Goal: Transaction & Acquisition: Purchase product/service

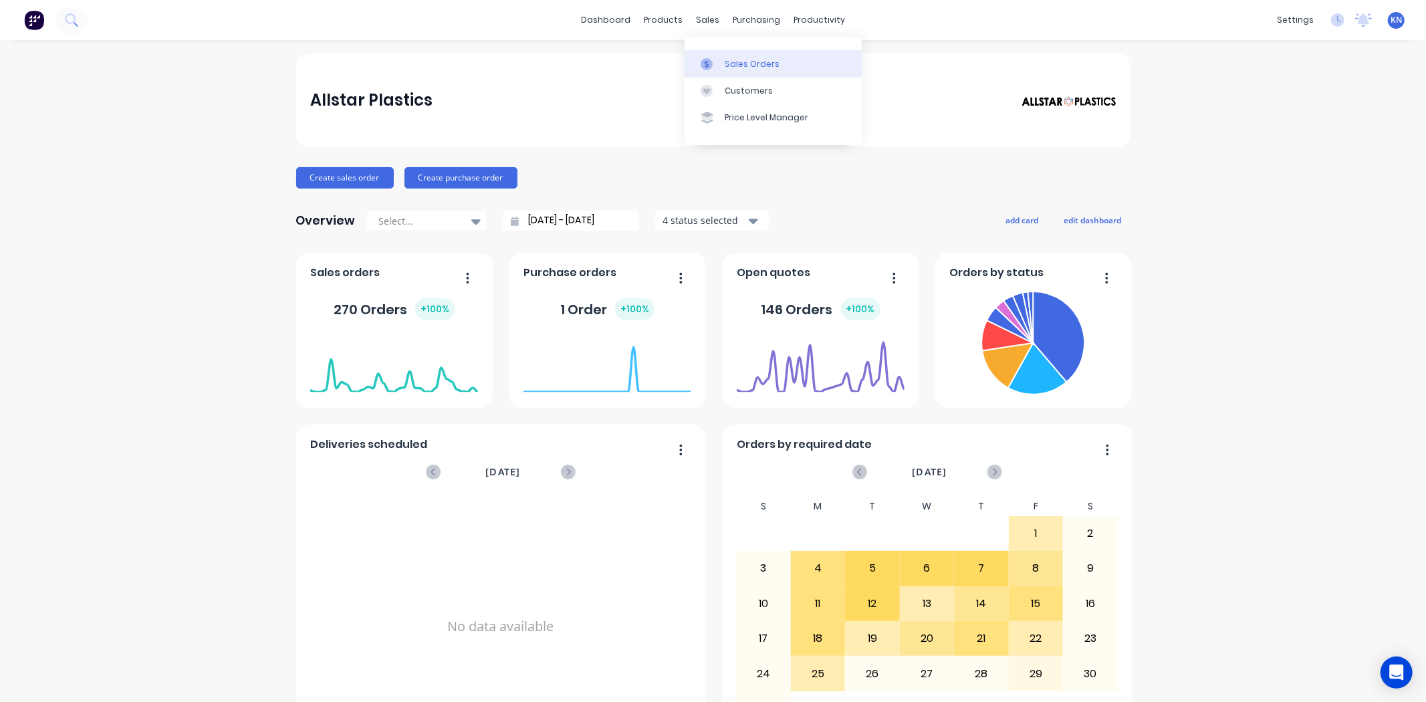
click at [741, 60] on div "Sales Orders" at bounding box center [752, 64] width 55 height 12
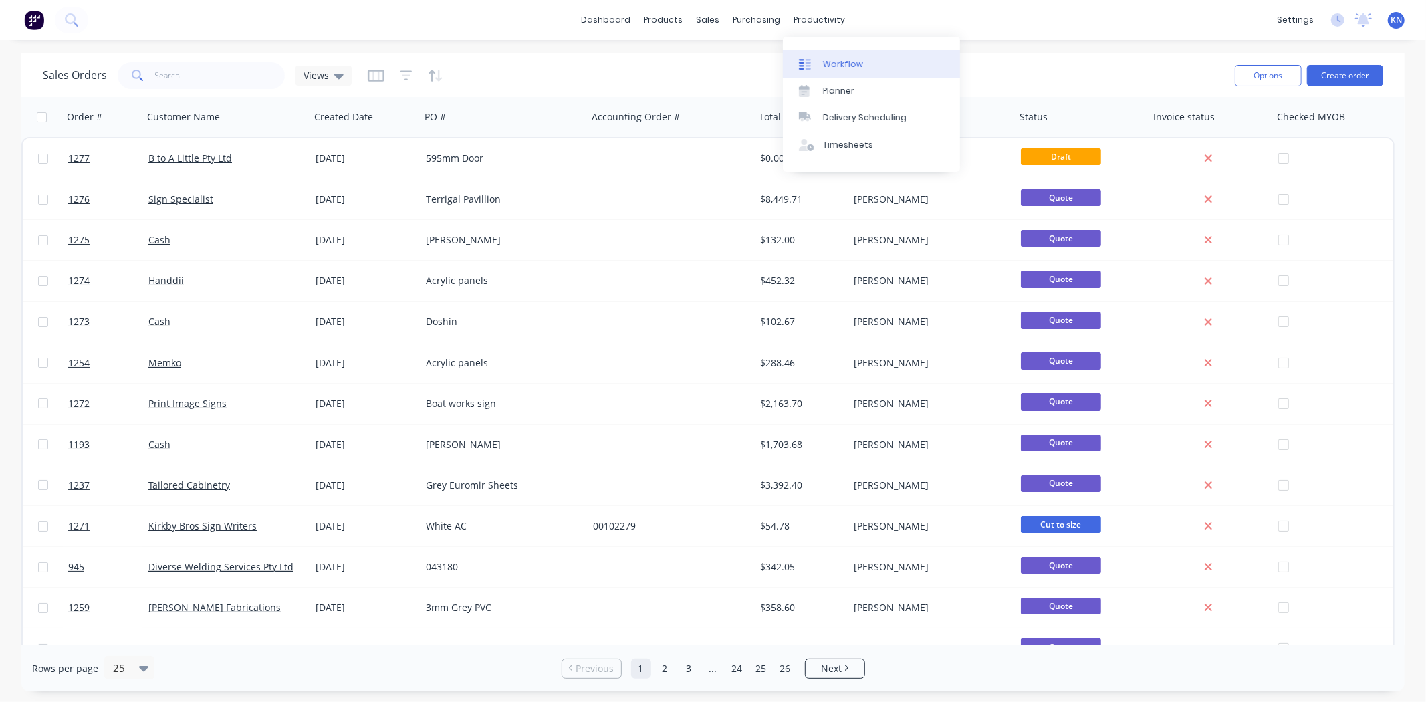
click at [838, 63] on div "Workflow" at bounding box center [843, 64] width 40 height 12
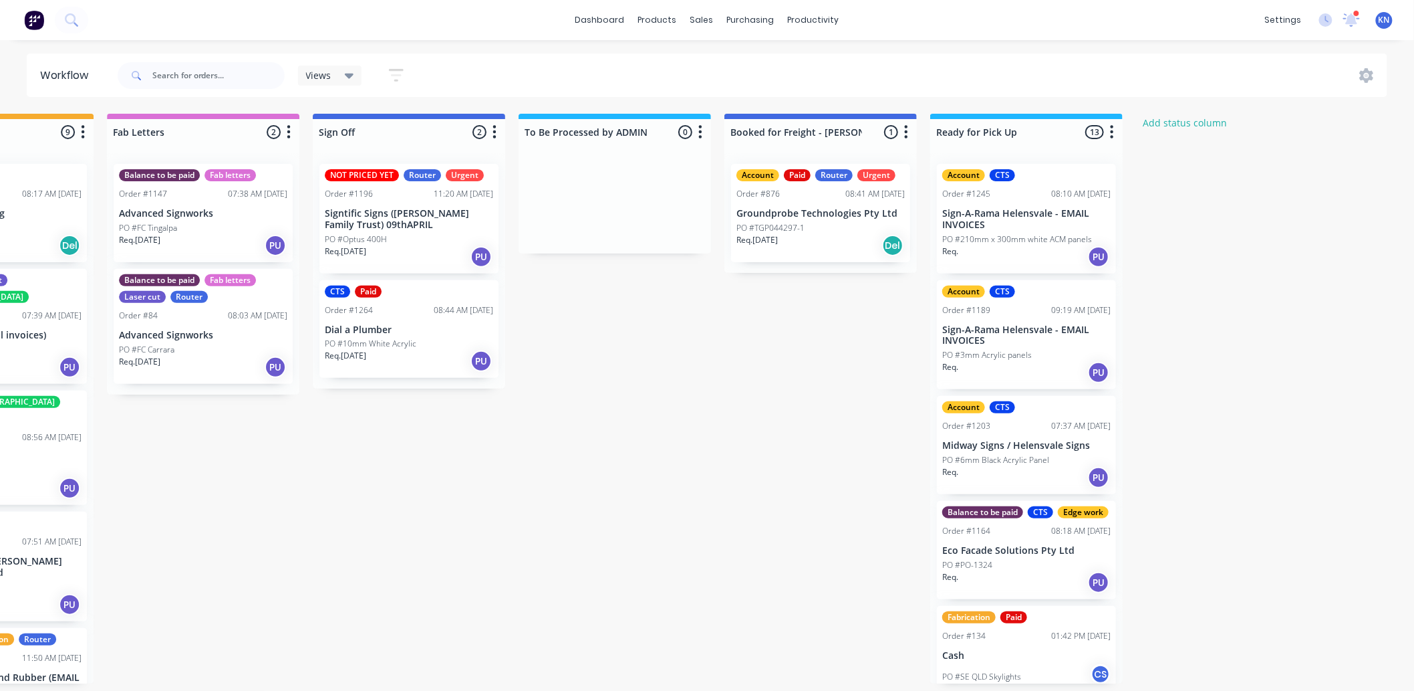
scroll to position [0, 1783]
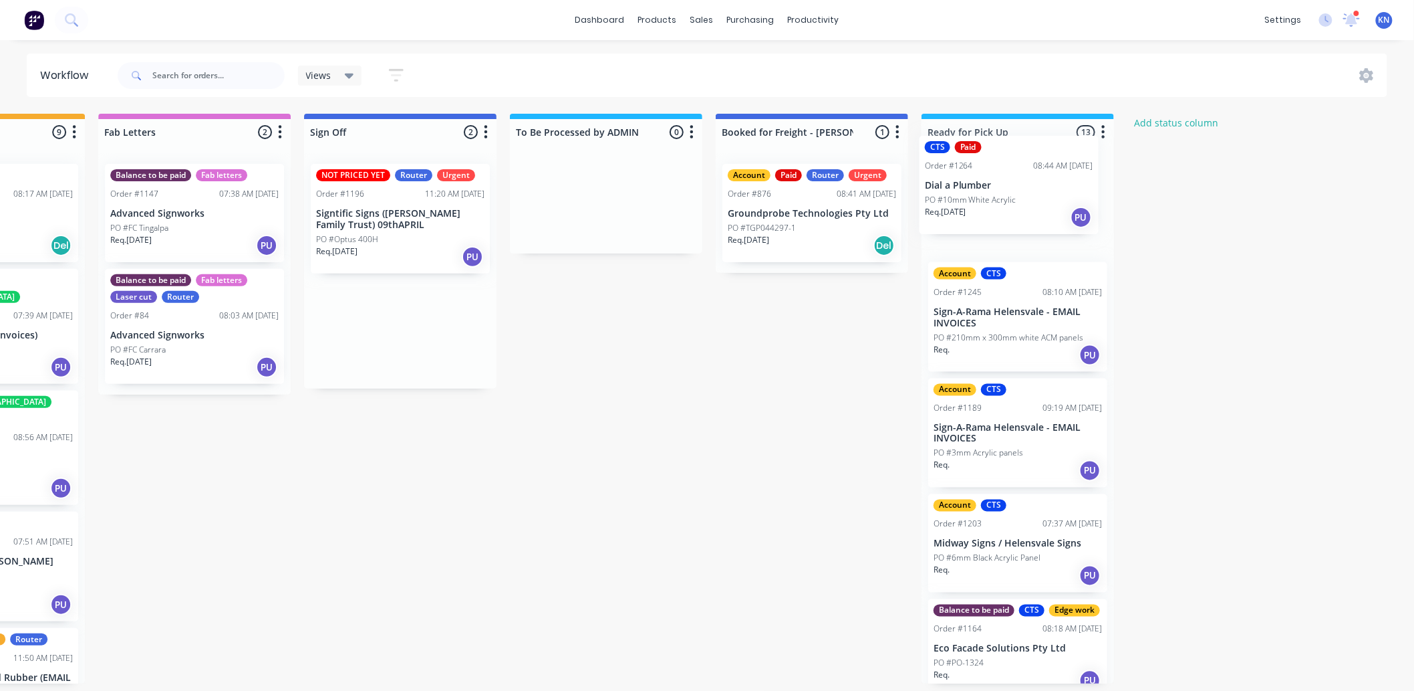
drag, startPoint x: 366, startPoint y: 328, endPoint x: 997, endPoint y: 184, distance: 646.5
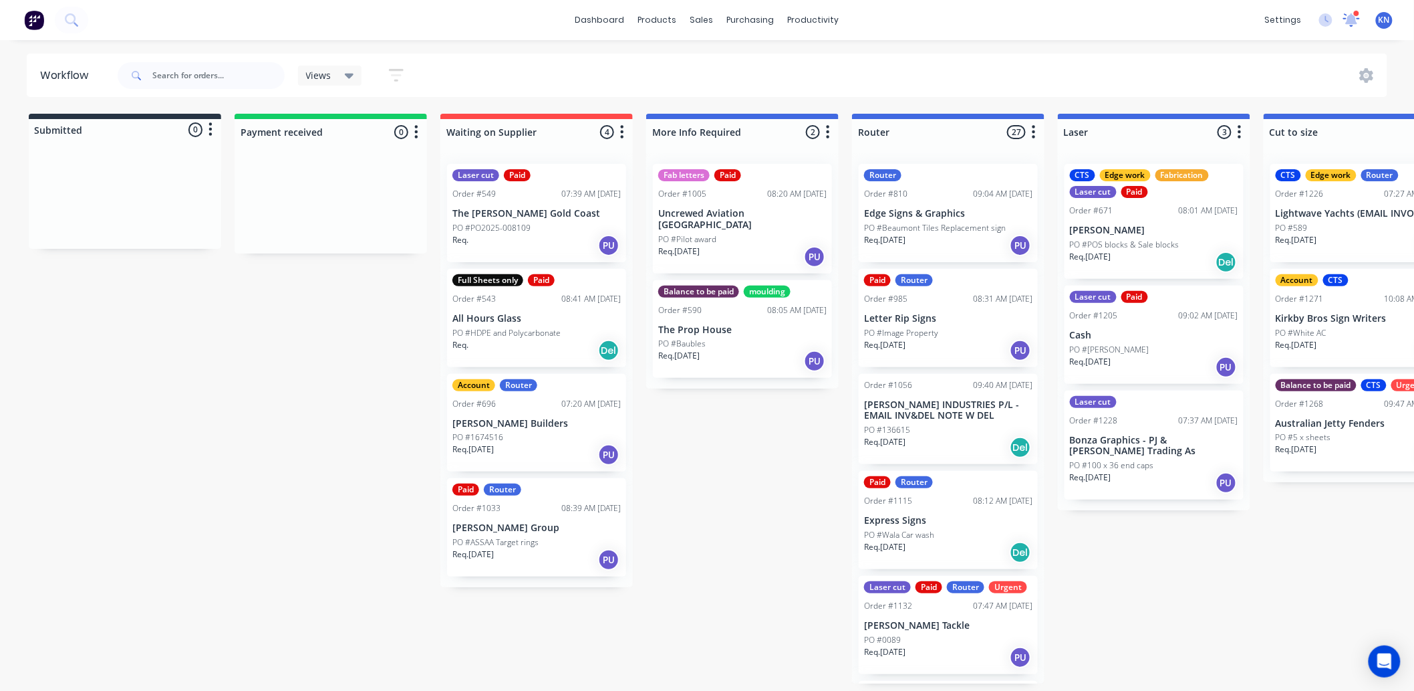
click at [1350, 16] on icon at bounding box center [1352, 18] width 12 height 11
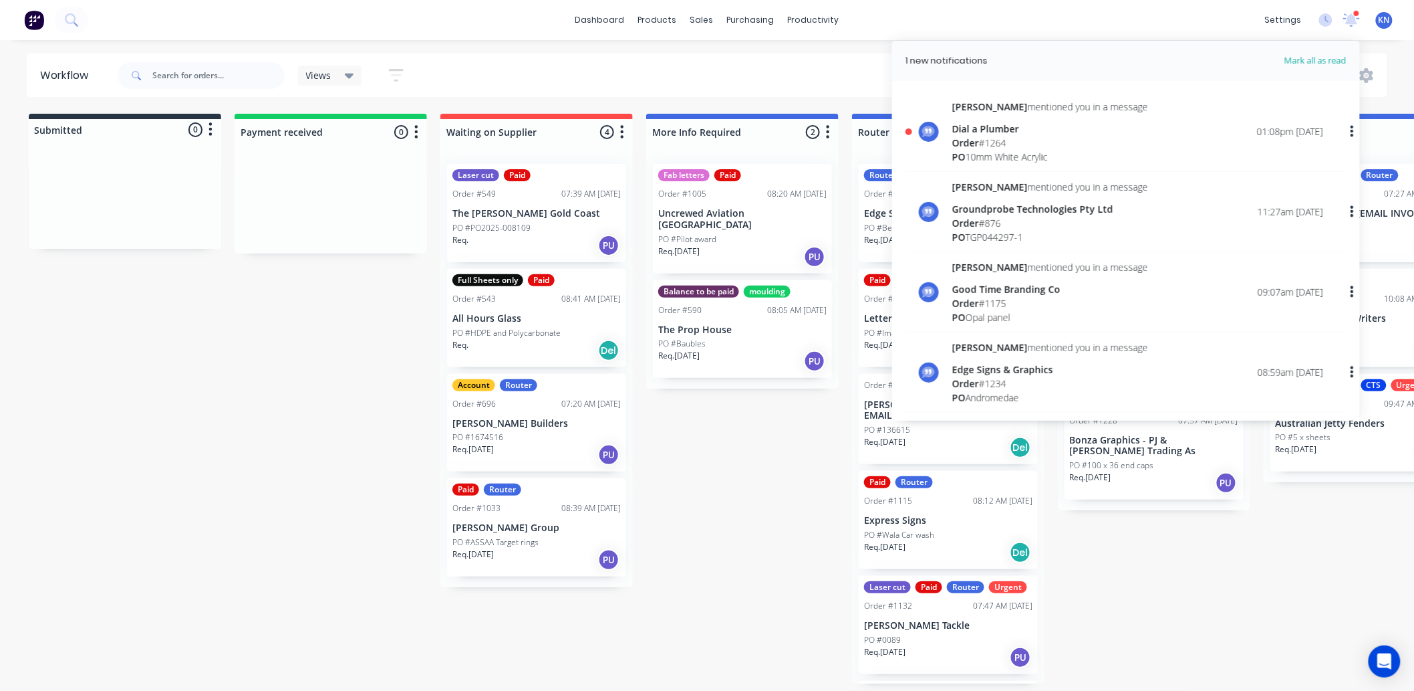
click at [977, 134] on div "Dial a Plumber" at bounding box center [1051, 129] width 196 height 14
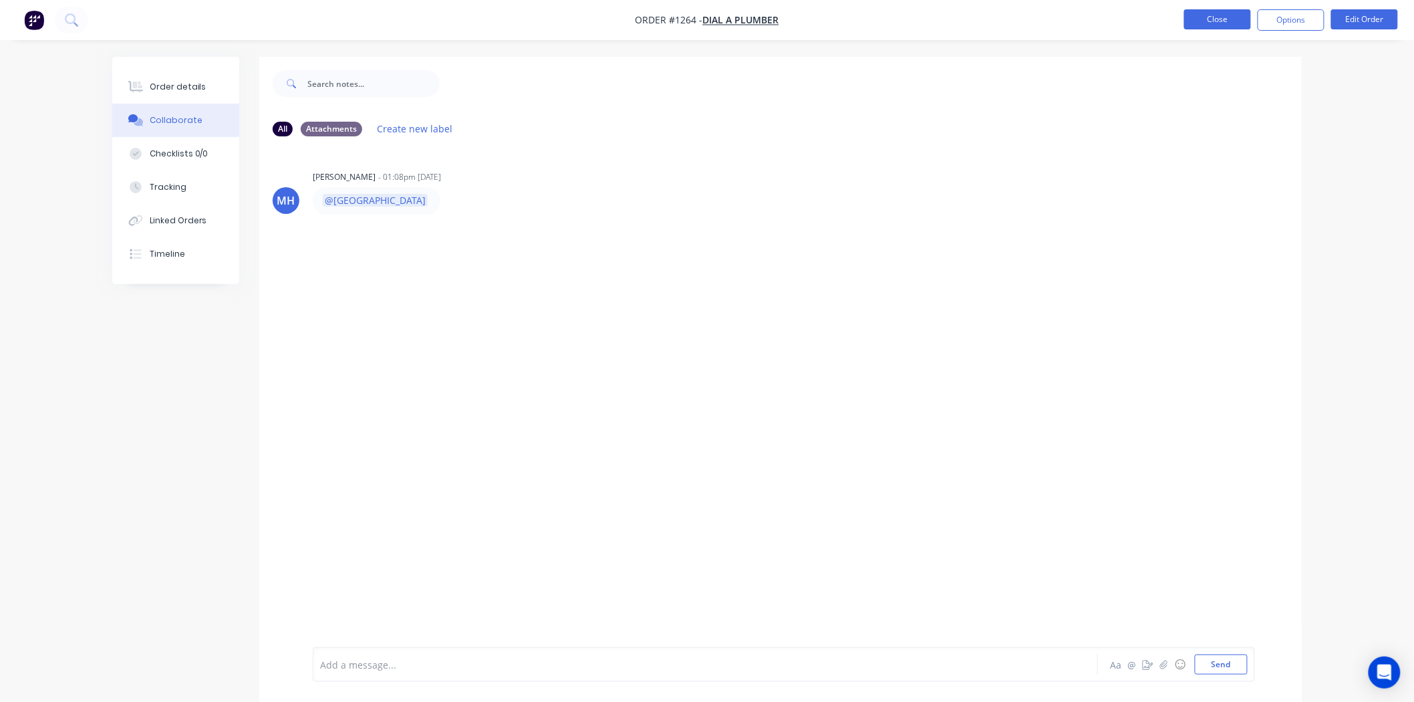
click at [1222, 13] on button "Close" at bounding box center [1218, 19] width 67 height 20
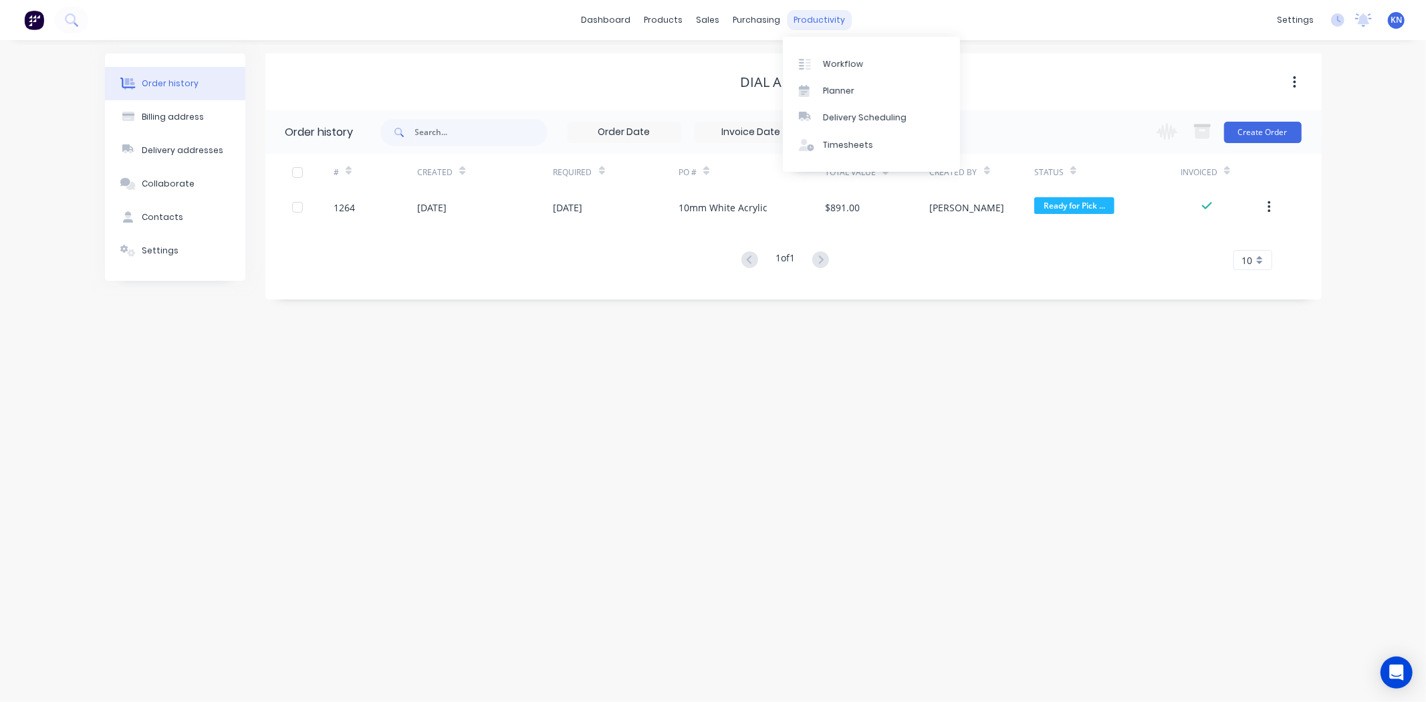
click at [819, 14] on div "productivity" at bounding box center [819, 20] width 65 height 20
click at [834, 64] on div "Workflow" at bounding box center [843, 64] width 40 height 12
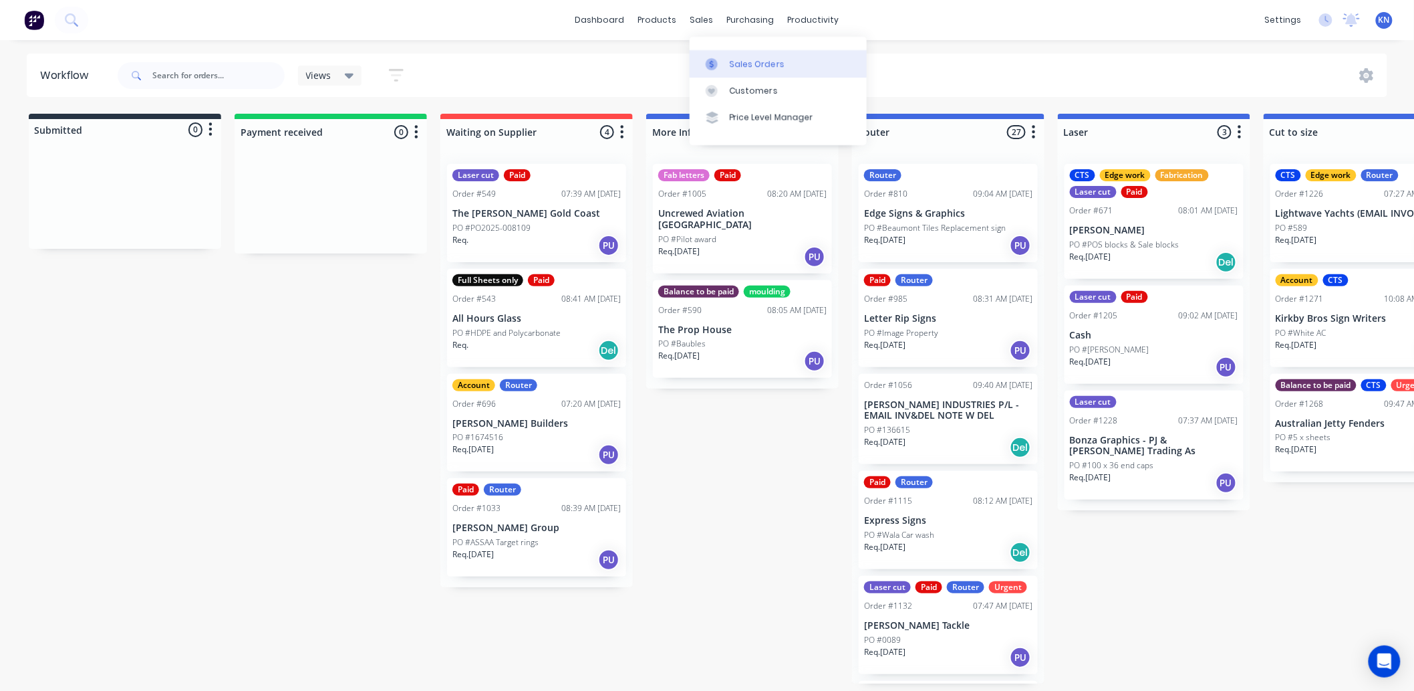
click at [783, 62] on link "Sales Orders" at bounding box center [778, 63] width 177 height 27
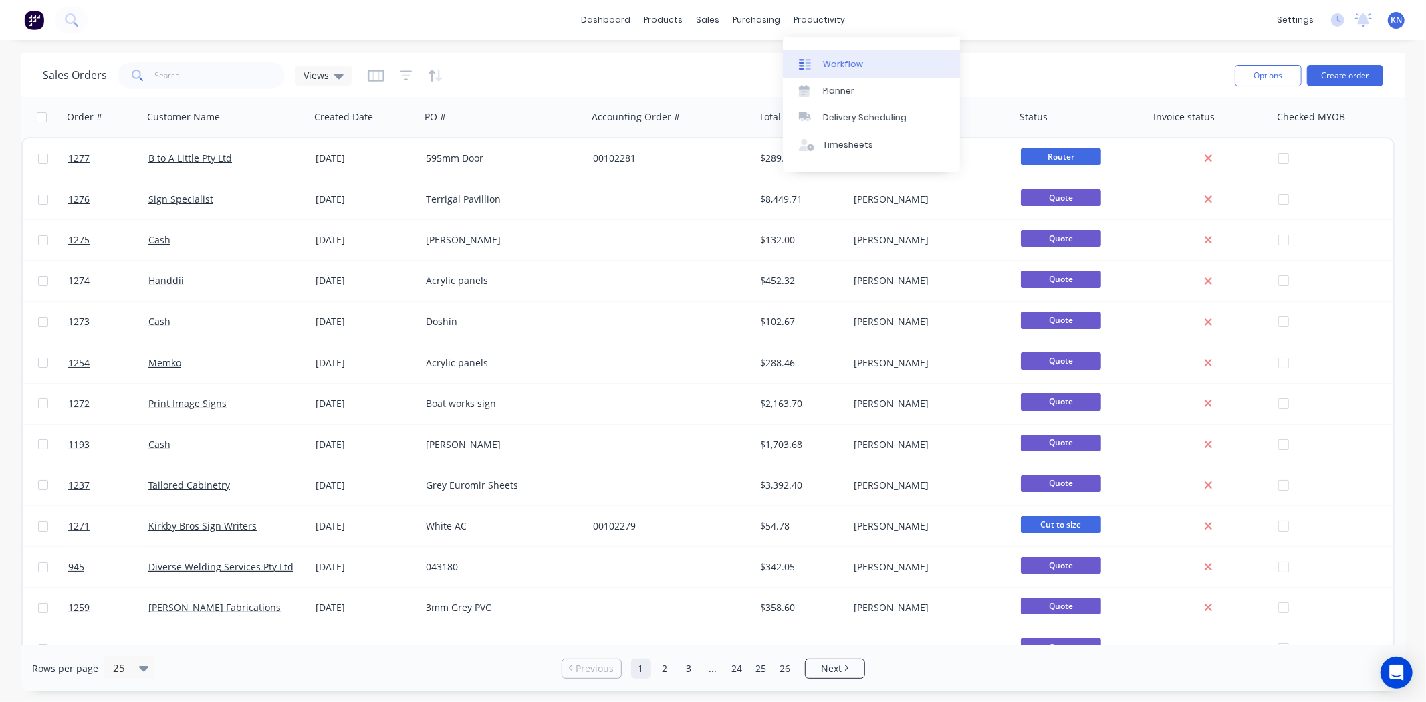
click at [839, 61] on div "Workflow" at bounding box center [843, 64] width 40 height 12
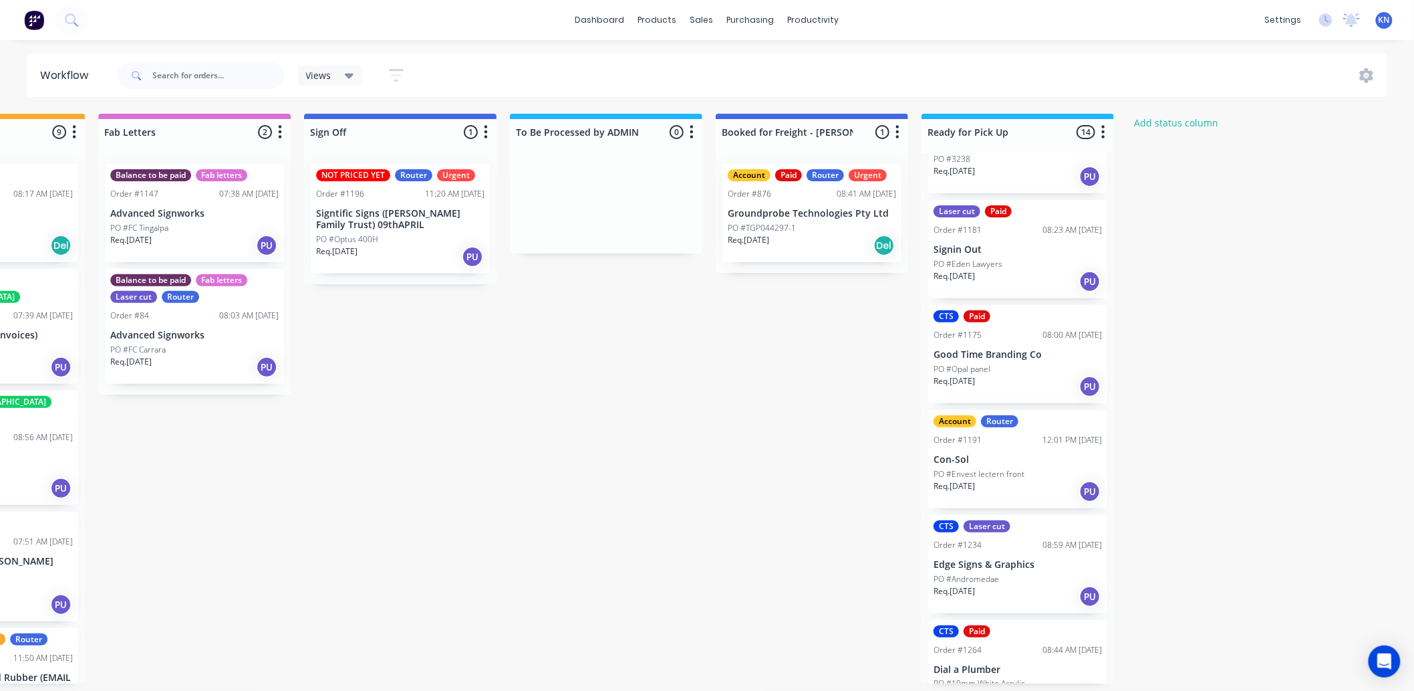
scroll to position [1014, 0]
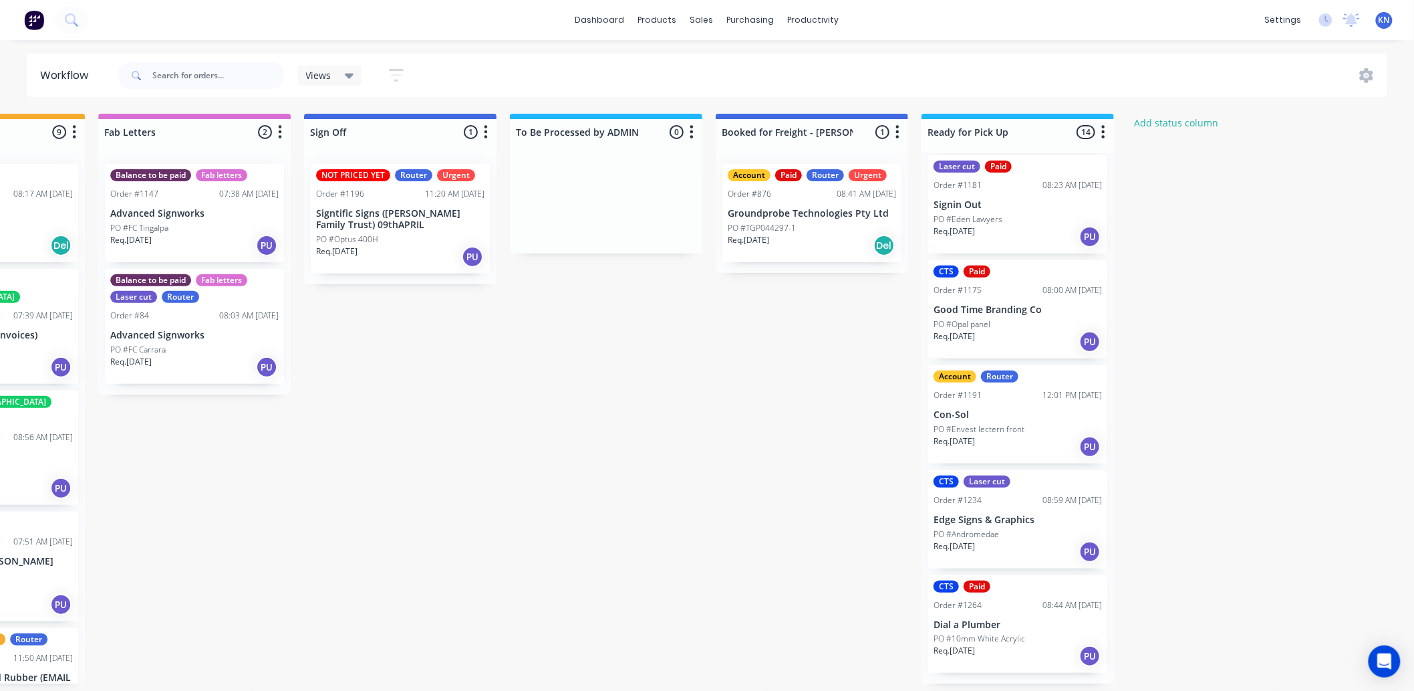
click at [1003, 630] on p "Dial a Plumber" at bounding box center [1018, 624] width 168 height 11
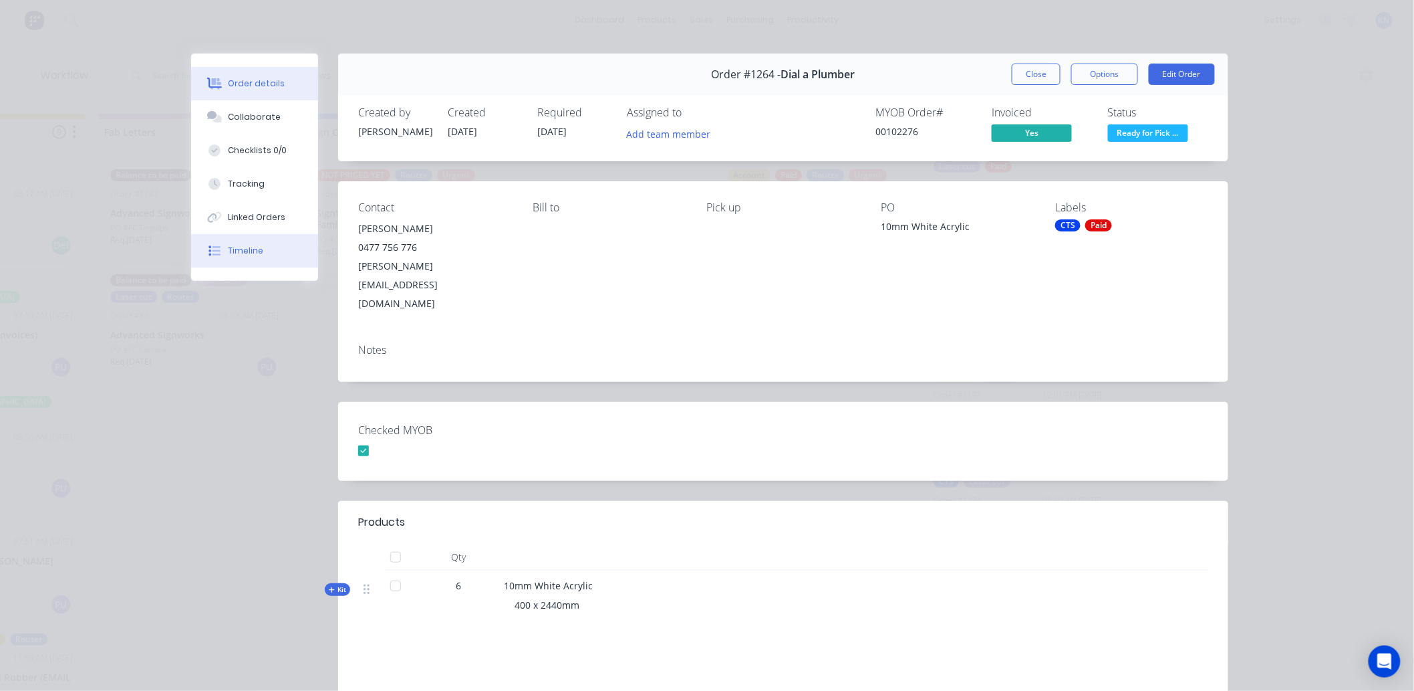
click at [249, 245] on div "Timeline" at bounding box center [246, 251] width 35 height 12
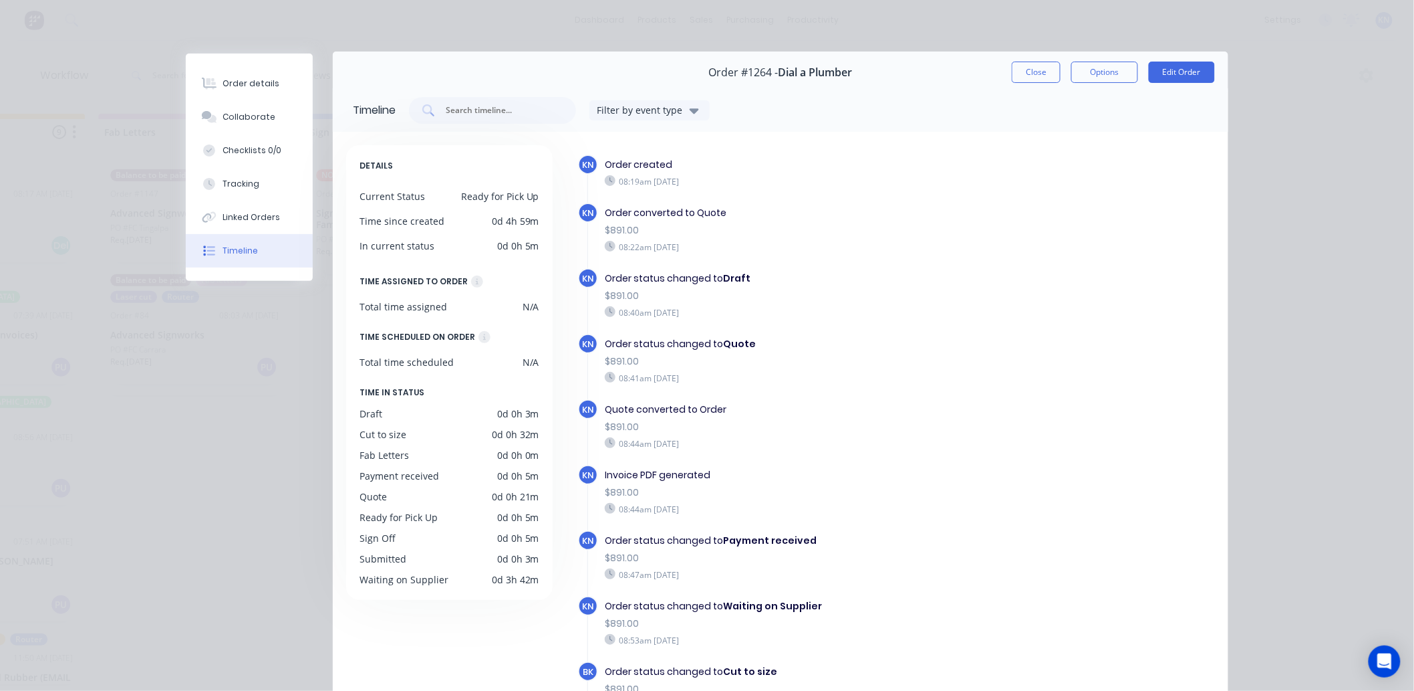
scroll to position [0, 0]
click at [1031, 78] on button "Close" at bounding box center [1036, 74] width 49 height 21
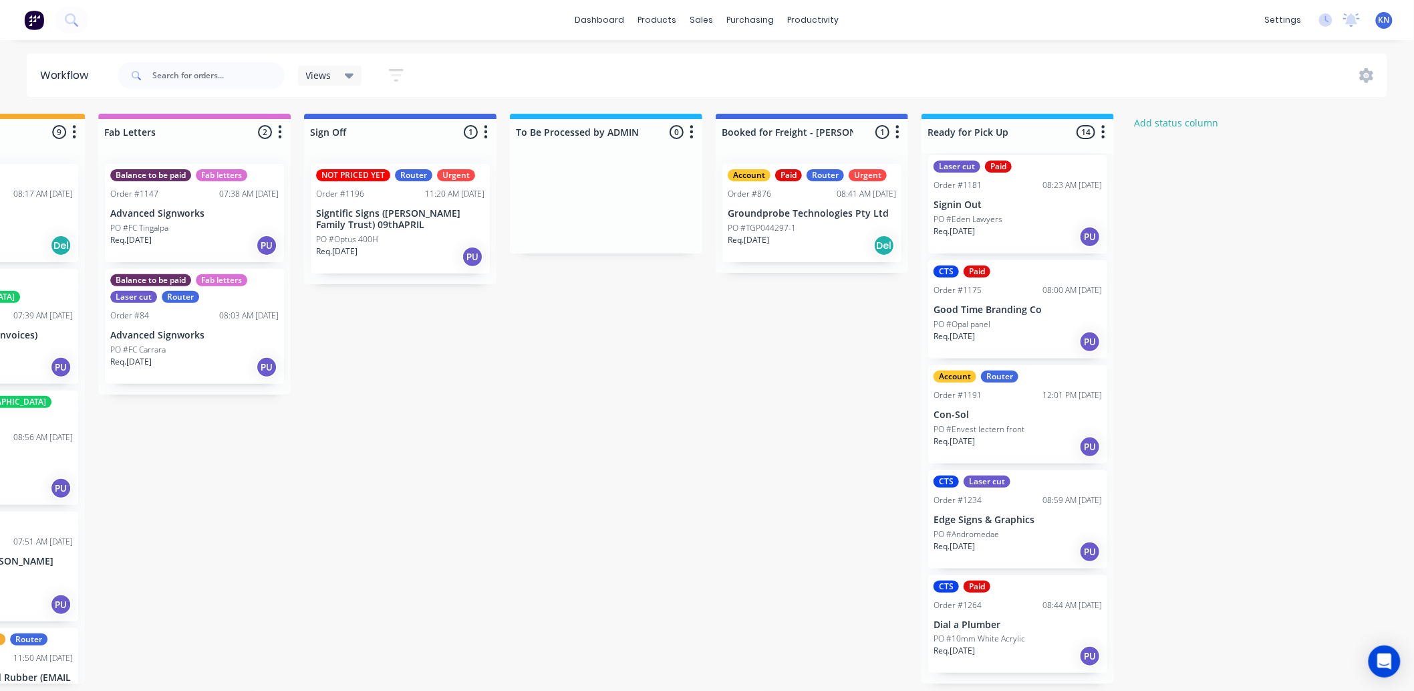
scroll to position [3, 1783]
click at [999, 630] on p "Dial a Plumber" at bounding box center [1018, 624] width 168 height 11
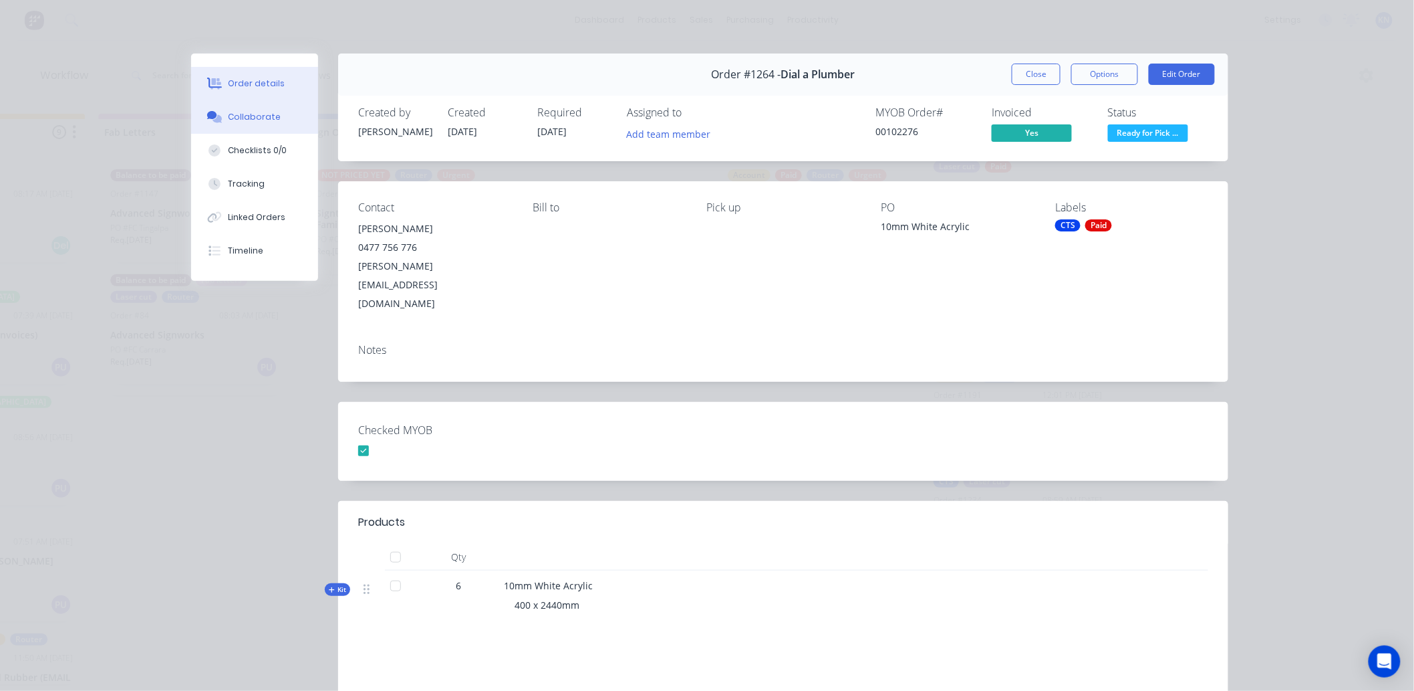
click at [241, 114] on div "Collaborate" at bounding box center [255, 117] width 53 height 12
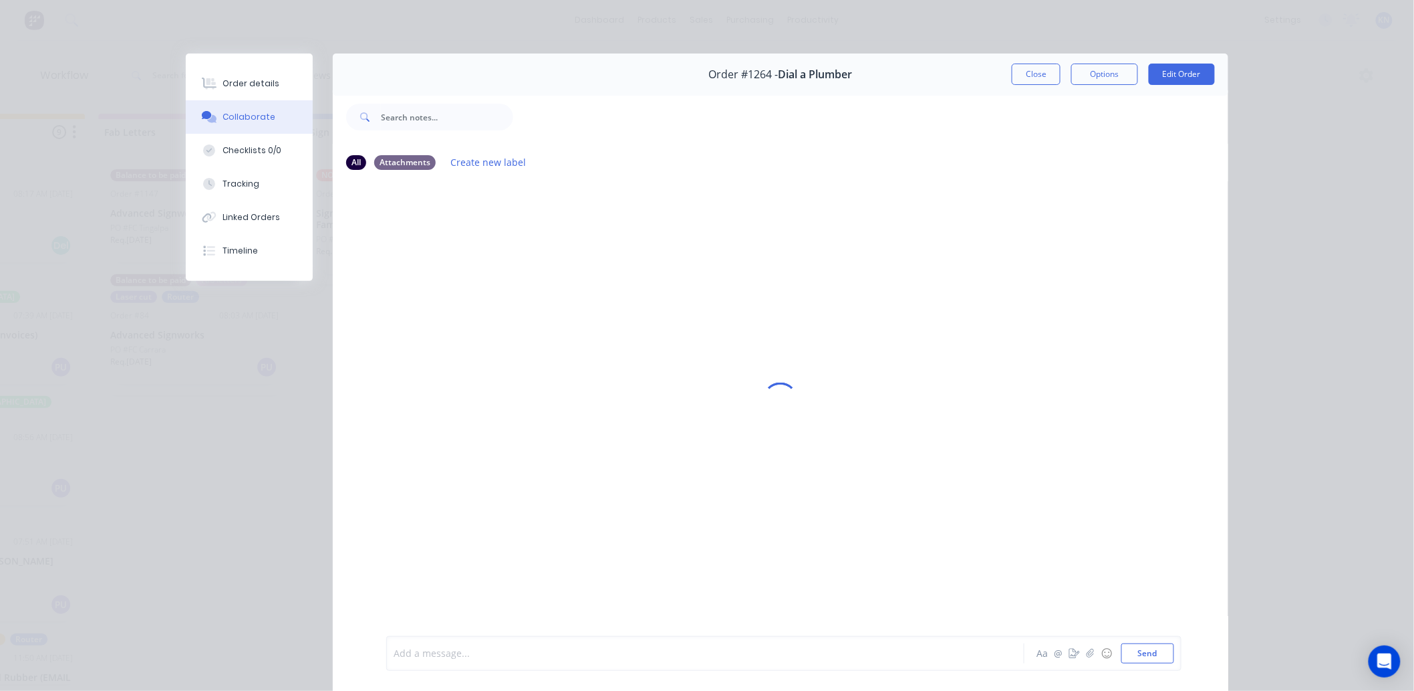
click at [479, 649] on div at bounding box center [686, 653] width 585 height 14
click at [1150, 655] on button "Send" at bounding box center [1148, 653] width 53 height 20
click at [1027, 72] on button "Close" at bounding box center [1036, 74] width 49 height 21
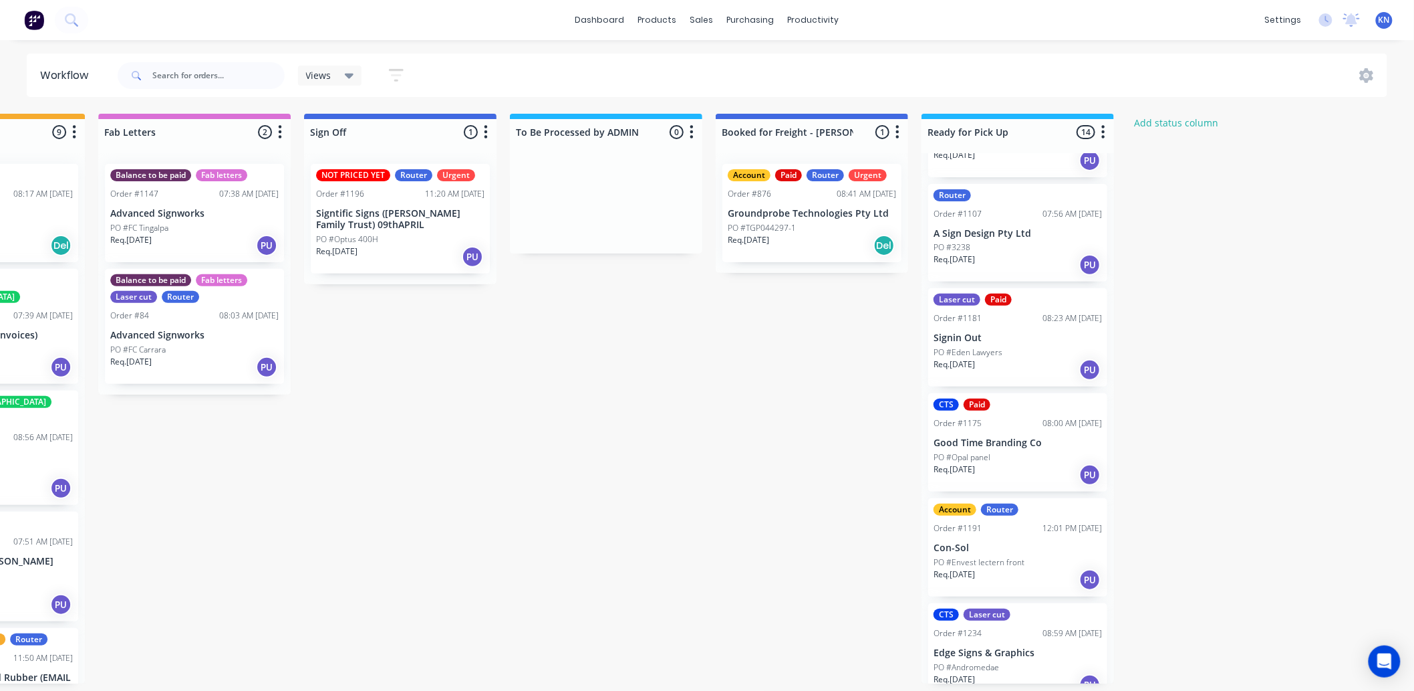
scroll to position [965, 0]
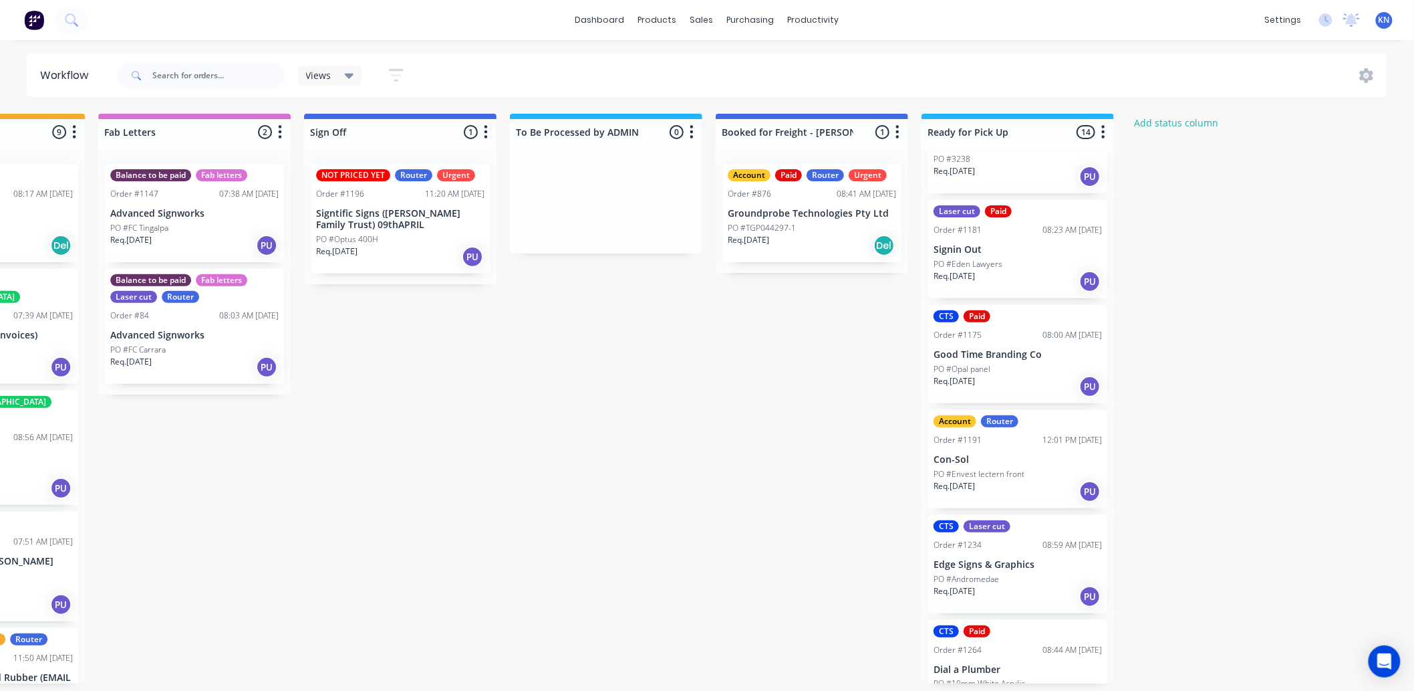
click at [1014, 480] on p "PO #Envest lectern front" at bounding box center [979, 474] width 91 height 12
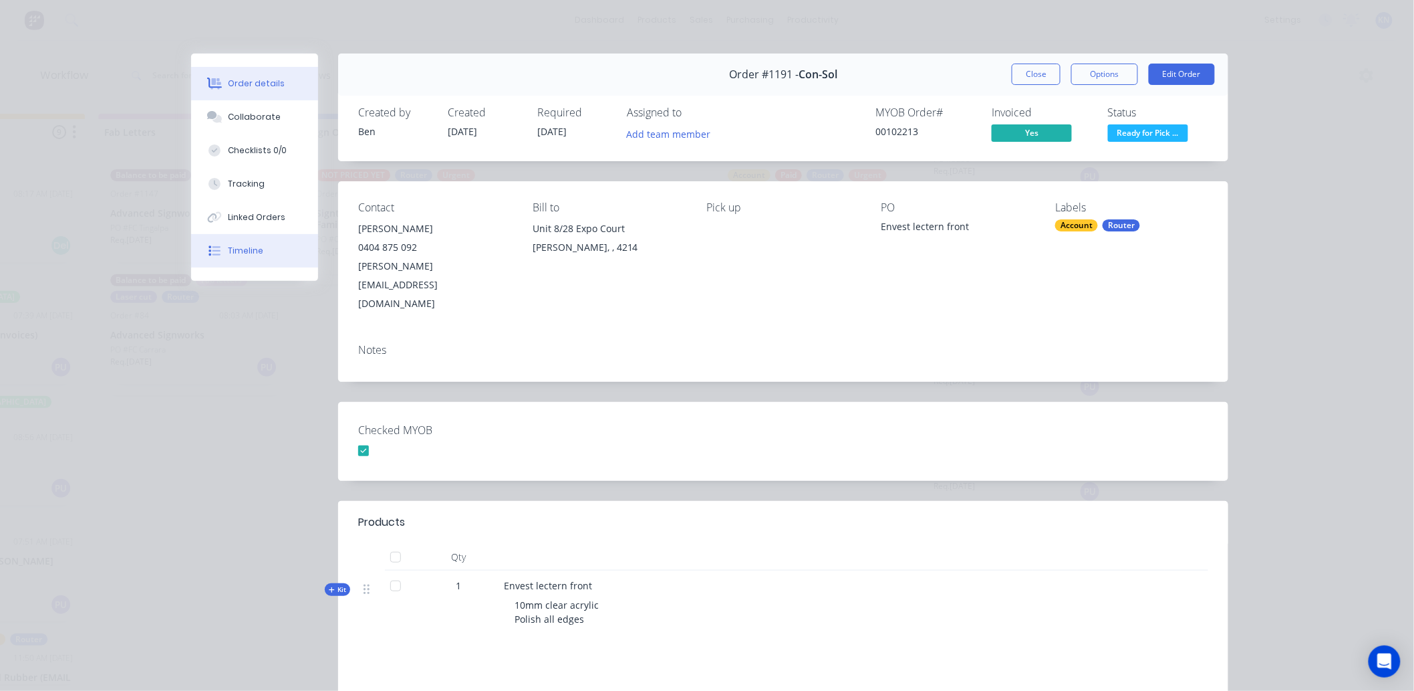
click at [229, 253] on div "Timeline" at bounding box center [246, 251] width 35 height 12
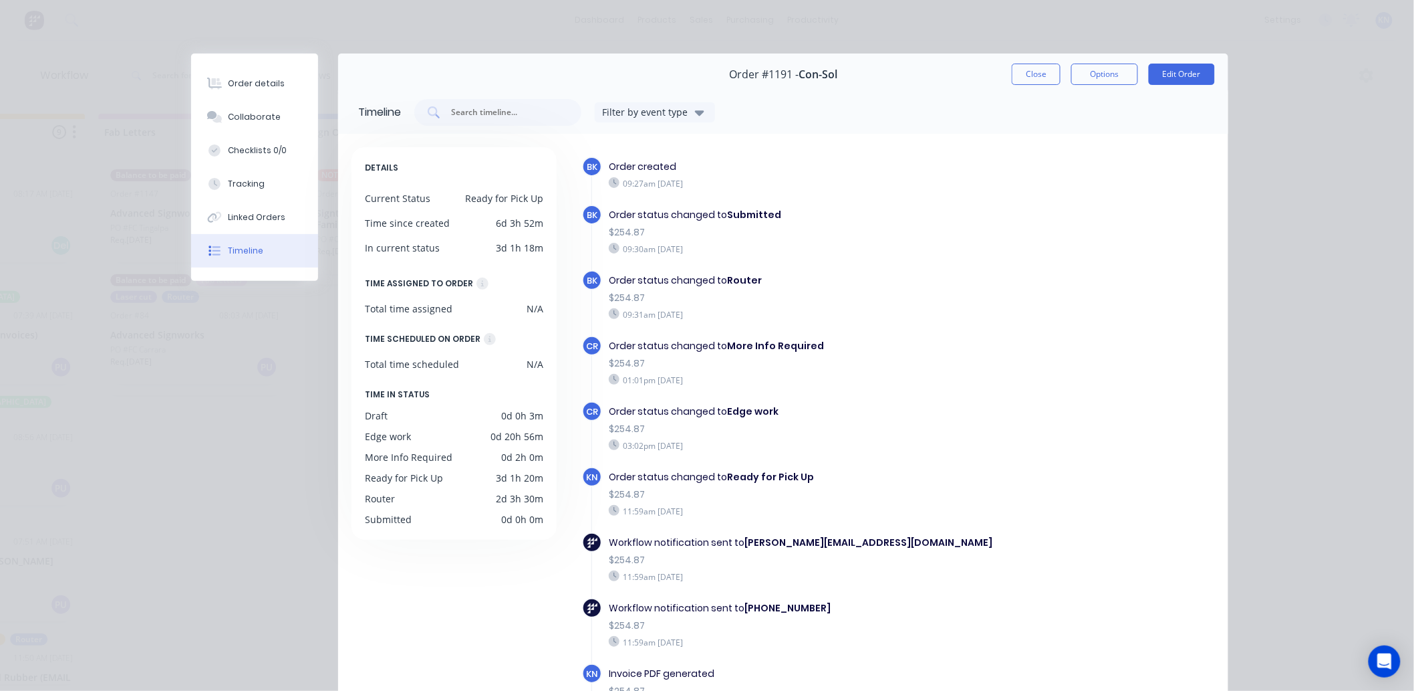
scroll to position [0, 1783]
click at [1026, 75] on button "Close" at bounding box center [1036, 74] width 49 height 21
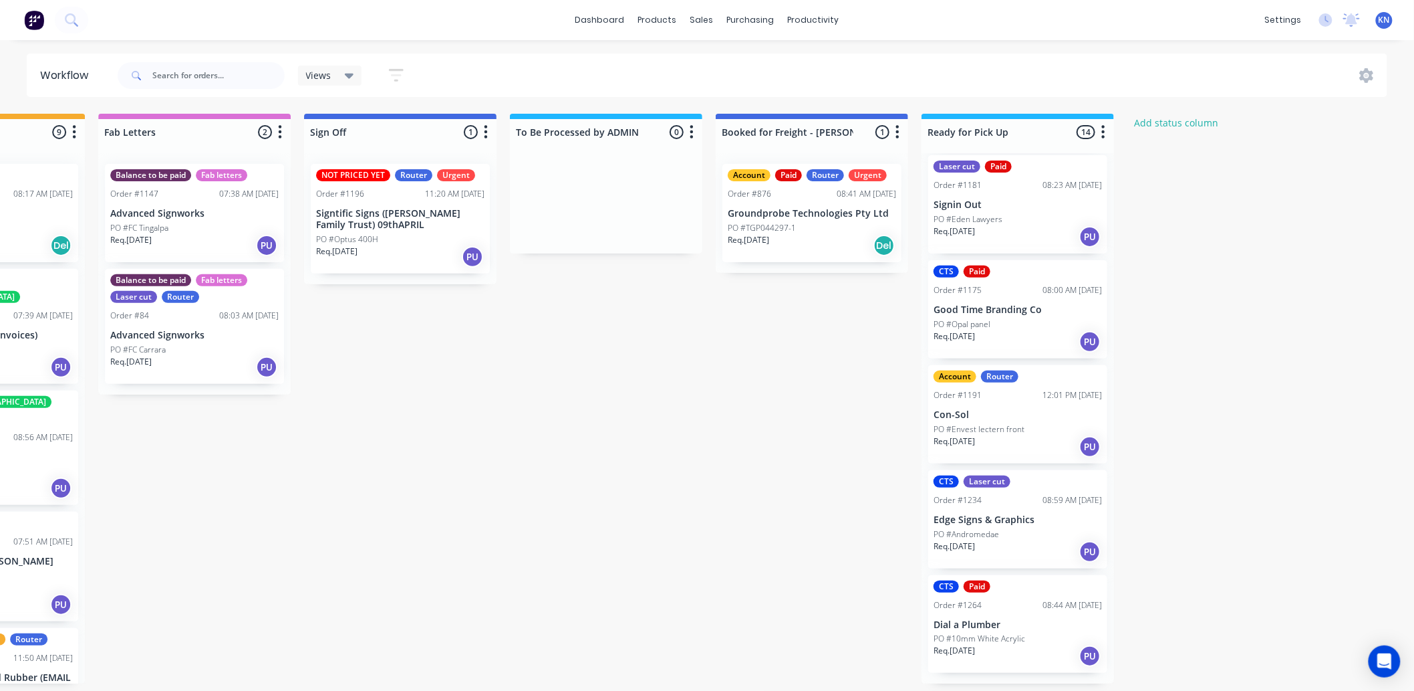
scroll to position [3, 1783]
click at [1108, 656] on div "Mark as Picked Up" at bounding box center [1085, 659] width 134 height 27
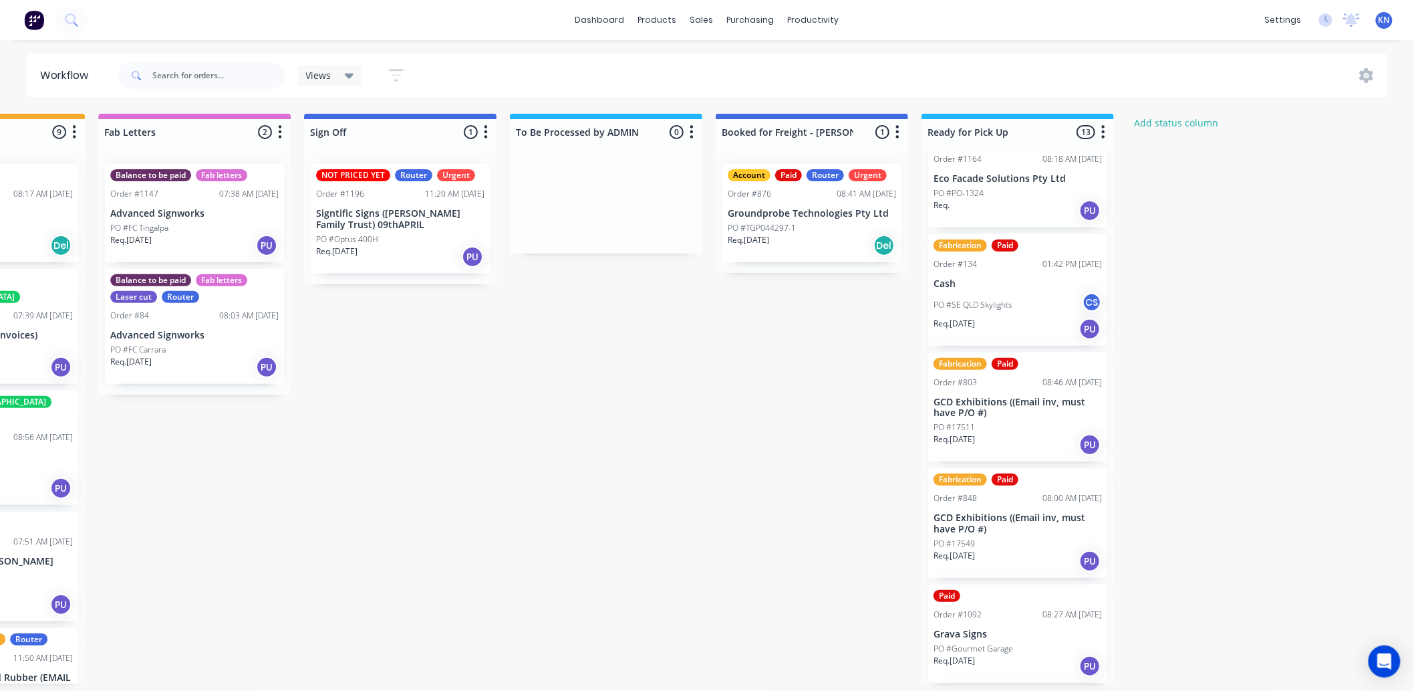
scroll to position [241, 0]
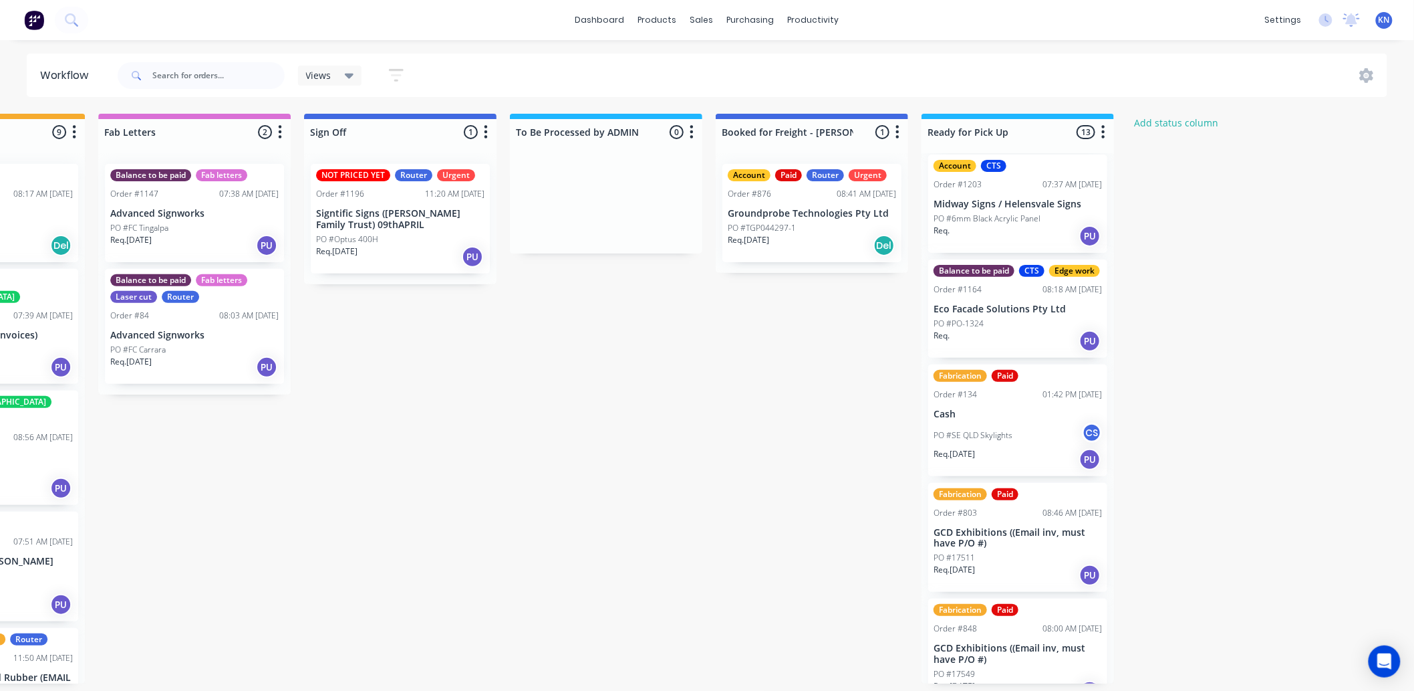
click at [967, 441] on p "PO #SE QLD Skylights" at bounding box center [973, 435] width 79 height 12
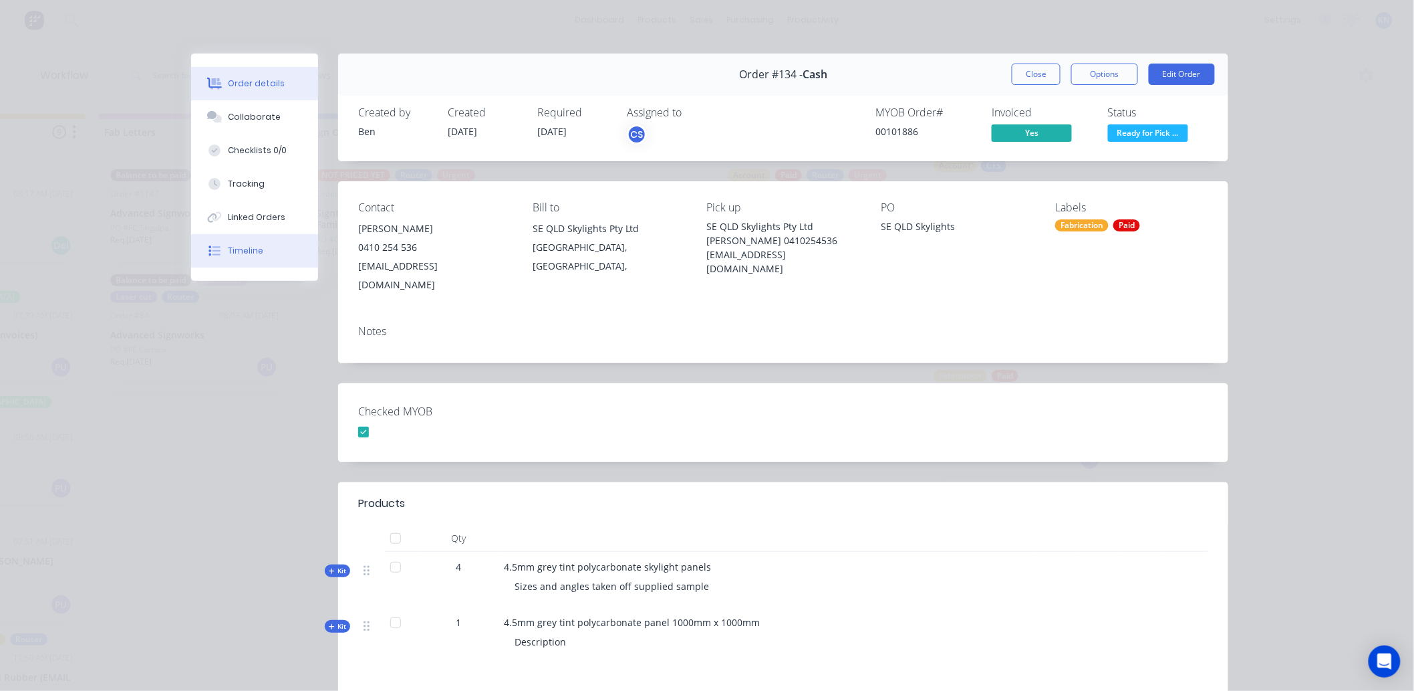
click at [238, 245] on div "Timeline" at bounding box center [246, 251] width 35 height 12
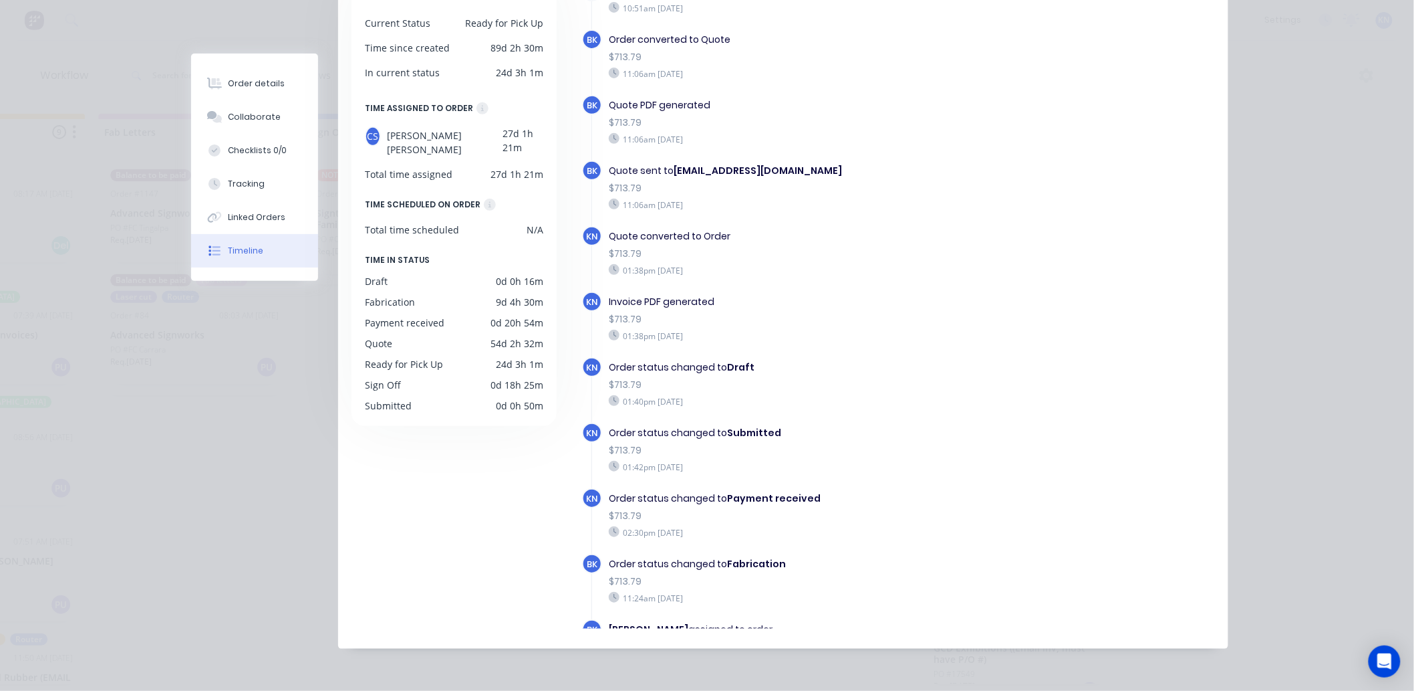
scroll to position [0, 0]
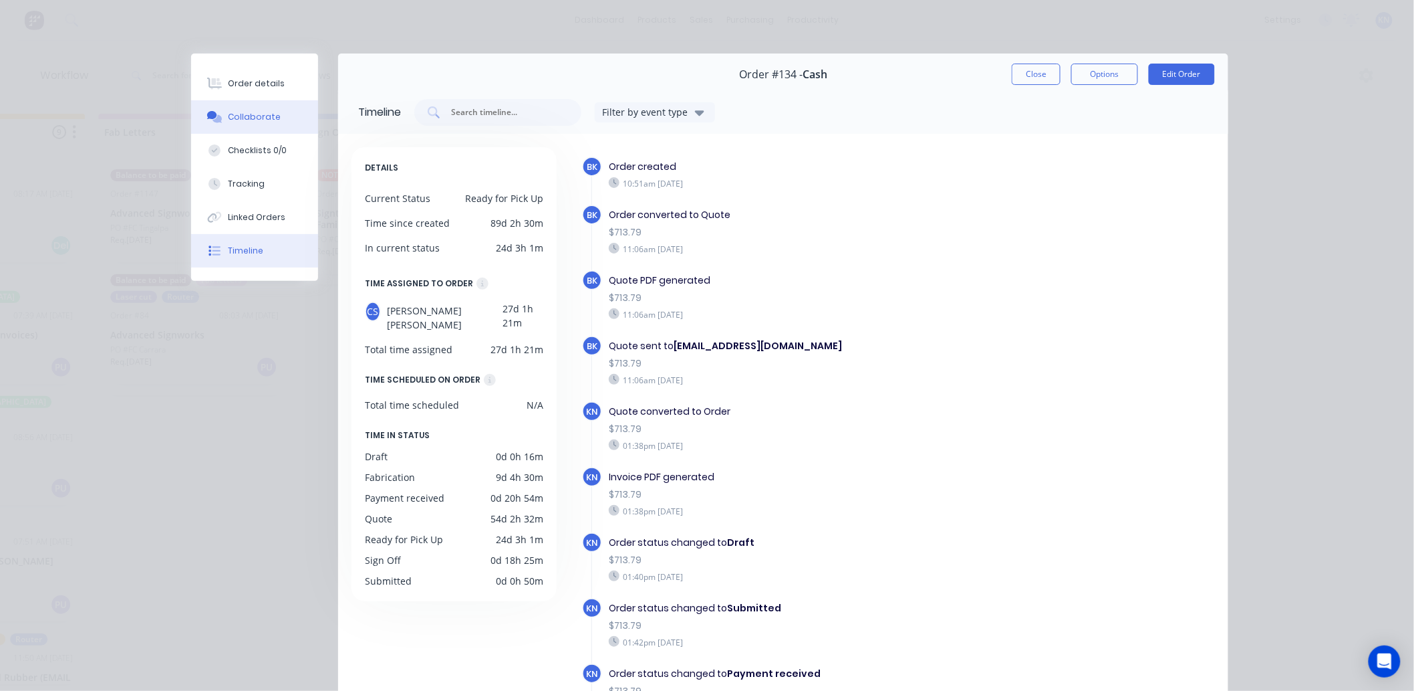
click at [269, 120] on div "Collaborate" at bounding box center [255, 117] width 53 height 12
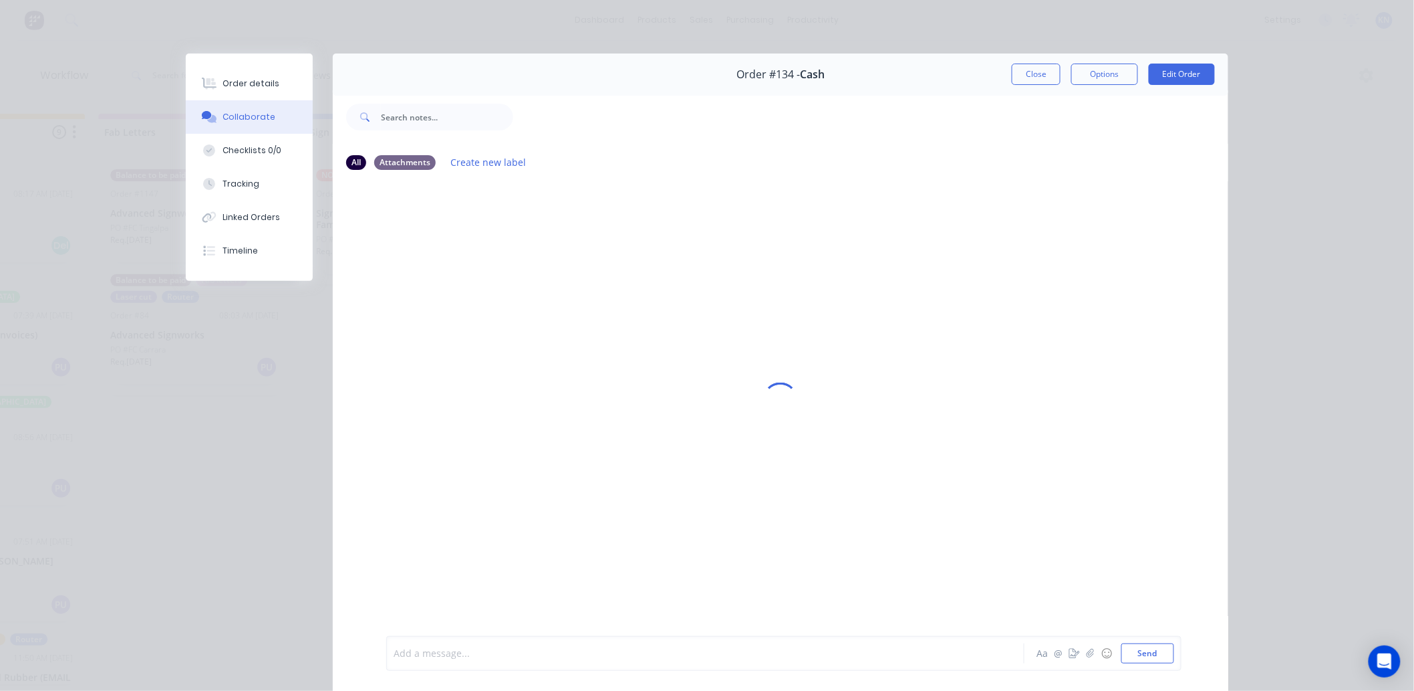
click at [430, 646] on div at bounding box center [686, 653] width 585 height 14
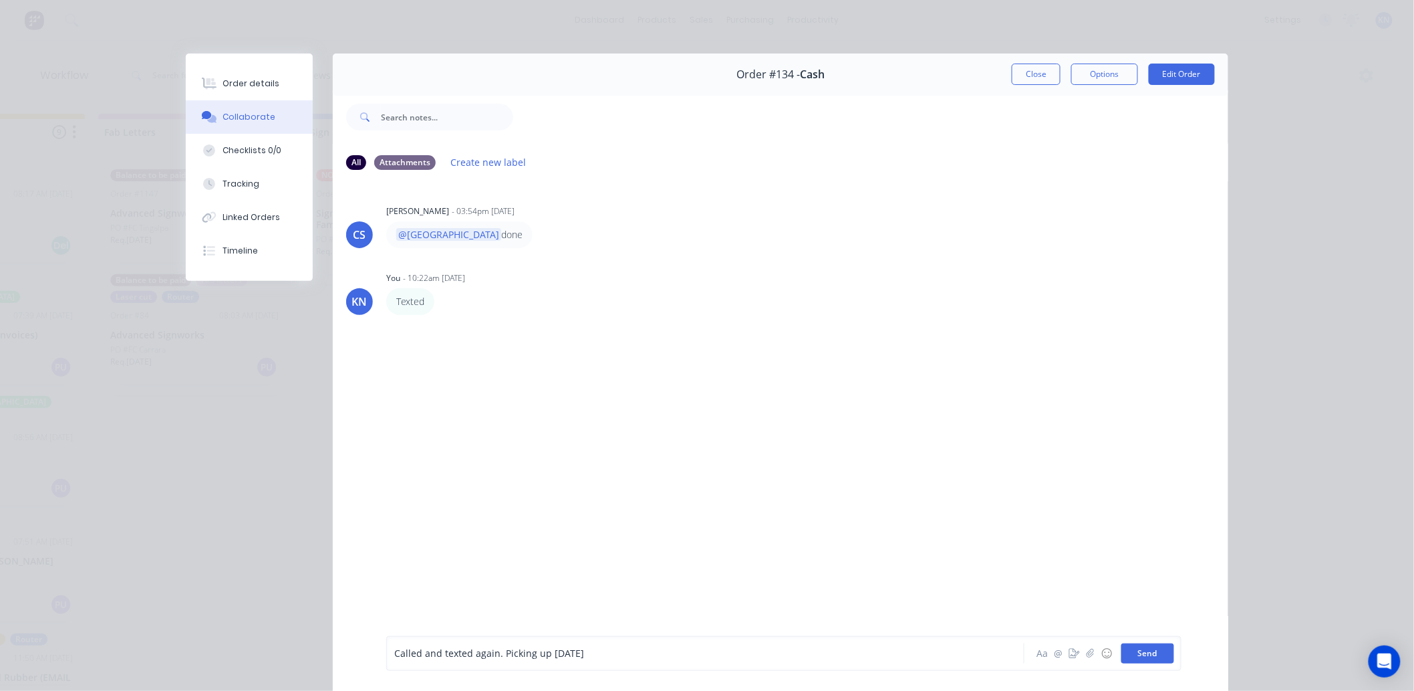
click at [1144, 653] on button "Send" at bounding box center [1148, 653] width 53 height 20
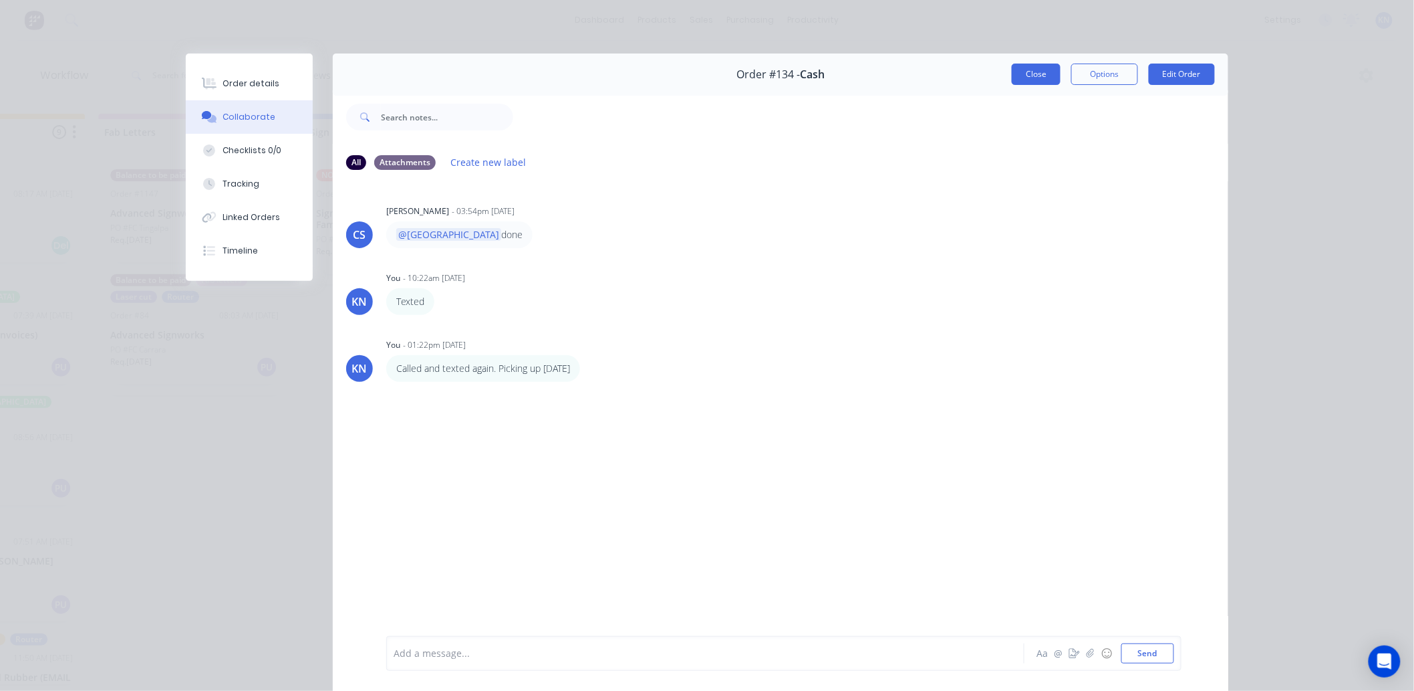
click at [1028, 71] on button "Close" at bounding box center [1036, 74] width 49 height 21
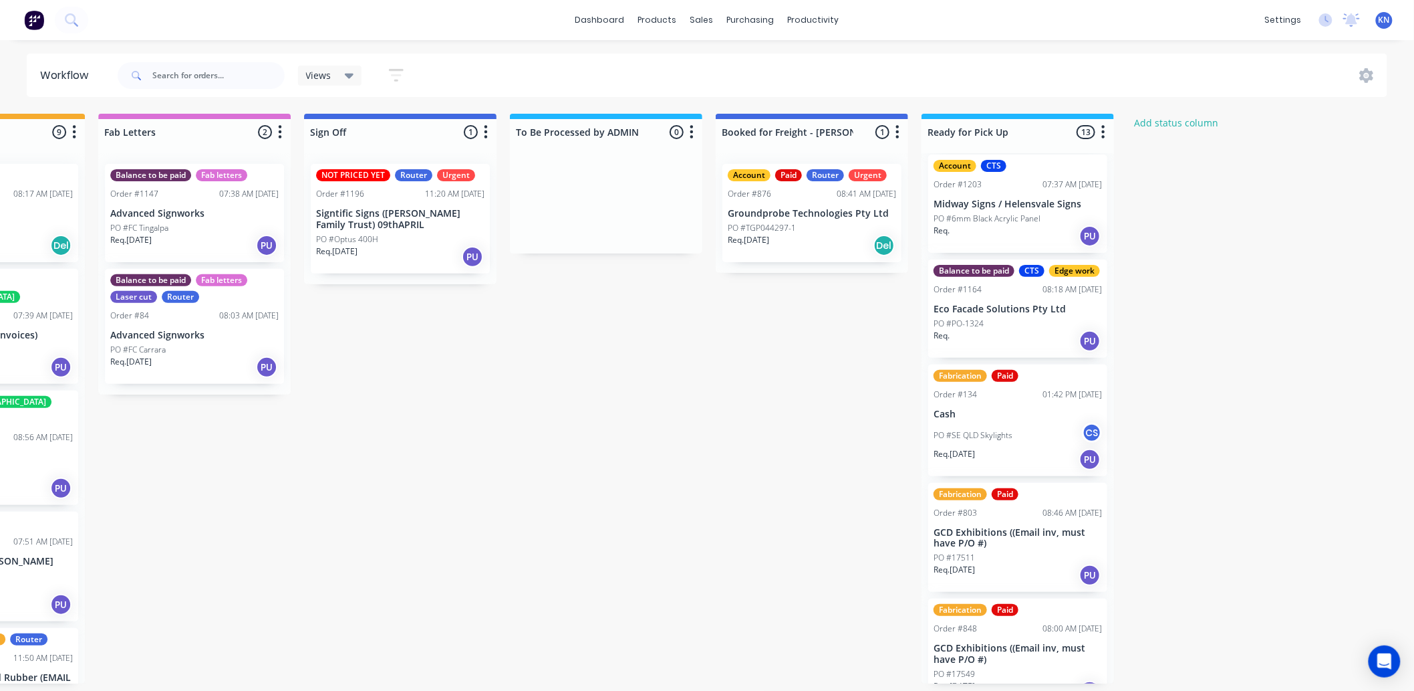
scroll to position [316, 0]
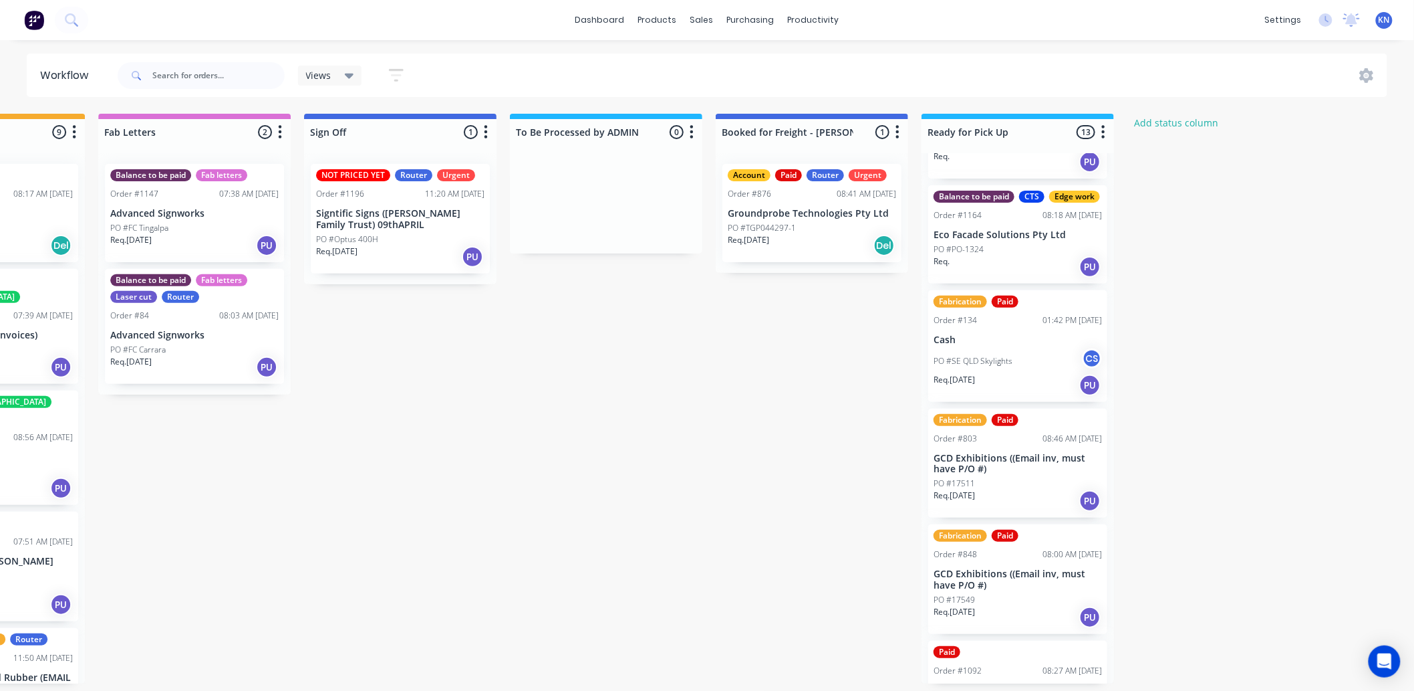
click at [1013, 241] on p "Eco Facade Solutions Pty Ltd" at bounding box center [1018, 234] width 168 height 11
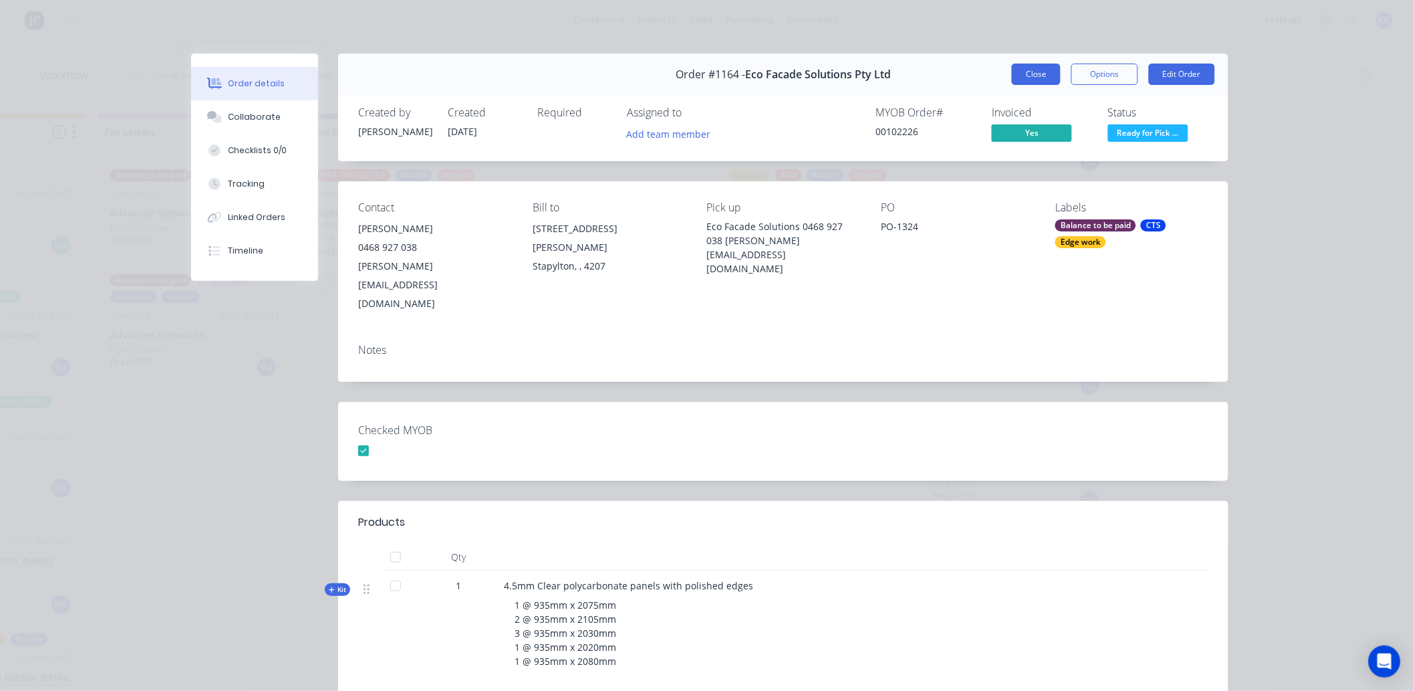
click at [1028, 72] on button "Close" at bounding box center [1036, 74] width 49 height 21
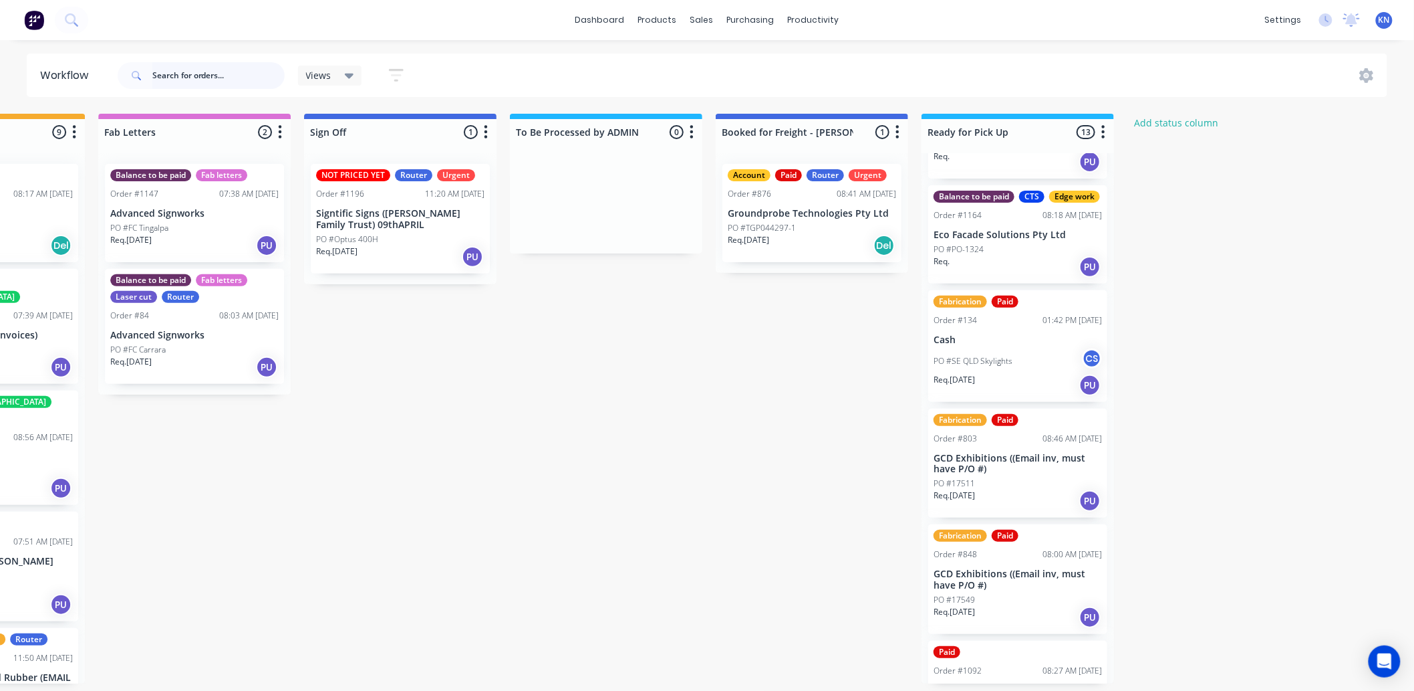
click at [202, 71] on input "text" at bounding box center [218, 75] width 132 height 27
type input "1280"
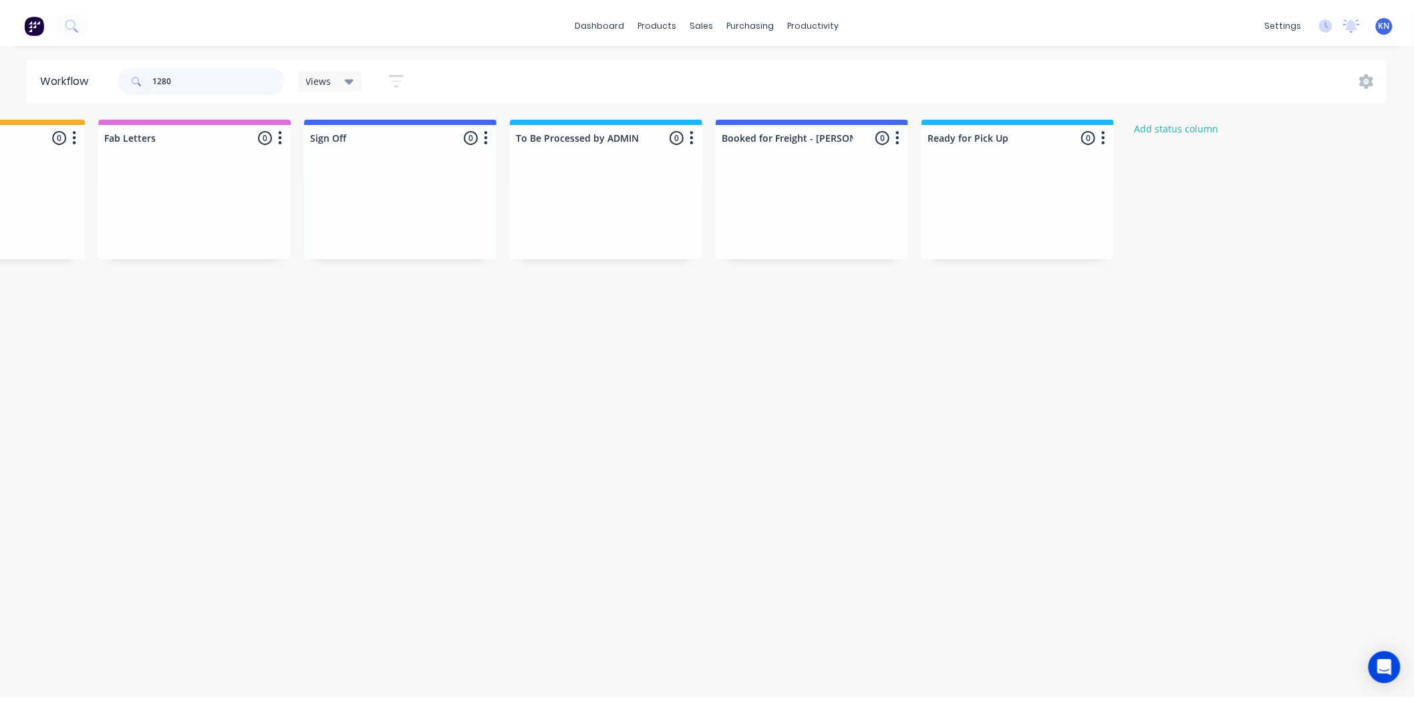
scroll to position [0, 0]
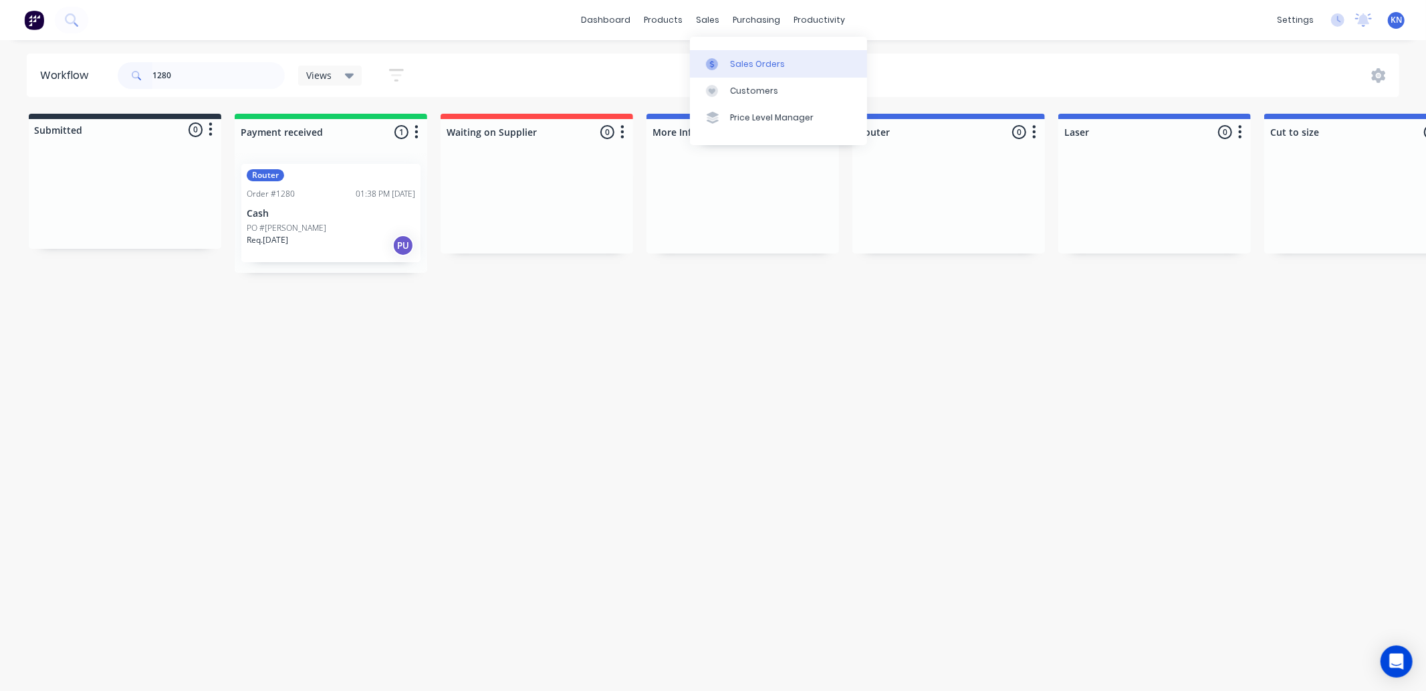
click at [751, 68] on div "Sales Orders" at bounding box center [757, 64] width 55 height 12
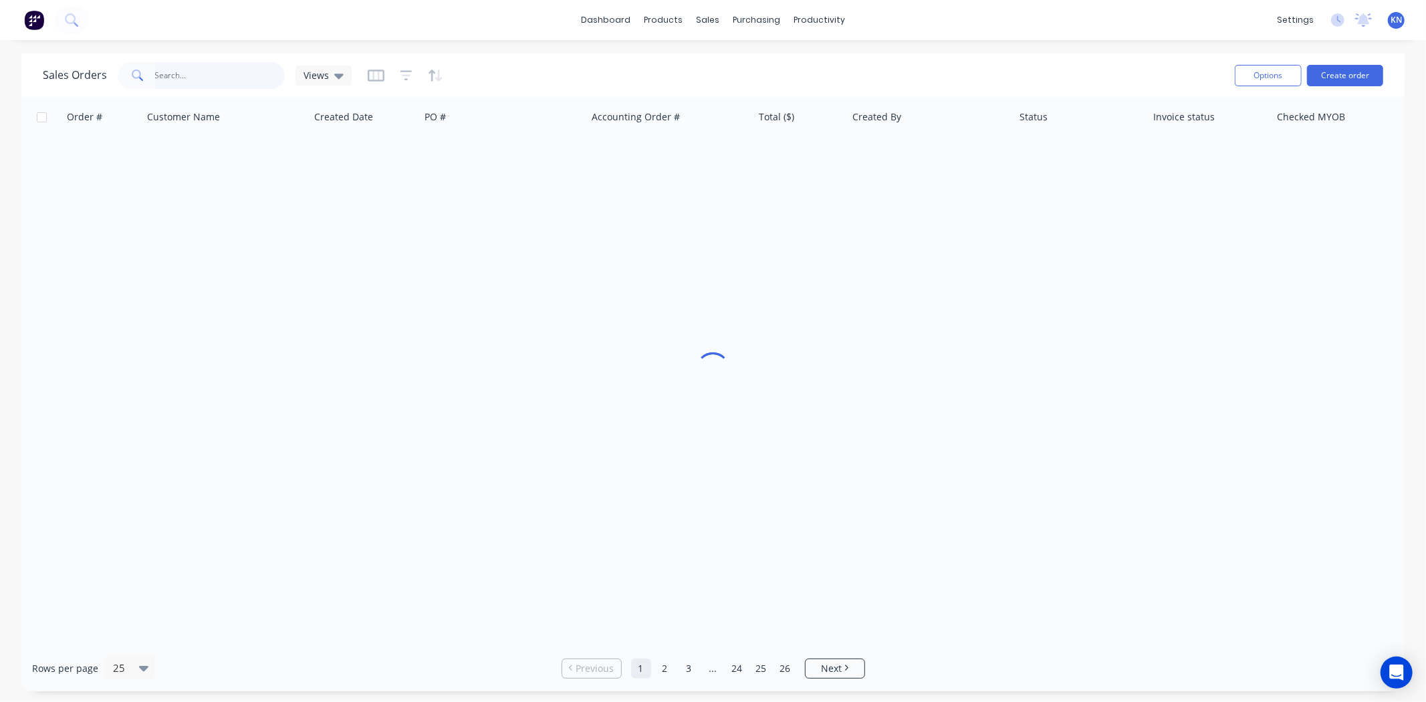
click at [197, 75] on input "text" at bounding box center [220, 75] width 130 height 27
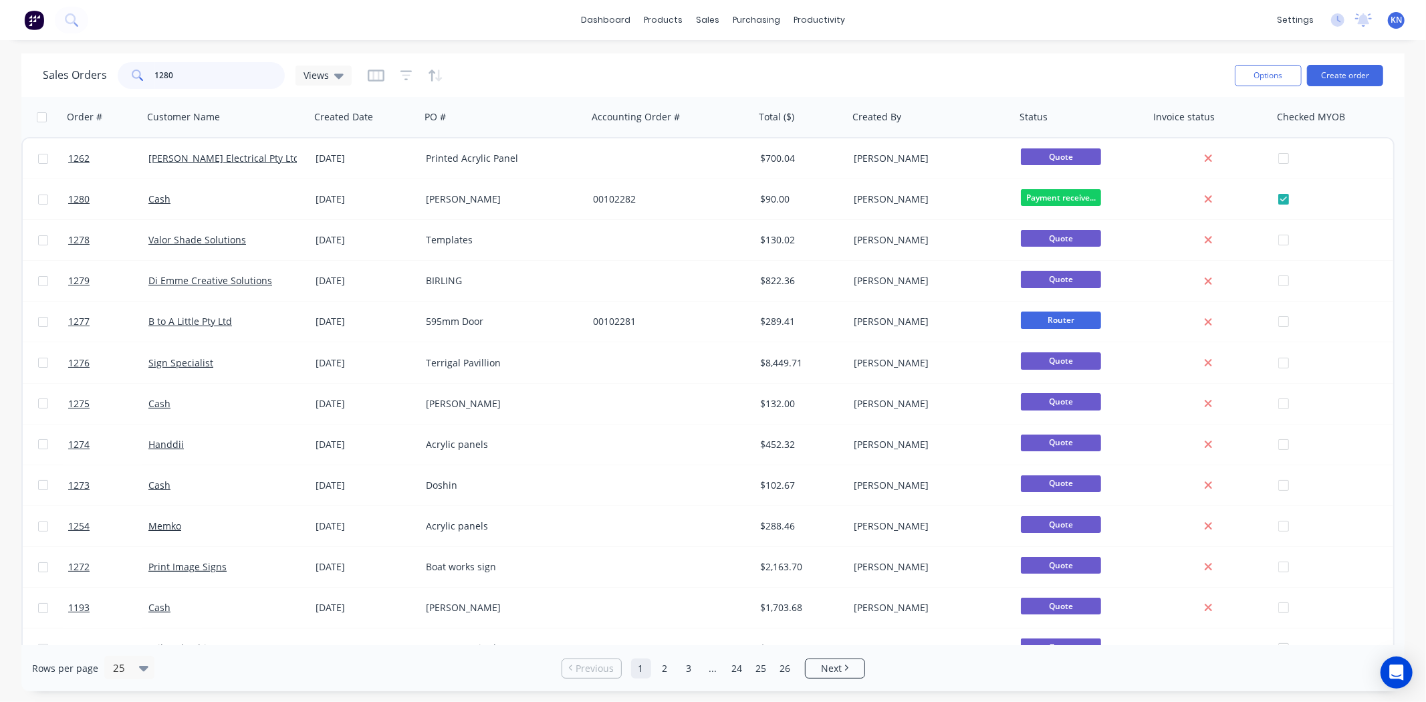
type input "1280"
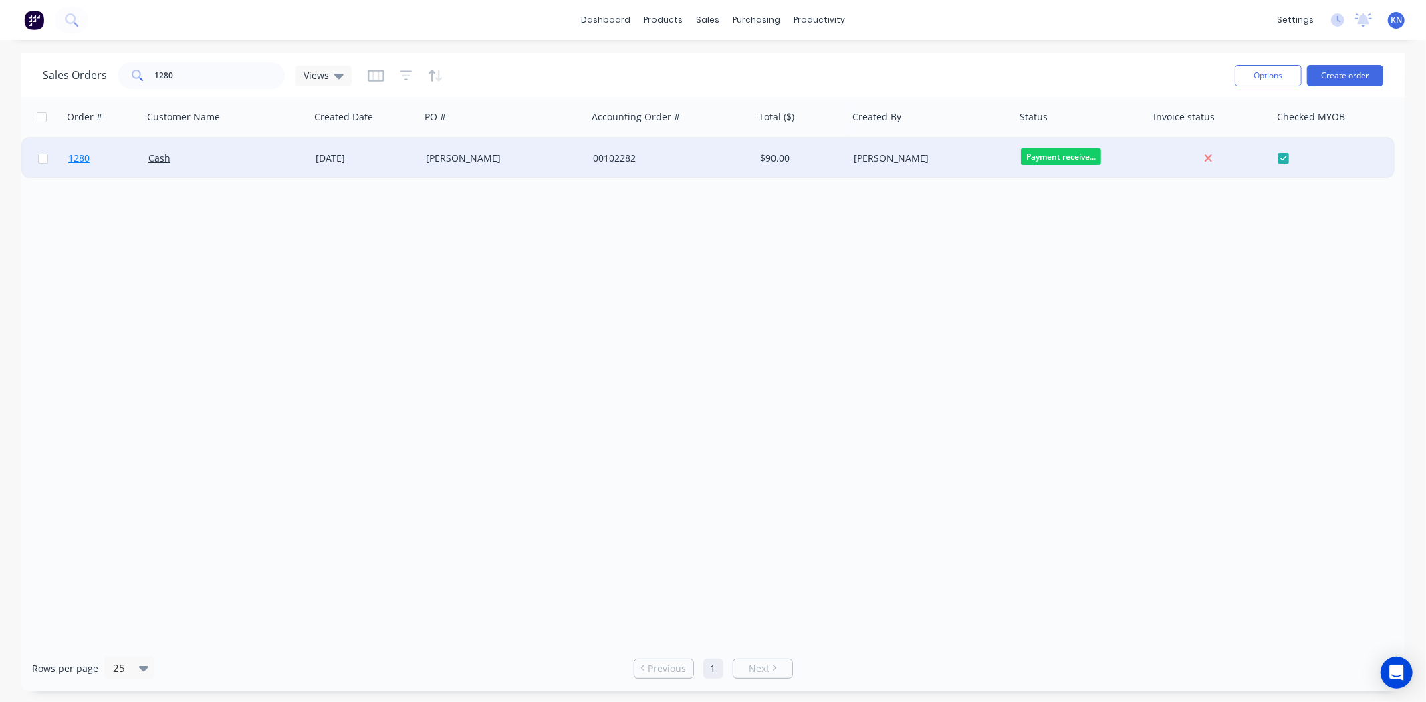
click at [75, 154] on span "1280" at bounding box center [78, 158] width 21 height 13
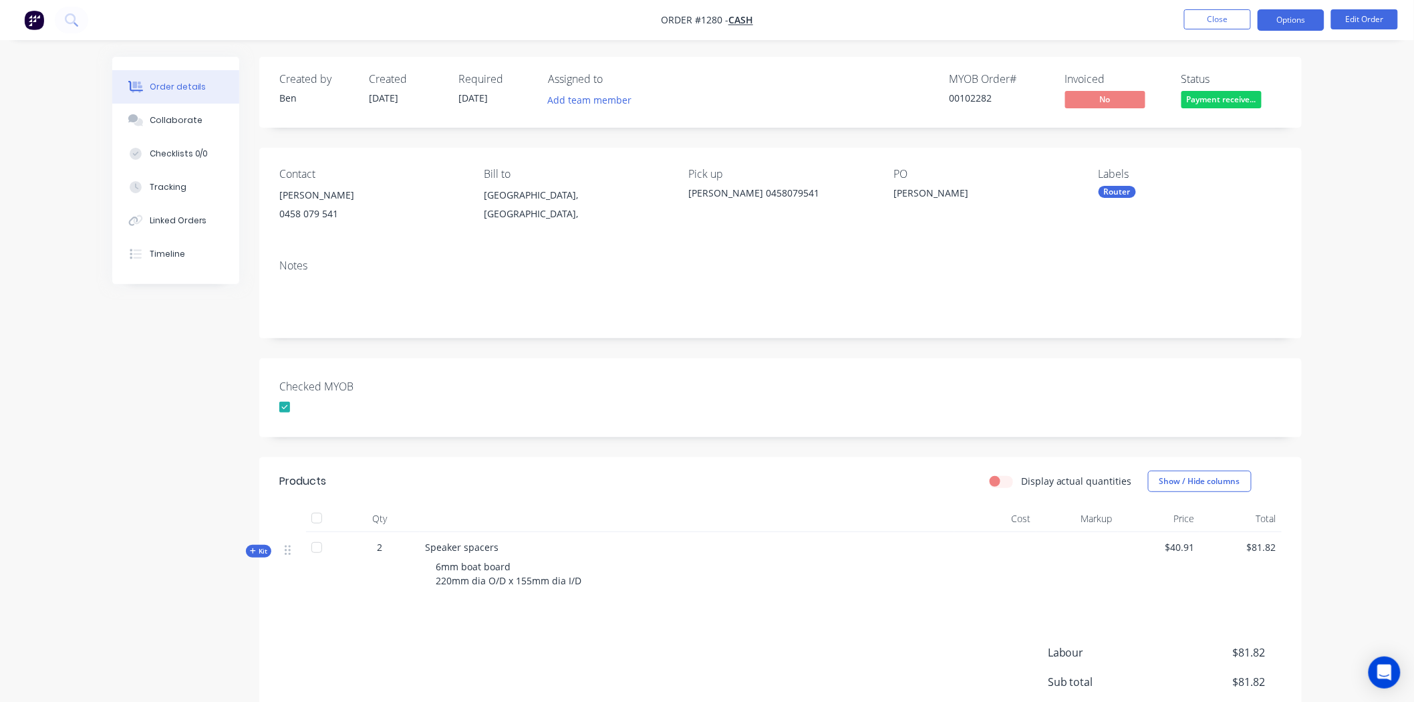
click at [1295, 21] on button "Options" at bounding box center [1291, 19] width 67 height 21
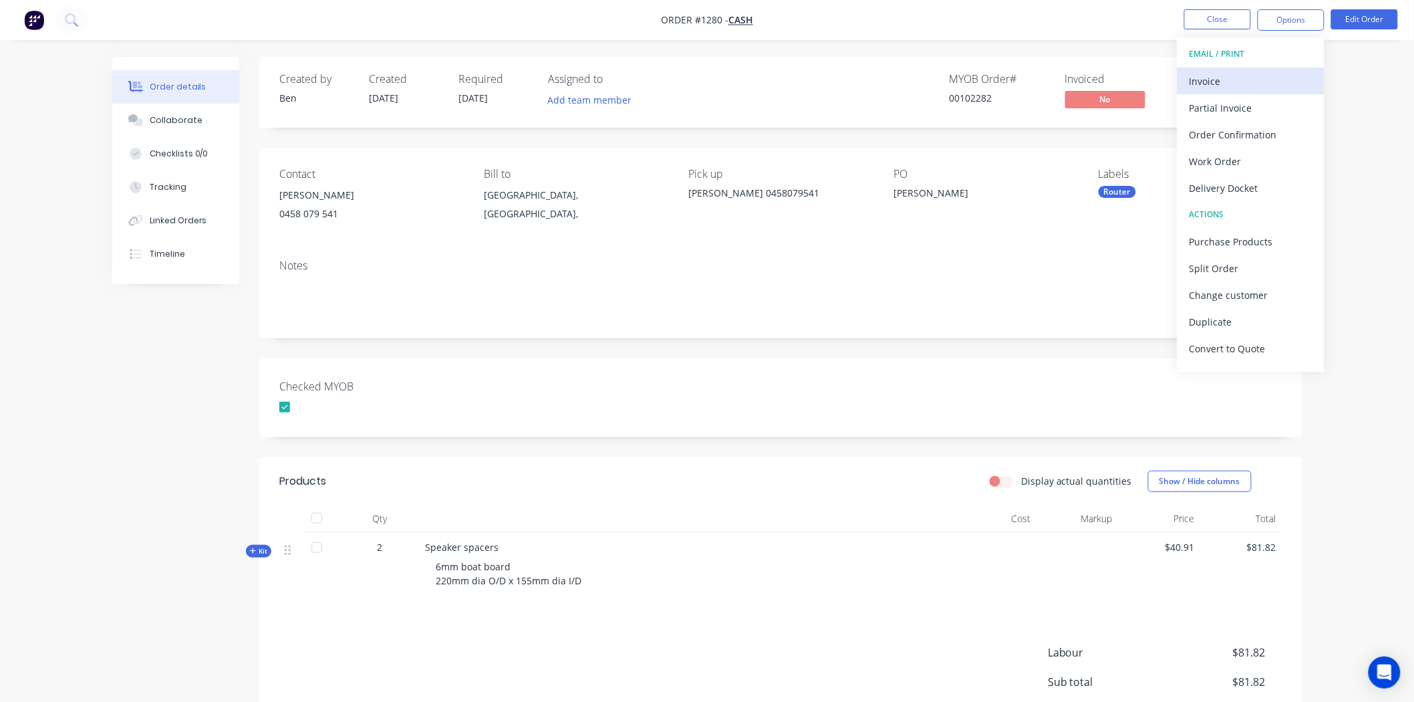
click at [1205, 76] on div "Invoice" at bounding box center [1251, 81] width 123 height 19
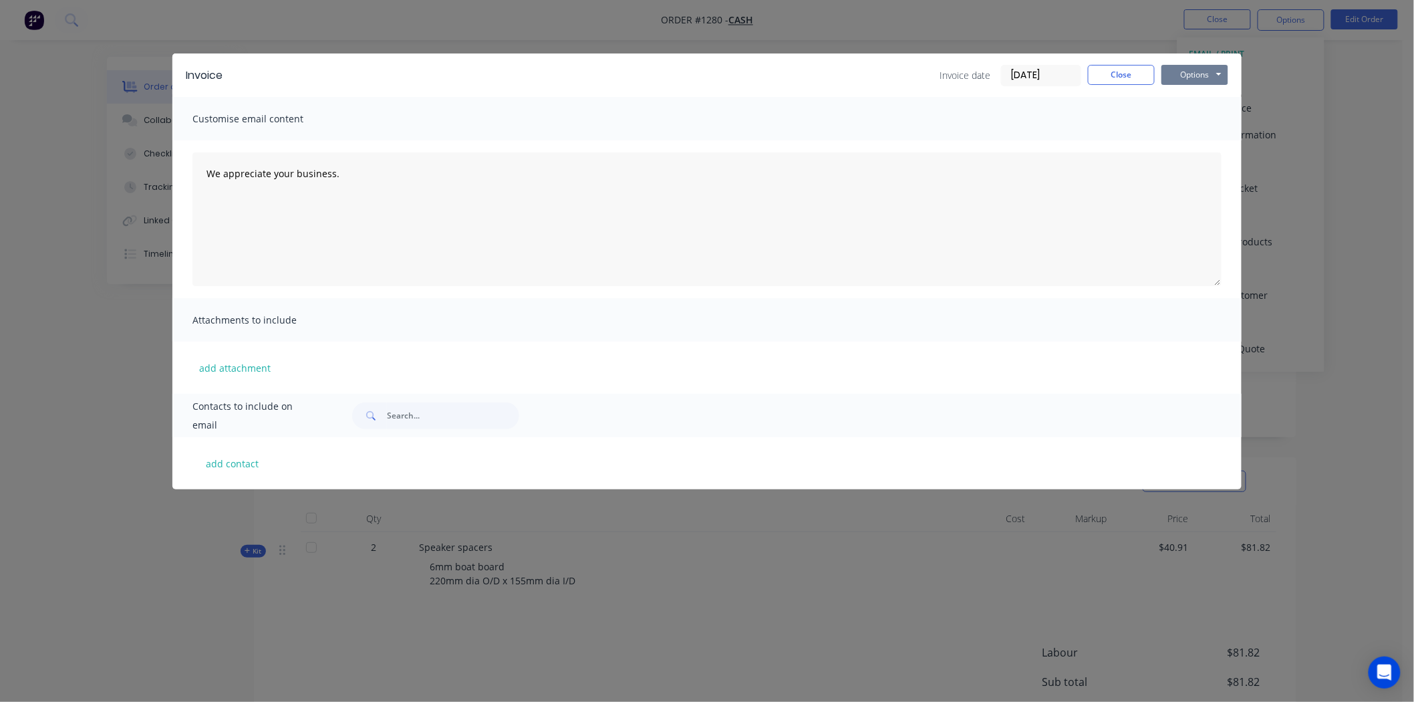
click at [1199, 74] on button "Options" at bounding box center [1195, 75] width 67 height 20
click at [1201, 118] on button "Print" at bounding box center [1205, 121] width 86 height 22
click at [1126, 71] on button "Close" at bounding box center [1121, 75] width 67 height 20
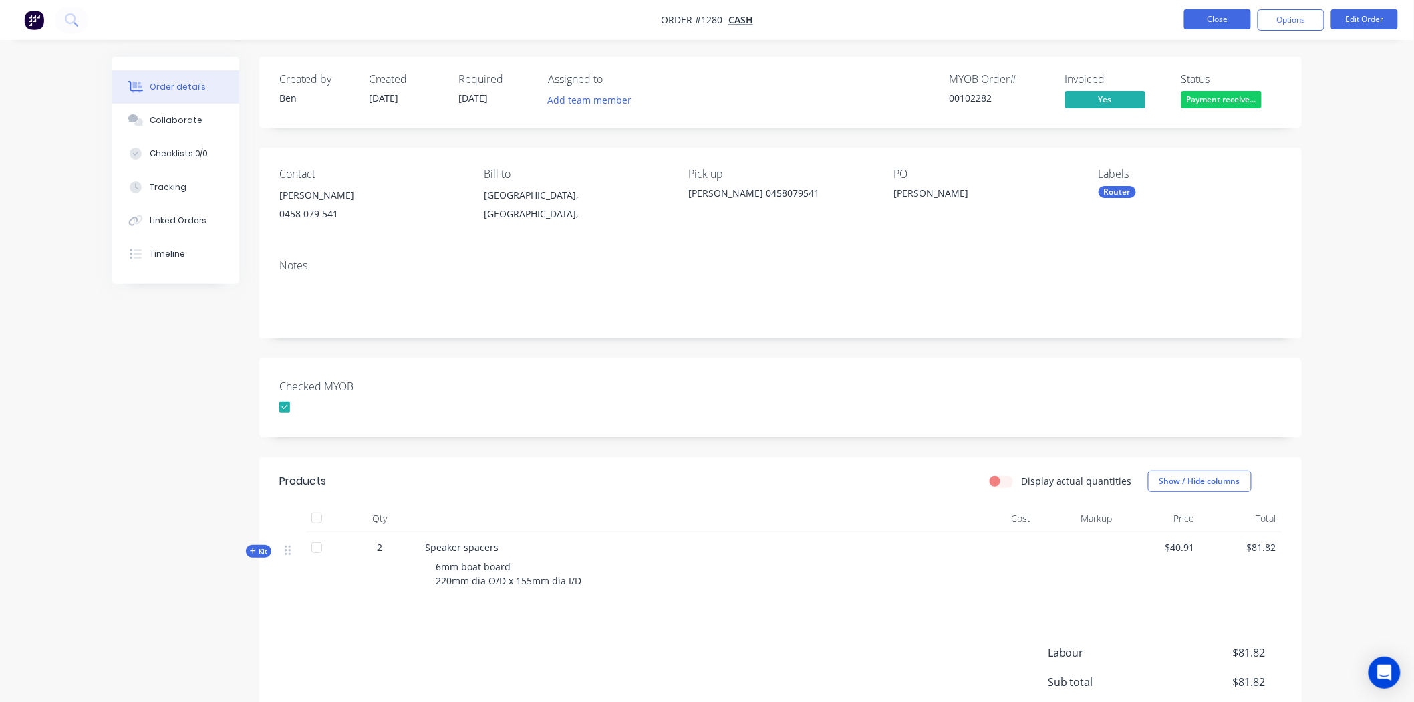
click at [1231, 11] on button "Close" at bounding box center [1218, 19] width 67 height 20
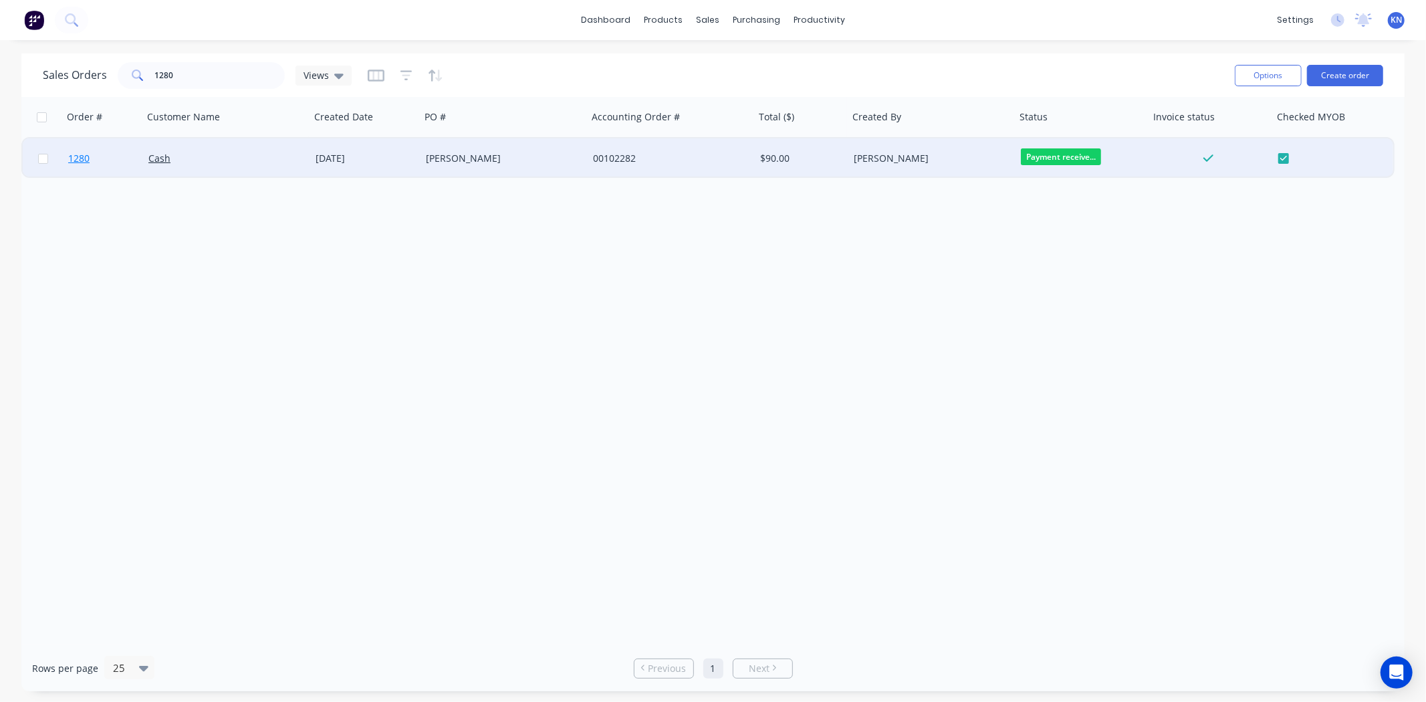
click at [111, 158] on link "1280" at bounding box center [108, 158] width 80 height 40
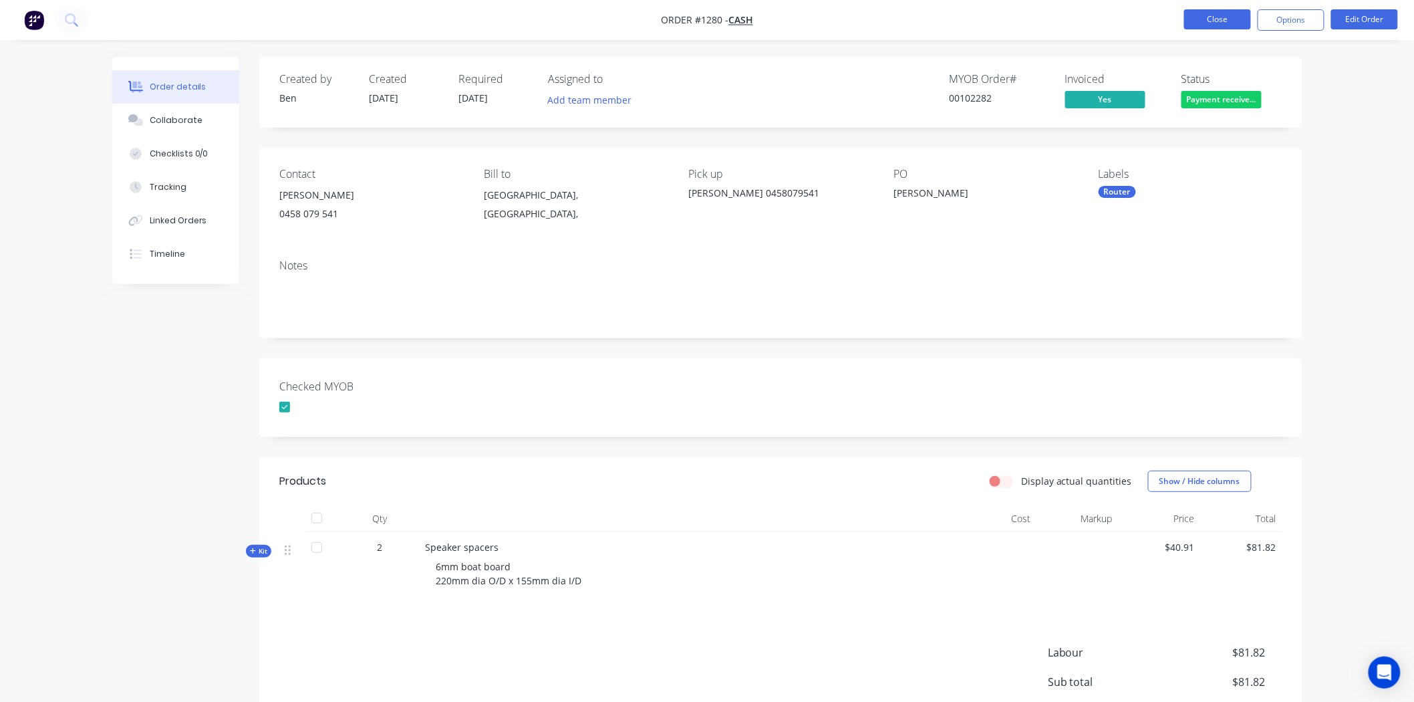
click at [1208, 19] on button "Close" at bounding box center [1218, 19] width 67 height 20
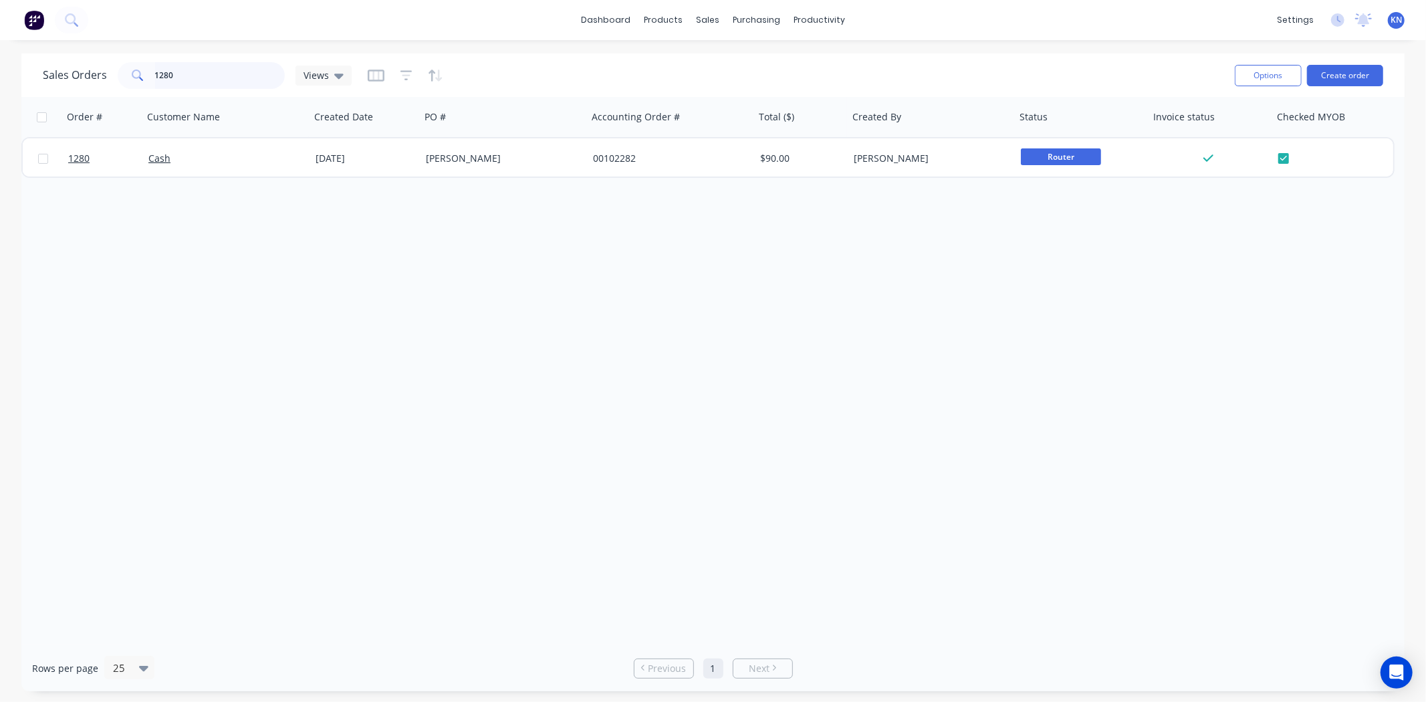
click at [188, 74] on input "1280" at bounding box center [220, 75] width 130 height 27
type input "1"
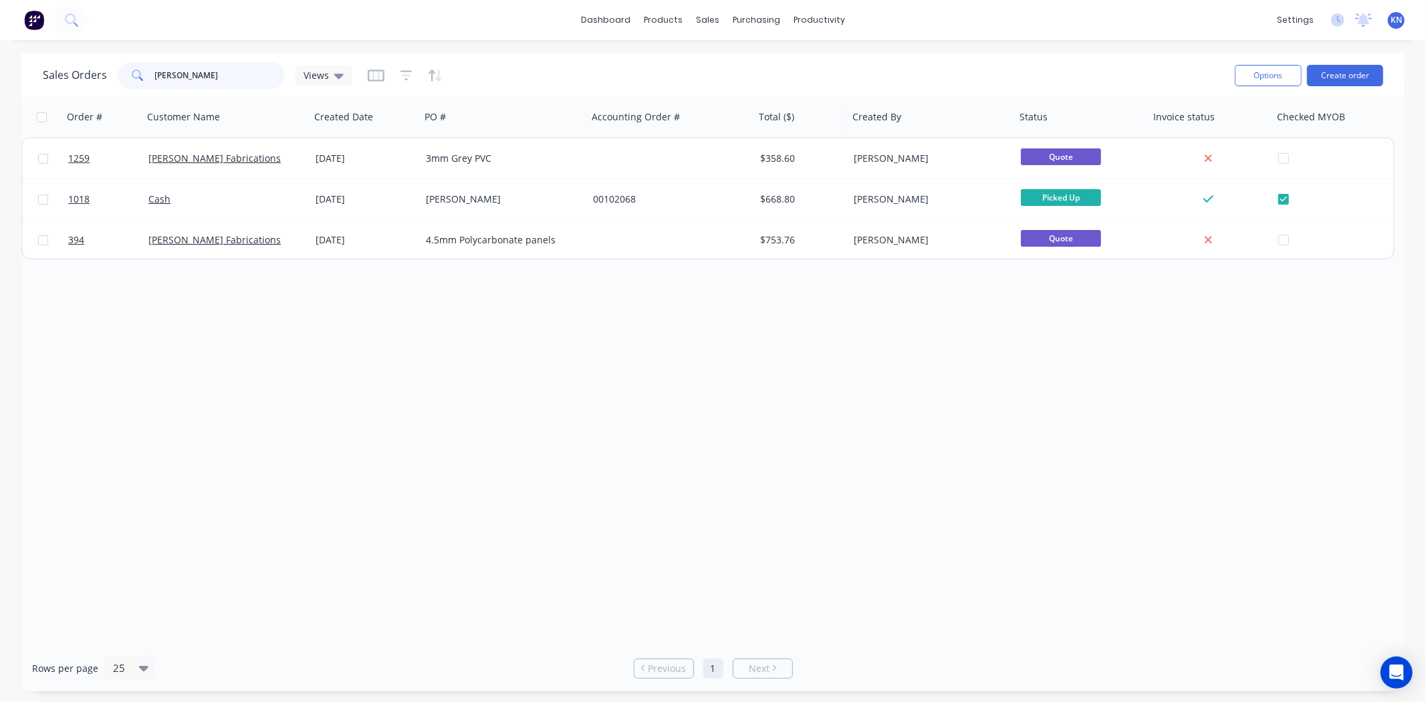
drag, startPoint x: 199, startPoint y: 83, endPoint x: 150, endPoint y: 83, distance: 48.8
click at [150, 83] on div "gann" at bounding box center [201, 75] width 167 height 27
type input "1273"
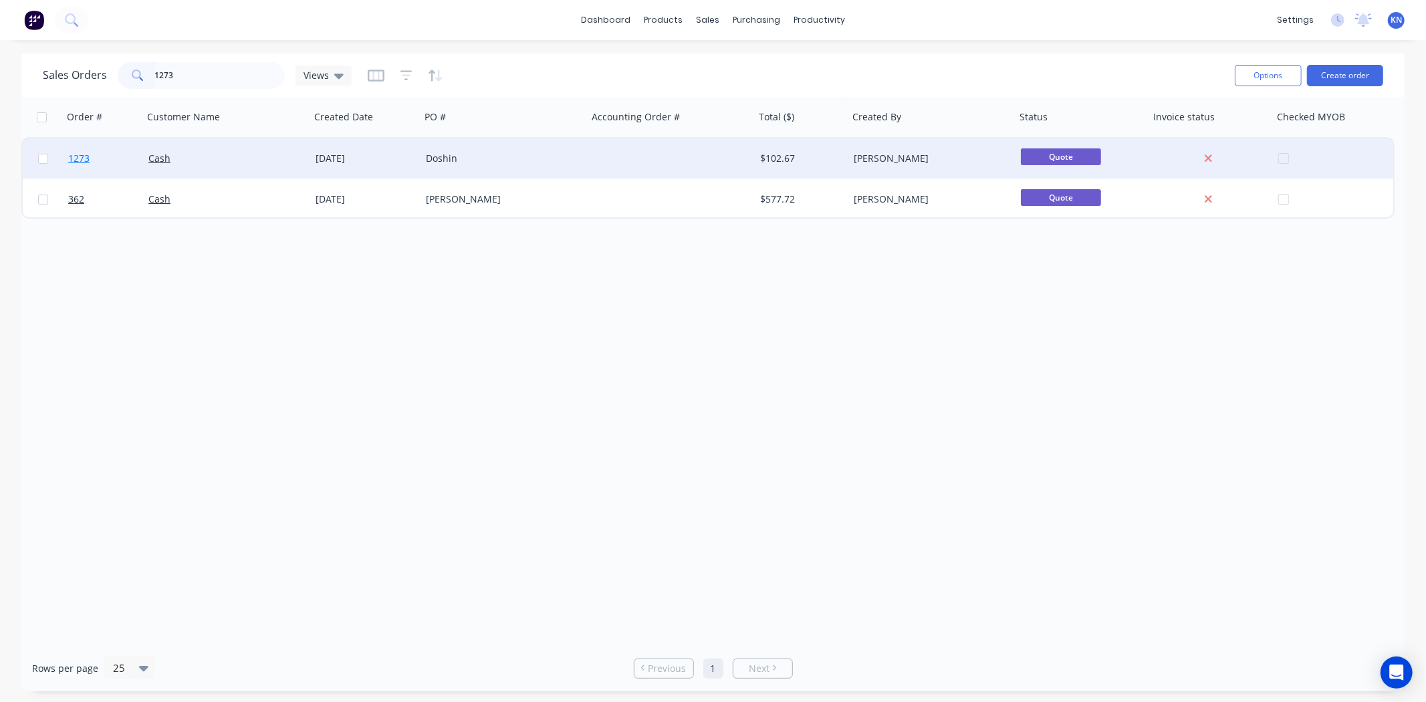
click at [80, 155] on span "1273" at bounding box center [78, 158] width 21 height 13
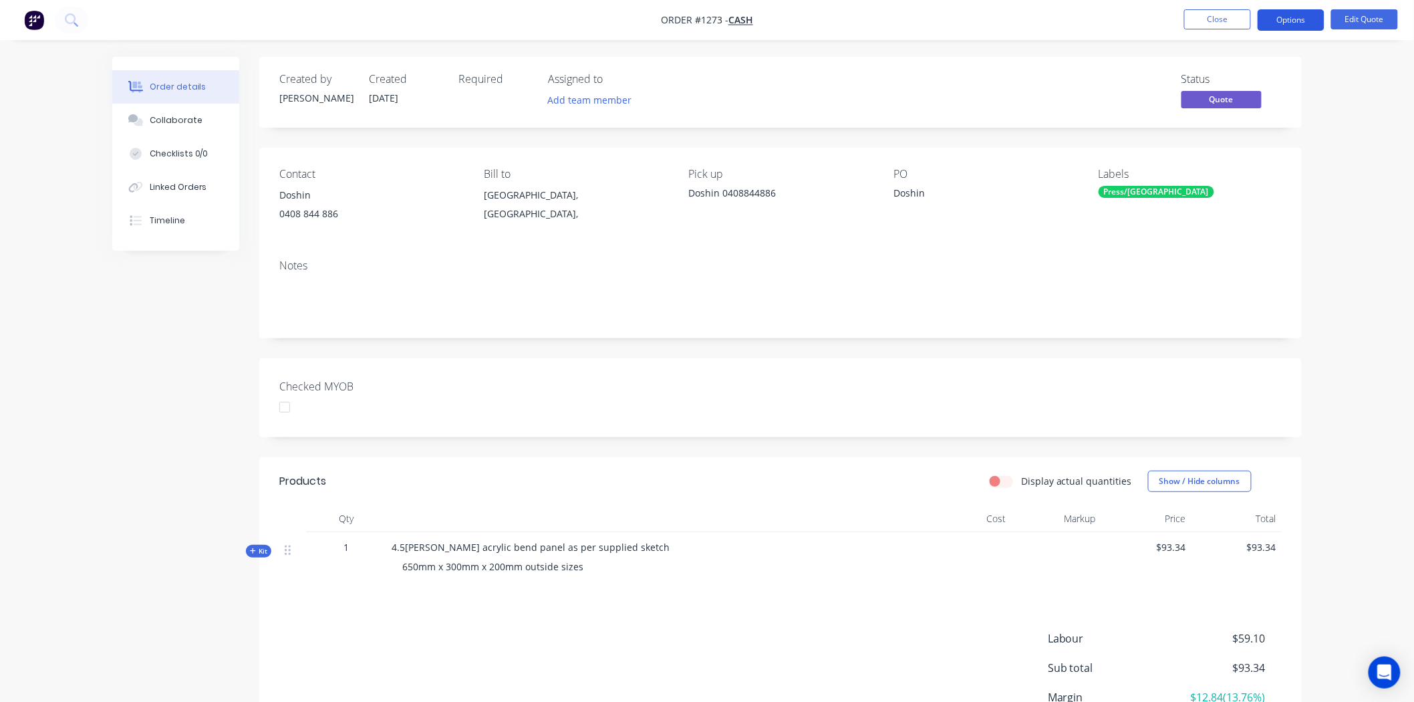
click at [1300, 15] on button "Options" at bounding box center [1291, 19] width 67 height 21
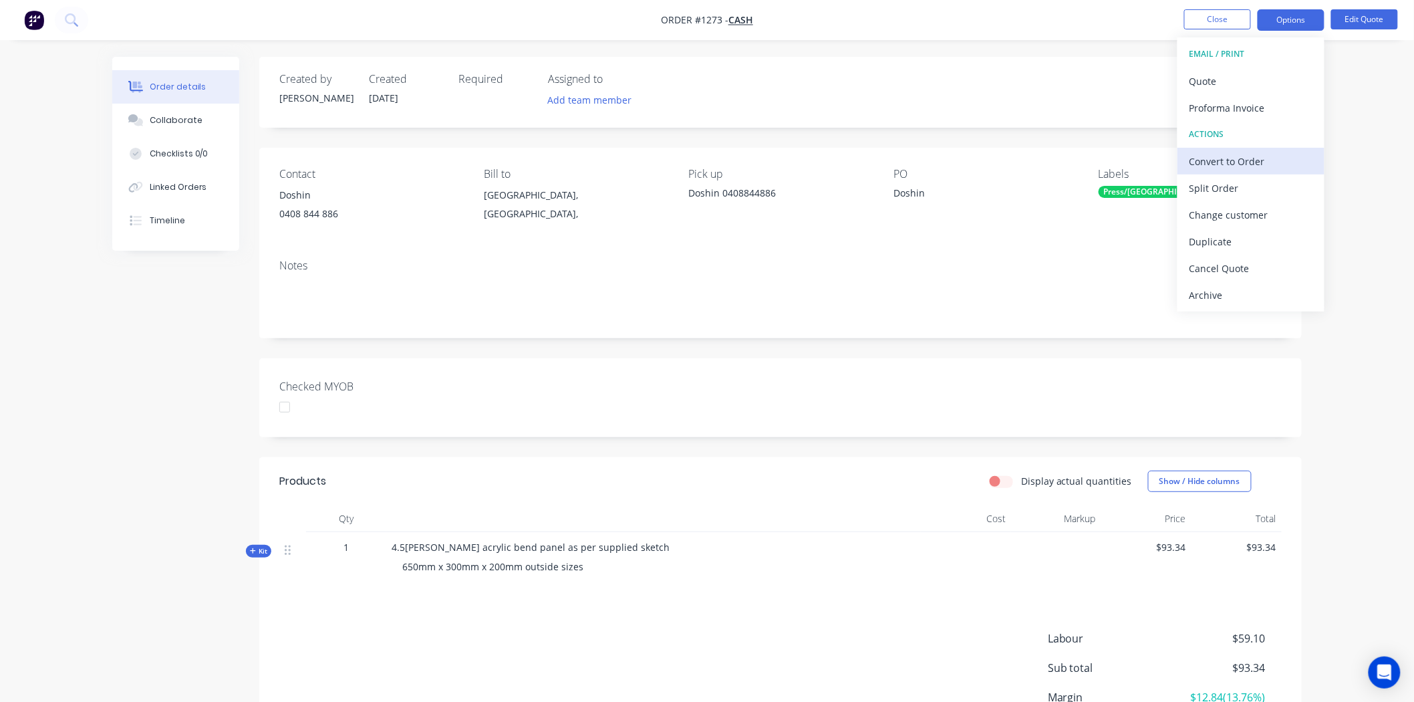
click at [1253, 159] on div "Convert to Order" at bounding box center [1251, 161] width 123 height 19
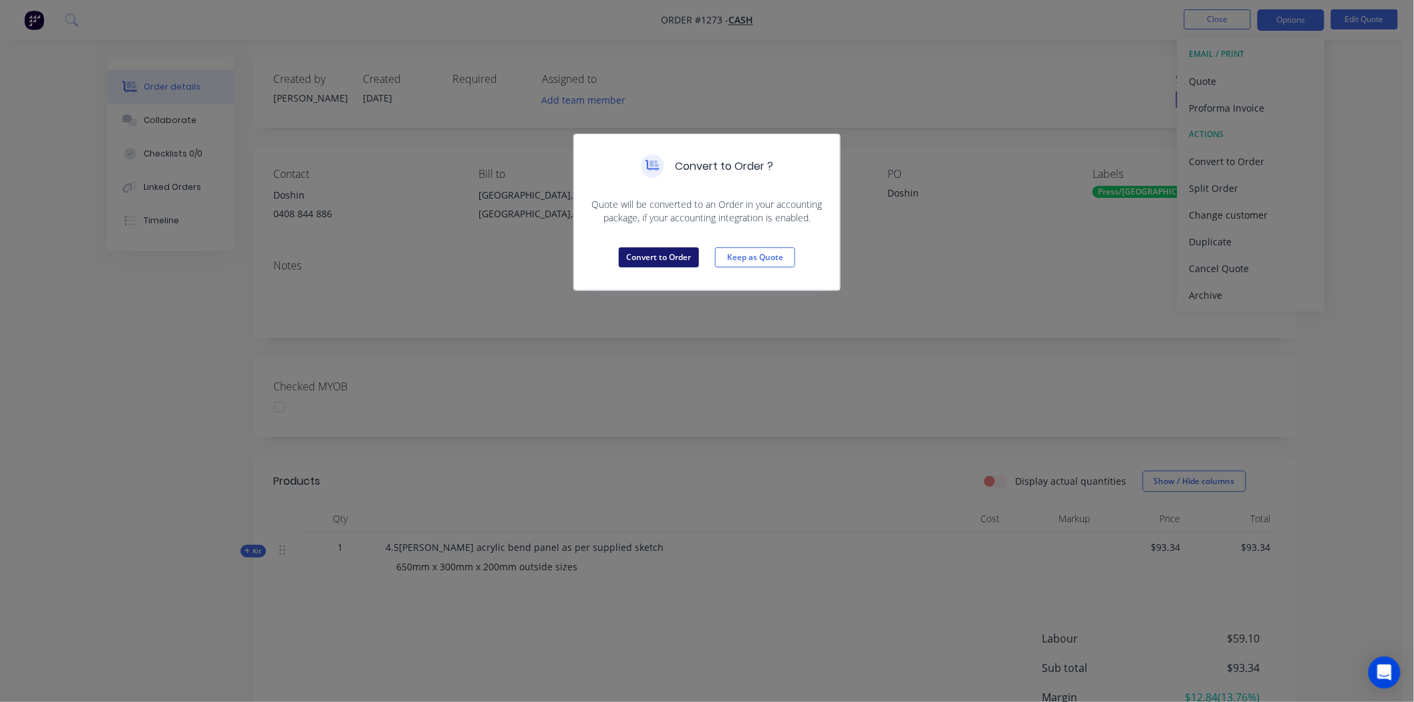
click at [658, 259] on button "Convert to Order" at bounding box center [659, 257] width 80 height 20
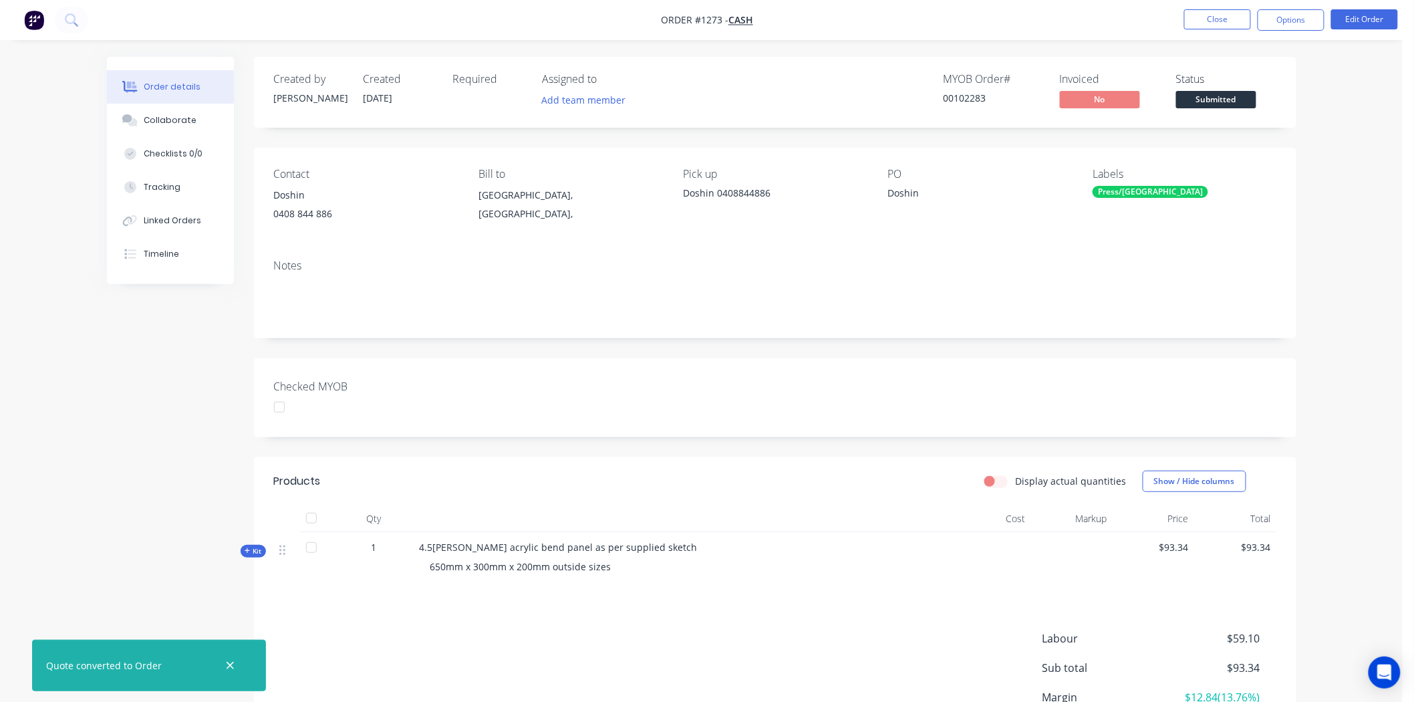
click at [279, 408] on div at bounding box center [279, 407] width 27 height 27
click at [1304, 21] on button "Options" at bounding box center [1291, 19] width 67 height 21
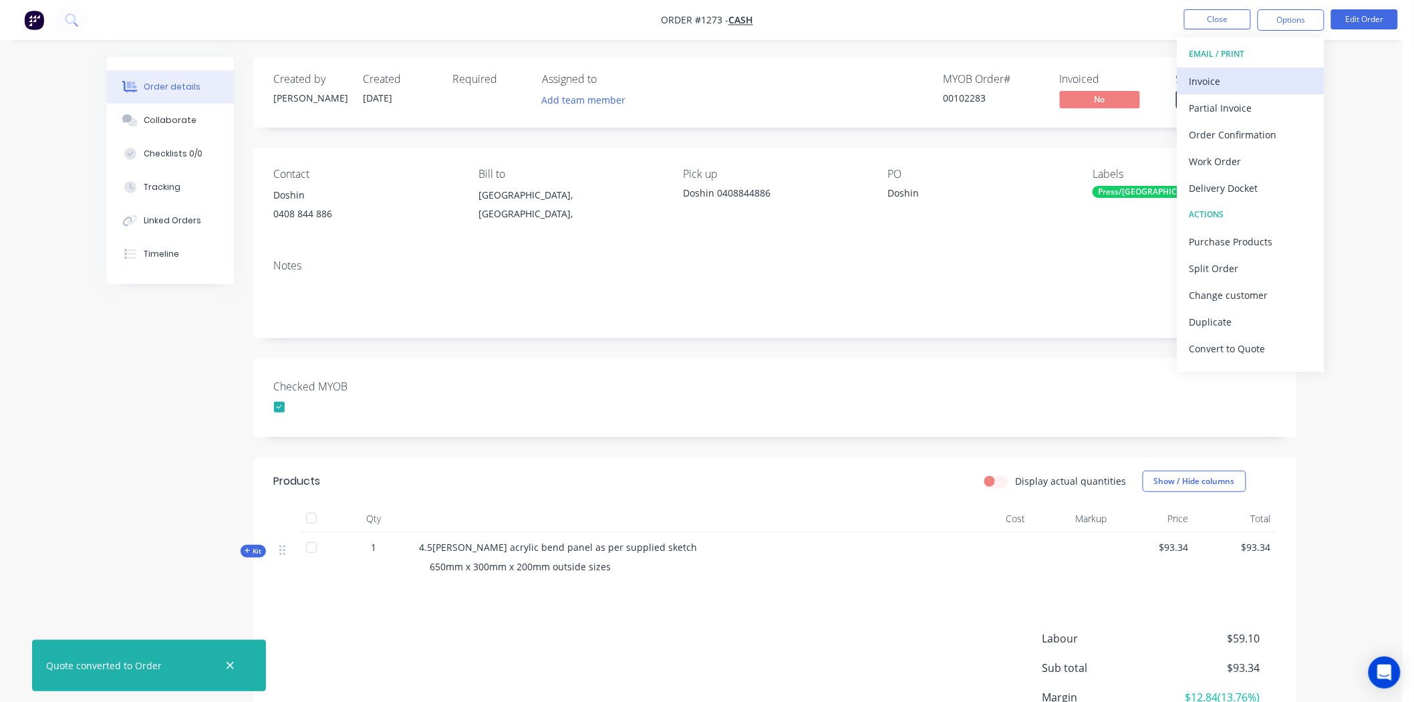
click at [1207, 77] on div "Invoice" at bounding box center [1251, 81] width 123 height 19
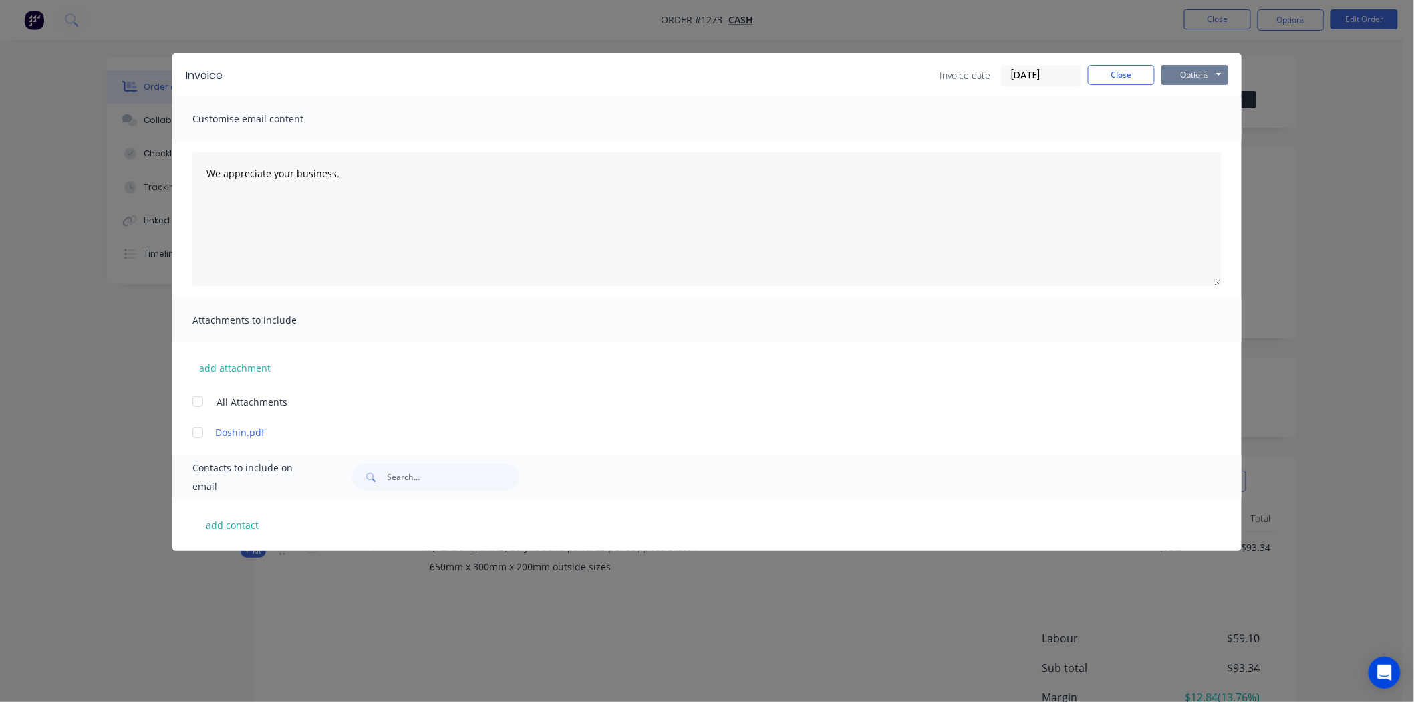
click at [1193, 70] on button "Options" at bounding box center [1195, 75] width 67 height 20
click at [1197, 118] on button "Print" at bounding box center [1205, 121] width 86 height 22
click at [1115, 74] on button "Close" at bounding box center [1121, 75] width 67 height 20
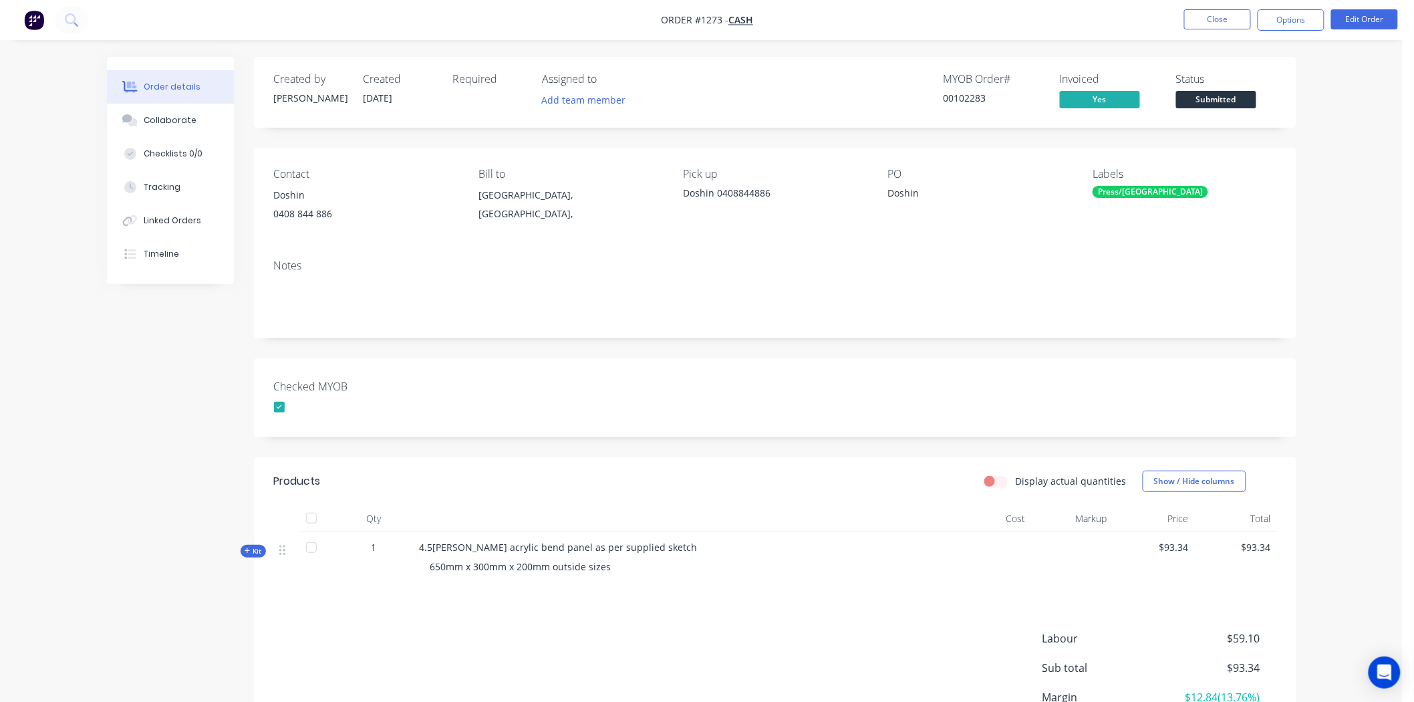
click at [1237, 100] on span "Submitted" at bounding box center [1216, 99] width 80 height 17
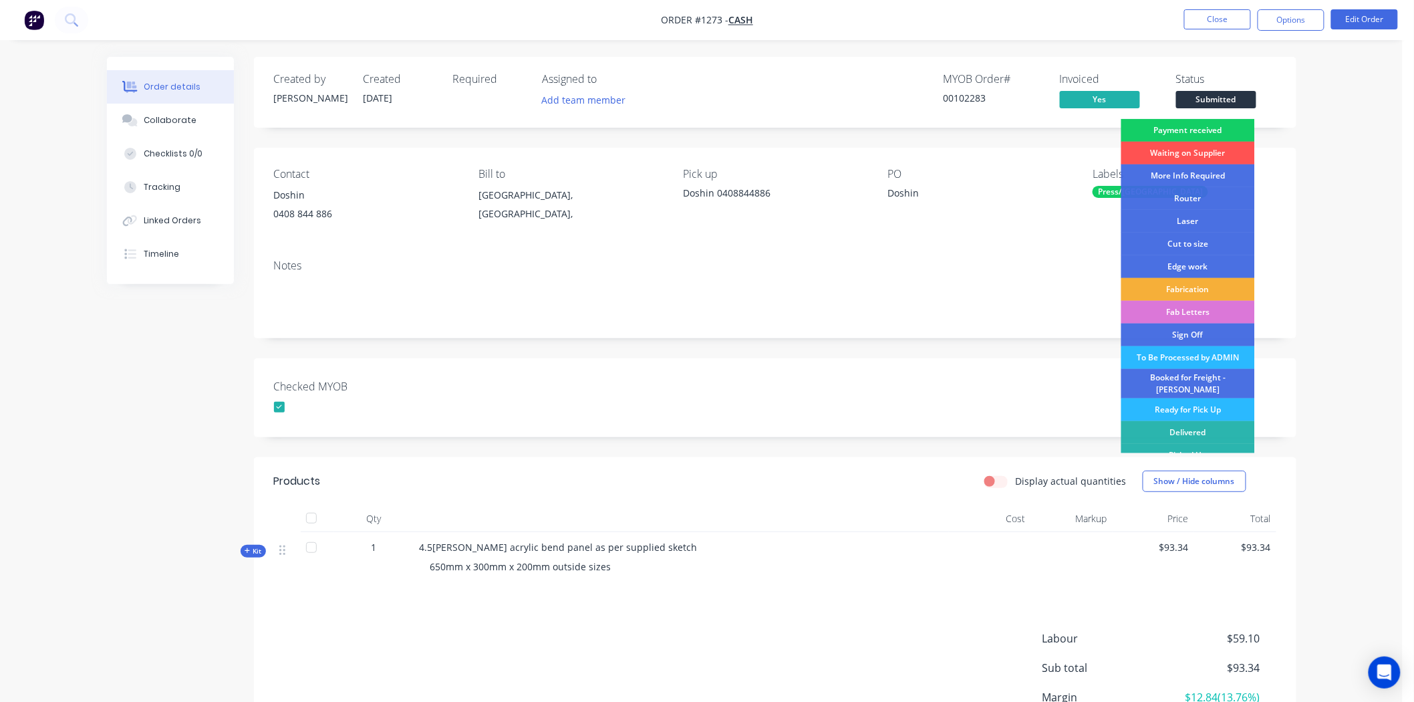
click at [1201, 125] on div "Payment received" at bounding box center [1189, 130] width 134 height 23
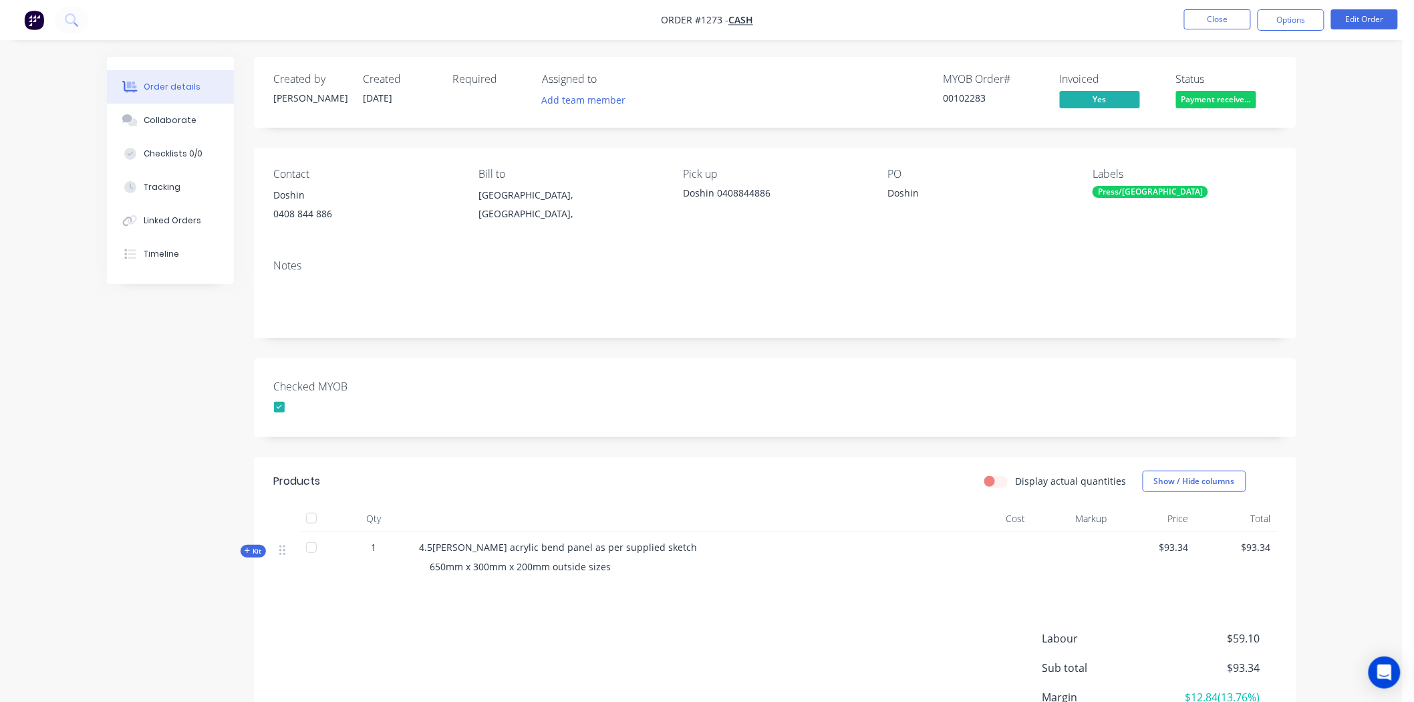
click at [1114, 190] on div "Press/[GEOGRAPHIC_DATA]" at bounding box center [1151, 192] width 116 height 12
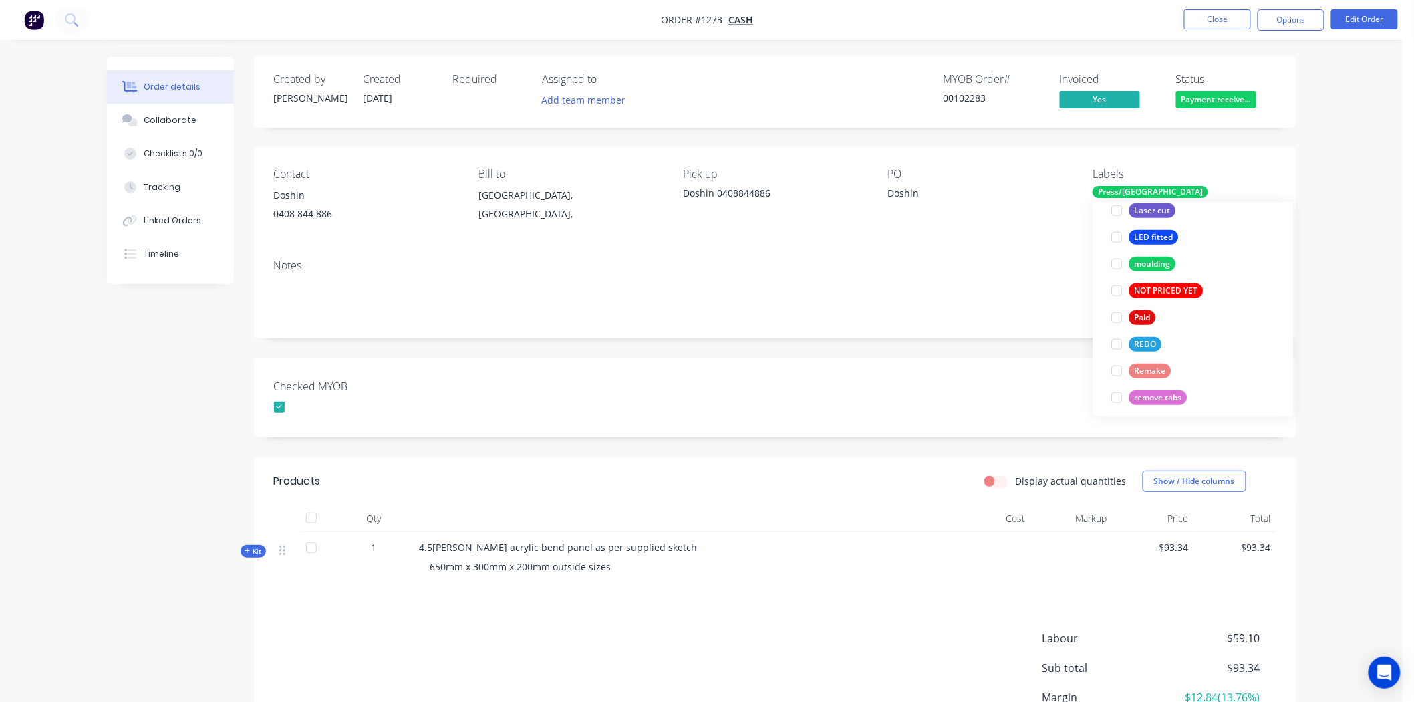
scroll to position [445, 0]
click at [1116, 290] on div at bounding box center [1117, 291] width 27 height 27
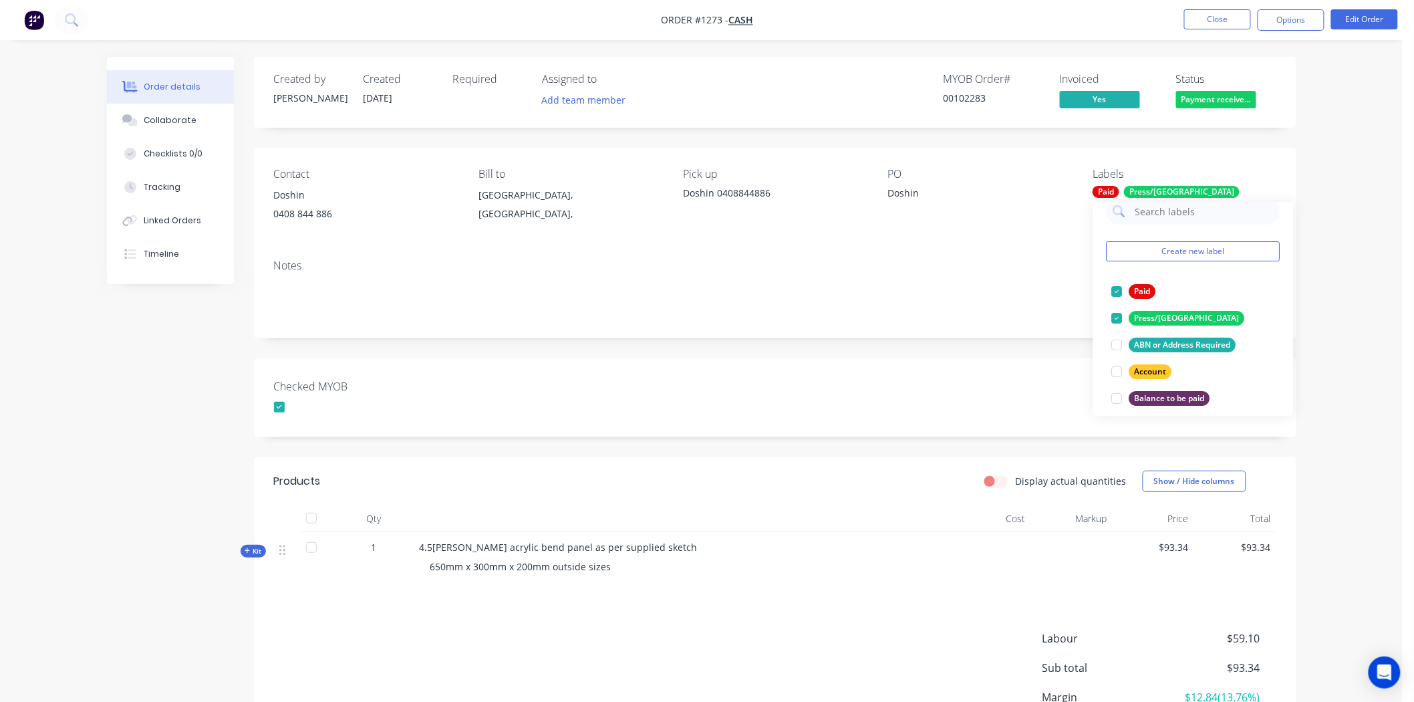
click at [884, 396] on div "Checked MYOB" at bounding box center [775, 397] width 1043 height 79
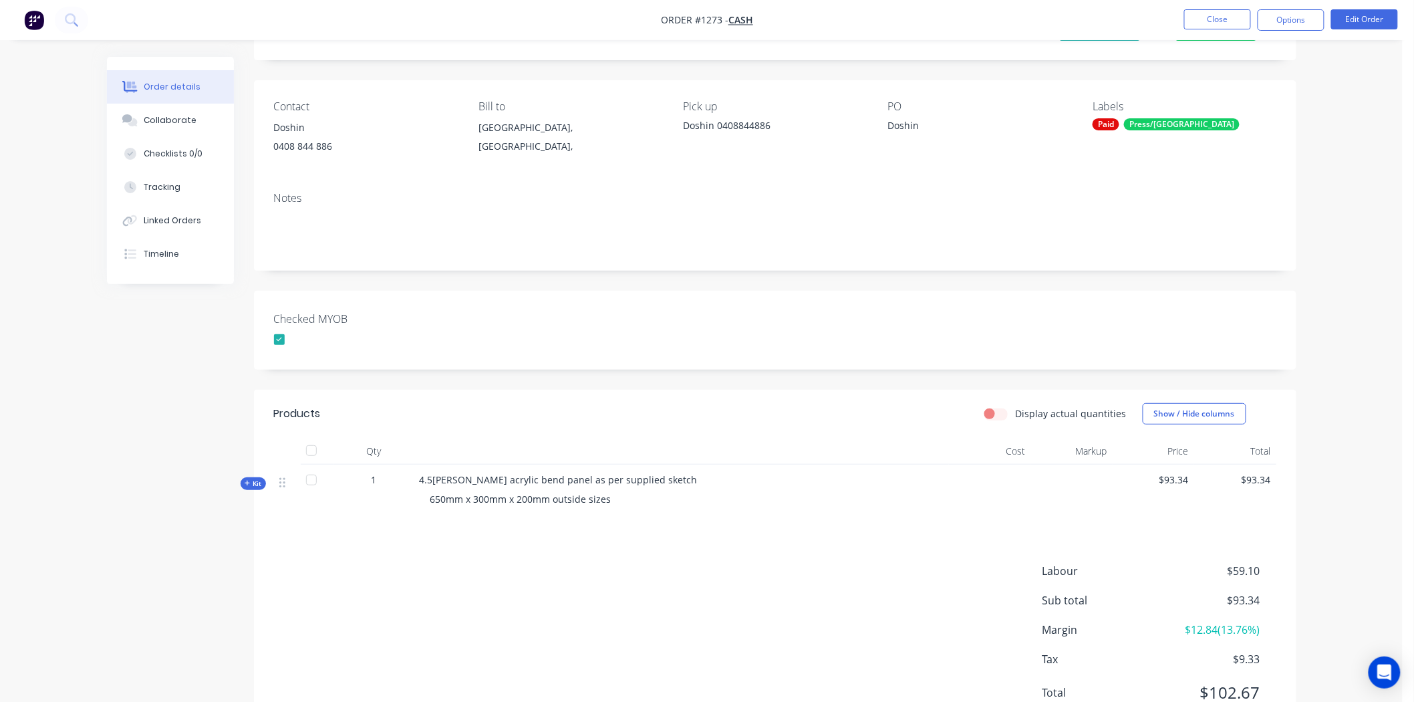
scroll to position [0, 0]
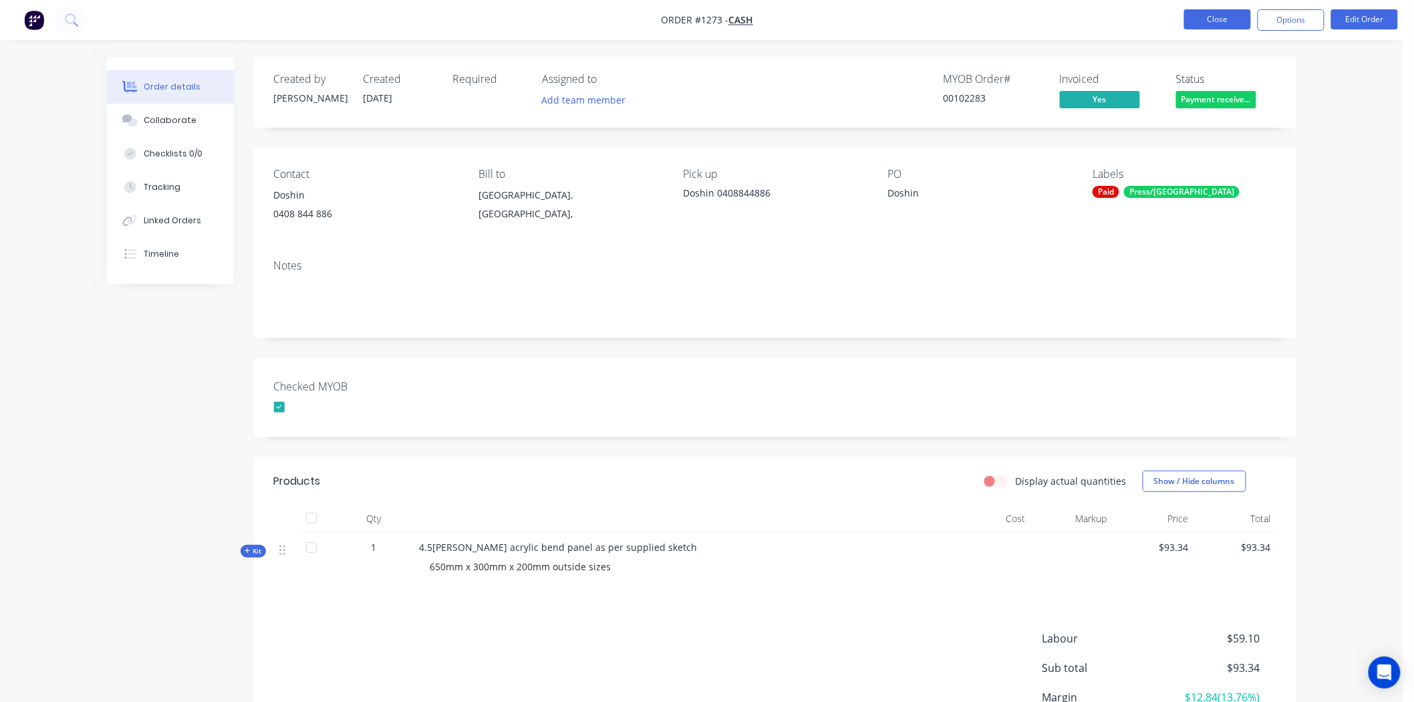
click at [1227, 17] on button "Close" at bounding box center [1218, 19] width 67 height 20
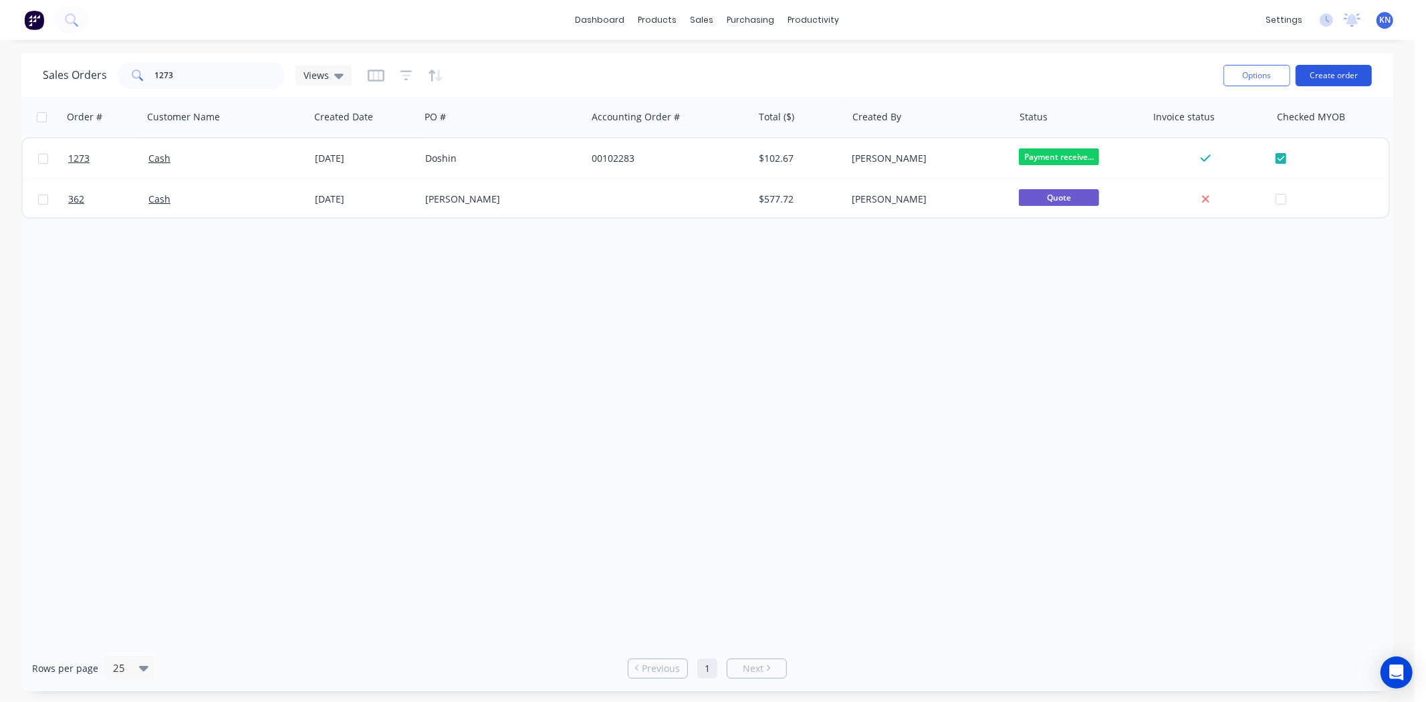
click at [1359, 77] on button "Create order" at bounding box center [1333, 75] width 76 height 21
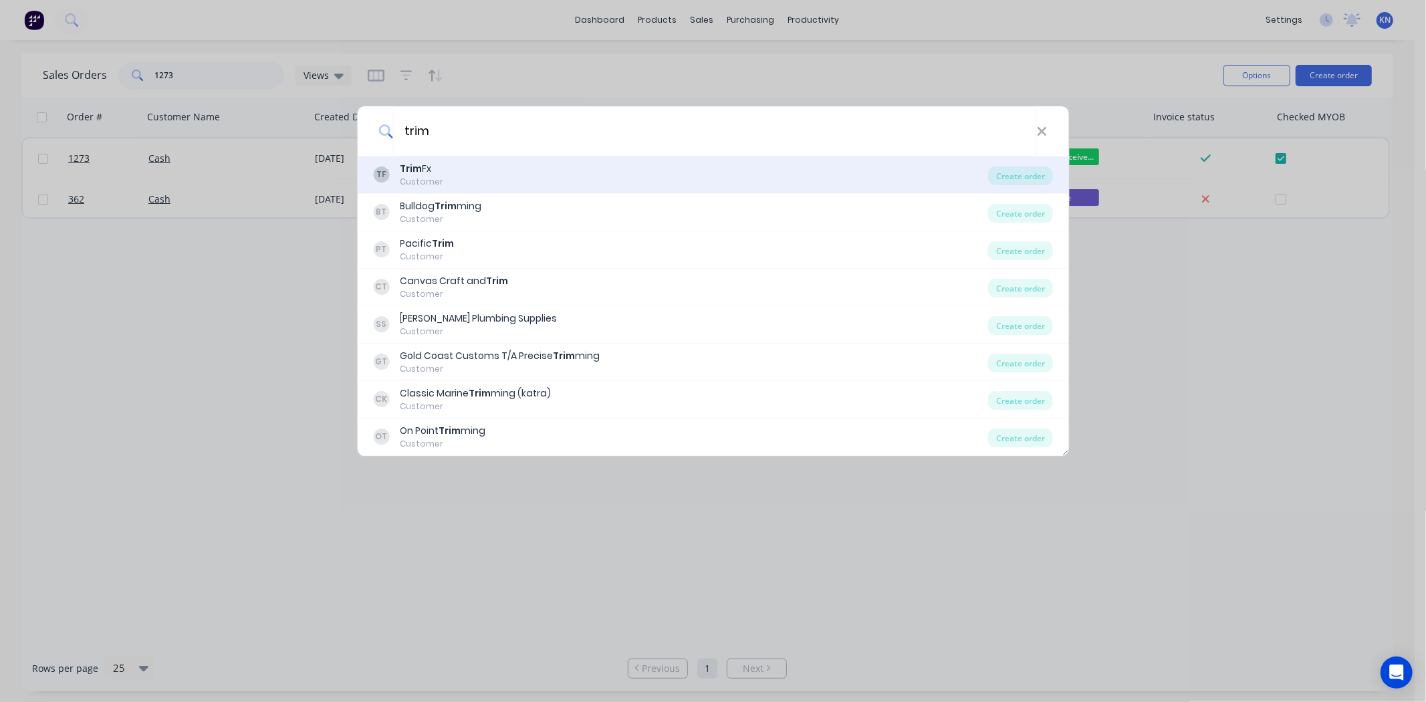
type input "trim"
click at [449, 172] on div "TF Trim Fx Customer" at bounding box center [680, 175] width 615 height 26
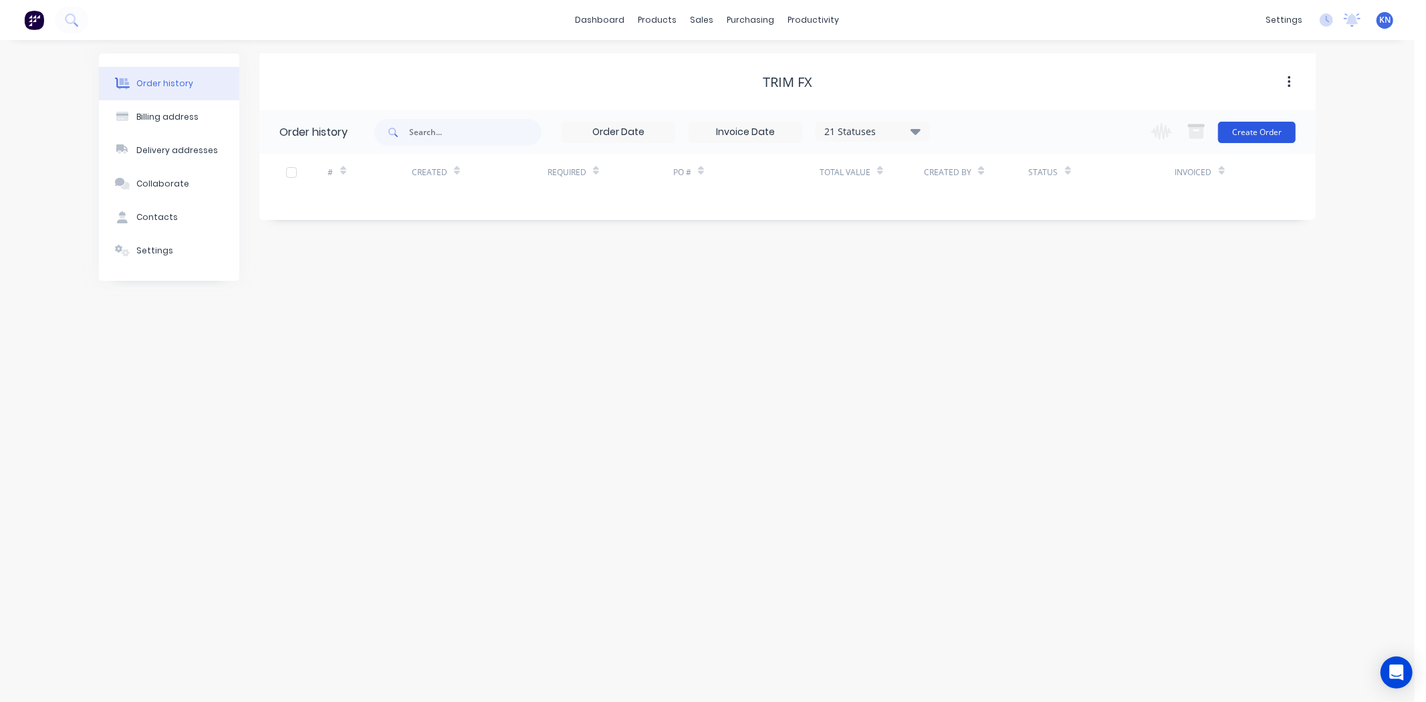
click at [1241, 130] on button "Create Order" at bounding box center [1257, 132] width 78 height 21
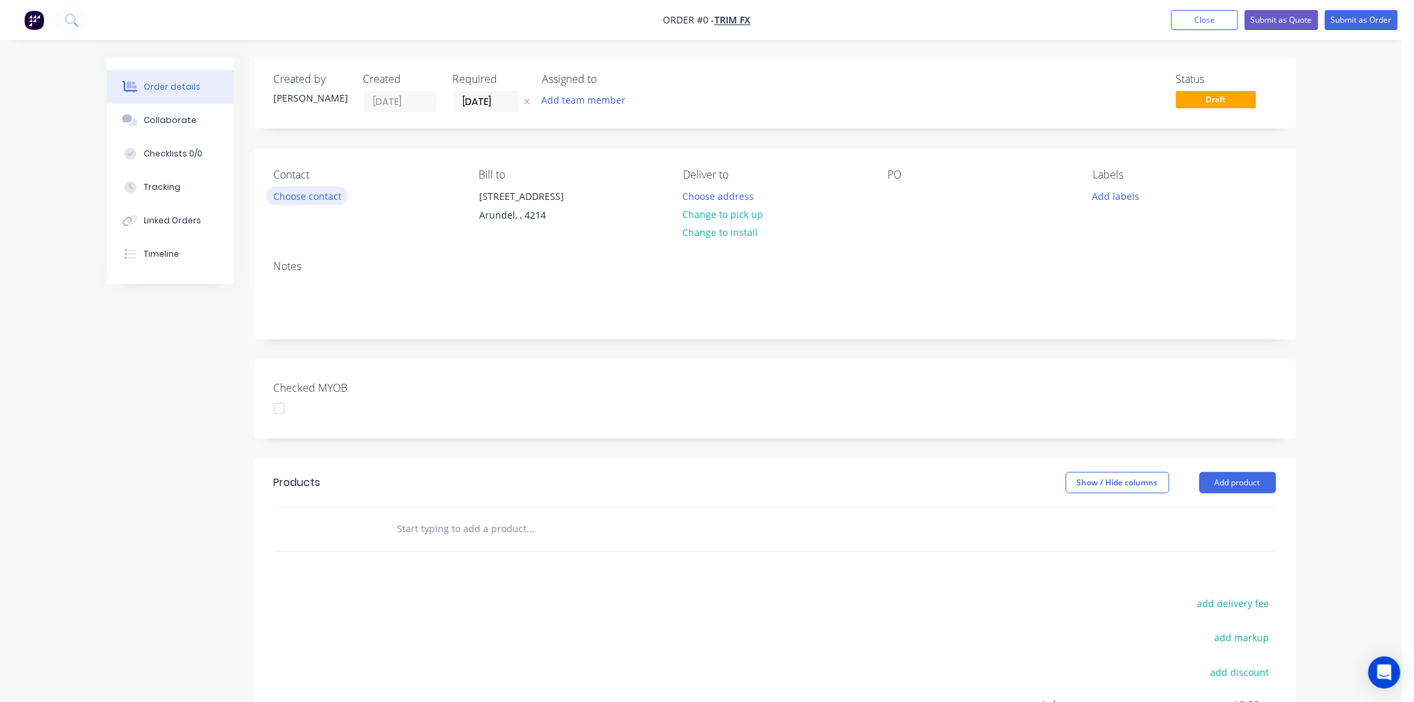
click at [316, 197] on button "Choose contact" at bounding box center [307, 196] width 82 height 18
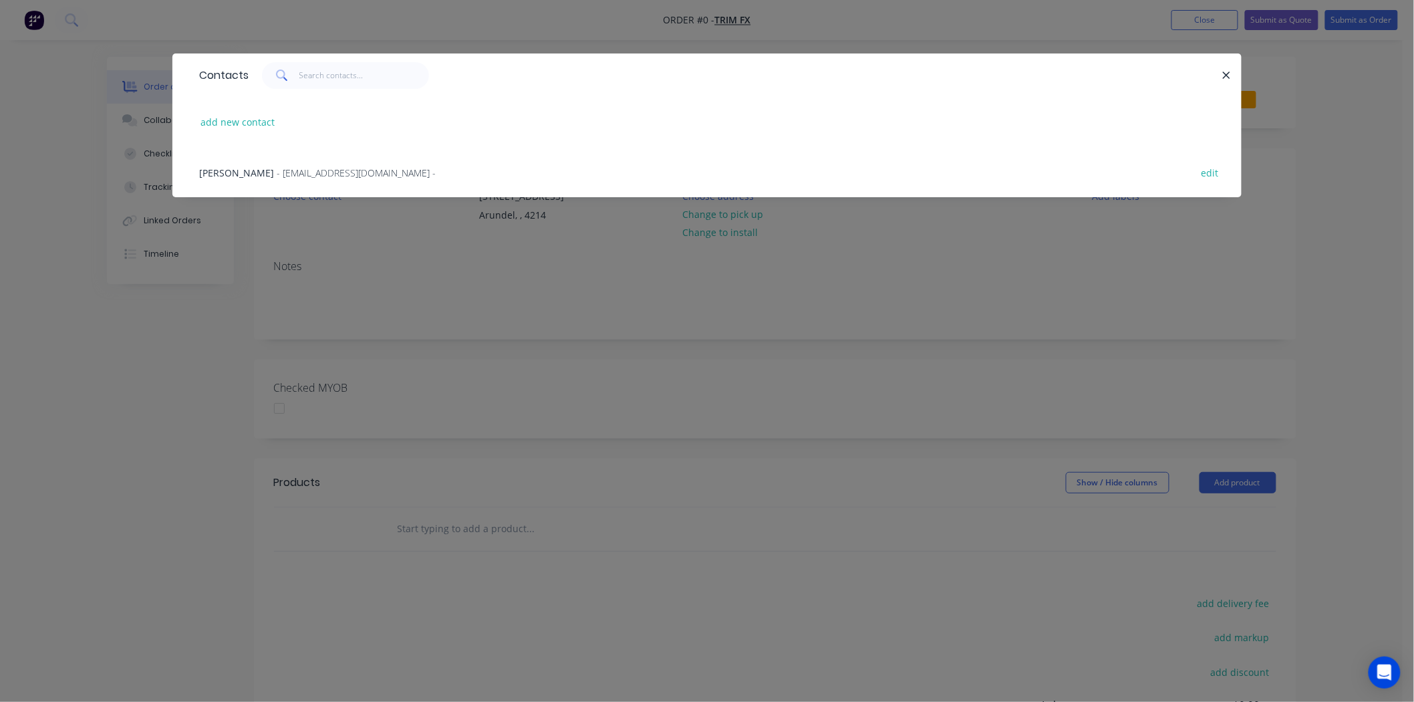
click at [277, 172] on span "- info@trimfx.com.au -" at bounding box center [356, 172] width 159 height 13
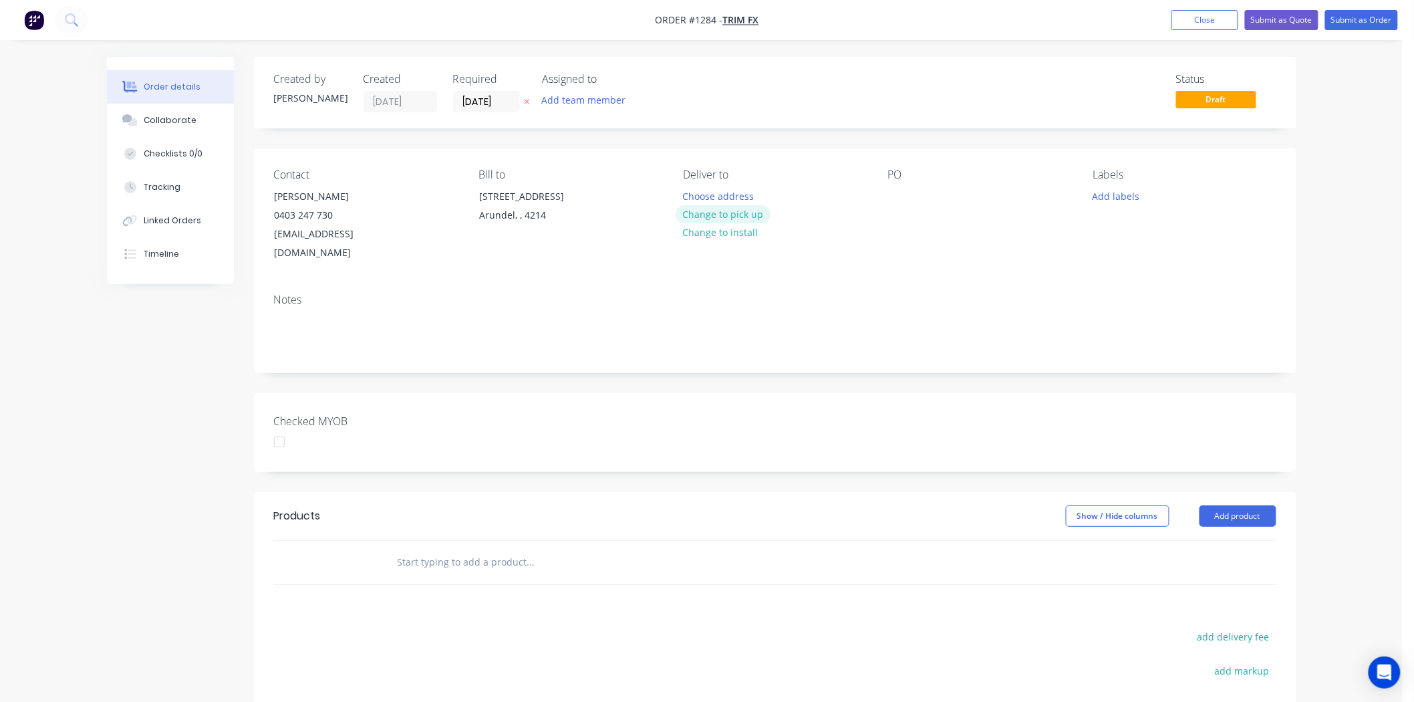
click at [751, 213] on button "Change to pick up" at bounding box center [723, 214] width 95 height 18
click at [898, 195] on div at bounding box center [898, 196] width 21 height 19
click at [1095, 189] on button "Add labels" at bounding box center [1116, 196] width 61 height 18
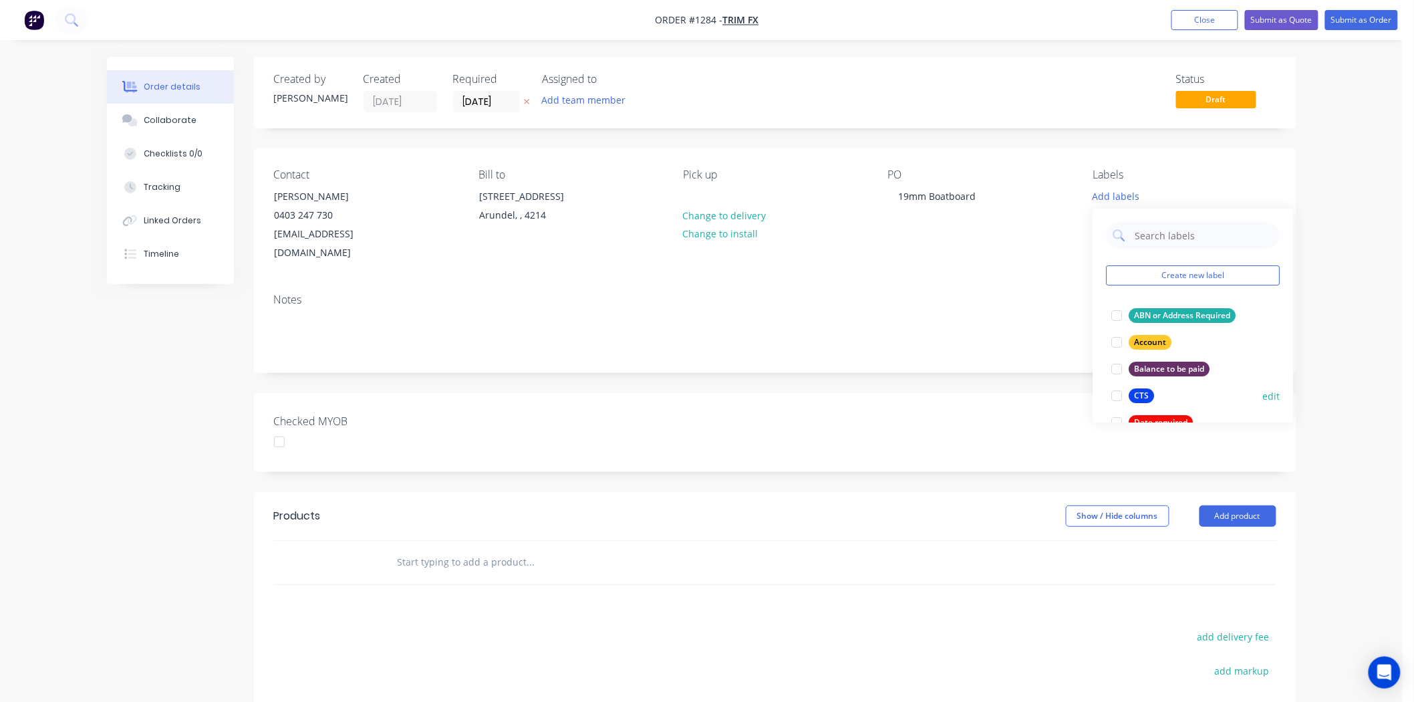
click at [1118, 396] on div at bounding box center [1117, 395] width 27 height 27
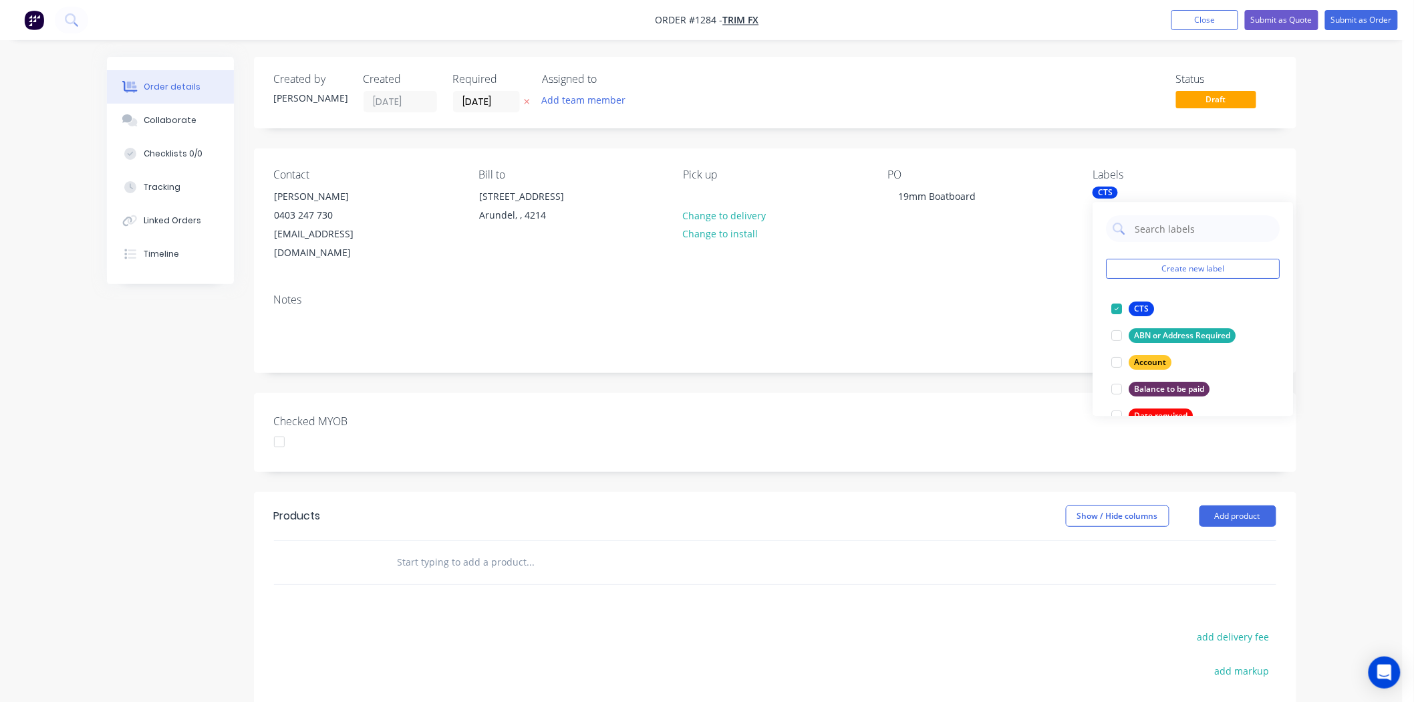
click at [839, 452] on div "Checked MYOB" at bounding box center [775, 432] width 1043 height 79
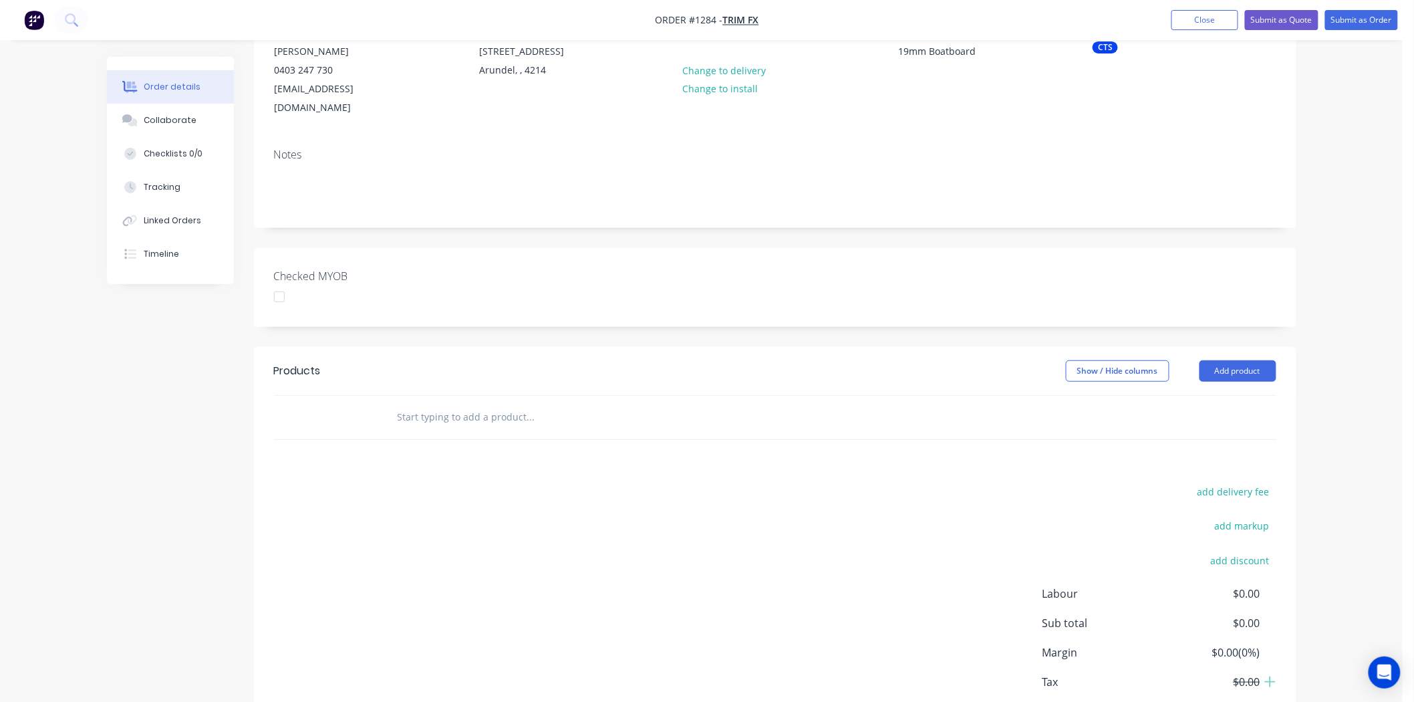
scroll to position [148, 0]
click at [421, 400] on input "text" at bounding box center [530, 413] width 267 height 27
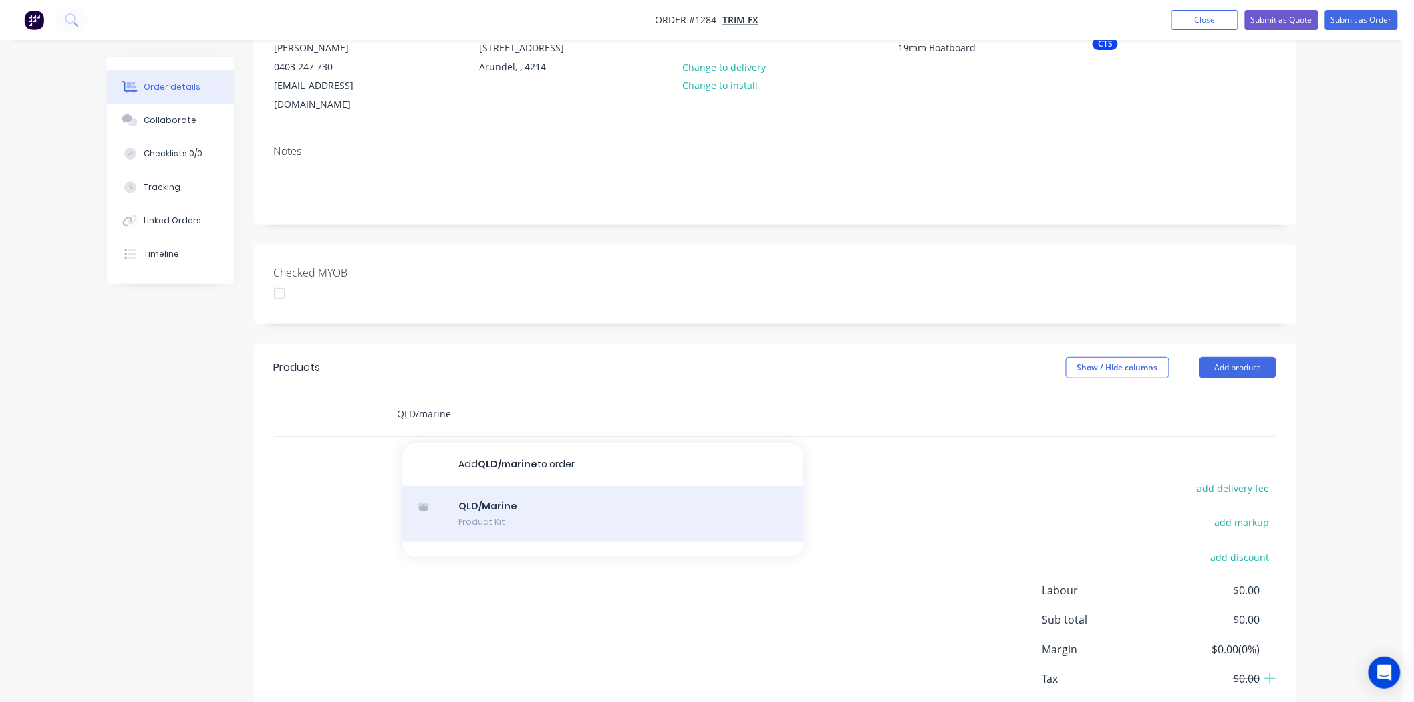
type input "QLD/marine"
click at [470, 486] on div "QLD/Marine Product Kit" at bounding box center [602, 514] width 401 height 56
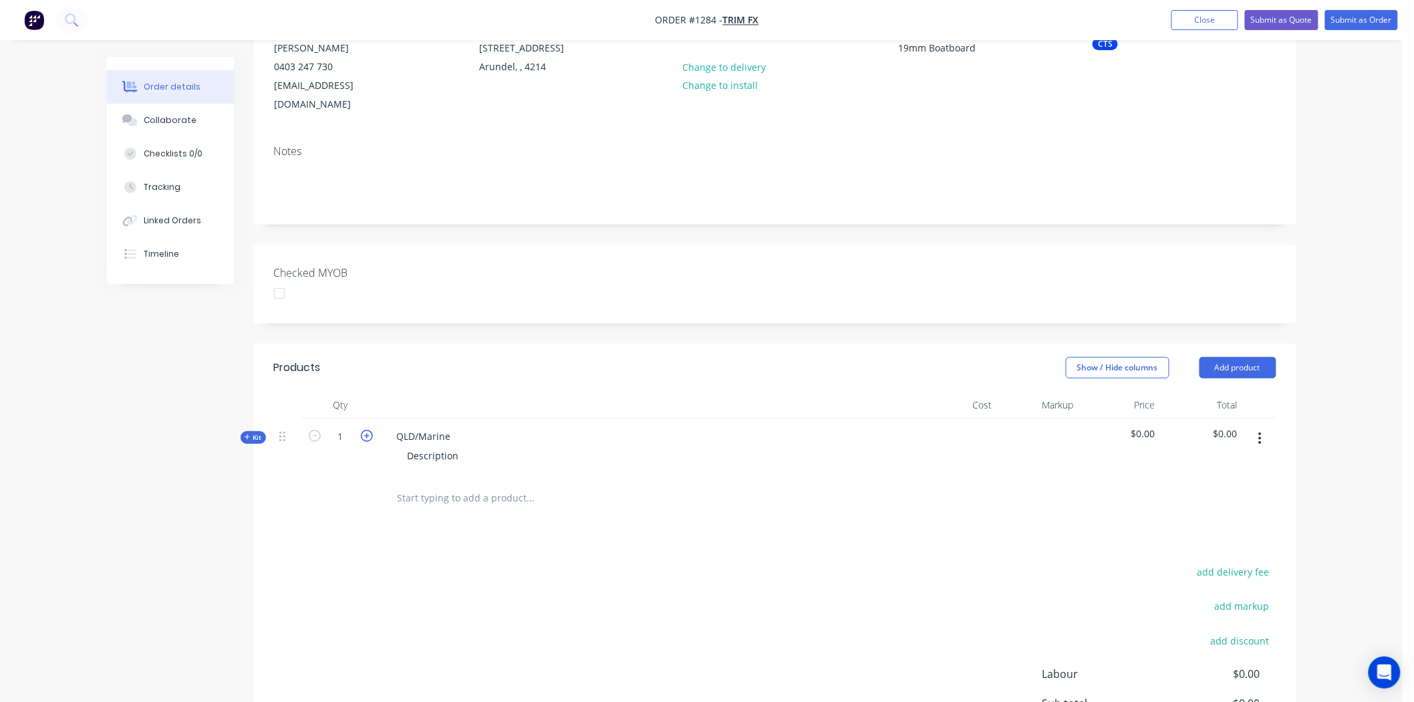
click at [366, 430] on icon "button" at bounding box center [367, 436] width 12 height 12
type input "2"
drag, startPoint x: 393, startPoint y: 415, endPoint x: 550, endPoint y: 424, distance: 157.3
click at [550, 424] on div "QLD/Marine Description" at bounding box center [648, 447] width 535 height 58
drag, startPoint x: 404, startPoint y: 439, endPoint x: 475, endPoint y: 440, distance: 70.9
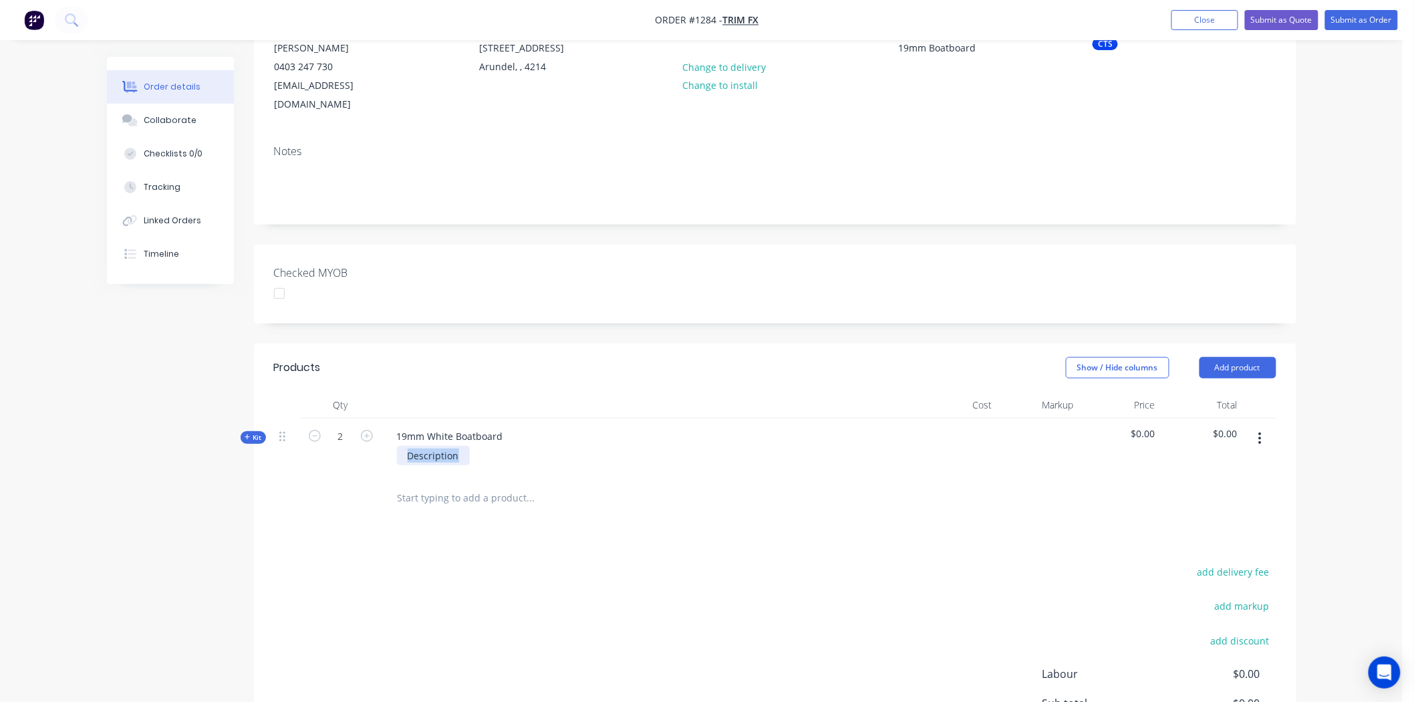
click at [475, 446] on div "Description" at bounding box center [648, 455] width 524 height 19
click at [249, 434] on icon at bounding box center [248, 437] width 6 height 7
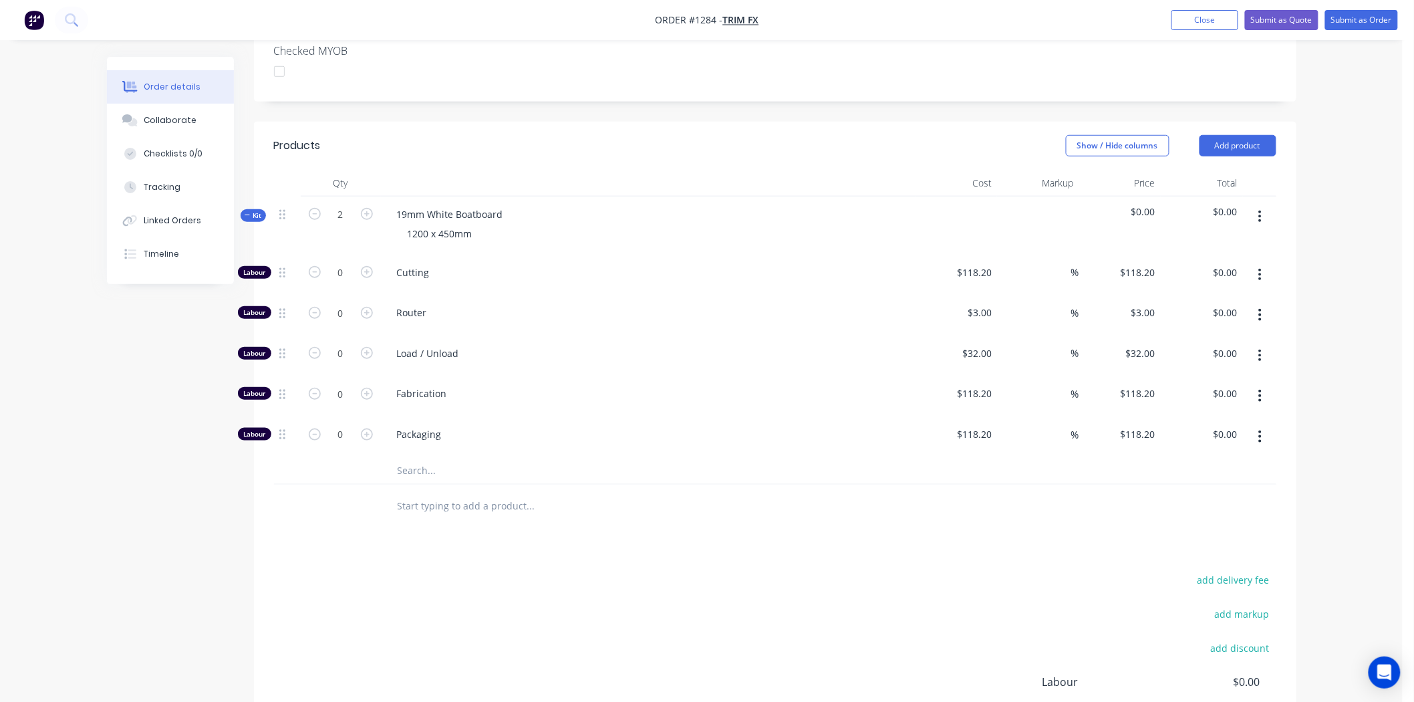
scroll to position [371, 0]
click at [443, 459] on input "text" at bounding box center [530, 470] width 267 height 27
type input "1"
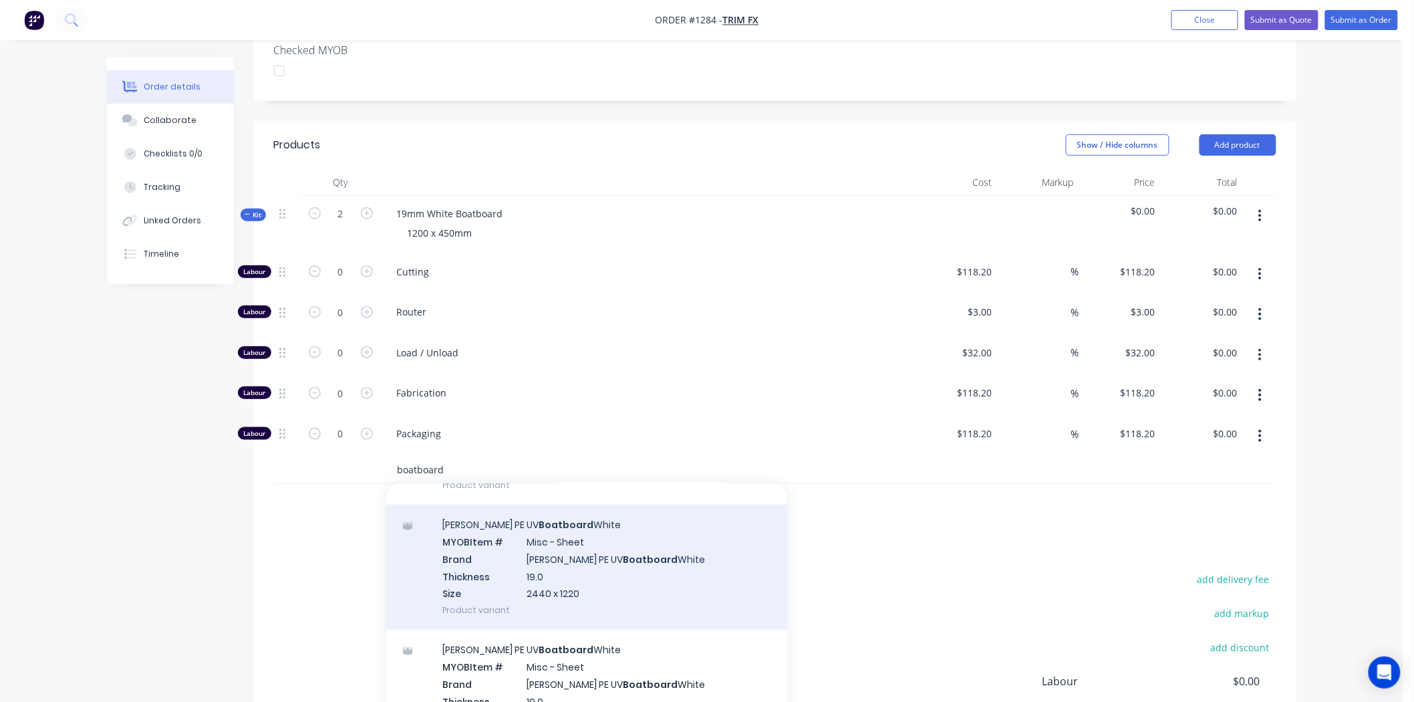
scroll to position [668, 0]
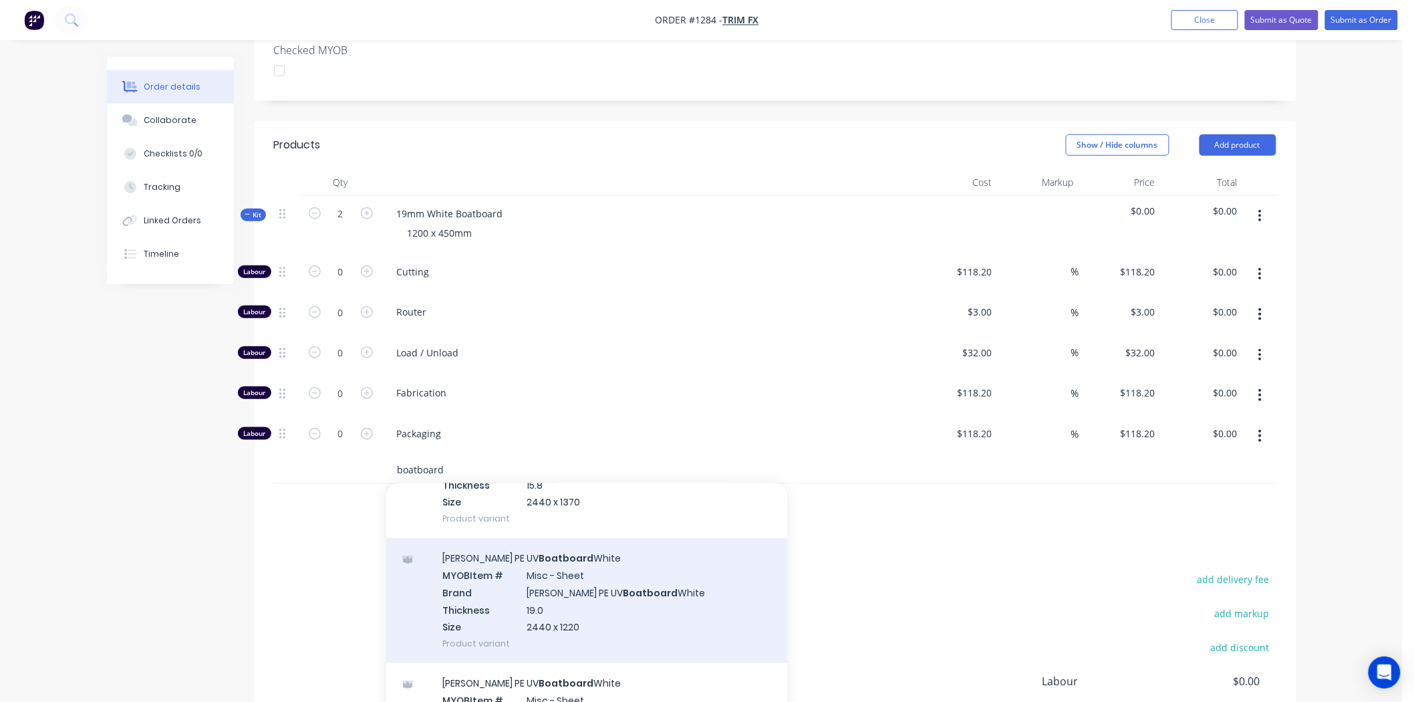
type input "boatboard"
click at [595, 597] on div "Simona PE UV Boatboard White MYOB Item # Misc - Sheet Brand Simona PE UV Boatbo…" at bounding box center [586, 600] width 401 height 125
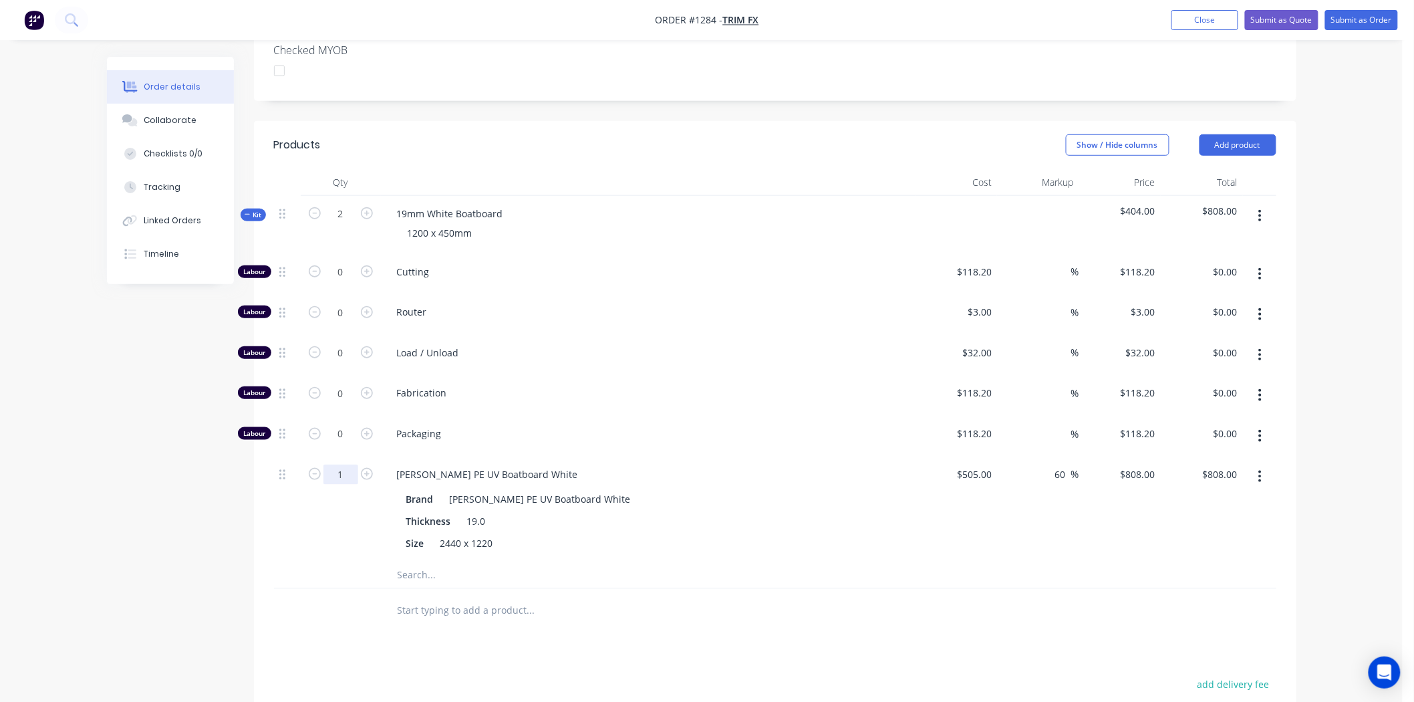
click at [339, 282] on input "1" at bounding box center [341, 272] width 35 height 20
type input "0.5"
type input "$404.00"
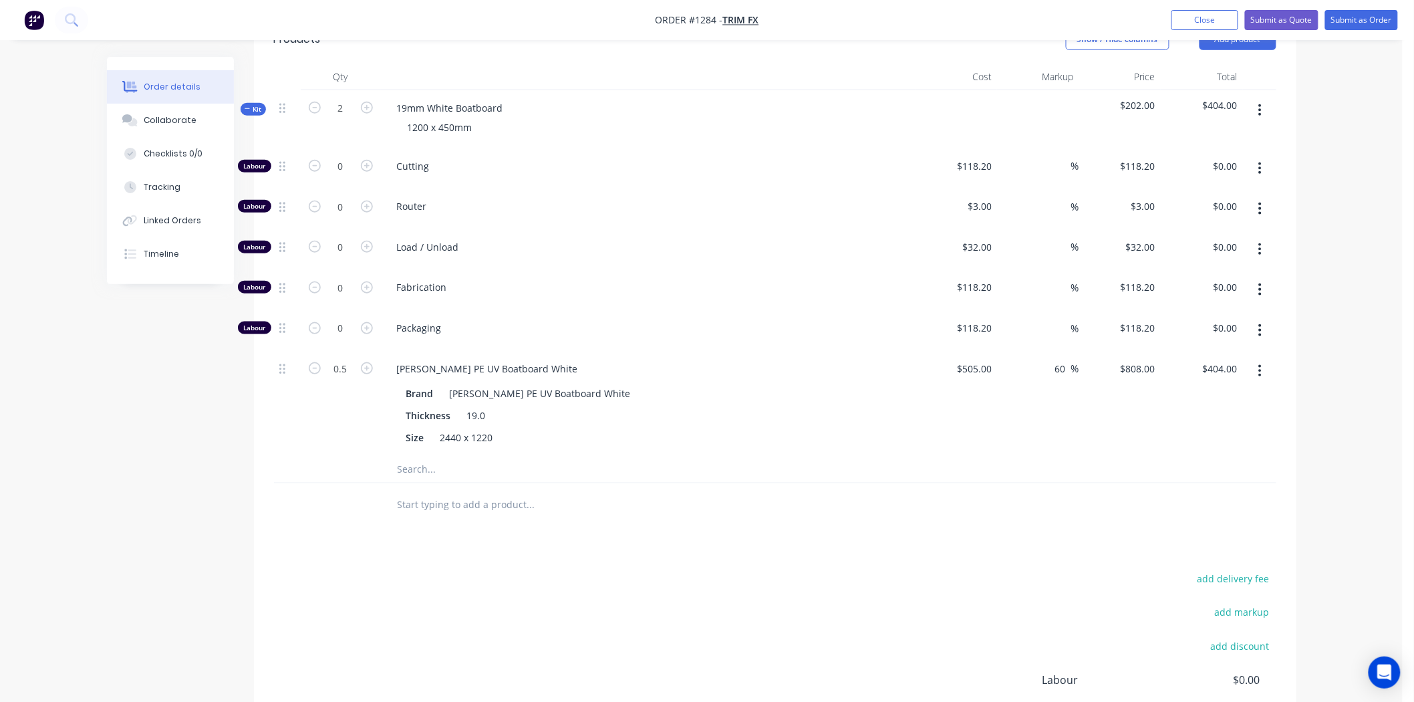
scroll to position [254, 0]
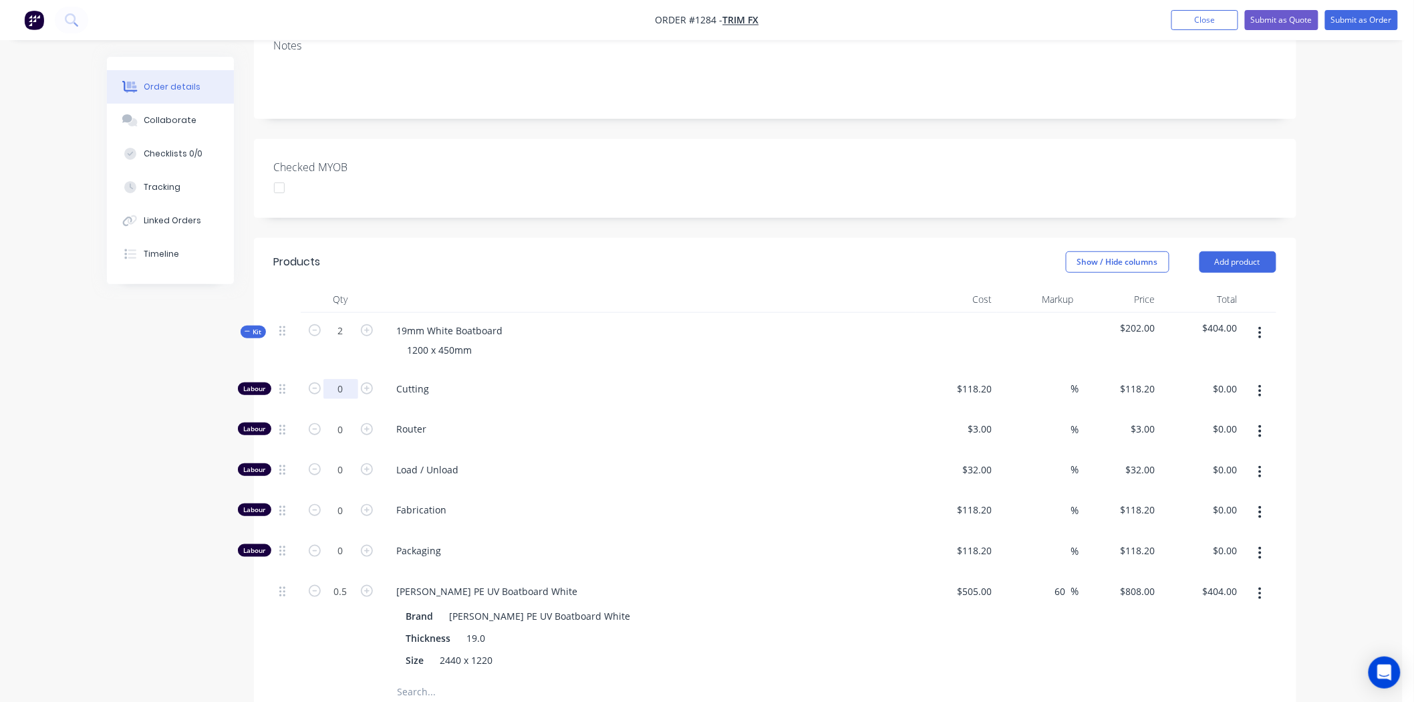
drag, startPoint x: 348, startPoint y: 366, endPoint x: 373, endPoint y: 370, distance: 25.8
click at [346, 379] on input "0" at bounding box center [341, 389] width 35 height 20
type input "1"
type input "$118.20"
click at [966, 379] on div "118.2 $118.20" at bounding box center [976, 388] width 41 height 19
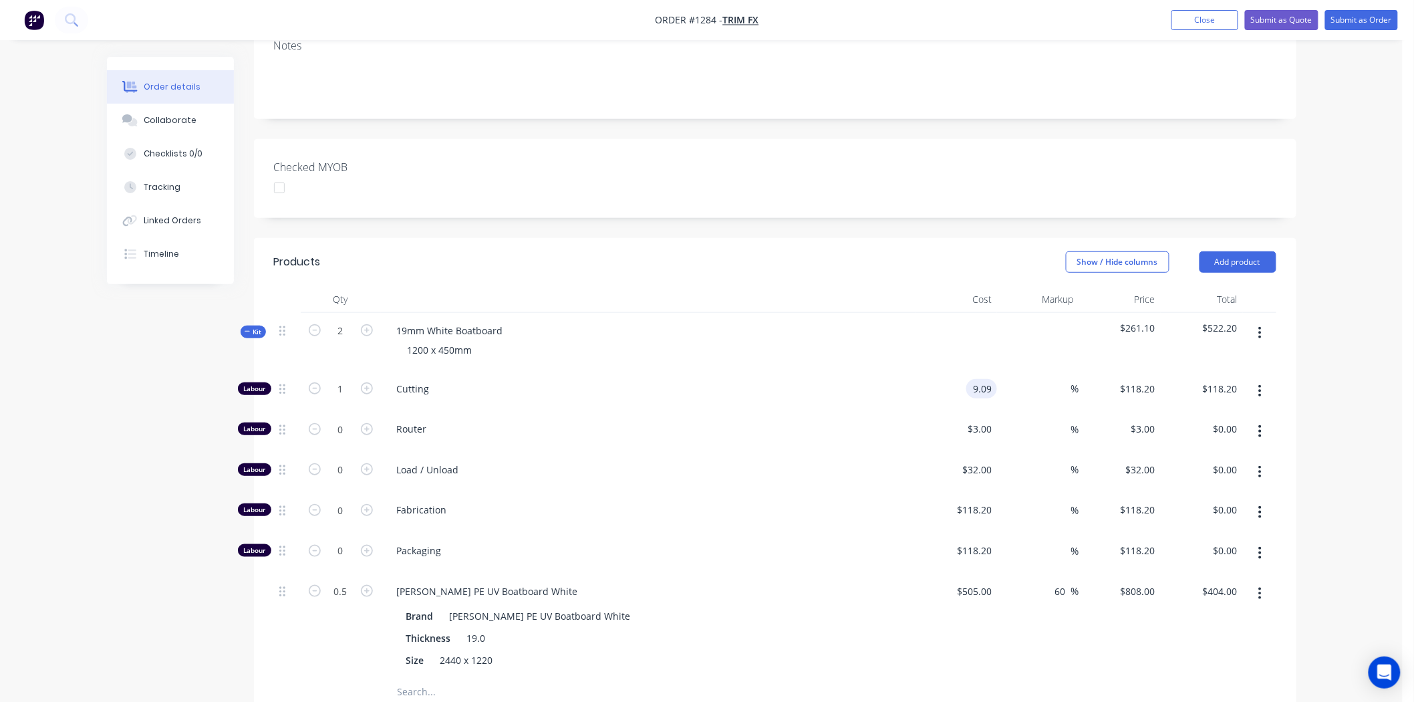
type input "$9.09"
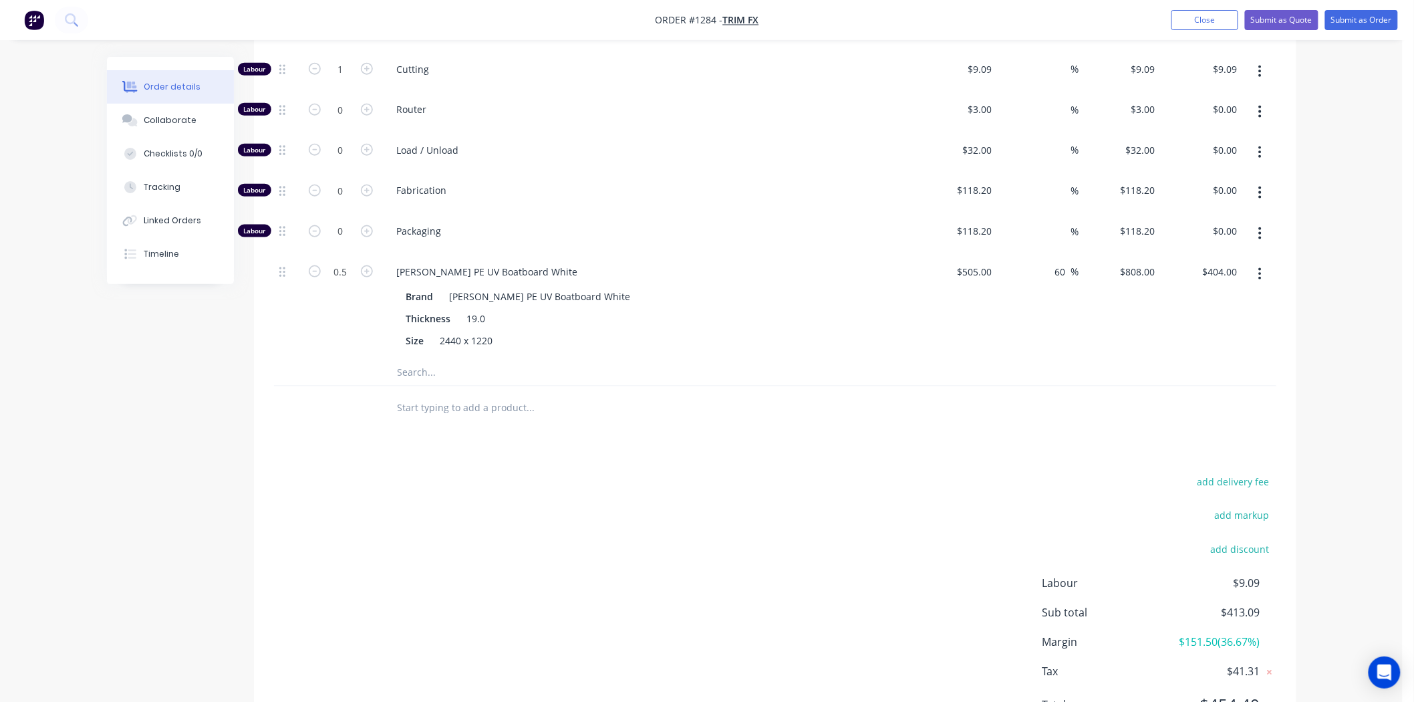
scroll to position [328, 0]
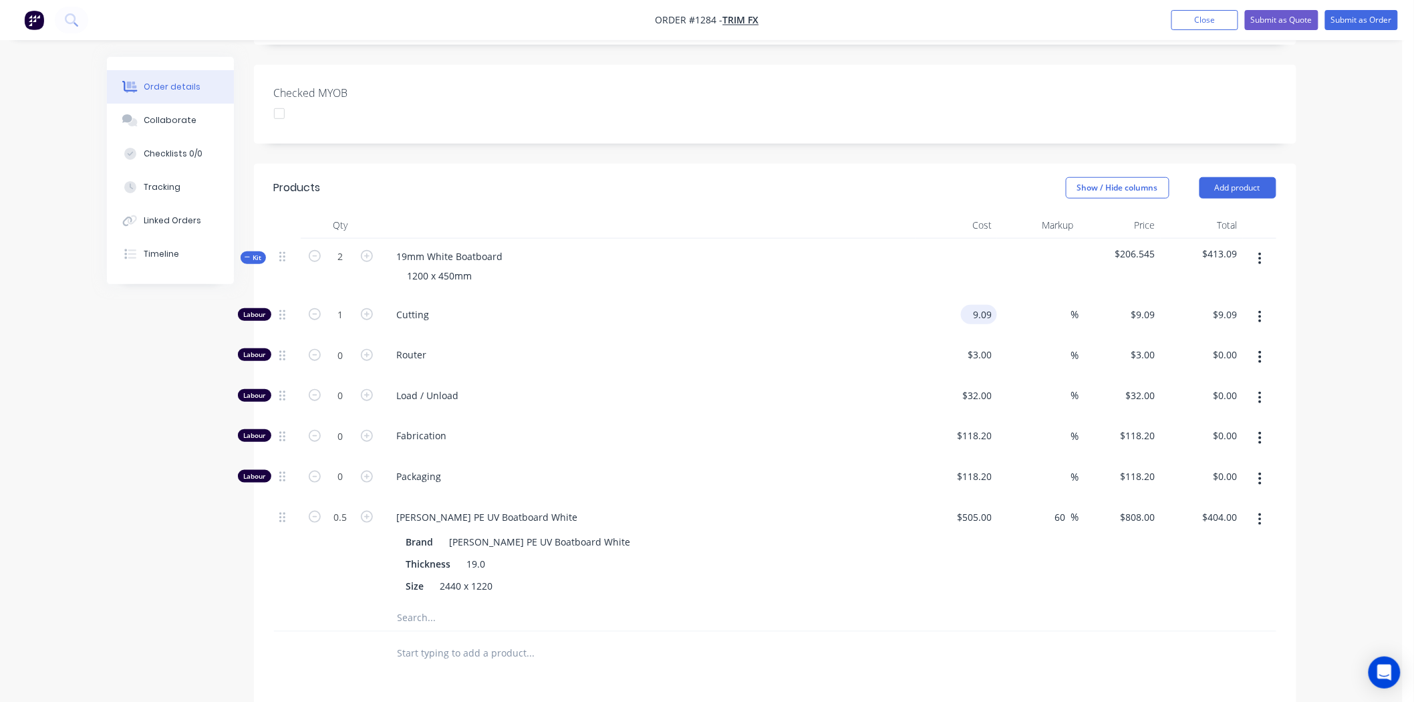
click at [986, 305] on input "9.09" at bounding box center [982, 314] width 31 height 19
type input "$18.08"
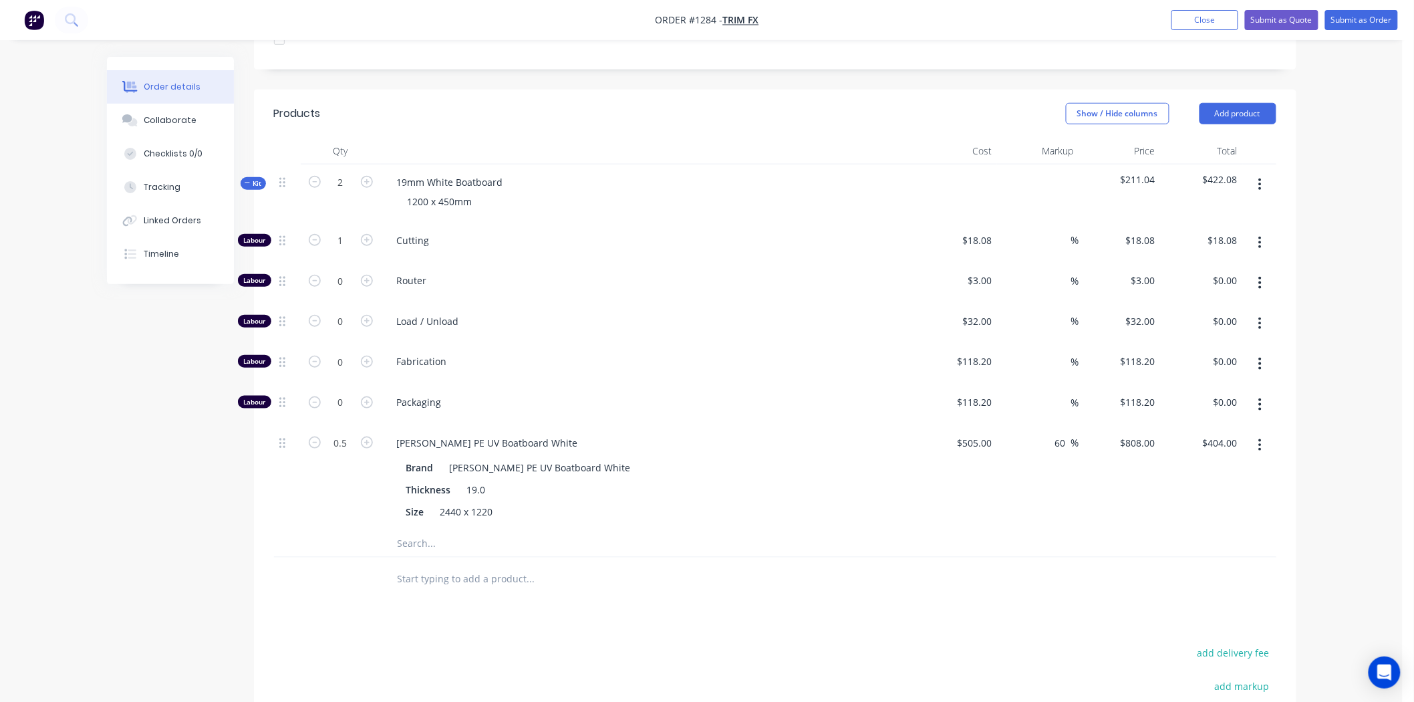
scroll to position [625, 0]
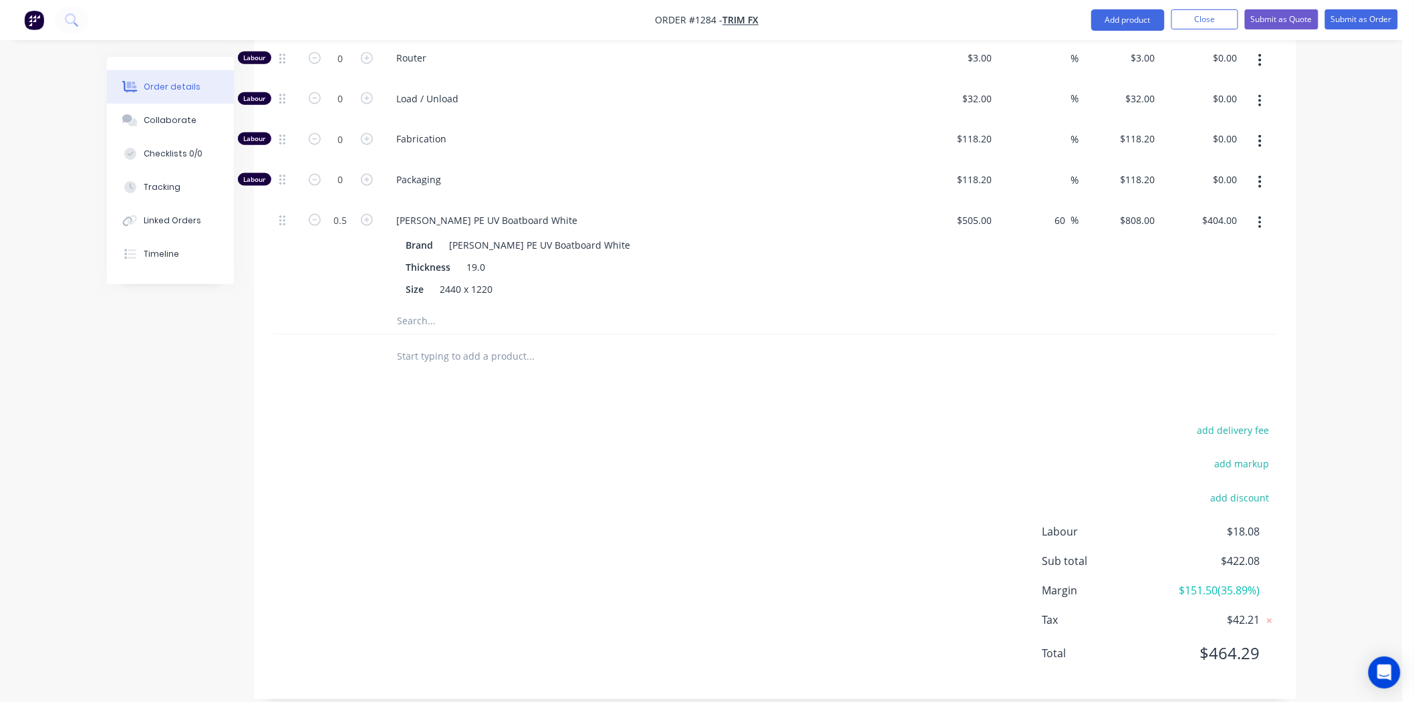
click at [1260, 215] on icon "button" at bounding box center [1260, 222] width 3 height 15
click at [1186, 301] on div "Delete" at bounding box center [1213, 310] width 103 height 19
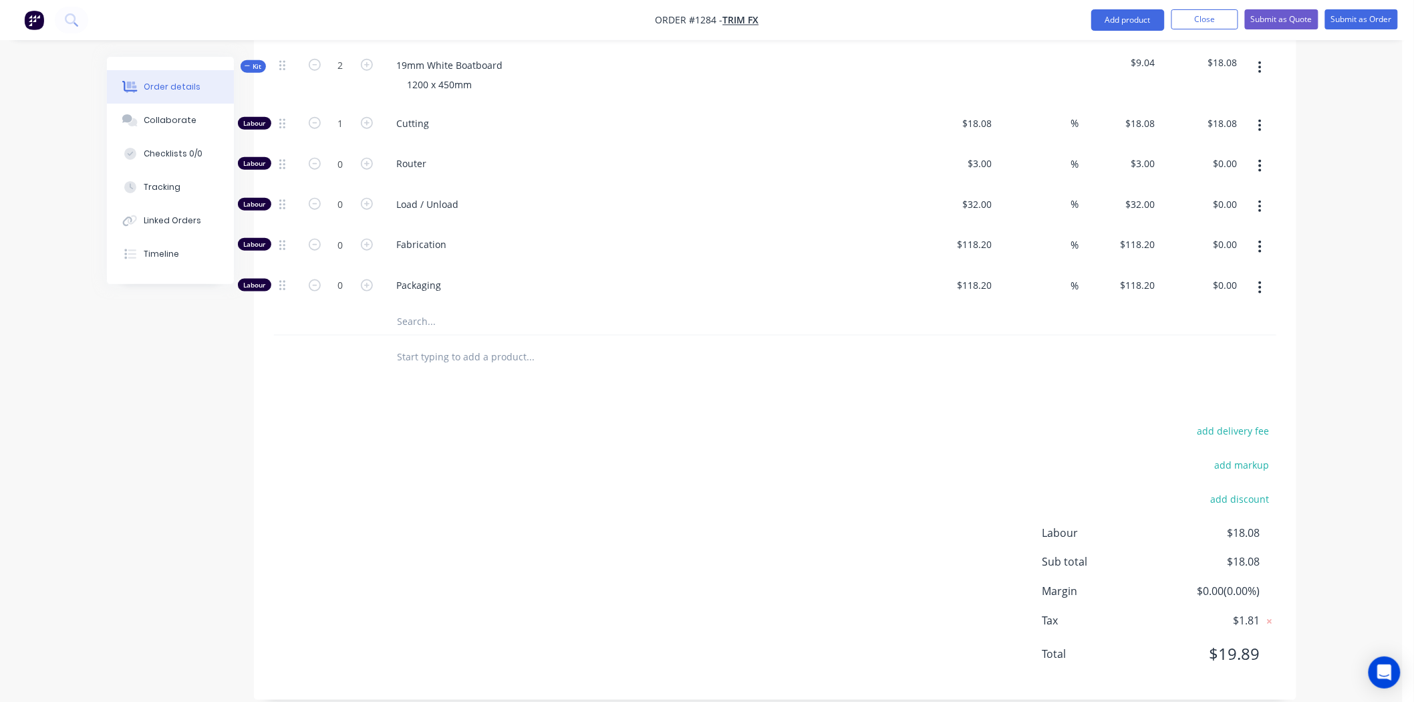
click at [424, 314] on input "text" at bounding box center [530, 321] width 267 height 27
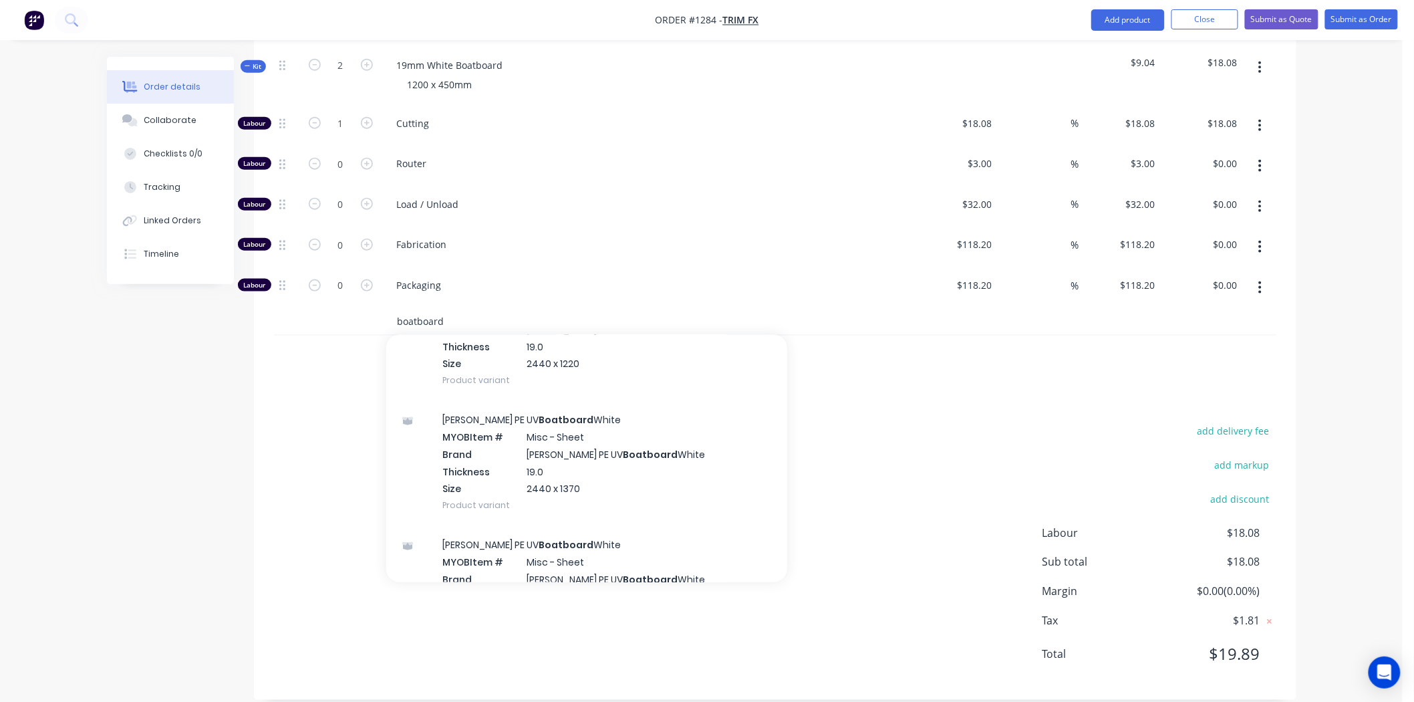
scroll to position [817, 0]
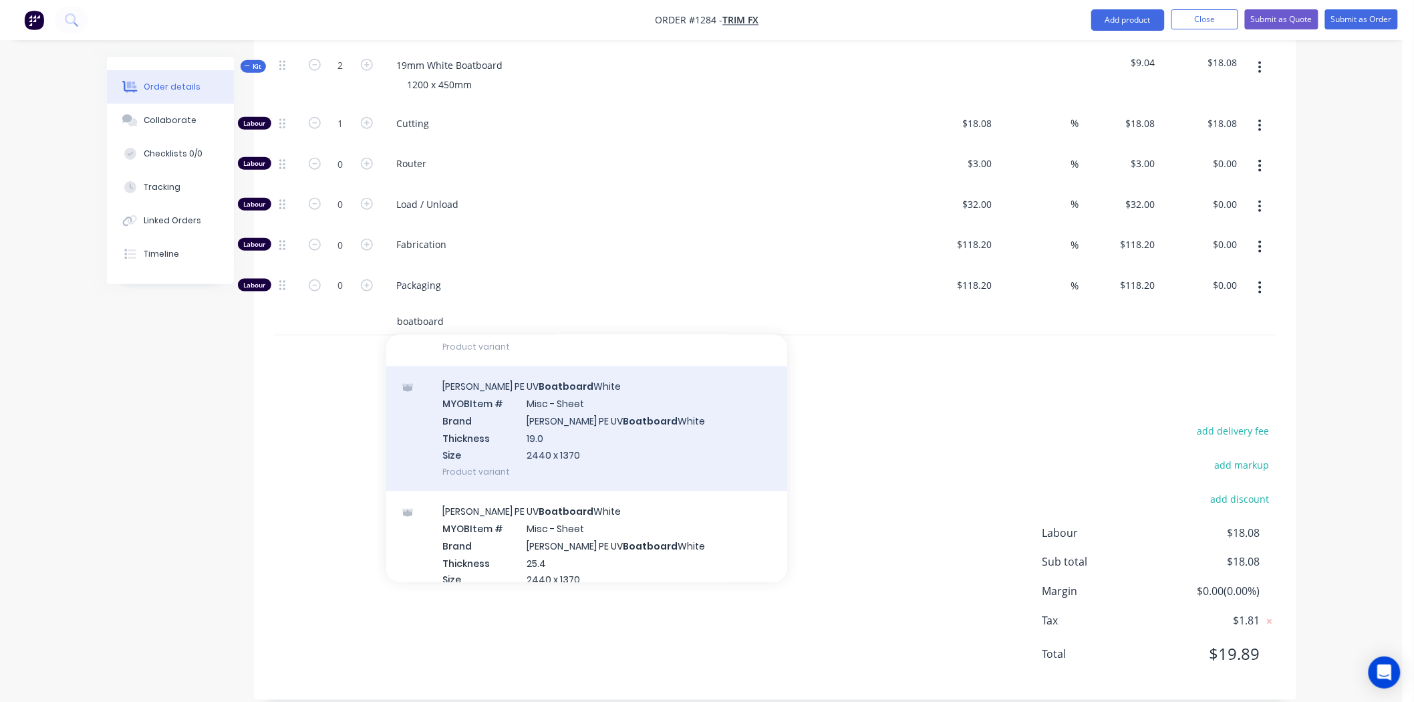
type input "boatboard"
click at [606, 412] on div "Simona PE UV Boatboard White MYOB Item # Misc - Sheet Brand Simona PE UV Boatbo…" at bounding box center [586, 428] width 401 height 125
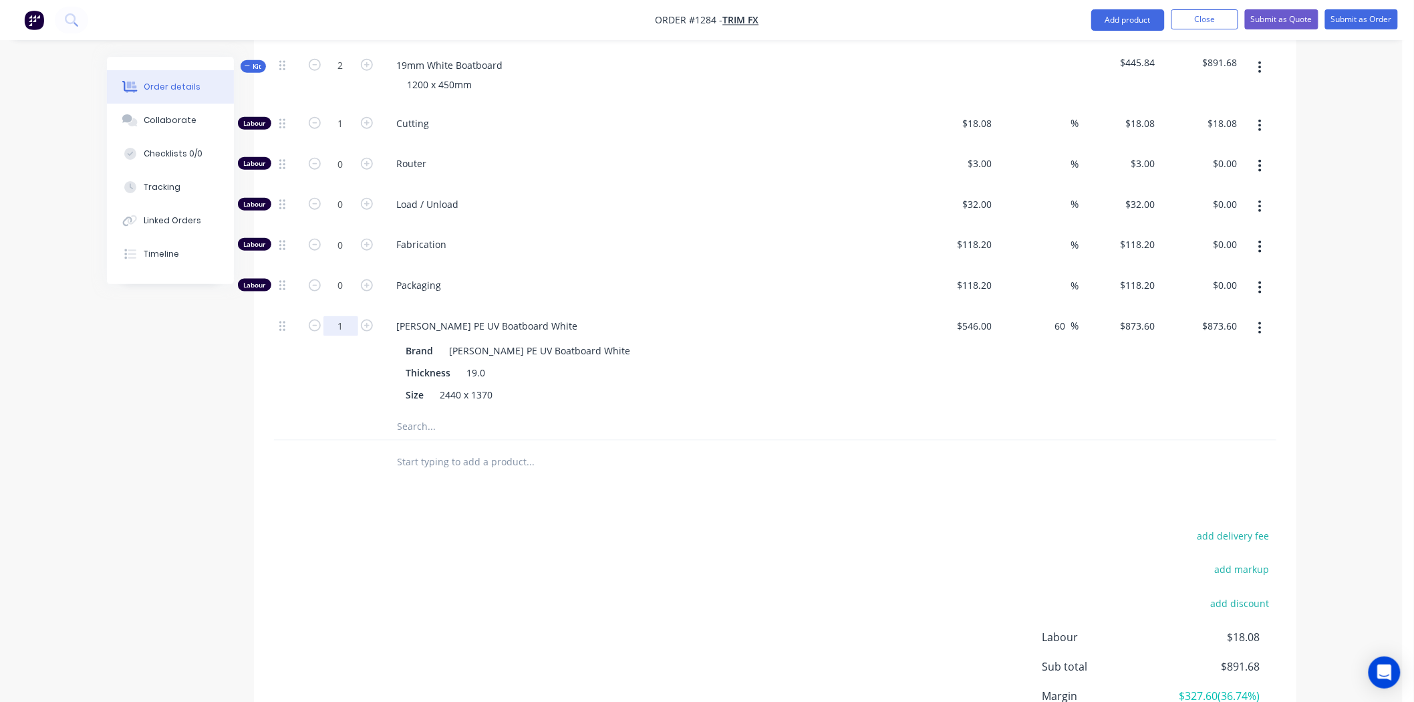
click at [336, 134] on input "1" at bounding box center [341, 124] width 35 height 20
type input "0.5"
type input "$436.80"
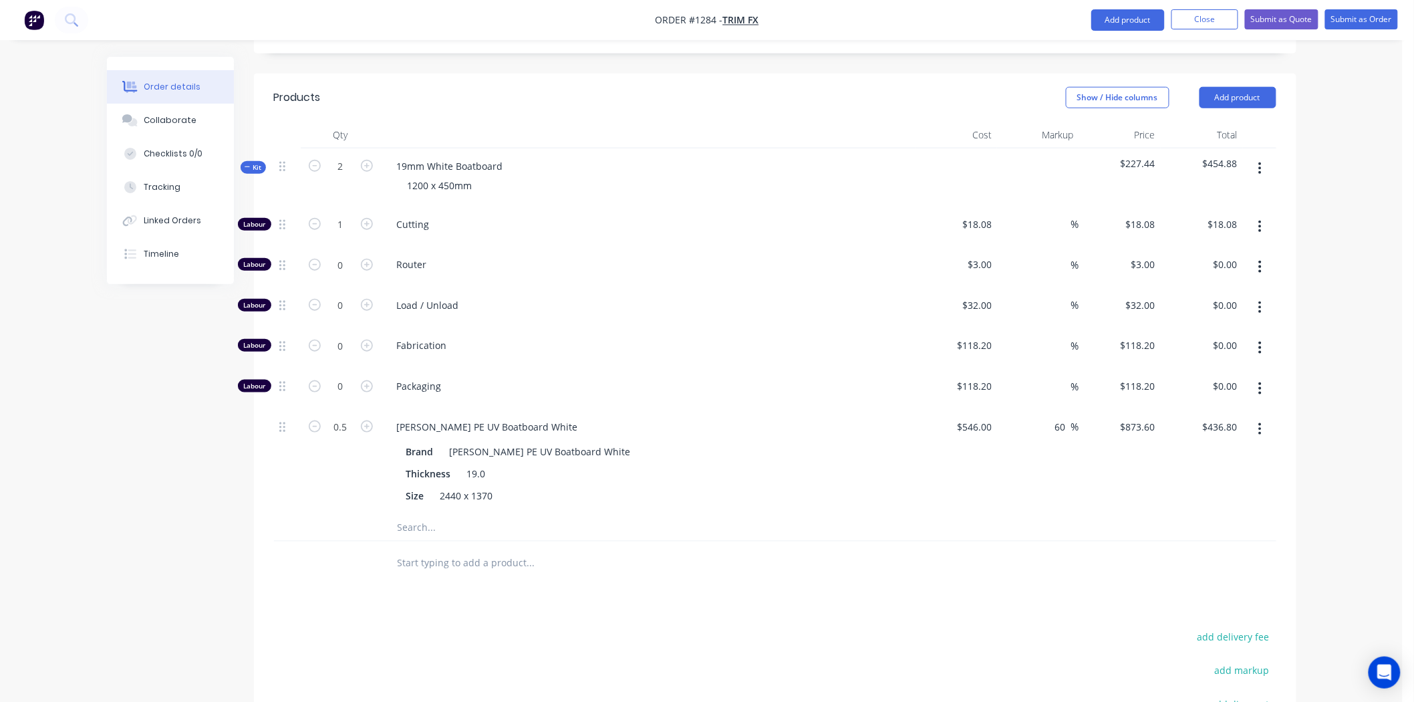
scroll to position [402, 0]
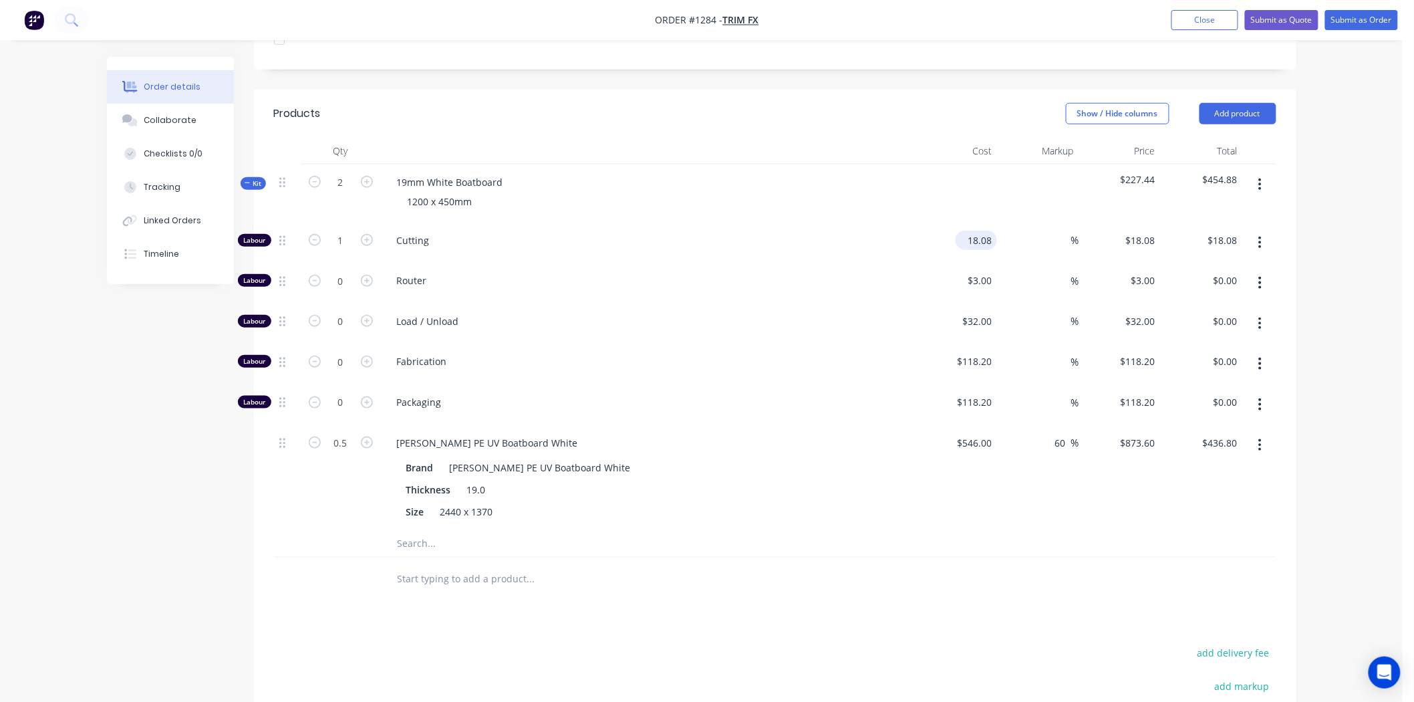
click at [977, 231] on input "18.08" at bounding box center [979, 240] width 36 height 19
type input "$9.09"
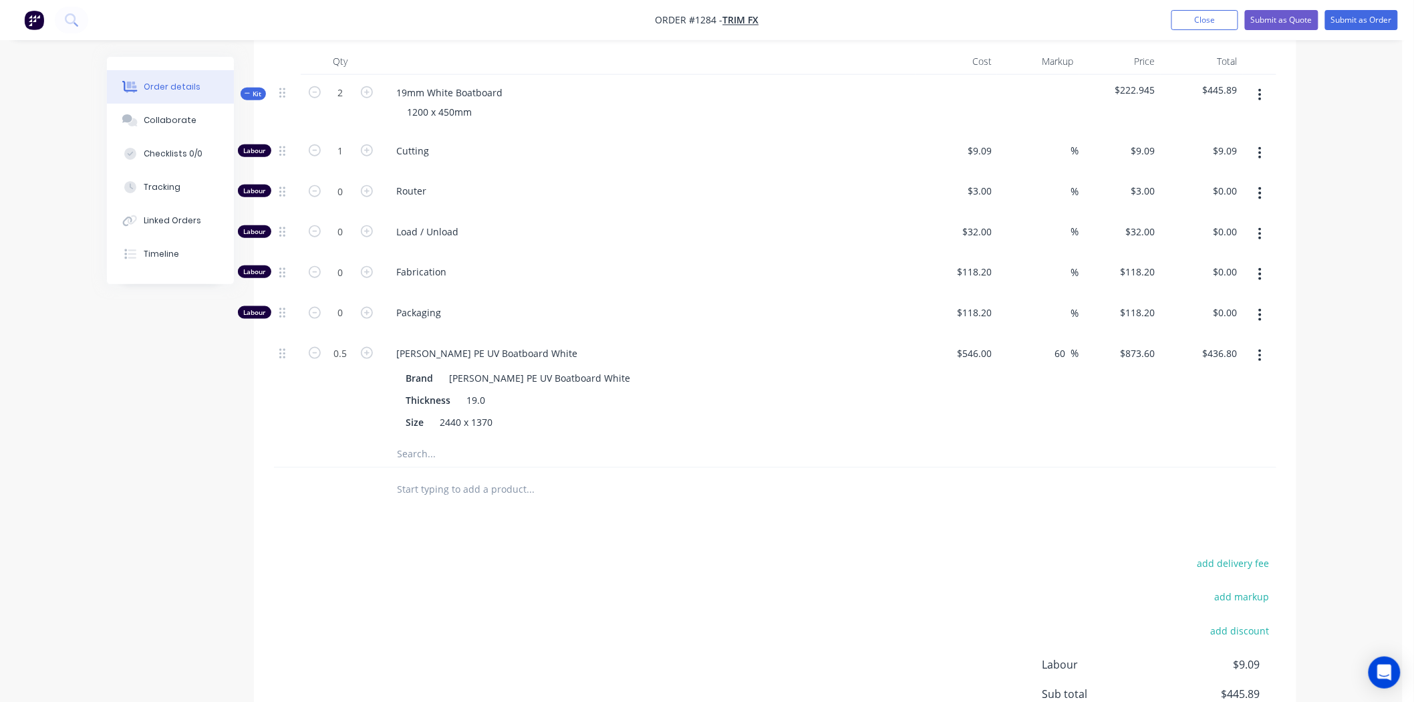
scroll to position [625, 0]
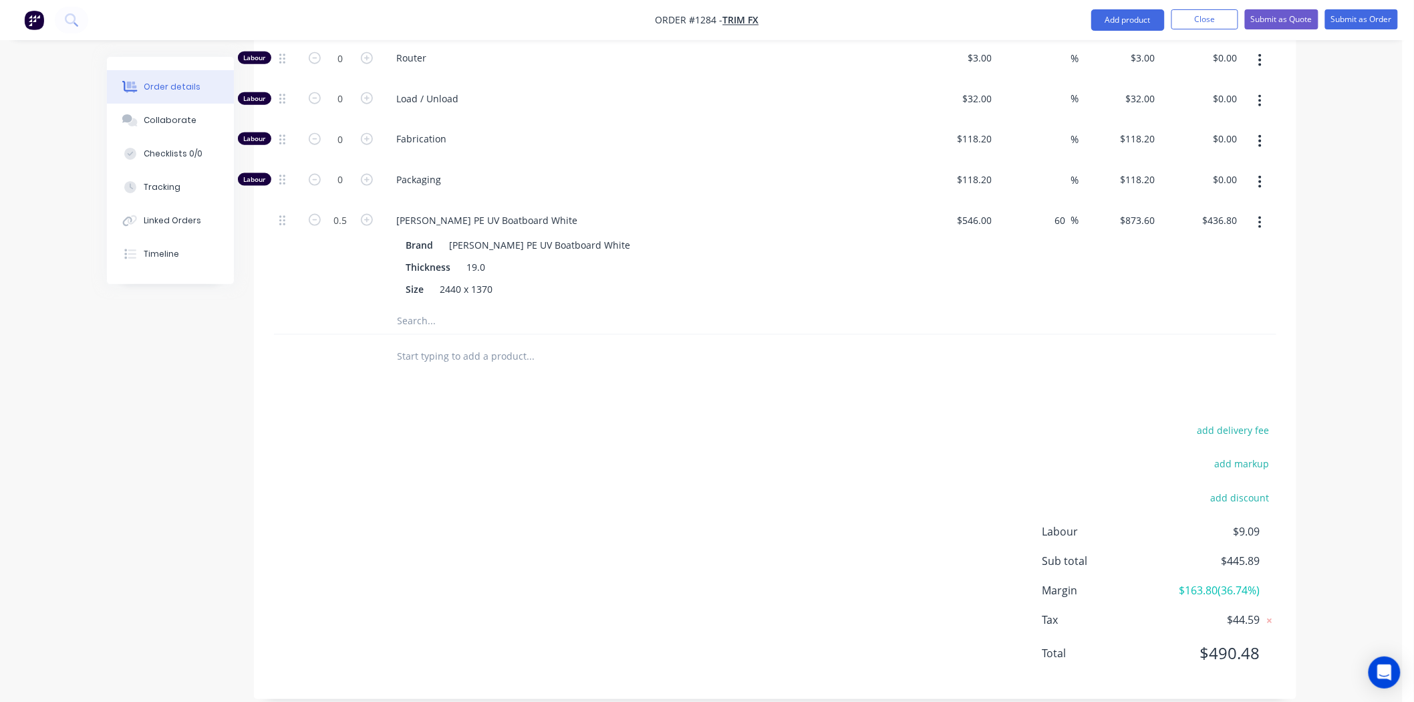
click at [871, 529] on div "add delivery fee add markup add discount Labour $9.09 Sub total $445.89 Margin …" at bounding box center [775, 550] width 1003 height 258
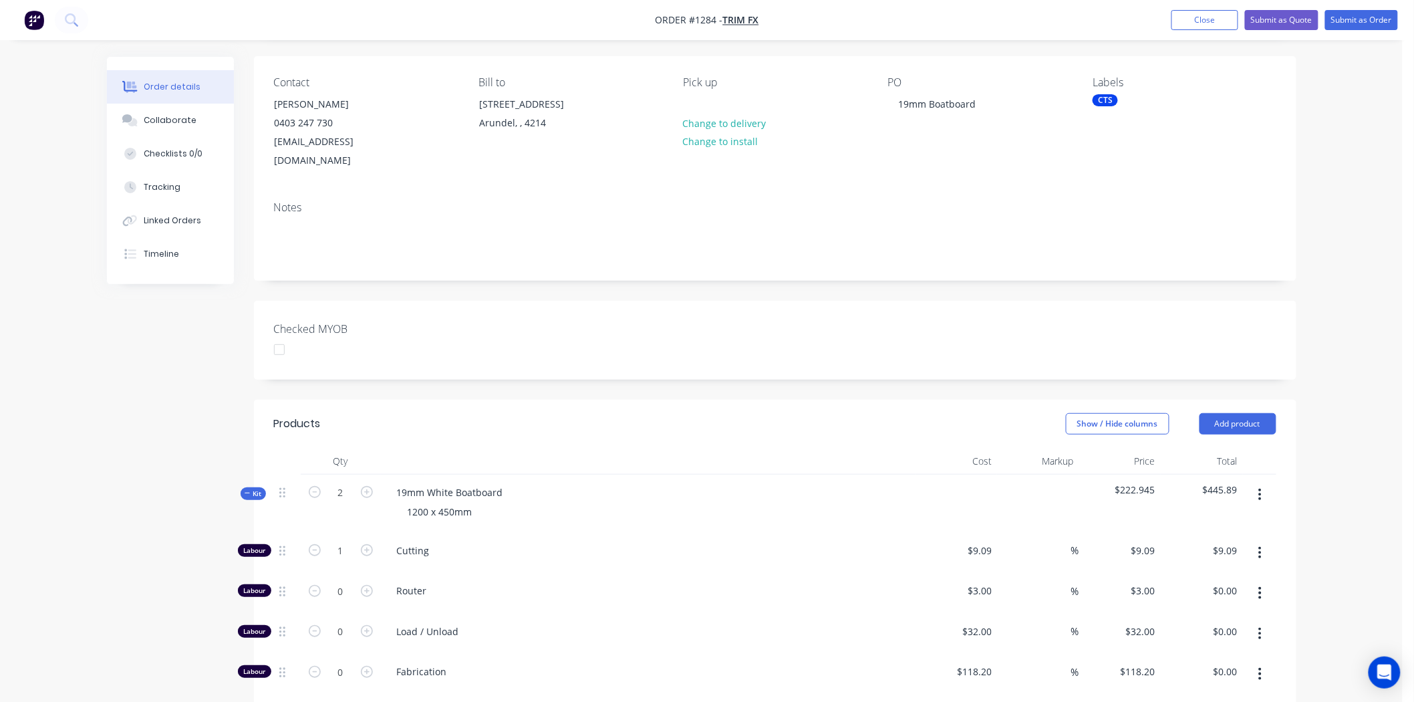
scroll to position [0, 0]
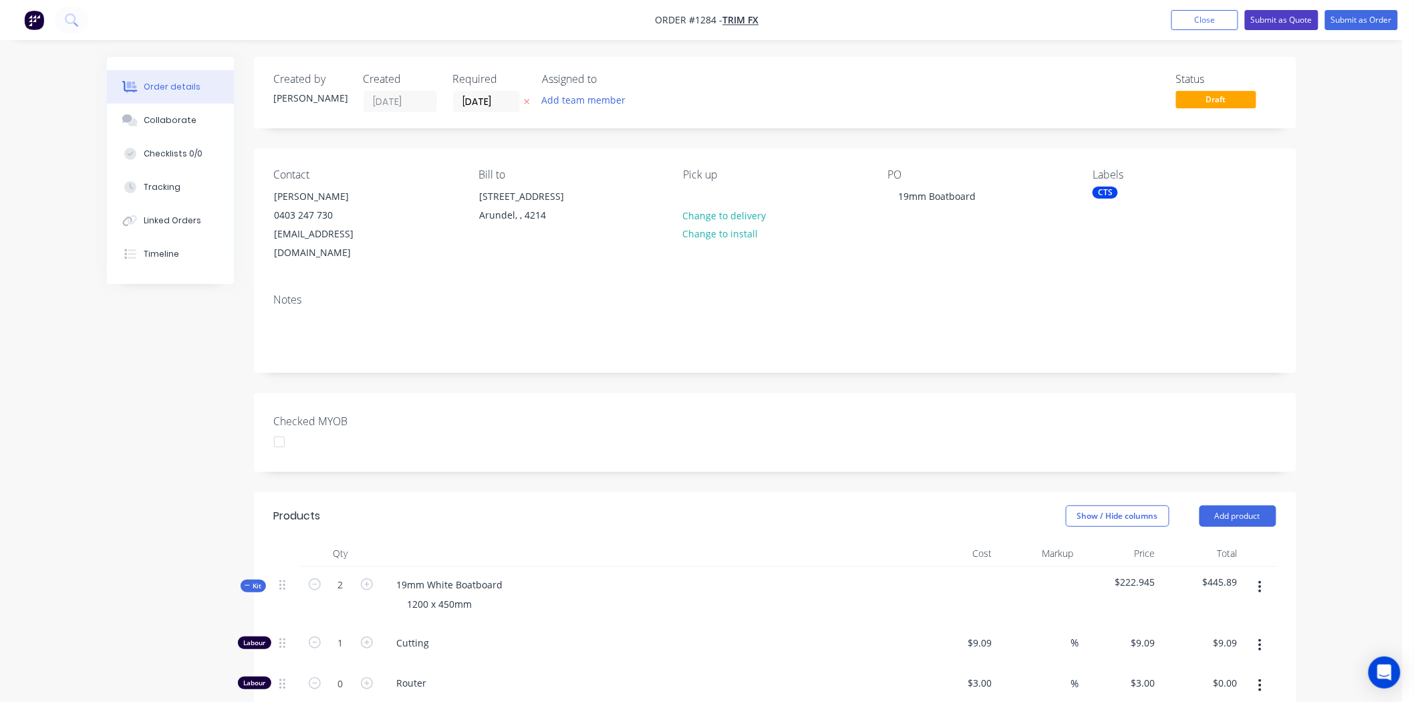
click at [1285, 19] on button "Submit as Quote" at bounding box center [1282, 20] width 74 height 20
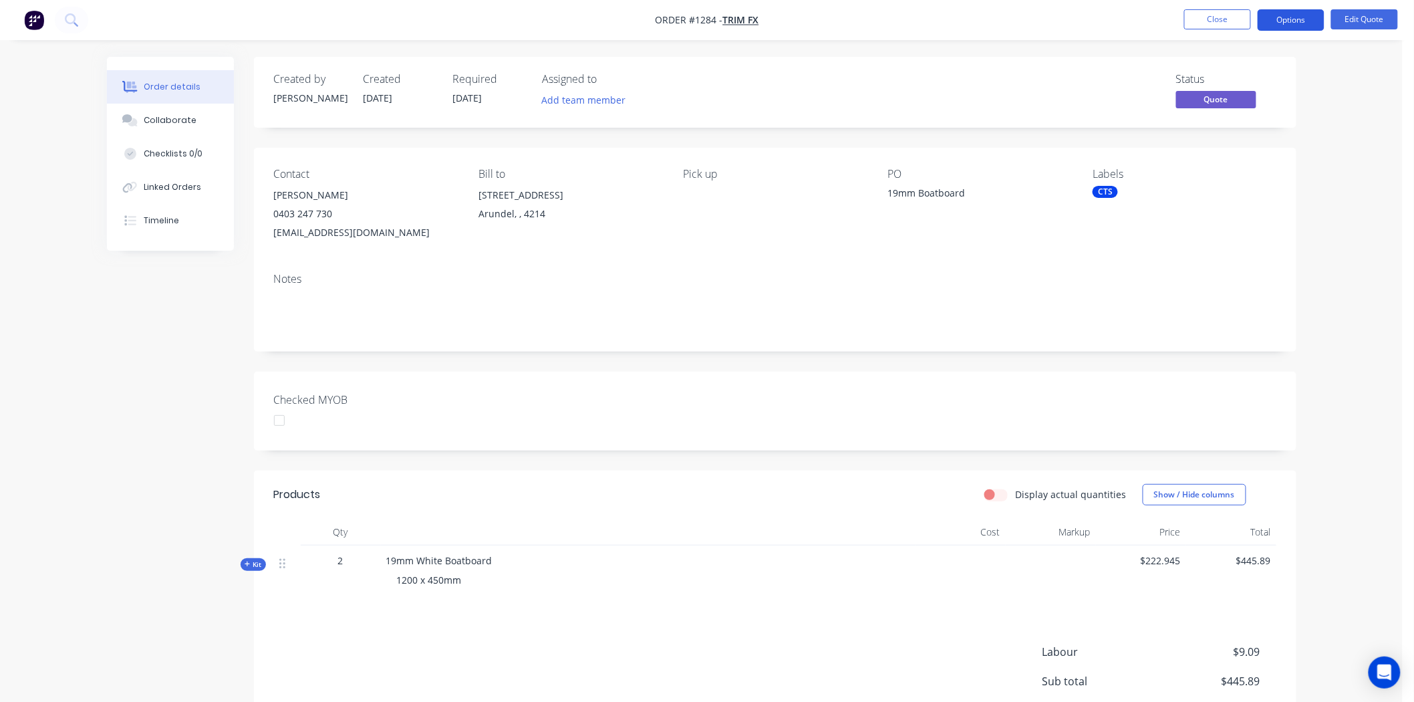
click at [1301, 18] on button "Options" at bounding box center [1291, 19] width 67 height 21
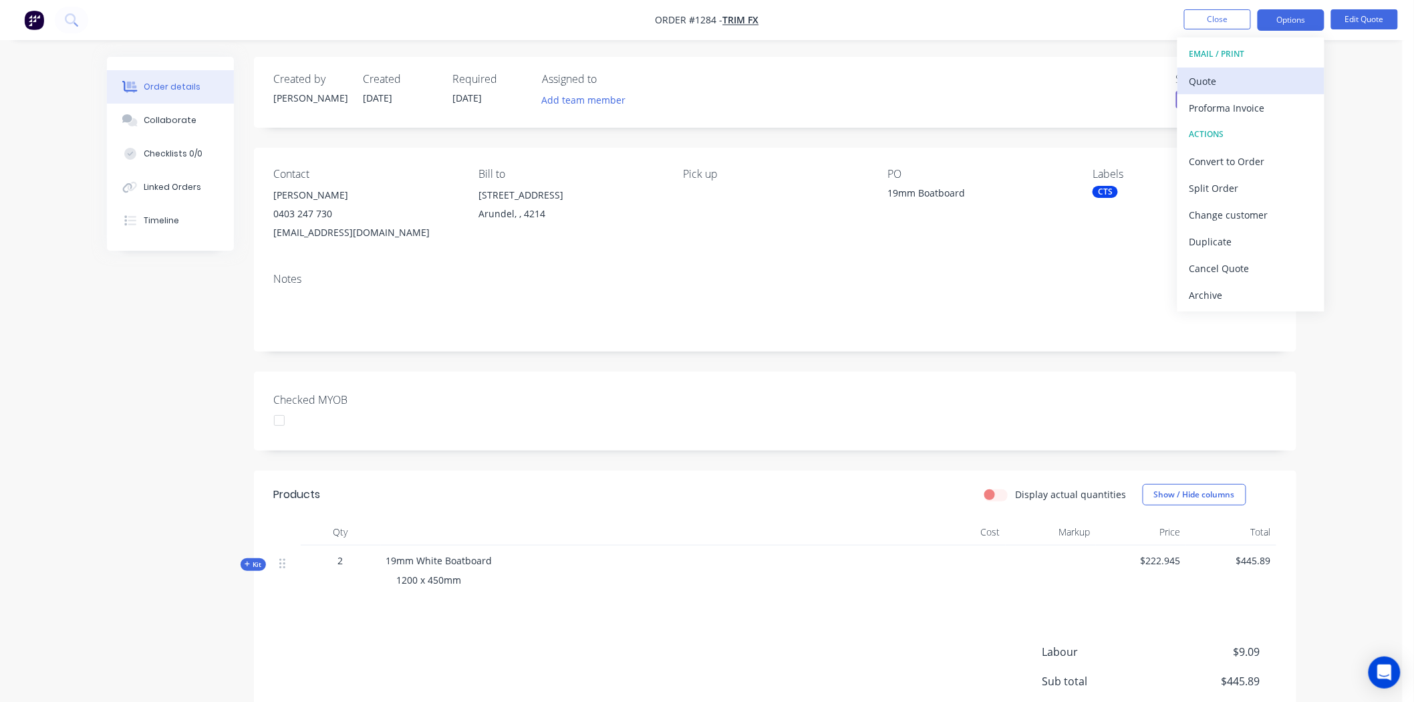
click at [1222, 81] on div "Quote" at bounding box center [1251, 81] width 123 height 19
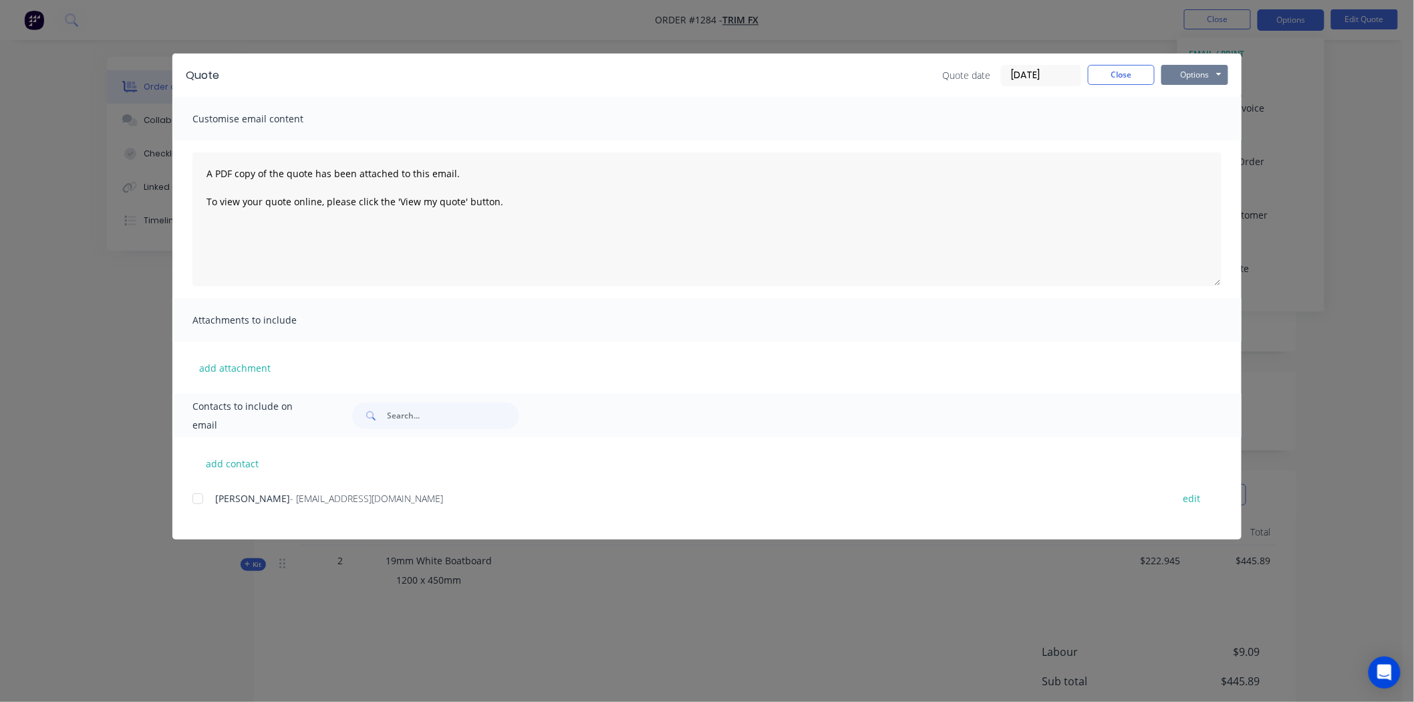
click at [1198, 70] on button "Options" at bounding box center [1195, 75] width 67 height 20
click at [1204, 138] on button "Email" at bounding box center [1205, 143] width 86 height 22
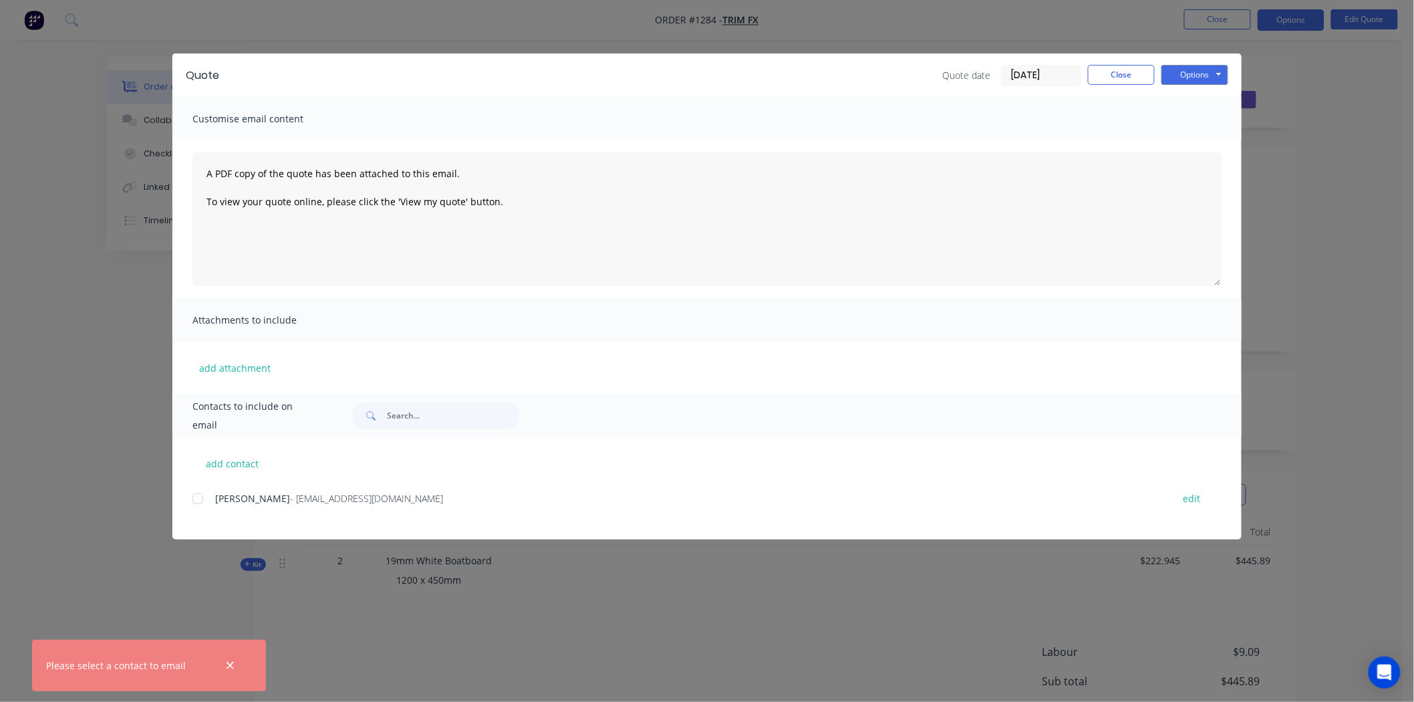
click at [203, 498] on div at bounding box center [197, 498] width 27 height 27
click at [1198, 76] on button "Options" at bounding box center [1195, 75] width 67 height 20
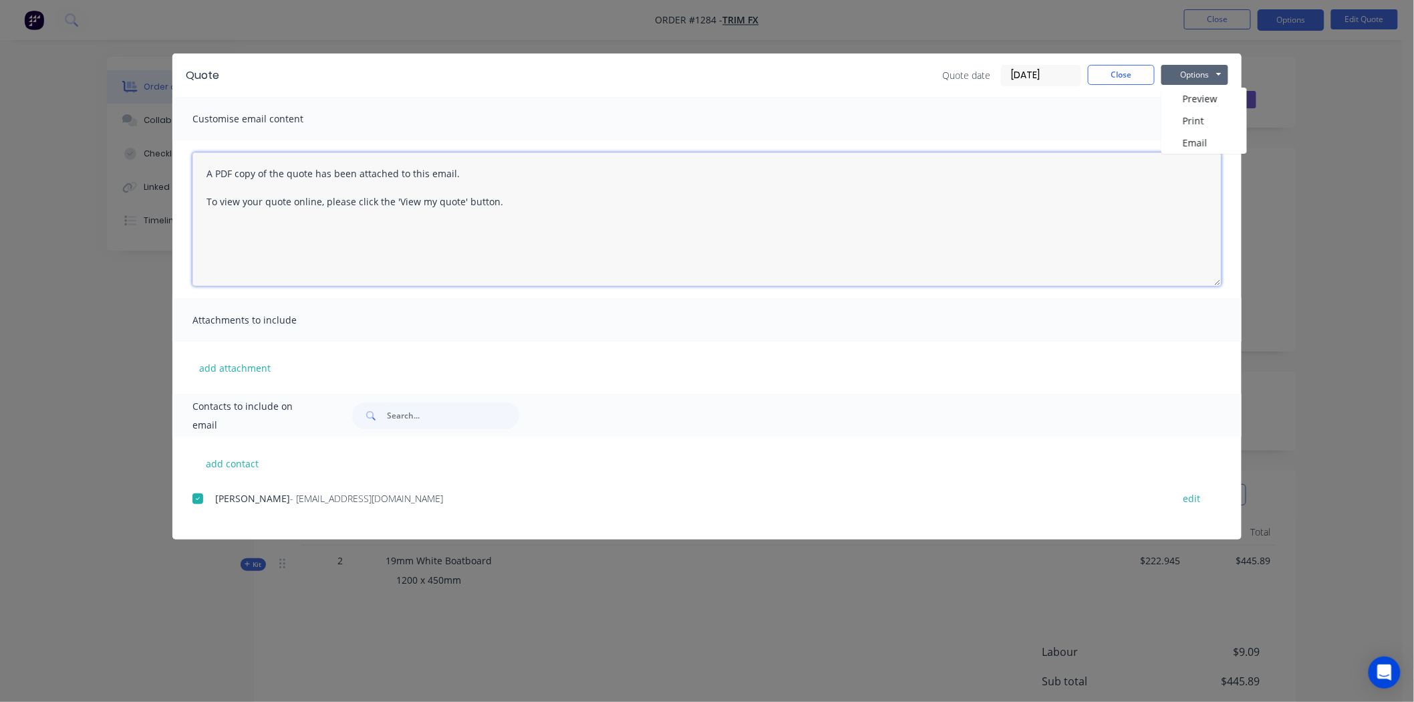
click at [209, 170] on textarea "A PDF copy of the quote has been attached to this email. To view your quote onl…" at bounding box center [707, 219] width 1029 height 134
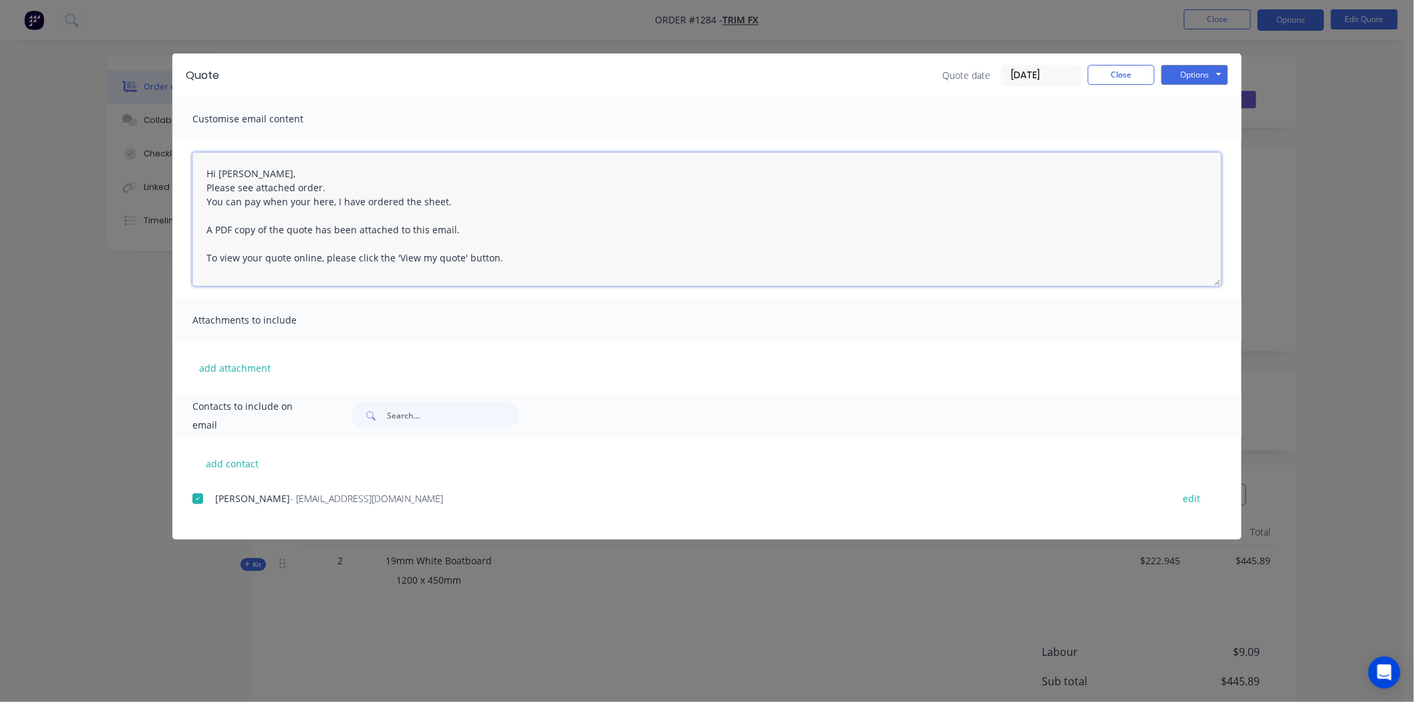
drag, startPoint x: 209, startPoint y: 201, endPoint x: 219, endPoint y: 199, distance: 9.6
click at [219, 199] on textarea "Hi Chris, Please see attached order. You can pay when your here, I have ordered…" at bounding box center [707, 219] width 1029 height 134
drag, startPoint x: 205, startPoint y: 199, endPoint x: 332, endPoint y: 203, distance: 126.4
click at [332, 203] on textarea "Hi Chris, Please see attached order. You can pay when your here, I have ordered…" at bounding box center [707, 219] width 1029 height 134
click at [343, 199] on textarea "Hi Chris, Please see attached order. I have ordered the sheet. A PDF copy of th…" at bounding box center [707, 219] width 1029 height 134
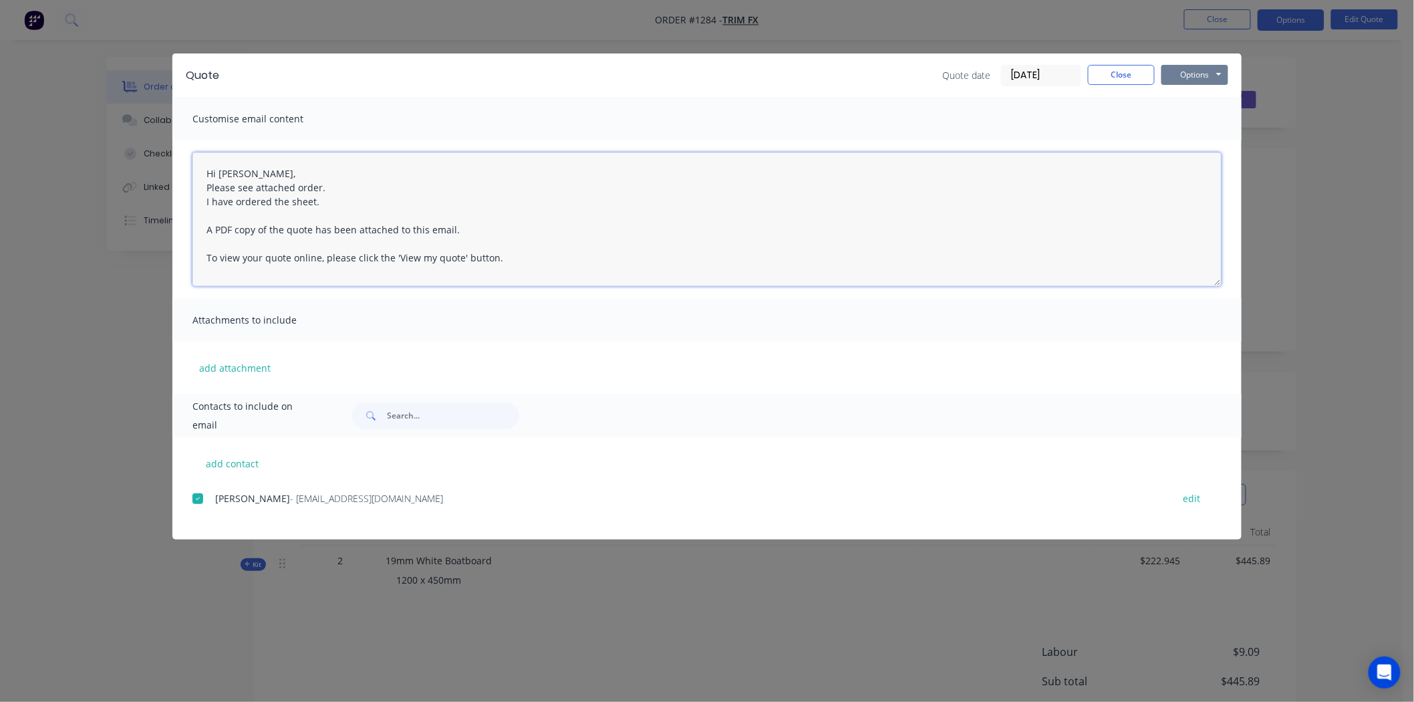
type textarea "Hi Chris, Please see attached order. I have ordered the sheet. A PDF copy of th…"
click at [1193, 74] on button "Options" at bounding box center [1195, 75] width 67 height 20
click at [1206, 139] on button "Email" at bounding box center [1205, 143] width 86 height 22
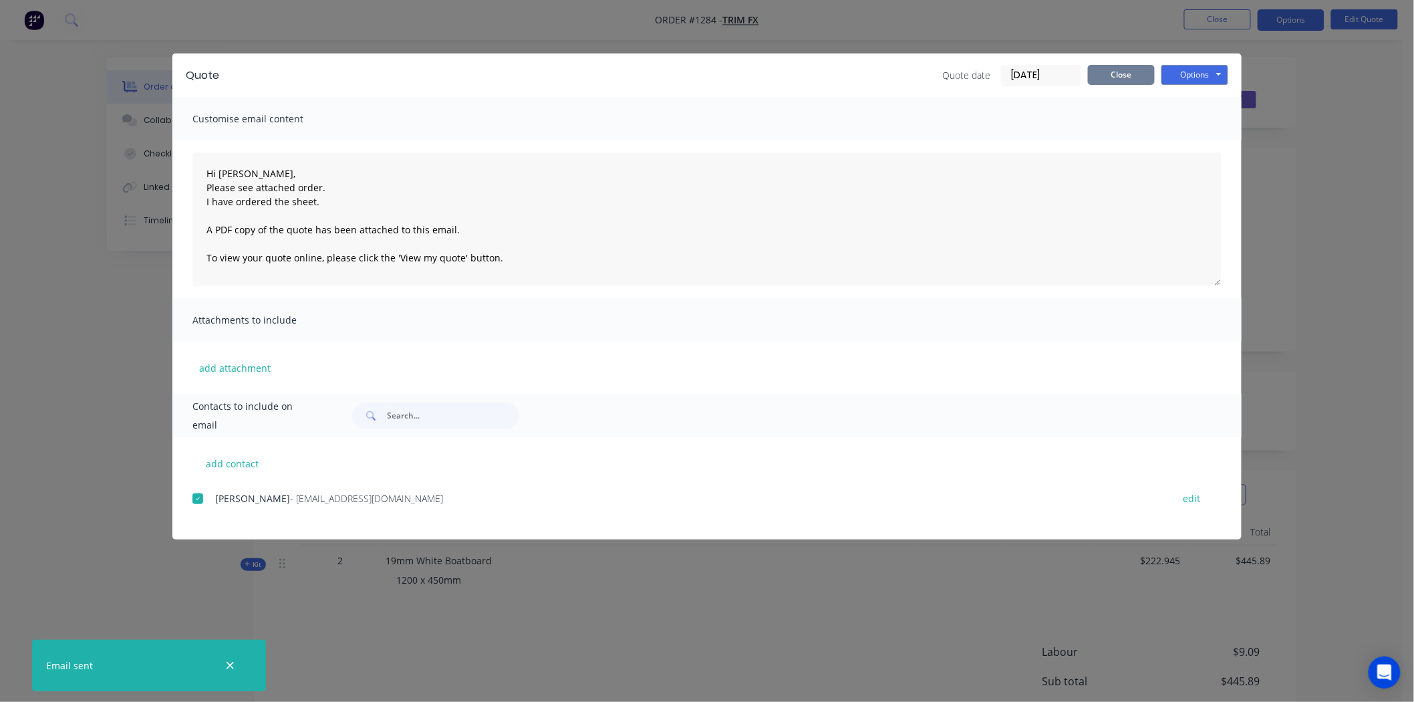
click at [1133, 72] on button "Close" at bounding box center [1121, 75] width 67 height 20
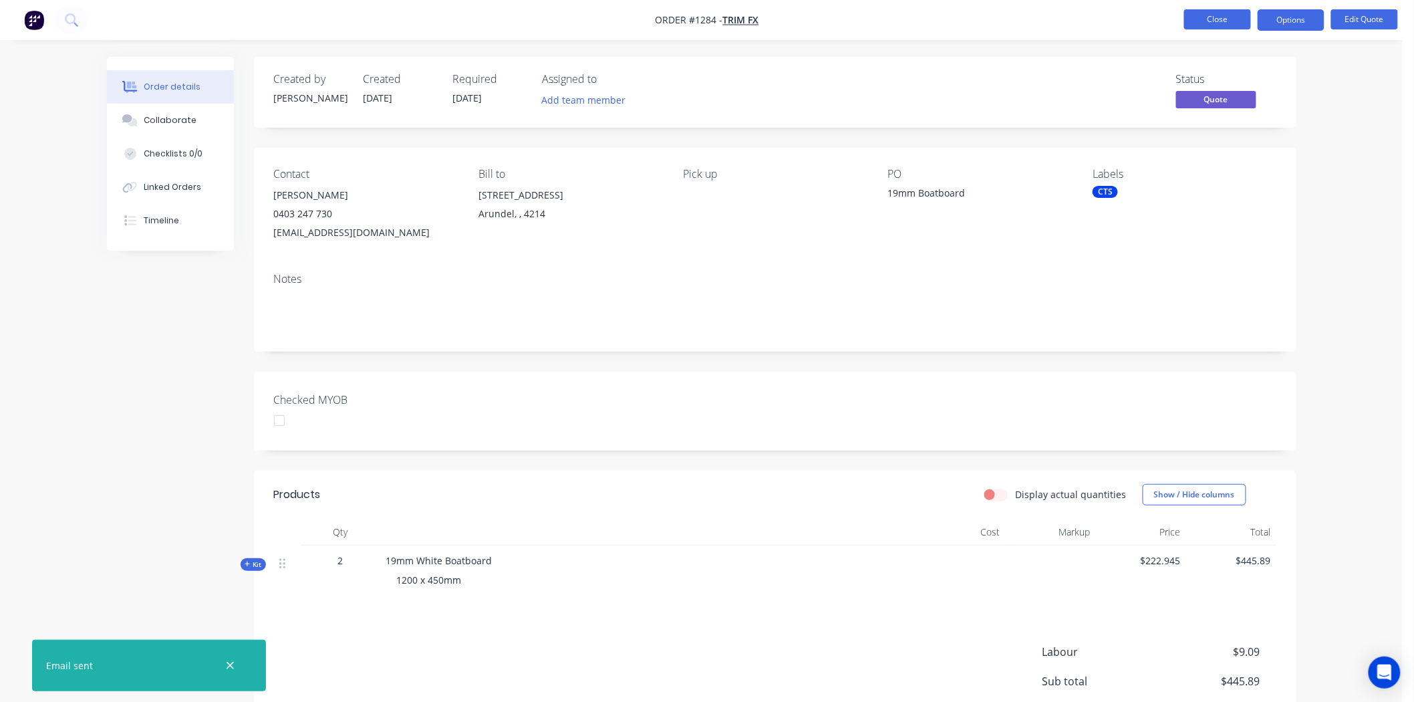
click at [1215, 17] on button "Close" at bounding box center [1218, 19] width 67 height 20
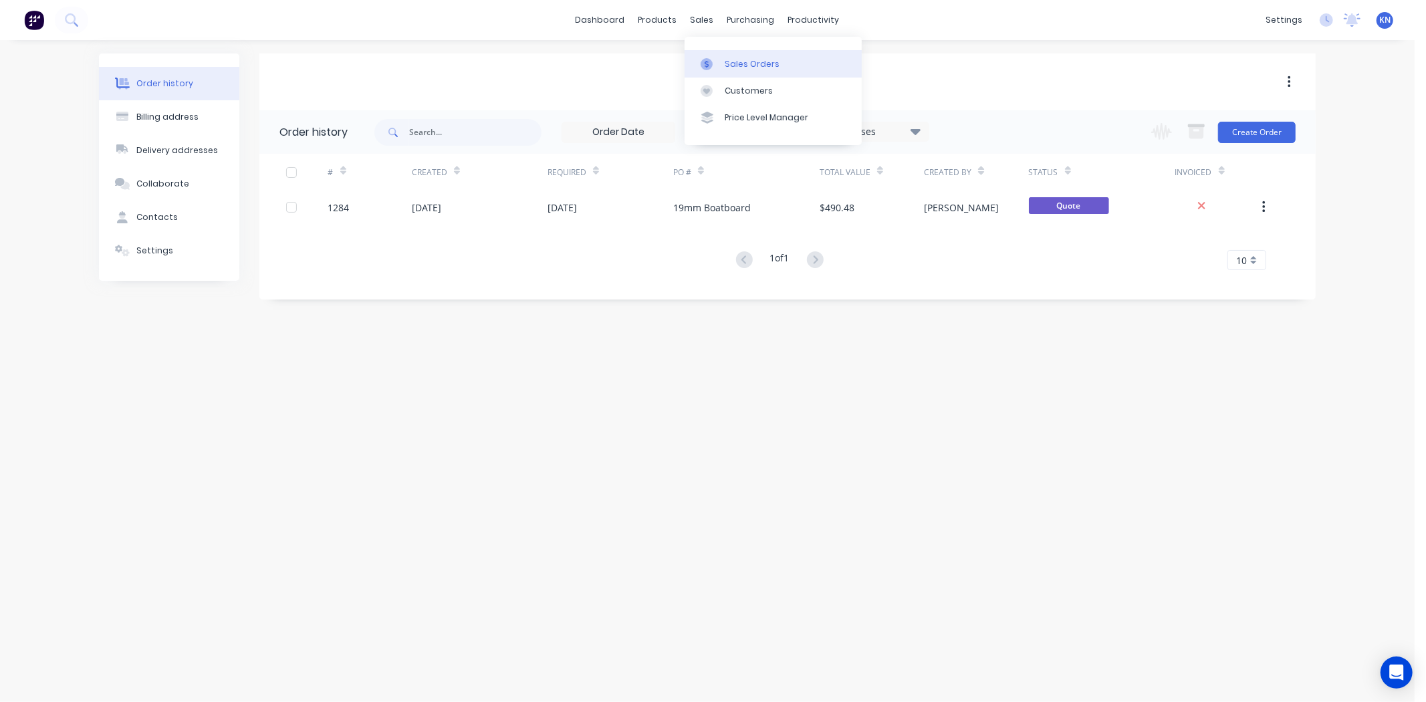
click at [751, 64] on div "Sales Orders" at bounding box center [752, 64] width 55 height 12
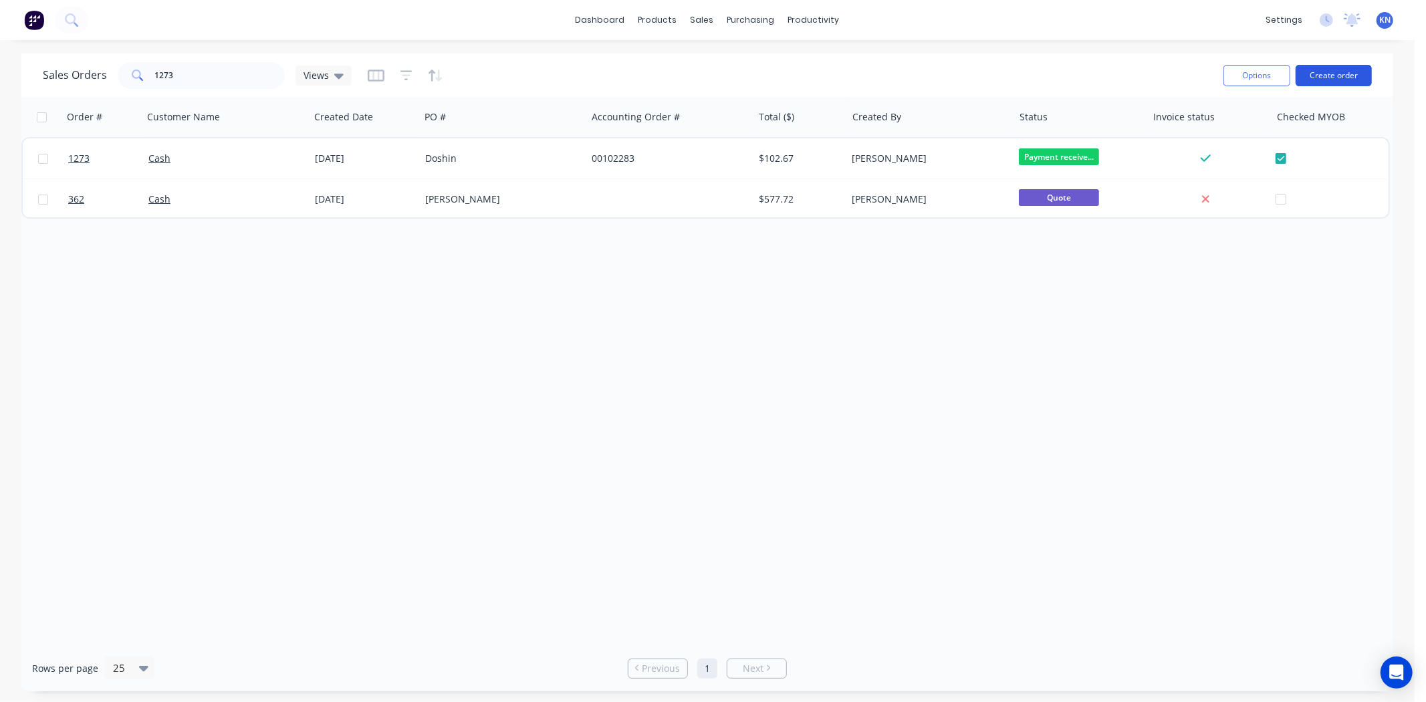
click at [1342, 76] on button "Create order" at bounding box center [1333, 75] width 76 height 21
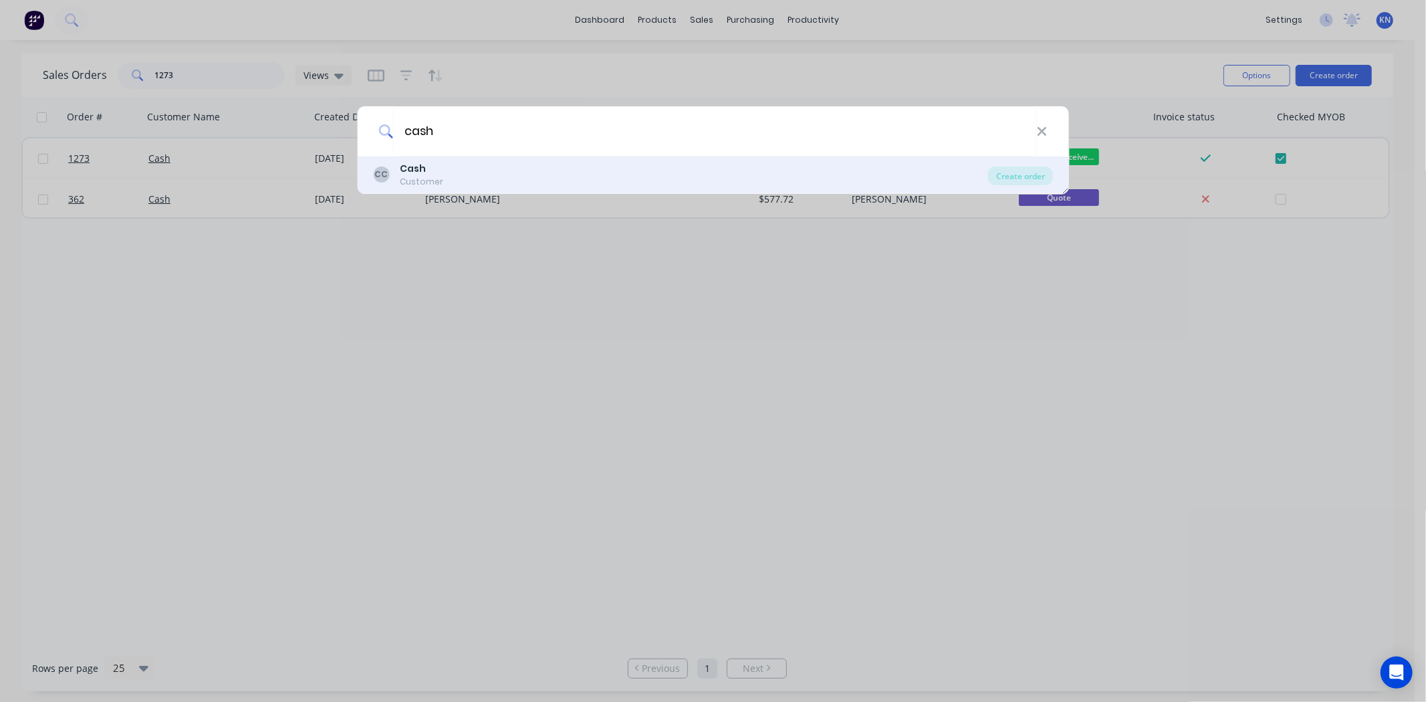
type input "cash"
click at [408, 163] on b "Cash" at bounding box center [413, 168] width 26 height 13
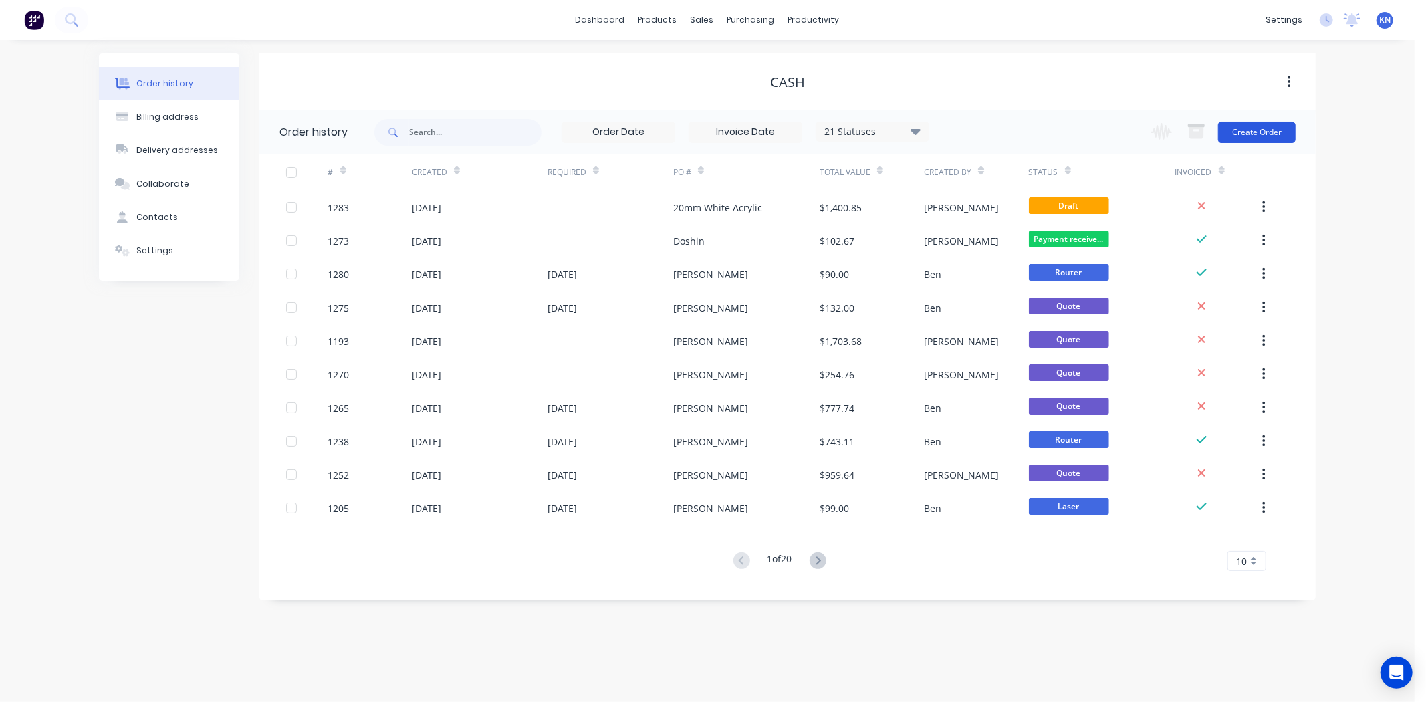
click at [1270, 130] on button "Create Order" at bounding box center [1257, 132] width 78 height 21
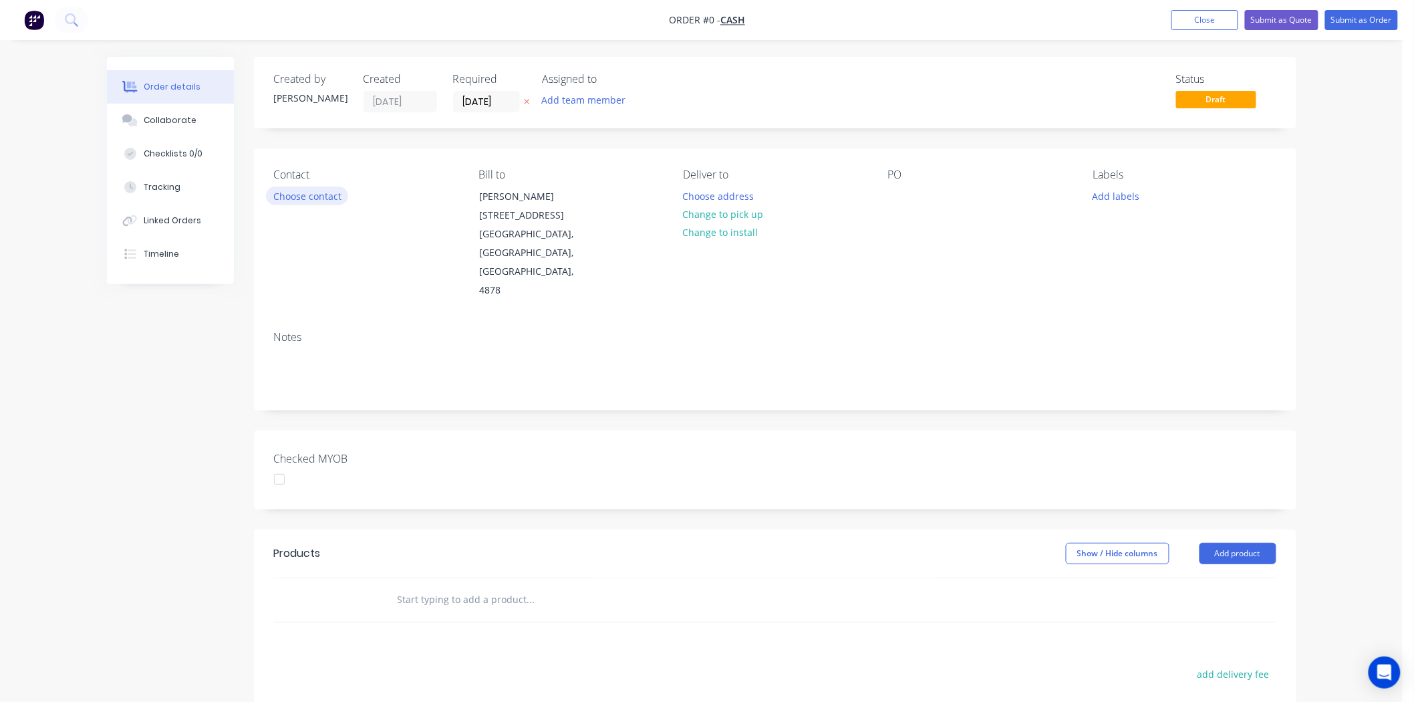
click at [299, 191] on button "Choose contact" at bounding box center [307, 196] width 82 height 18
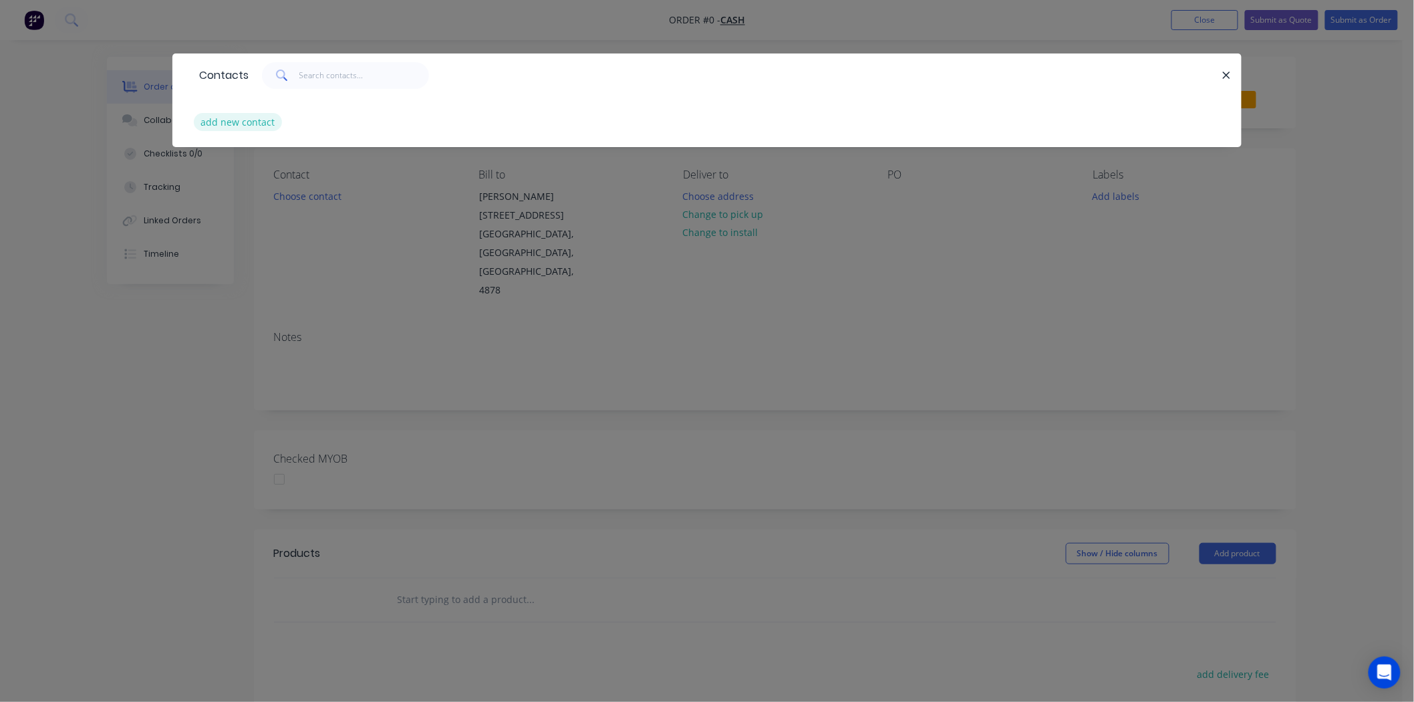
click at [222, 122] on button "add new contact" at bounding box center [238, 122] width 88 height 18
select select "AU"
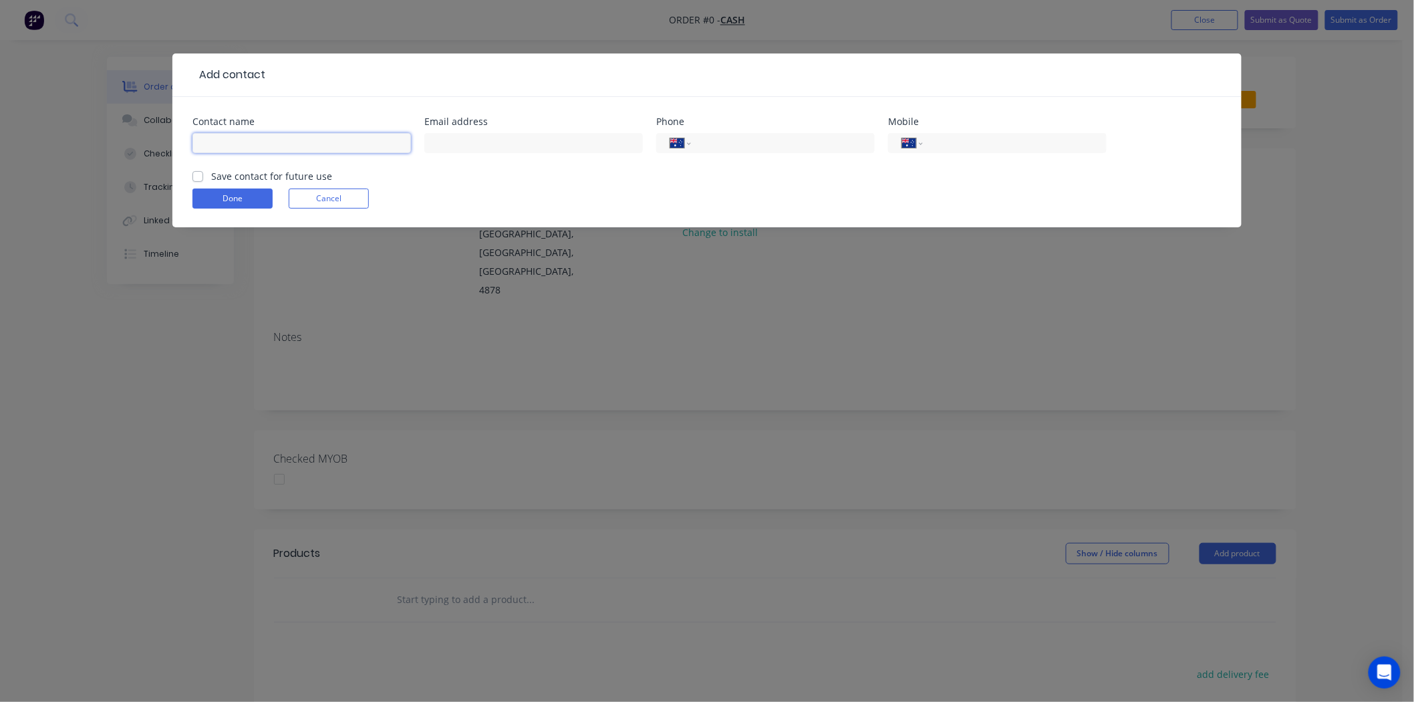
click at [265, 138] on input "text" at bounding box center [302, 143] width 219 height 20
type input "Lee"
type input "0417 752 190"
click at [247, 198] on button "Done" at bounding box center [233, 199] width 80 height 20
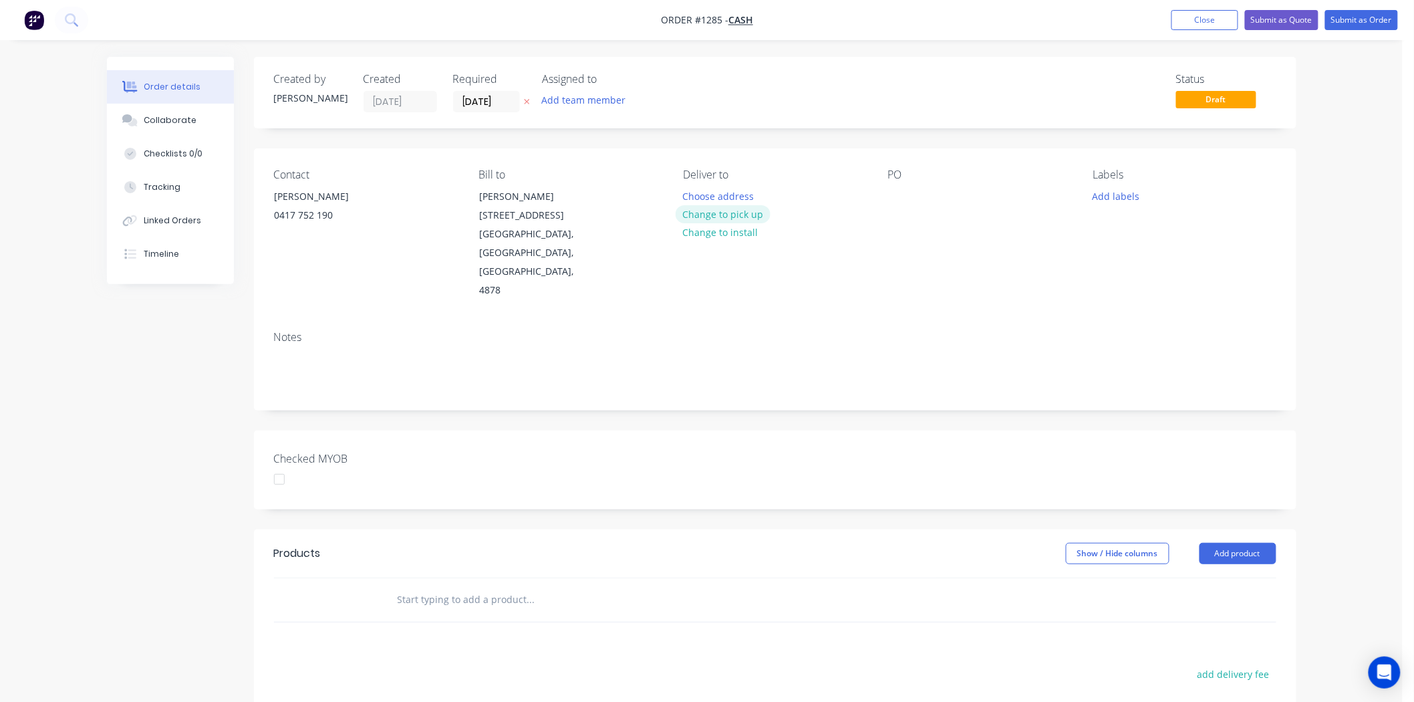
click at [723, 211] on button "Change to pick up" at bounding box center [723, 214] width 95 height 18
click at [894, 201] on div at bounding box center [898, 196] width 21 height 19
click at [1117, 190] on button "Add labels" at bounding box center [1116, 196] width 61 height 18
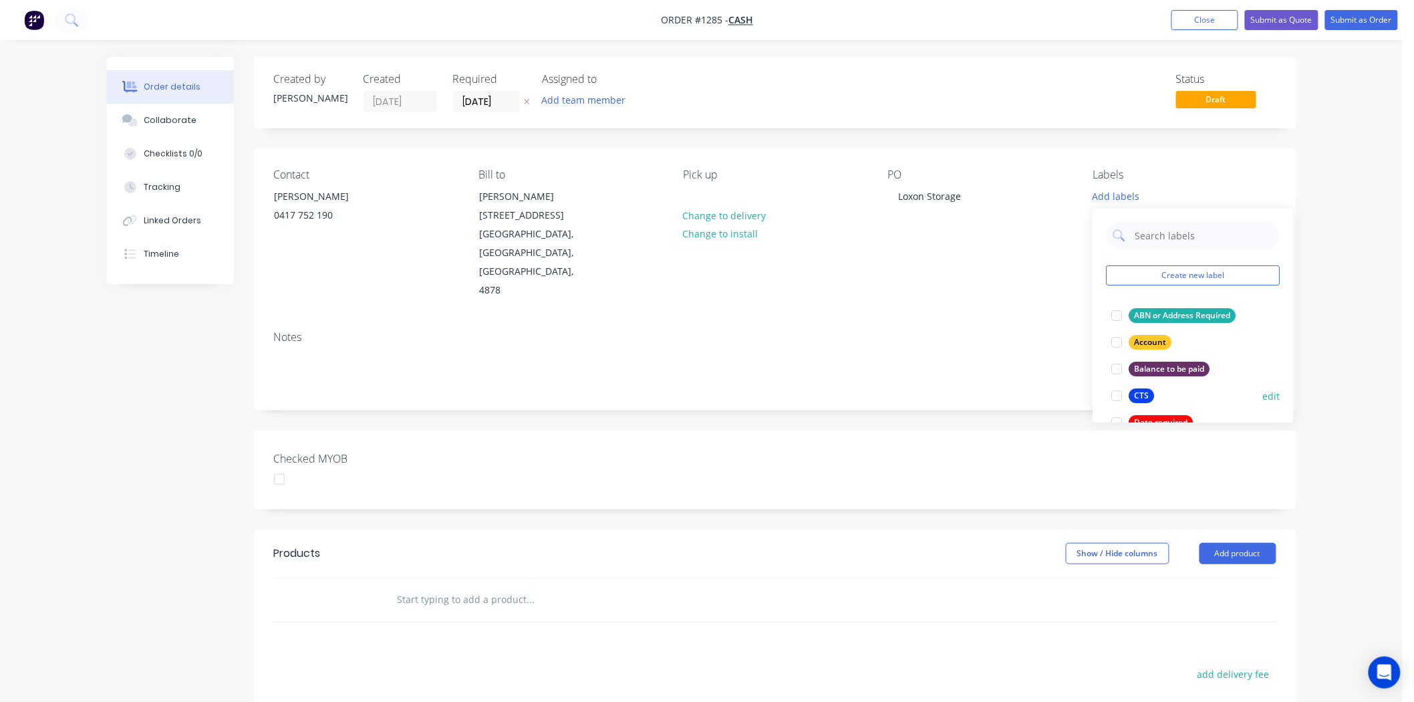
click at [1114, 398] on div at bounding box center [1117, 395] width 27 height 27
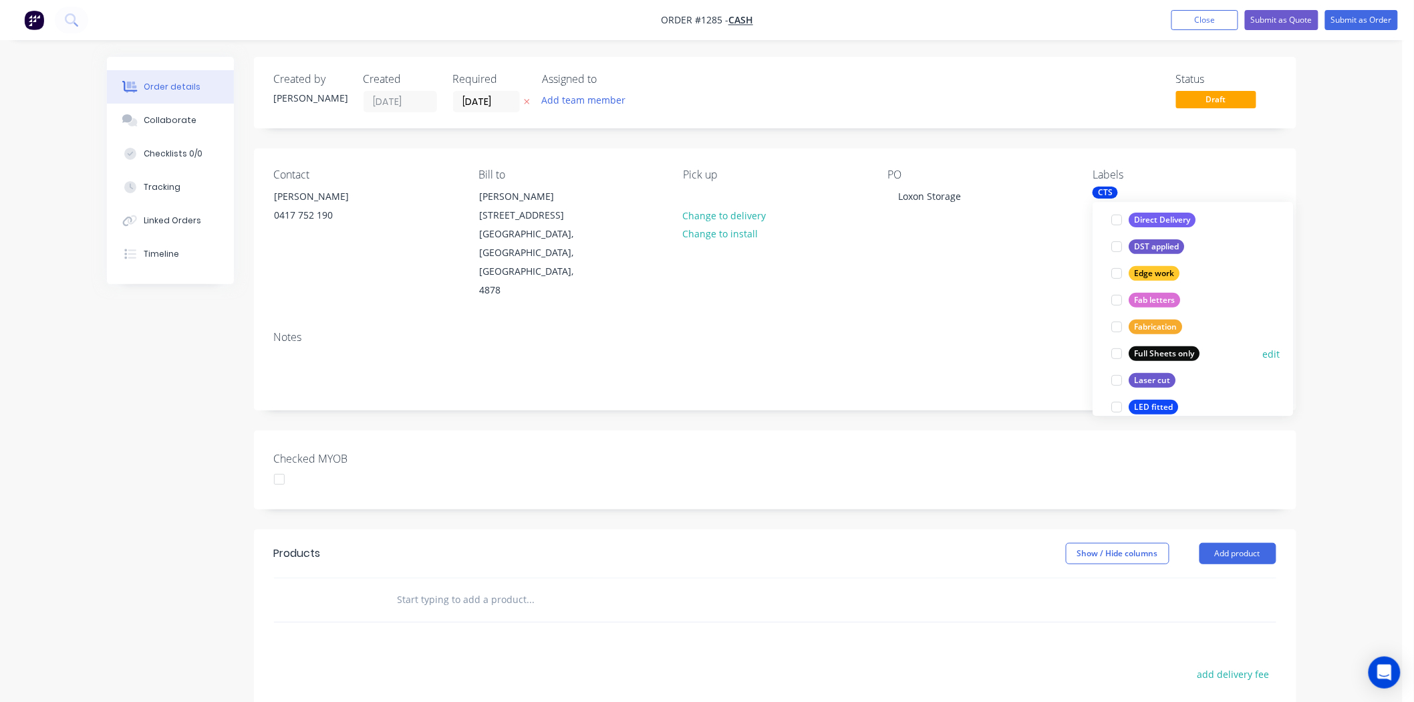
scroll to position [371, 0]
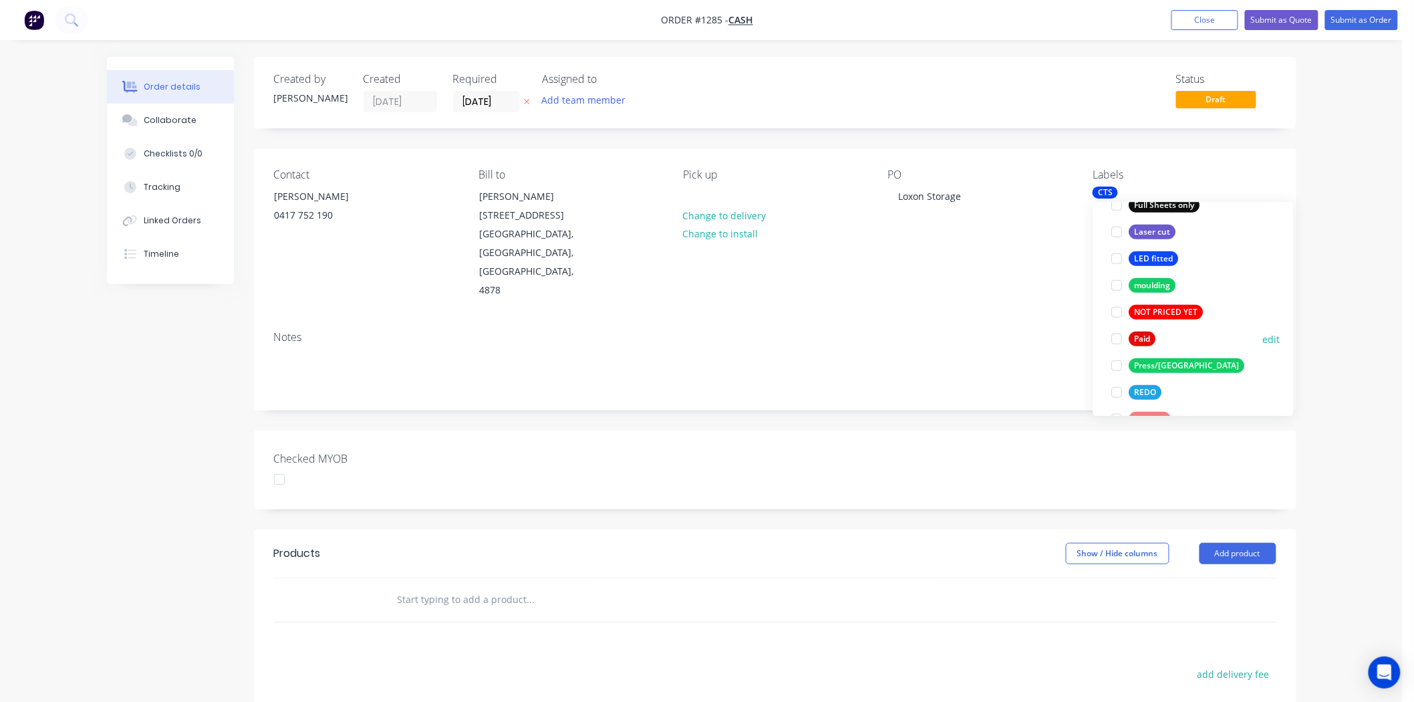
click at [1118, 339] on div at bounding box center [1117, 339] width 27 height 27
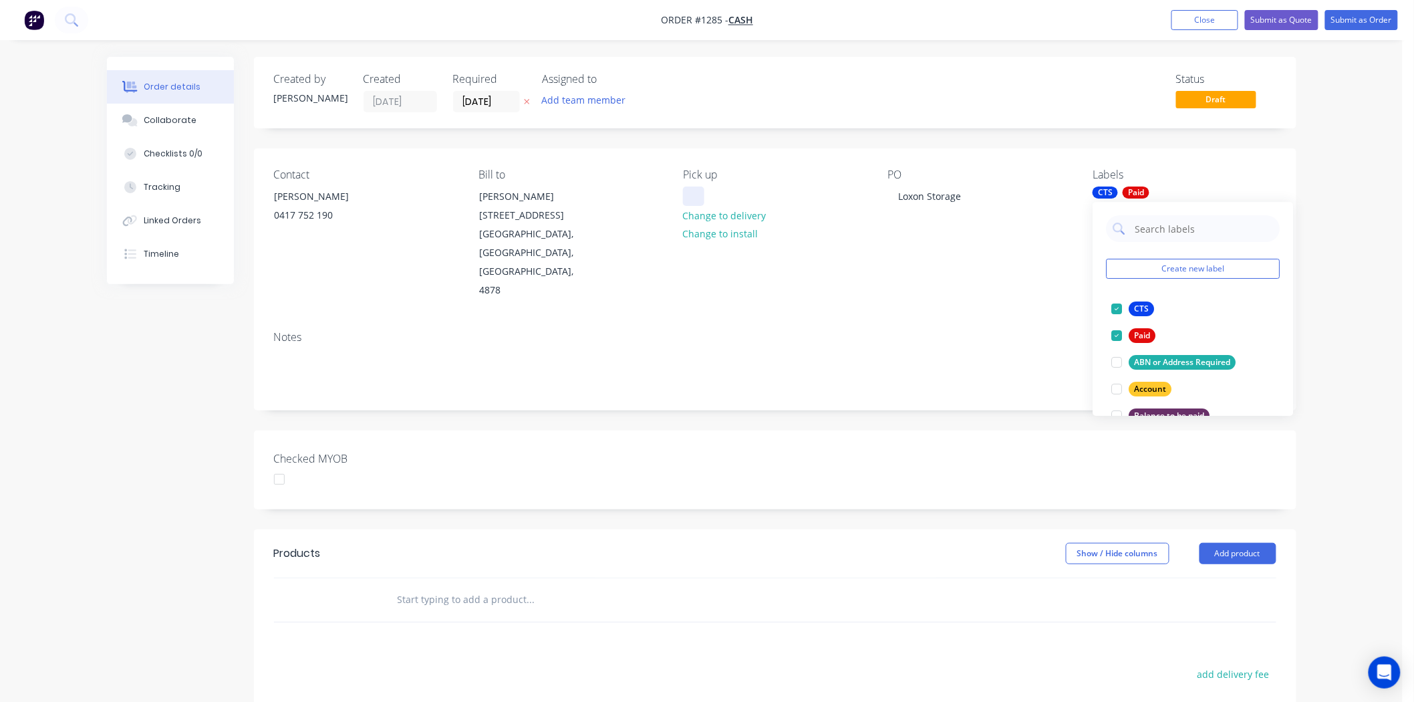
click at [704, 191] on div at bounding box center [693, 196] width 21 height 19
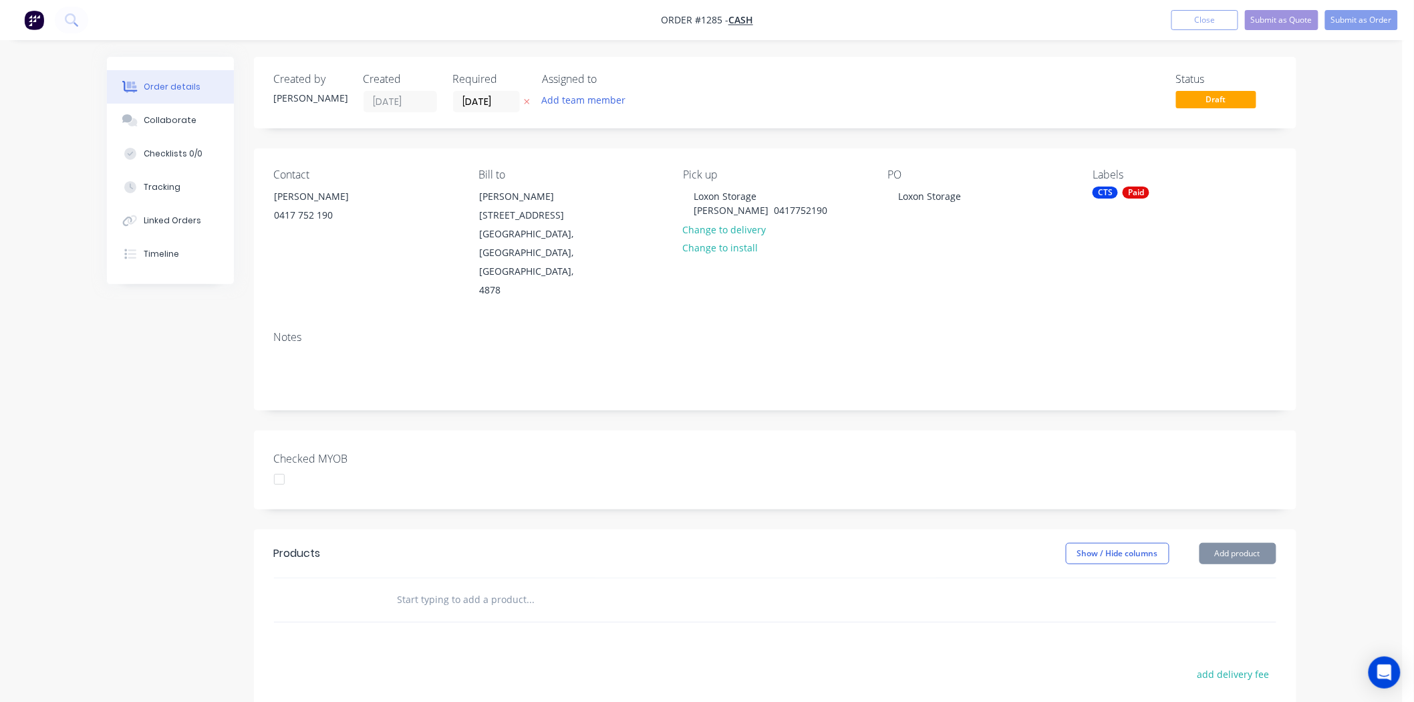
click at [715, 320] on div "Notes" at bounding box center [775, 365] width 1043 height 90
click at [428, 586] on input "text" at bounding box center [530, 599] width 267 height 27
click at [1219, 543] on button "Add product" at bounding box center [1238, 553] width 77 height 21
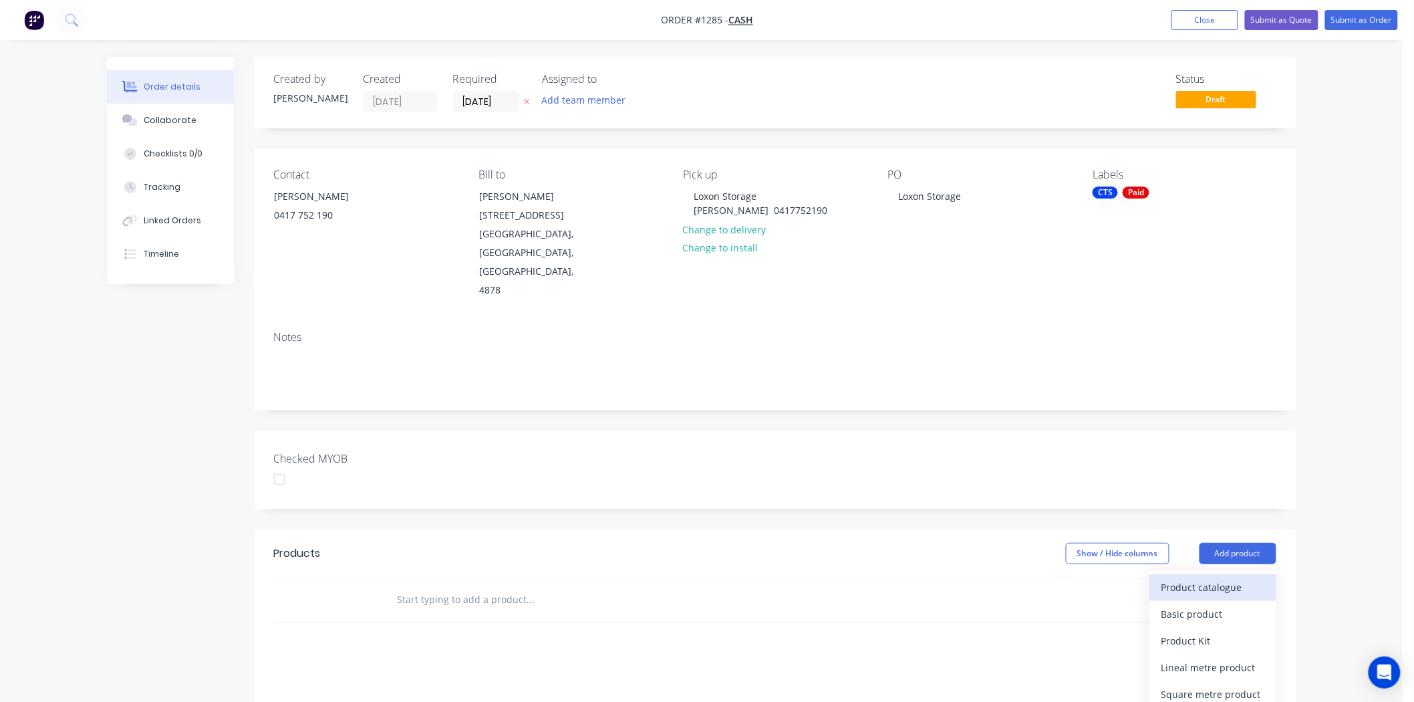
click at [1206, 578] on div "Product catalogue" at bounding box center [1213, 587] width 103 height 19
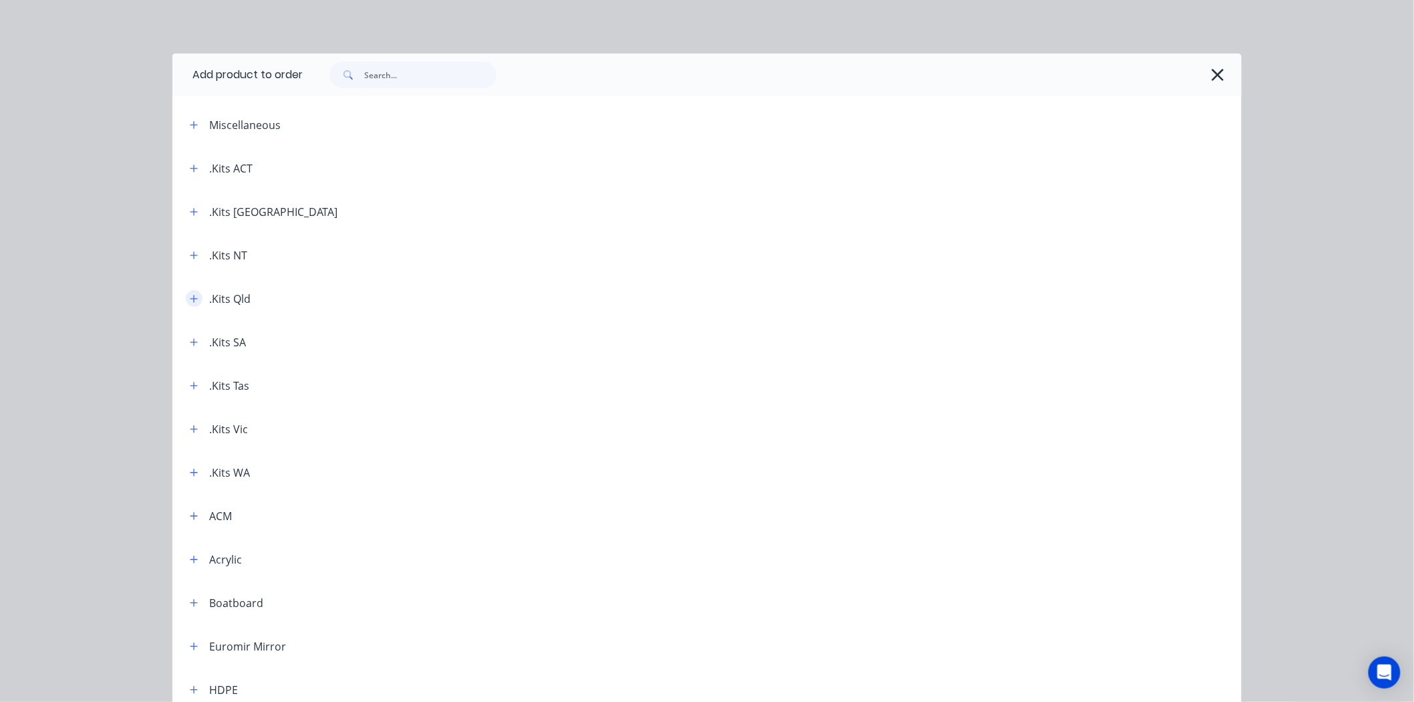
click at [195, 295] on button "button" at bounding box center [194, 298] width 17 height 17
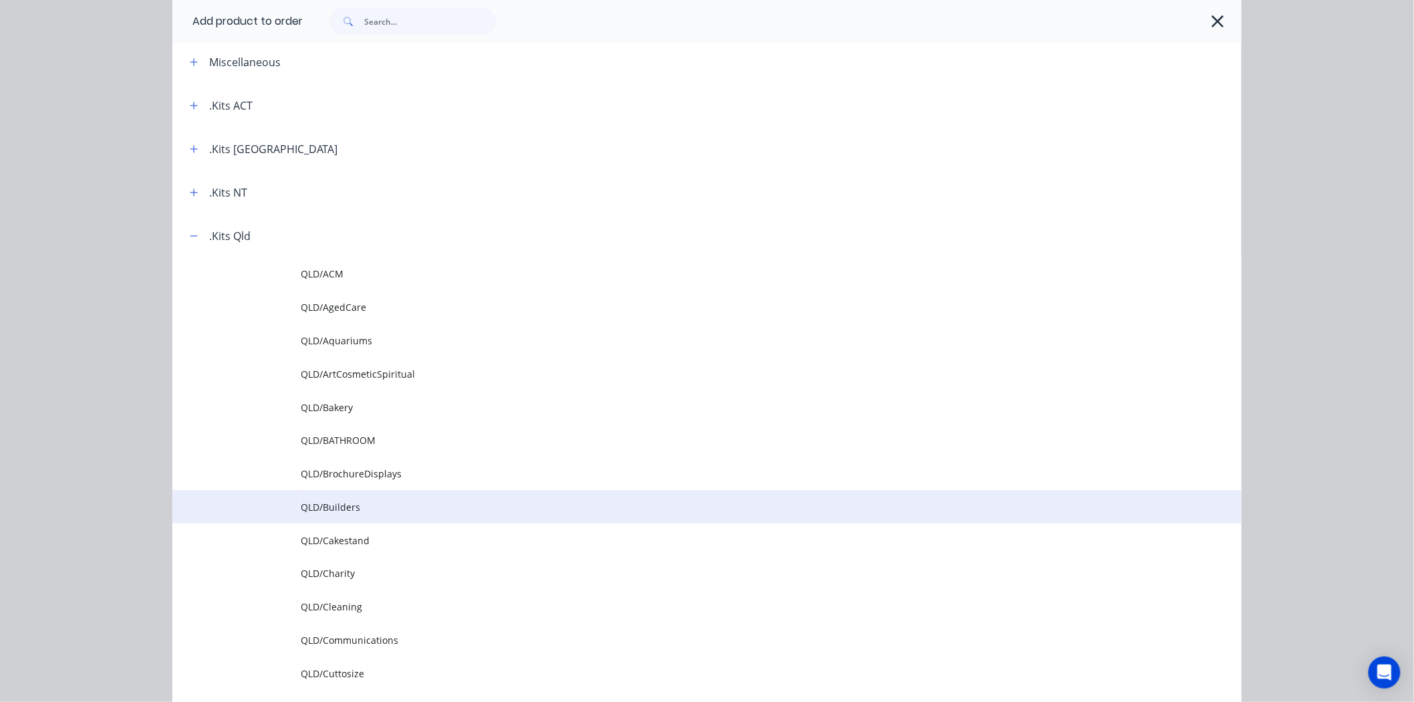
scroll to position [148, 0]
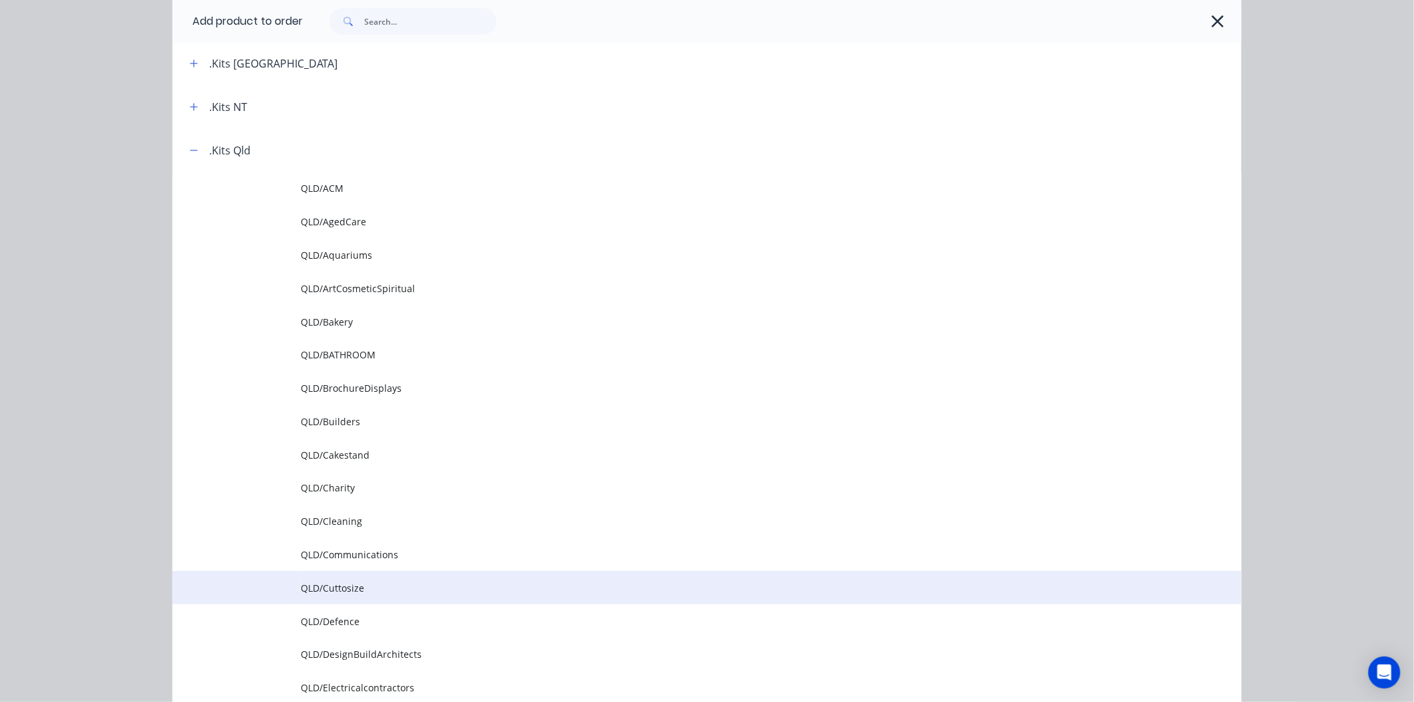
click at [329, 583] on span "QLD/Cuttosize" at bounding box center [677, 588] width 753 height 14
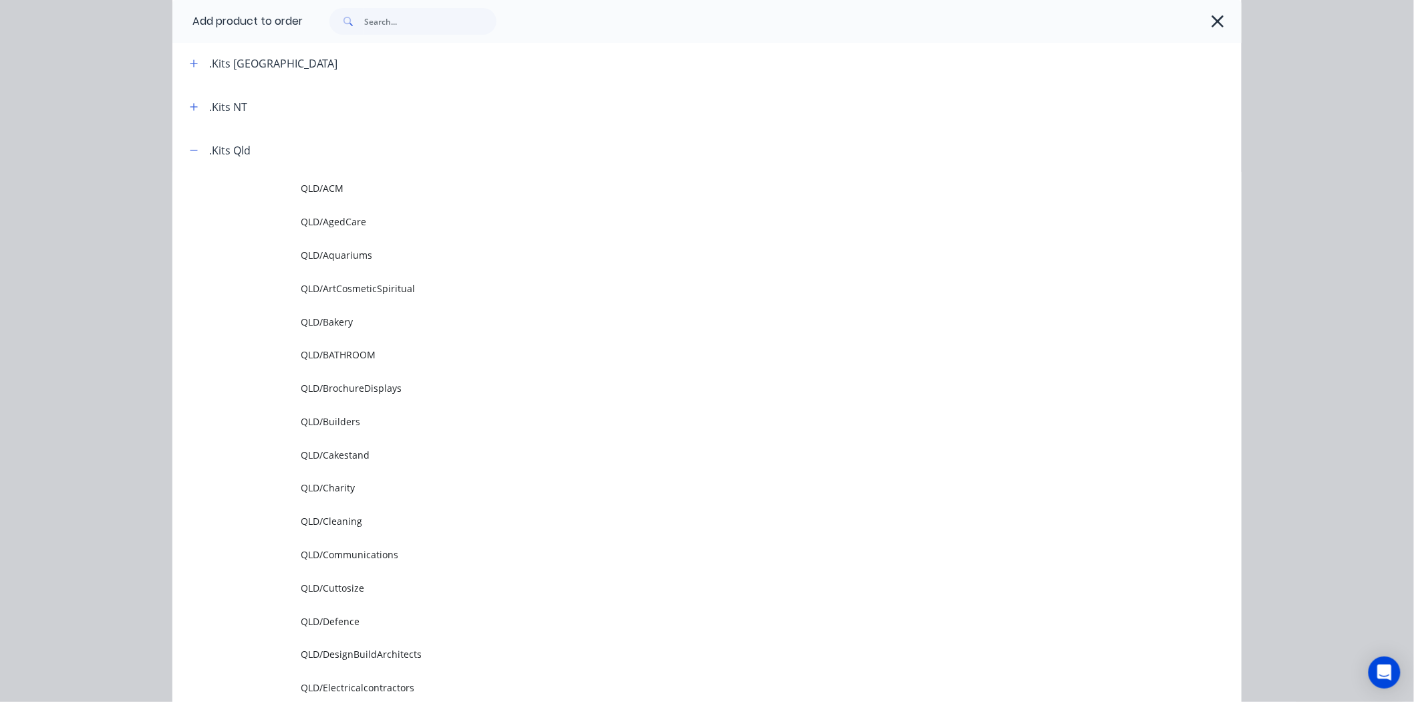
scroll to position [0, 0]
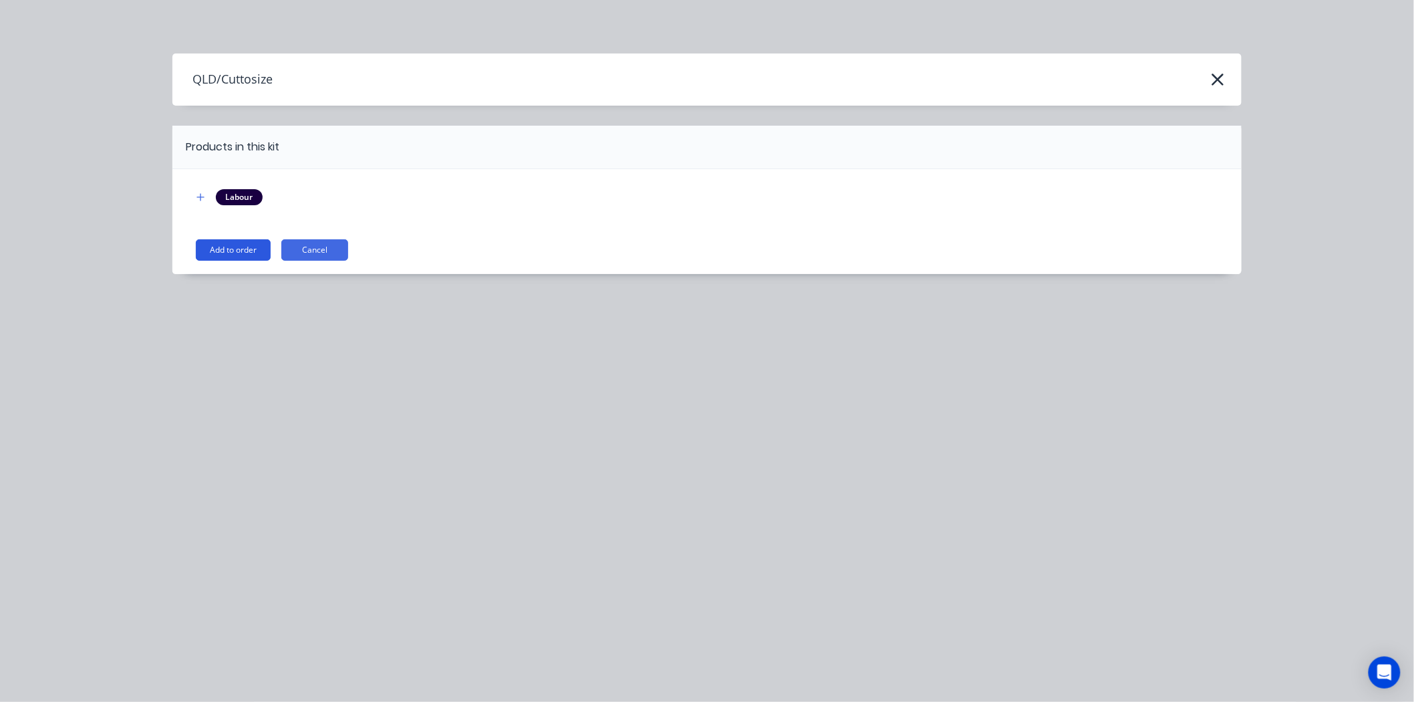
click at [229, 246] on button "Add to order" at bounding box center [233, 249] width 75 height 21
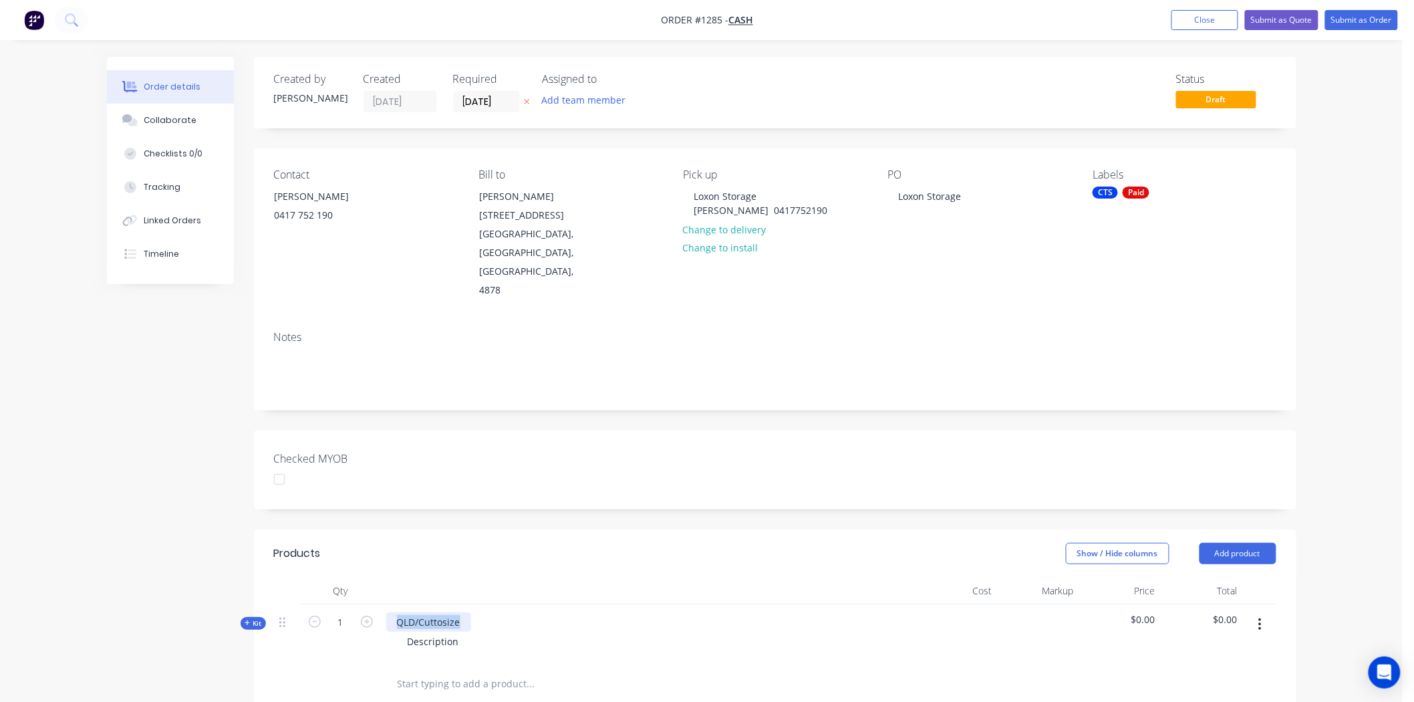
drag, startPoint x: 390, startPoint y: 600, endPoint x: 522, endPoint y: 606, distance: 132.5
click at [522, 606] on div "QLD/Cuttosize Description" at bounding box center [648, 633] width 535 height 58
drag, startPoint x: 403, startPoint y: 617, endPoint x: 488, endPoint y: 618, distance: 84.9
click at [488, 632] on div "Description" at bounding box center [648, 641] width 524 height 19
click at [248, 620] on icon at bounding box center [247, 622] width 5 height 5
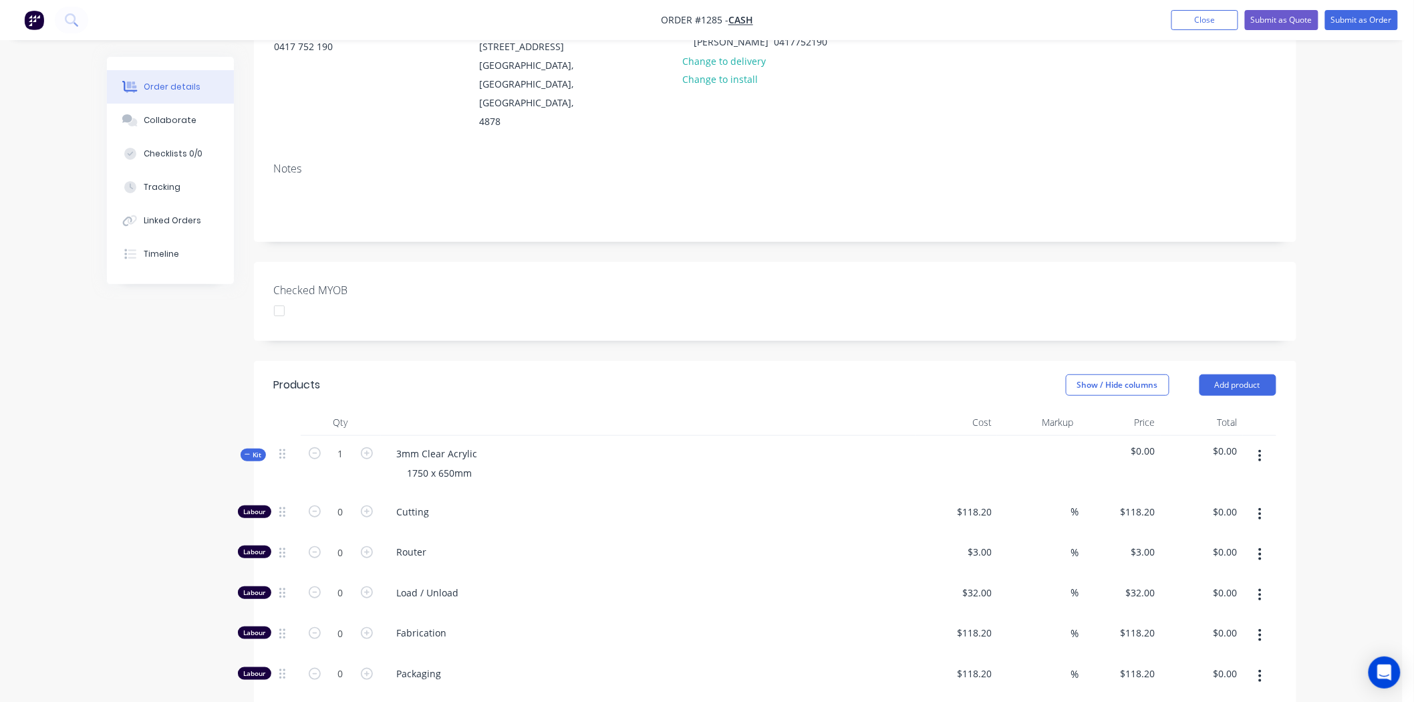
scroll to position [223, 0]
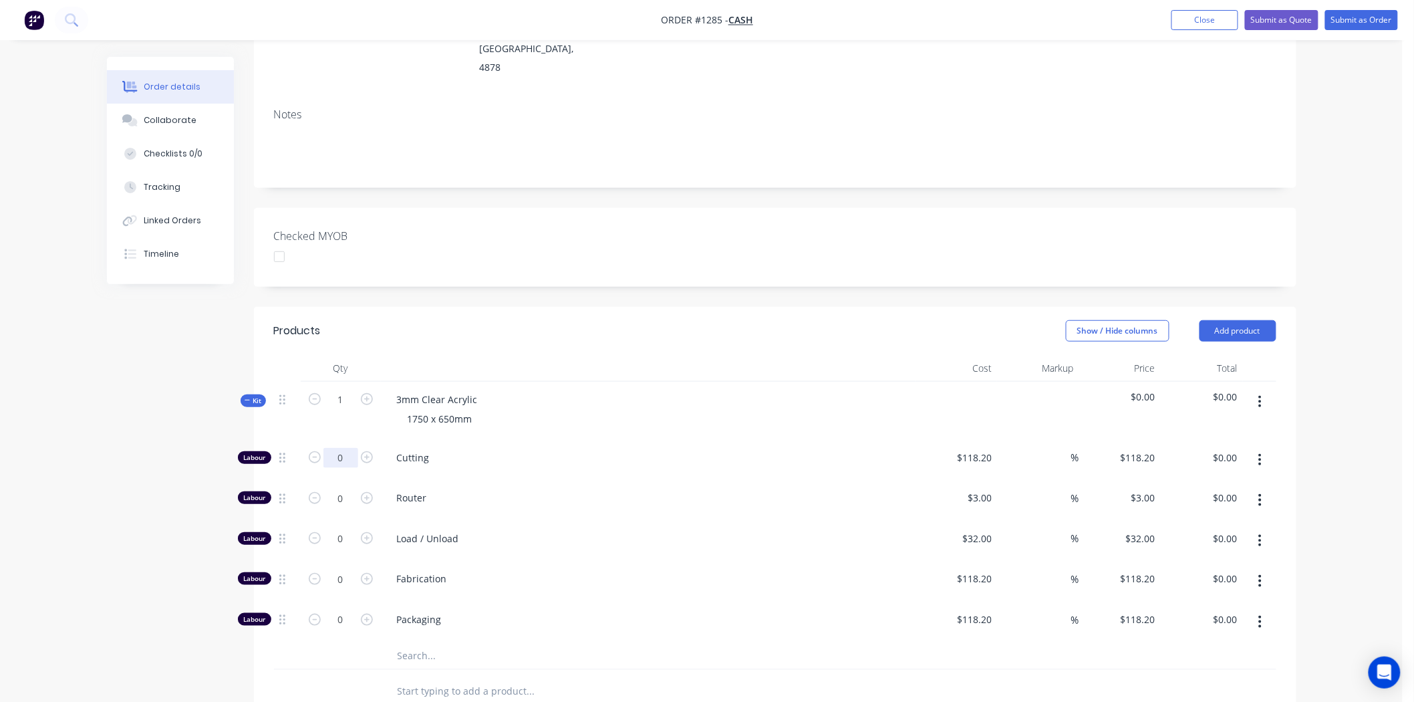
click at [342, 448] on input "0" at bounding box center [341, 458] width 35 height 20
type input "1"
type input "118.2"
type input "$118.20"
click at [974, 448] on input "118.2" at bounding box center [982, 457] width 31 height 19
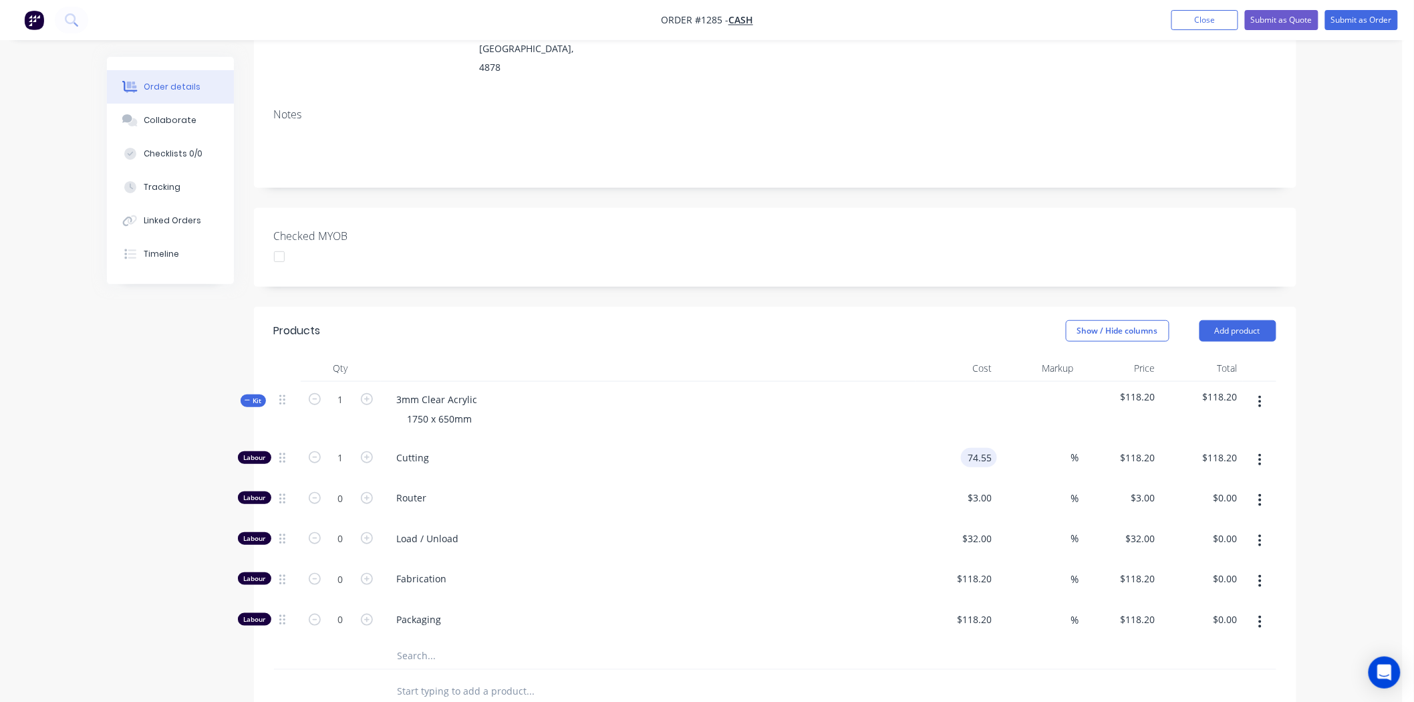
type input "$74.55"
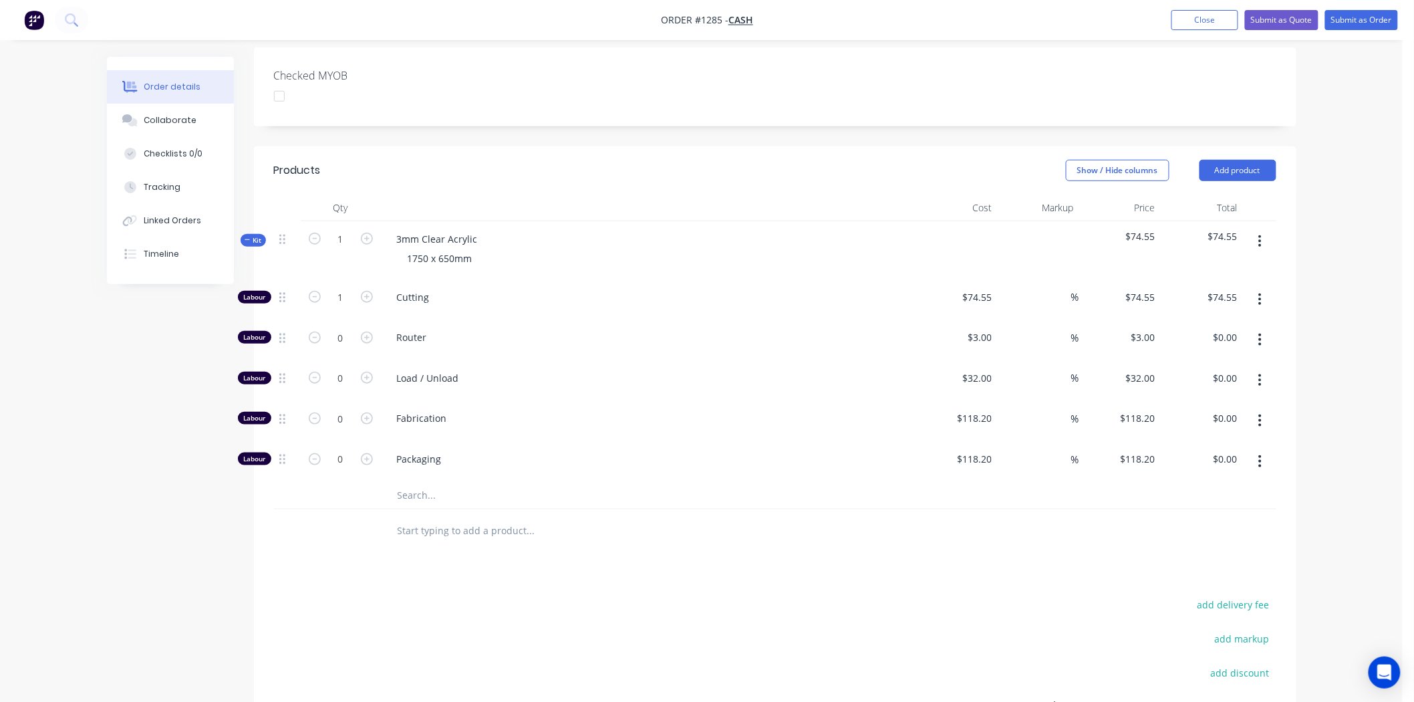
scroll to position [557, 0]
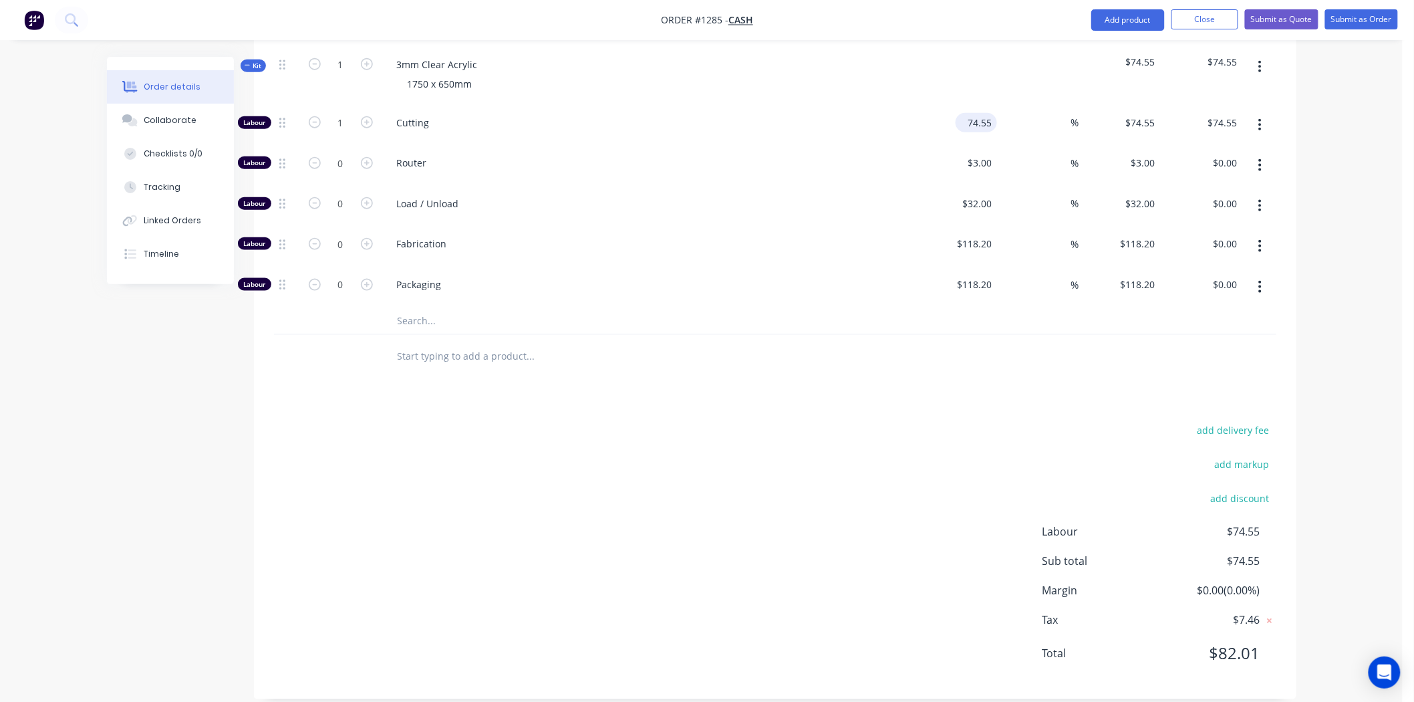
click at [986, 113] on input "74.55" at bounding box center [979, 122] width 36 height 19
click at [991, 113] on input "74.55" at bounding box center [982, 122] width 31 height 19
click at [990, 113] on input "74.55" at bounding box center [982, 122] width 31 height 19
click at [989, 113] on input "74.55" at bounding box center [982, 122] width 31 height 19
click at [988, 113] on input "74.55" at bounding box center [982, 122] width 31 height 19
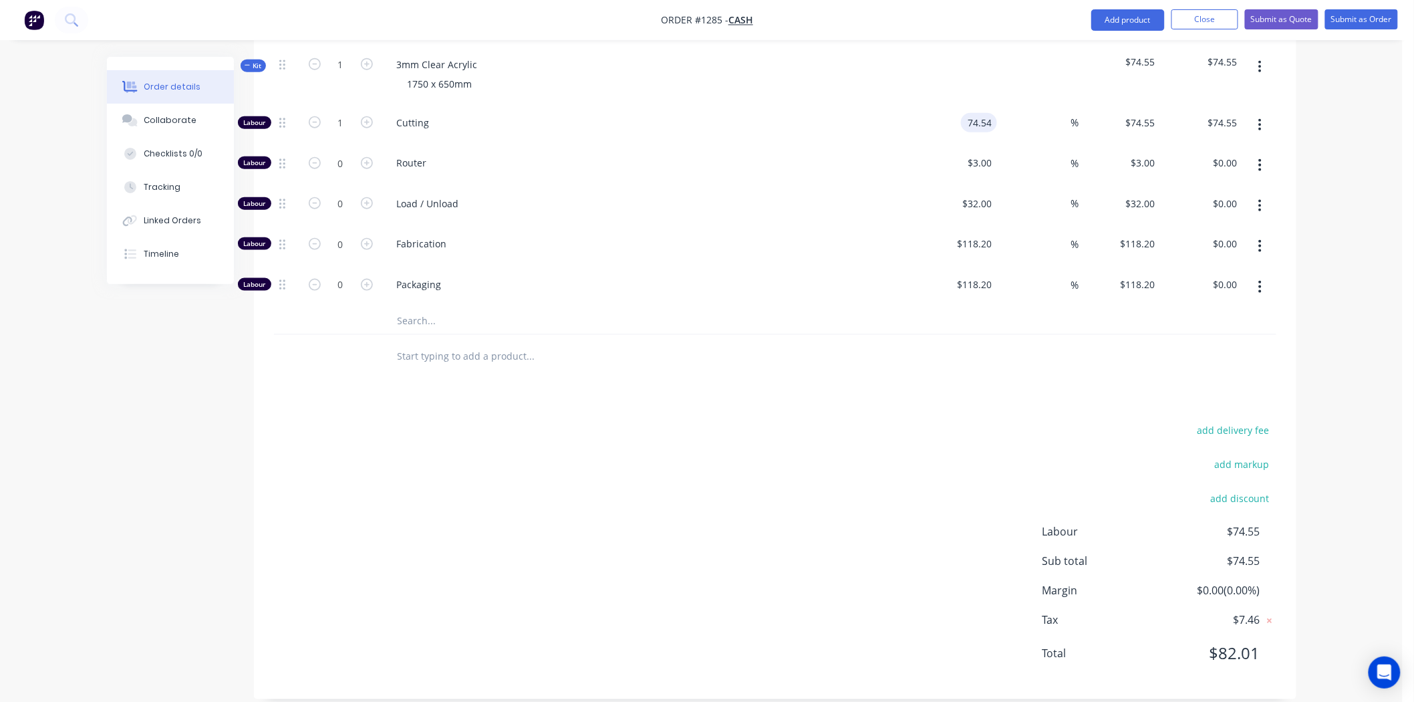
type input "$74.54"
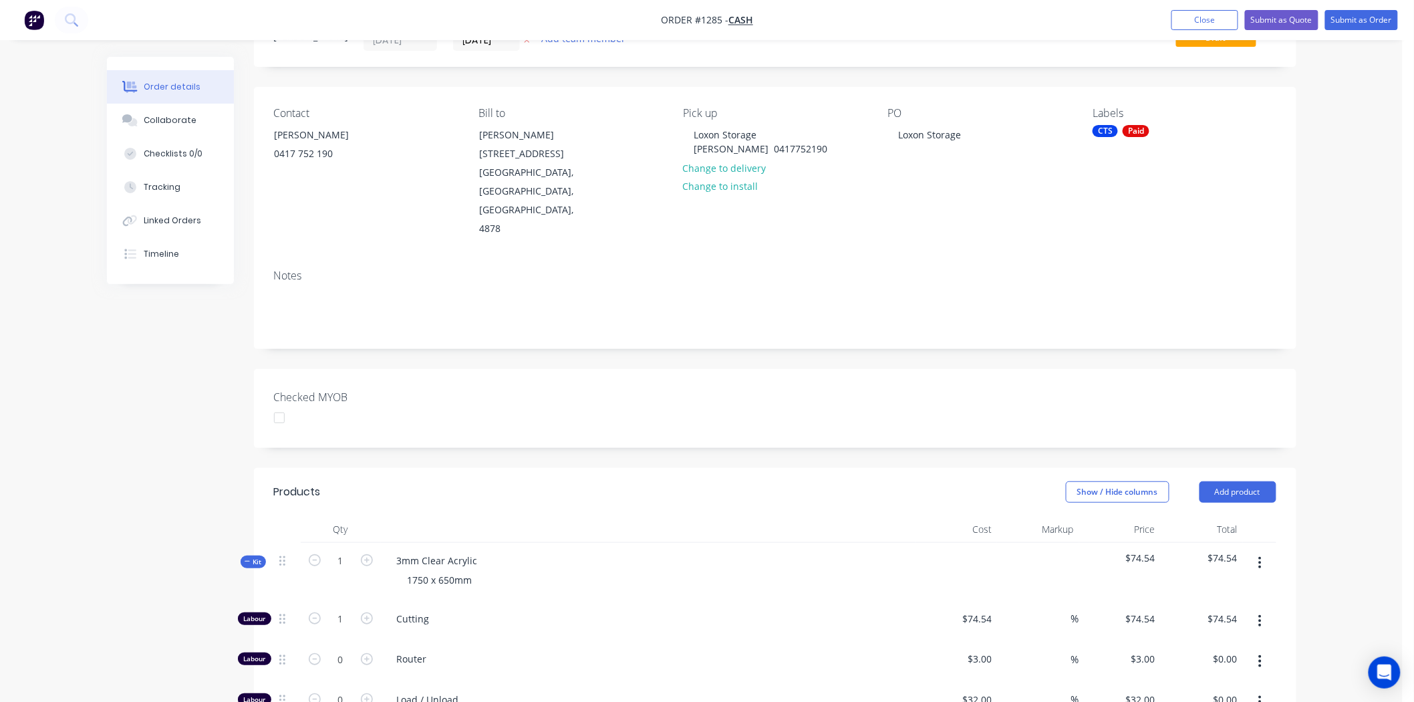
scroll to position [37, 0]
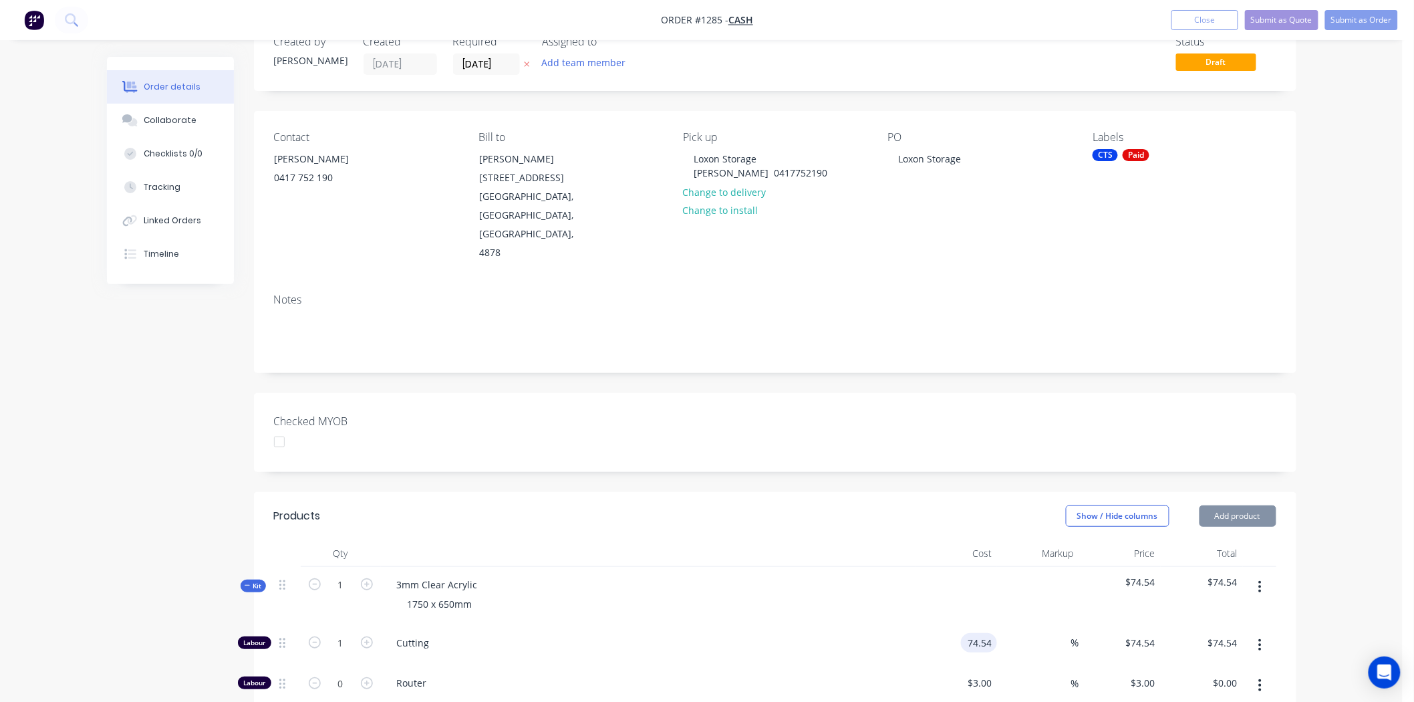
click at [990, 633] on input "74.54" at bounding box center [982, 642] width 31 height 19
type input "$74.55"
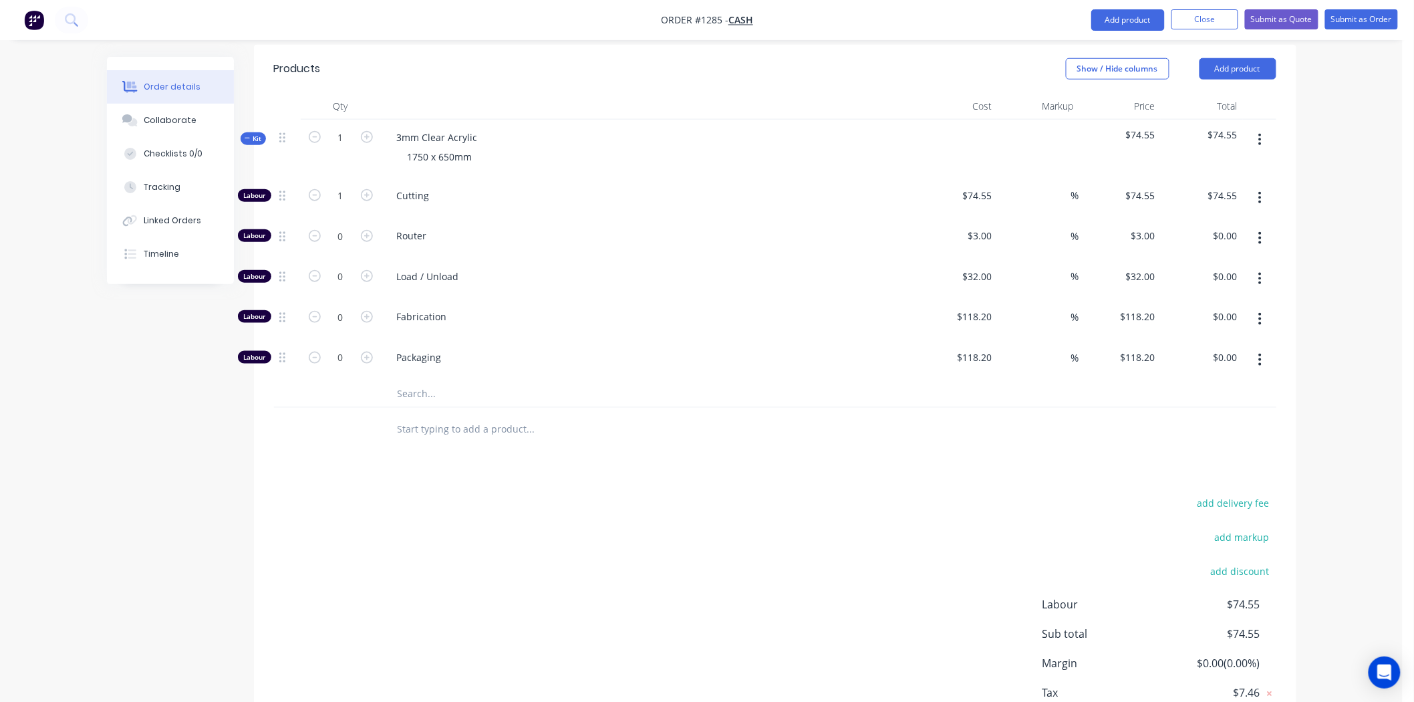
scroll to position [557, 0]
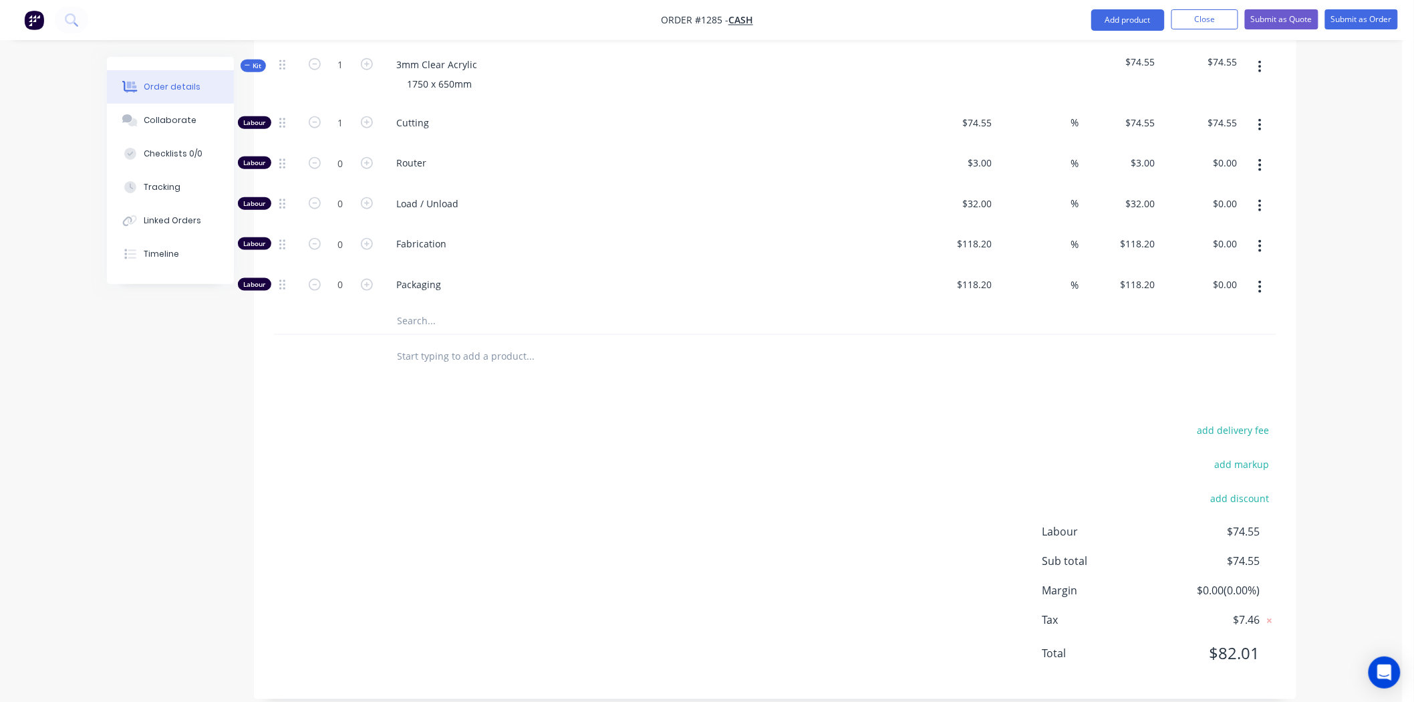
click at [471, 307] on input "text" at bounding box center [530, 320] width 267 height 27
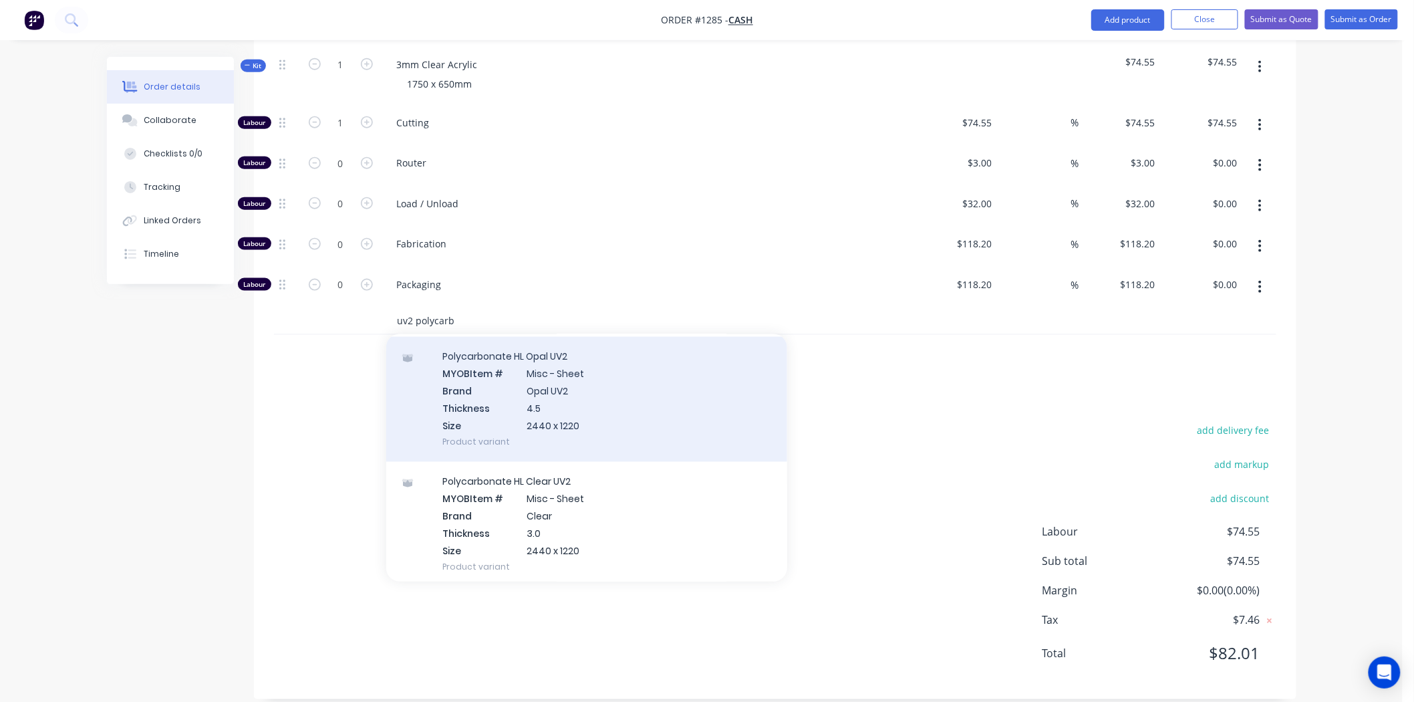
scroll to position [1114, 0]
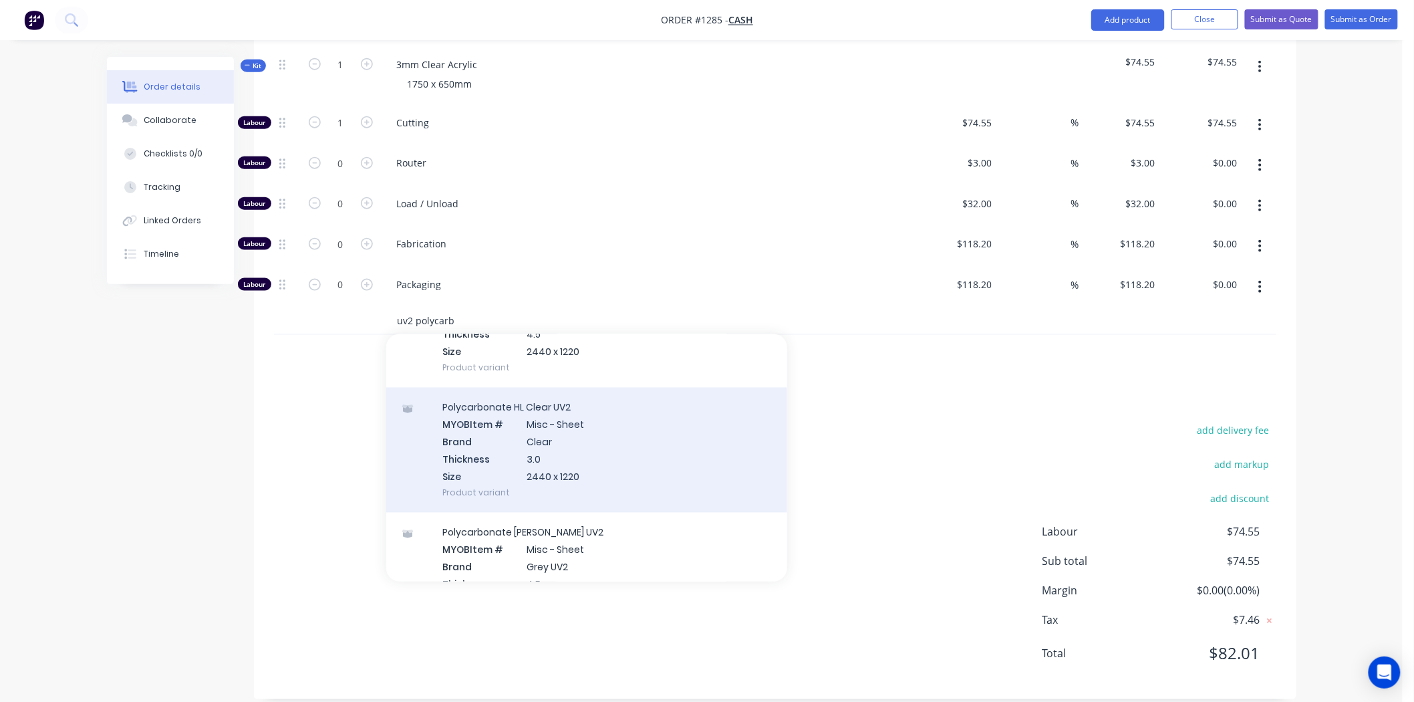
type input "uv2 polycarb"
click at [461, 424] on div "Polycarbonate HL Clear UV2 MYOB Item # Misc - Sheet Brand Clear Thickness 3.0 S…" at bounding box center [586, 450] width 401 height 125
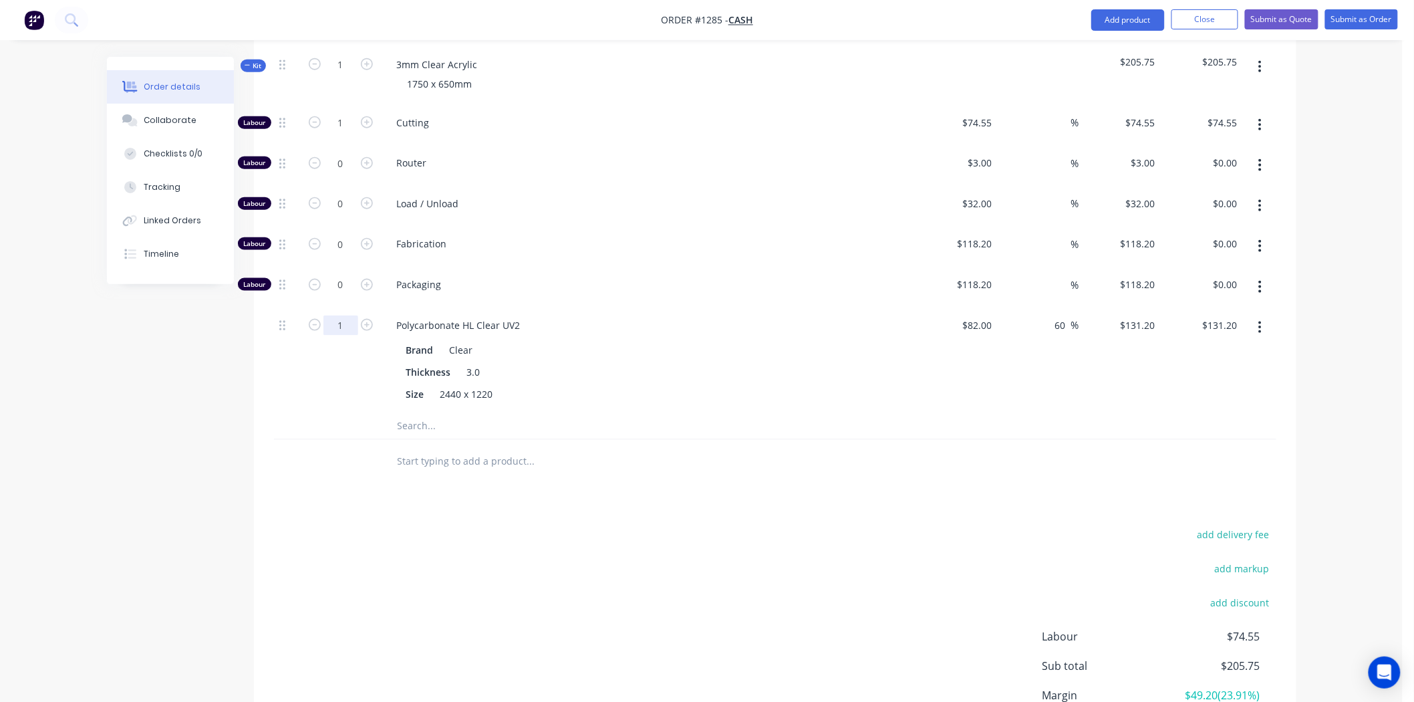
click at [338, 133] on input "1" at bounding box center [341, 123] width 35 height 20
type input "0.5"
type input "$65.60"
click at [342, 113] on input "1" at bounding box center [341, 123] width 35 height 20
click at [986, 113] on input "74.55" at bounding box center [982, 122] width 31 height 19
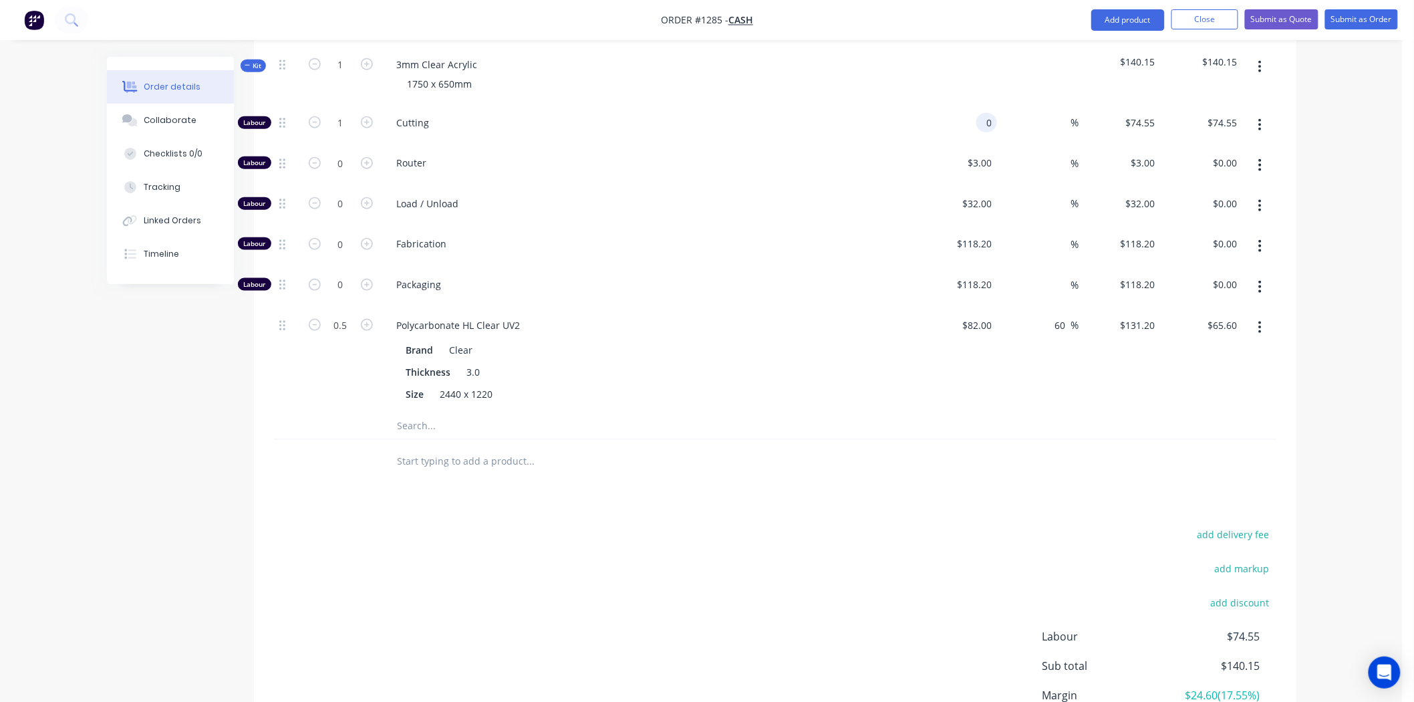
type input "$0.00"
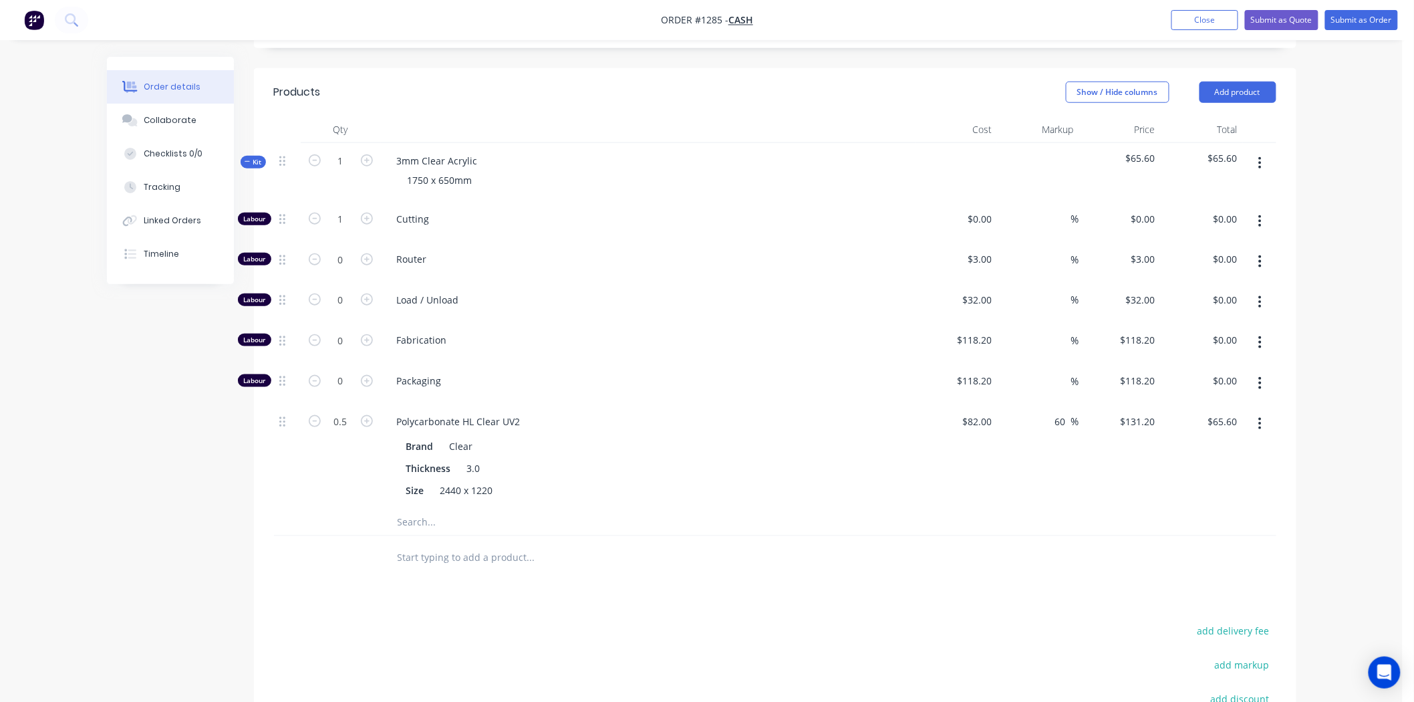
scroll to position [439, 0]
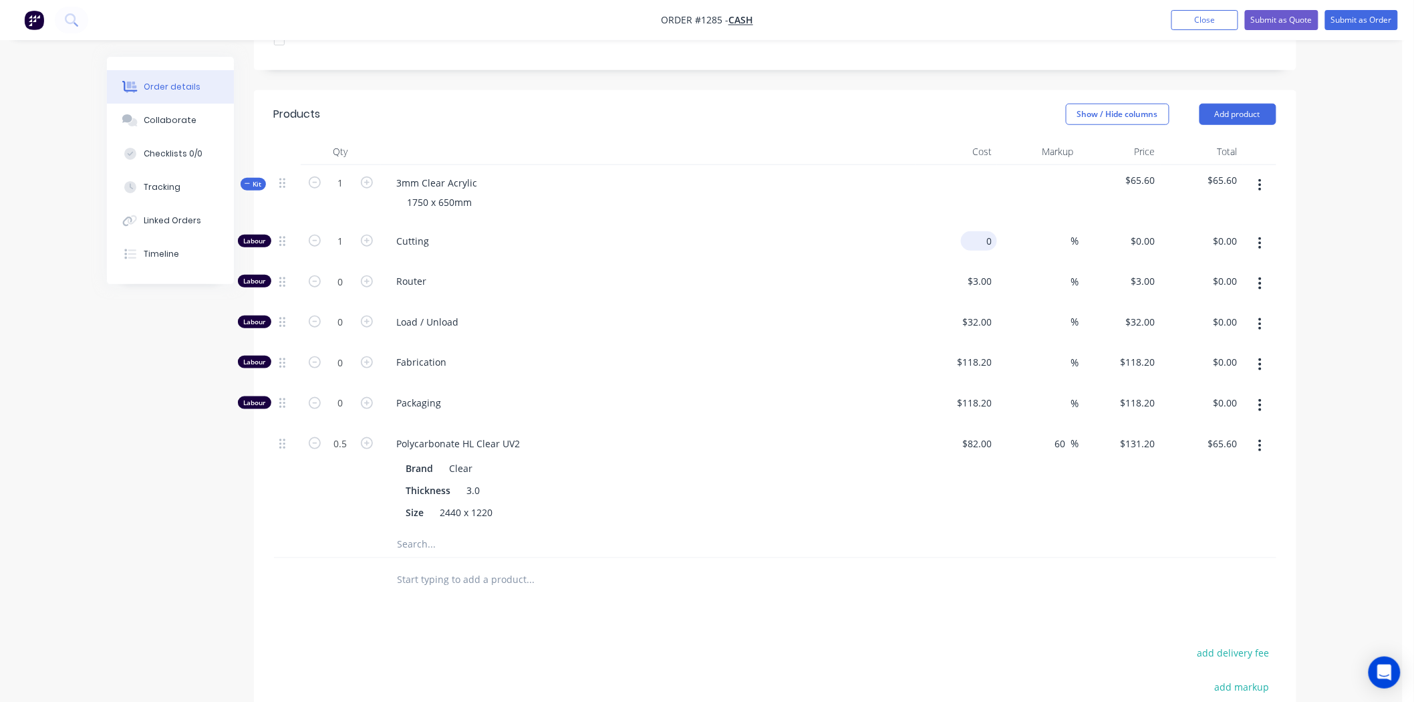
click at [984, 231] on input "0" at bounding box center [982, 240] width 31 height 19
type input "$8.95"
click at [727, 234] on span "Cutting" at bounding box center [653, 241] width 513 height 14
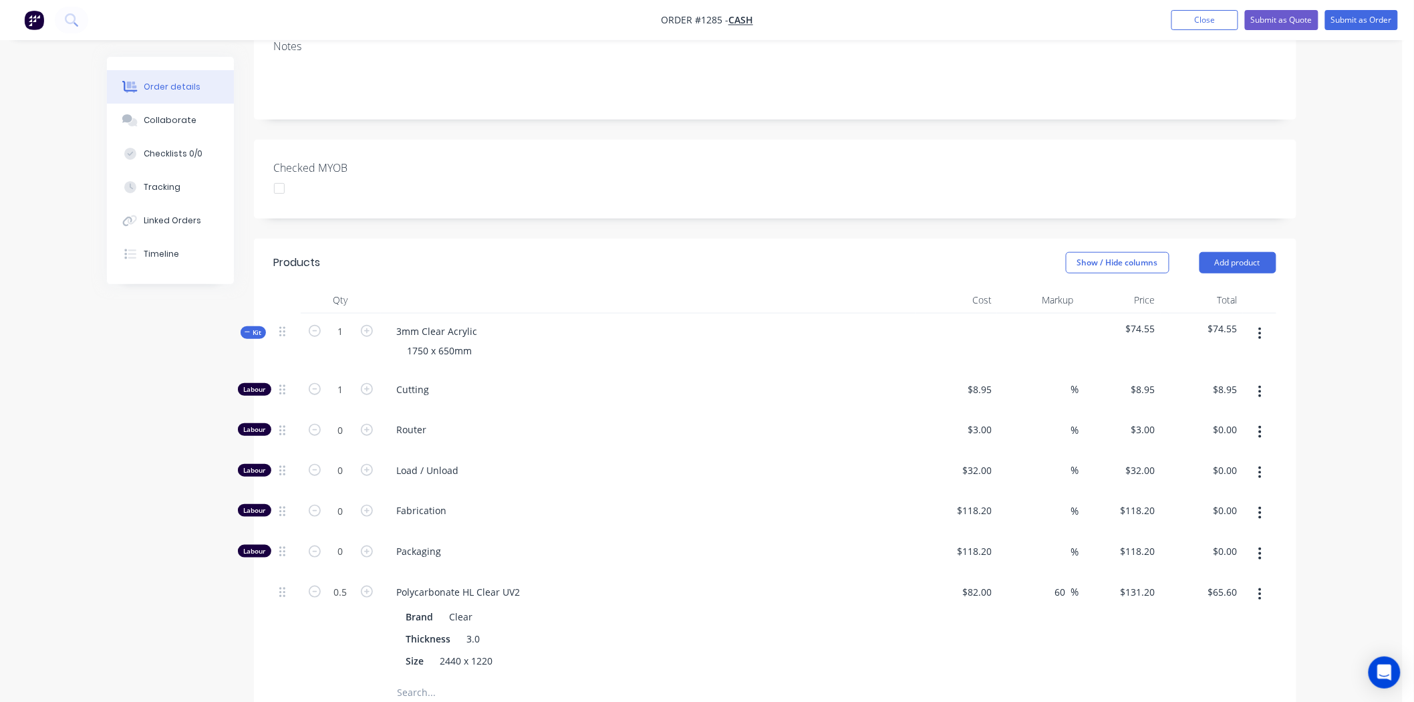
scroll to position [0, 0]
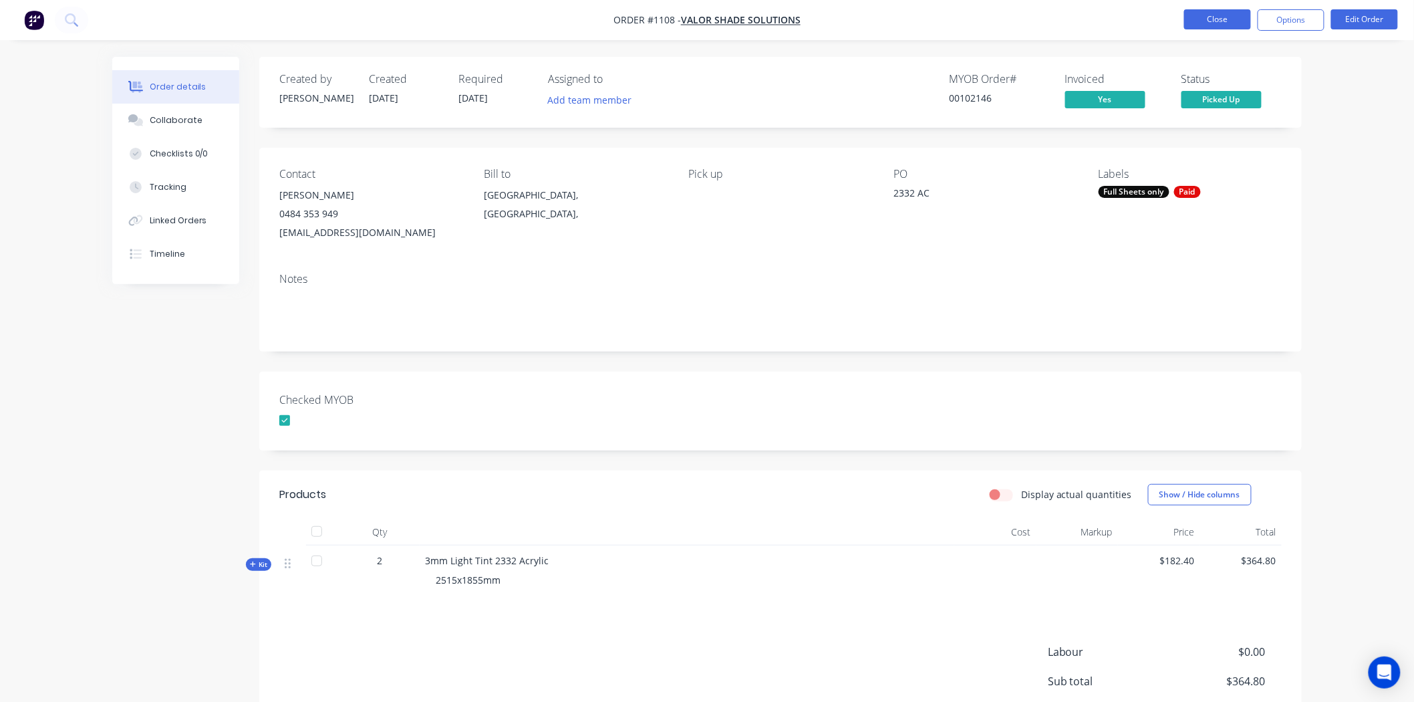
click at [1223, 21] on button "Close" at bounding box center [1218, 19] width 67 height 20
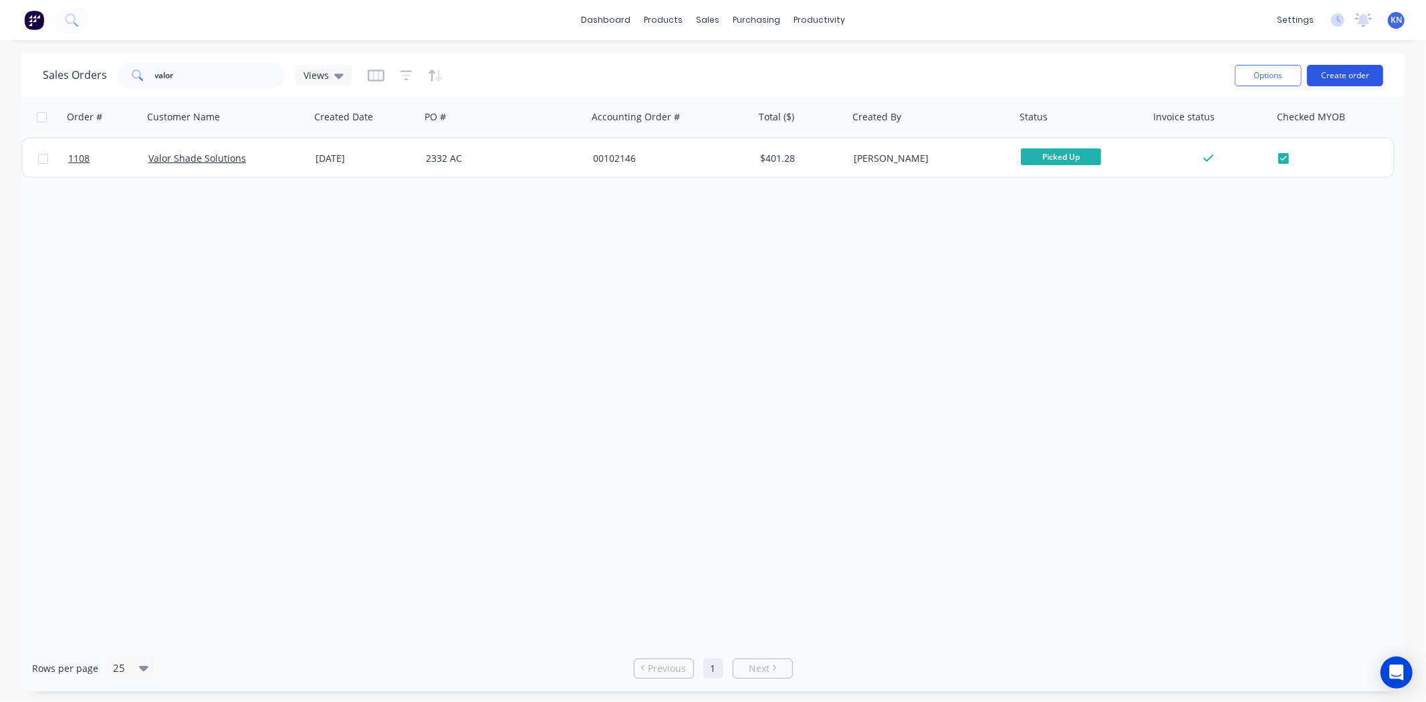
click at [1354, 70] on button "Create order" at bounding box center [1345, 75] width 76 height 21
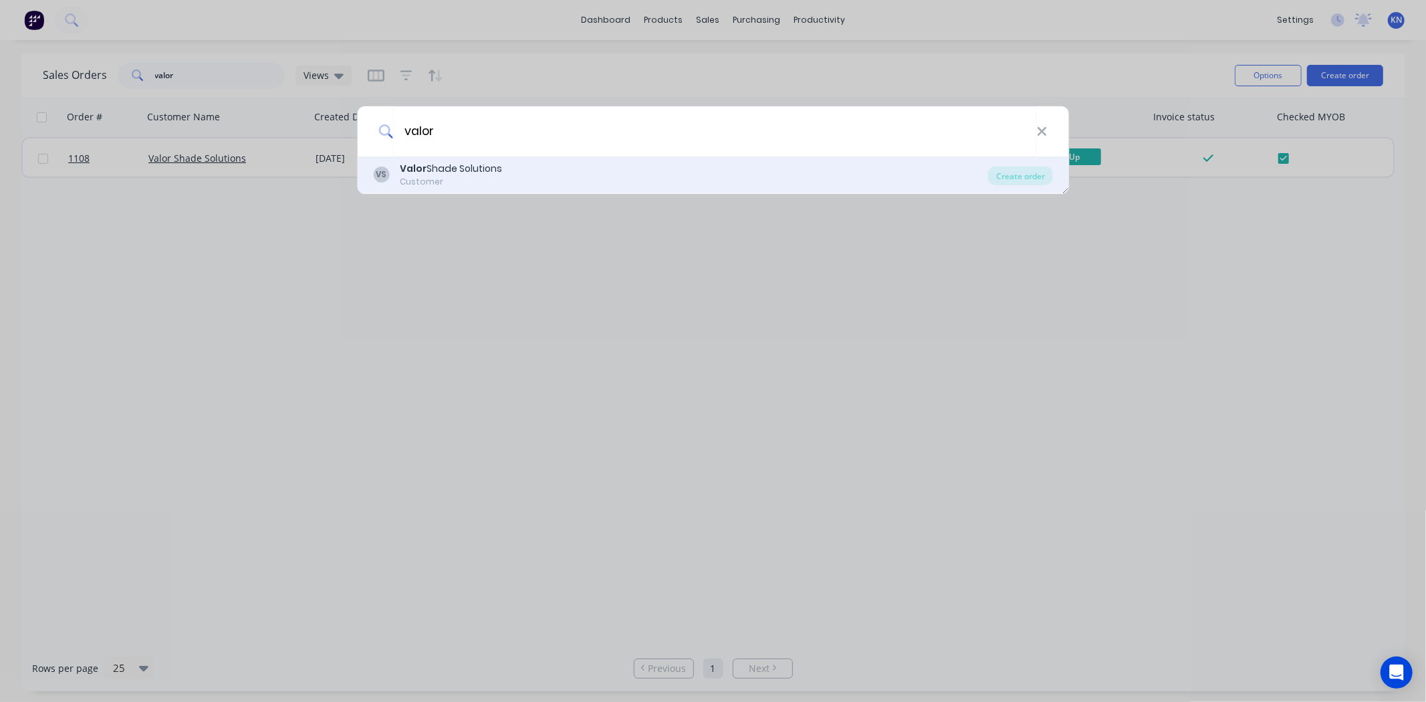
type input "valor"
click at [457, 166] on div "Valor Shade Solutions" at bounding box center [451, 169] width 102 height 14
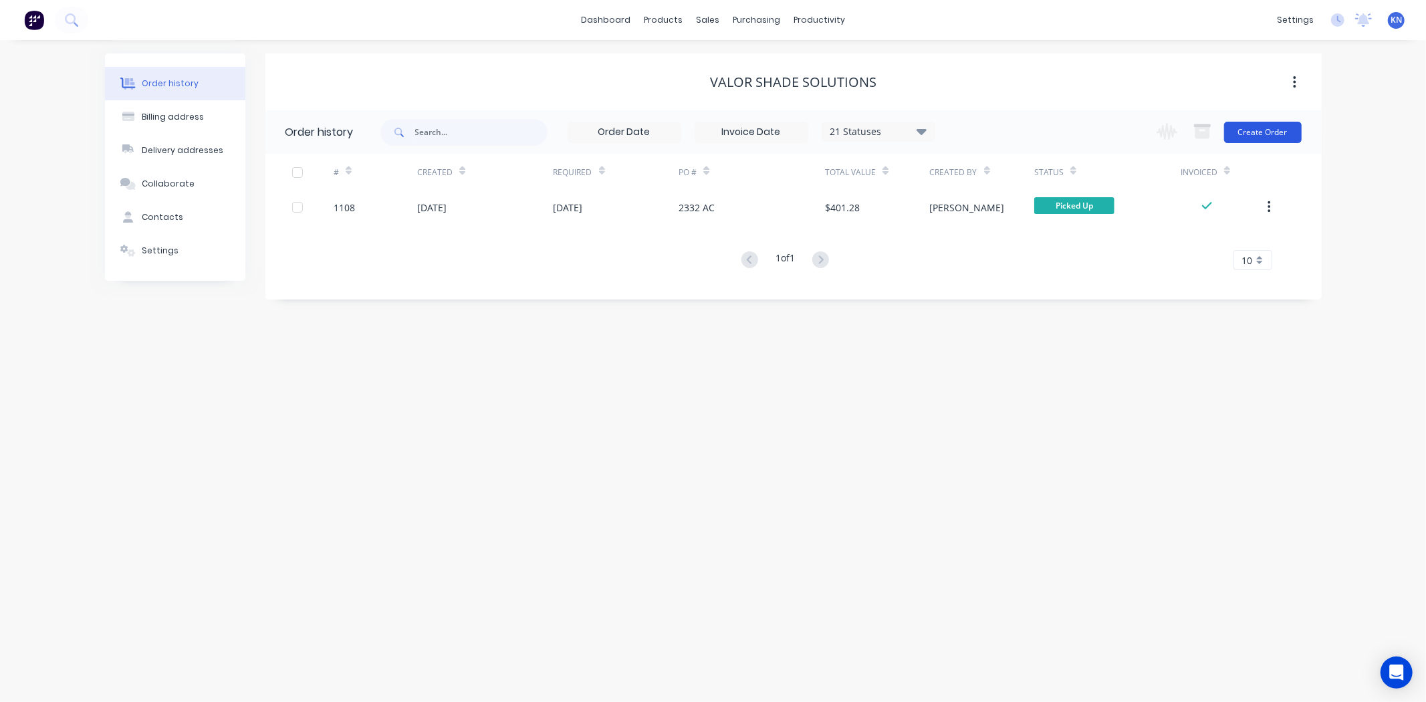
click at [1264, 134] on button "Create Order" at bounding box center [1263, 132] width 78 height 21
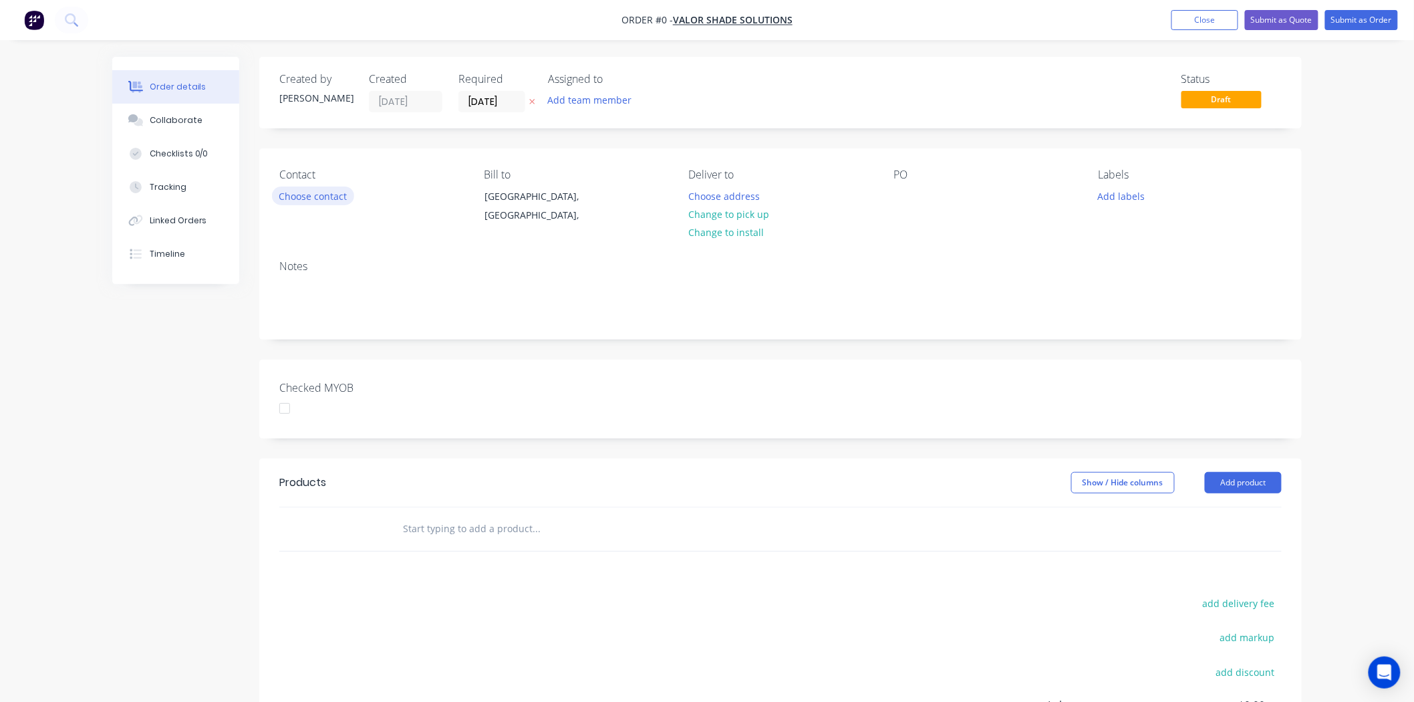
click at [295, 195] on button "Choose contact" at bounding box center [313, 196] width 82 height 18
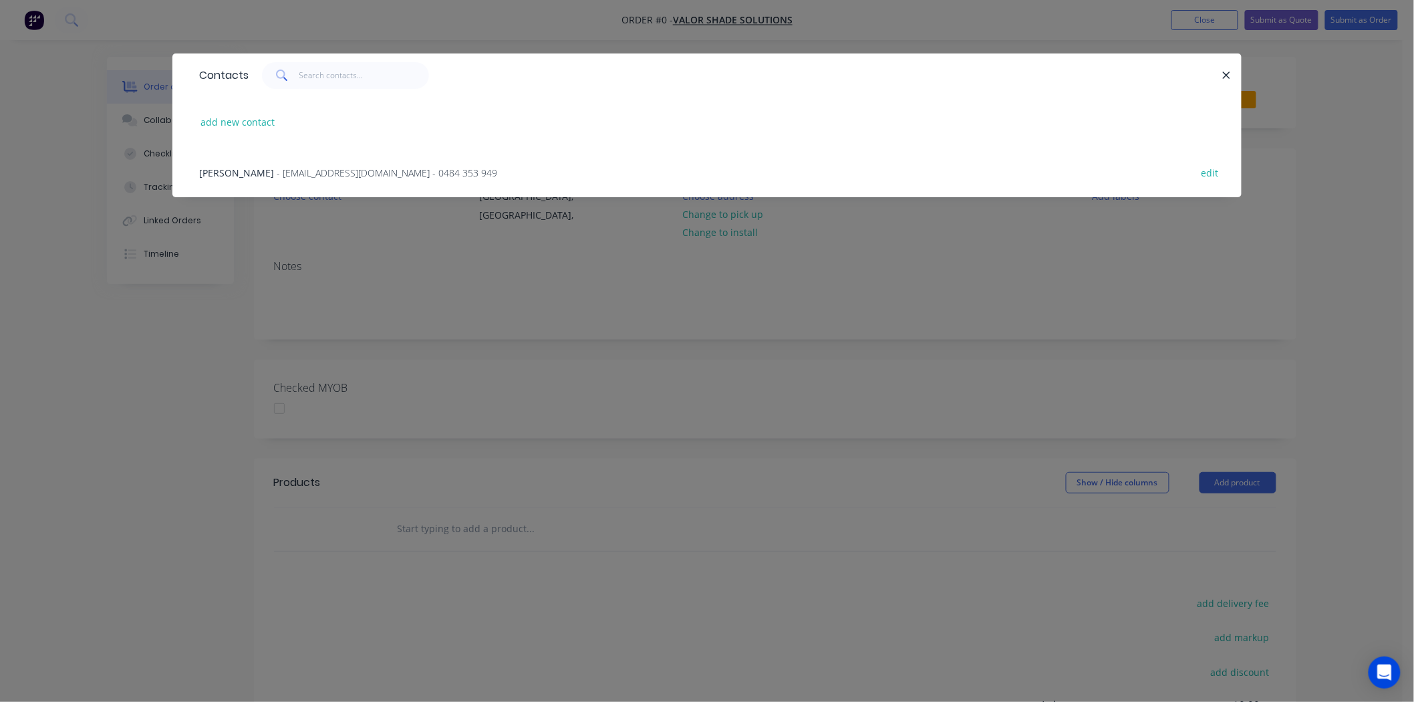
click at [284, 170] on span "- info@valorshade.com.au - 0484 353 949" at bounding box center [387, 172] width 221 height 13
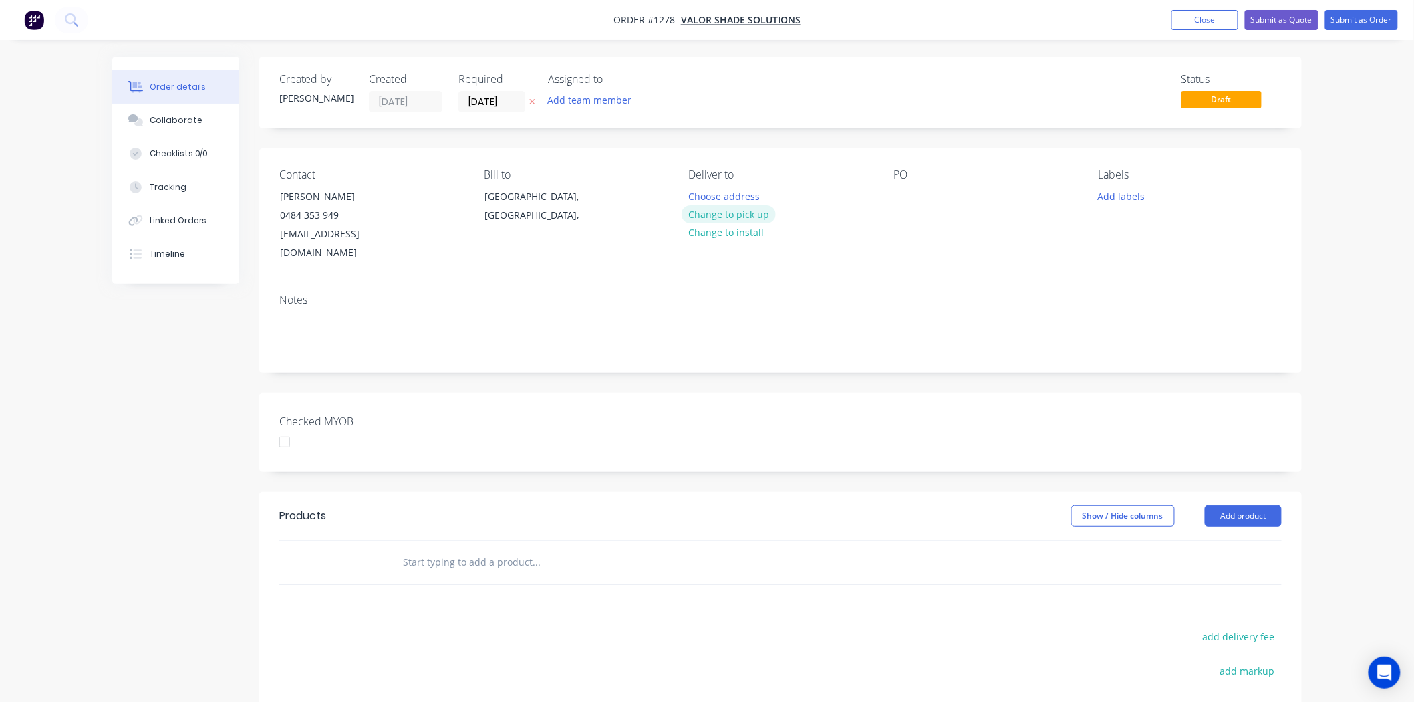
click at [739, 211] on button "Change to pick up" at bounding box center [729, 214] width 95 height 18
click at [904, 198] on div at bounding box center [904, 196] width 21 height 19
click at [1118, 193] on button "Add labels" at bounding box center [1121, 196] width 61 height 18
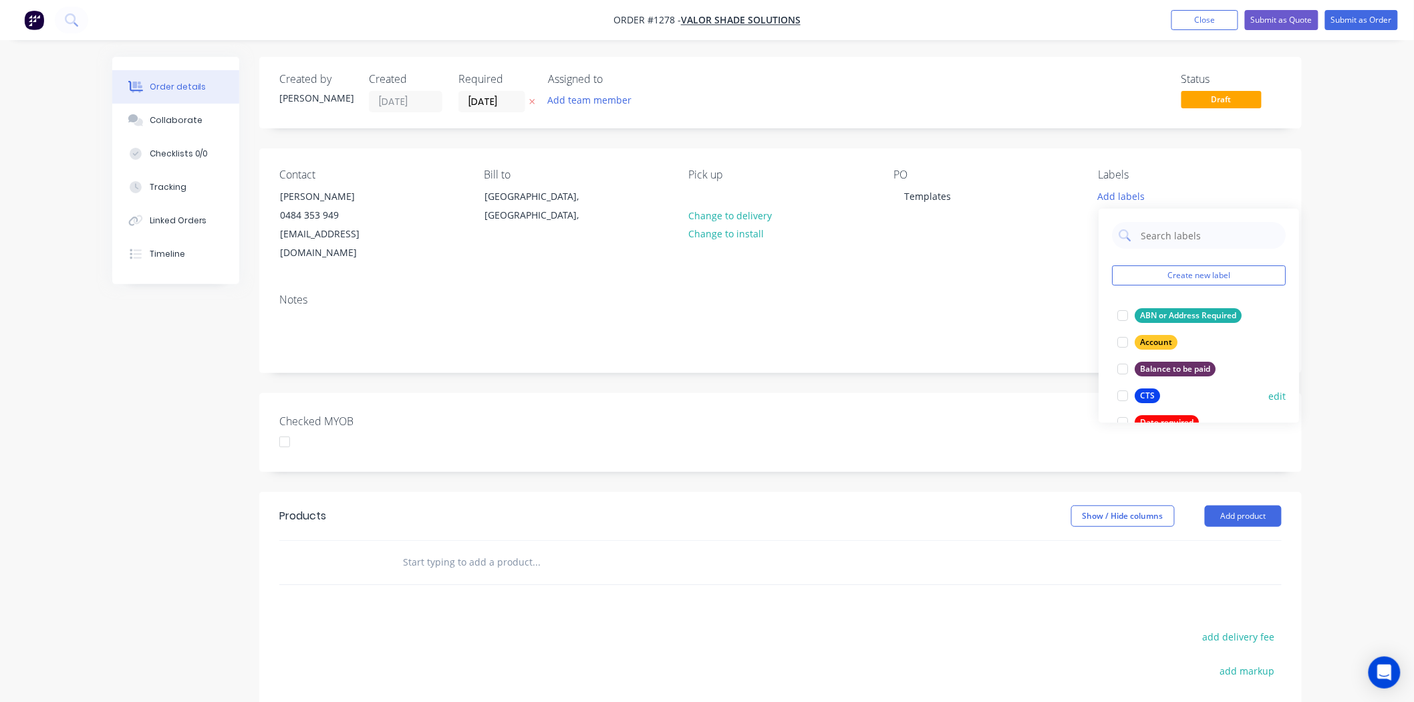
scroll to position [74, 0]
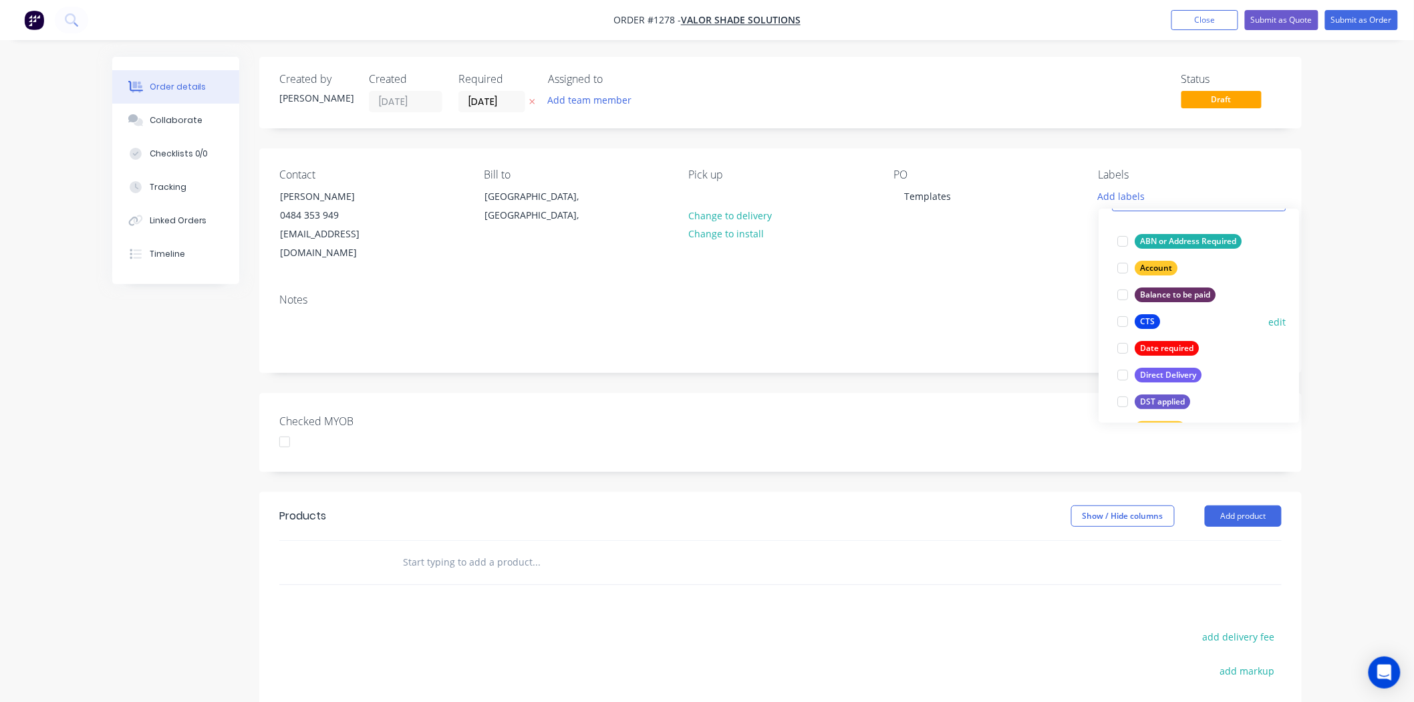
click at [1121, 322] on div at bounding box center [1123, 321] width 27 height 27
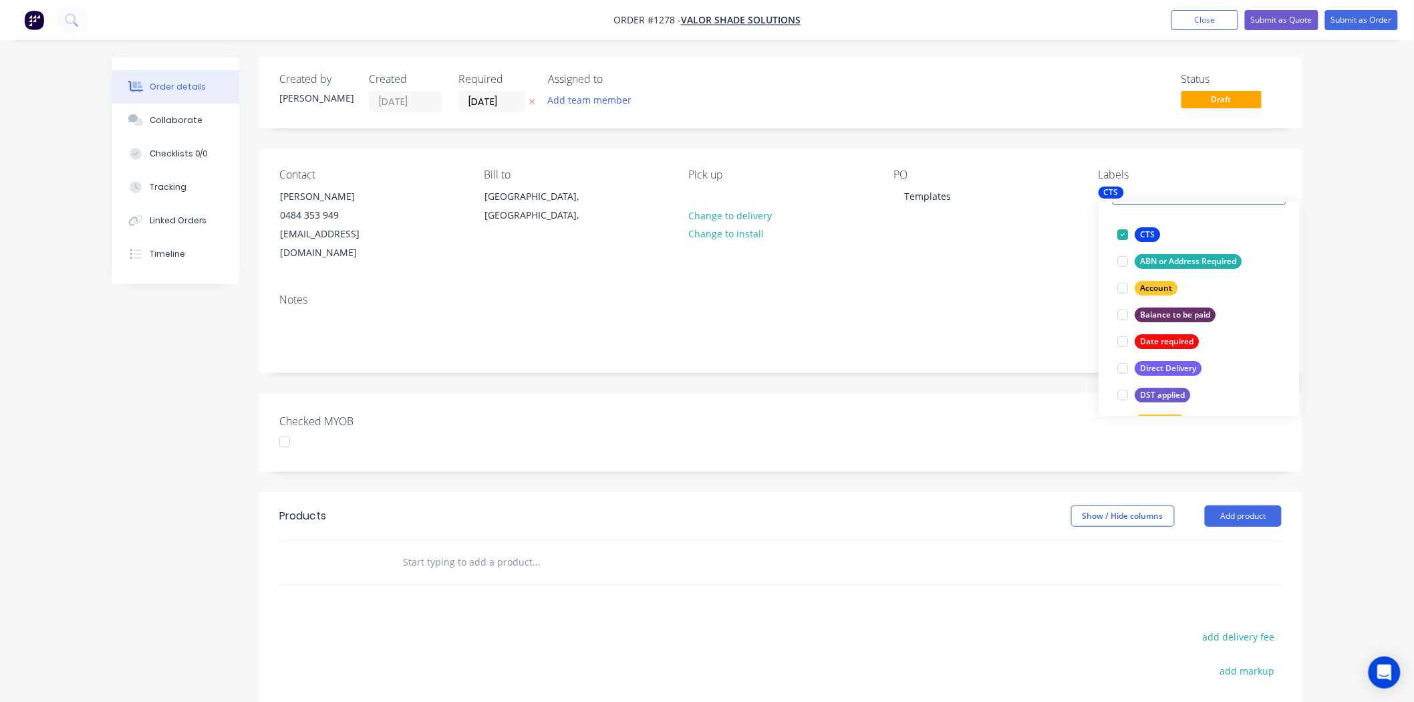
click at [440, 541] on div at bounding box center [626, 562] width 481 height 43
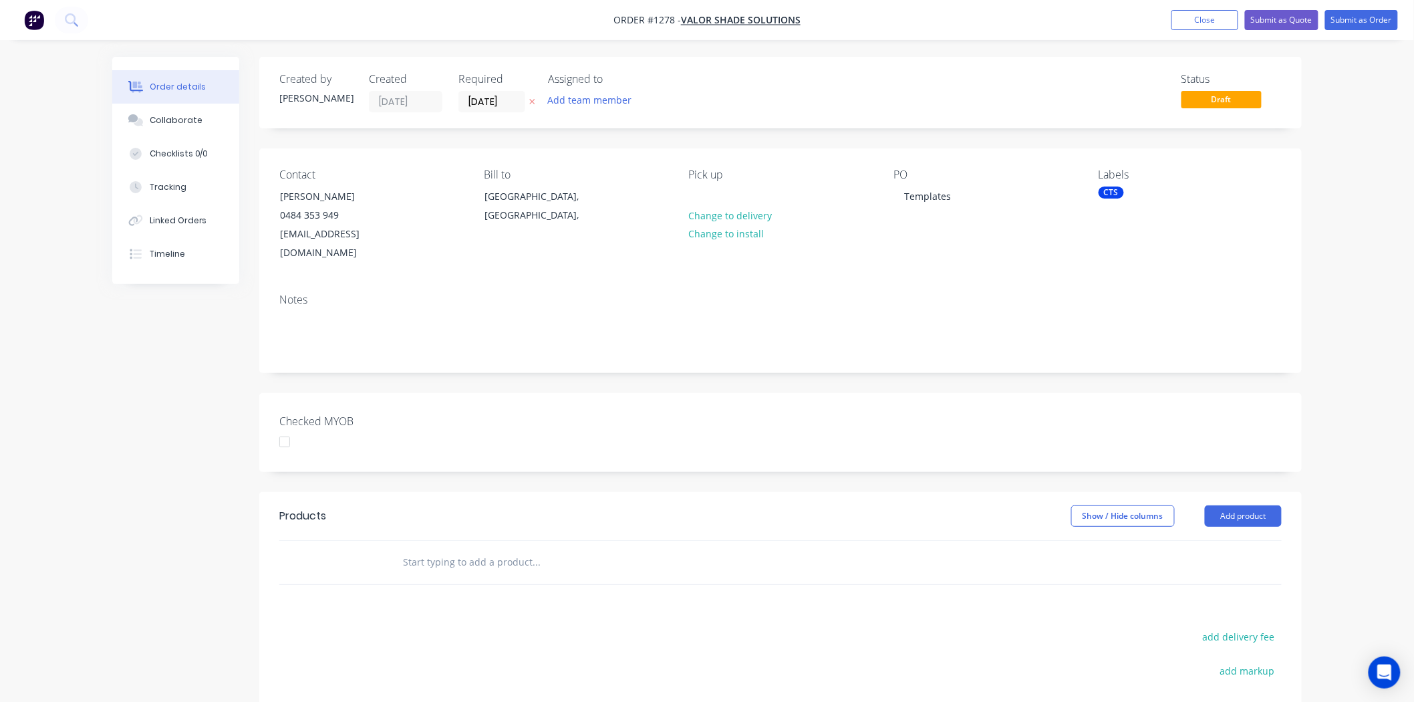
click at [450, 549] on input "text" at bounding box center [535, 562] width 267 height 27
click at [1258, 505] on button "Add product" at bounding box center [1243, 515] width 77 height 21
click at [1225, 540] on div "Product catalogue" at bounding box center [1218, 549] width 103 height 19
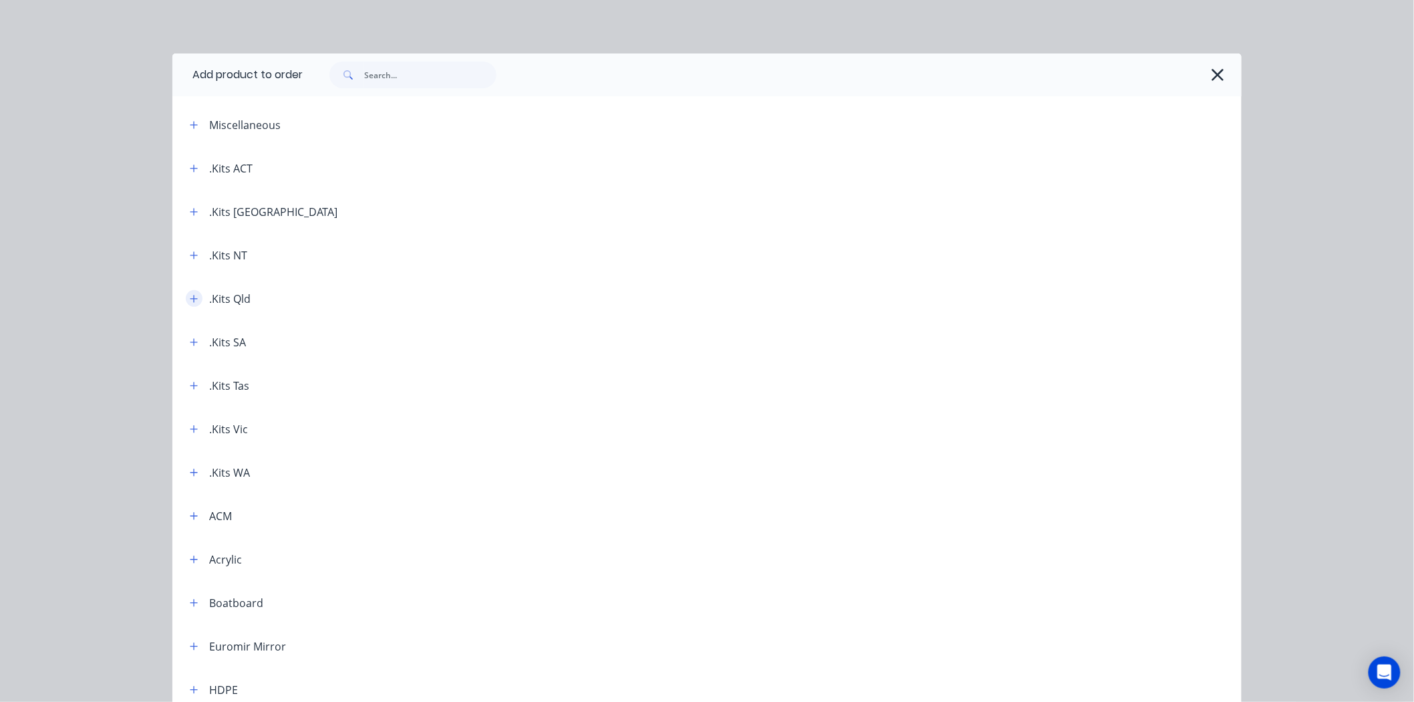
click at [191, 295] on icon "button" at bounding box center [194, 298] width 7 height 7
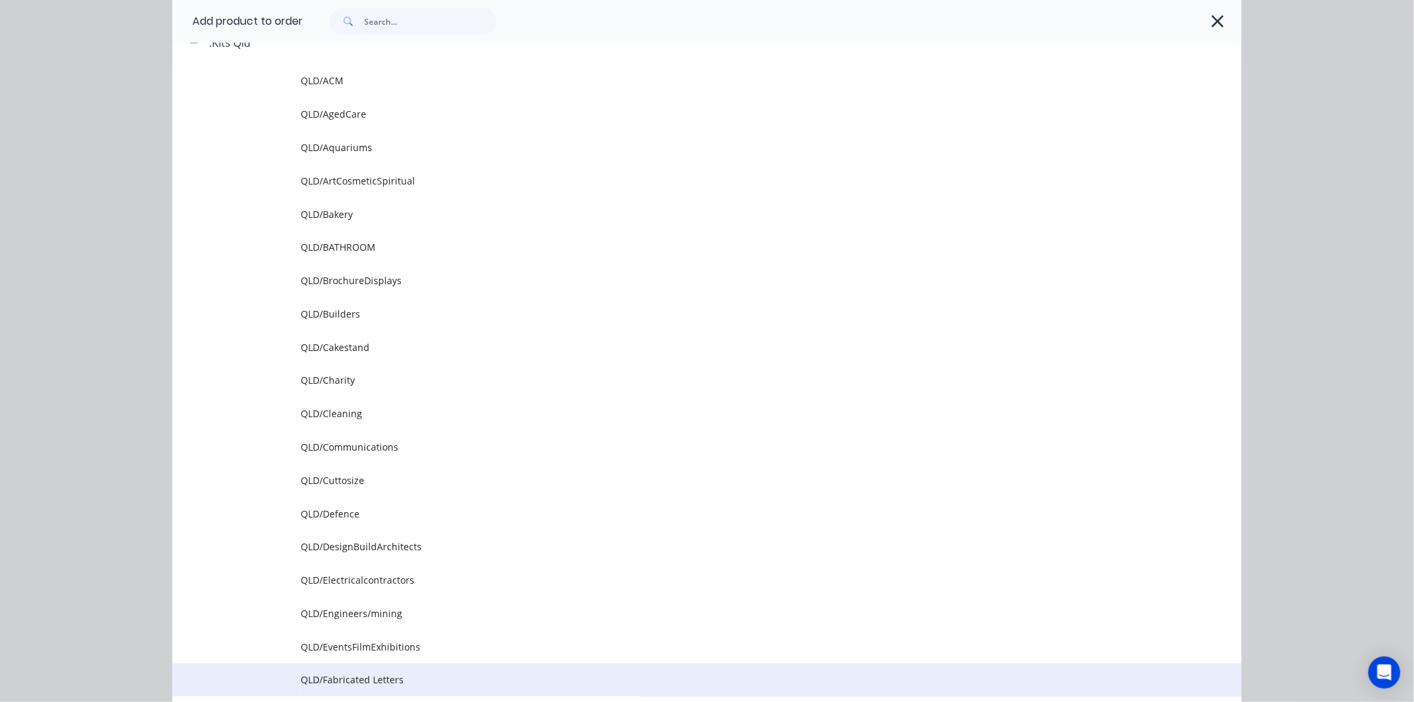
scroll to position [297, 0]
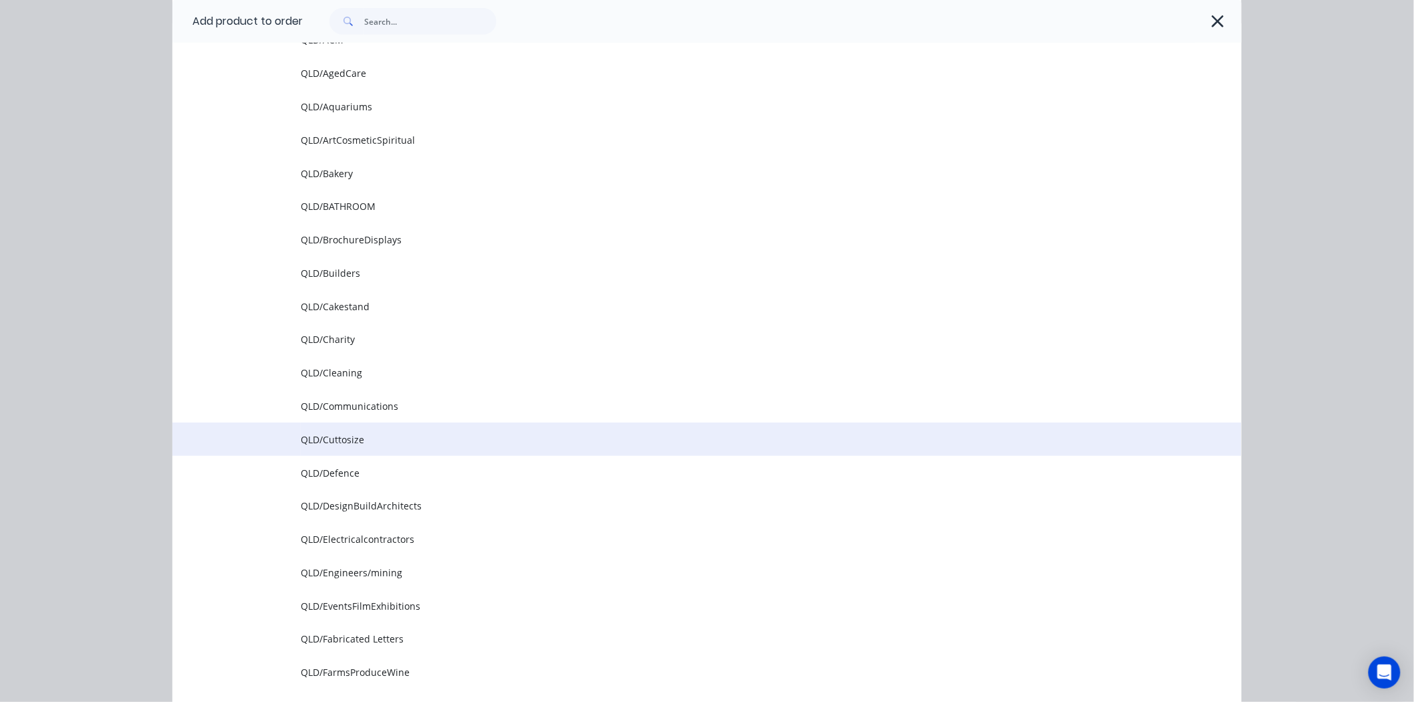
click at [373, 442] on span "QLD/Cuttosize" at bounding box center [677, 439] width 753 height 14
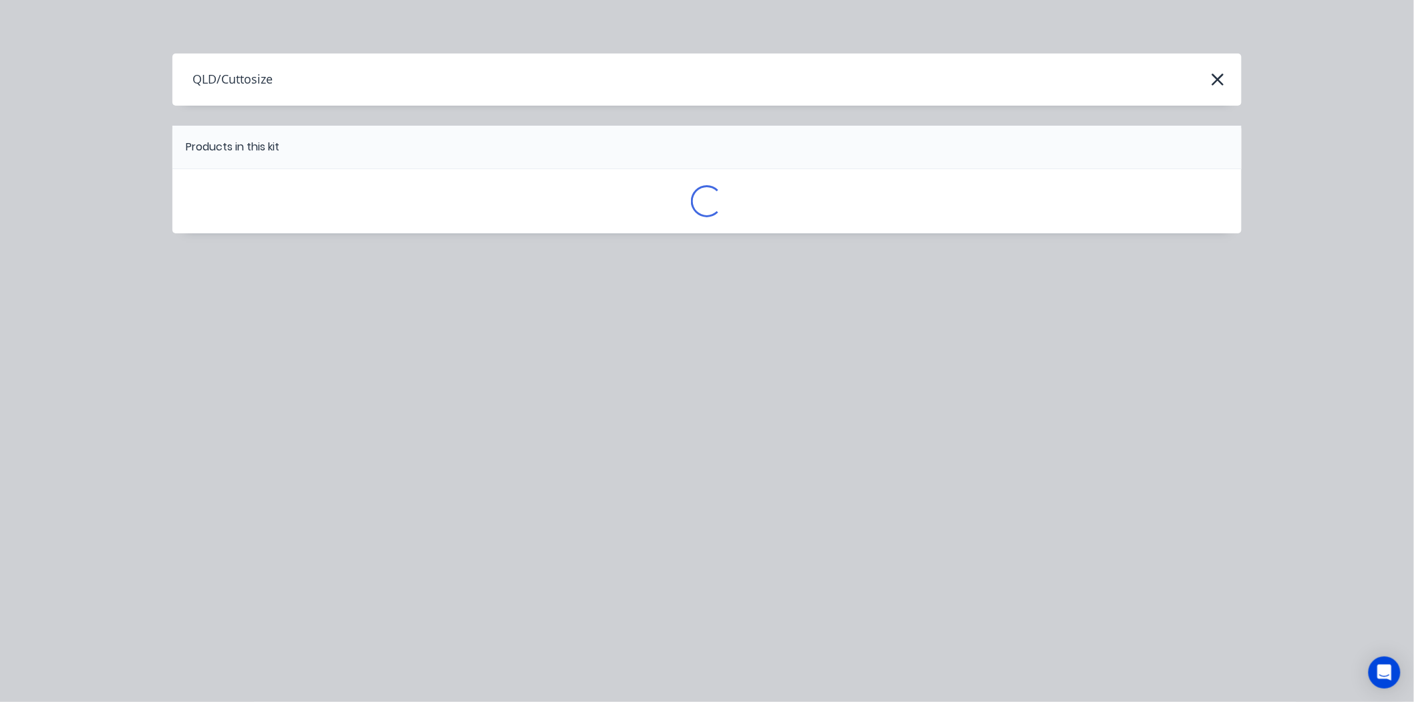
scroll to position [0, 0]
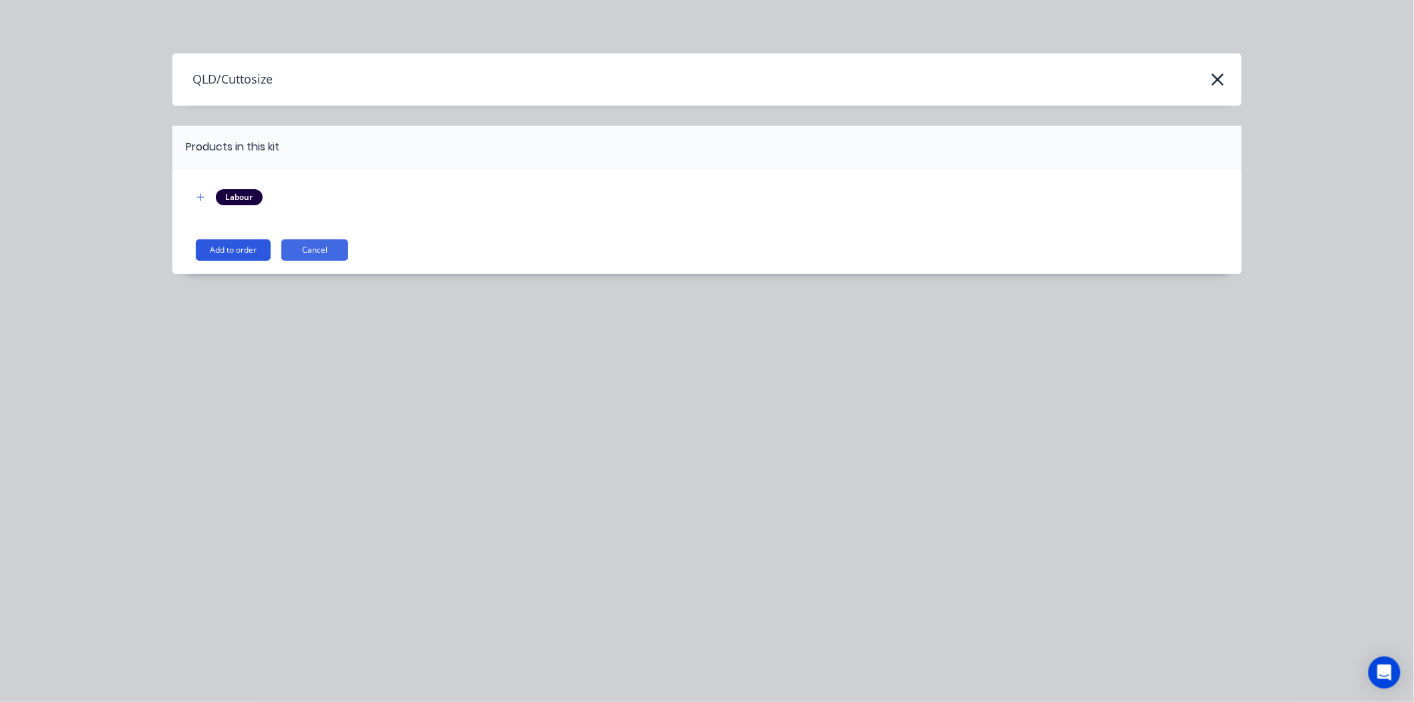
click at [235, 250] on button "Add to order" at bounding box center [233, 249] width 75 height 21
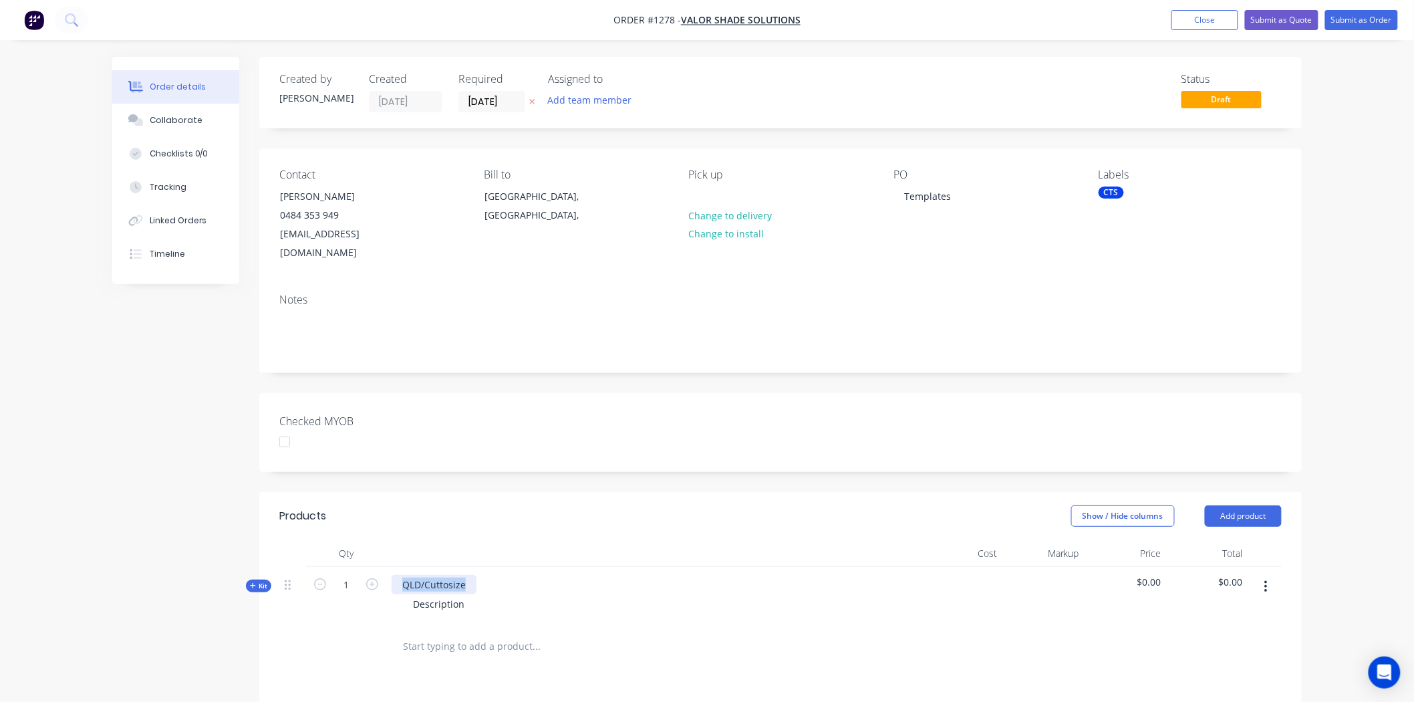
drag, startPoint x: 402, startPoint y: 563, endPoint x: 477, endPoint y: 559, distance: 75.0
click at [477, 567] on div "QLD/Cuttosize Description" at bounding box center [653, 596] width 535 height 58
drag, startPoint x: 410, startPoint y: 584, endPoint x: 477, endPoint y: 589, distance: 67.0
click at [477, 594] on div "Description" at bounding box center [654, 603] width 524 height 19
click at [255, 582] on icon at bounding box center [253, 585] width 6 height 7
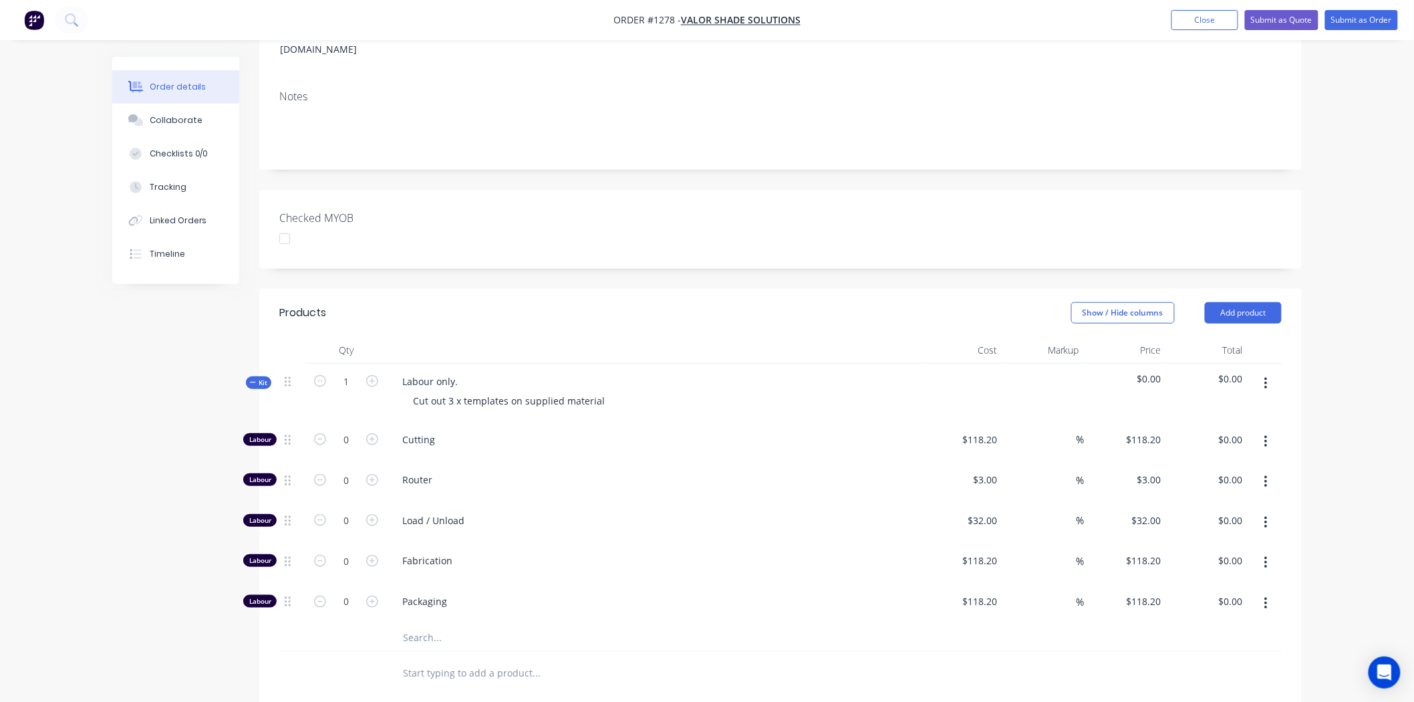
scroll to position [223, 0]
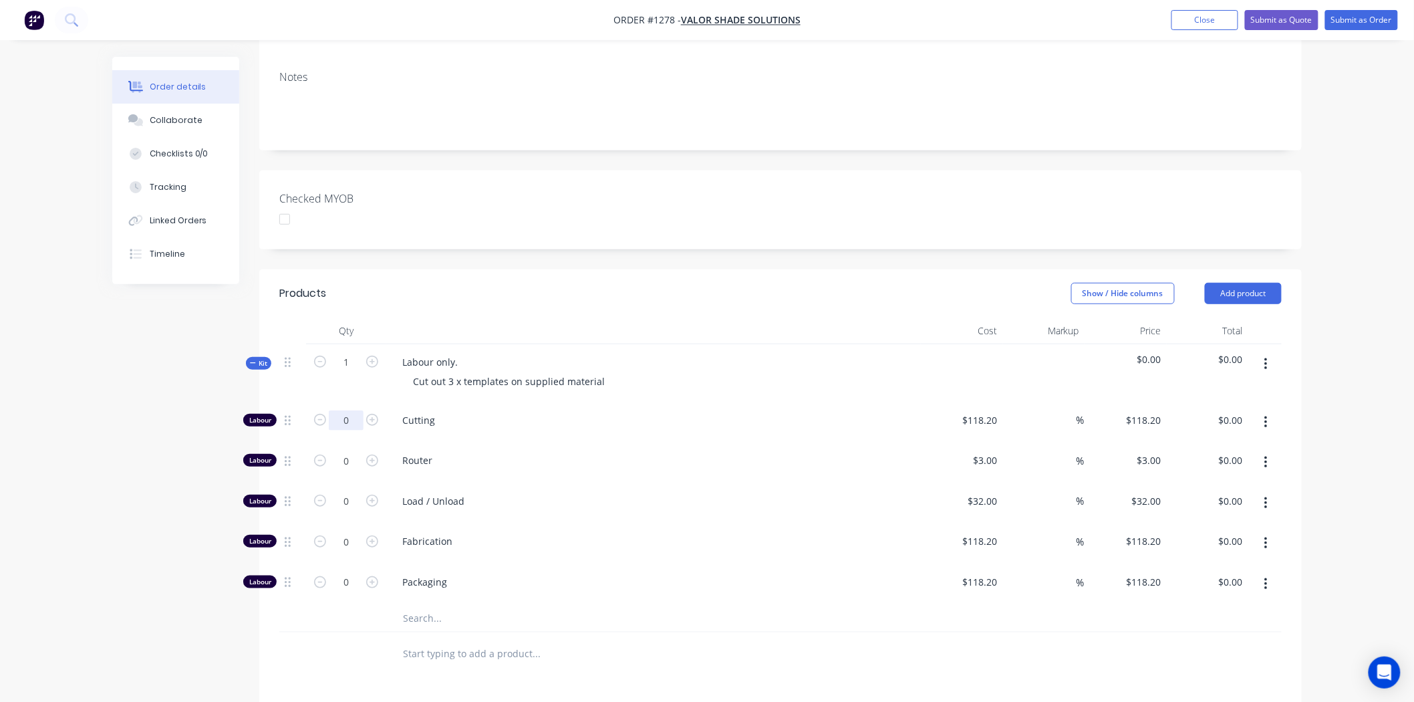
click at [346, 410] on input "0" at bounding box center [346, 420] width 35 height 20
type input "1"
type input "$118.20"
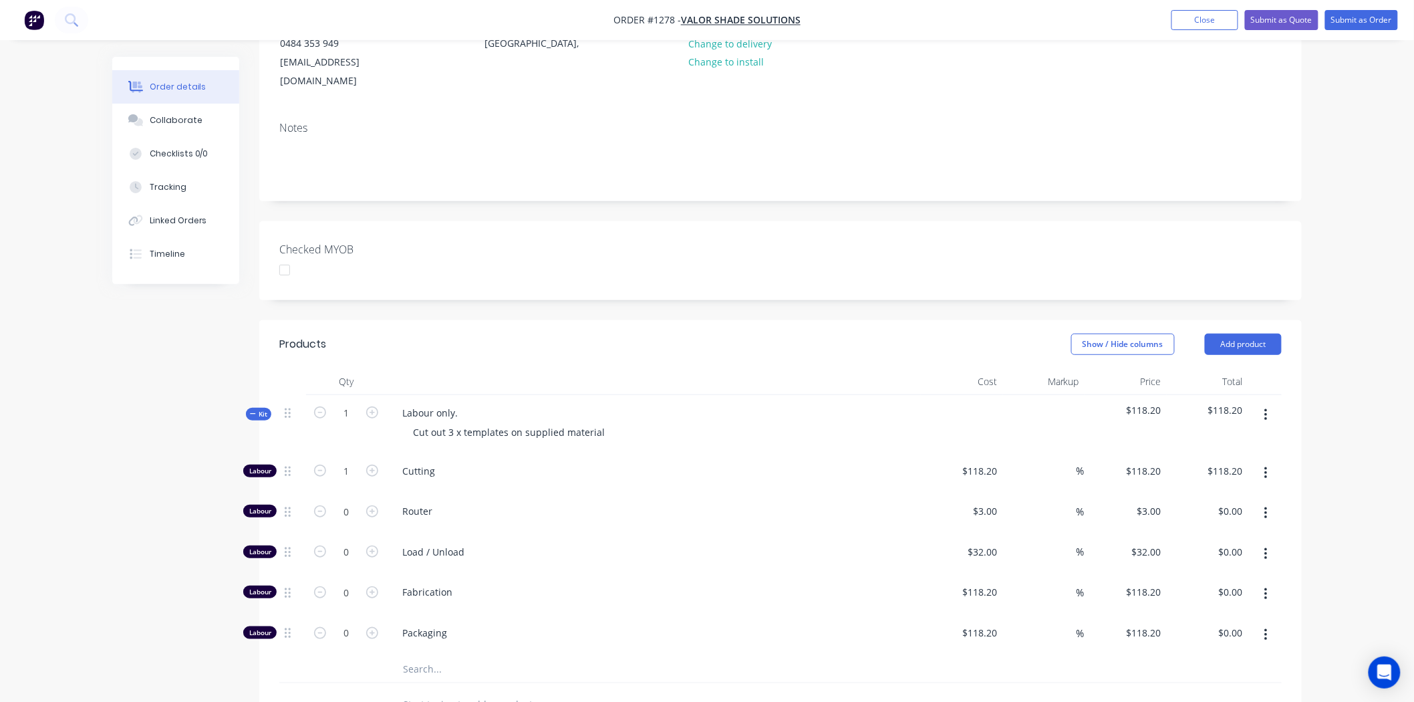
scroll to position [148, 0]
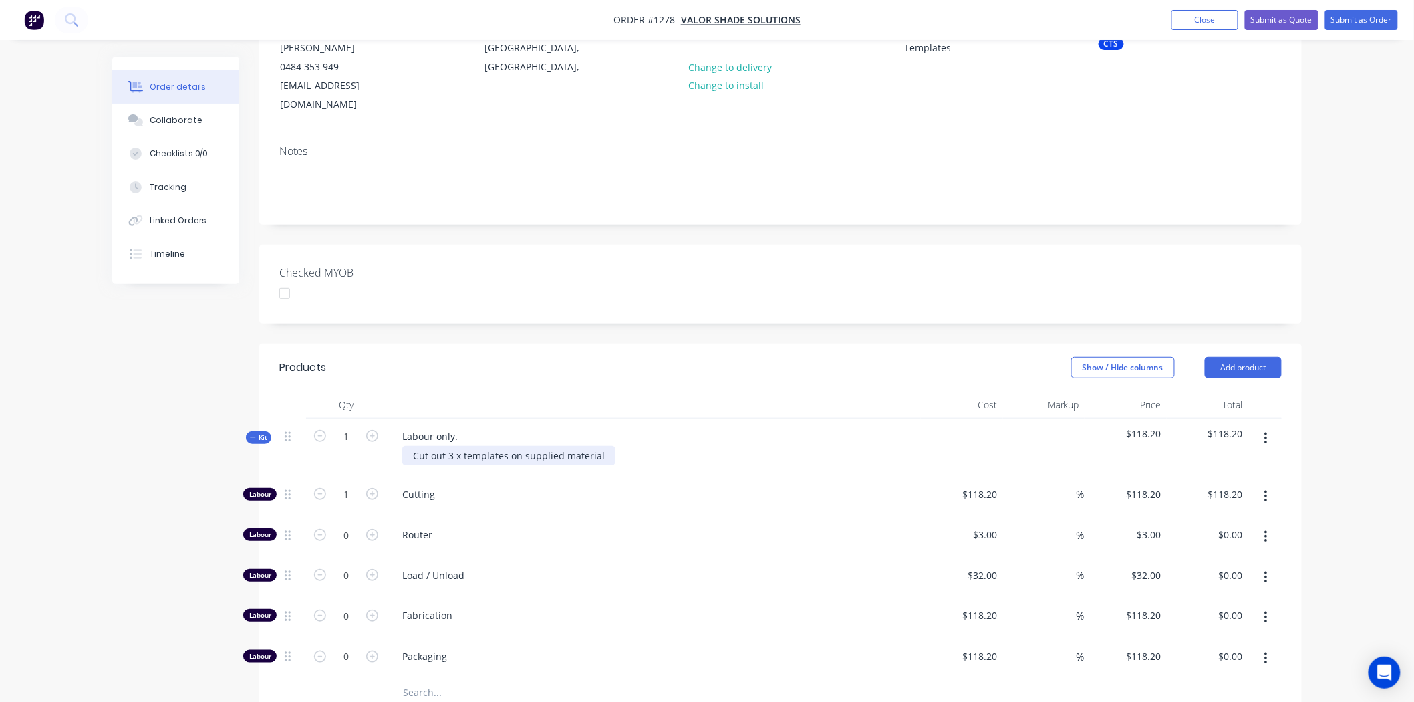
click at [600, 446] on div "Cut out 3 x templates on supplied material" at bounding box center [508, 455] width 213 height 19
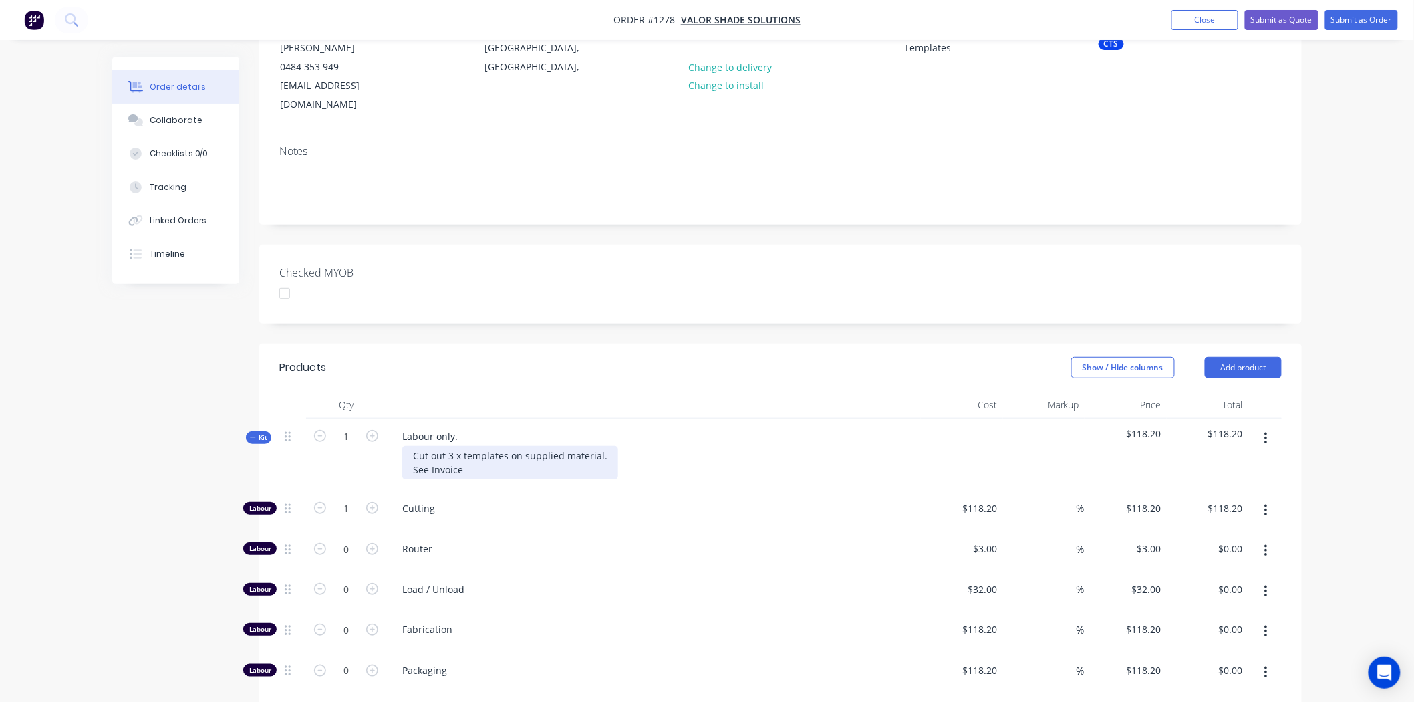
click at [476, 457] on div "Cut out 3 x templates on supplied material. See Invoice" at bounding box center [510, 462] width 216 height 33
click at [598, 446] on div "Cut out 3 x templates on supplied material. See Invoice" at bounding box center [510, 462] width 216 height 33
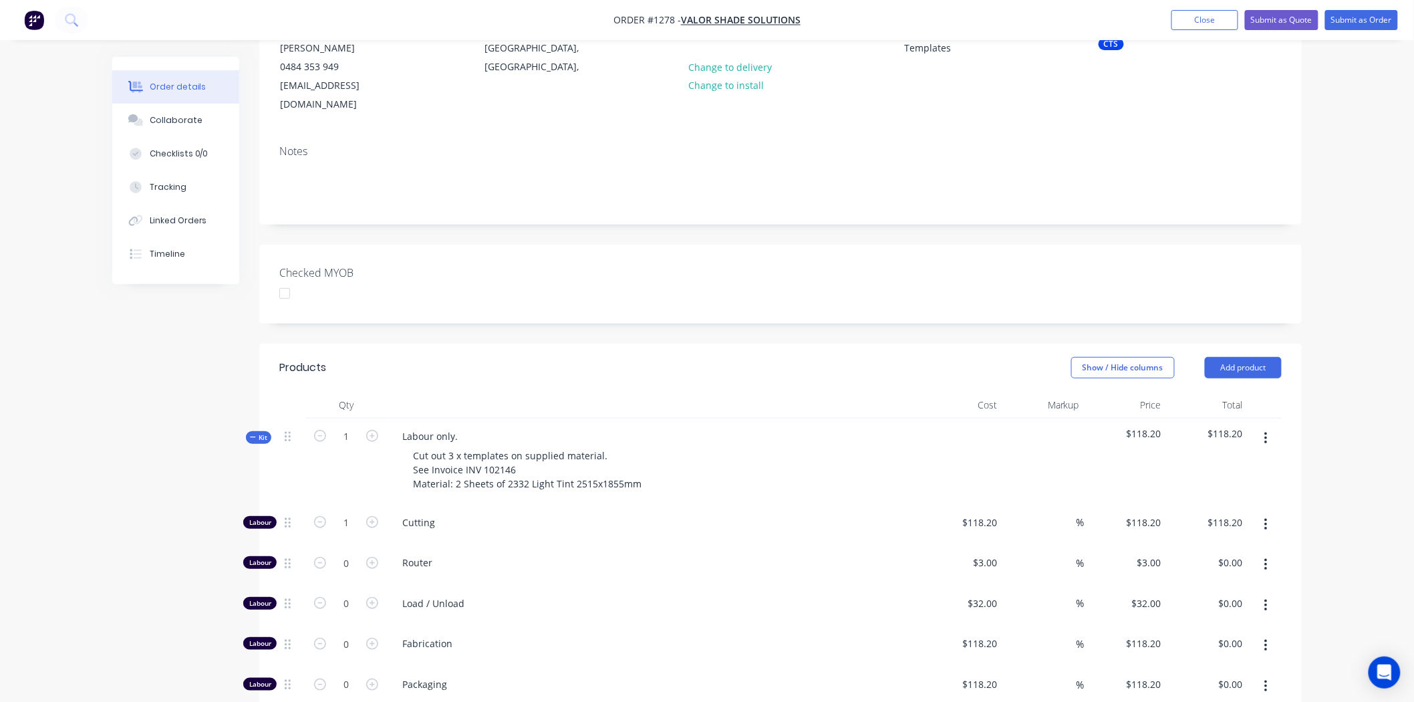
click at [693, 418] on div "Labour only. Cut out 3 x templates on supplied material. See Invoice INV 102146…" at bounding box center [653, 461] width 535 height 86
drag, startPoint x: 413, startPoint y: 446, endPoint x: 517, endPoint y: 453, distance: 104.5
click at [517, 453] on div "Cut out 3 x templates on supplied material. See Invoice INV 102146 Material: 2 …" at bounding box center [527, 469] width 250 height 47
copy div "See Invoice INV 102146"
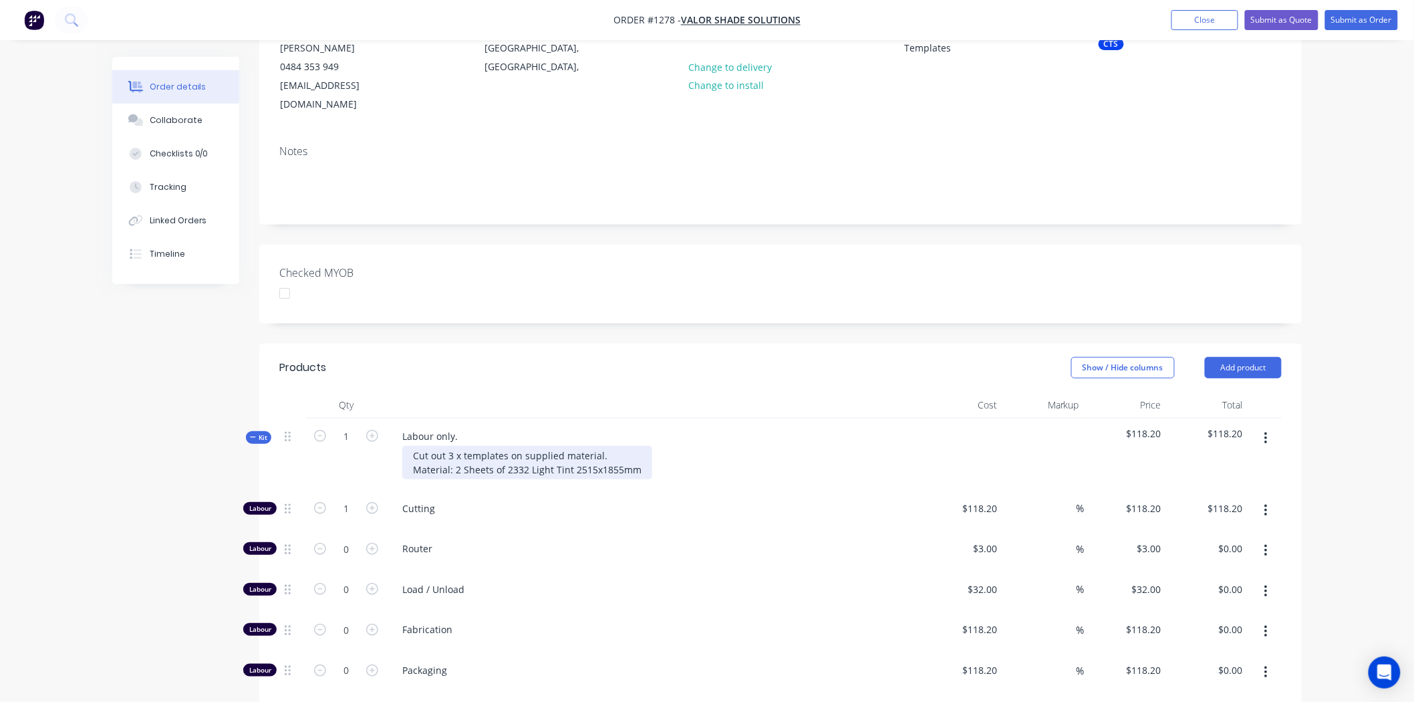
click at [643, 450] on div "Cut out 3 x templates on supplied material. Material: 2 Sheets of 2332 Light Ti…" at bounding box center [527, 462] width 250 height 33
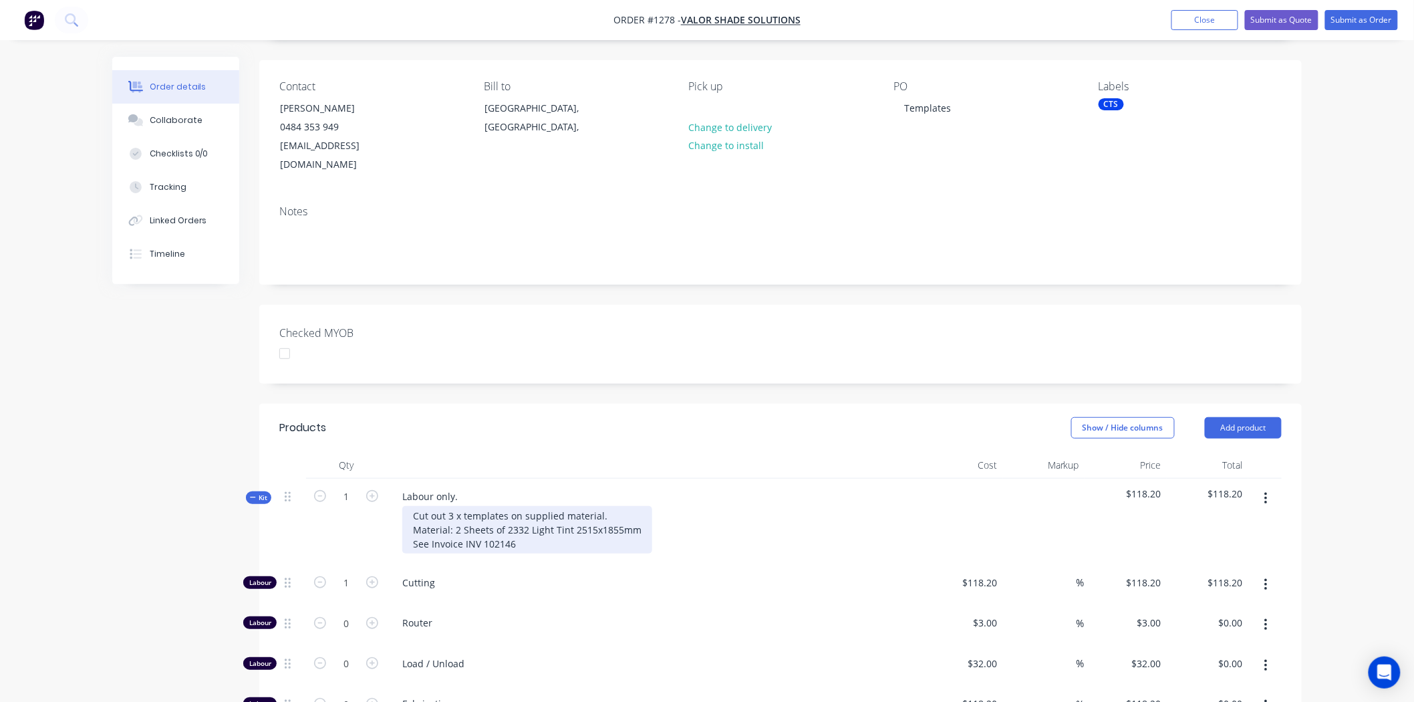
scroll to position [223, 0]
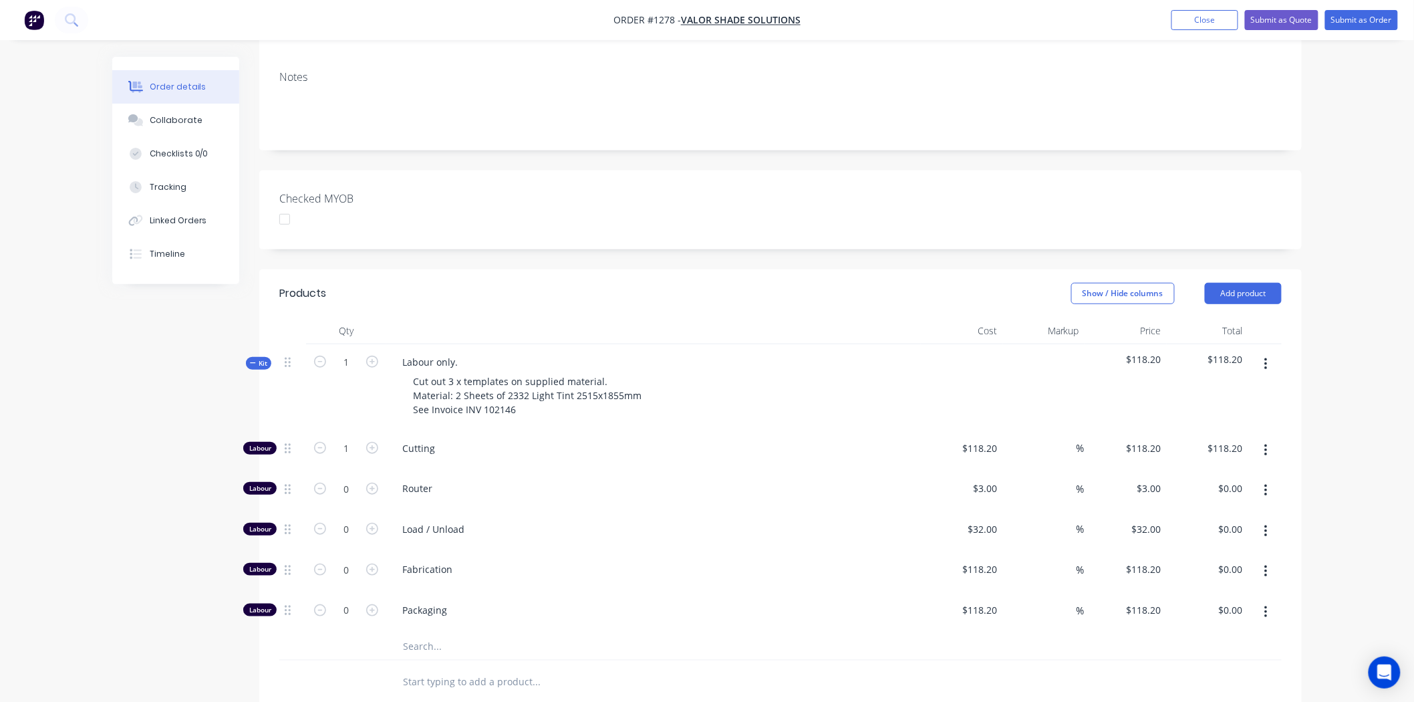
click at [497, 633] on input "text" at bounding box center [535, 646] width 267 height 27
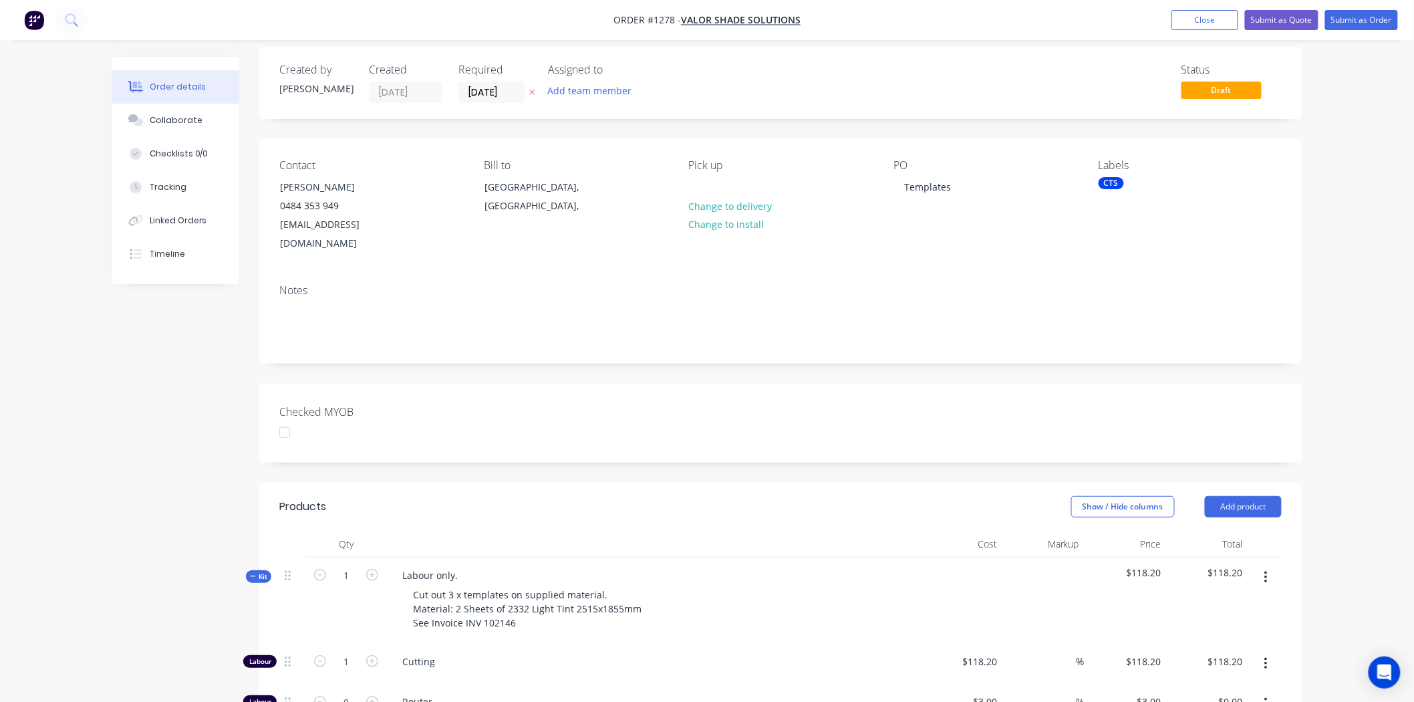
scroll to position [0, 0]
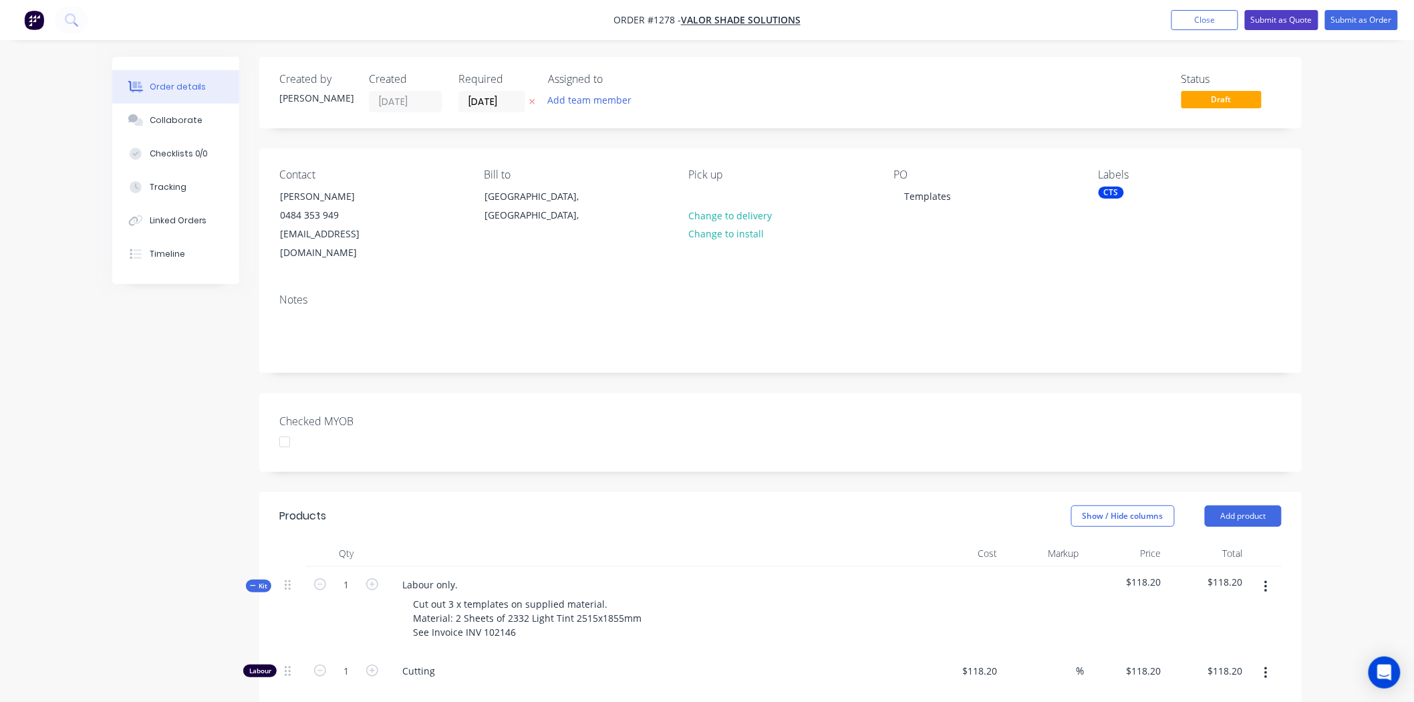
click at [1299, 13] on button "Submit as Quote" at bounding box center [1282, 20] width 74 height 20
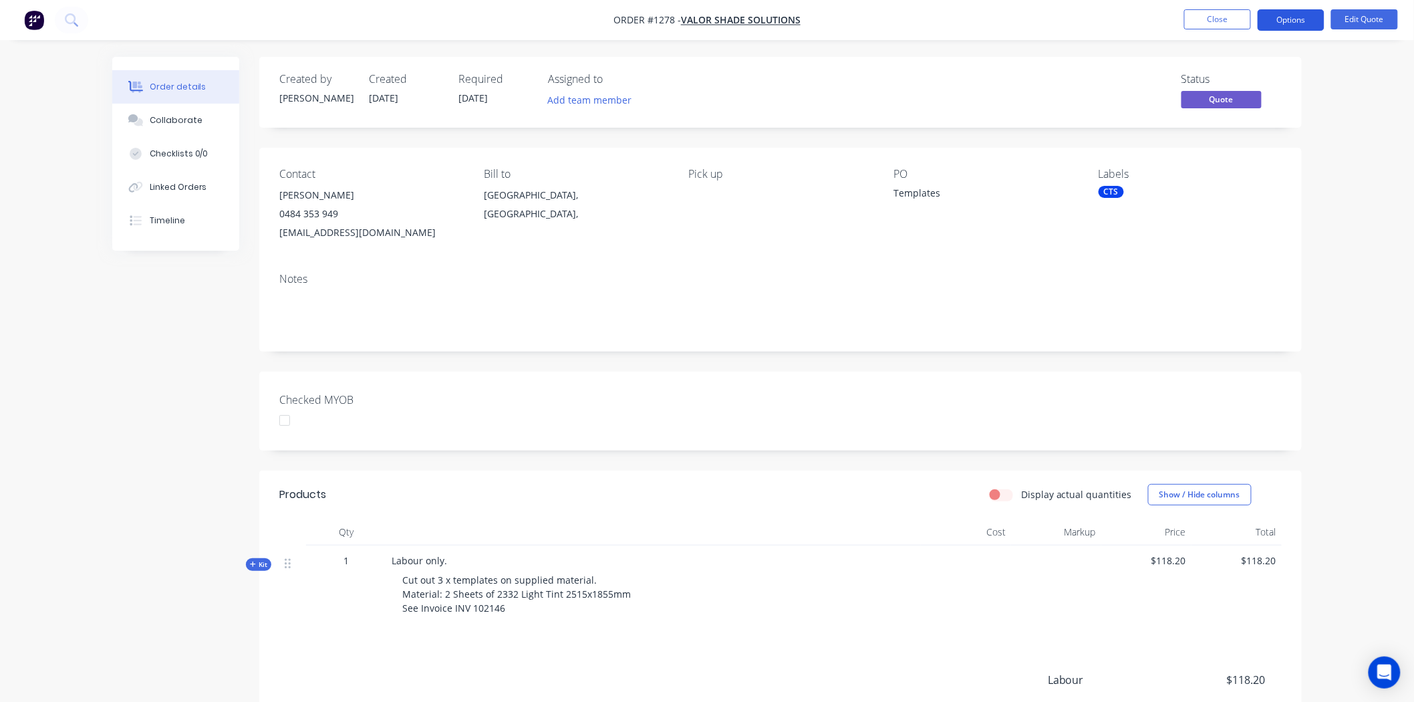
click at [1310, 18] on button "Options" at bounding box center [1291, 19] width 67 height 21
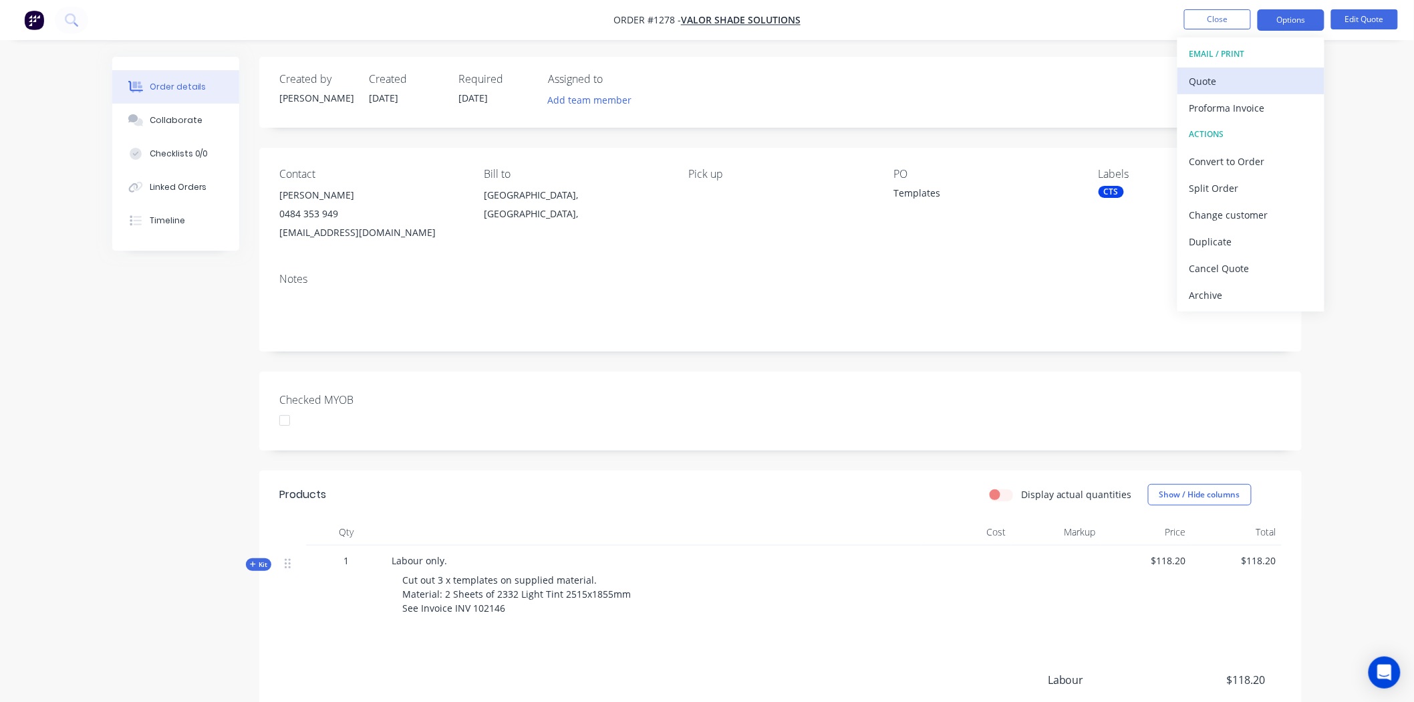
click at [1241, 75] on div "Quote" at bounding box center [1251, 81] width 123 height 19
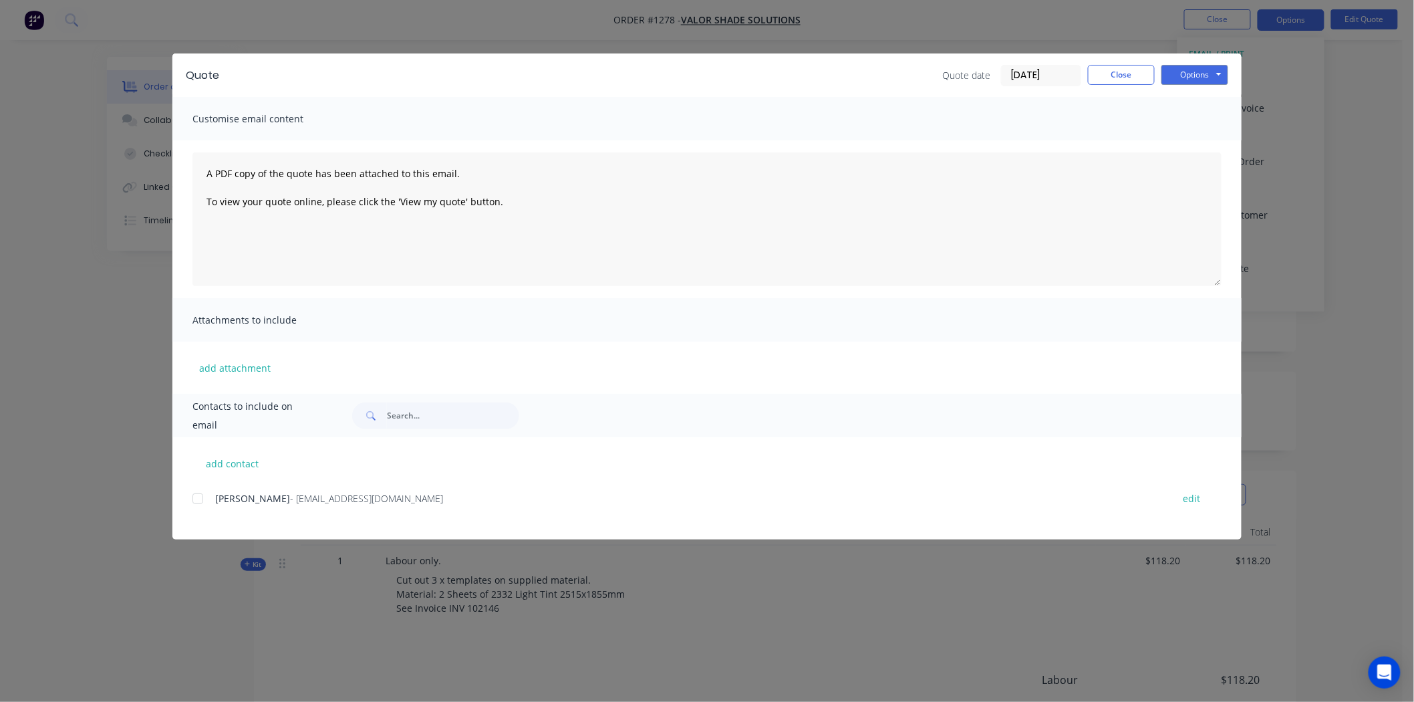
click at [199, 498] on div at bounding box center [197, 498] width 27 height 27
click at [203, 174] on textarea "A PDF copy of the quote has been attached to this email. To view your quote onl…" at bounding box center [707, 219] width 1029 height 134
click at [1140, 76] on button "Close" at bounding box center [1121, 75] width 67 height 20
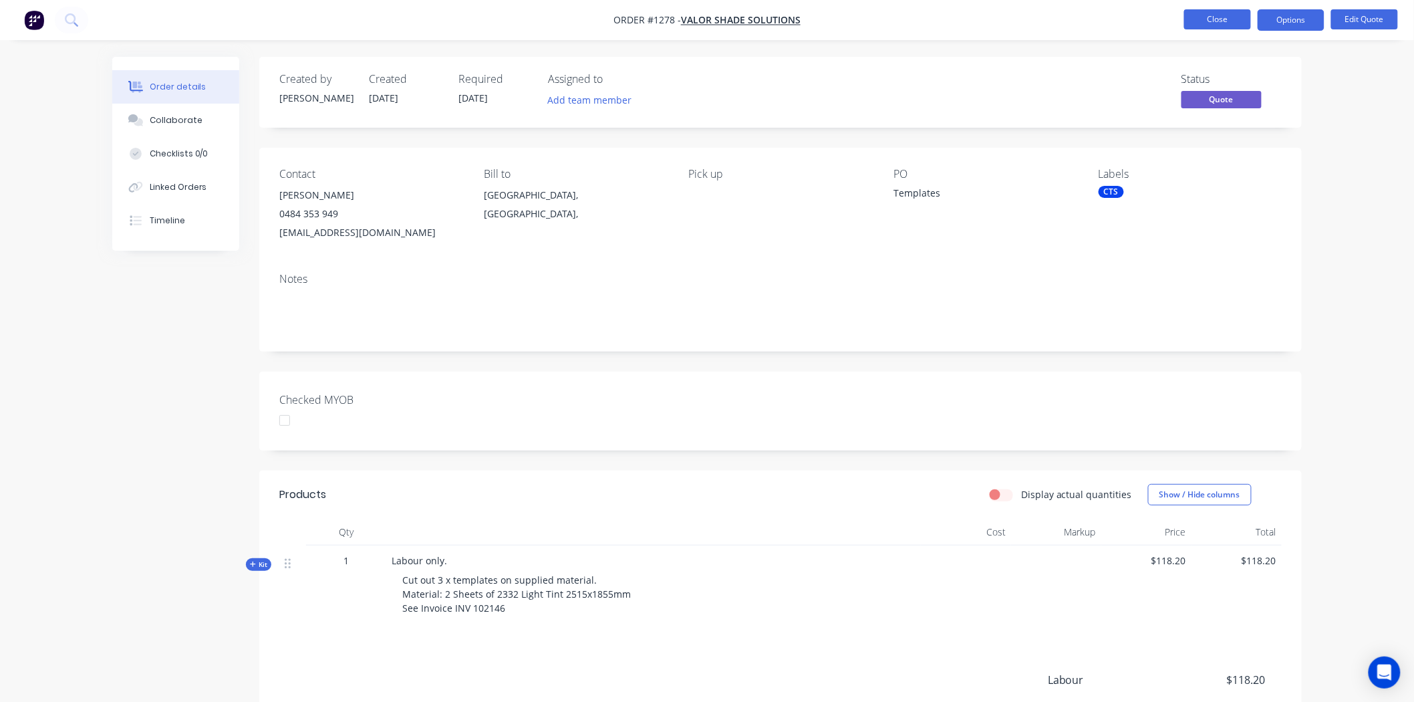
click at [1210, 17] on button "Close" at bounding box center [1218, 19] width 67 height 20
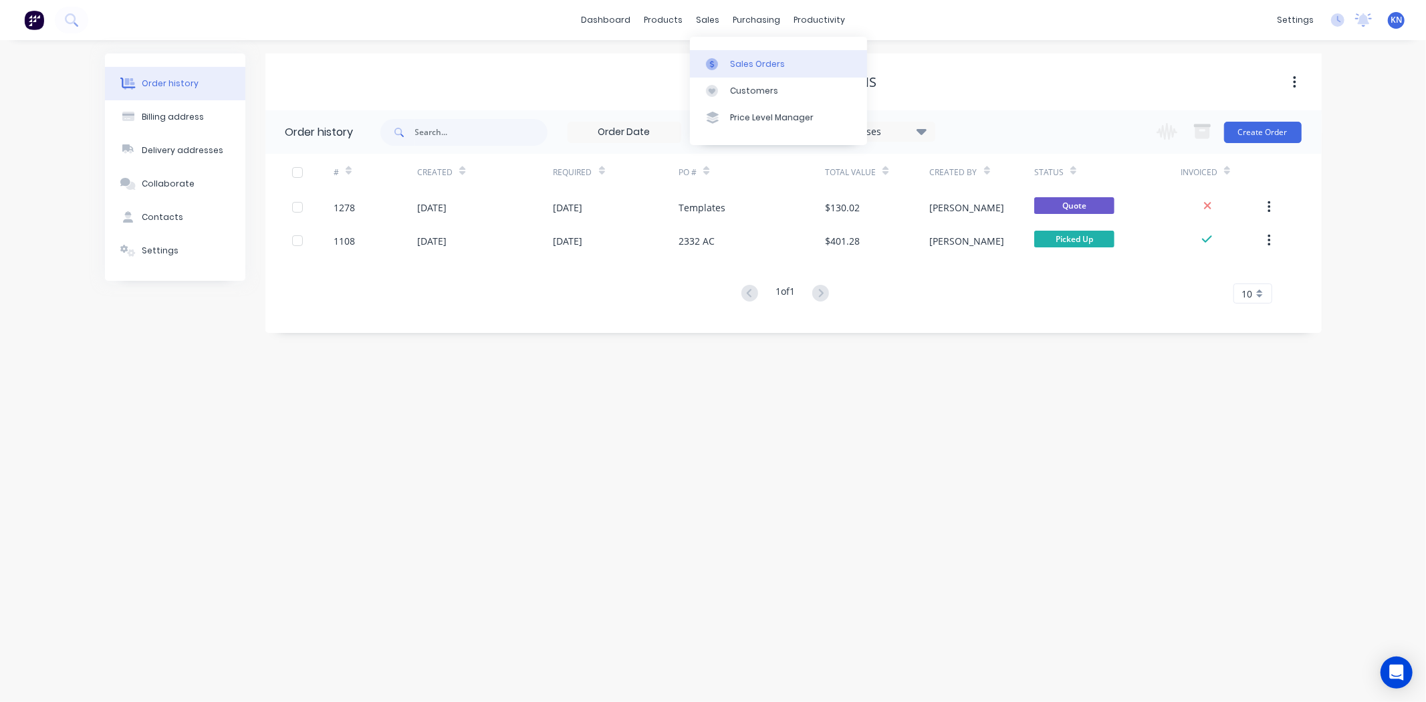
click at [762, 58] on div "Sales Orders" at bounding box center [757, 64] width 55 height 12
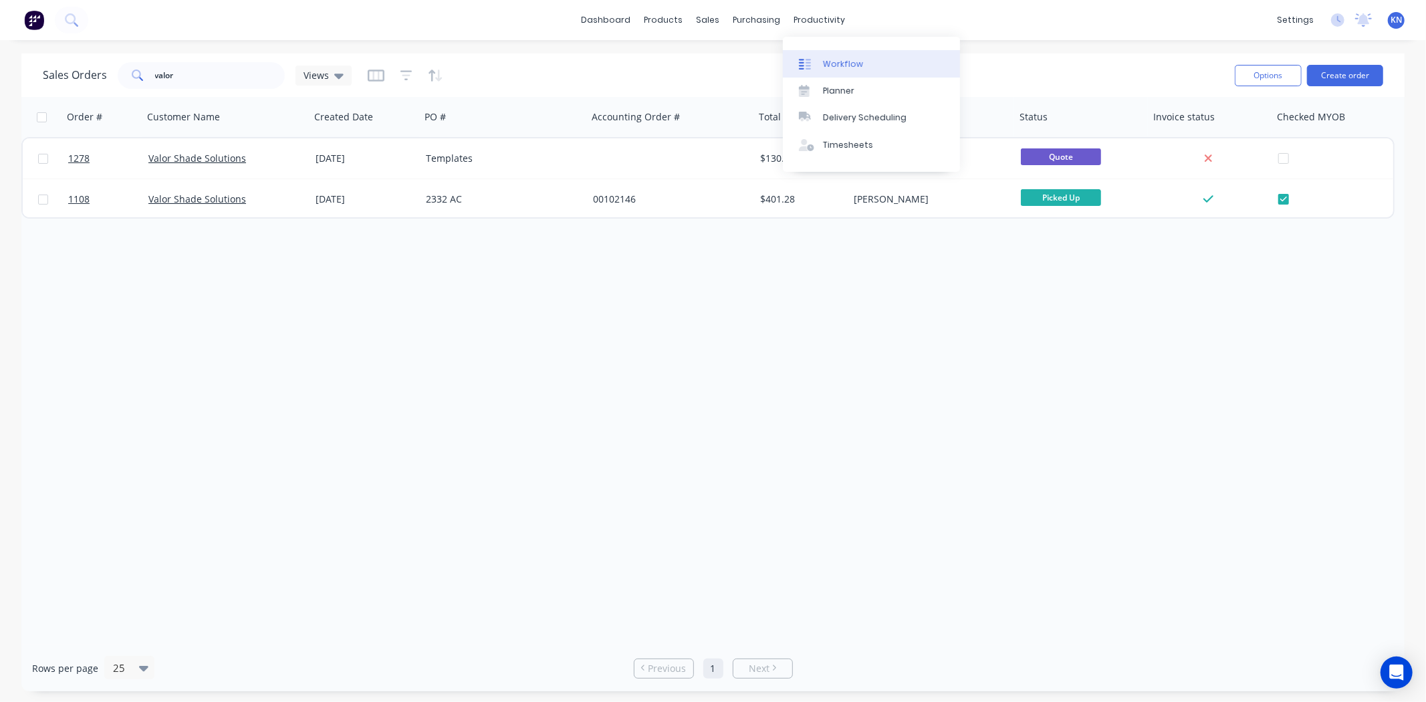
click at [853, 58] on div "Workflow" at bounding box center [843, 64] width 40 height 12
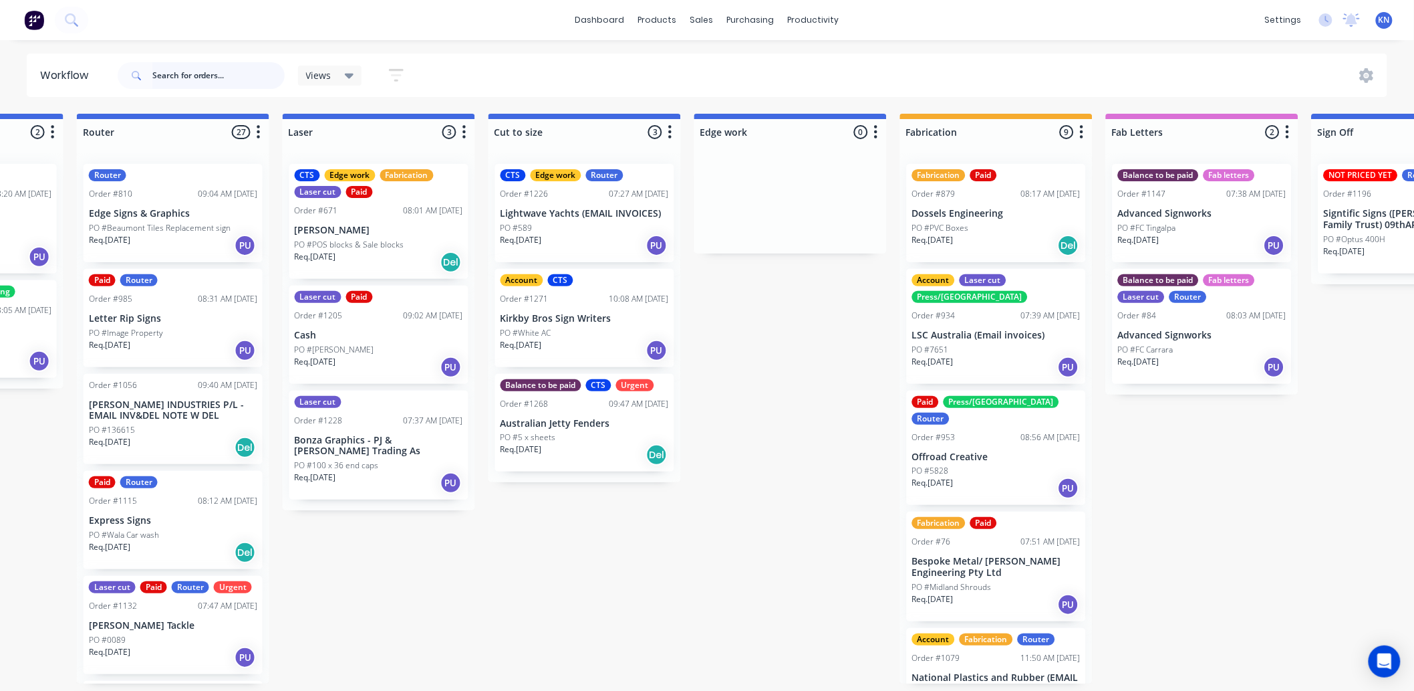
click at [205, 72] on input "text" at bounding box center [218, 75] width 132 height 27
type input "1280"
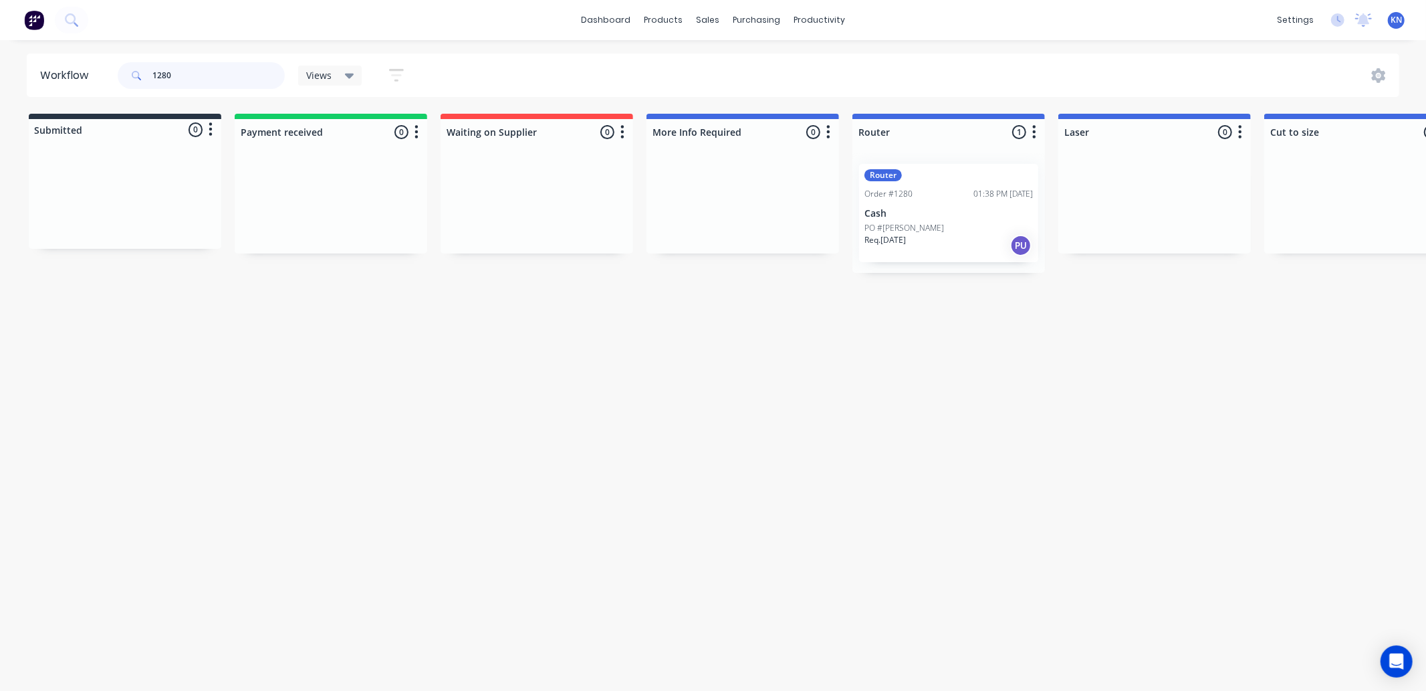
drag, startPoint x: 191, startPoint y: 74, endPoint x: 132, endPoint y: 74, distance: 58.2
click at [132, 74] on div "1280" at bounding box center [201, 75] width 167 height 27
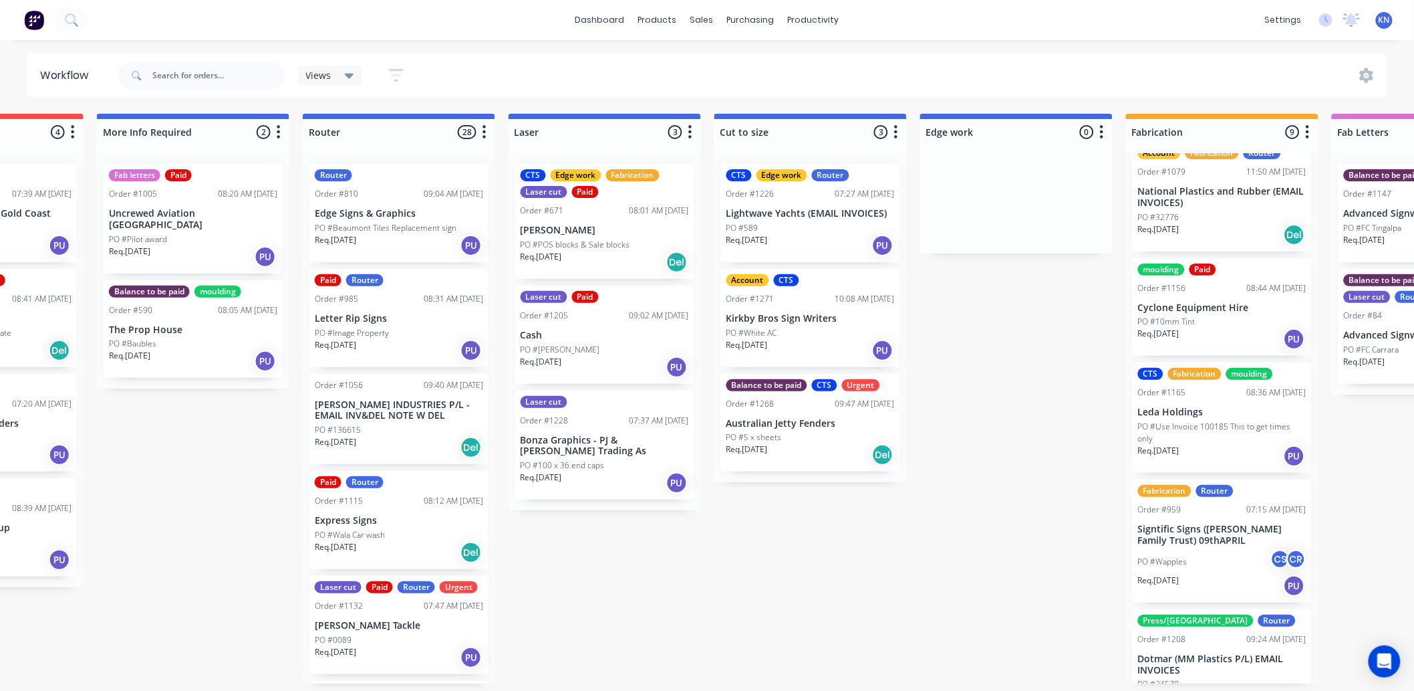
scroll to position [3, 545]
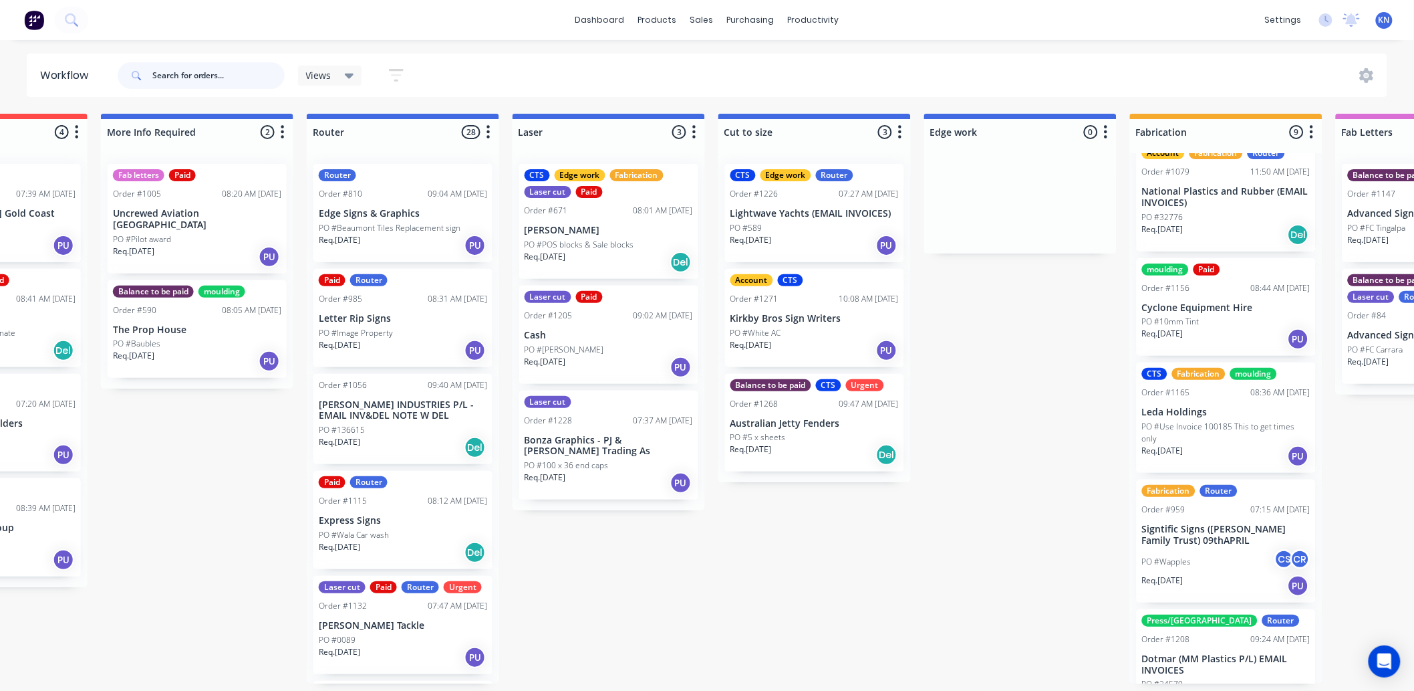
click at [176, 81] on input "text" at bounding box center [218, 75] width 132 height 27
type input "1206"
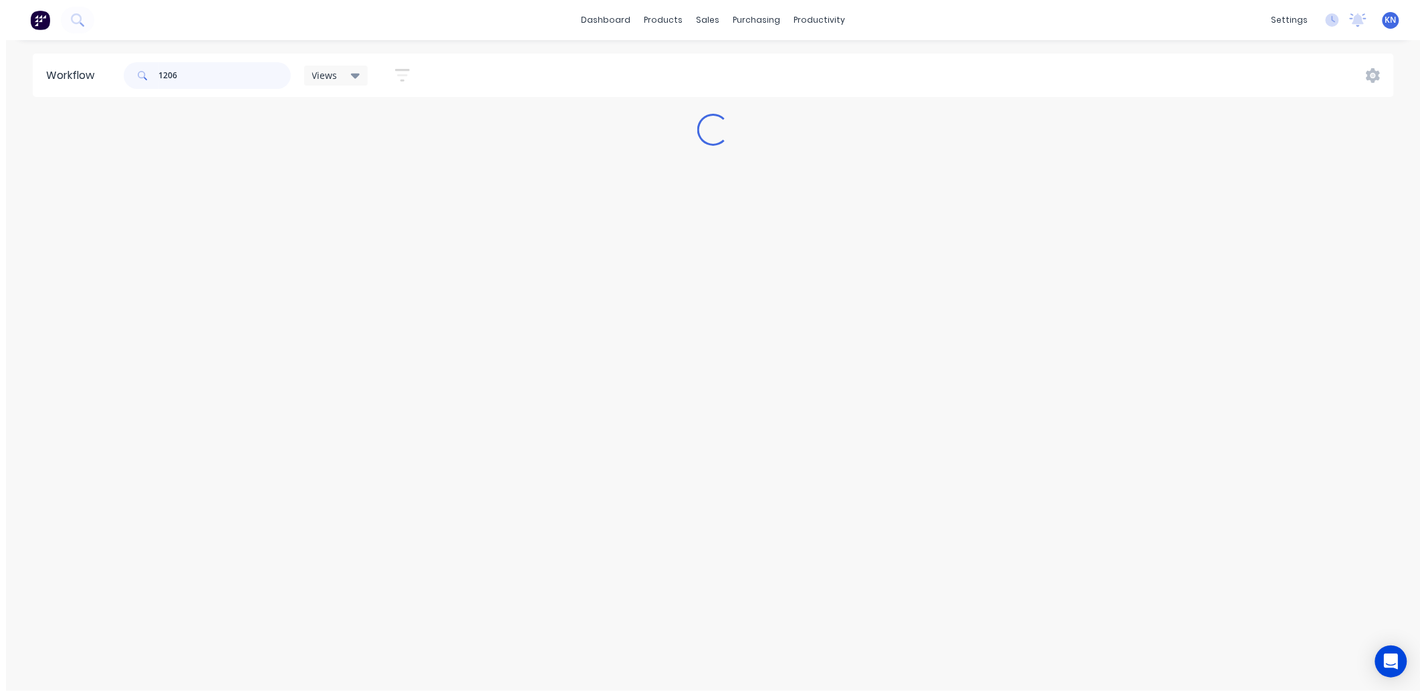
scroll to position [0, 0]
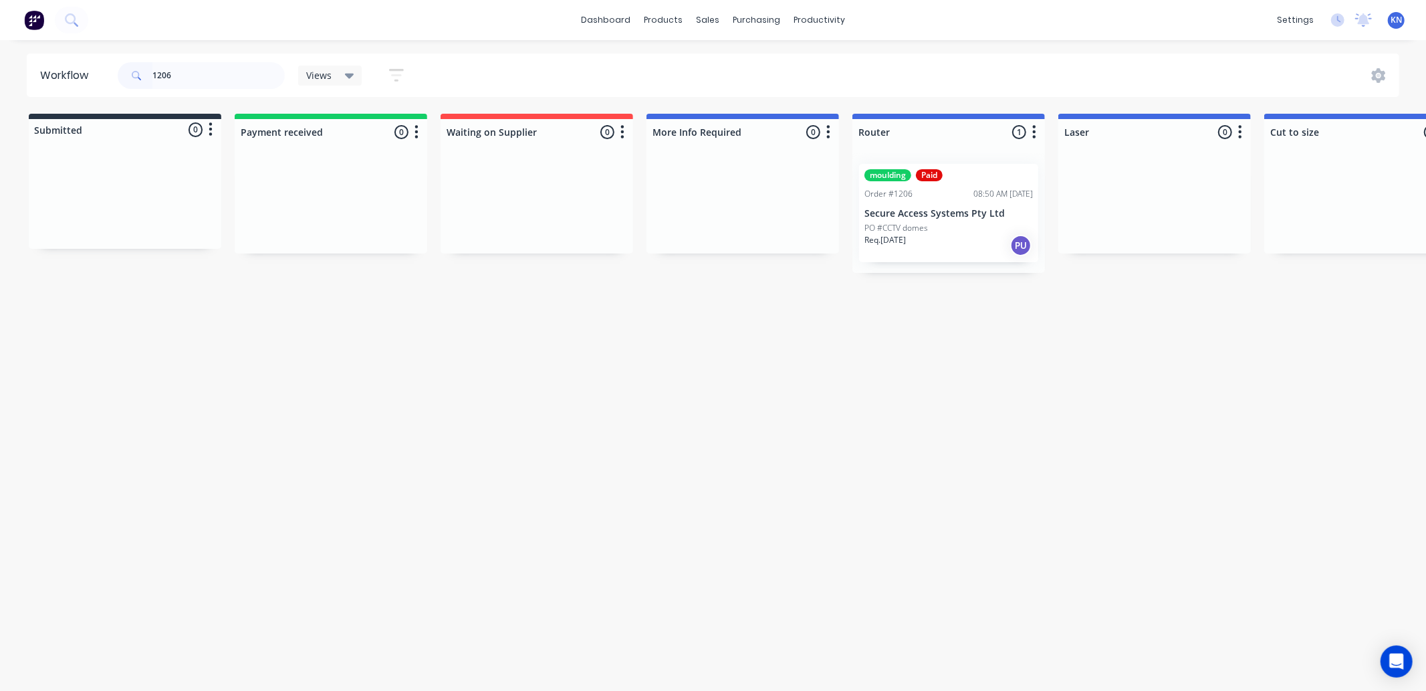
click at [906, 243] on p "Req. 20/08/25" at bounding box center [884, 240] width 41 height 12
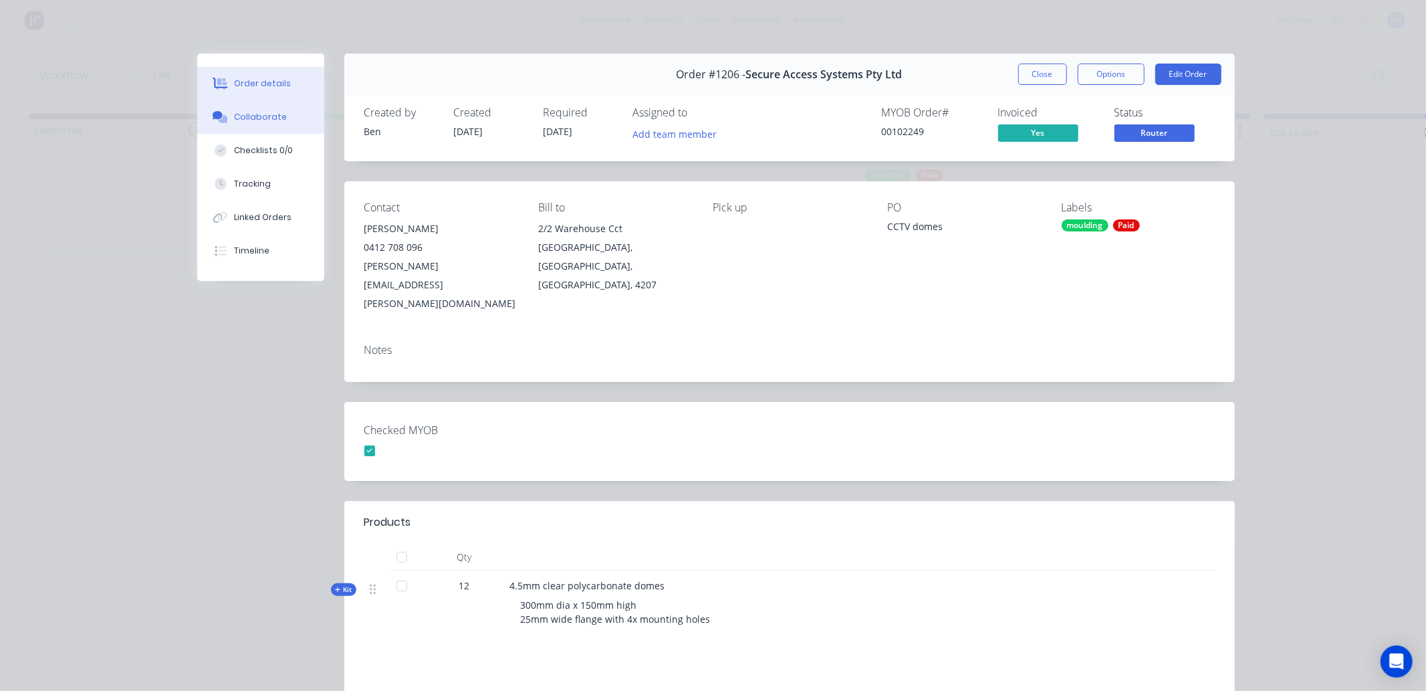
click at [235, 114] on div "Collaborate" at bounding box center [260, 117] width 53 height 12
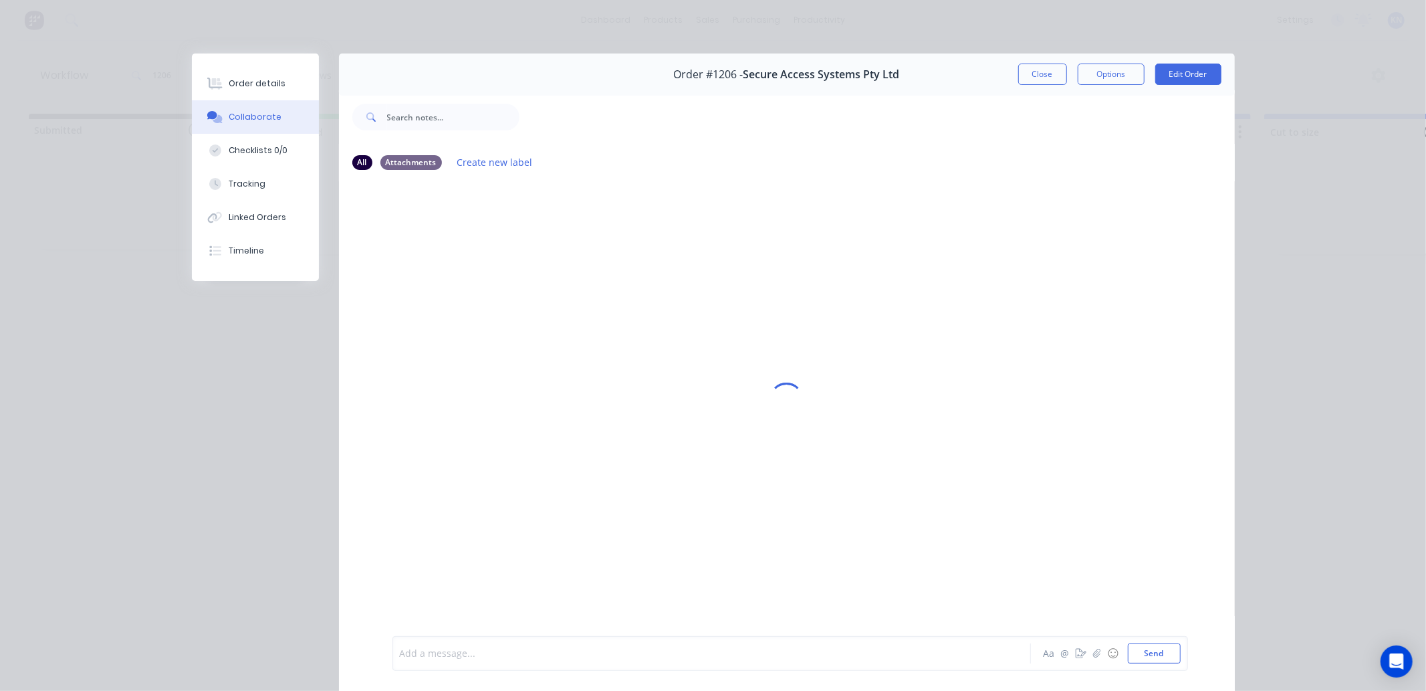
click at [488, 658] on div at bounding box center [692, 653] width 585 height 14
click at [477, 656] on div "Skye called" at bounding box center [692, 653] width 585 height 14
click at [1146, 646] on button "Send" at bounding box center [1154, 653] width 53 height 20
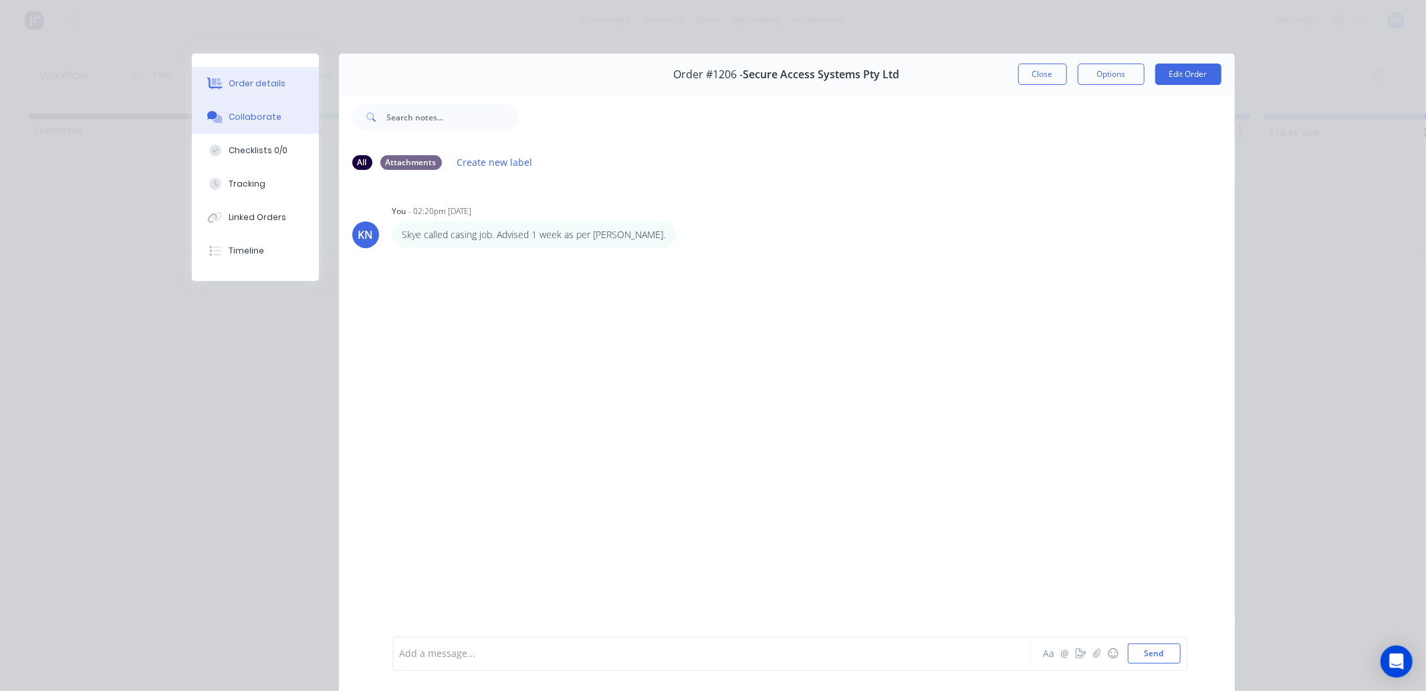
click at [257, 80] on div "Order details" at bounding box center [257, 84] width 57 height 12
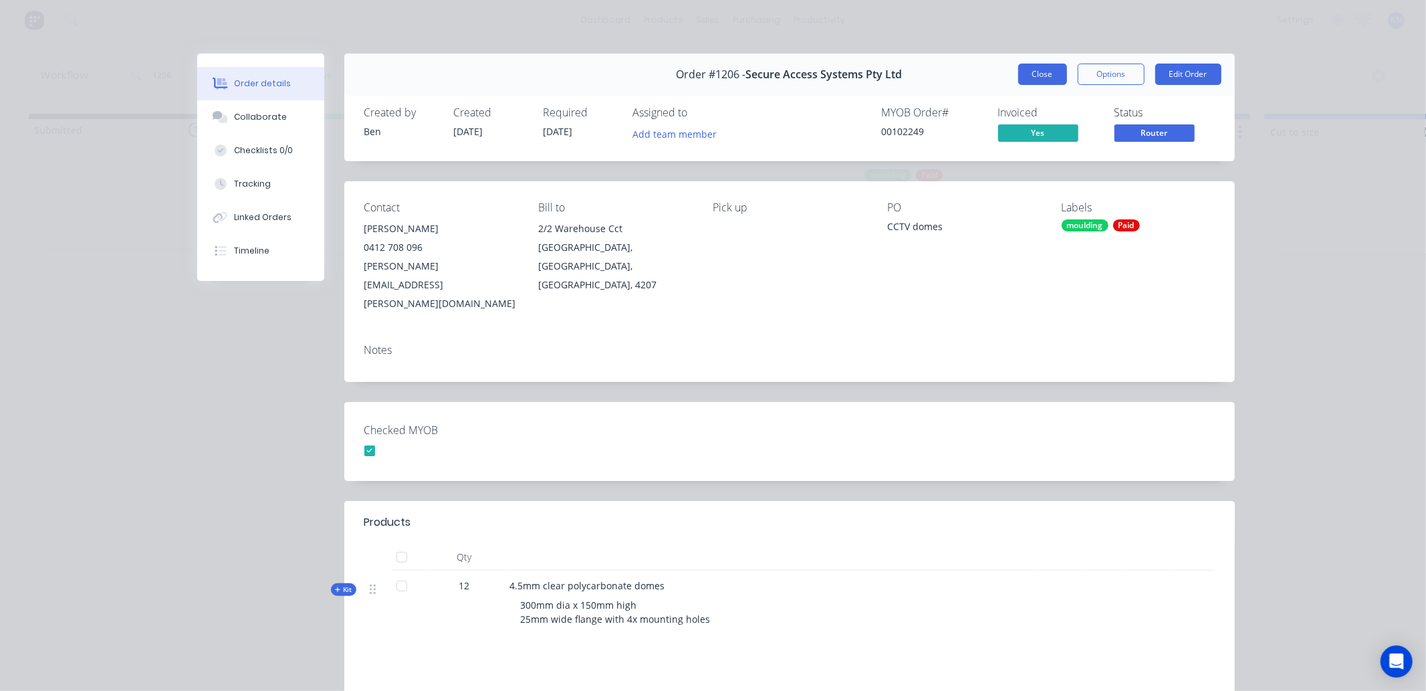
click at [1038, 70] on button "Close" at bounding box center [1042, 74] width 49 height 21
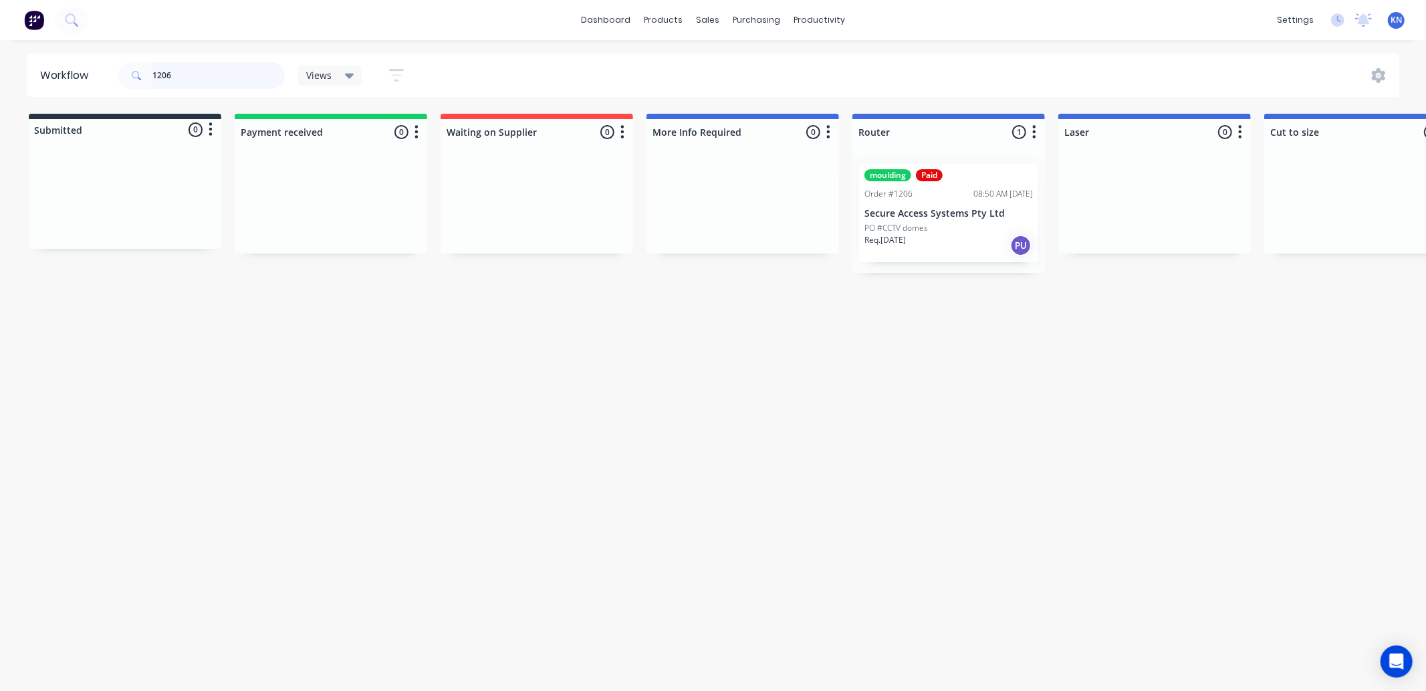
drag, startPoint x: 219, startPoint y: 77, endPoint x: 148, endPoint y: 72, distance: 71.0
click at [148, 72] on div "1206" at bounding box center [201, 75] width 167 height 27
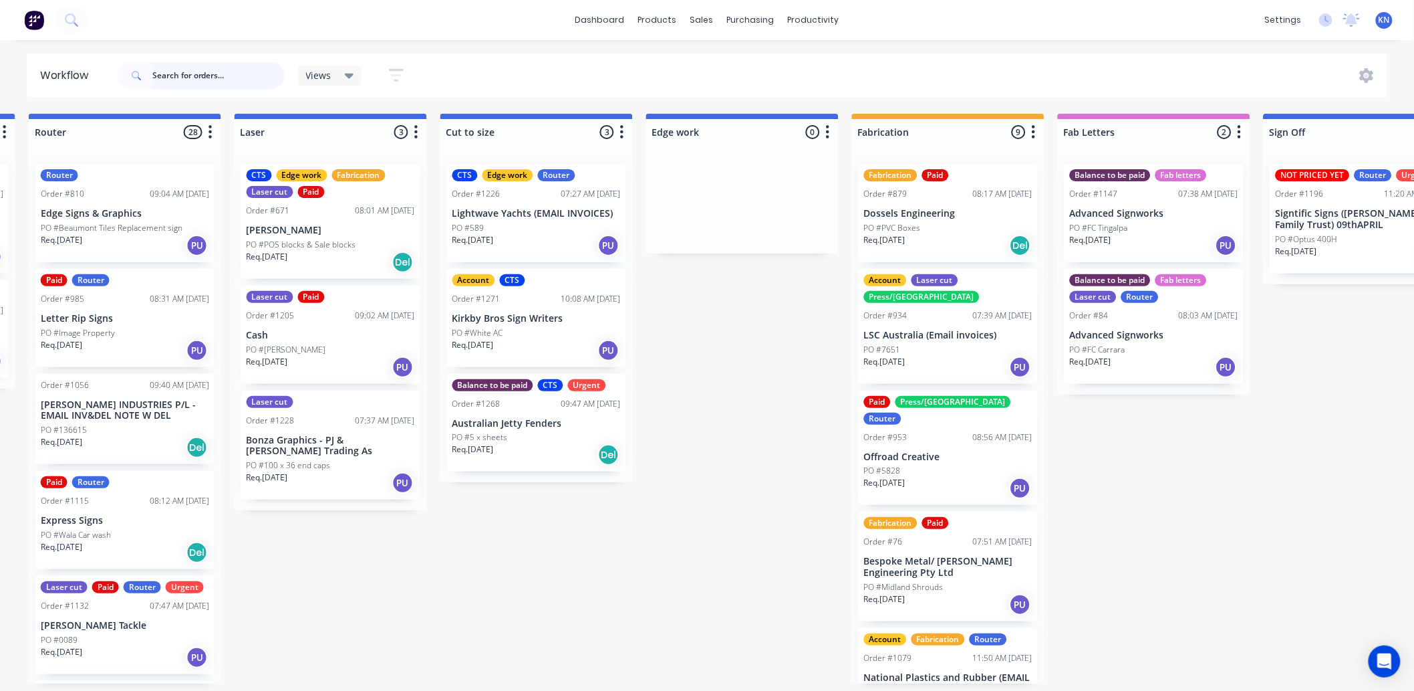
scroll to position [0, 1060]
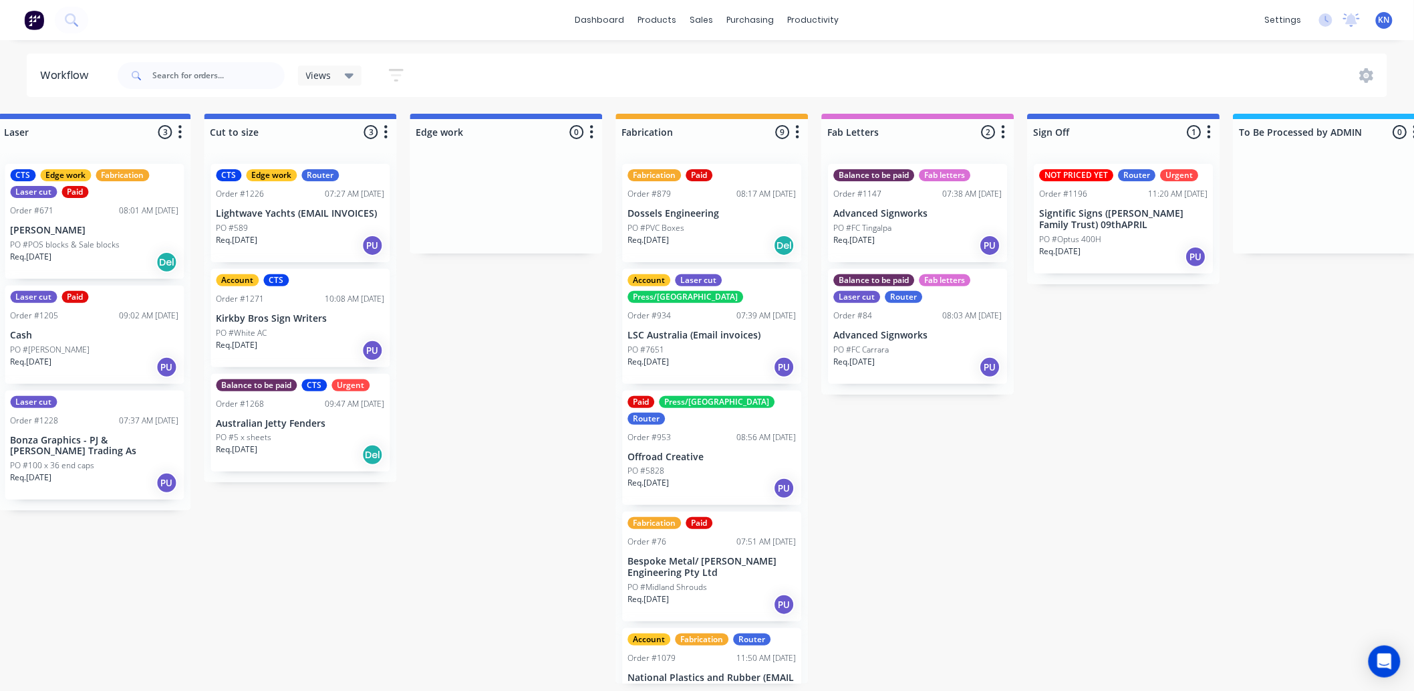
click at [312, 560] on div "Submitted 0 Status colour #273444 hex #273444 Save Cancel Summaries Total order…" at bounding box center [529, 399] width 3199 height 570
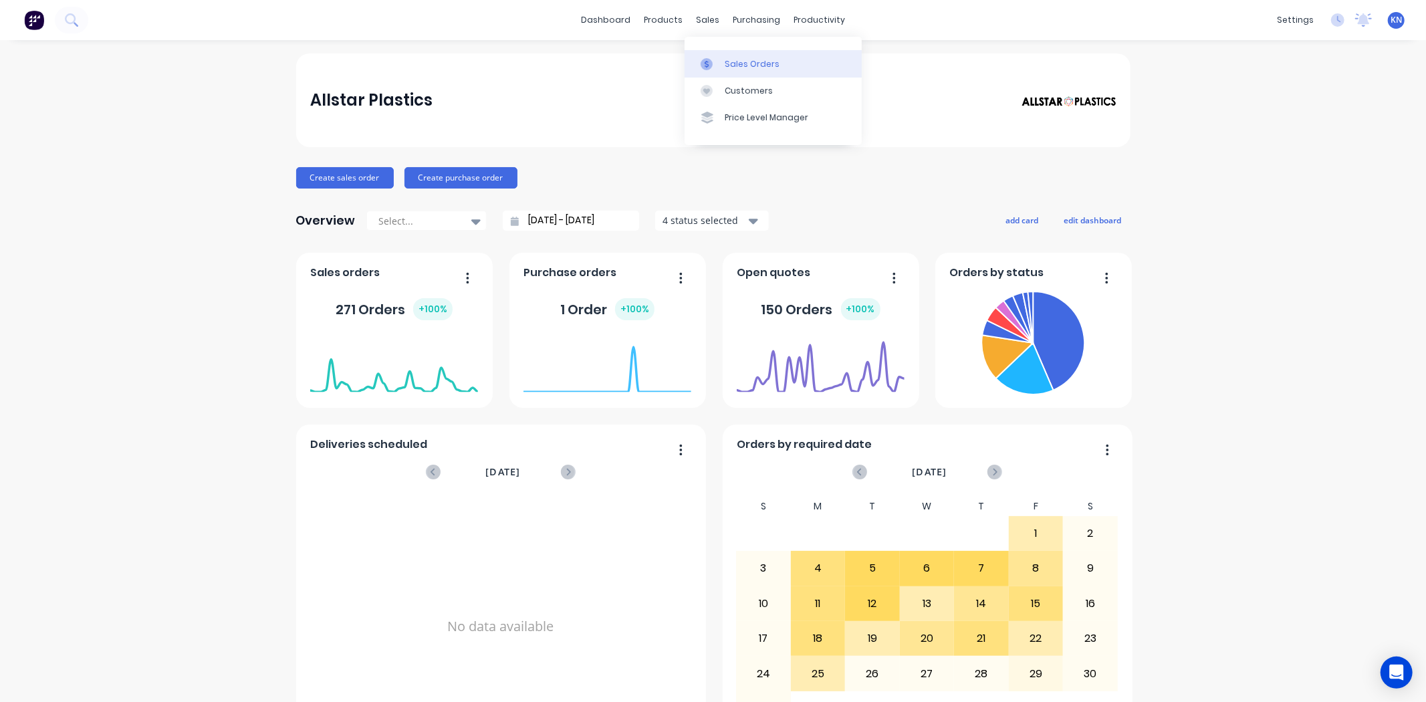
click at [745, 68] on div "Sales Orders" at bounding box center [752, 64] width 55 height 12
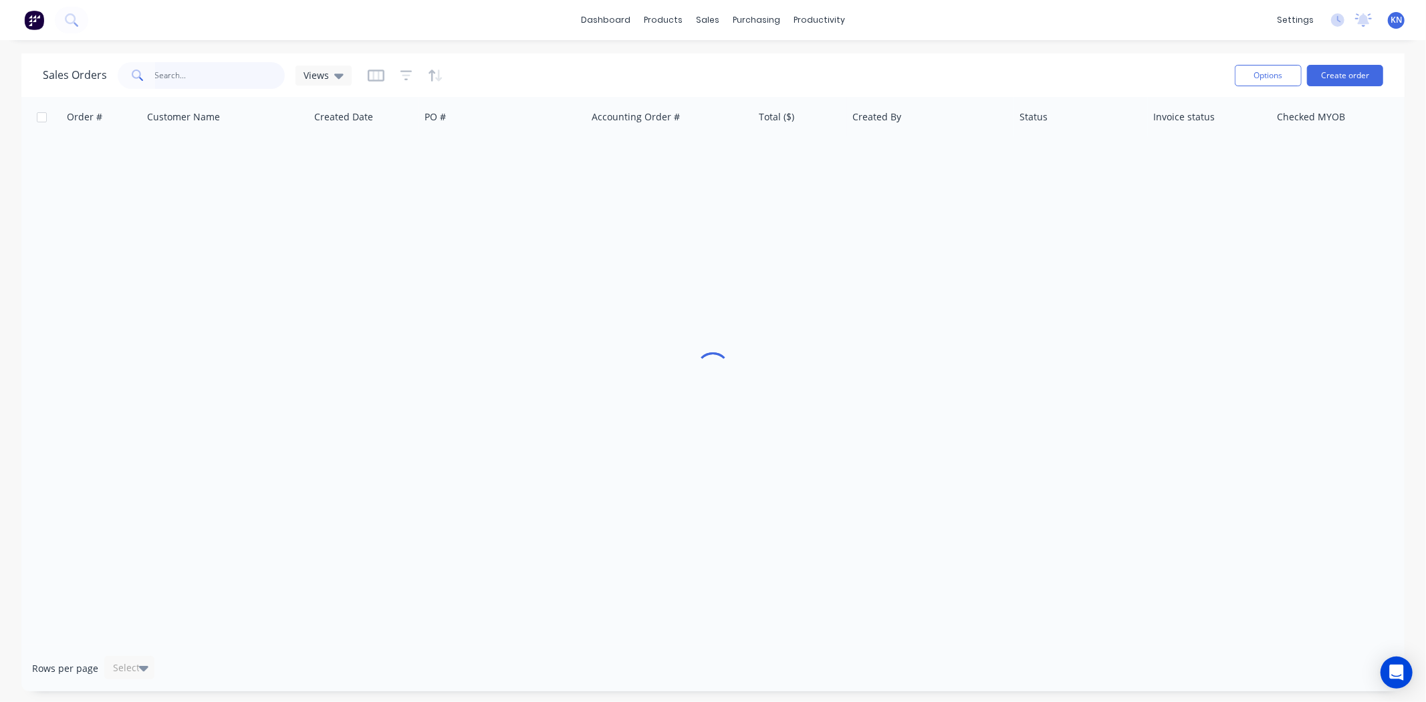
click at [183, 67] on input "text" at bounding box center [220, 75] width 130 height 27
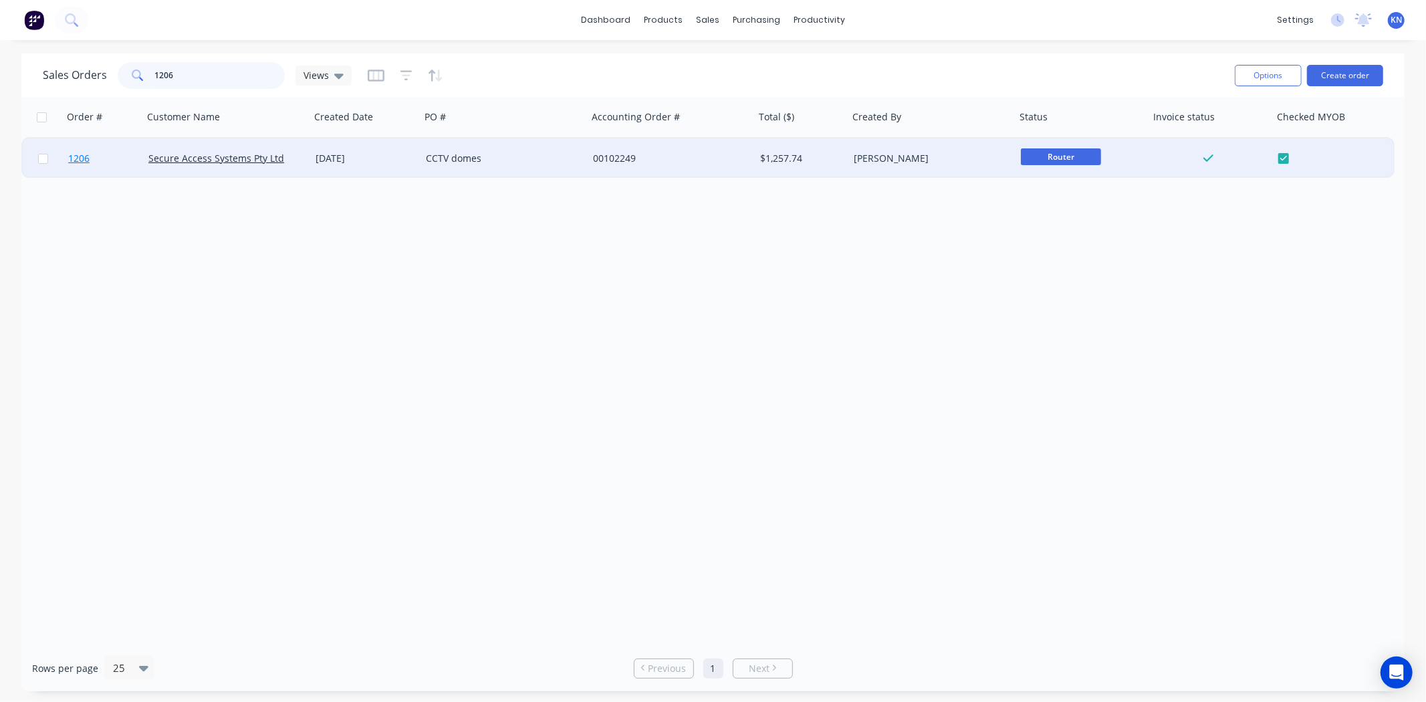
type input "1206"
click at [82, 155] on span "1206" at bounding box center [78, 158] width 21 height 13
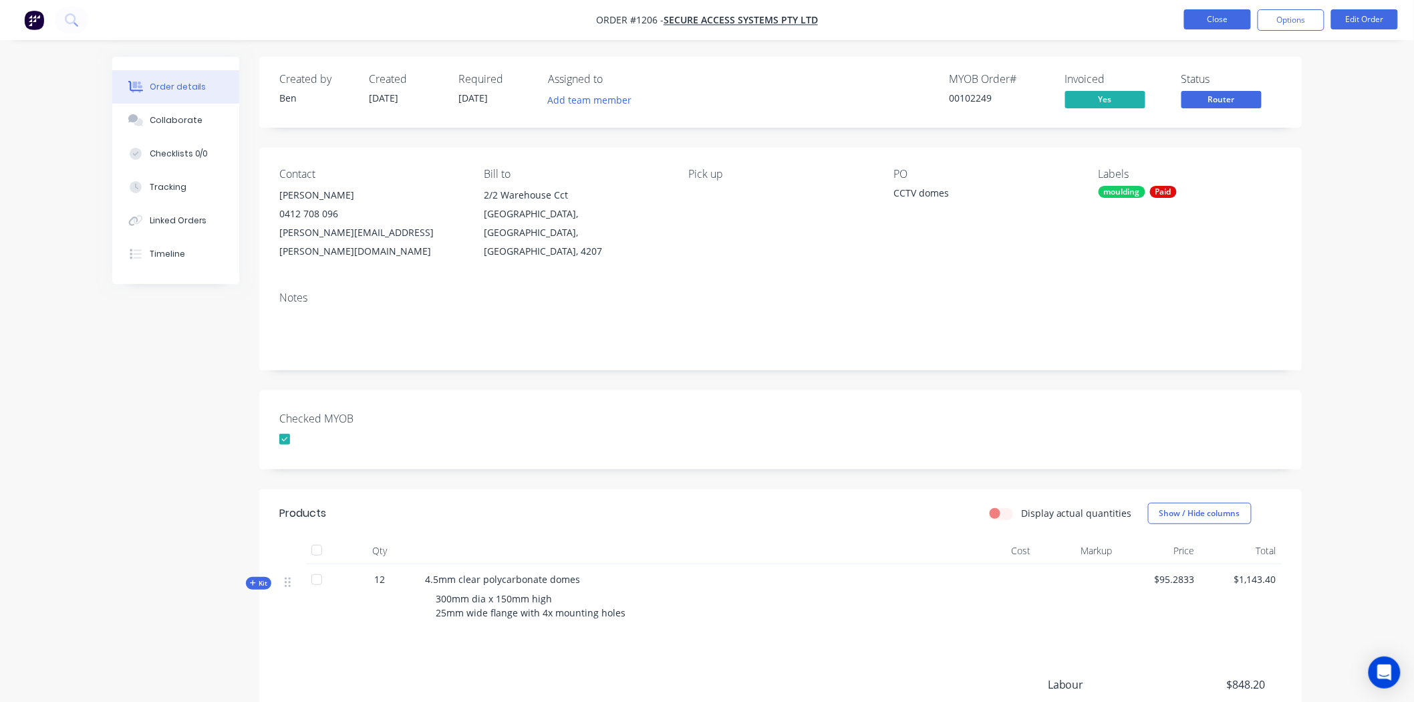
click at [1219, 17] on button "Close" at bounding box center [1218, 19] width 67 height 20
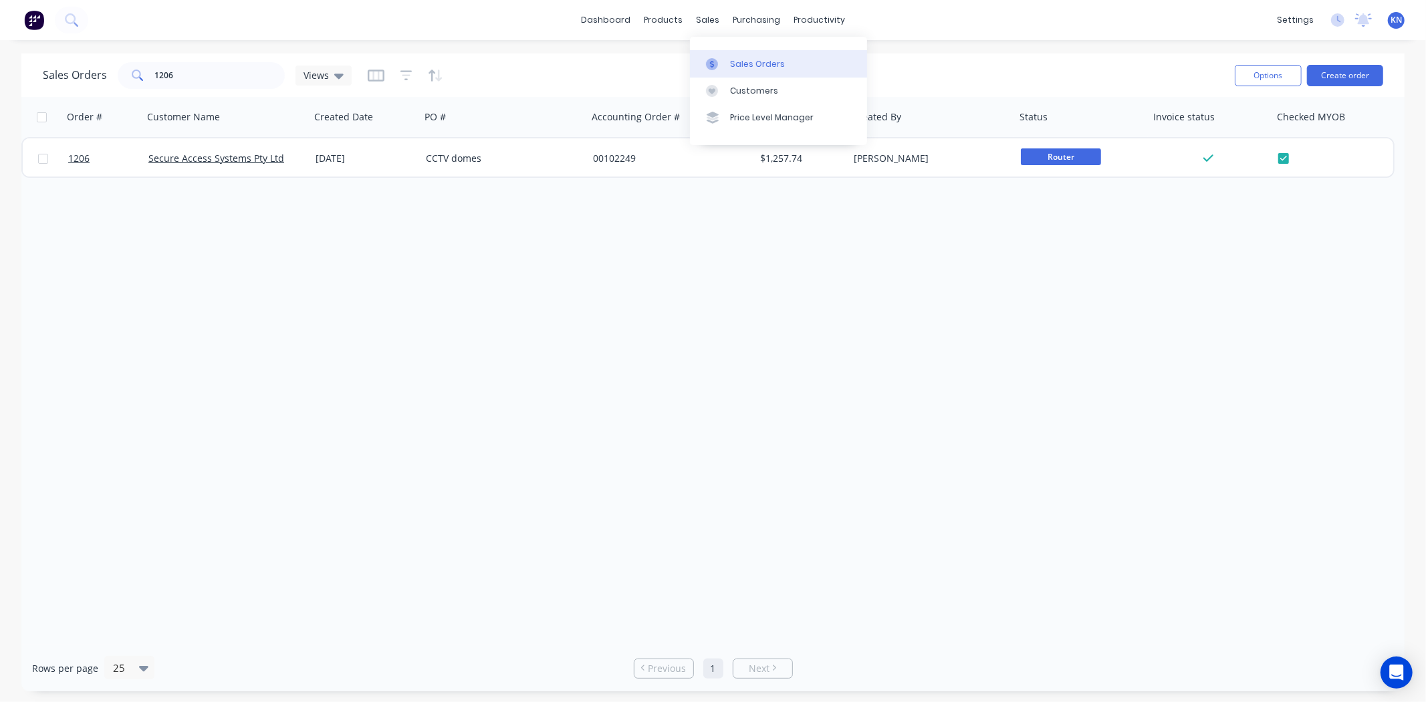
click at [753, 68] on div "Sales Orders" at bounding box center [757, 64] width 55 height 12
click at [765, 88] on div "Customers" at bounding box center [754, 91] width 48 height 12
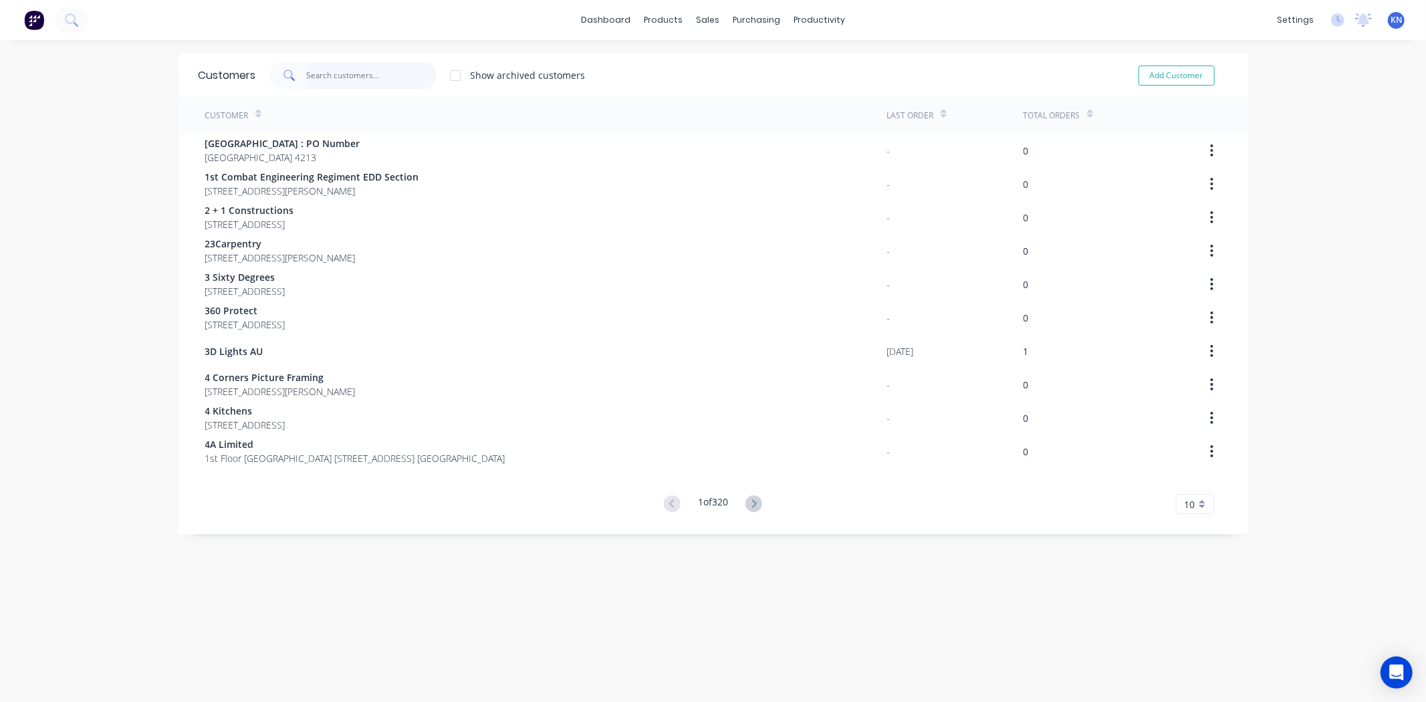
click at [376, 69] on input "text" at bounding box center [371, 75] width 130 height 27
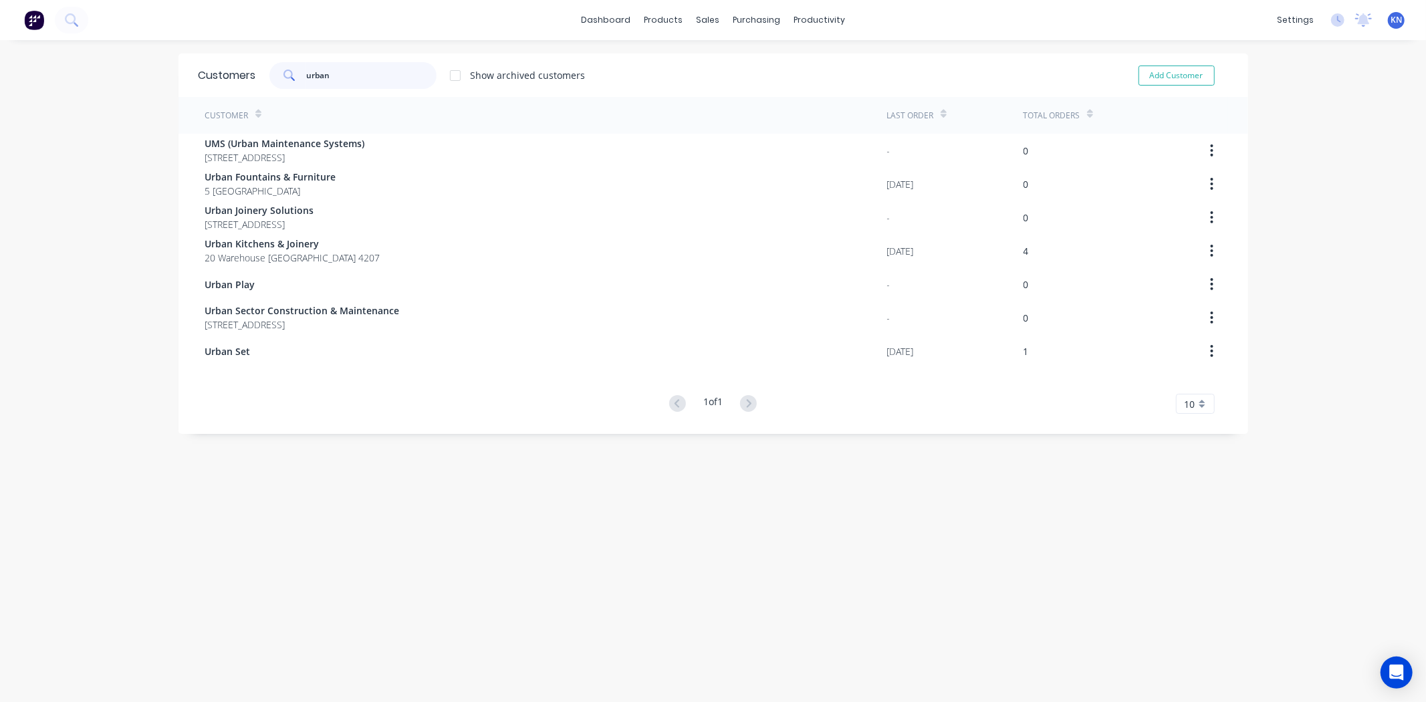
type input "urban"
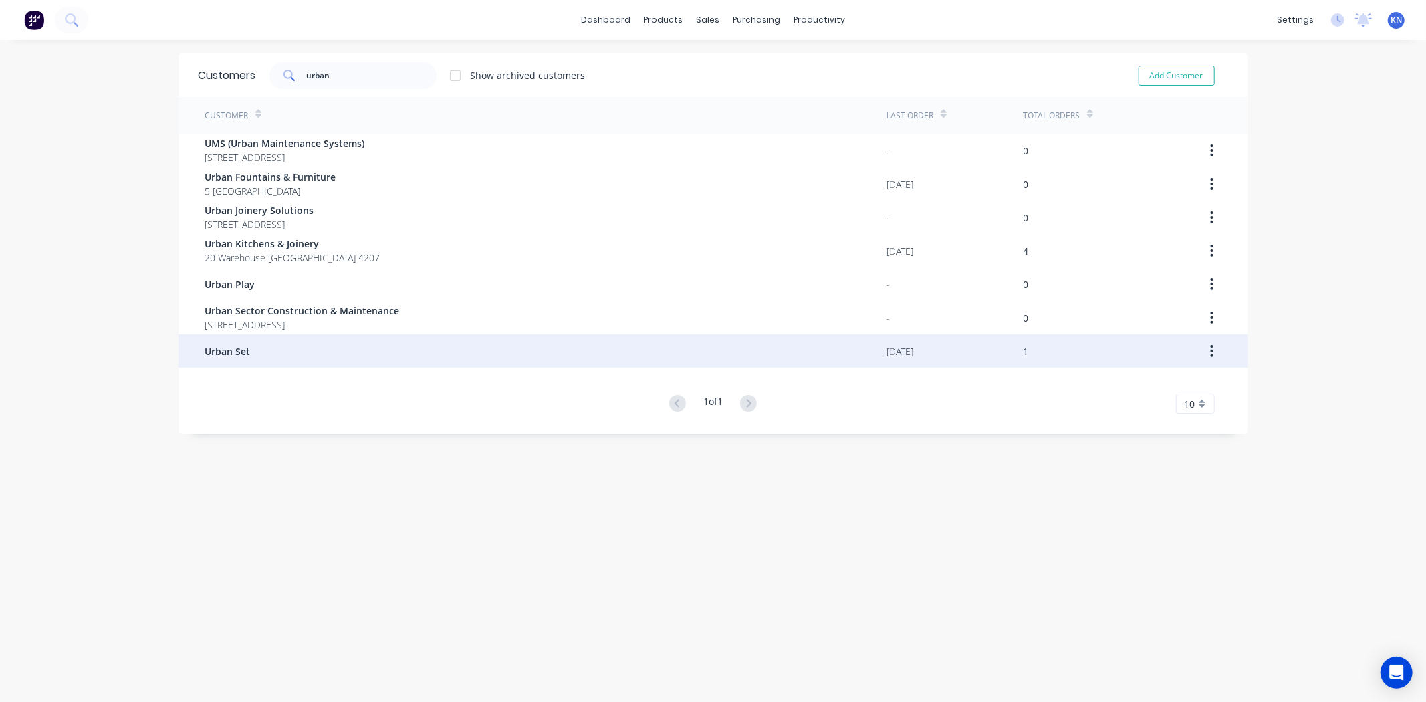
click at [244, 350] on div "Urban Set" at bounding box center [546, 350] width 682 height 33
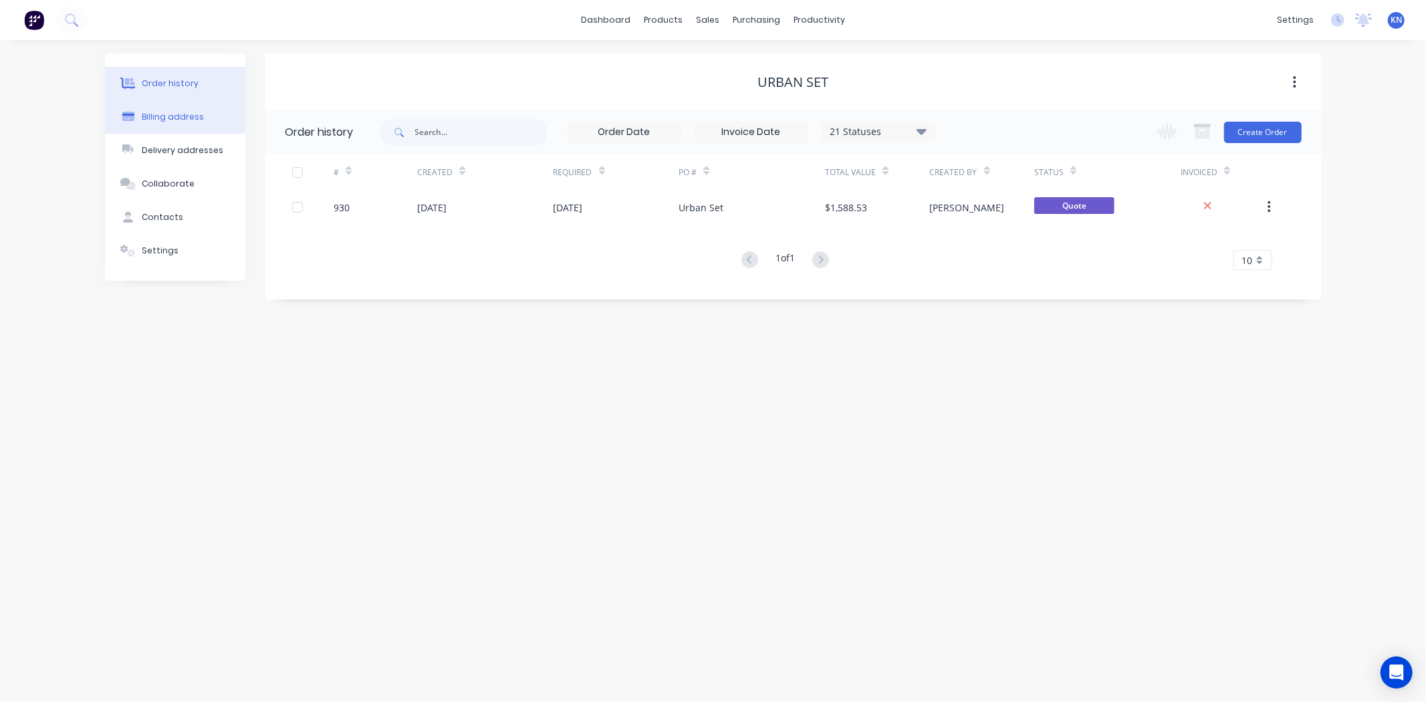
click at [162, 114] on div "Billing address" at bounding box center [173, 117] width 62 height 12
select select "AU"
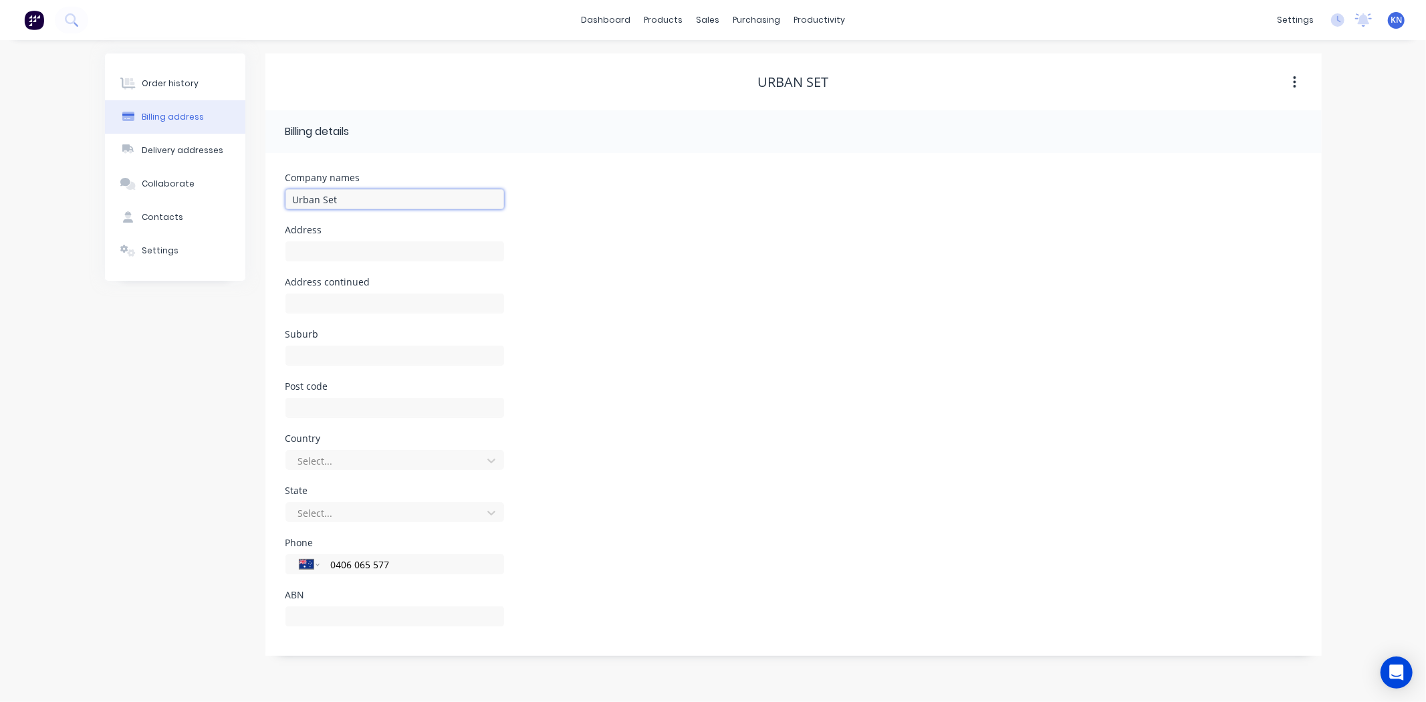
click at [385, 198] on input "Urban Set" at bounding box center [394, 199] width 219 height 20
type input "Urban Set Engineering Pty Ltd"
click at [324, 511] on div at bounding box center [386, 513] width 178 height 17
click at [225, 486] on div "Order history Billing address Delivery addresses Collaborate Contacts Settings" at bounding box center [175, 354] width 140 height 602
click at [158, 72] on button "Order history" at bounding box center [175, 83] width 140 height 33
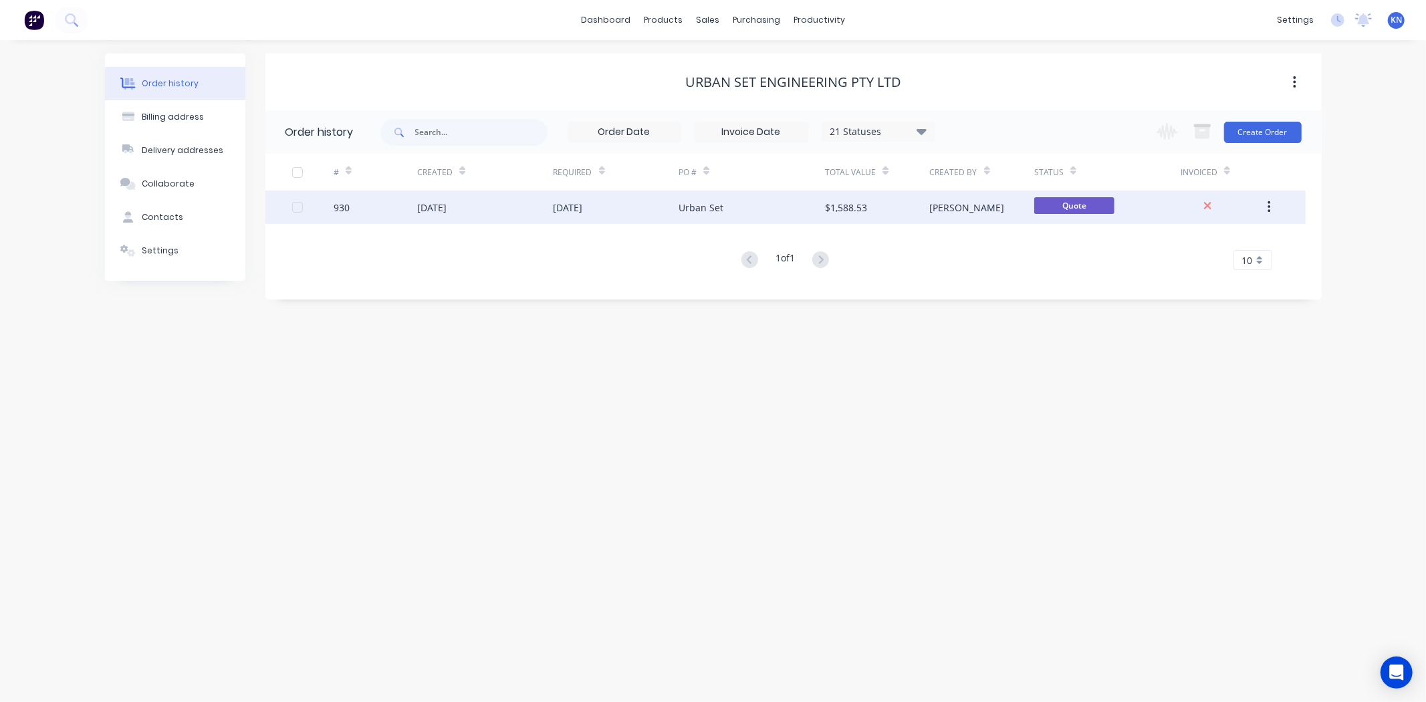
click at [326, 205] on div at bounding box center [313, 207] width 42 height 33
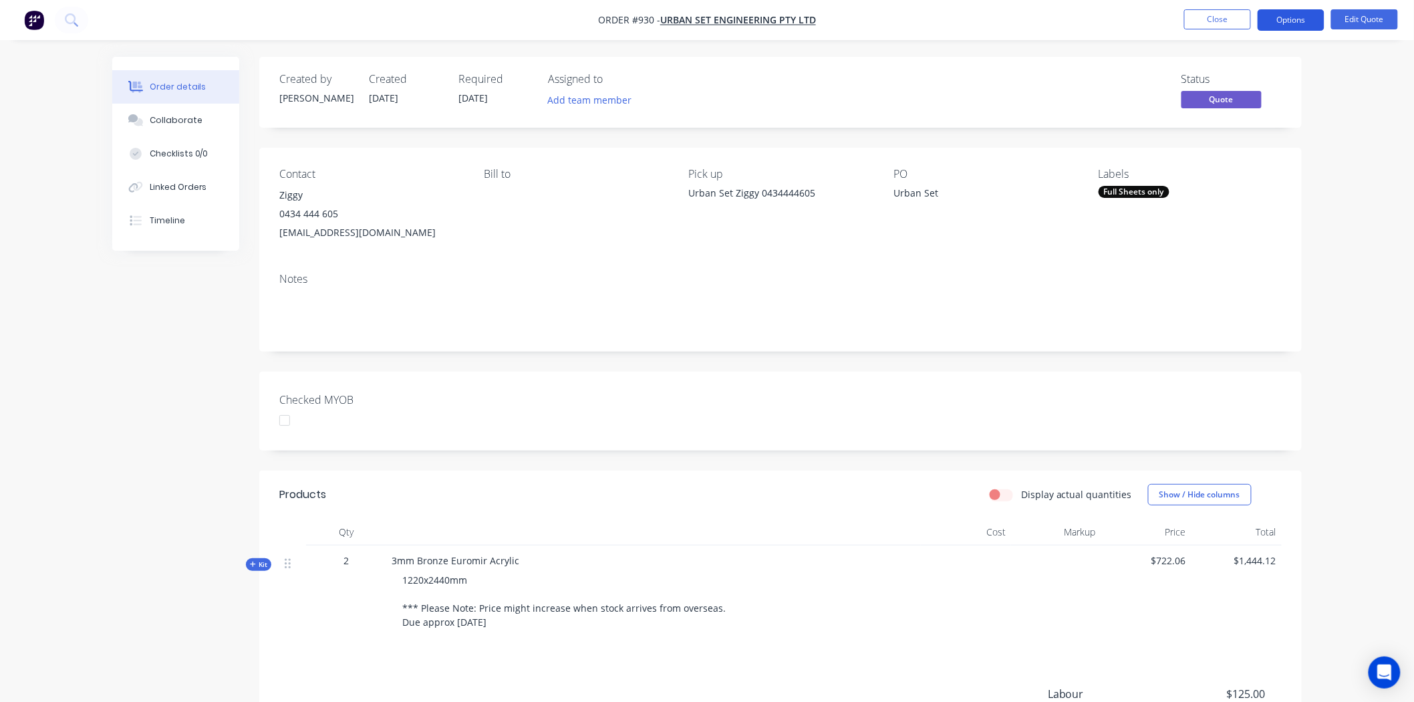
click at [1291, 21] on button "Options" at bounding box center [1291, 19] width 67 height 21
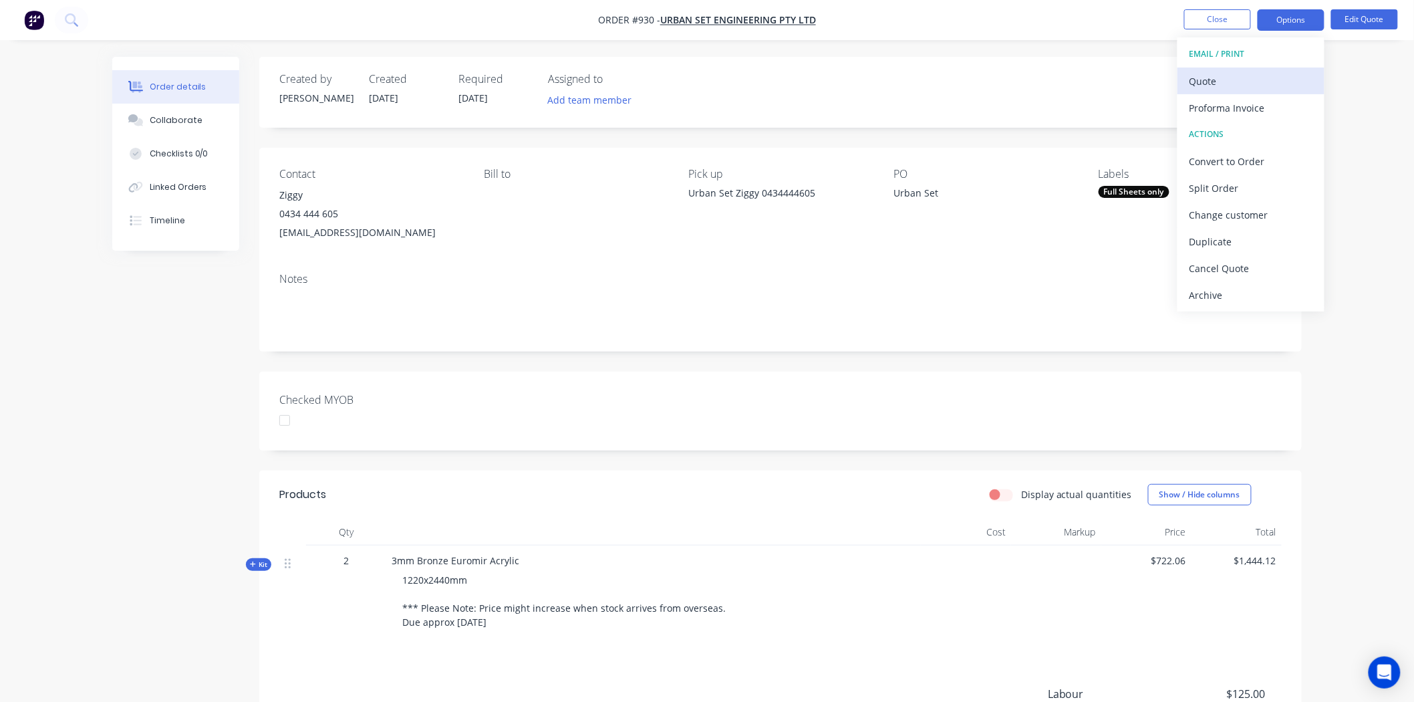
click at [1244, 78] on div "Quote" at bounding box center [1251, 81] width 123 height 19
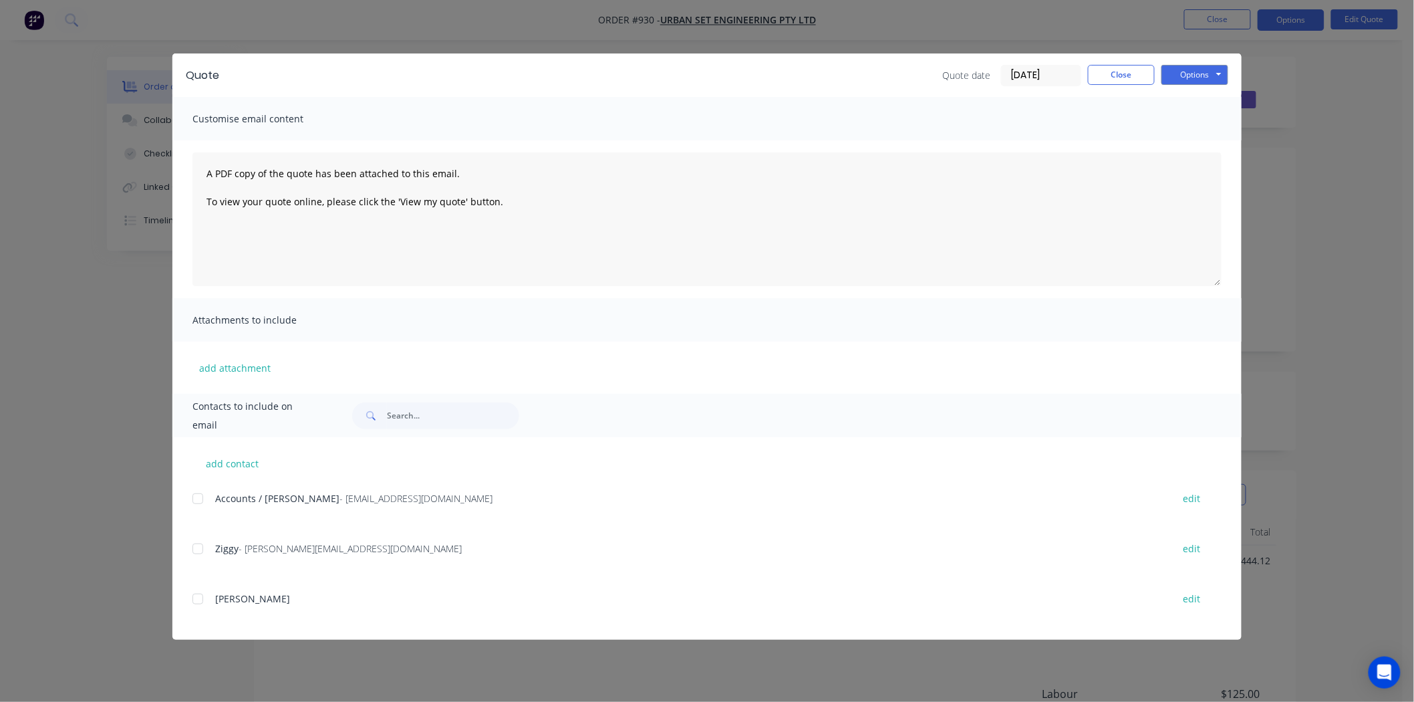
click at [197, 500] on div at bounding box center [197, 498] width 27 height 27
click at [1194, 71] on button "Options" at bounding box center [1195, 75] width 67 height 20
click at [1202, 138] on button "Email" at bounding box center [1205, 143] width 86 height 22
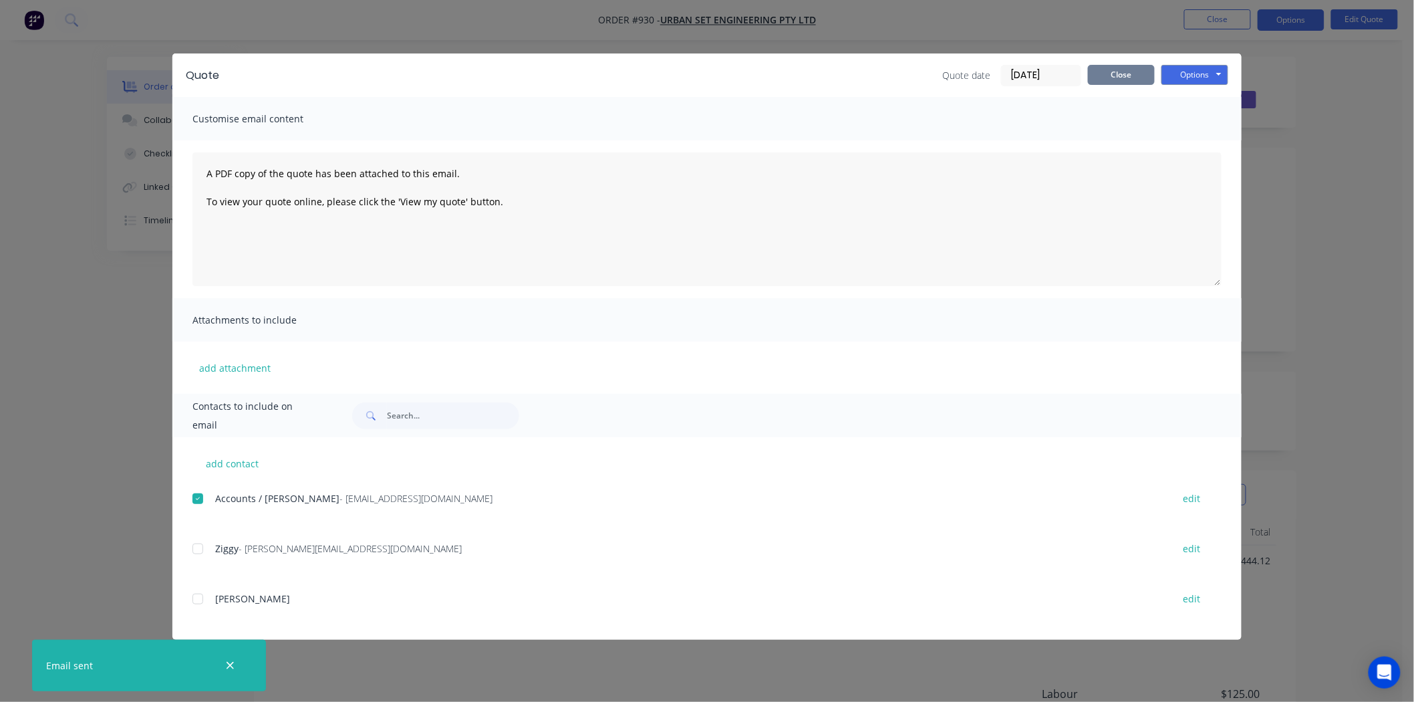
click at [1116, 71] on button "Close" at bounding box center [1121, 75] width 67 height 20
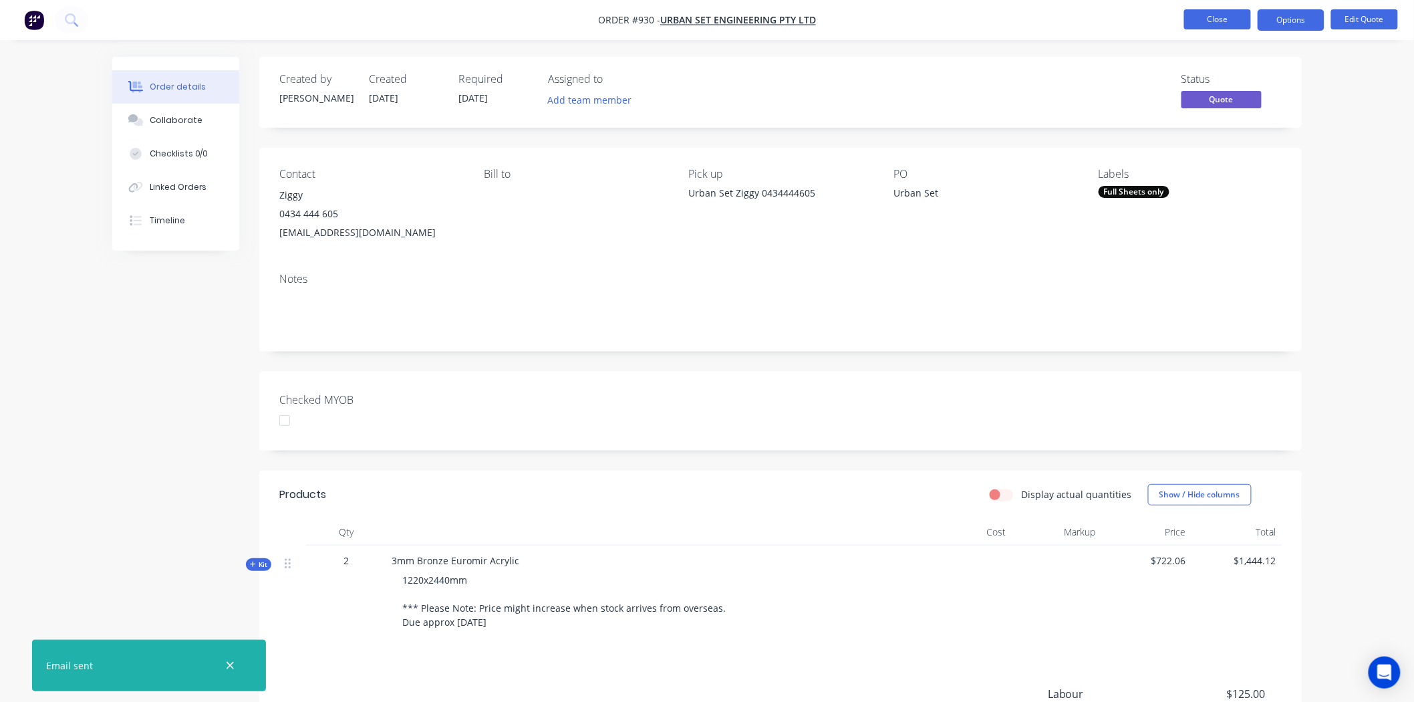
click at [1209, 18] on button "Close" at bounding box center [1218, 19] width 67 height 20
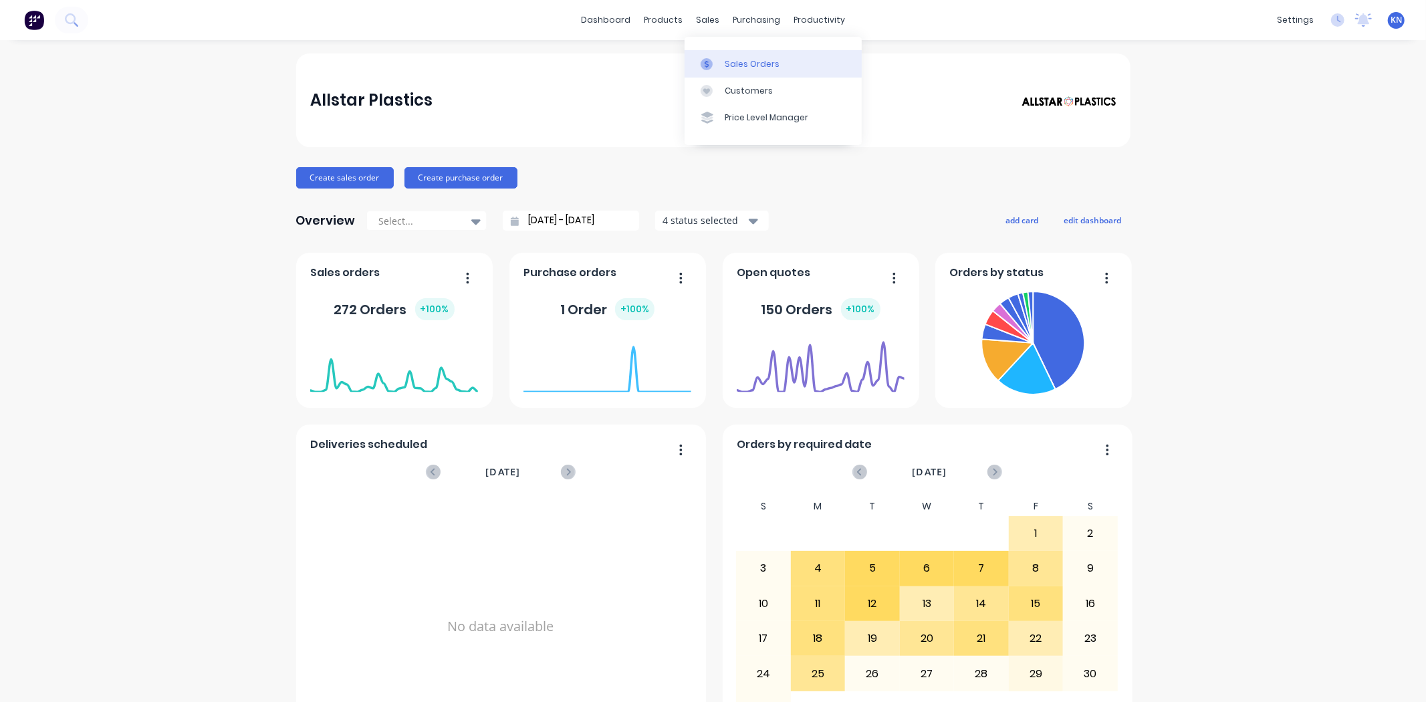
click at [741, 69] on div "Sales Orders" at bounding box center [752, 64] width 55 height 12
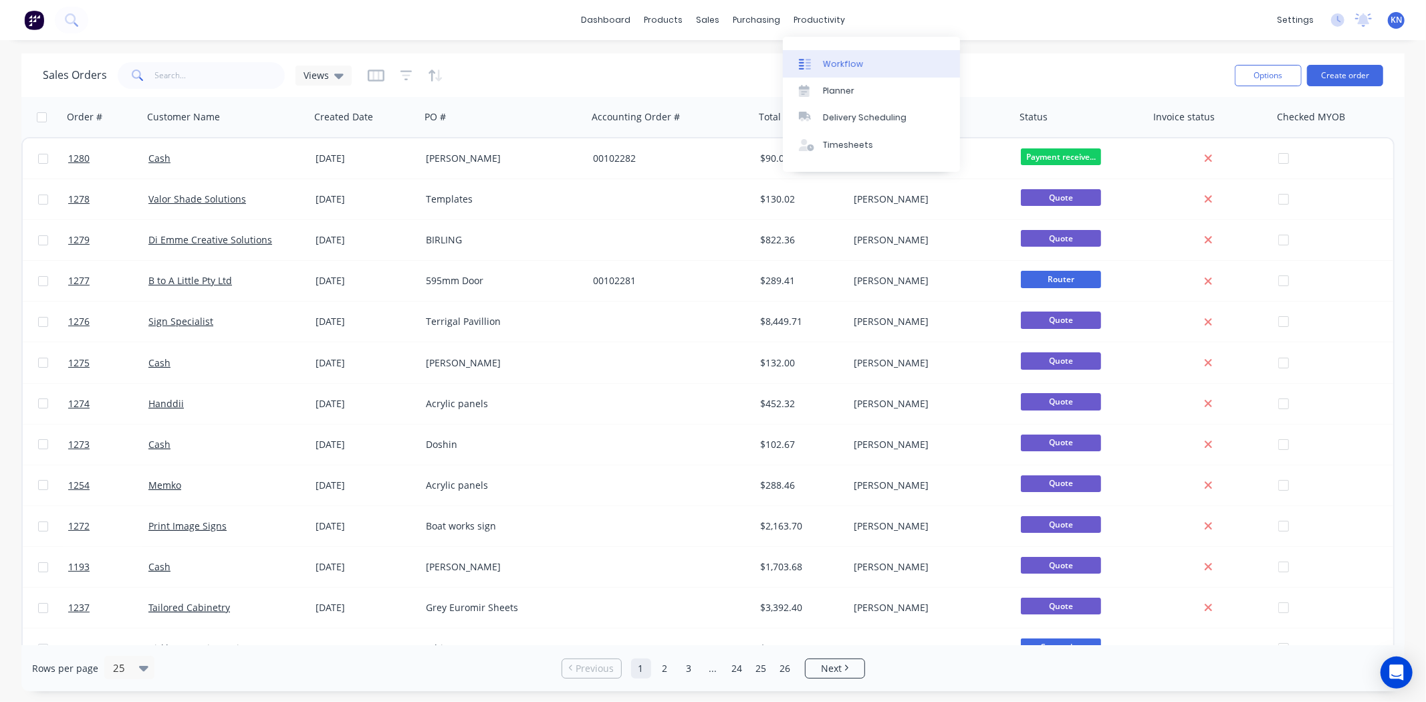
click at [851, 68] on div "Workflow" at bounding box center [843, 64] width 40 height 12
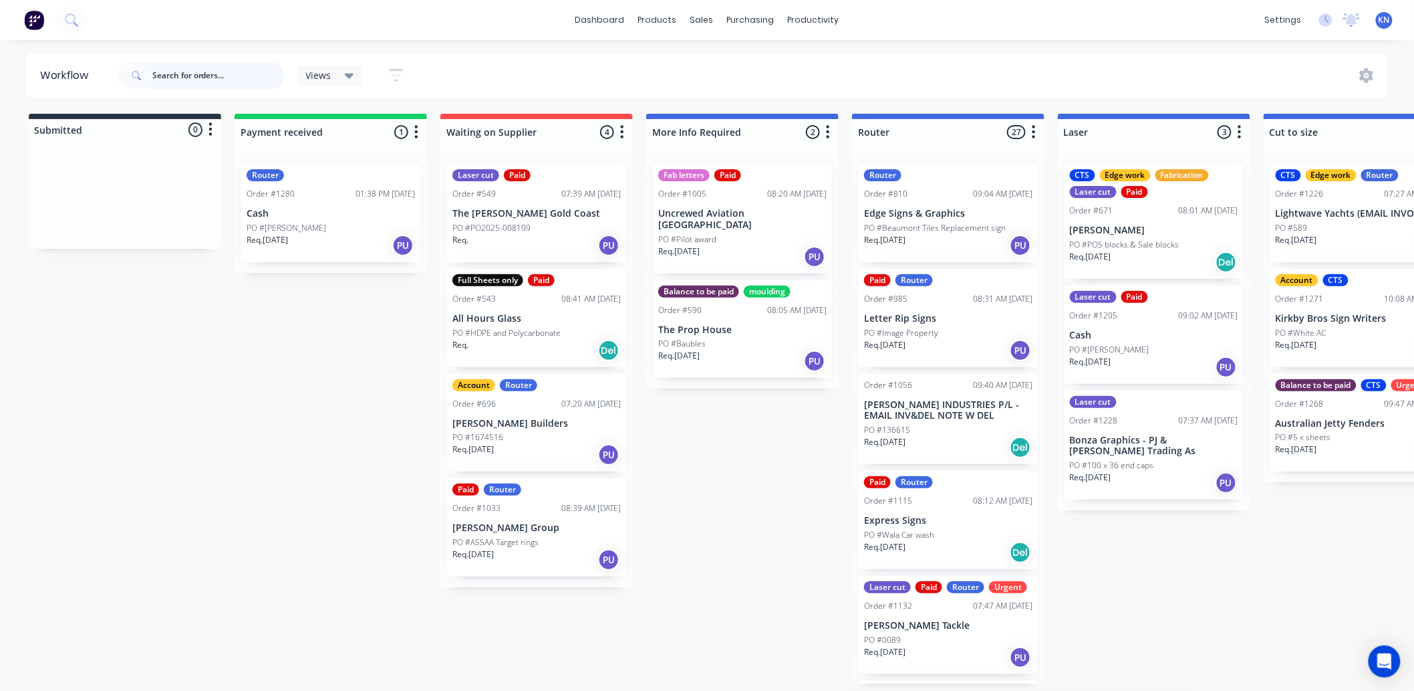
click at [215, 76] on input "text" at bounding box center [218, 75] width 132 height 27
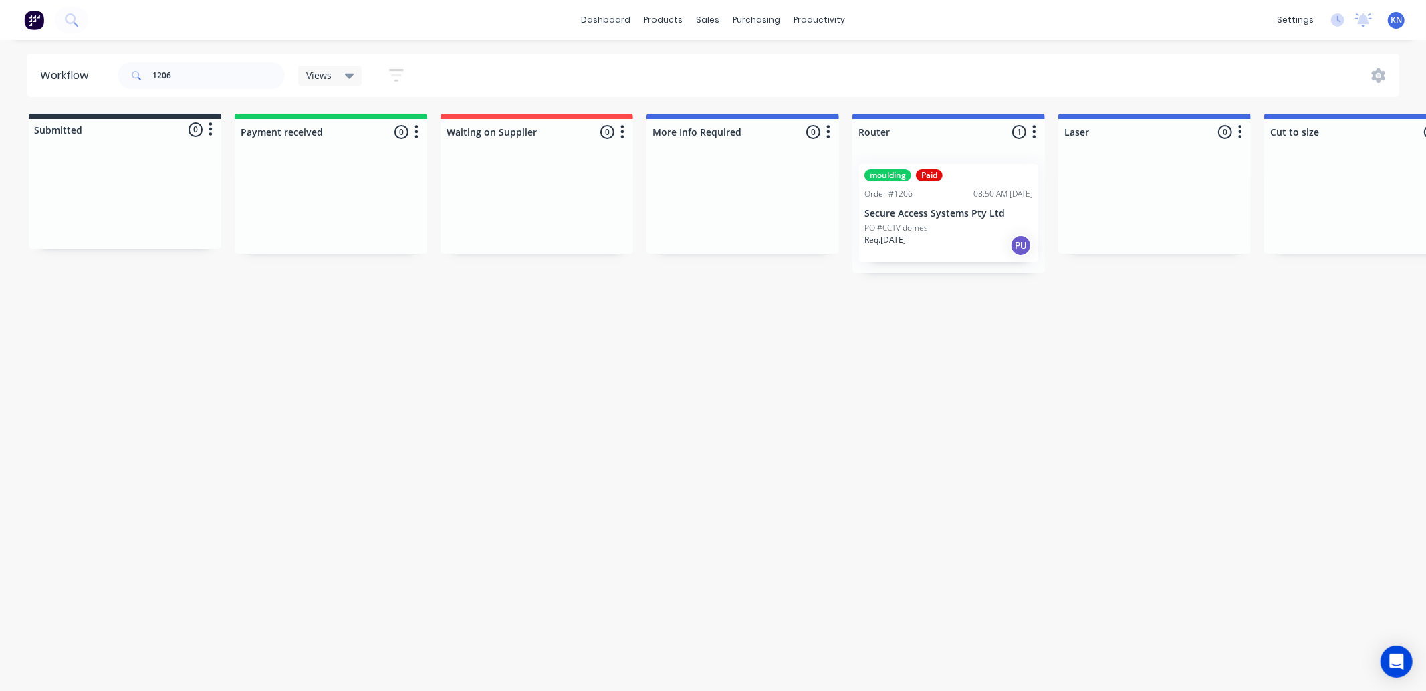
click at [965, 342] on div "Workflow 1206 Views Save new view None (Default) edit Ready for Pick Up edit Sh…" at bounding box center [713, 358] width 1426 height 610
click at [181, 79] on input "1206" at bounding box center [218, 75] width 132 height 27
type input "1"
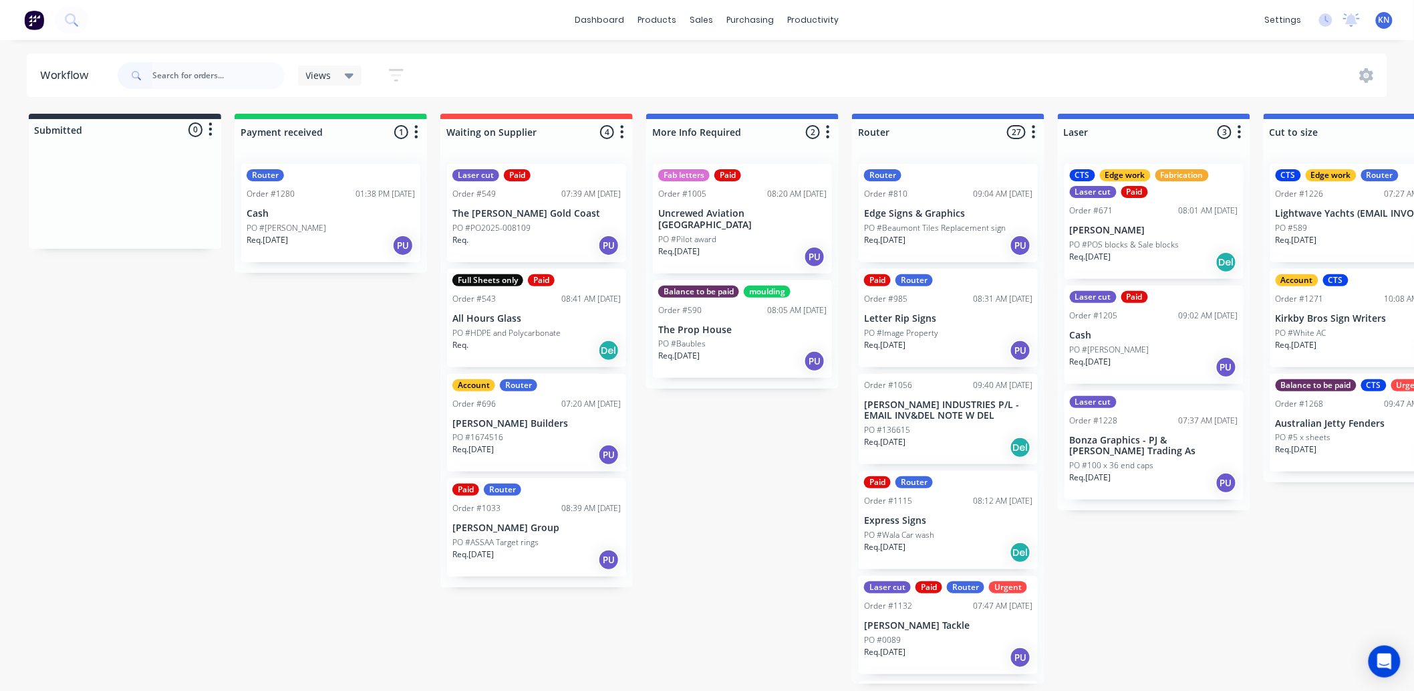
click at [317, 222] on div "PO #[PERSON_NAME]" at bounding box center [331, 228] width 168 height 12
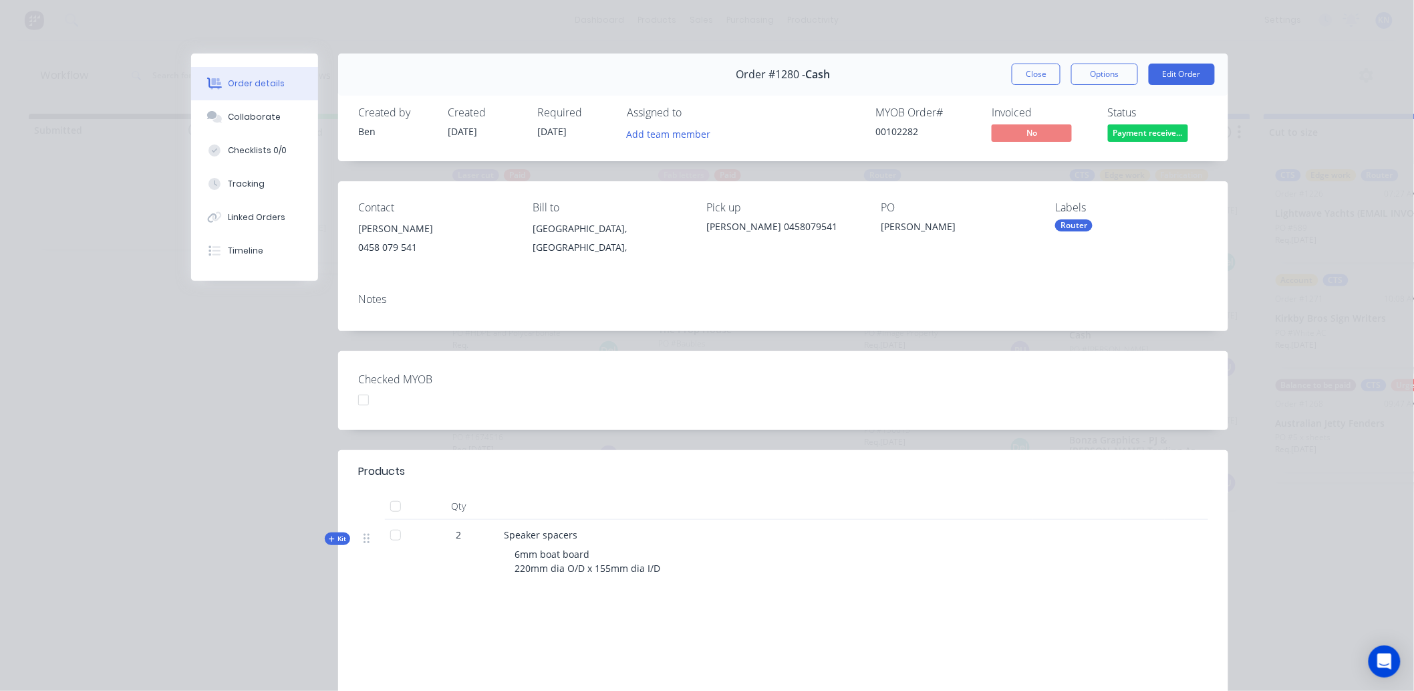
click at [362, 397] on div at bounding box center [363, 399] width 27 height 27
click at [1104, 72] on button "Options" at bounding box center [1105, 74] width 67 height 21
click at [971, 398] on div "Checked MYOB" at bounding box center [783, 390] width 890 height 79
click at [1034, 76] on button "Close" at bounding box center [1036, 74] width 49 height 21
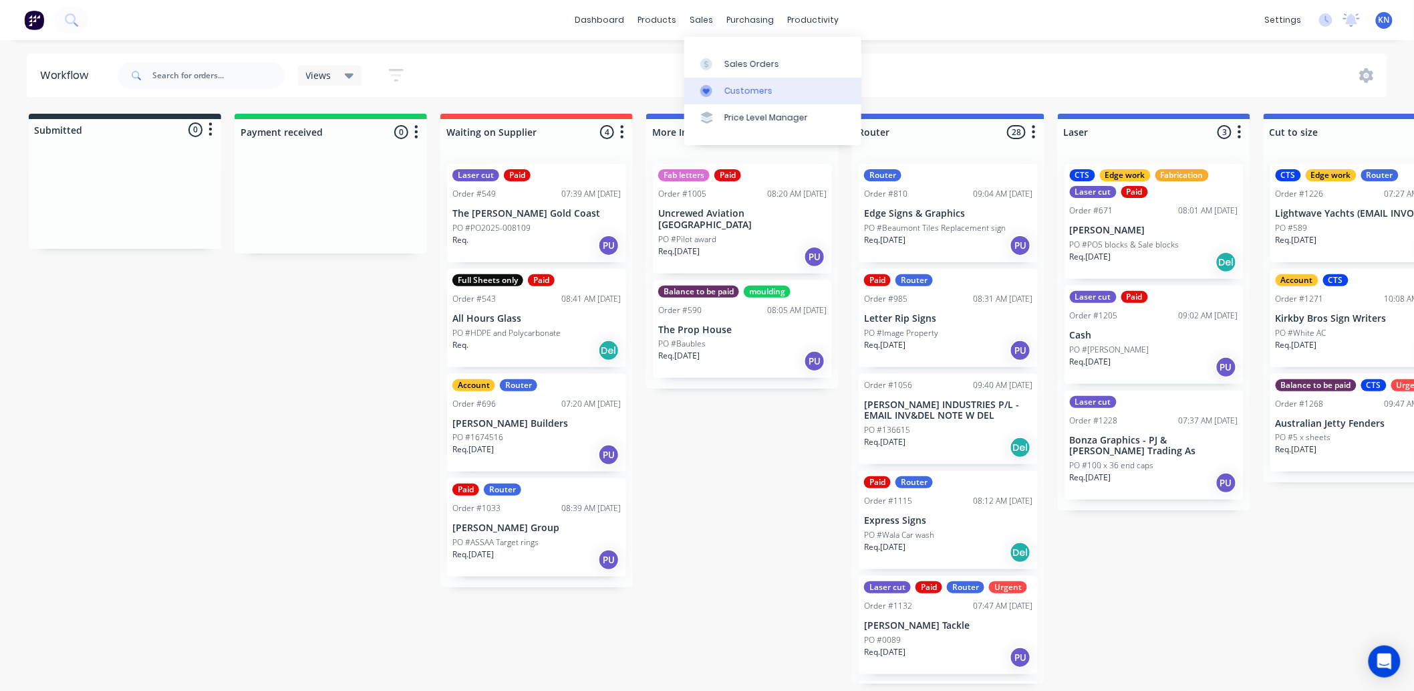
click at [758, 94] on div "Customers" at bounding box center [749, 91] width 48 height 12
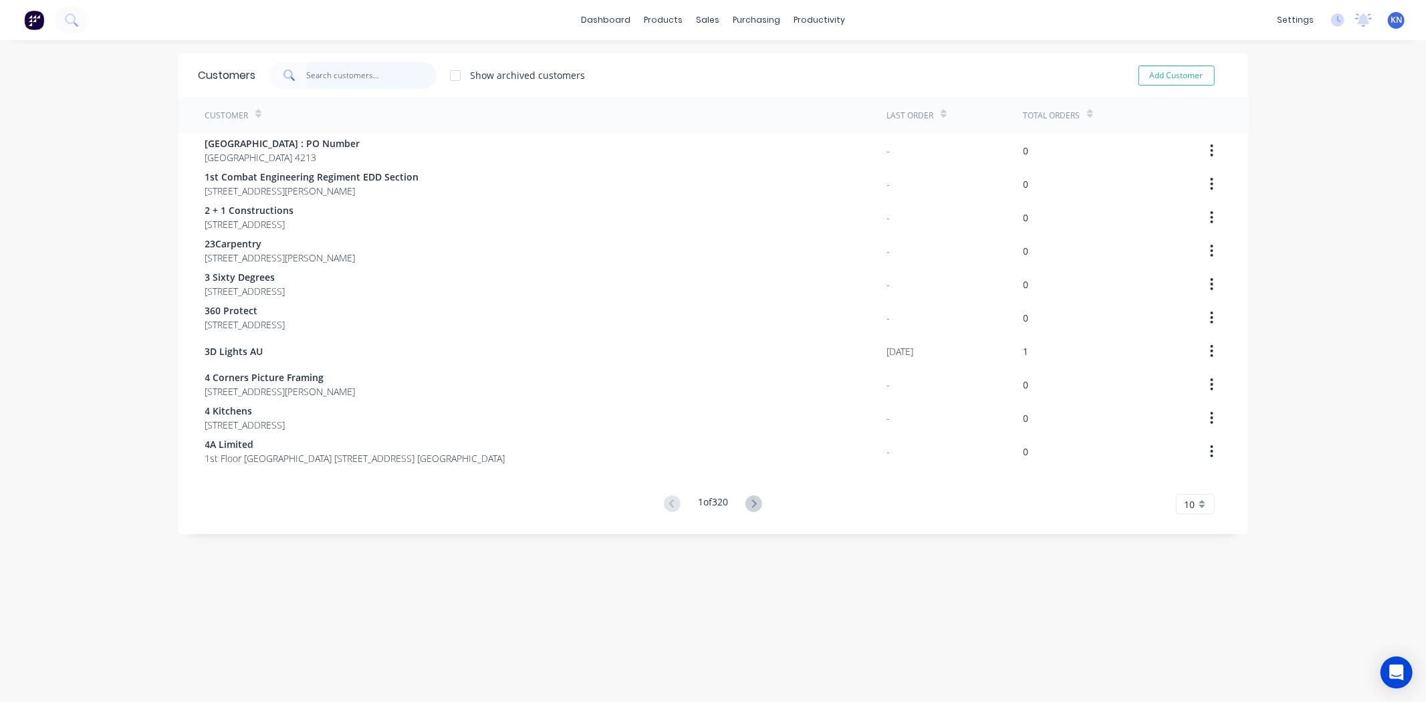
click at [332, 76] on input "text" at bounding box center [371, 75] width 130 height 27
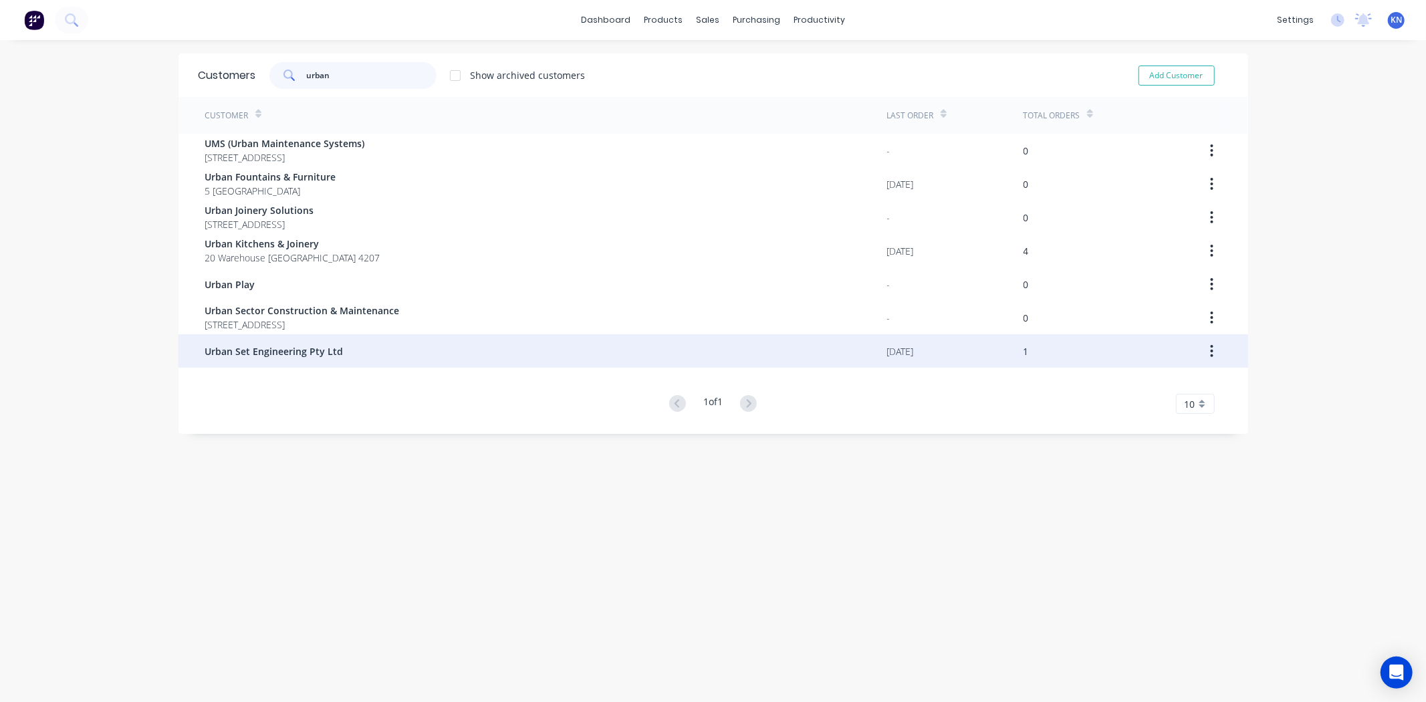
type input "urban"
click at [252, 351] on span "Urban Set Engineering Pty Ltd" at bounding box center [274, 351] width 138 height 14
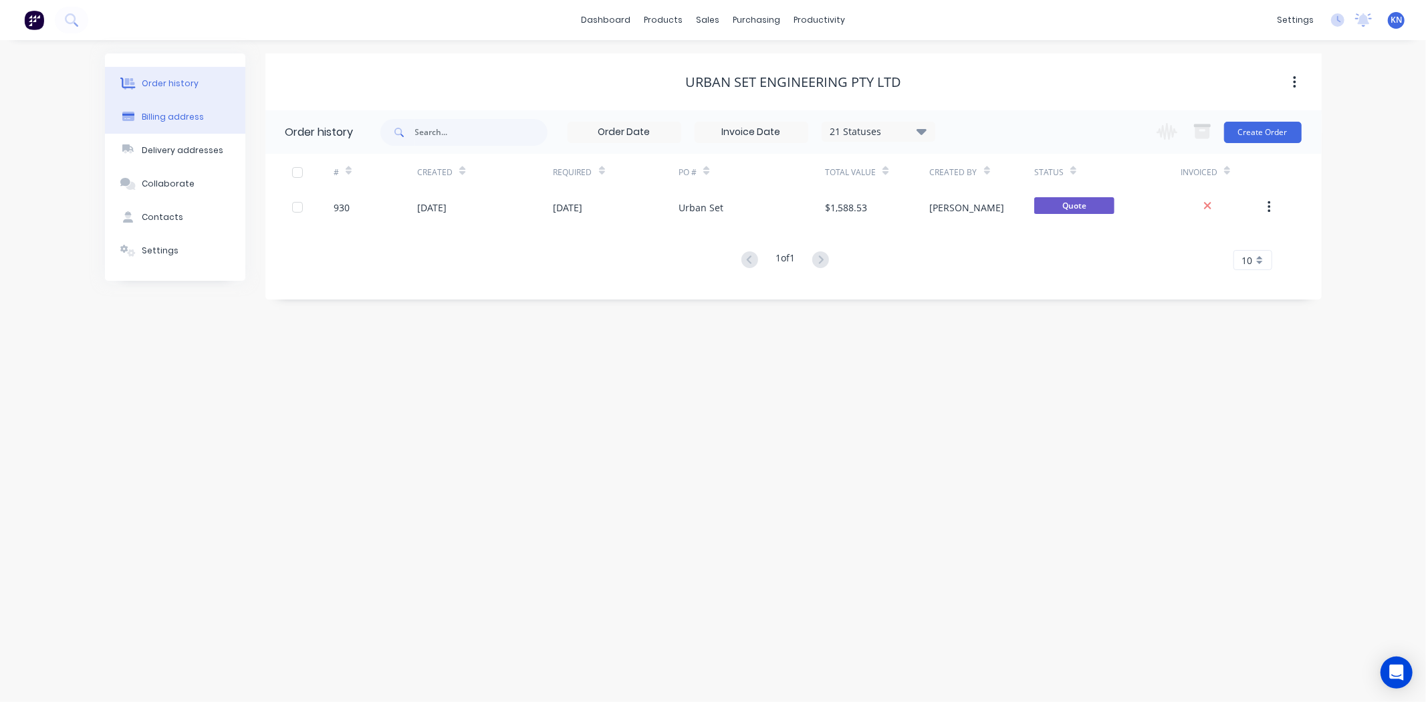
click at [185, 117] on div "Billing address" at bounding box center [173, 117] width 62 height 12
select select "AU"
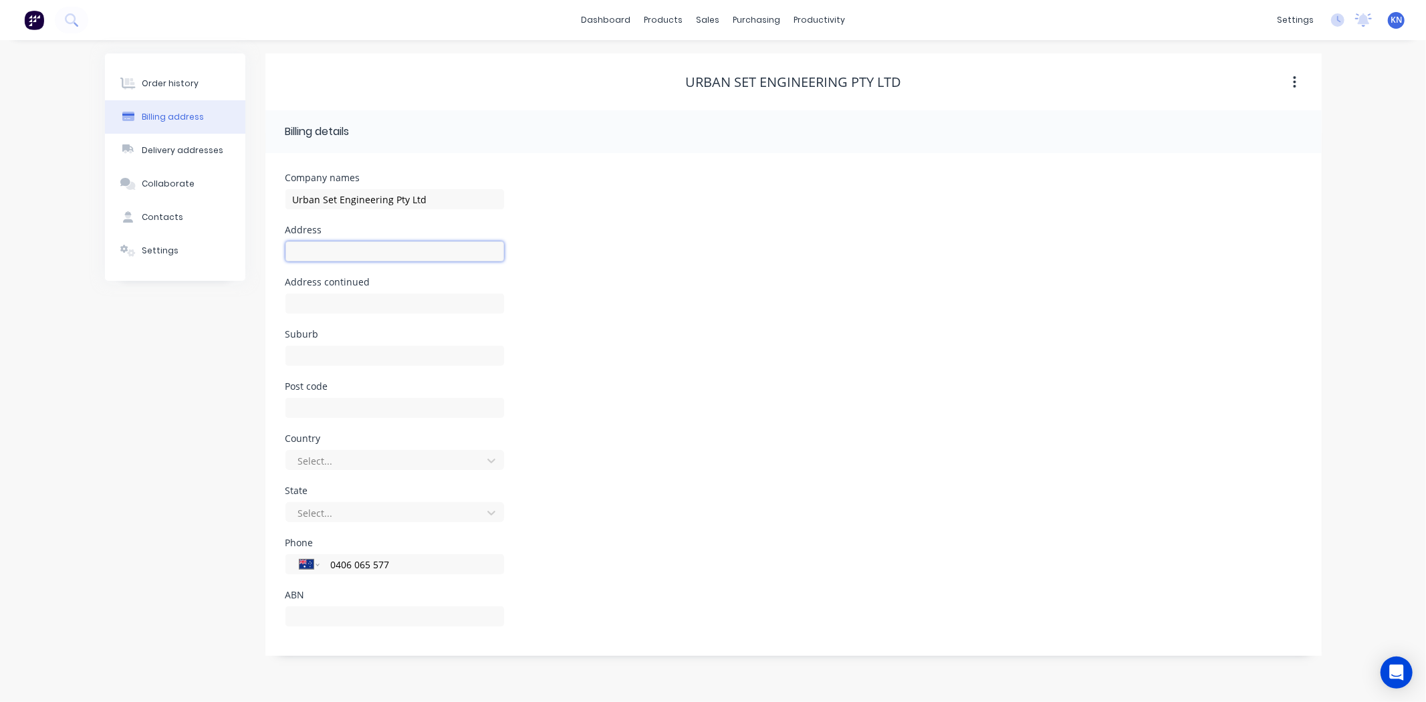
click at [392, 249] on input "text" at bounding box center [394, 251] width 219 height 20
type input "[STREET_ADDRESS]"
click at [345, 297] on input "text" at bounding box center [394, 303] width 219 height 20
click at [386, 618] on input "text" at bounding box center [394, 616] width 219 height 20
type input "90683392332"
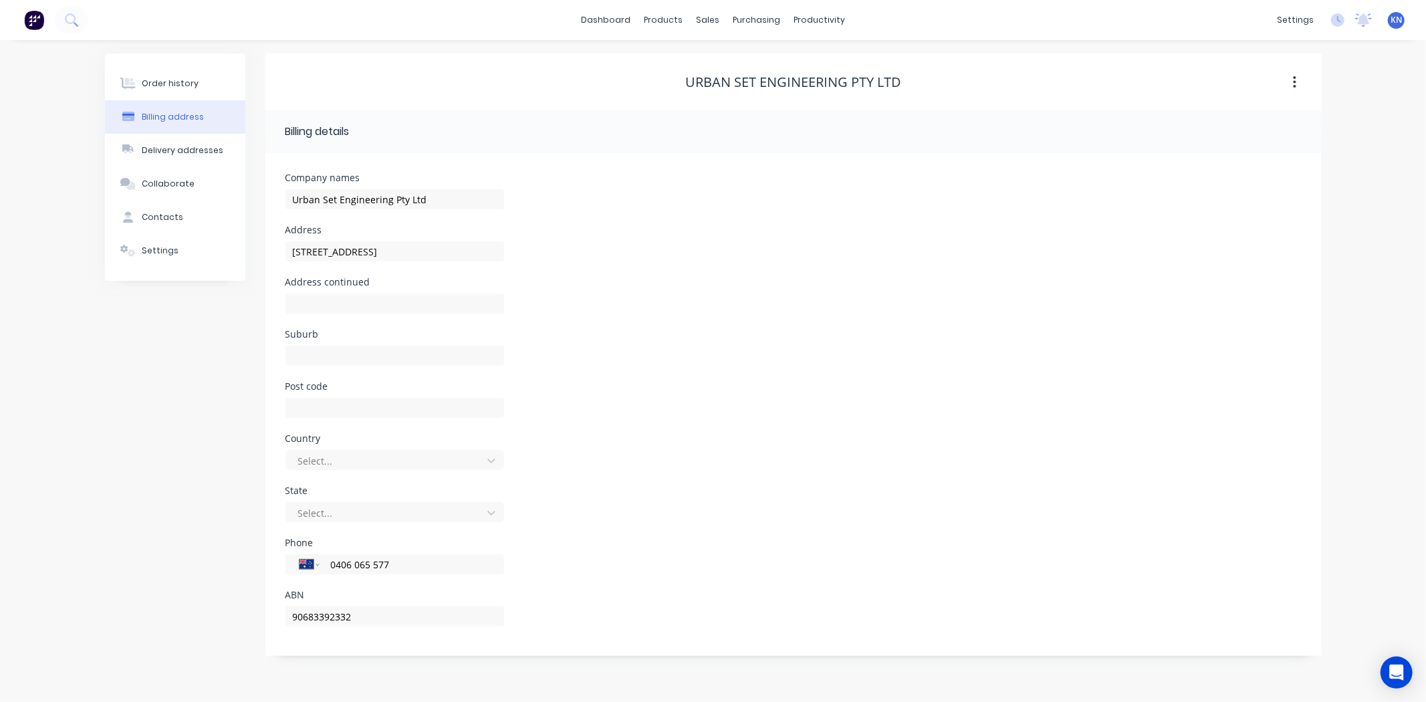
click at [664, 549] on div "Phone International [GEOGRAPHIC_DATA] [GEOGRAPHIC_DATA] [GEOGRAPHIC_DATA] [GEOG…" at bounding box center [793, 564] width 1016 height 52
click at [142, 82] on div "Order history" at bounding box center [170, 84] width 57 height 12
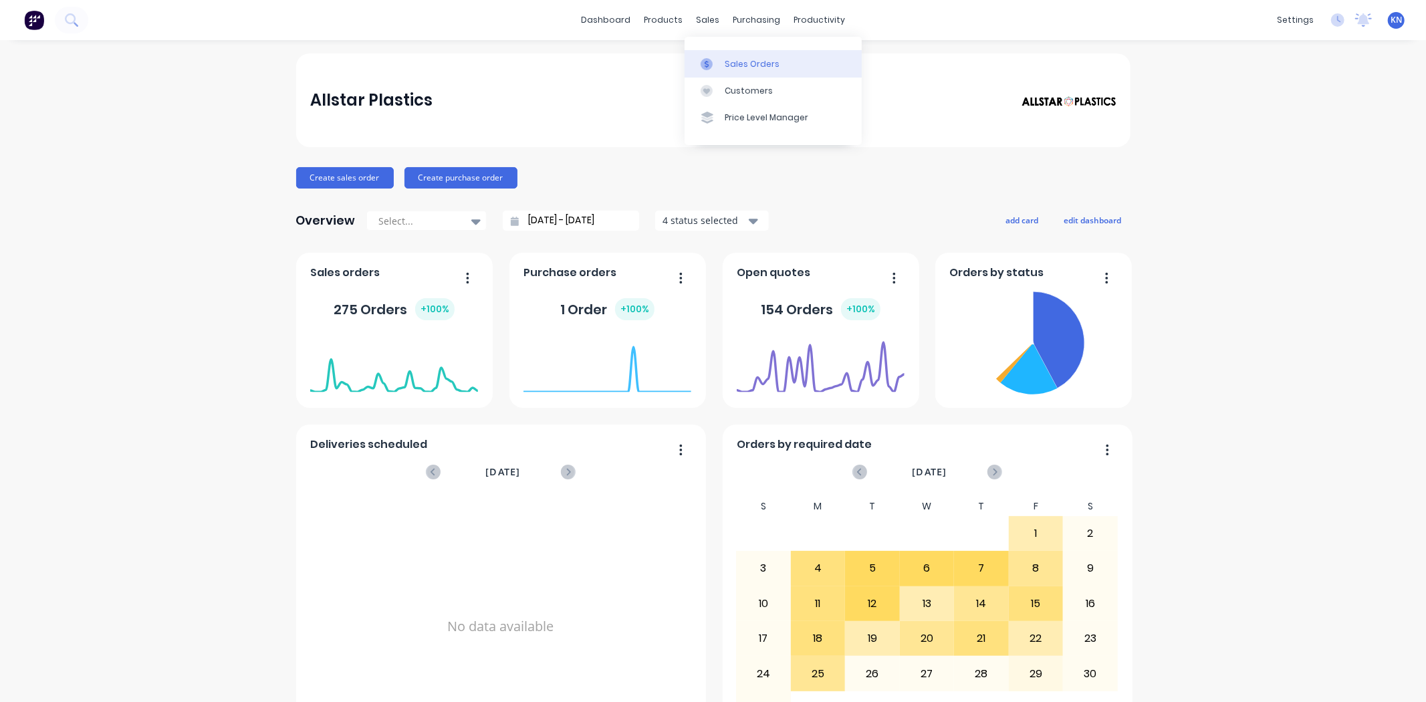
click at [737, 58] on div "Sales Orders" at bounding box center [752, 64] width 55 height 12
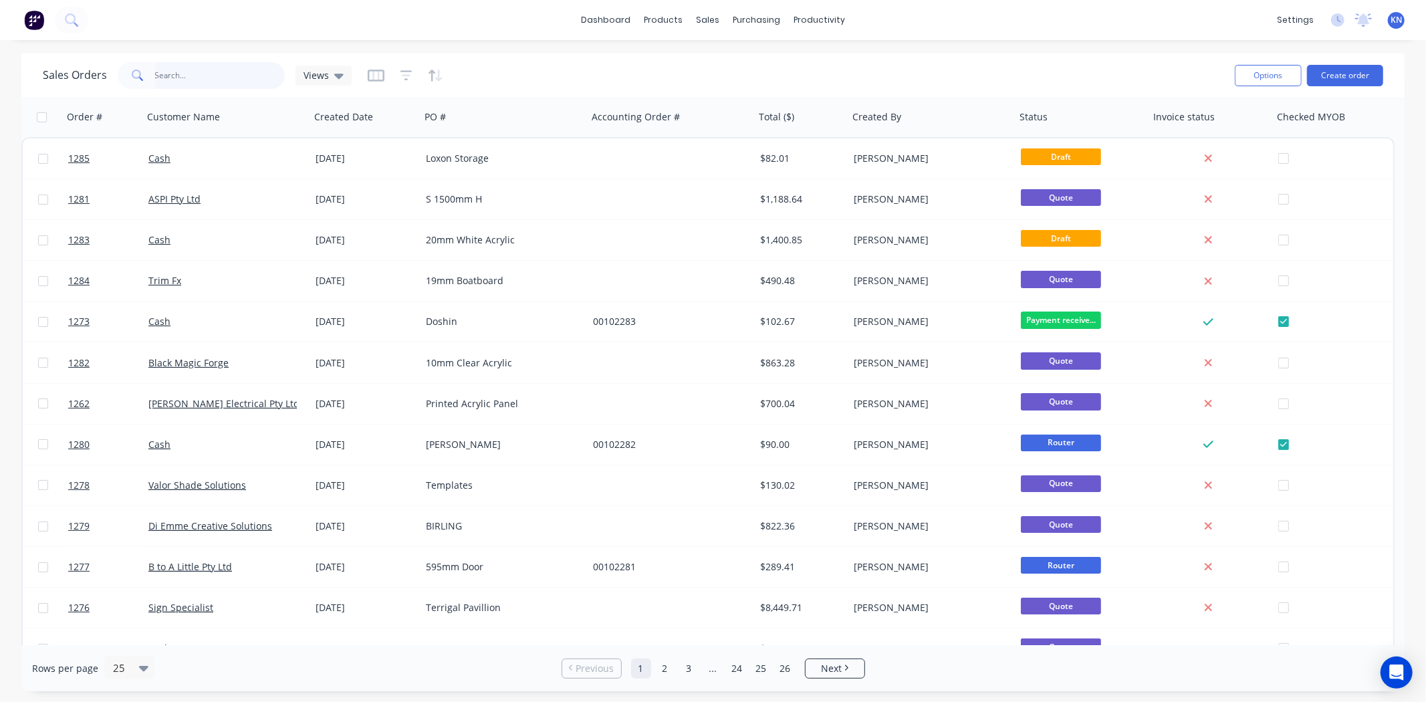
click at [156, 75] on input "text" at bounding box center [220, 75] width 130 height 27
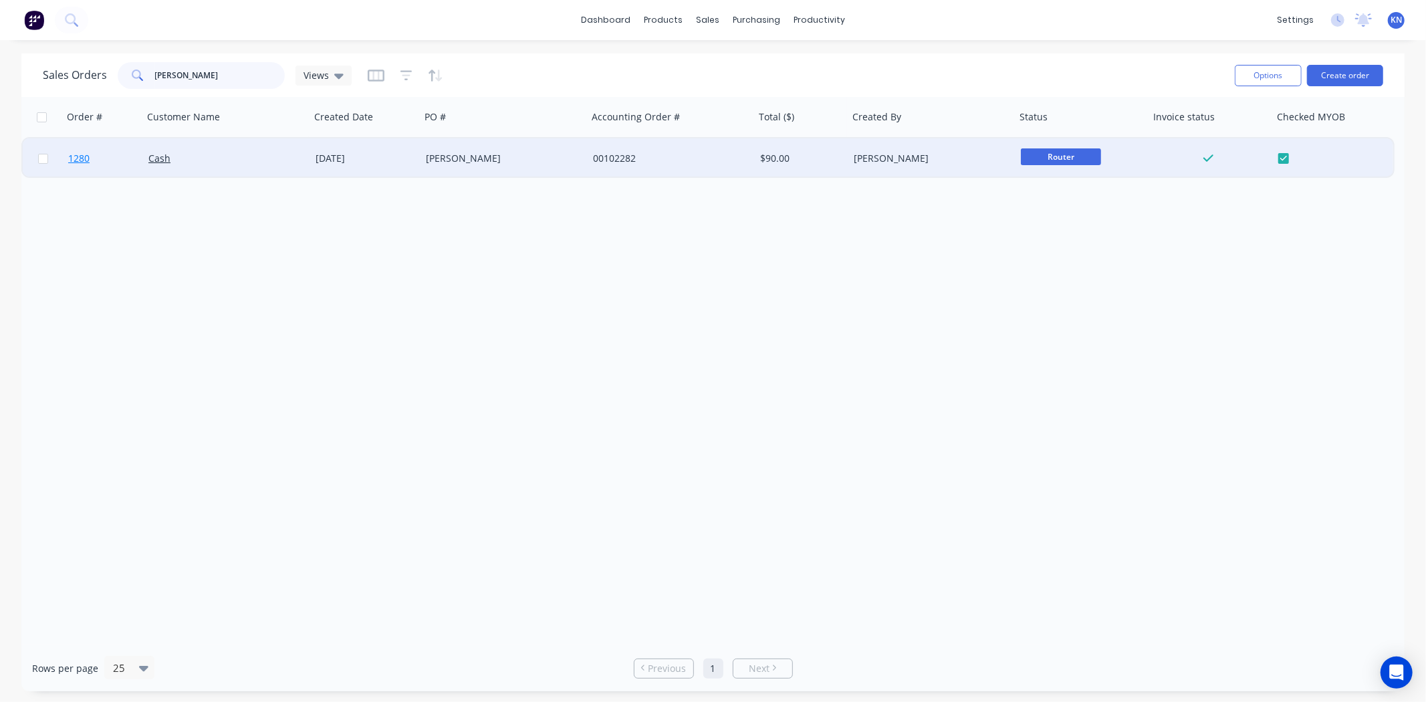
type input "[PERSON_NAME]"
click at [78, 158] on span "1280" at bounding box center [78, 158] width 21 height 13
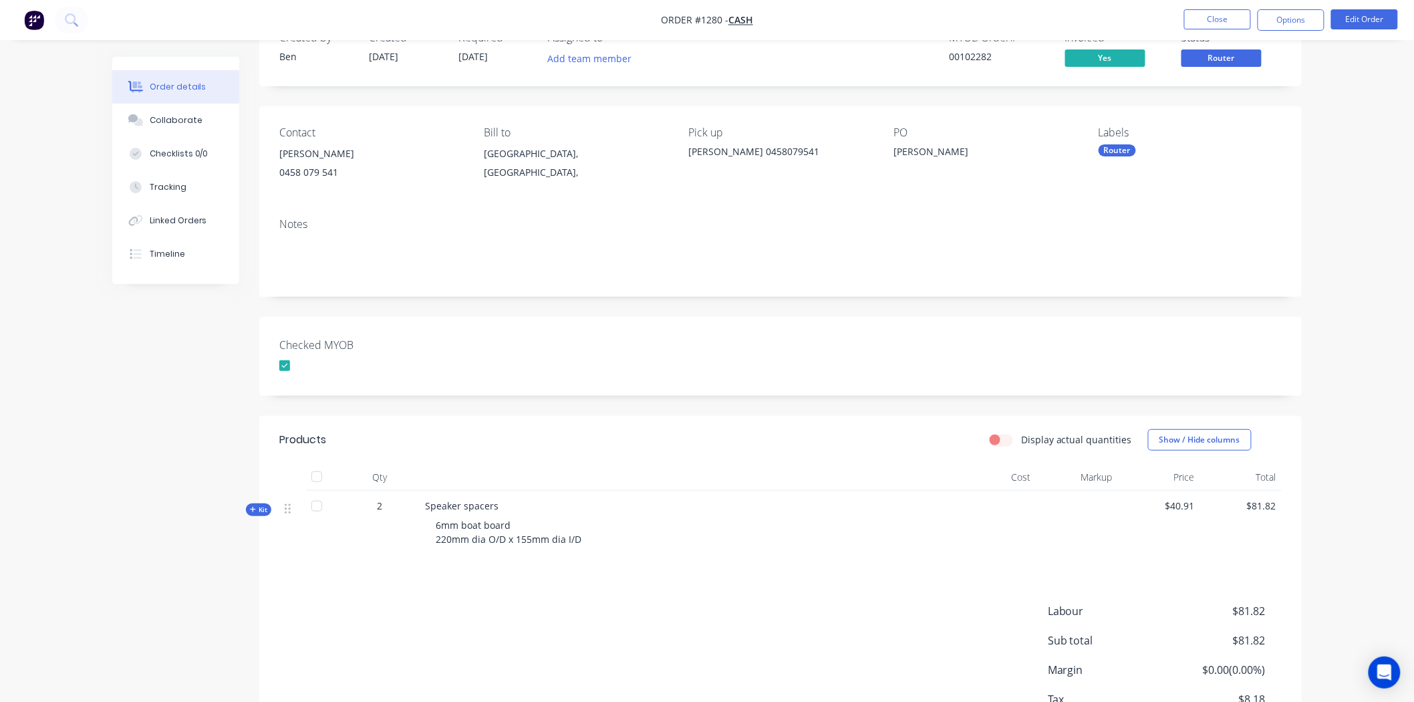
scroll to position [74, 0]
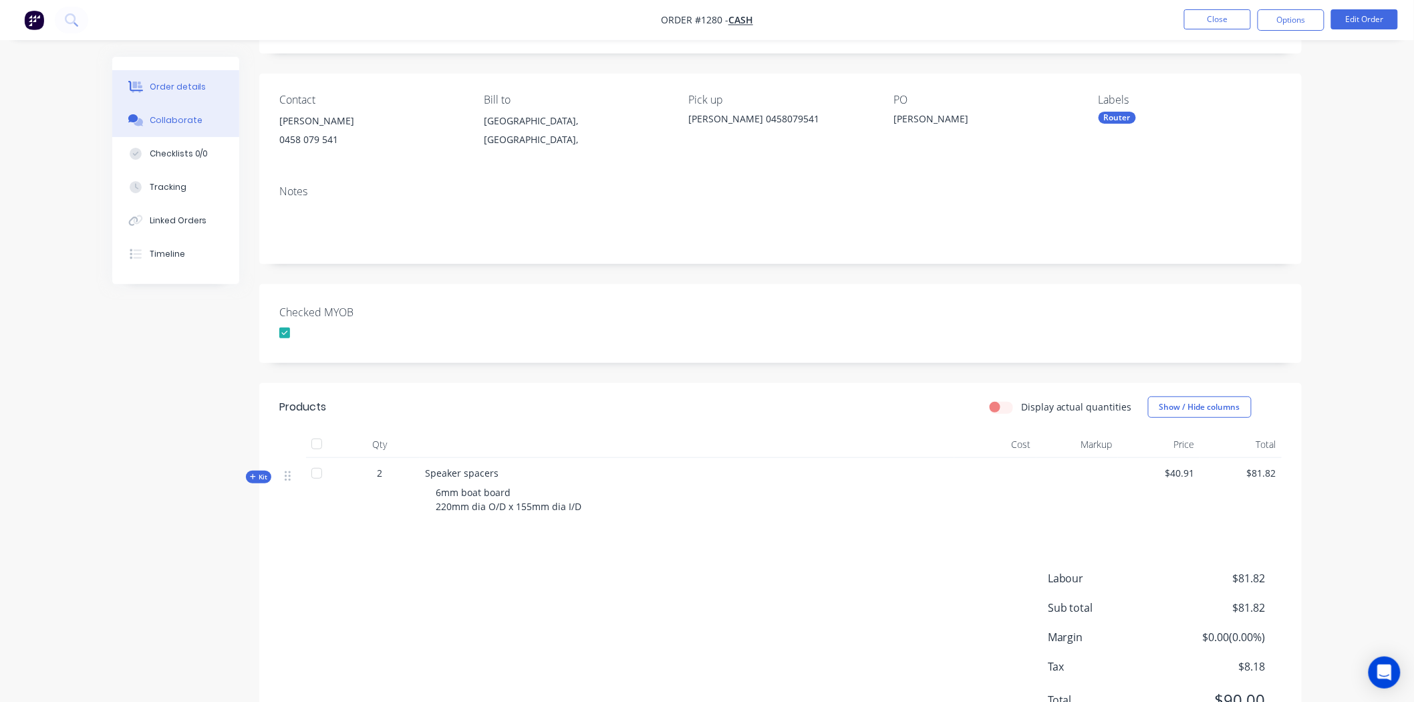
click at [177, 116] on div "Collaborate" at bounding box center [176, 120] width 53 height 12
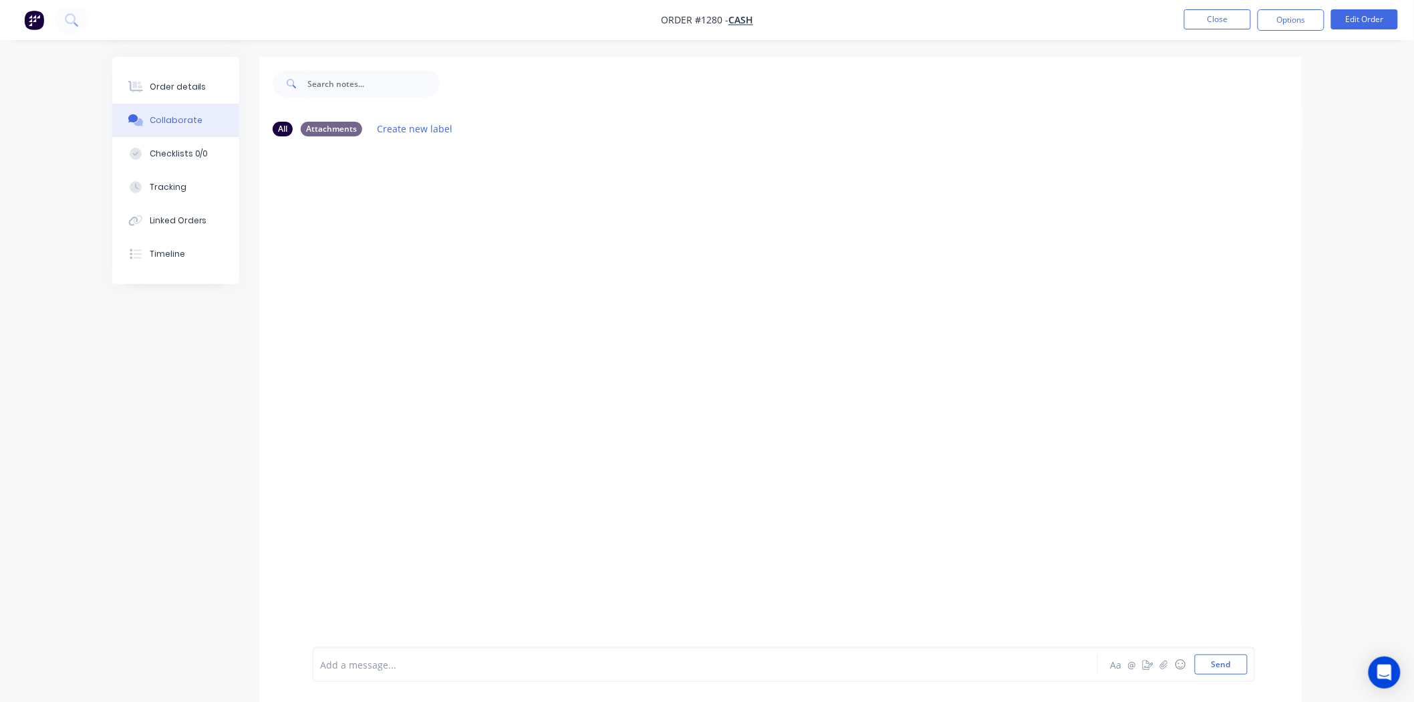
click at [389, 668] on div at bounding box center [668, 665] width 695 height 14
click at [1212, 657] on button "Send" at bounding box center [1221, 664] width 53 height 20
click at [169, 89] on div "Order details" at bounding box center [178, 87] width 57 height 12
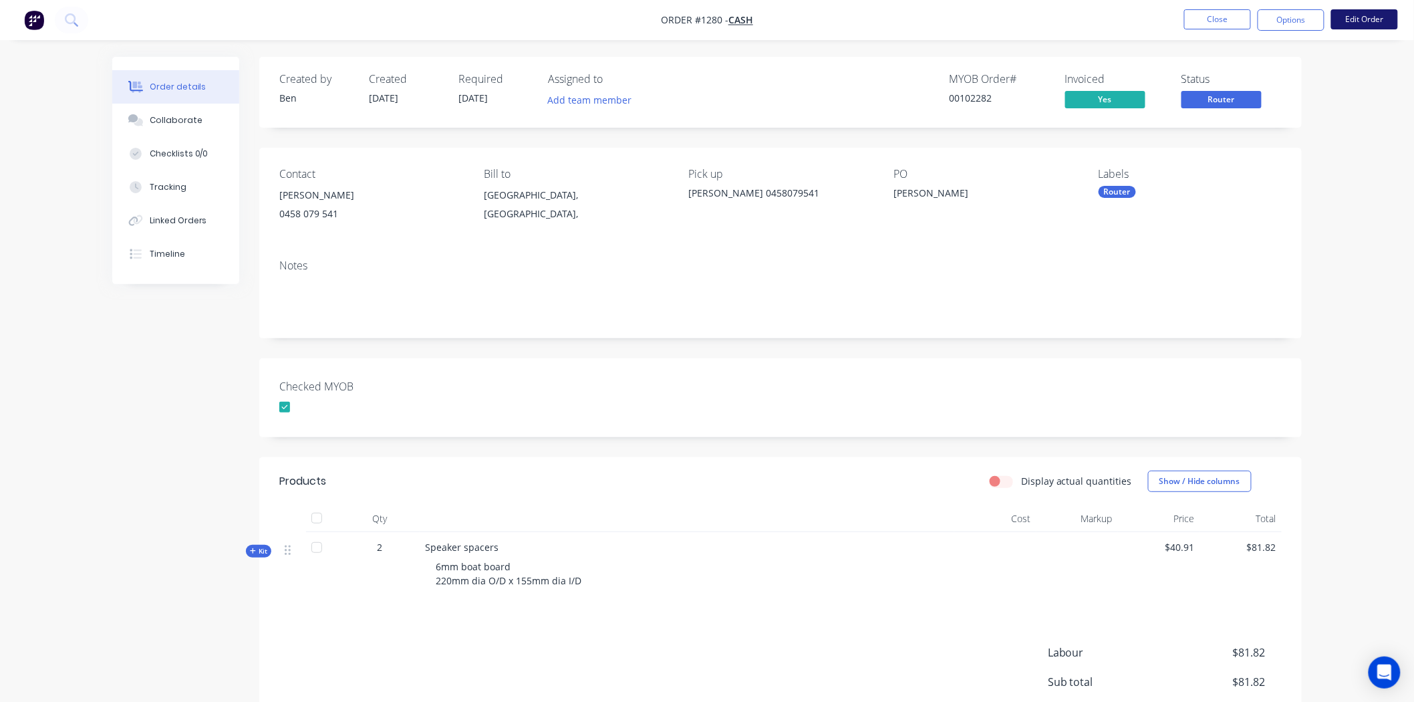
click at [1364, 21] on button "Edit Order" at bounding box center [1365, 19] width 67 height 20
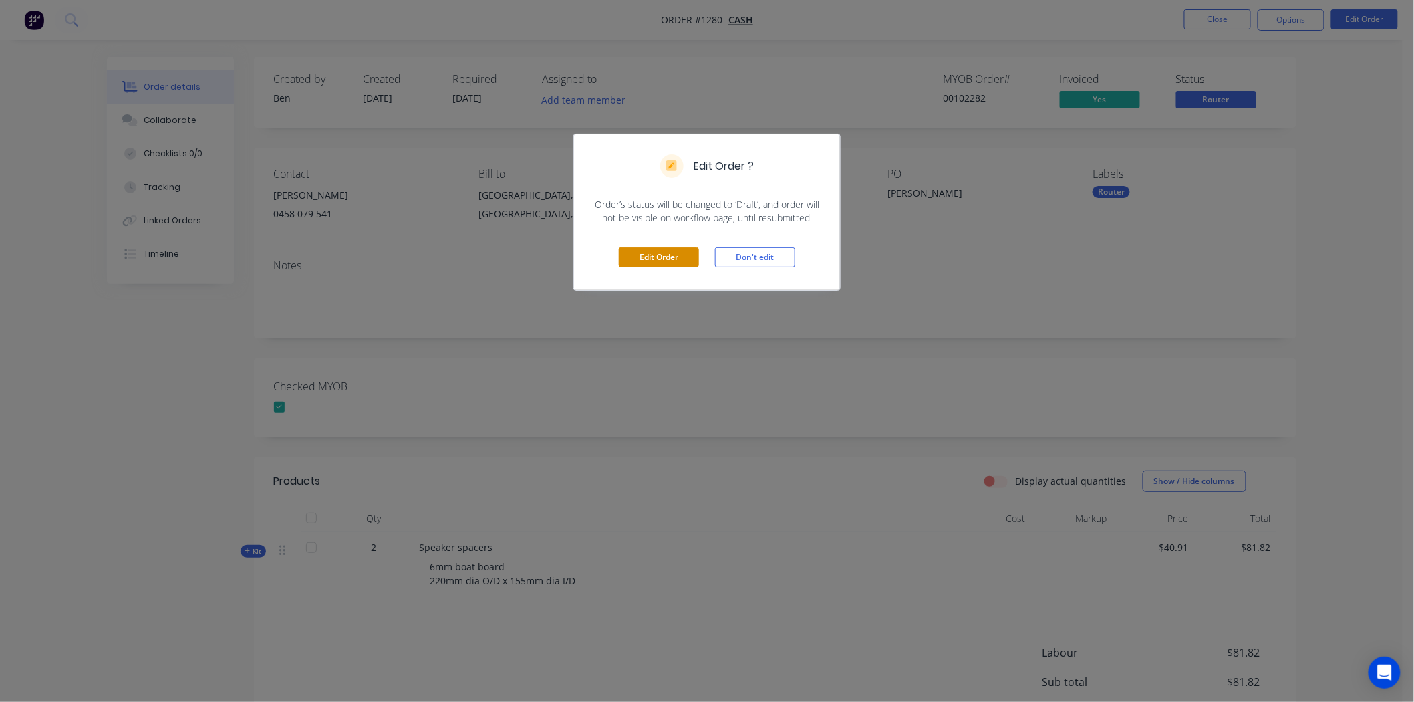
click at [677, 261] on button "Edit Order" at bounding box center [659, 257] width 80 height 20
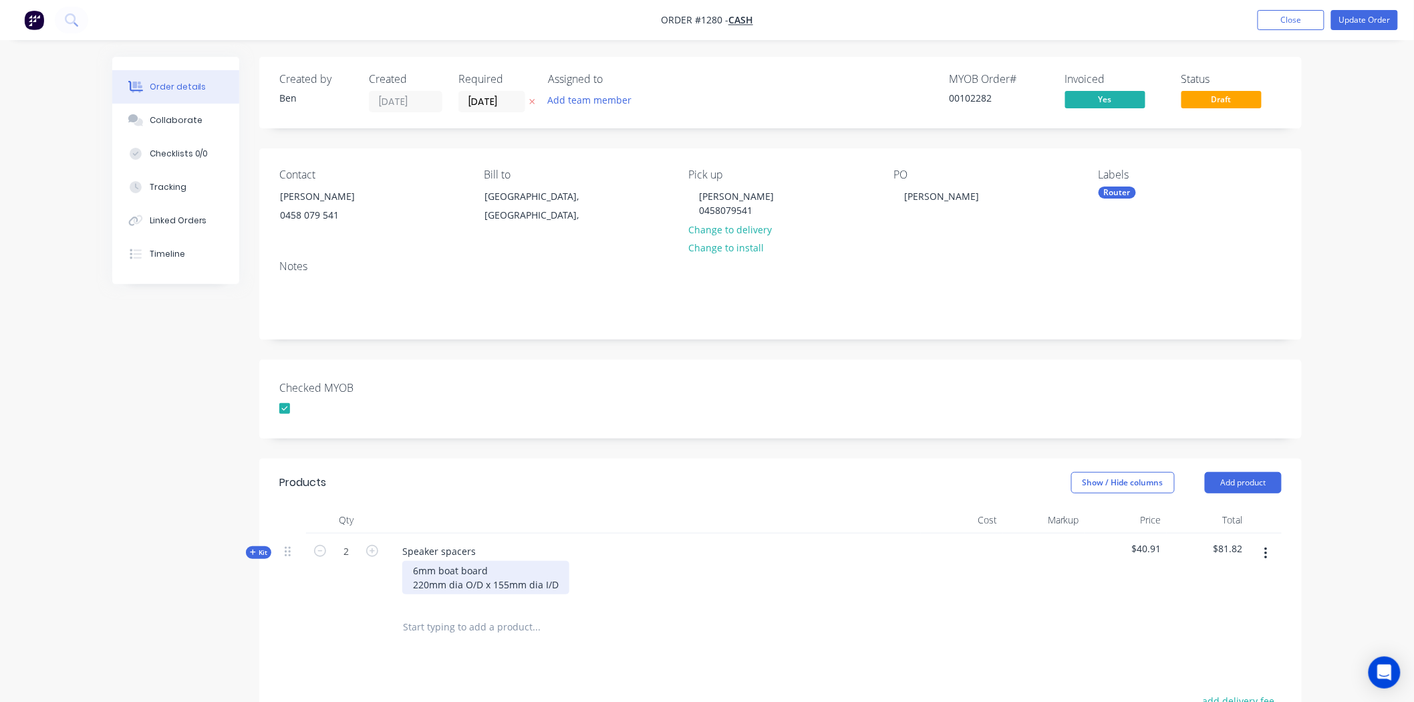
click at [423, 584] on div "6mm boat board 220mm dia O/D x 155mm dia I/D" at bounding box center [485, 577] width 167 height 33
click at [692, 485] on div "Show / Hide columns Add product" at bounding box center [887, 482] width 789 height 21
click at [1376, 18] on button "Update Order" at bounding box center [1365, 20] width 67 height 20
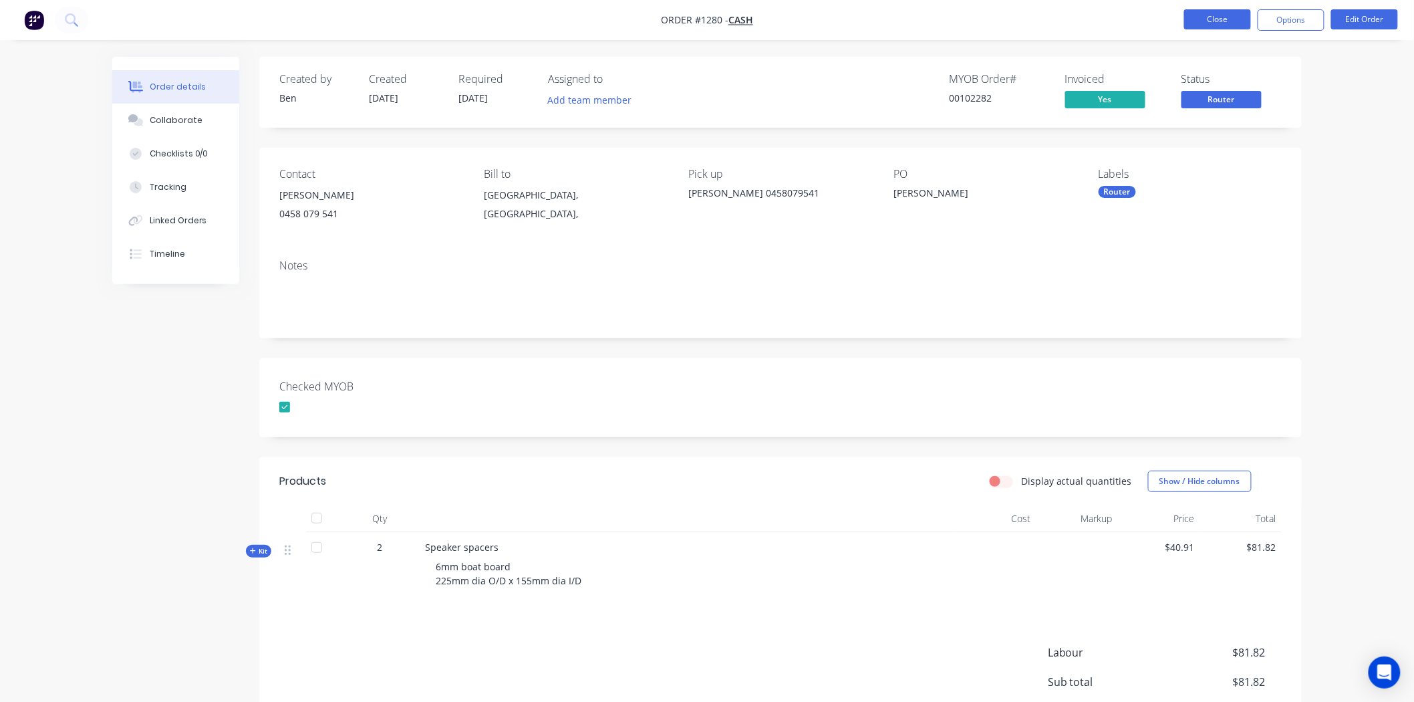
click at [1213, 16] on button "Close" at bounding box center [1218, 19] width 67 height 20
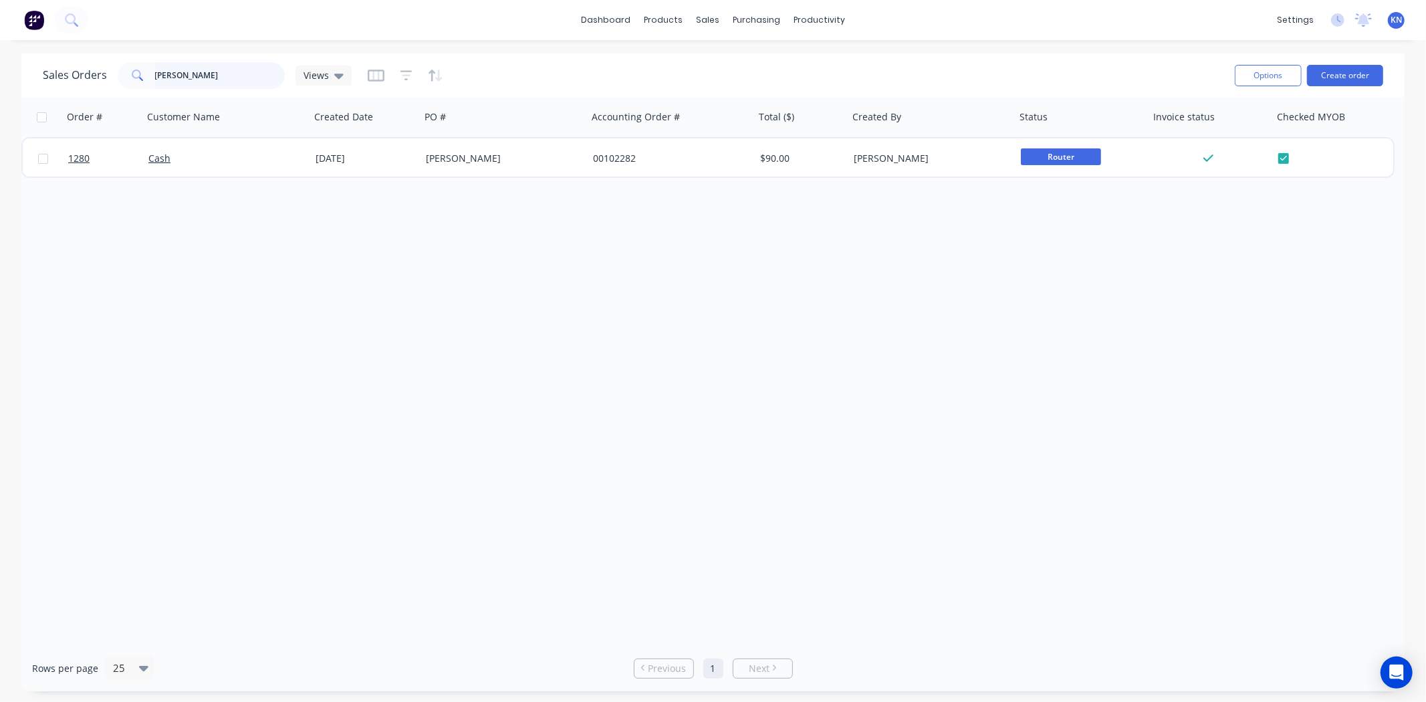
click at [199, 76] on input "wayde" at bounding box center [220, 75] width 130 height 27
type input "w"
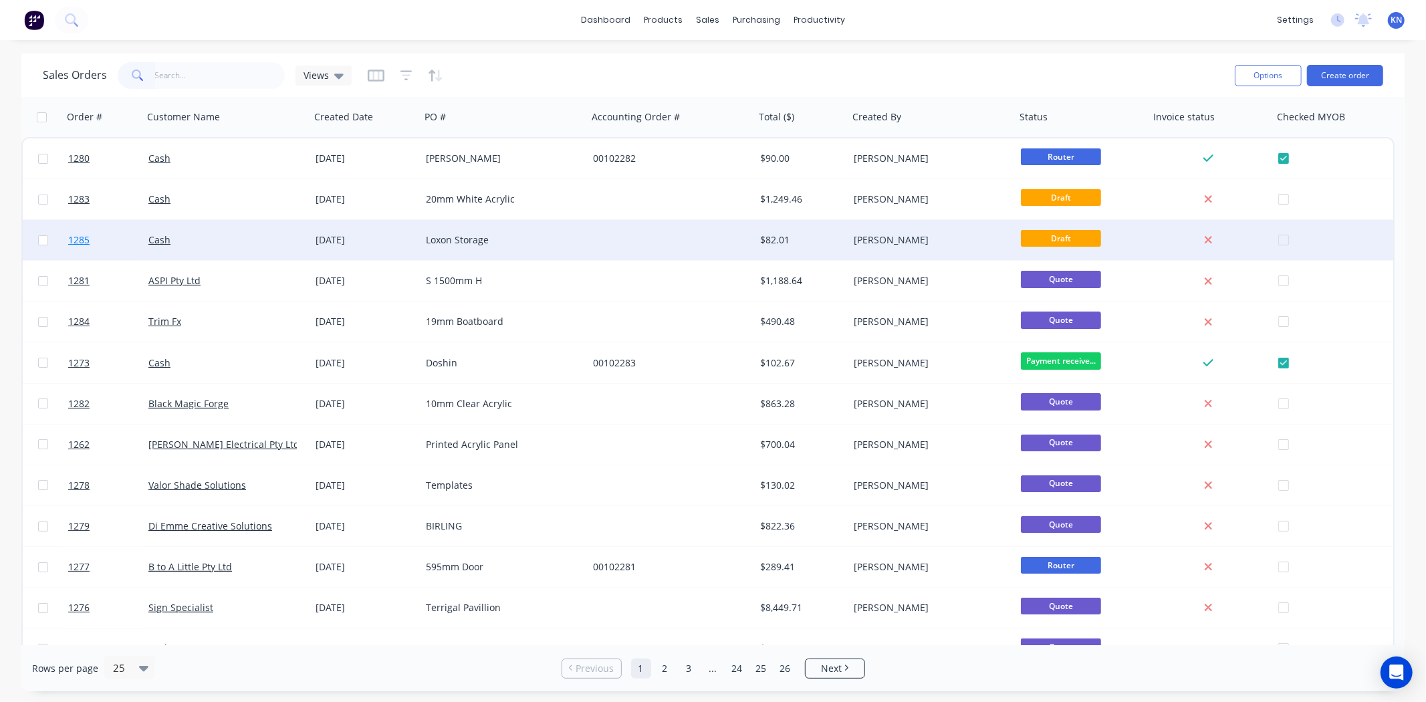
click at [78, 237] on span "1285" at bounding box center [78, 239] width 21 height 13
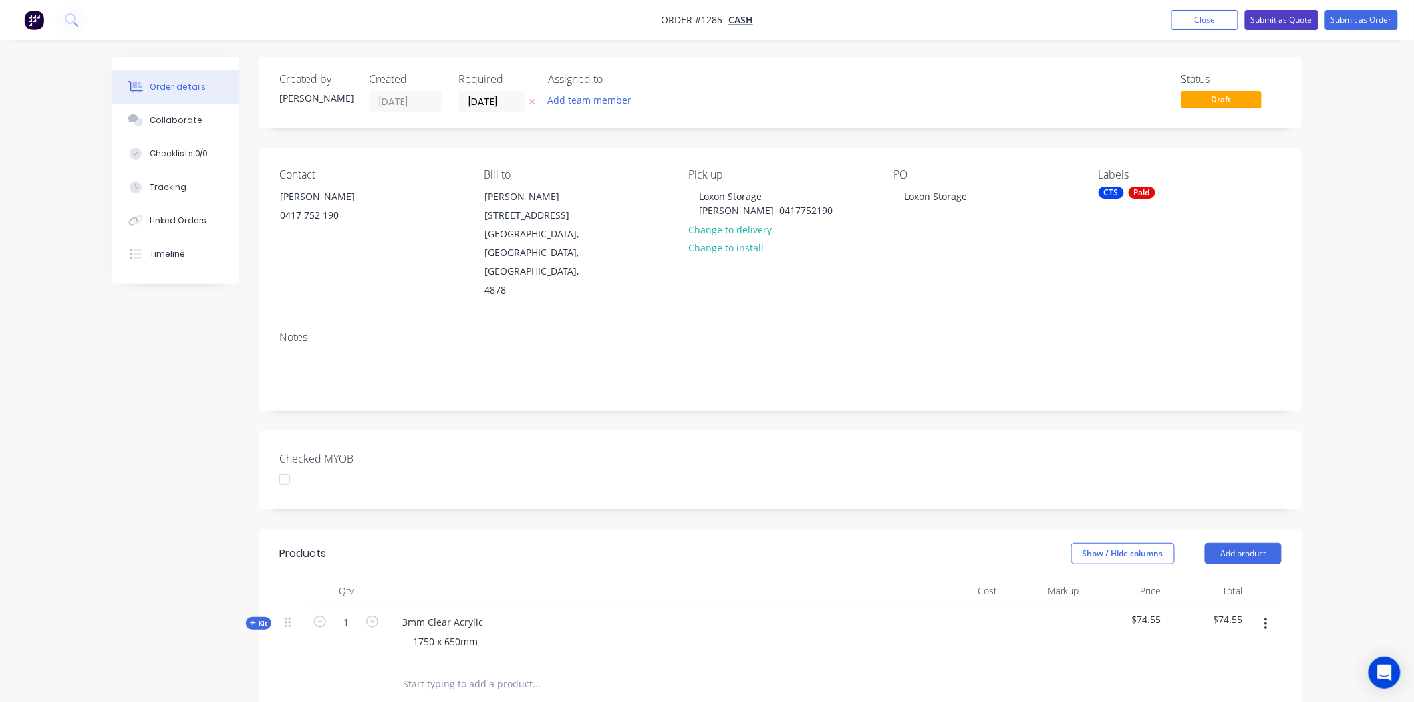
click at [1291, 16] on button "Submit as Quote" at bounding box center [1282, 20] width 74 height 20
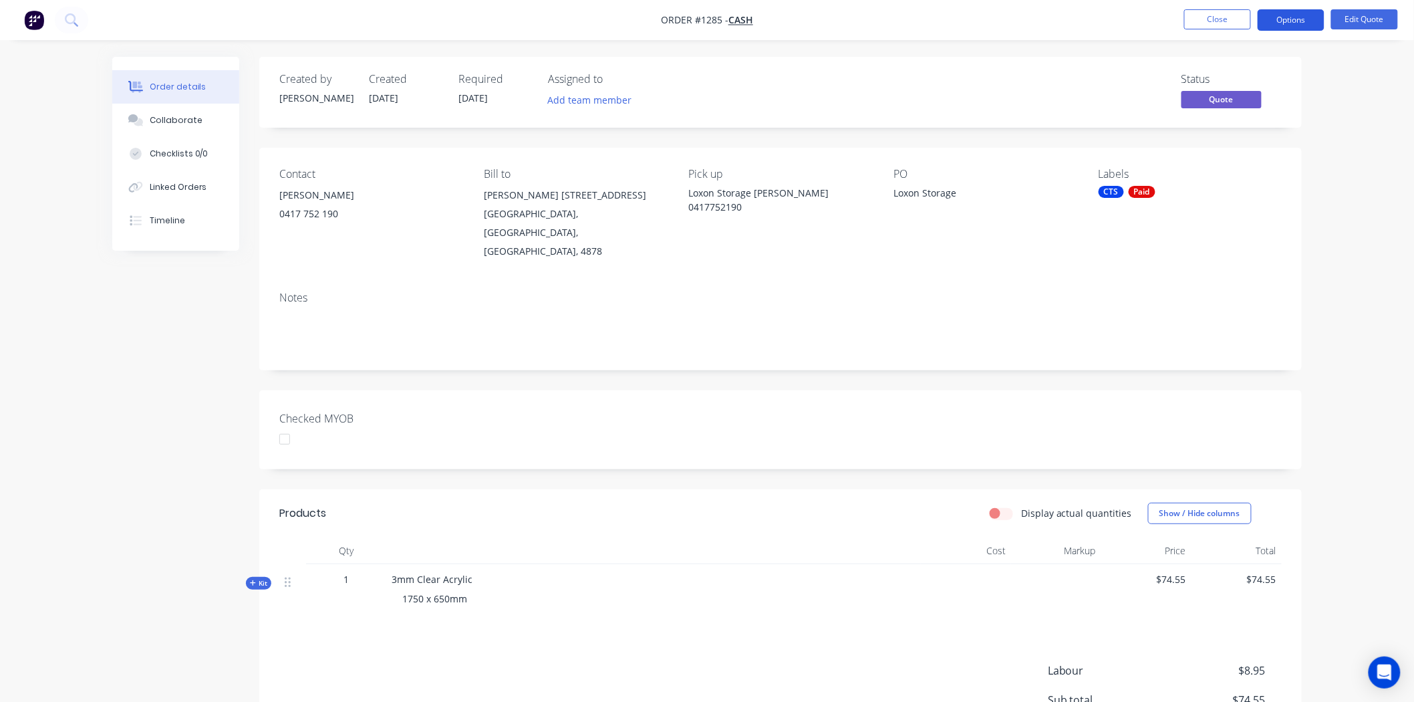
click at [1308, 17] on button "Options" at bounding box center [1291, 19] width 67 height 21
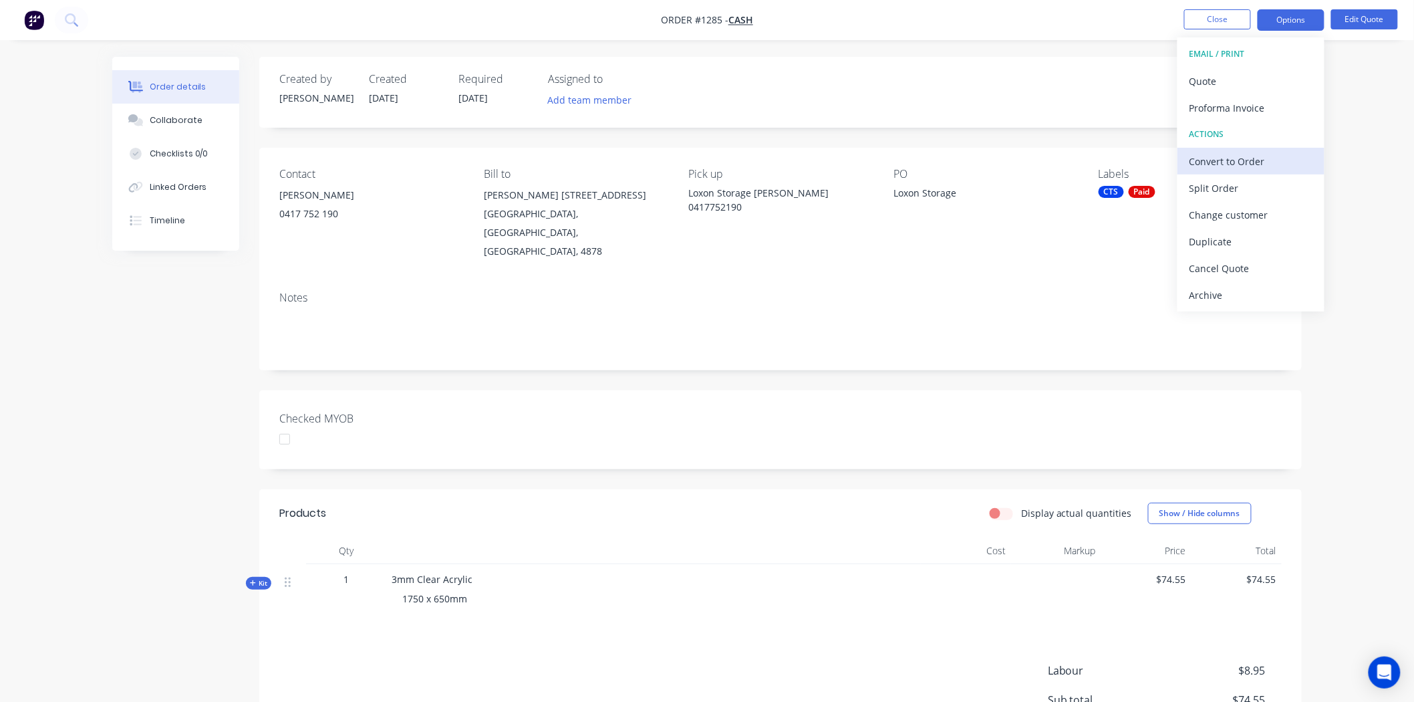
click at [1231, 160] on div "Convert to Order" at bounding box center [1251, 161] width 123 height 19
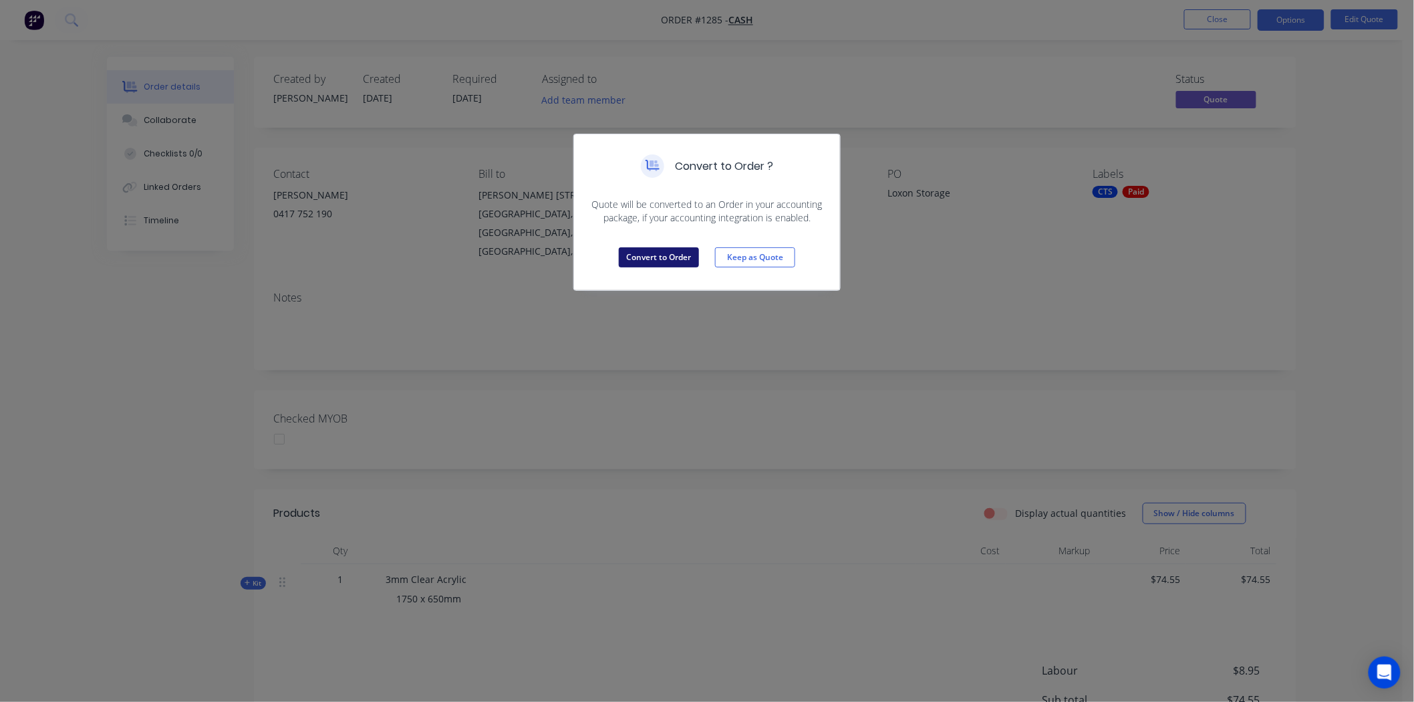
click at [659, 251] on button "Convert to Order" at bounding box center [659, 257] width 80 height 20
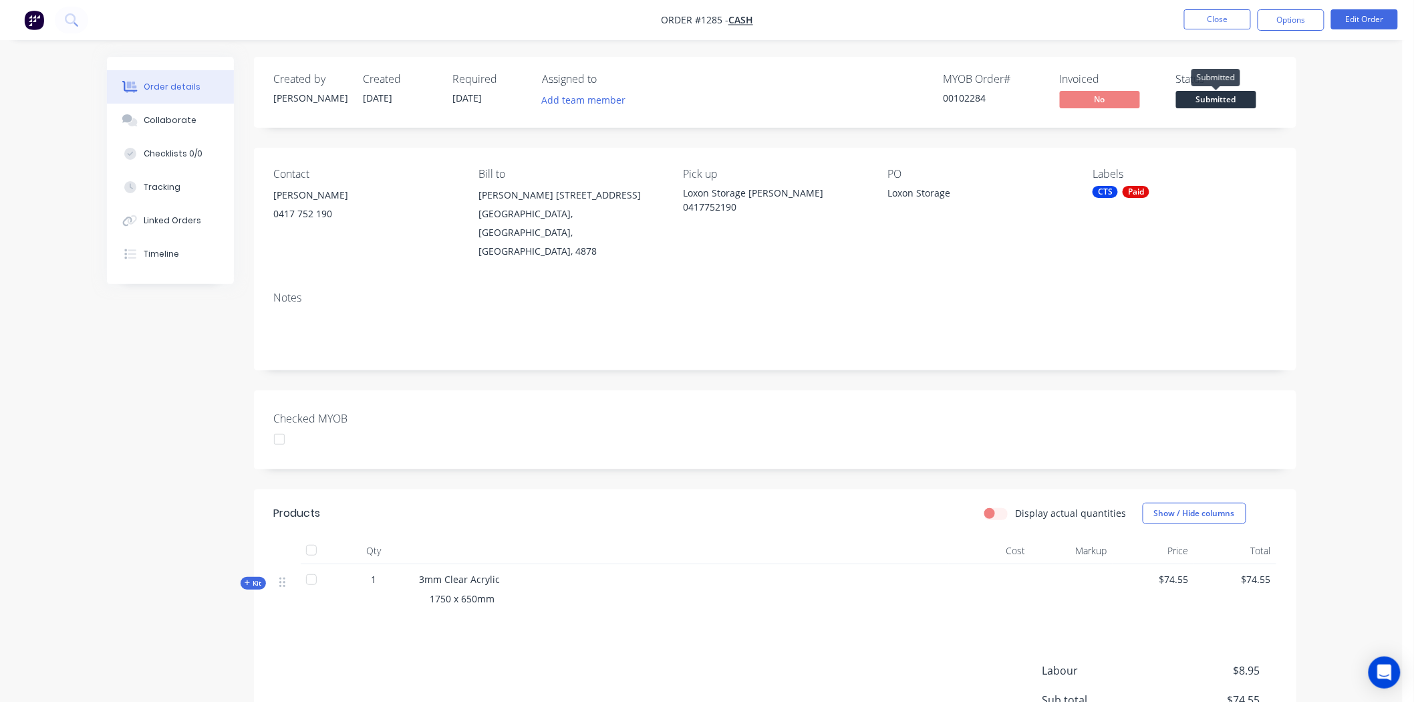
click at [1231, 100] on span "Submitted" at bounding box center [1216, 99] width 80 height 17
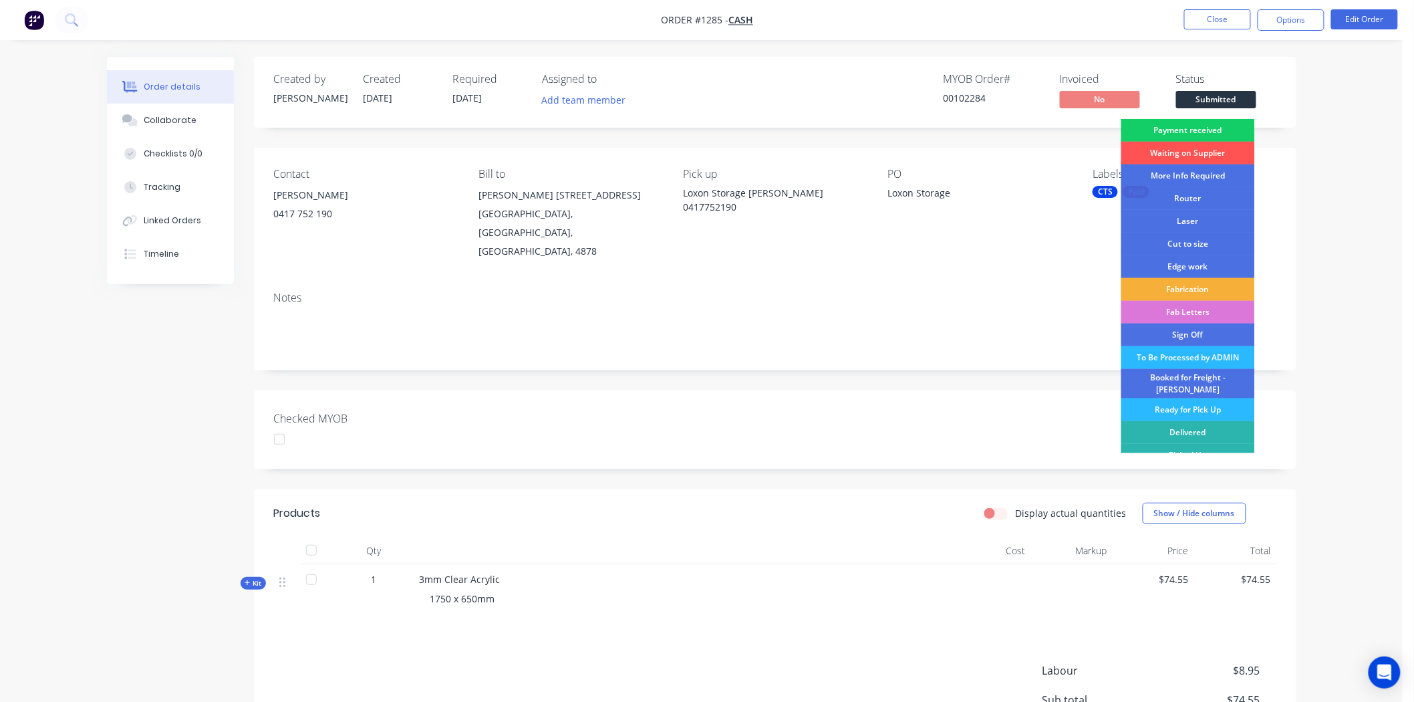
click at [1202, 126] on div "Payment received" at bounding box center [1189, 130] width 134 height 23
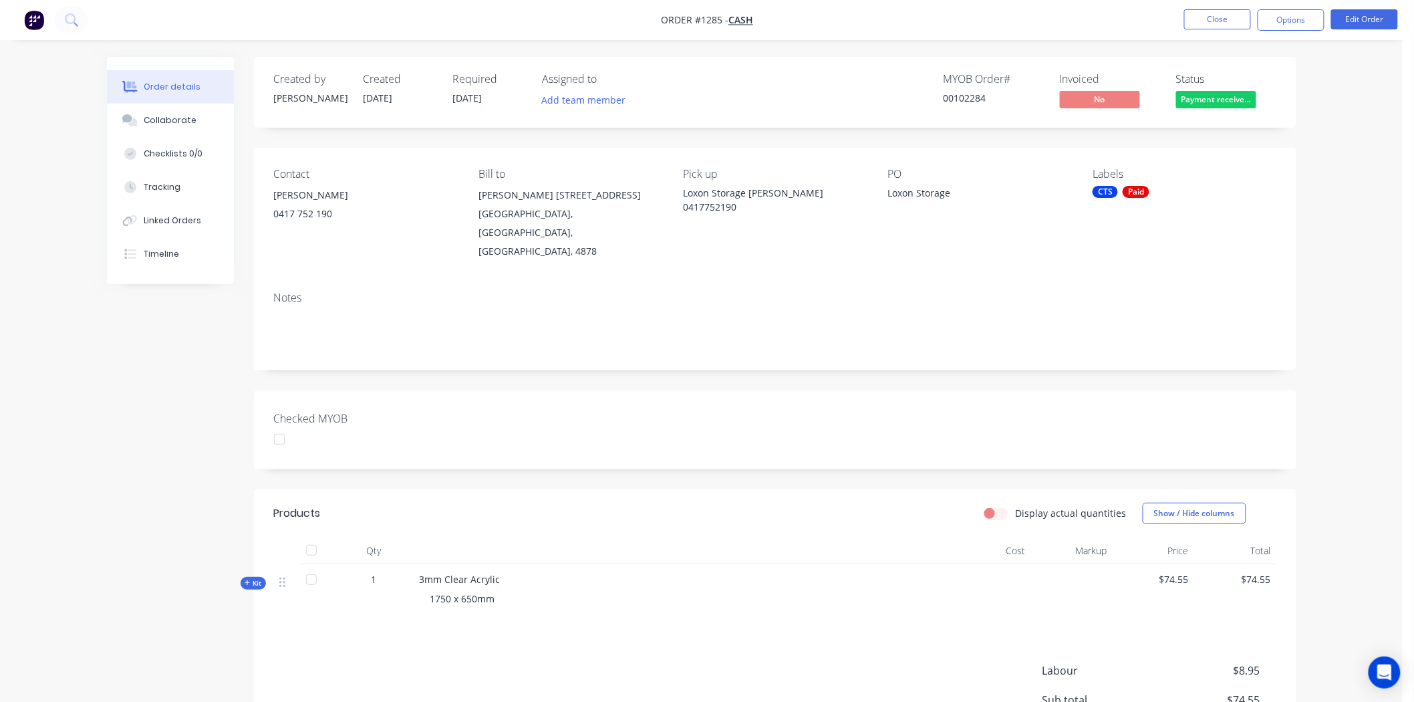
click at [276, 426] on div at bounding box center [279, 439] width 27 height 27
click at [1305, 18] on button "Options" at bounding box center [1291, 19] width 67 height 21
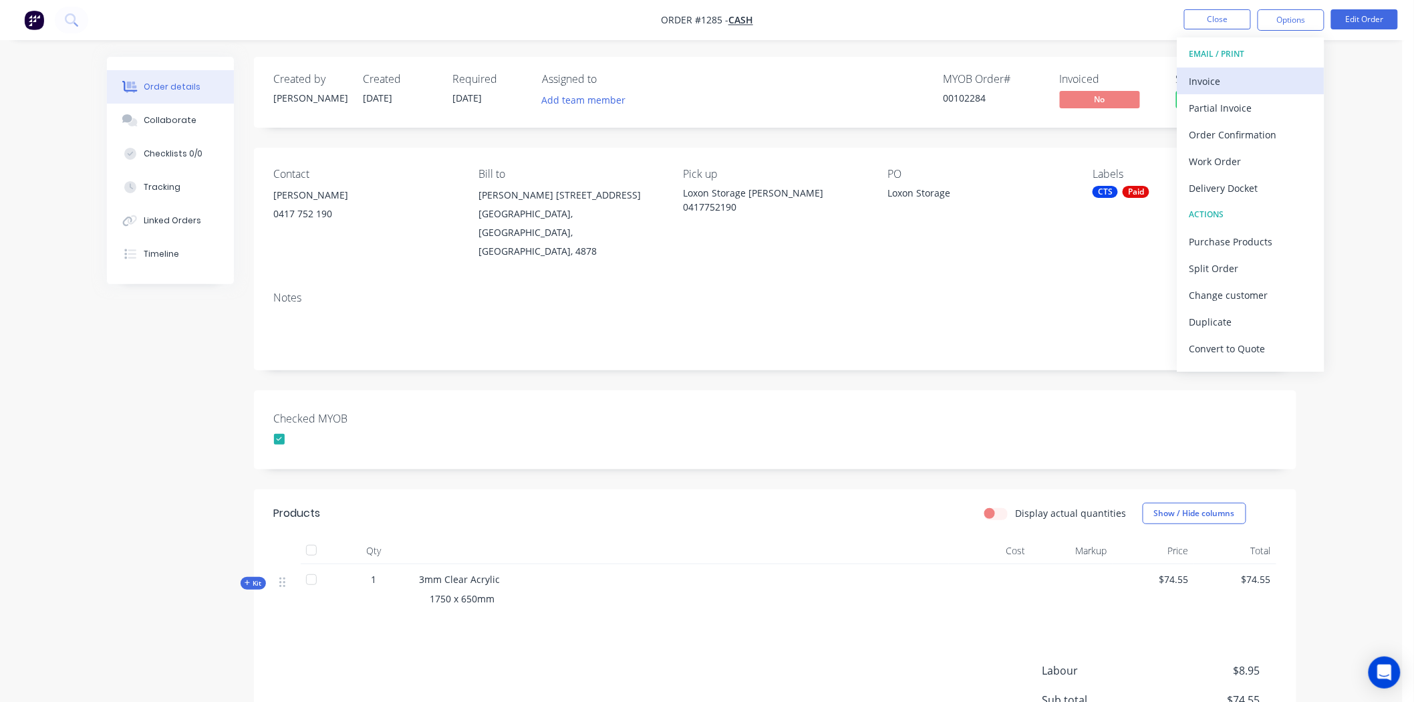
click at [1198, 78] on div "Invoice" at bounding box center [1251, 81] width 123 height 19
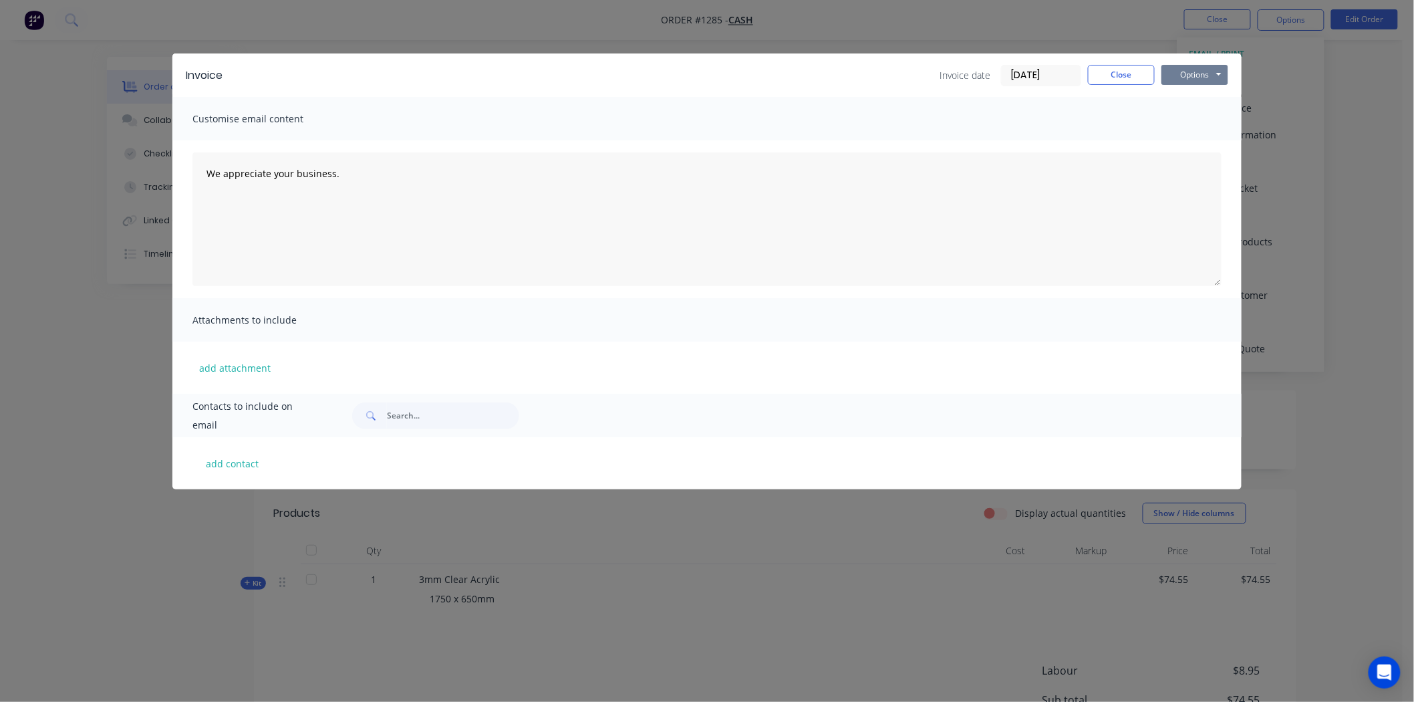
click at [1207, 71] on button "Options" at bounding box center [1195, 75] width 67 height 20
click at [1198, 117] on button "Print" at bounding box center [1205, 121] width 86 height 22
click at [1130, 72] on button "Close" at bounding box center [1121, 75] width 67 height 20
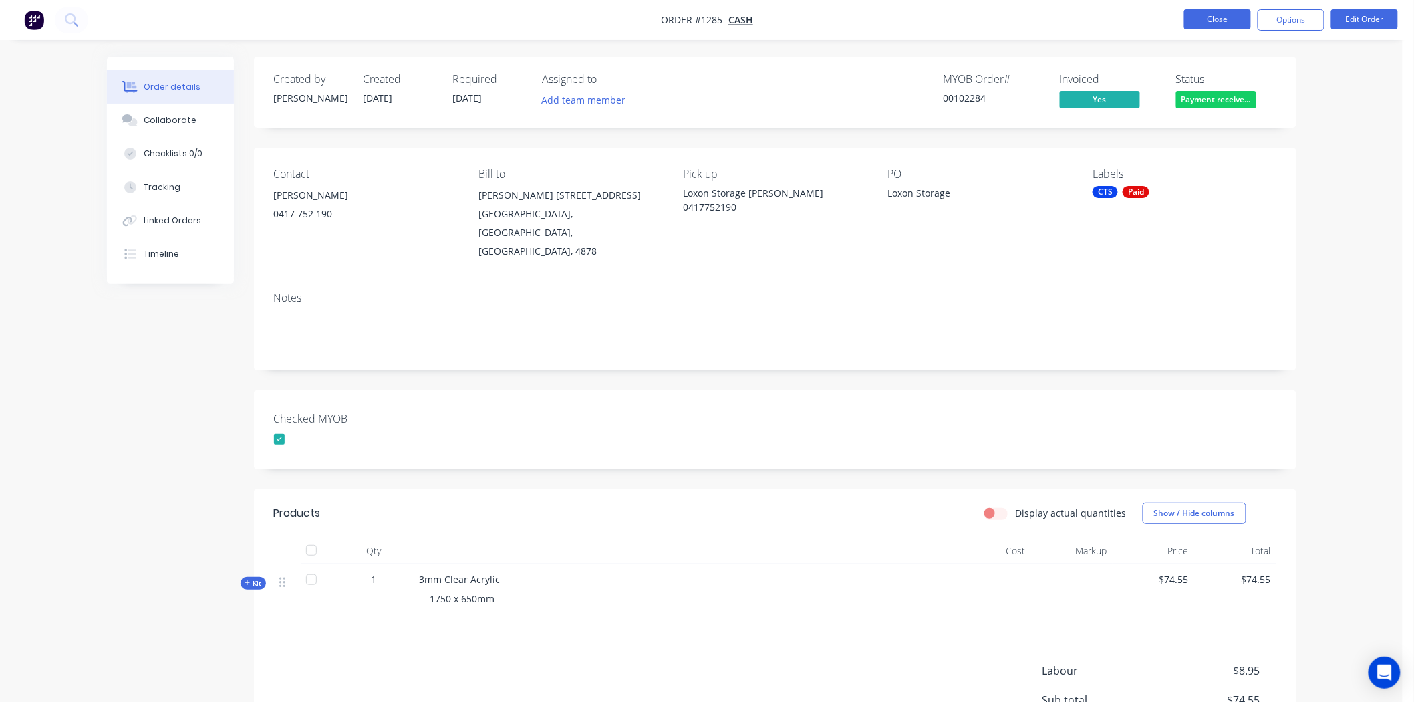
click at [1227, 17] on button "Close" at bounding box center [1218, 19] width 67 height 20
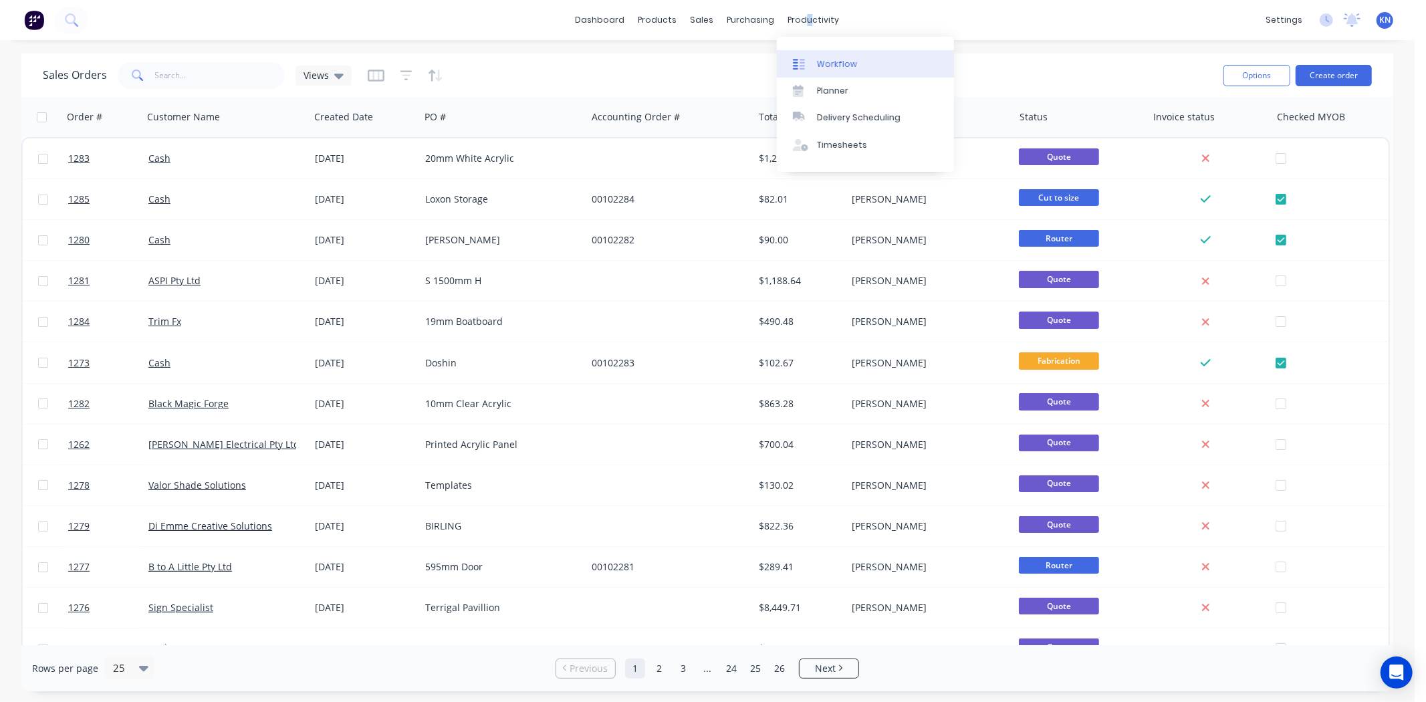
drag, startPoint x: 803, startPoint y: 21, endPoint x: 829, endPoint y: 55, distance: 43.1
click at [804, 20] on div "productivity" at bounding box center [813, 20] width 65 height 20
click at [829, 58] on div "Workflow" at bounding box center [837, 64] width 40 height 12
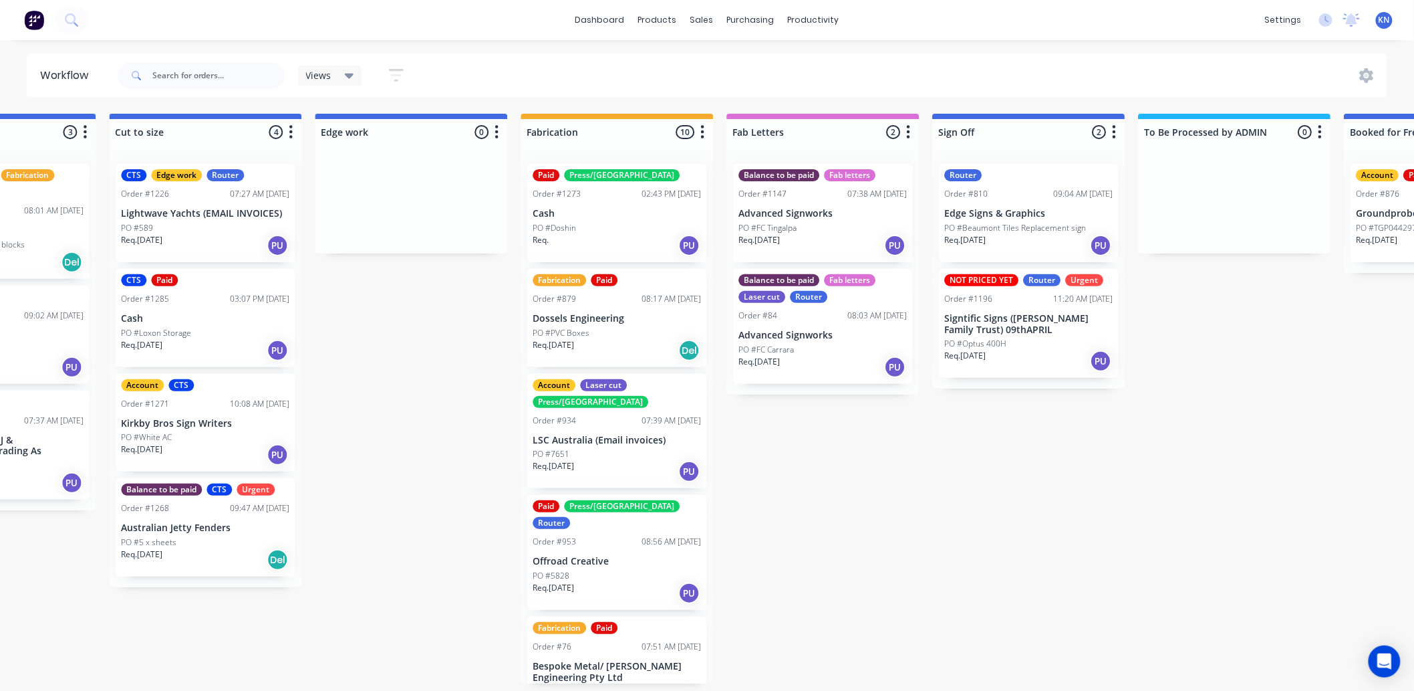
scroll to position [0, 1154]
click at [439, 343] on div "Submitted 0 Status colour #273444 hex #273444 Save Cancel Summaries Total order…" at bounding box center [435, 399] width 3199 height 570
click at [224, 225] on div "Labels" at bounding box center [252, 224] width 134 height 27
drag, startPoint x: 192, startPoint y: 228, endPoint x: 184, endPoint y: 174, distance: 54.0
click at [184, 174] on div "Edge work" at bounding box center [177, 175] width 51 height 12
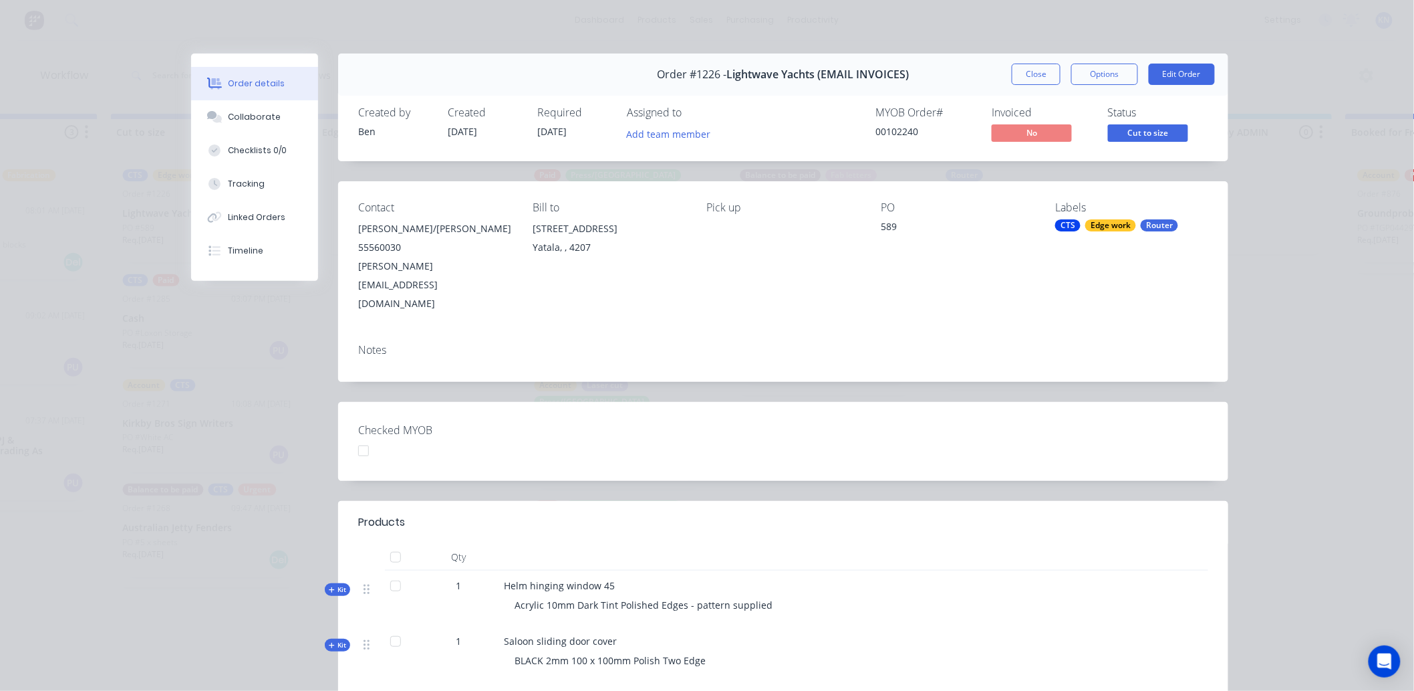
click at [1098, 228] on div "Edge work" at bounding box center [1111, 225] width 51 height 12
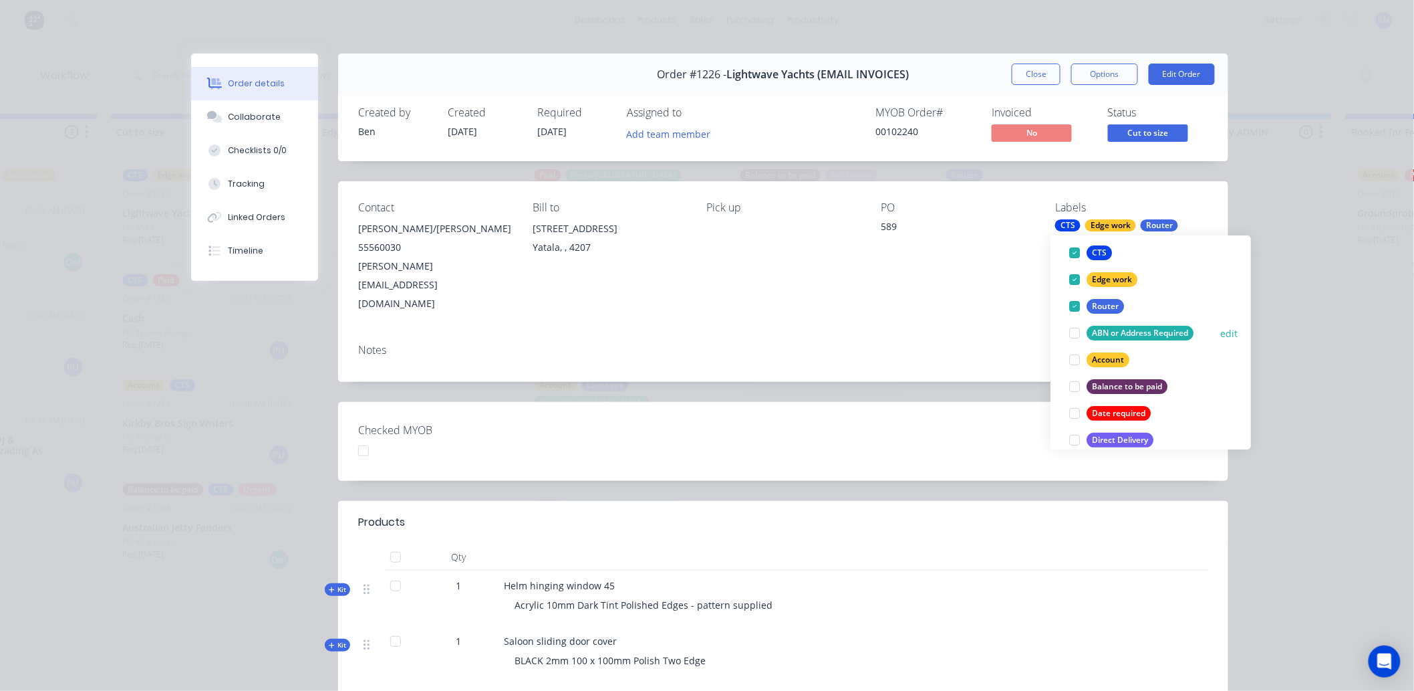
scroll to position [74, 0]
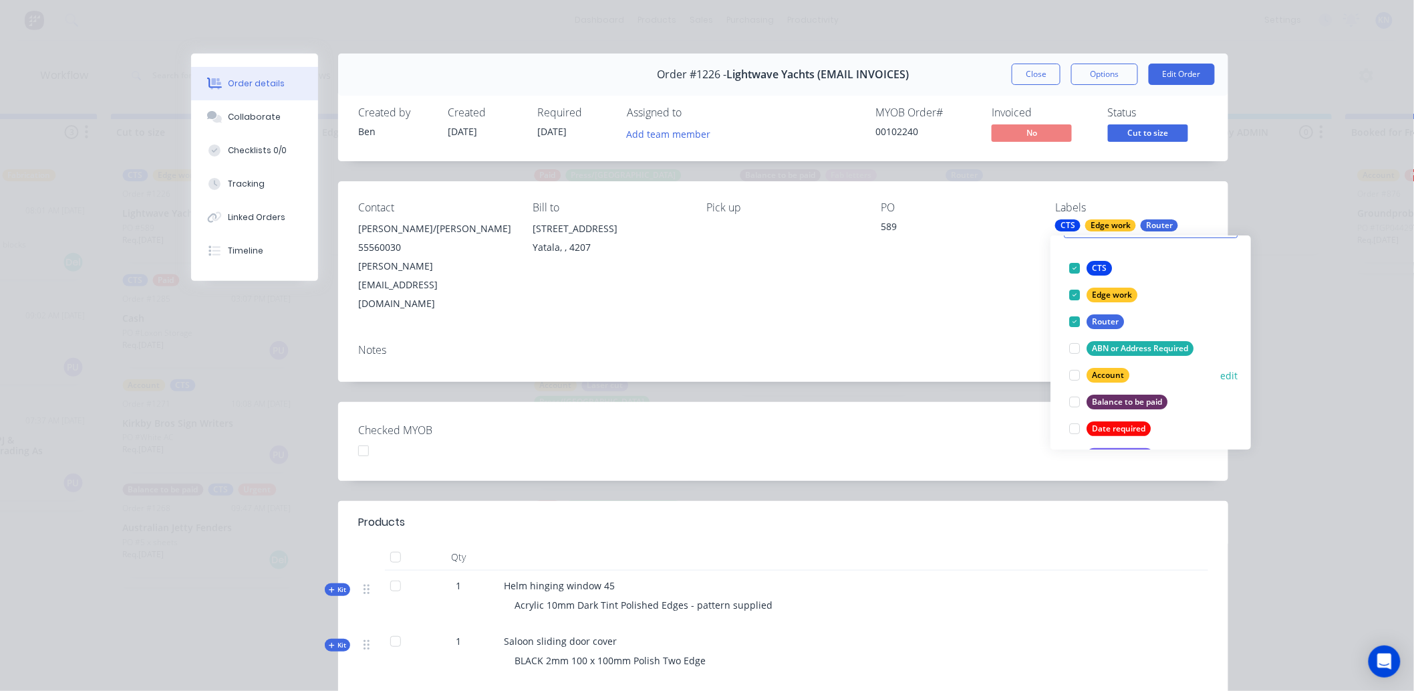
click at [1075, 375] on div at bounding box center [1075, 375] width 27 height 27
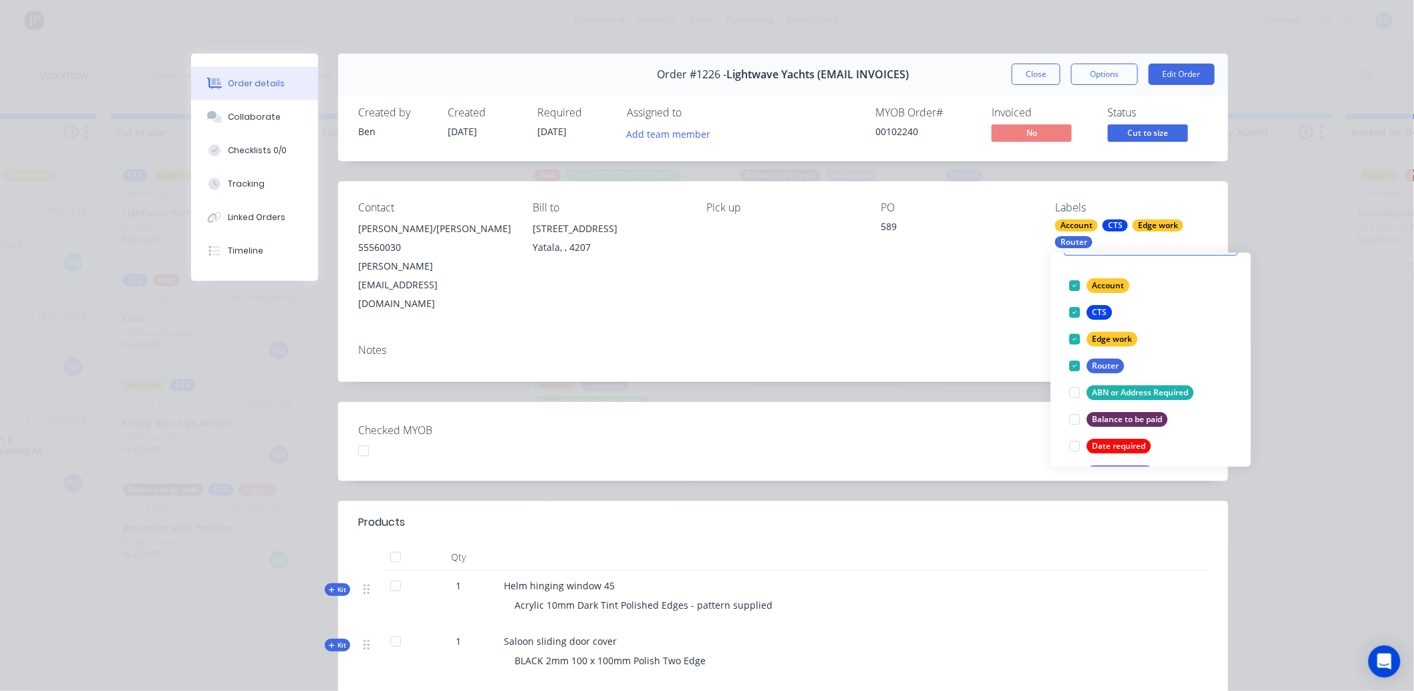
click at [939, 424] on div "Checked MYOB" at bounding box center [783, 441] width 890 height 79
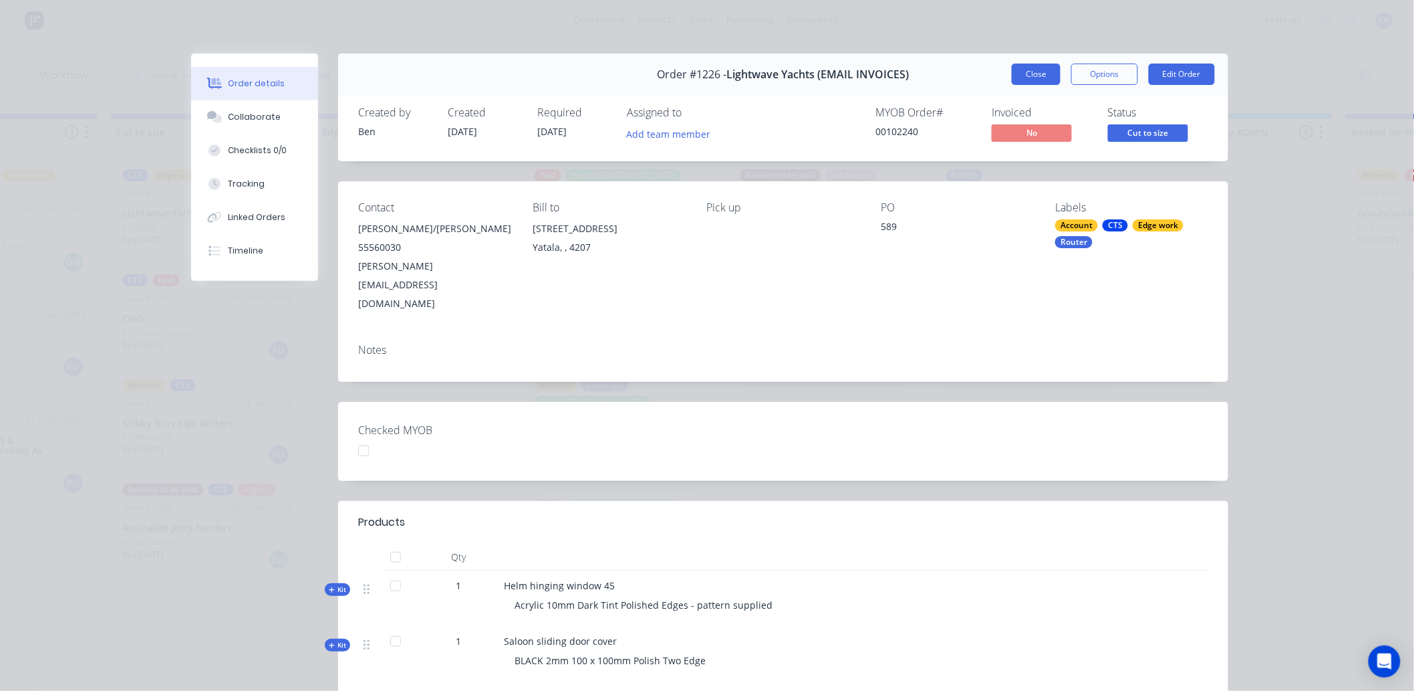
click at [1034, 68] on button "Close" at bounding box center [1036, 74] width 49 height 21
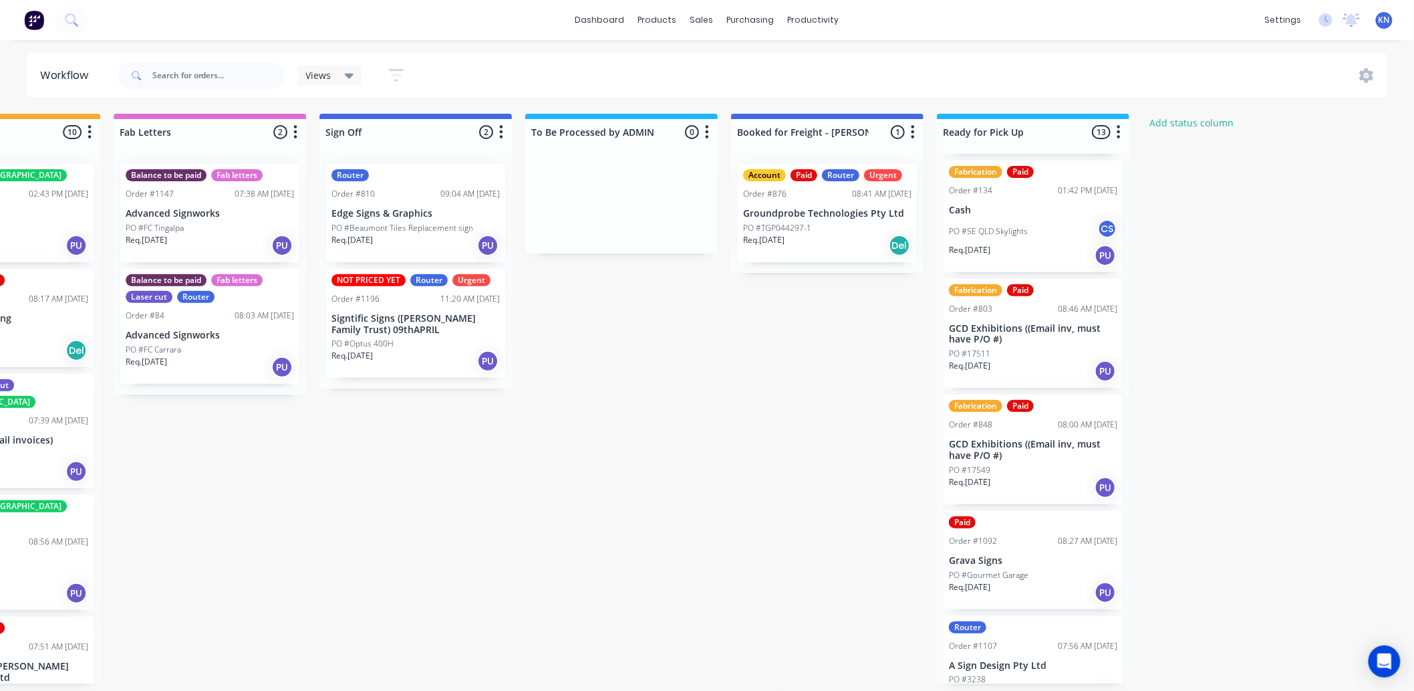
scroll to position [519, 0]
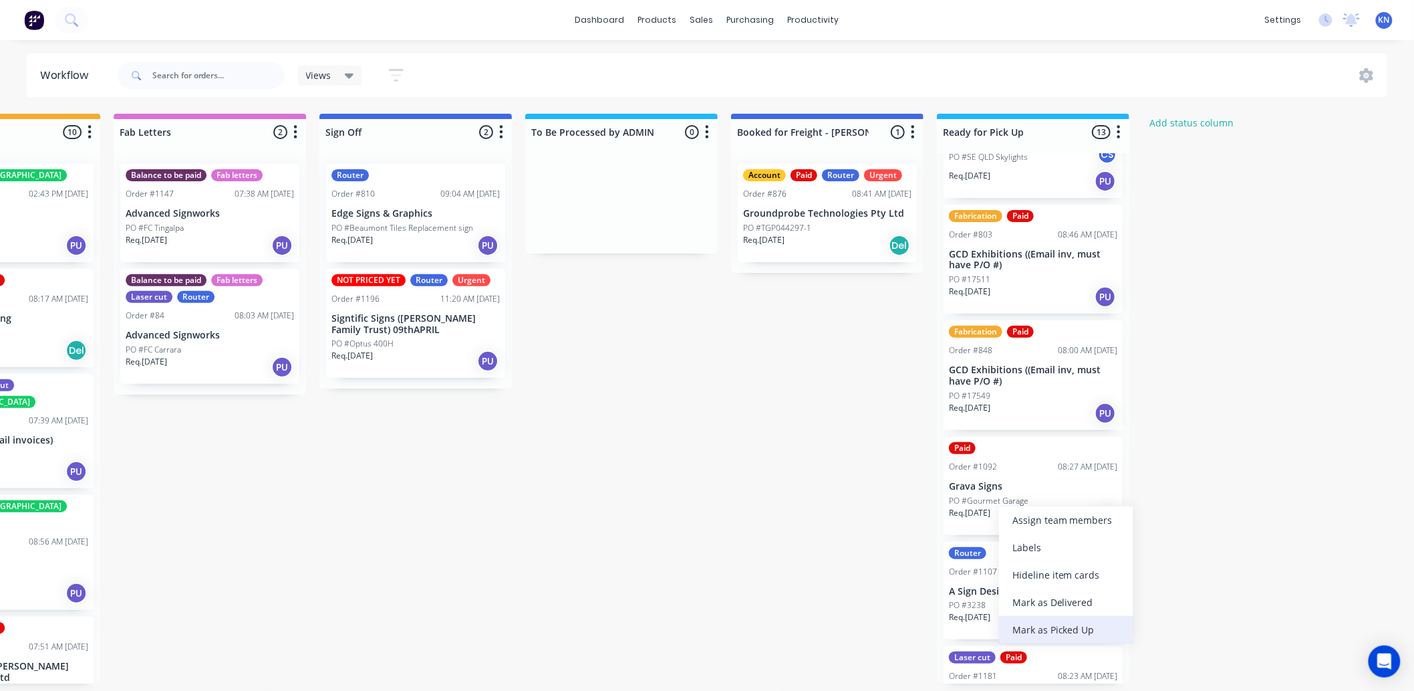
click at [1078, 624] on div "Mark as Picked Up" at bounding box center [1066, 629] width 134 height 27
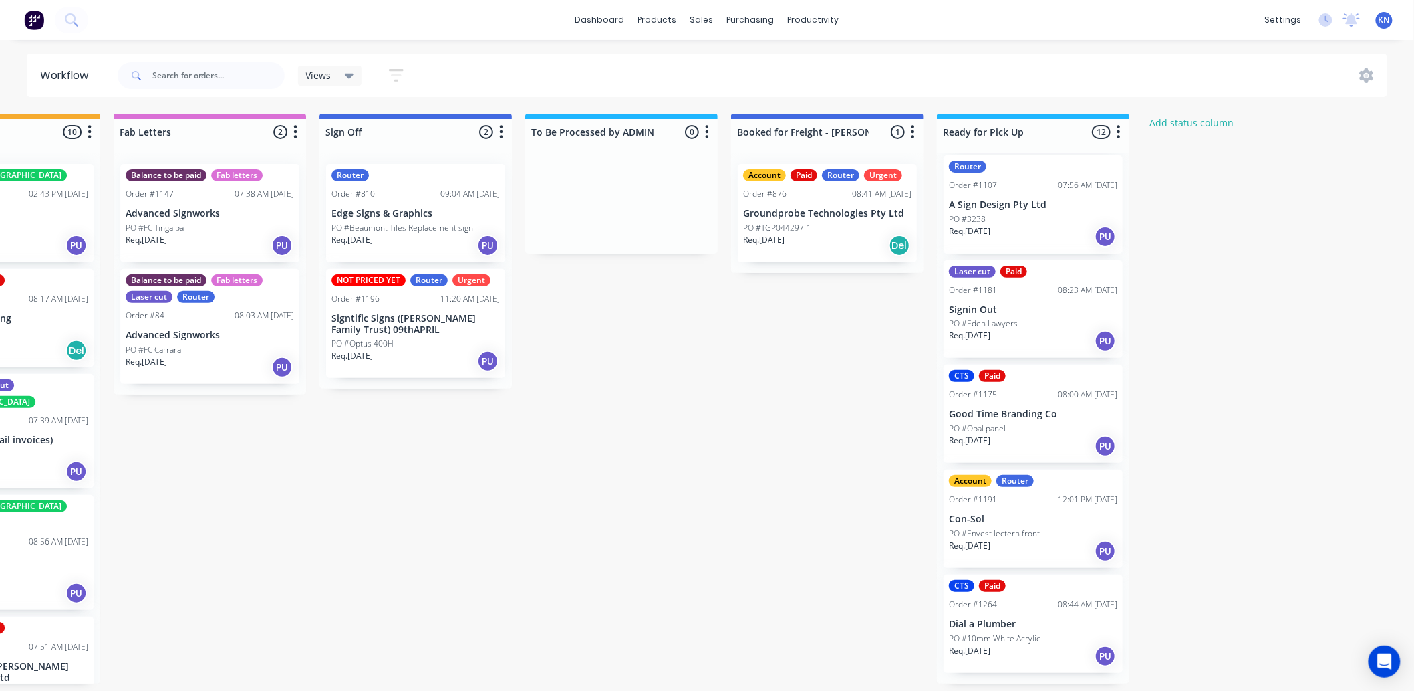
scroll to position [3, 1768]
click at [1024, 644] on p "PO #10mm White Acrylic" at bounding box center [995, 638] width 92 height 12
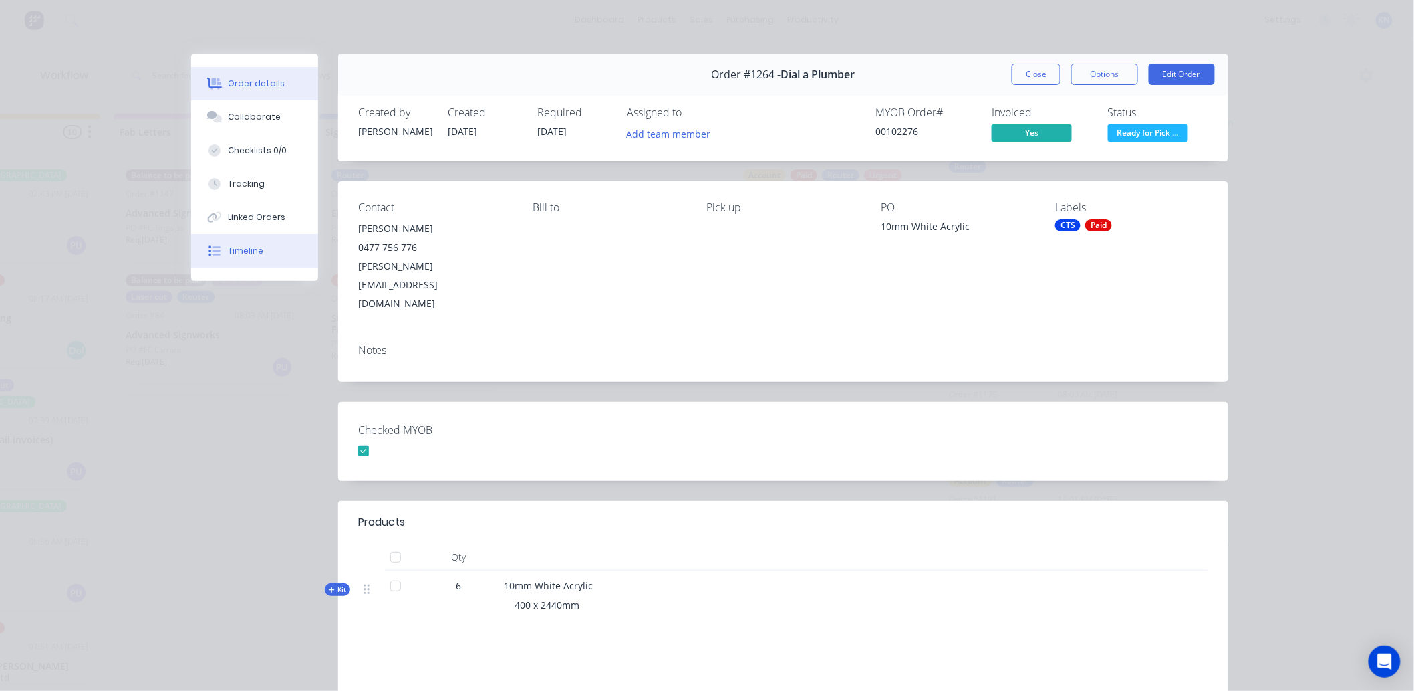
click at [243, 242] on button "Timeline" at bounding box center [254, 250] width 127 height 33
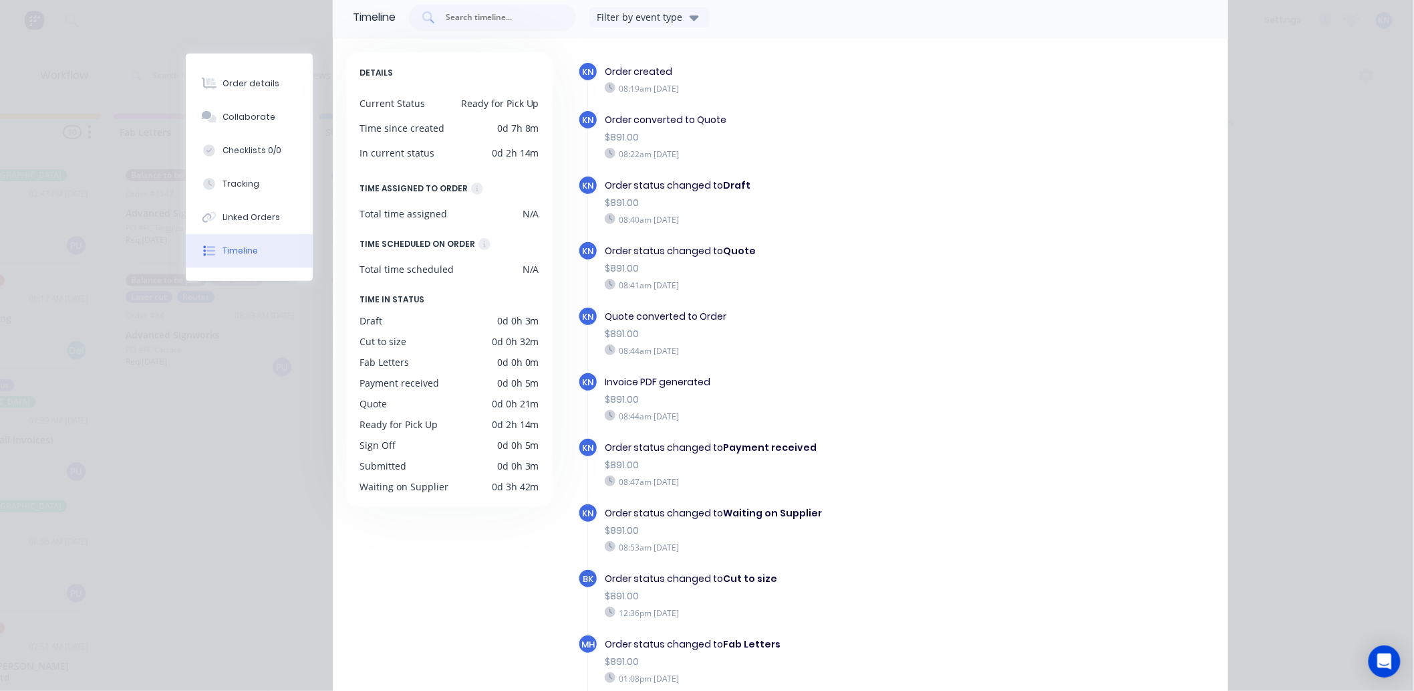
scroll to position [0, 0]
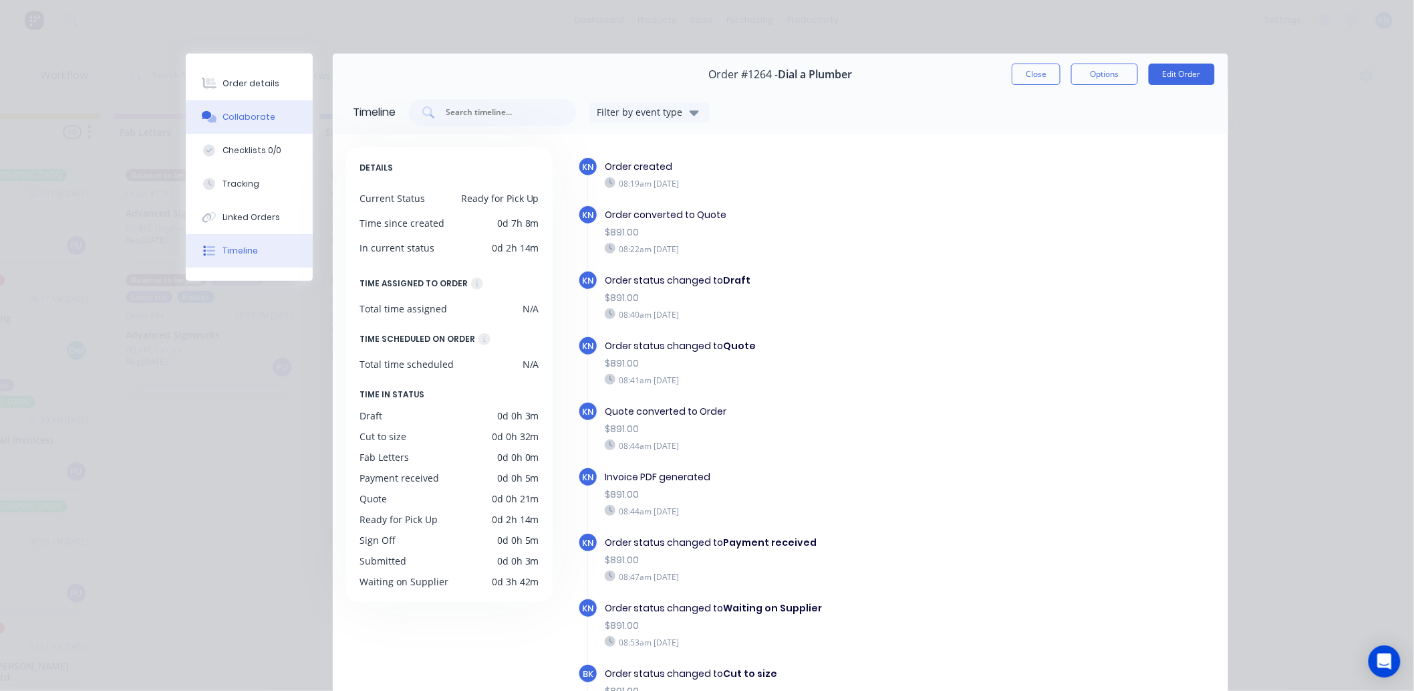
click at [245, 116] on div "Collaborate" at bounding box center [249, 117] width 53 height 12
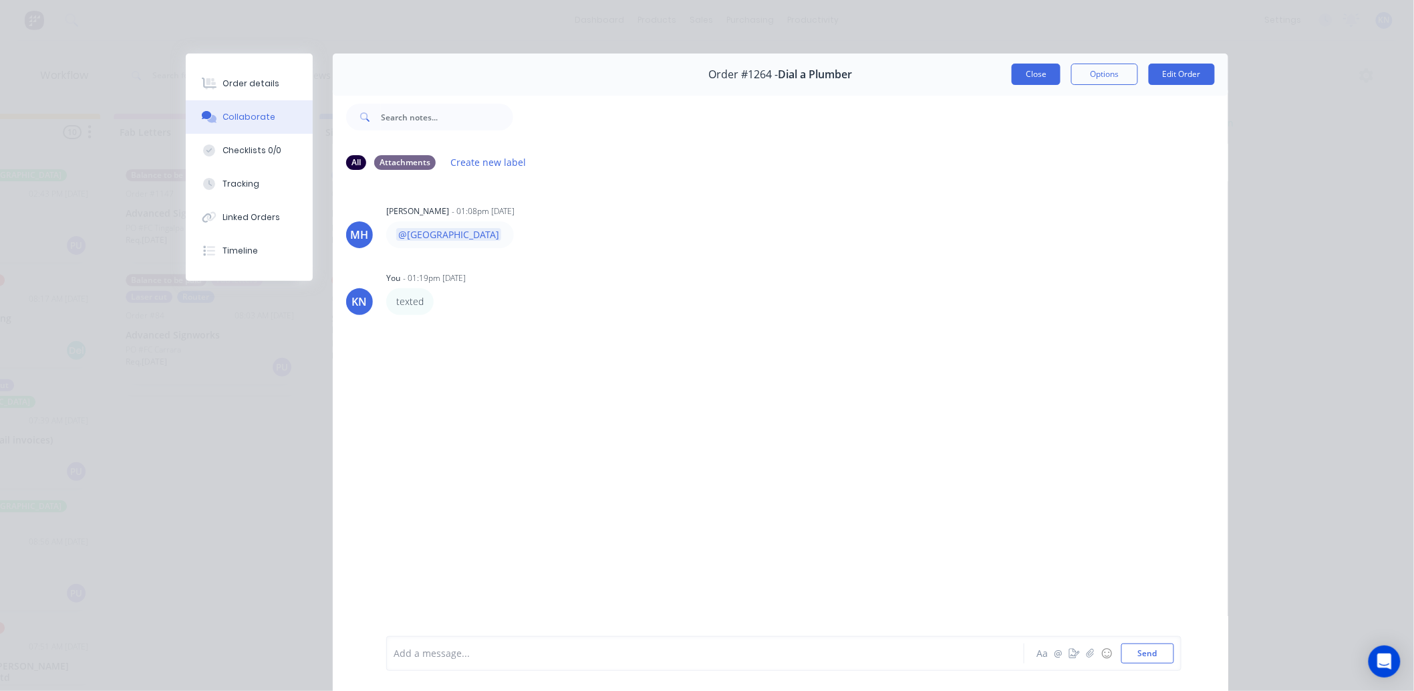
click at [1025, 78] on button "Close" at bounding box center [1036, 74] width 49 height 21
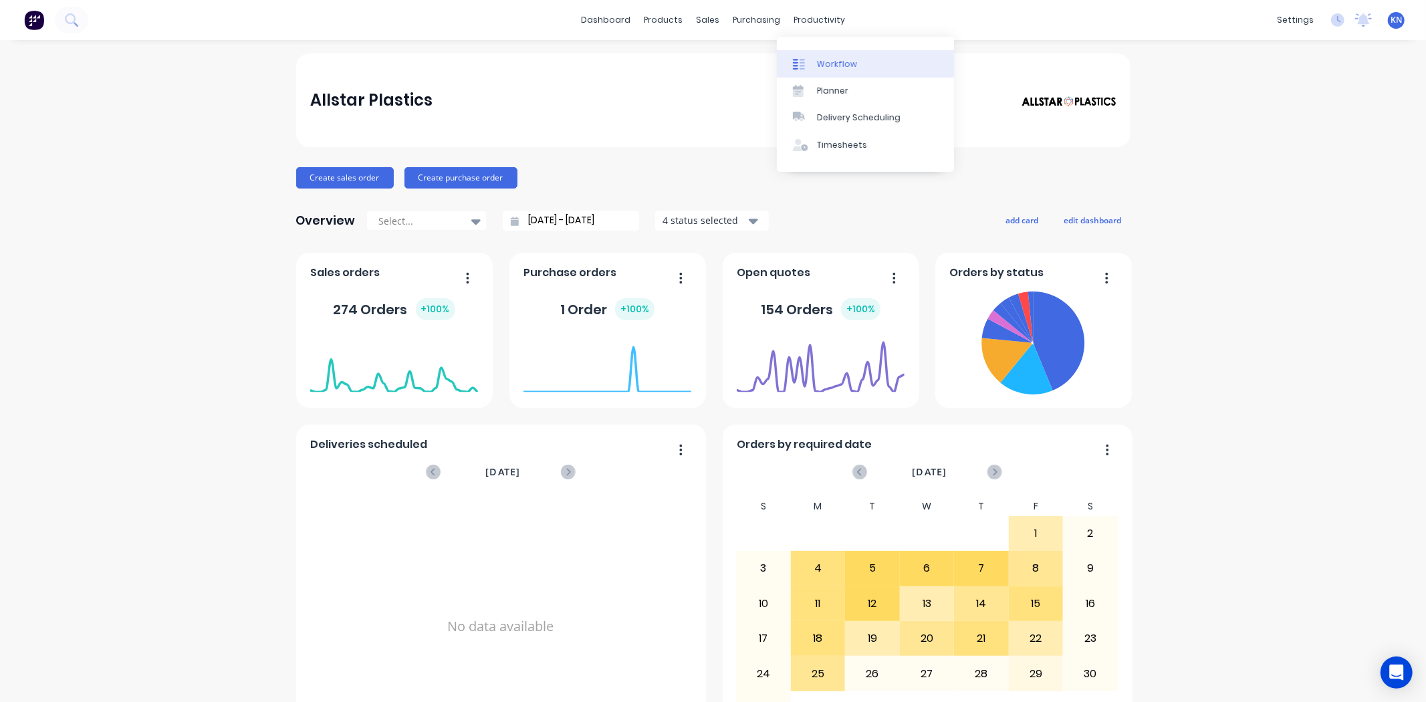
click at [833, 61] on div "Workflow" at bounding box center [837, 64] width 40 height 12
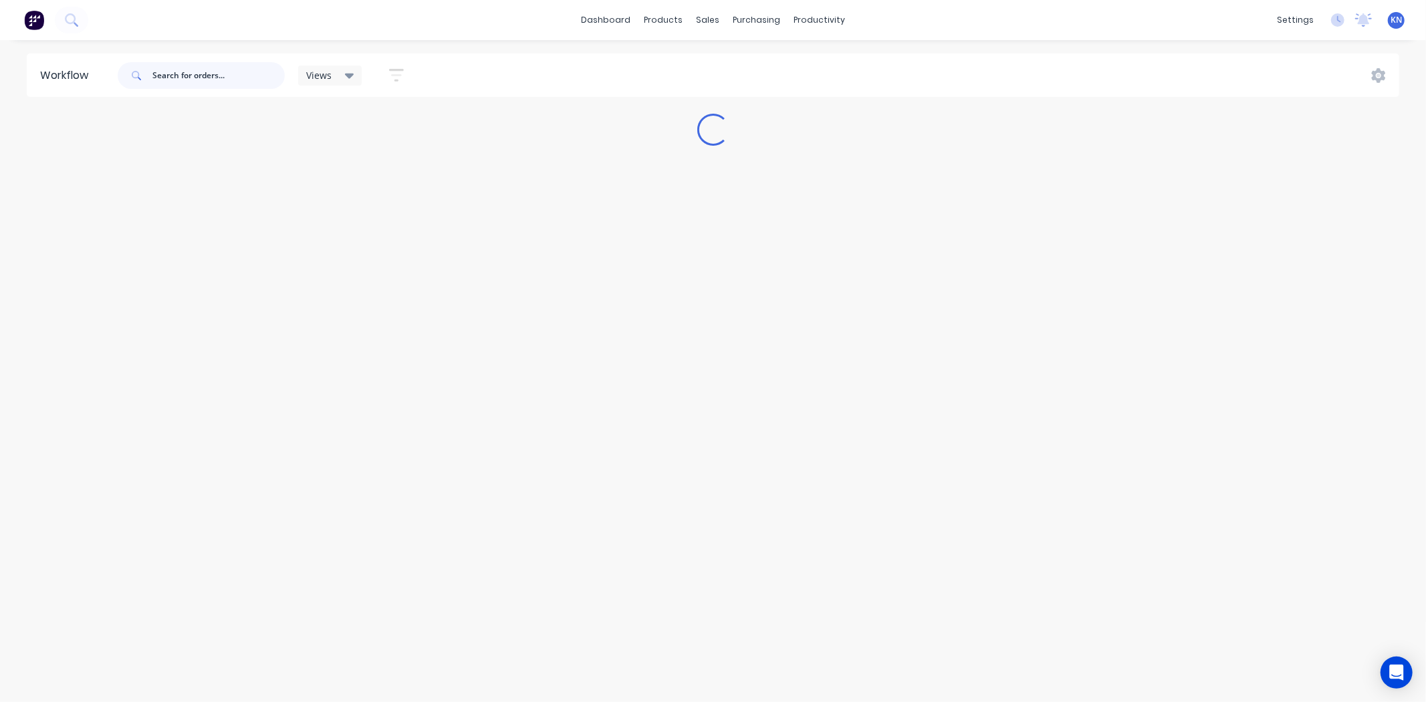
click at [201, 84] on input "text" at bounding box center [218, 75] width 132 height 27
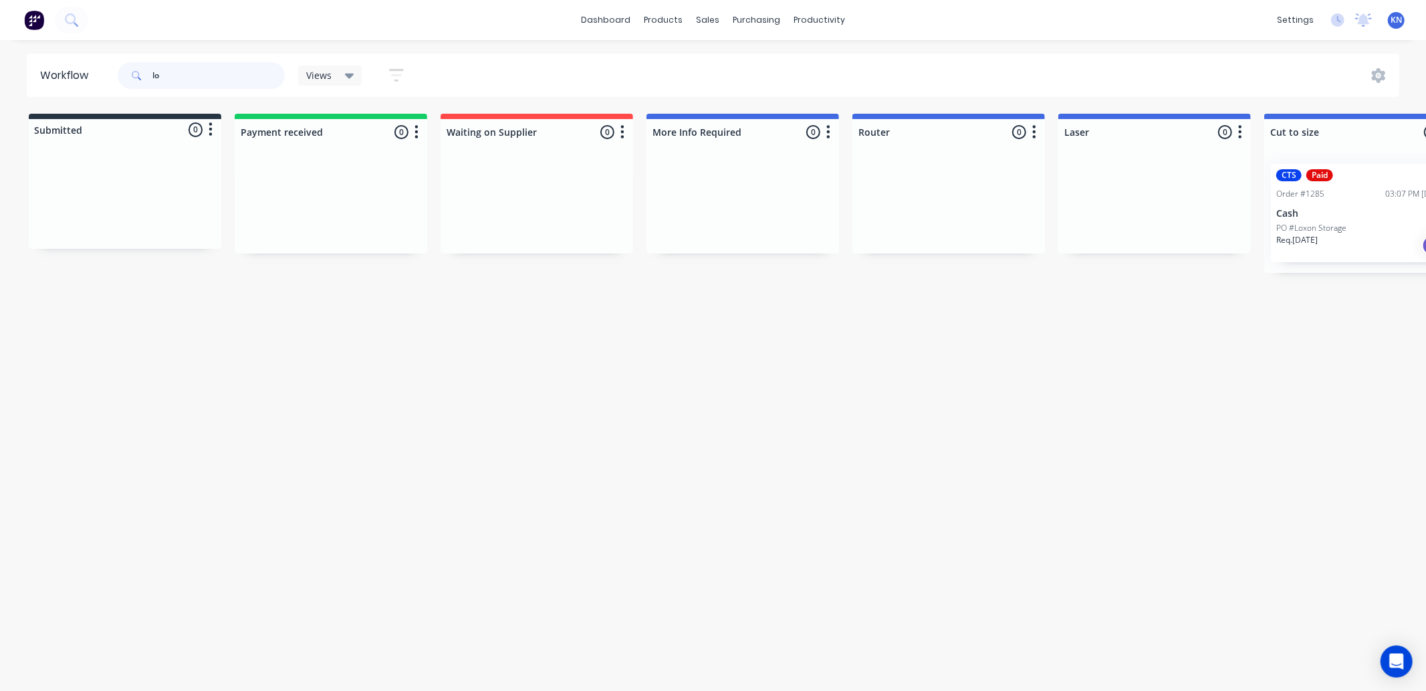
type input "l"
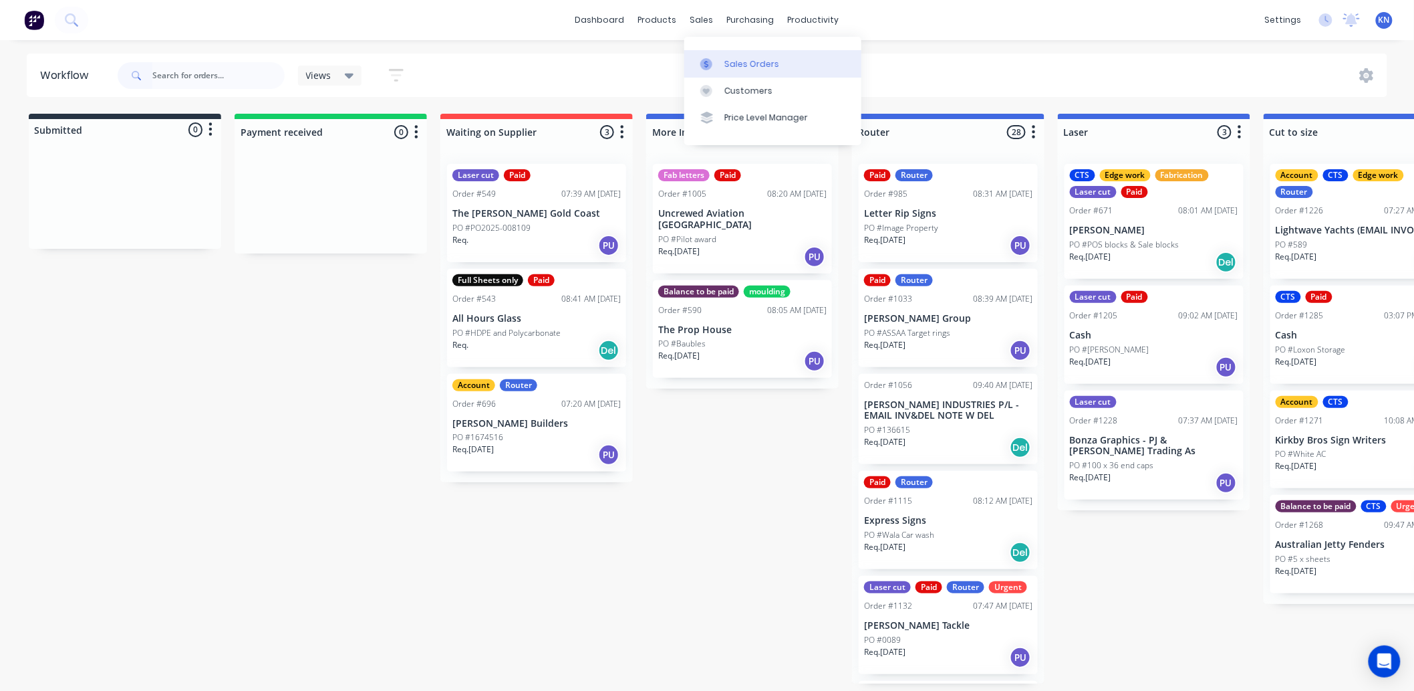
click at [755, 64] on div "Sales Orders" at bounding box center [752, 64] width 55 height 12
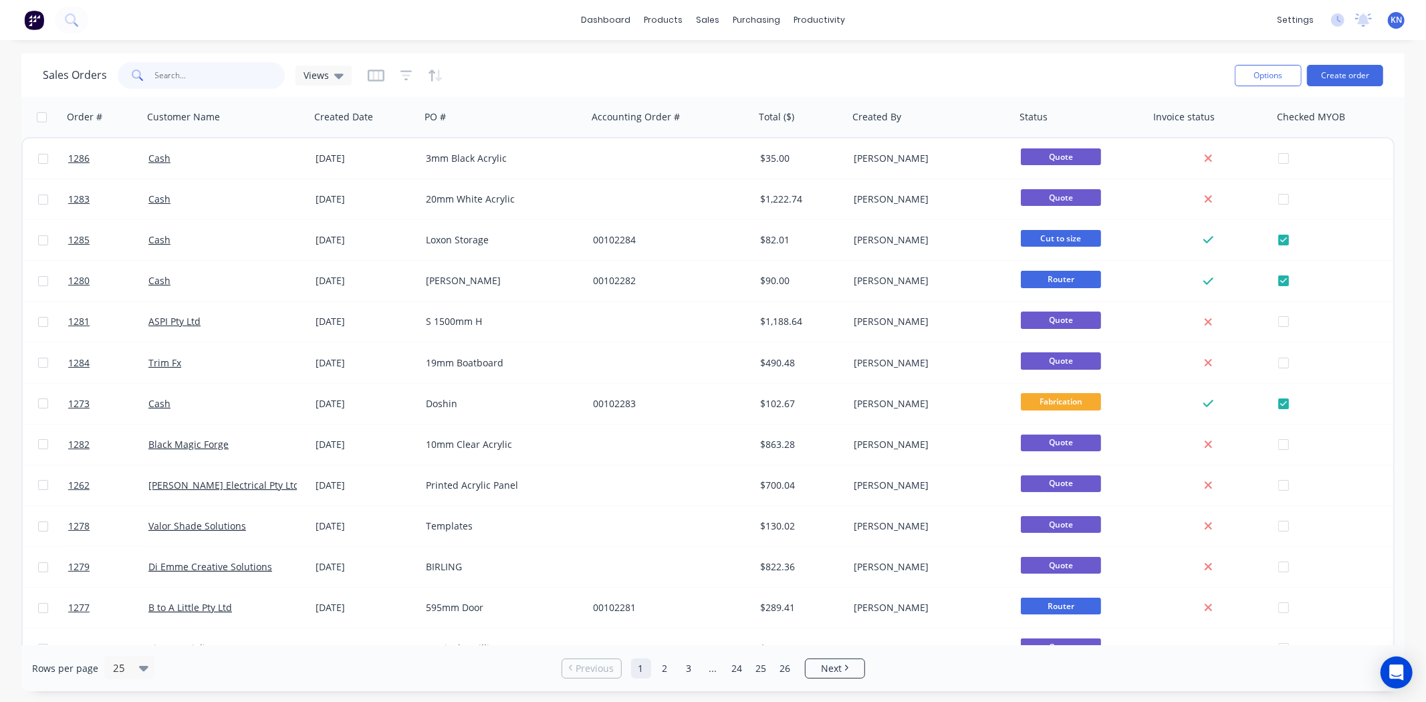
click at [168, 81] on input "text" at bounding box center [220, 75] width 130 height 27
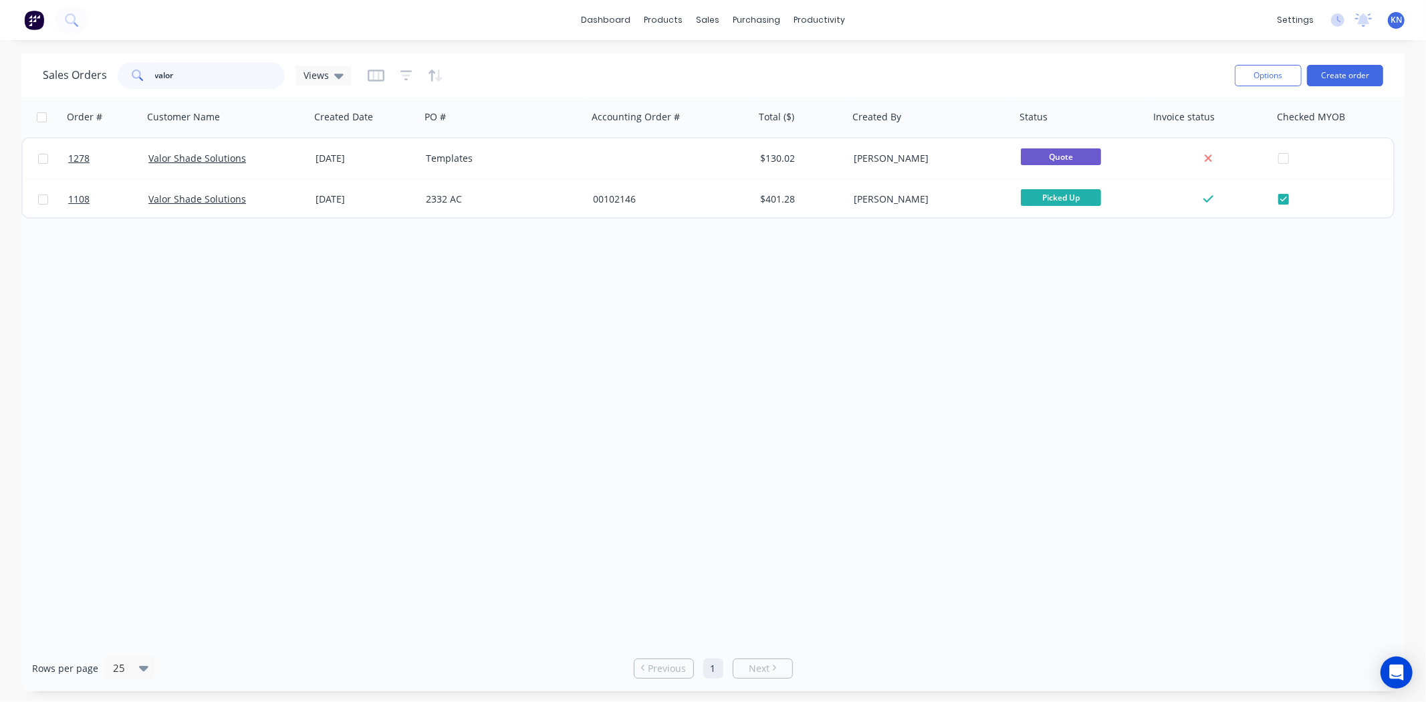
type input "valor"
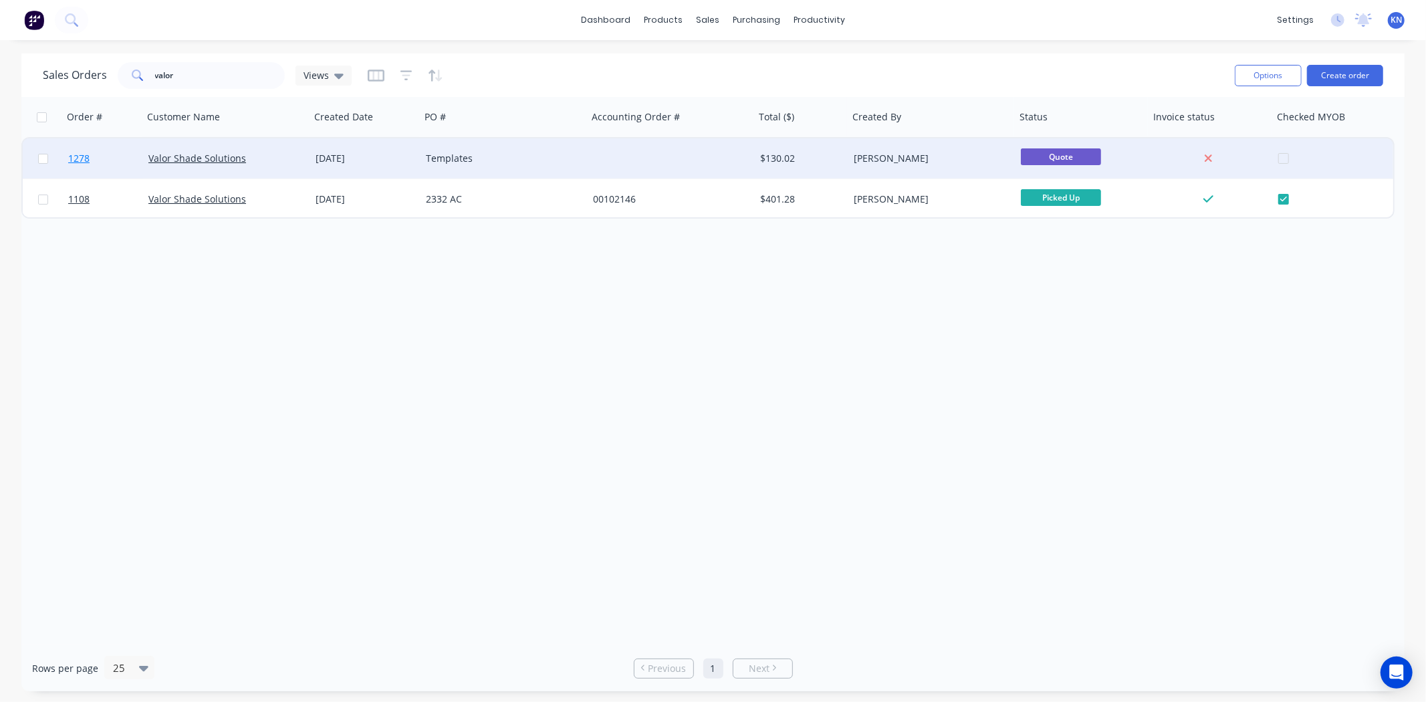
click at [79, 156] on span "1278" at bounding box center [78, 158] width 21 height 13
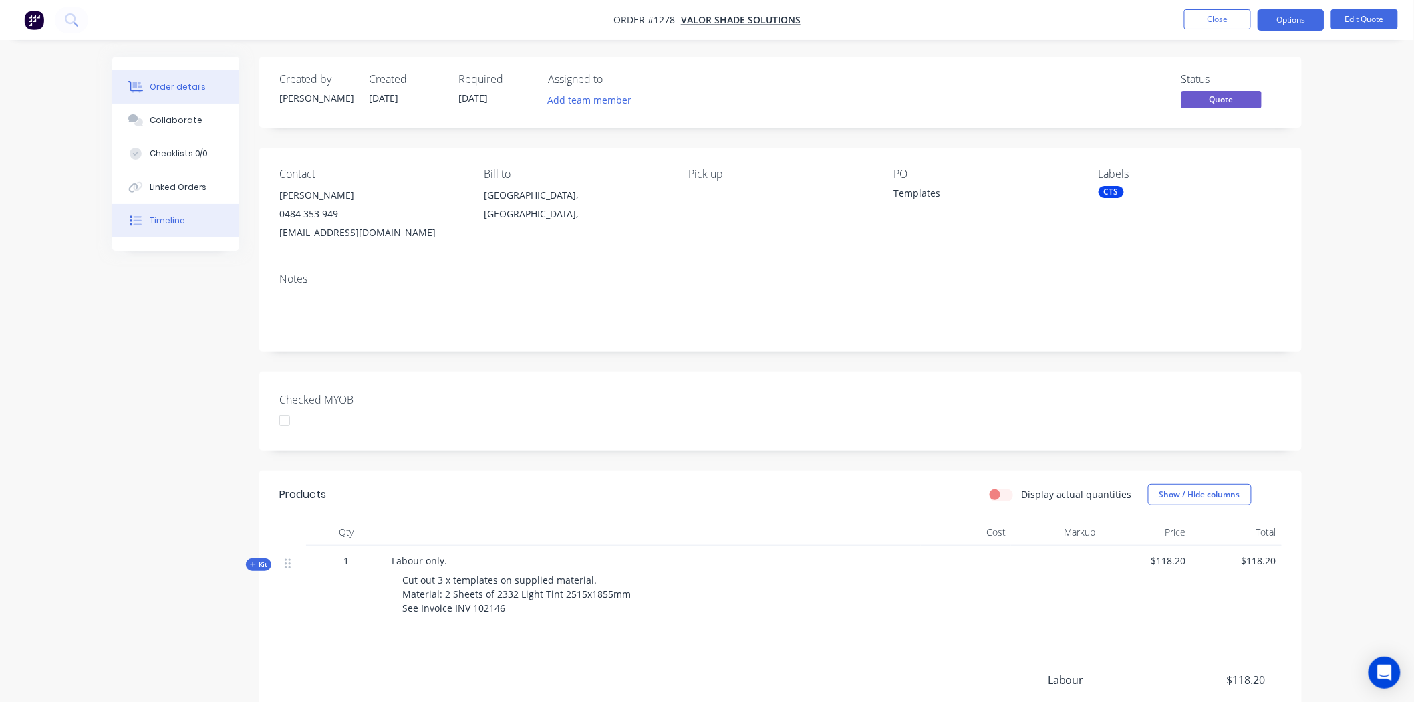
click at [176, 225] on div "Timeline" at bounding box center [167, 221] width 35 height 12
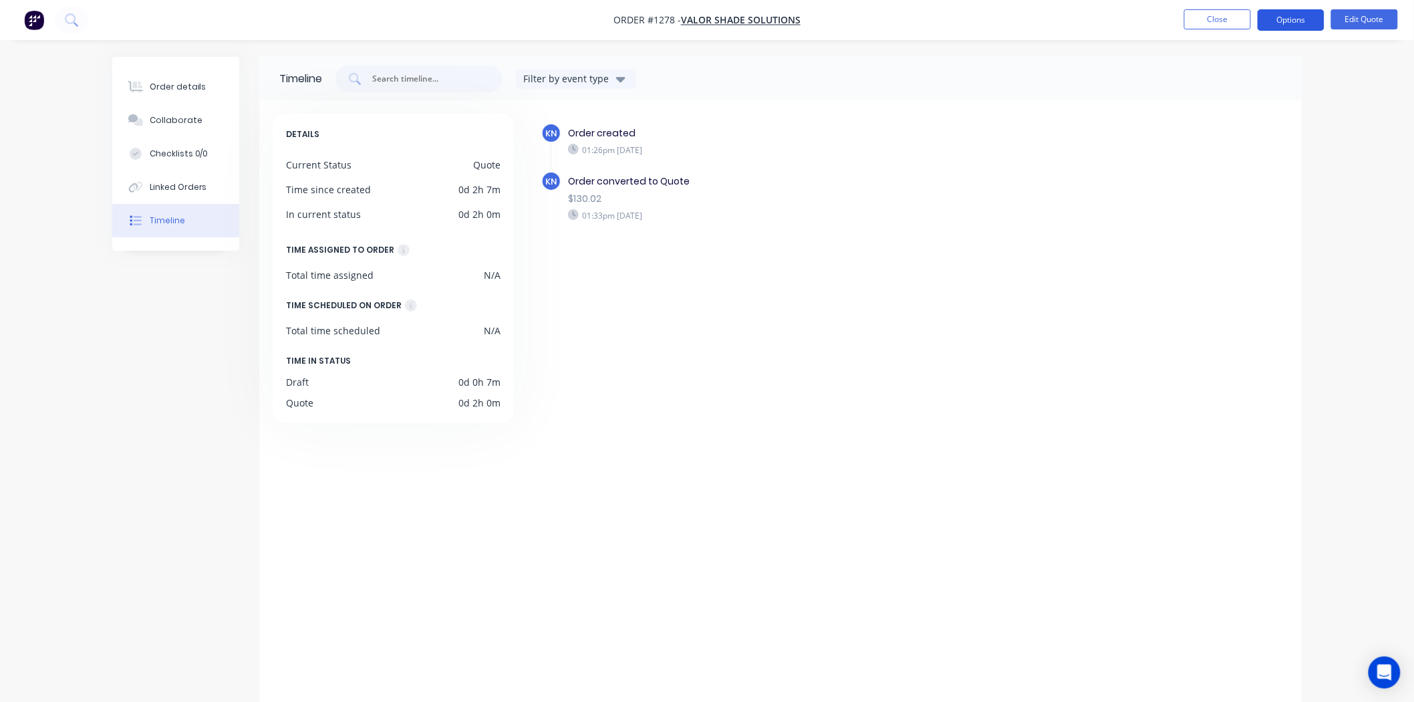
click at [1287, 16] on button "Options" at bounding box center [1291, 19] width 67 height 21
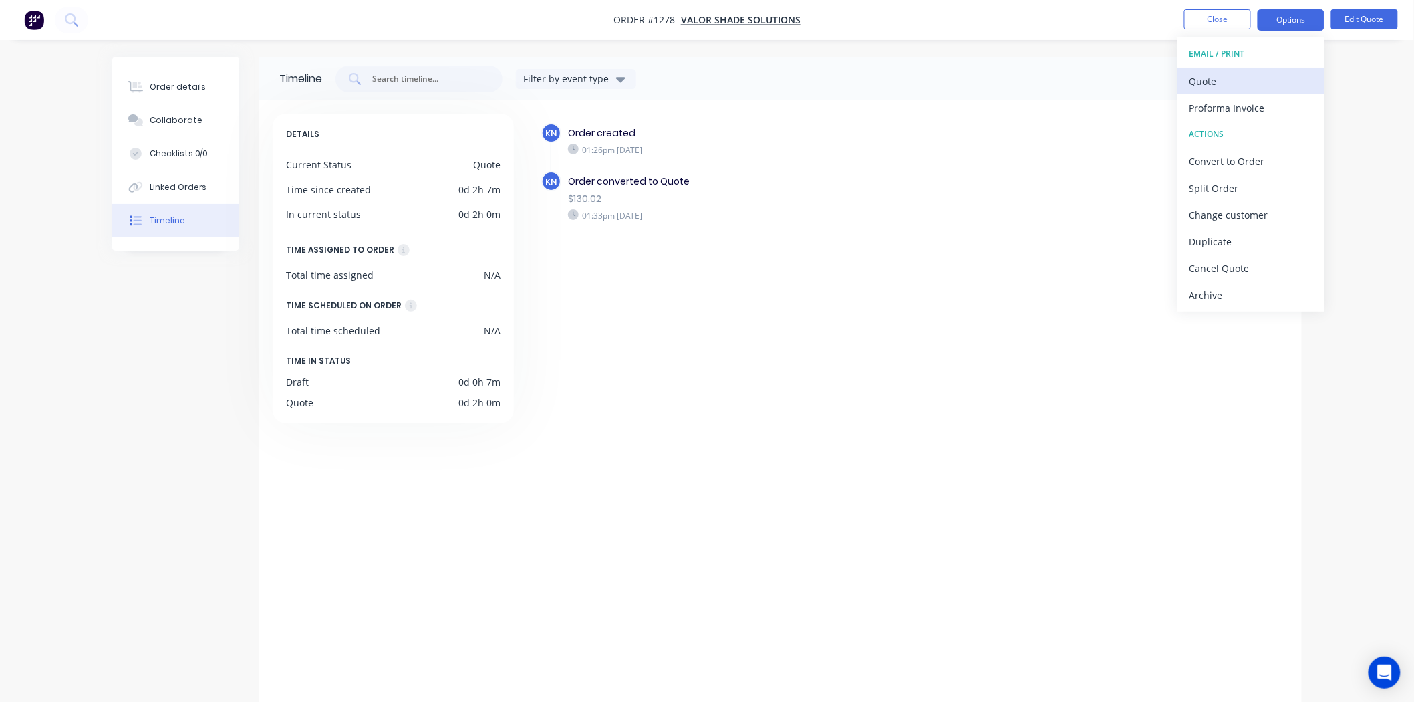
click at [1245, 82] on div "Quote" at bounding box center [1251, 81] width 123 height 19
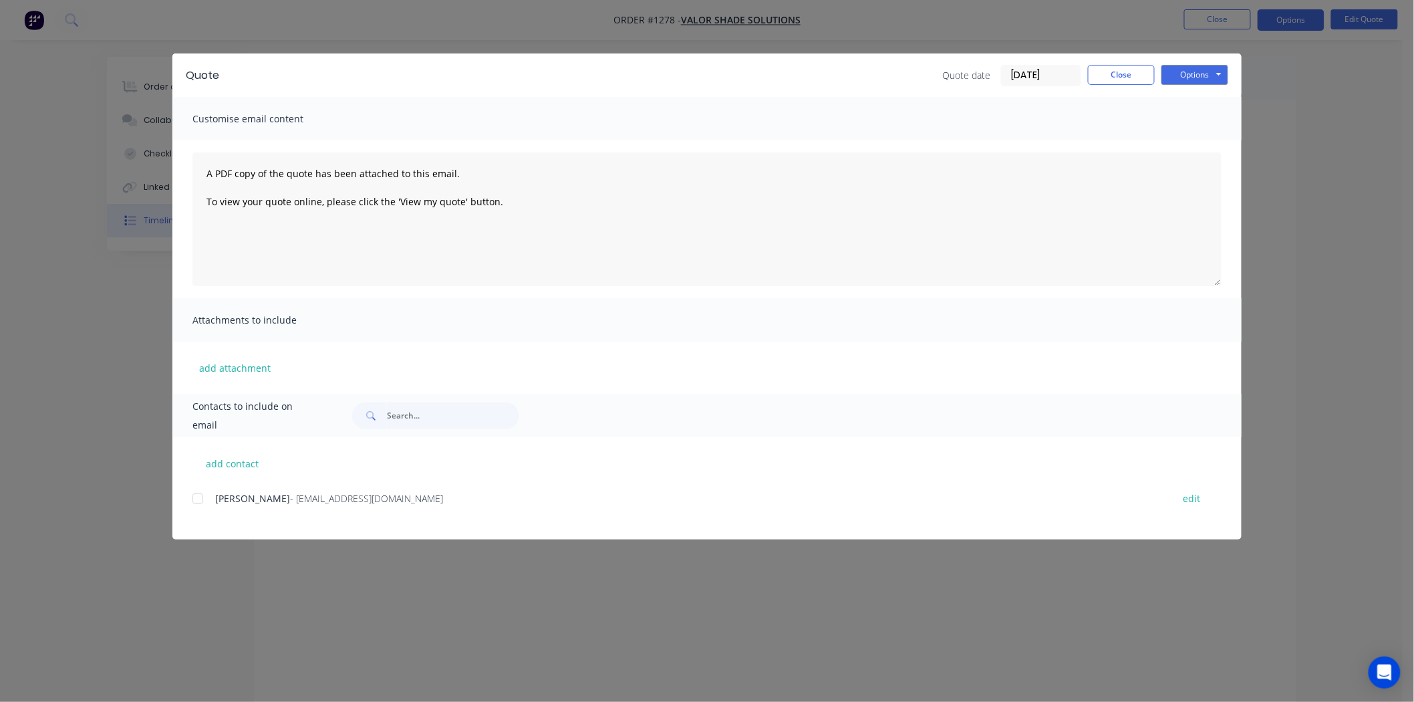
click at [197, 502] on div at bounding box center [197, 498] width 27 height 27
click at [1205, 72] on button "Options" at bounding box center [1195, 75] width 67 height 20
click at [1217, 139] on button "Email" at bounding box center [1205, 143] width 86 height 22
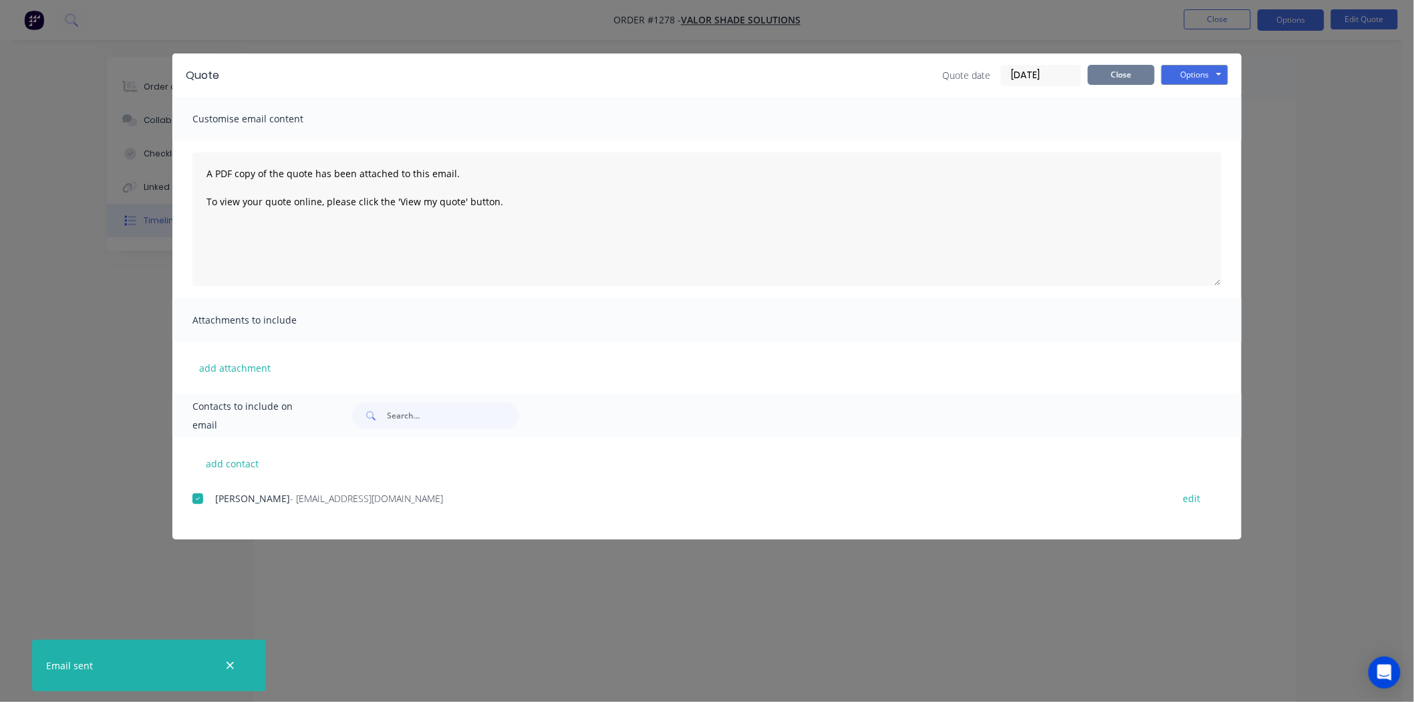
click at [1134, 72] on button "Close" at bounding box center [1121, 75] width 67 height 20
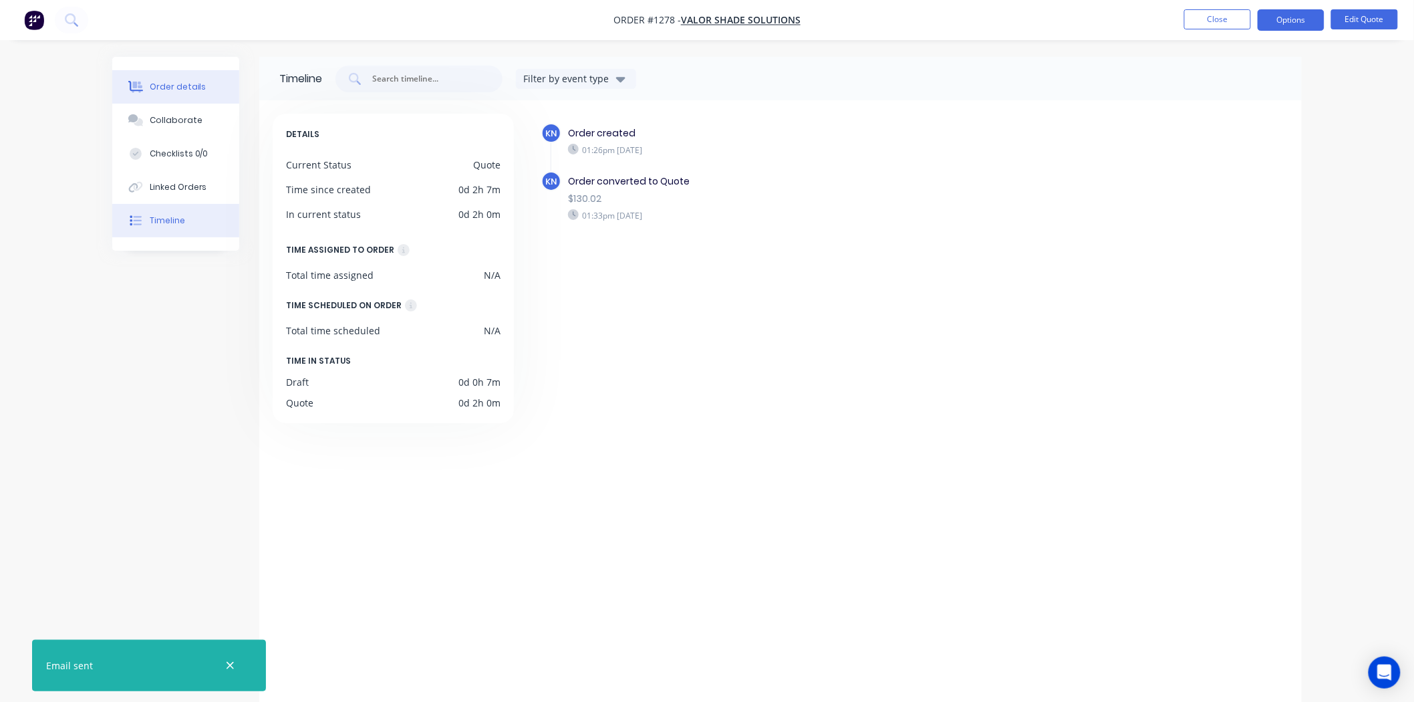
click at [156, 84] on div "Order details" at bounding box center [178, 87] width 57 height 12
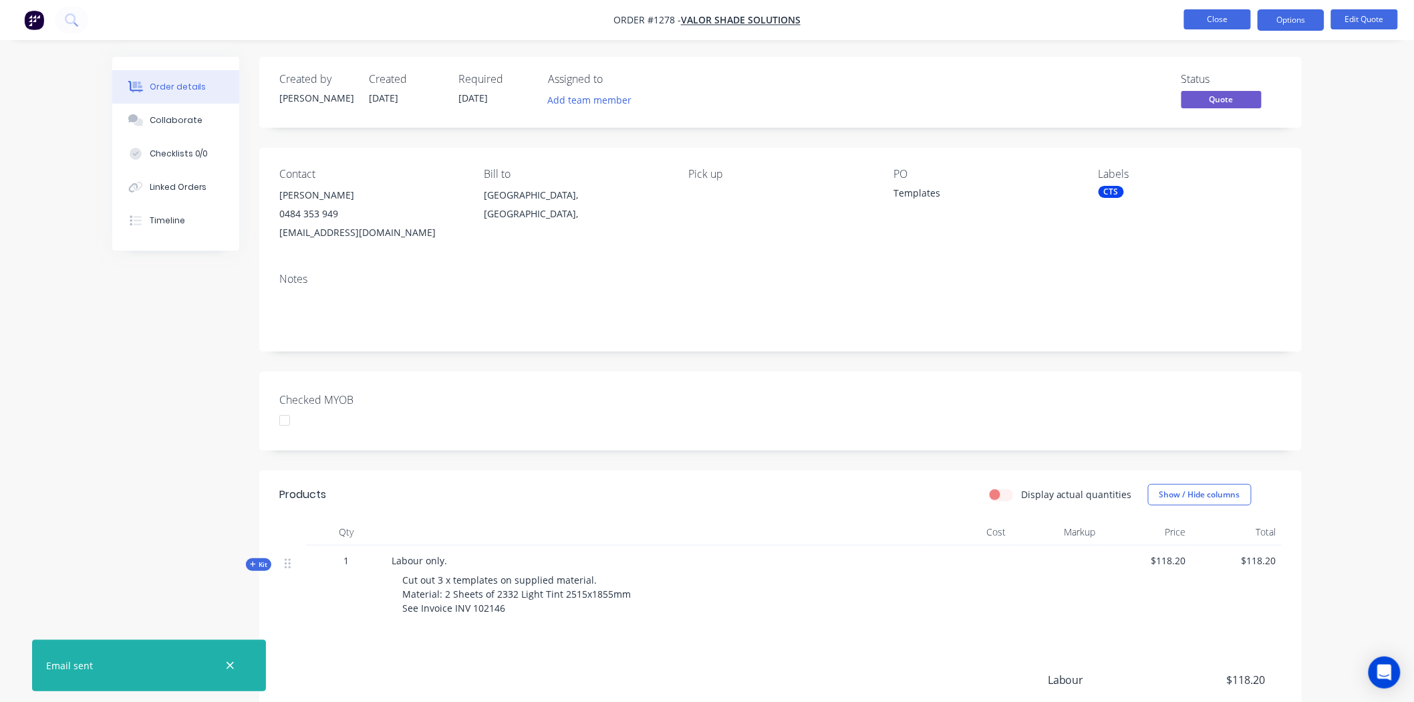
click at [1231, 17] on button "Close" at bounding box center [1218, 19] width 67 height 20
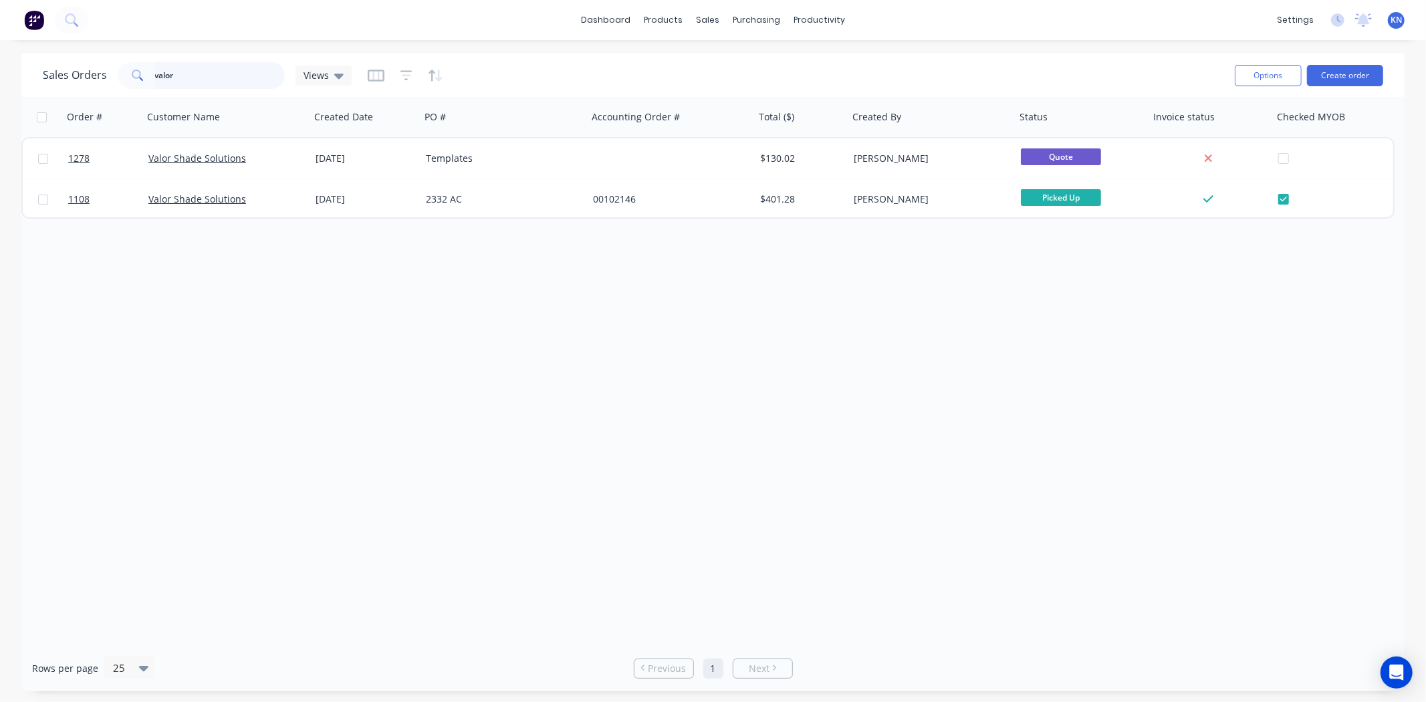
click at [211, 71] on input "valor" at bounding box center [220, 75] width 130 height 27
type input "v"
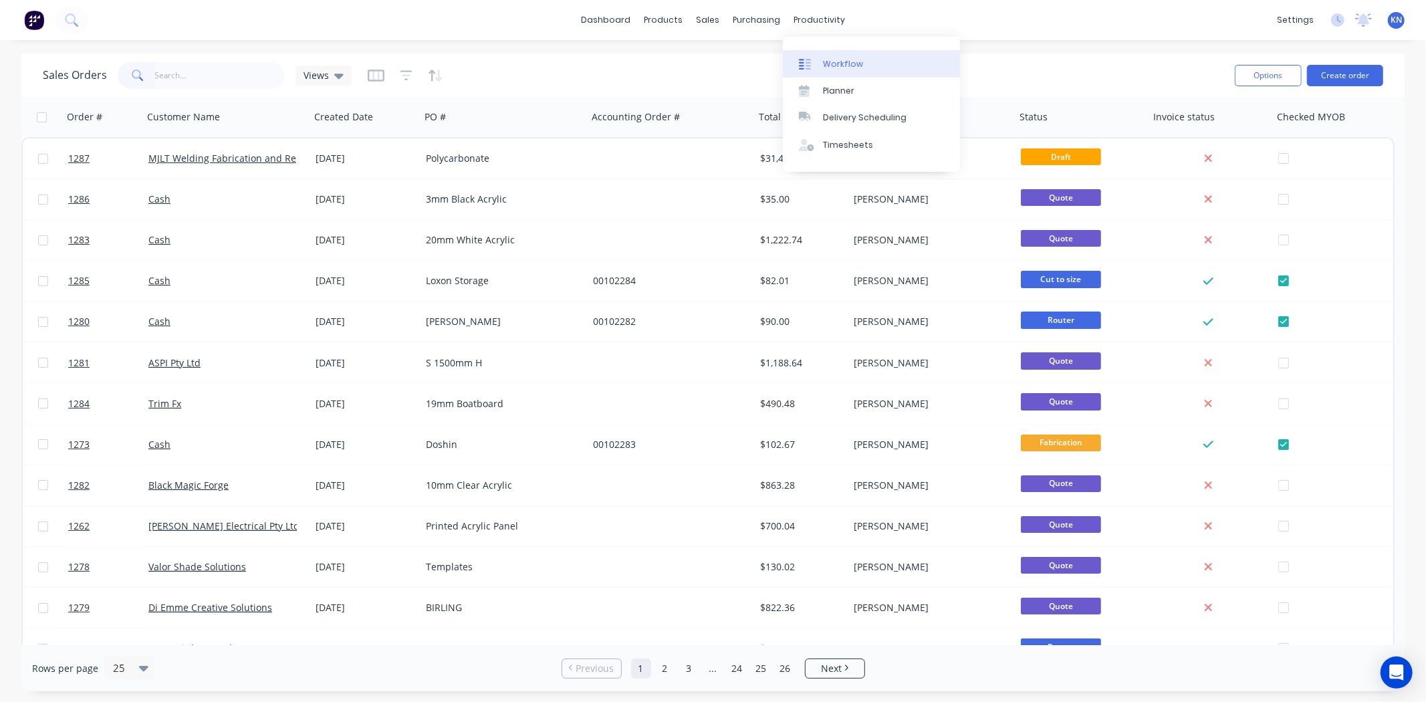
click at [852, 64] on div "Workflow" at bounding box center [843, 64] width 40 height 12
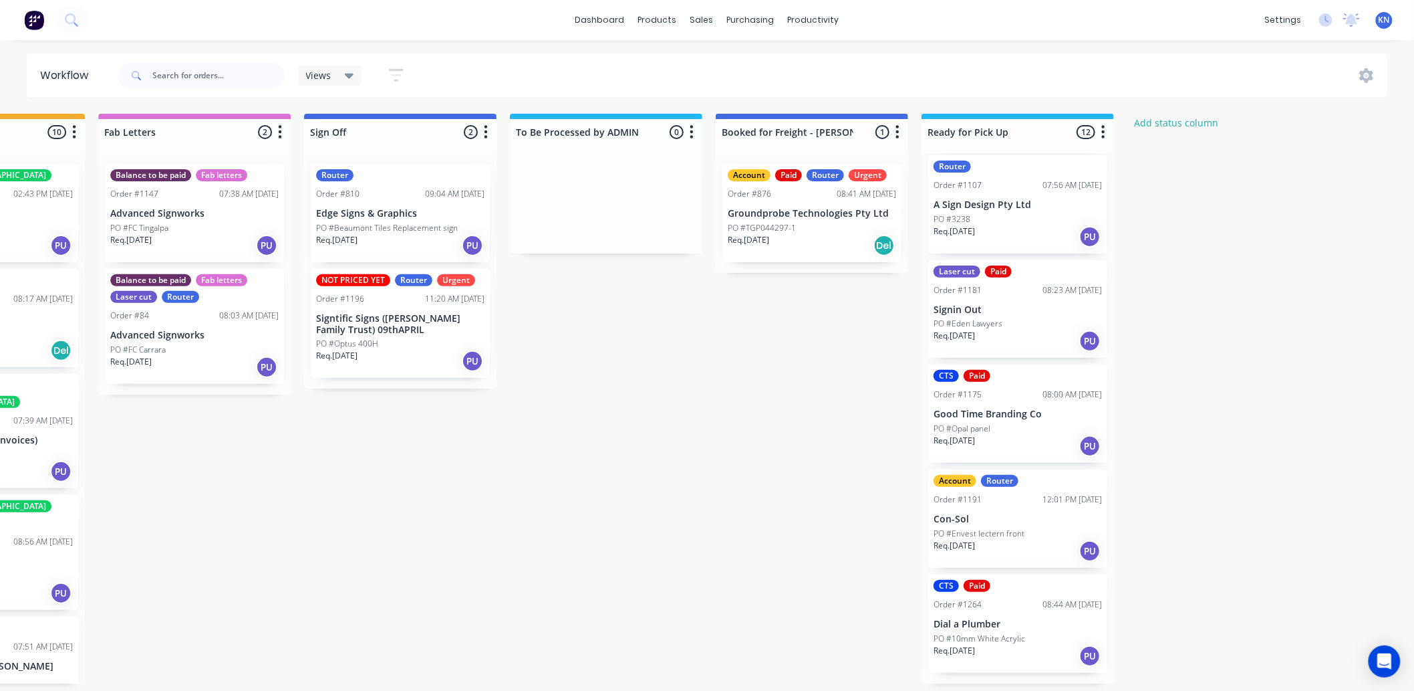
scroll to position [3, 1783]
click at [1118, 683] on div "Mark as Picked Up" at bounding box center [1110, 691] width 134 height 27
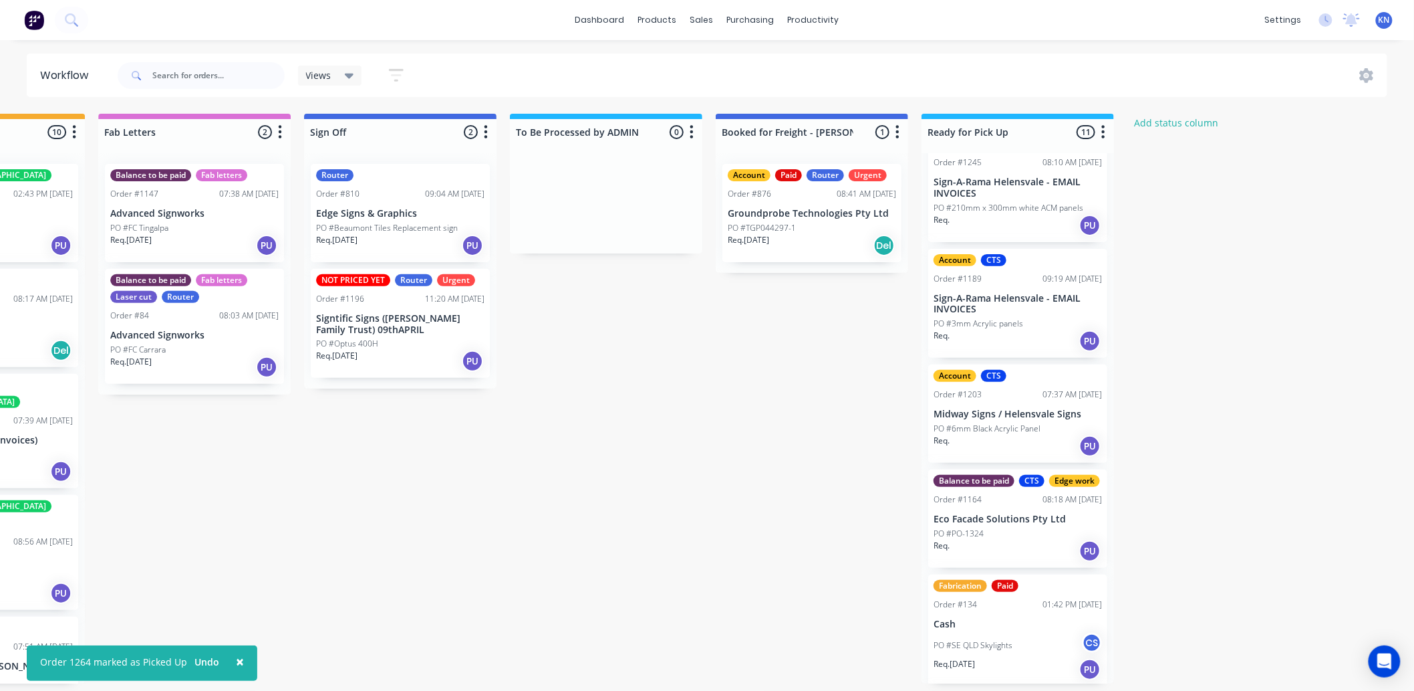
scroll to position [0, 0]
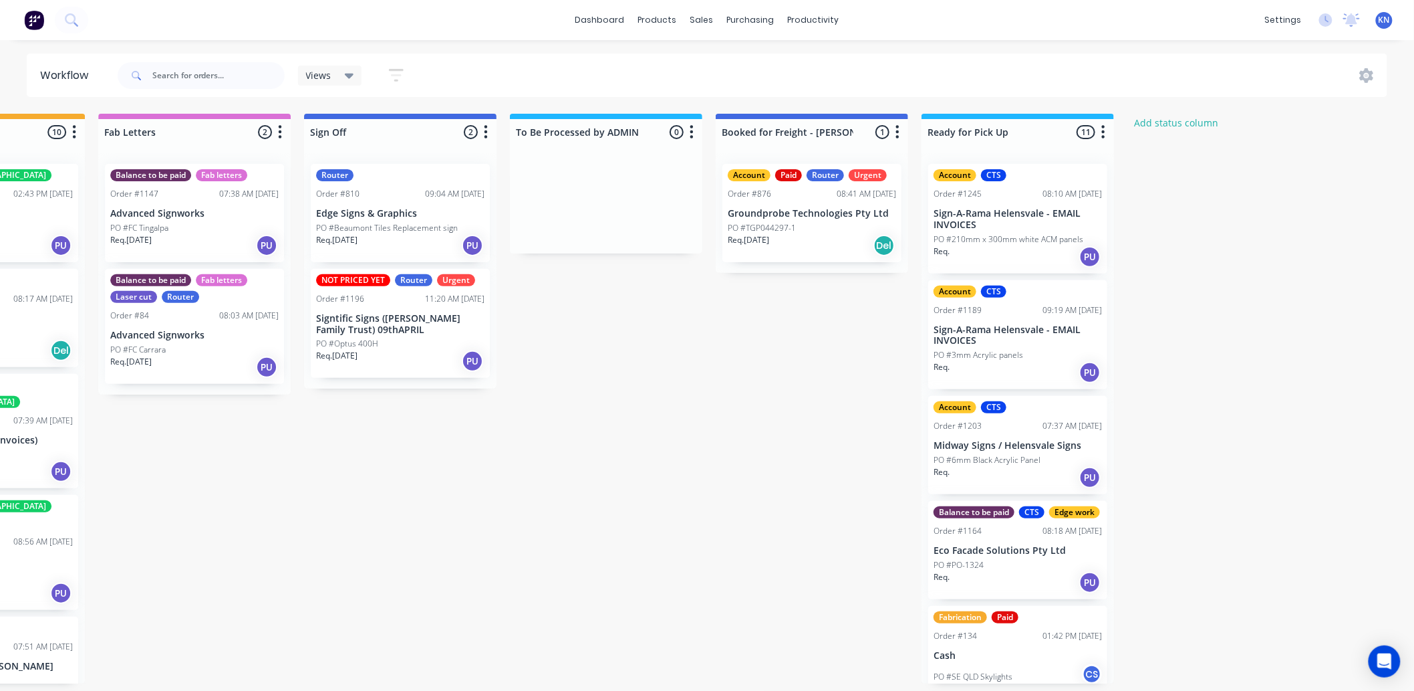
click at [968, 349] on p "PO #3mm Acrylic panels" at bounding box center [979, 355] width 90 height 12
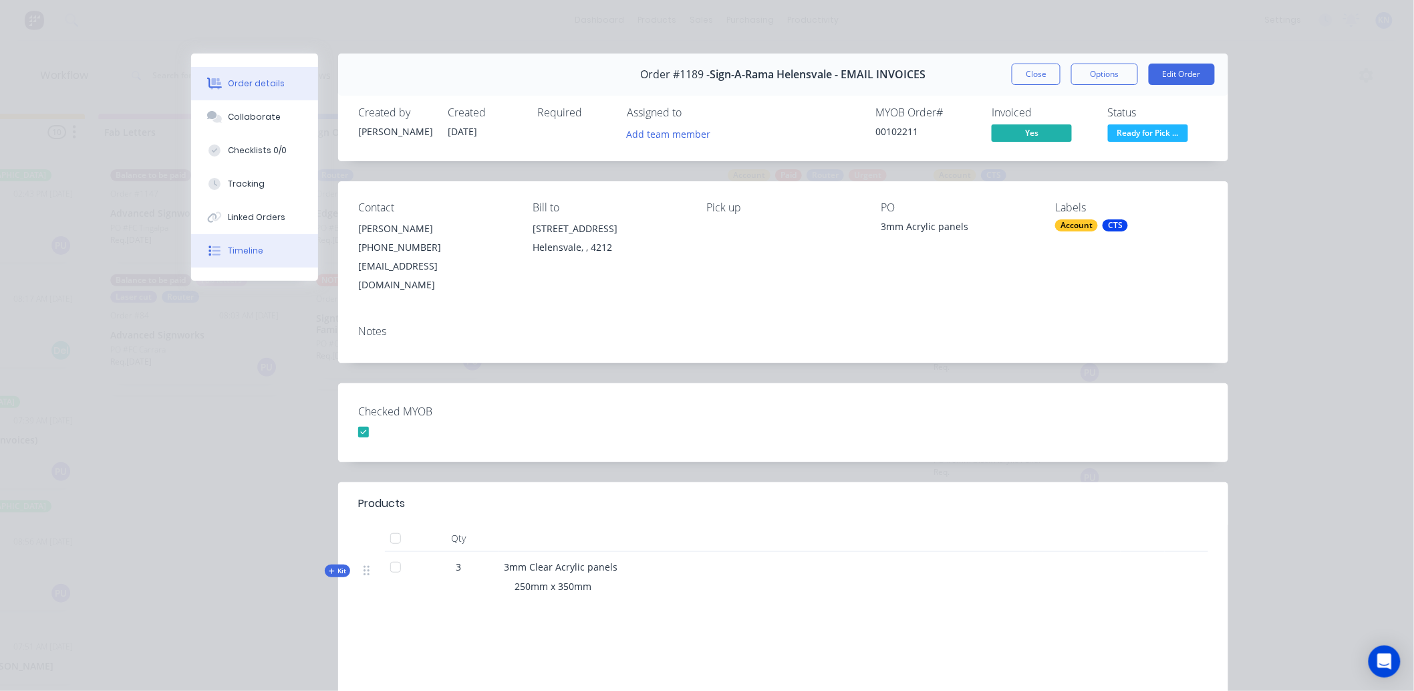
click at [268, 241] on button "Timeline" at bounding box center [254, 250] width 127 height 33
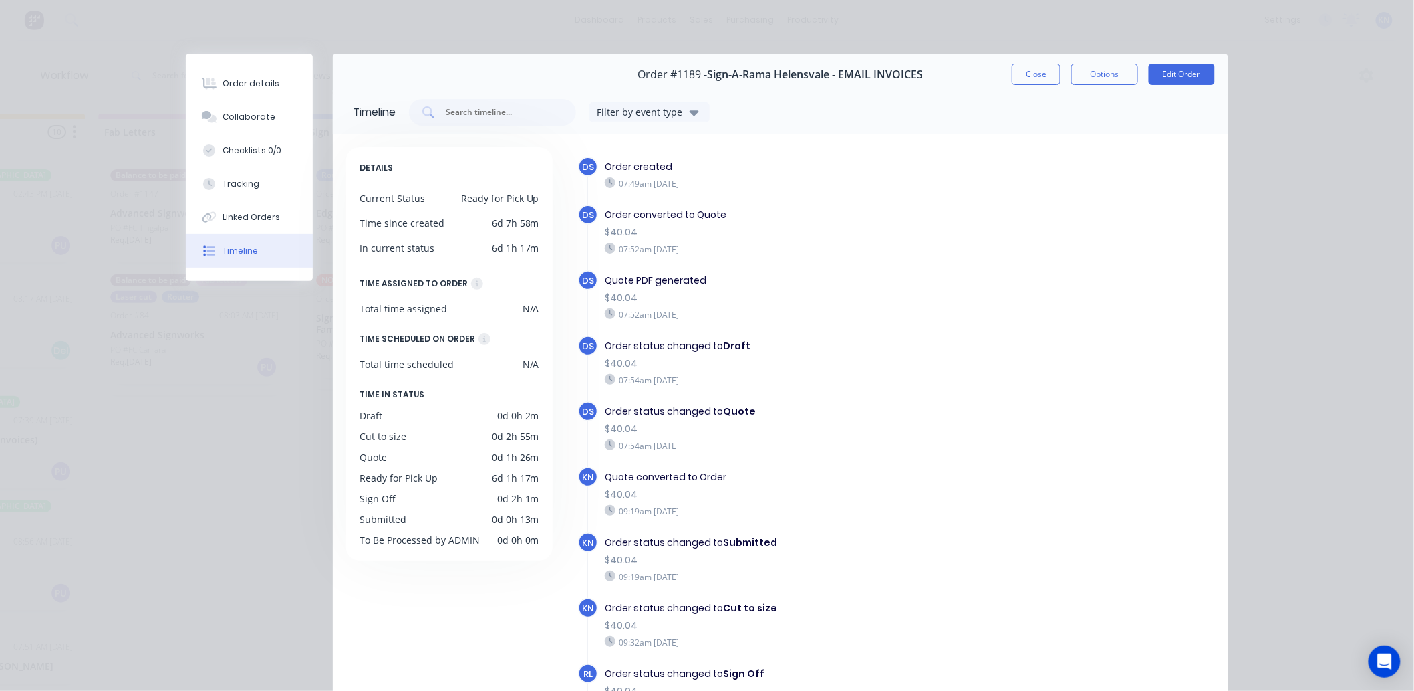
scroll to position [0, 1783]
click at [1040, 75] on button "Close" at bounding box center [1036, 74] width 49 height 21
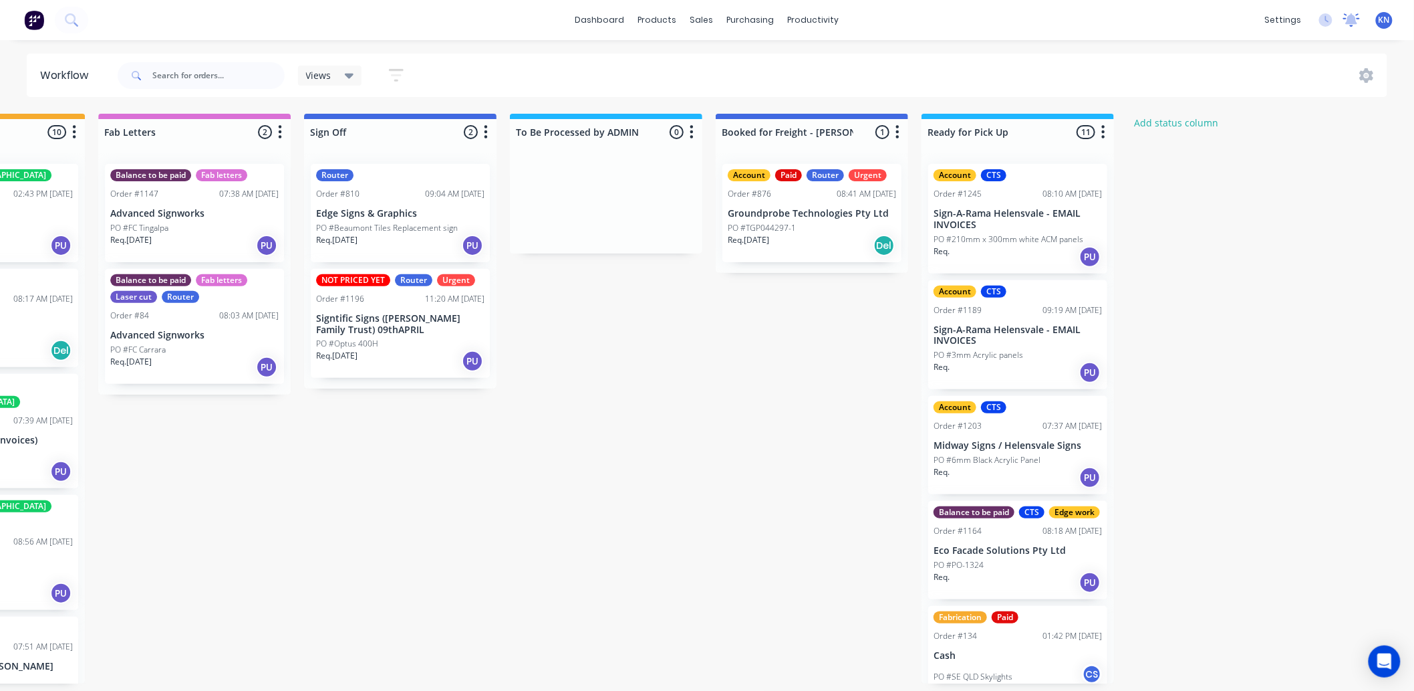
click at [1354, 23] on icon at bounding box center [1352, 18] width 12 height 11
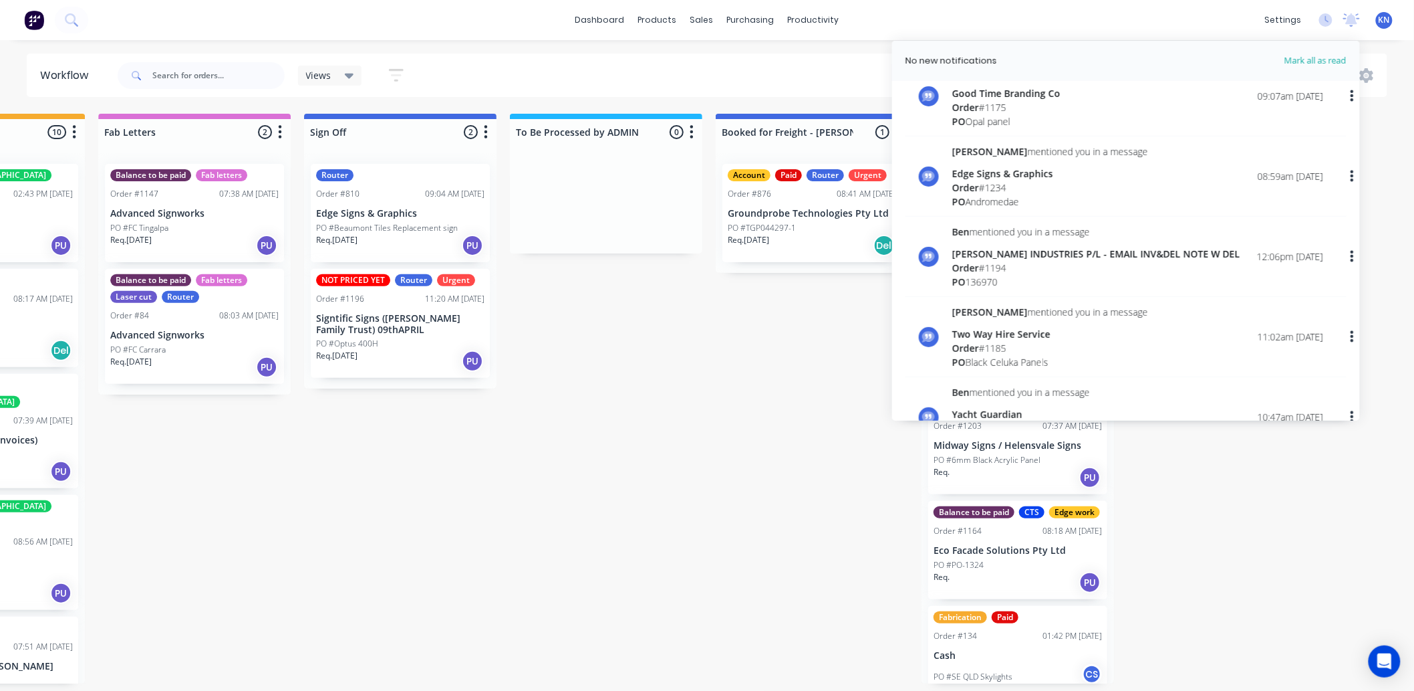
scroll to position [0, 0]
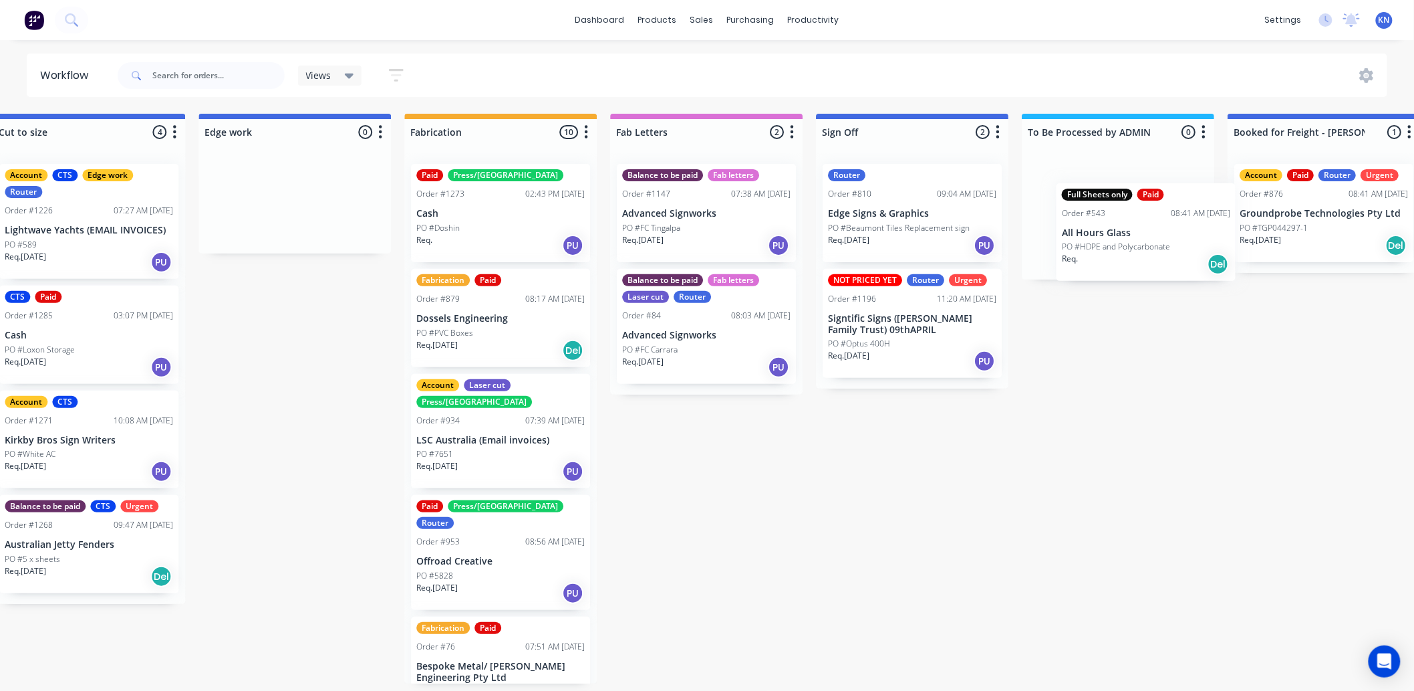
scroll to position [0, 1273]
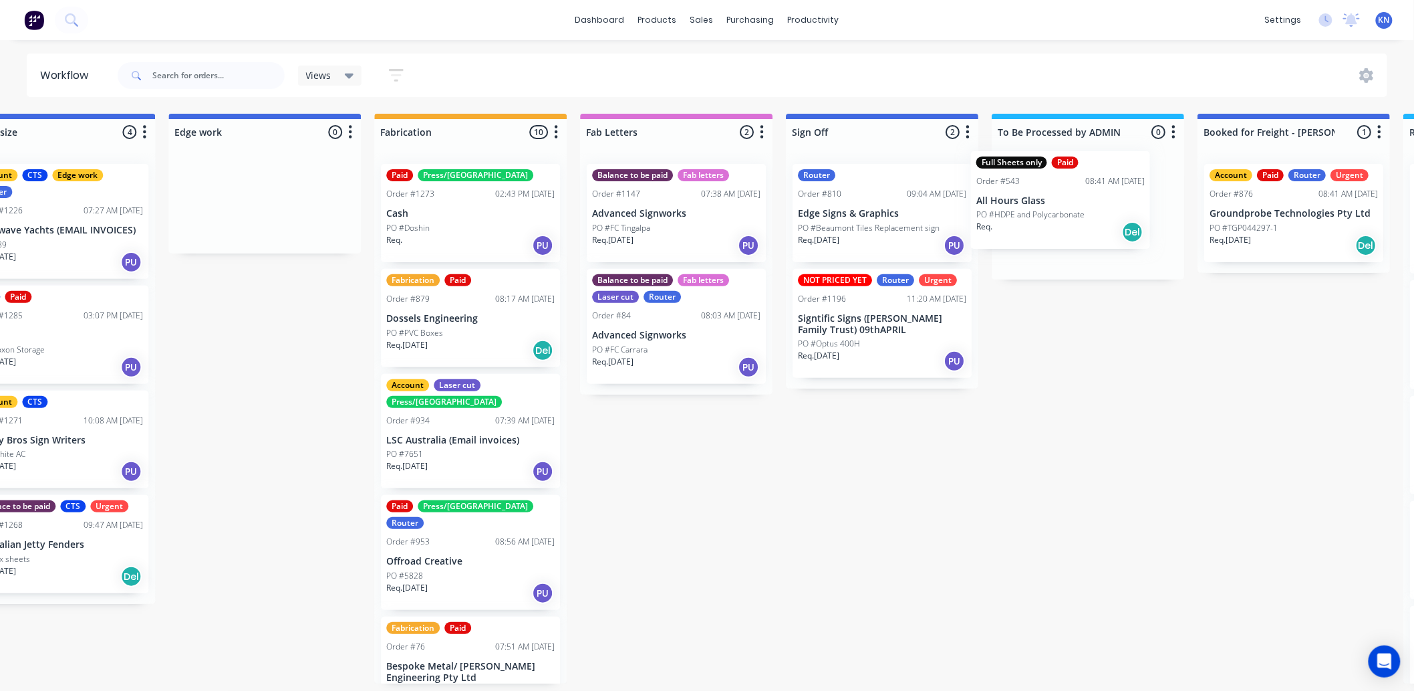
drag, startPoint x: 328, startPoint y: 314, endPoint x: 1019, endPoint y: 197, distance: 701.8
click at [1019, 197] on div "Submitted 0 Status colour #273444 hex #273444 Save Cancel Summaries Total order…" at bounding box center [287, 399] width 3199 height 570
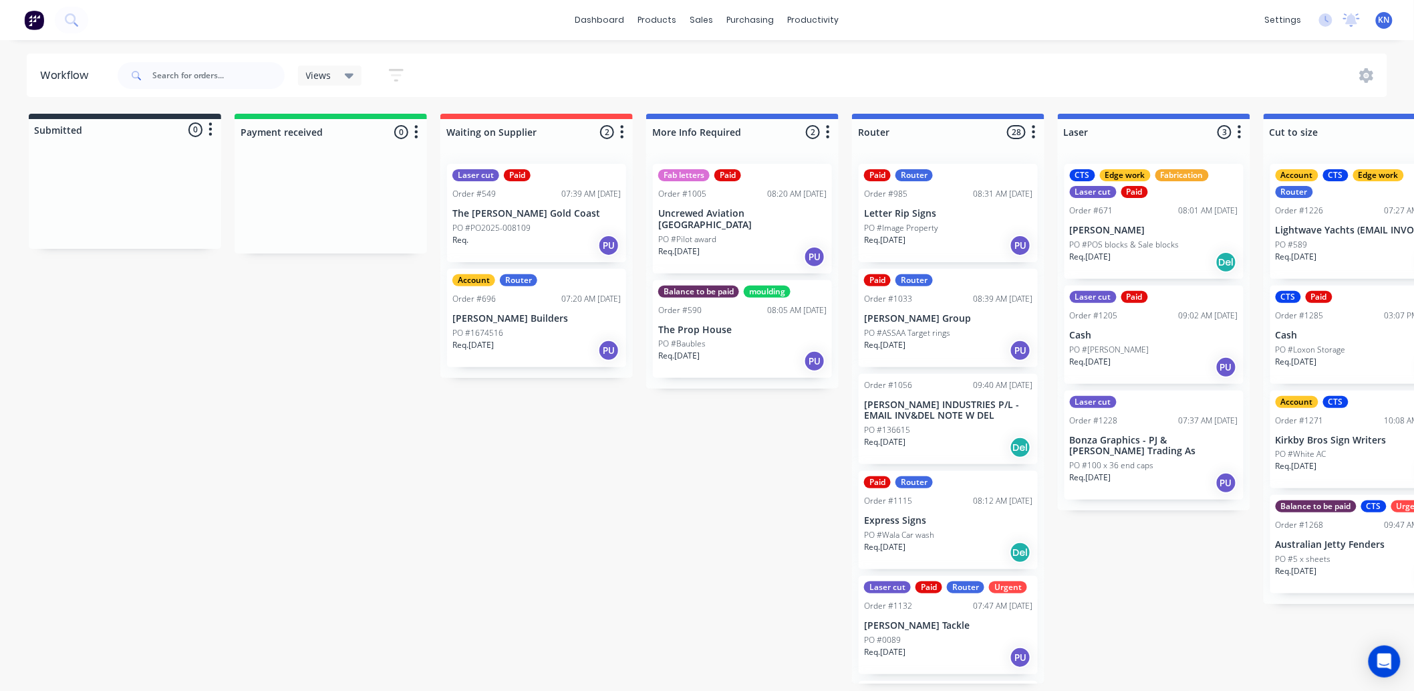
scroll to position [0, 48]
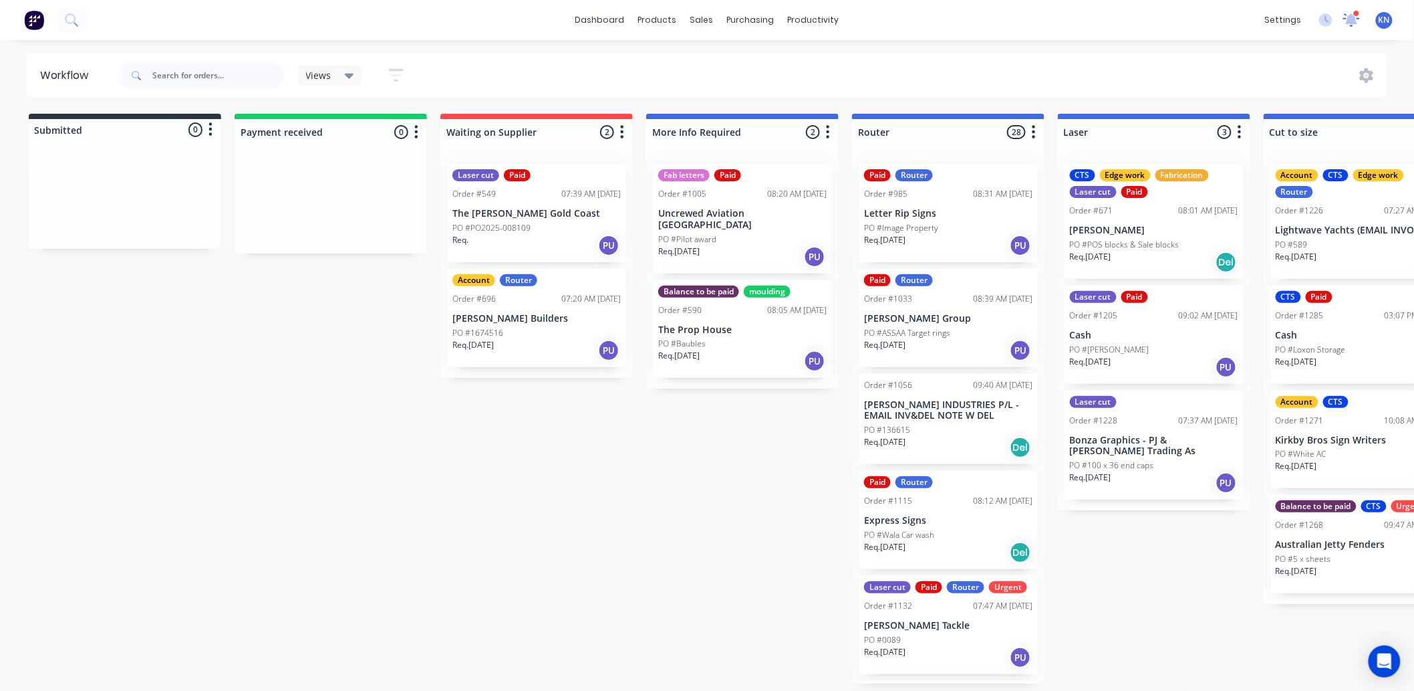
click at [1354, 20] on icon at bounding box center [1352, 18] width 12 height 11
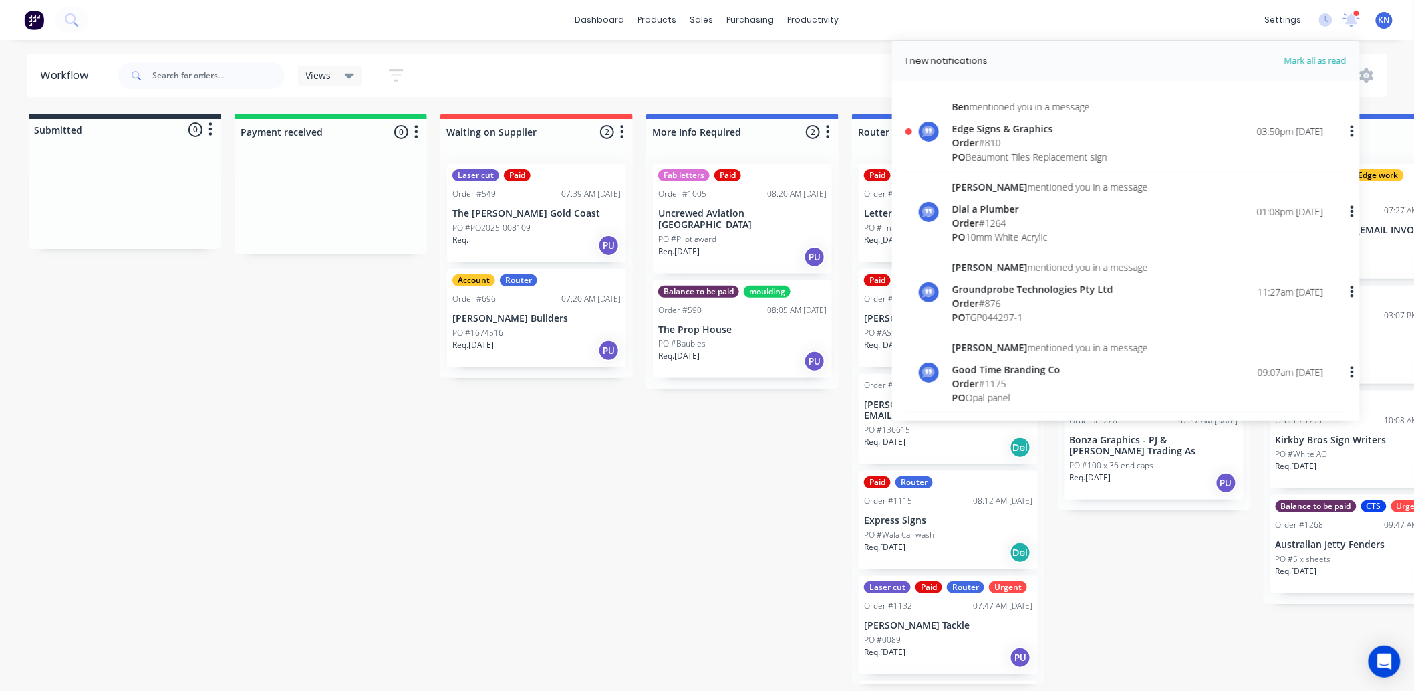
click at [1015, 136] on div "Order # 810" at bounding box center [1030, 143] width 155 height 14
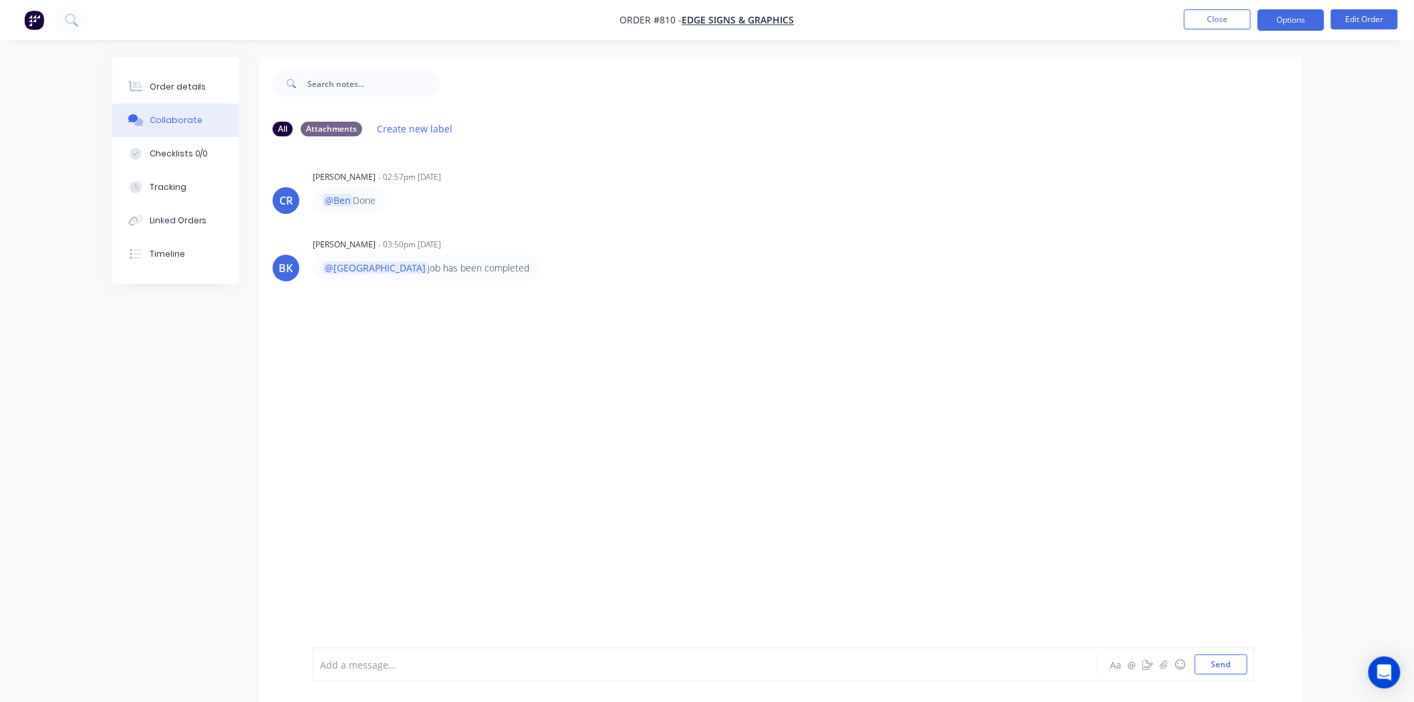
click at [1283, 16] on button "Options" at bounding box center [1291, 19] width 67 height 21
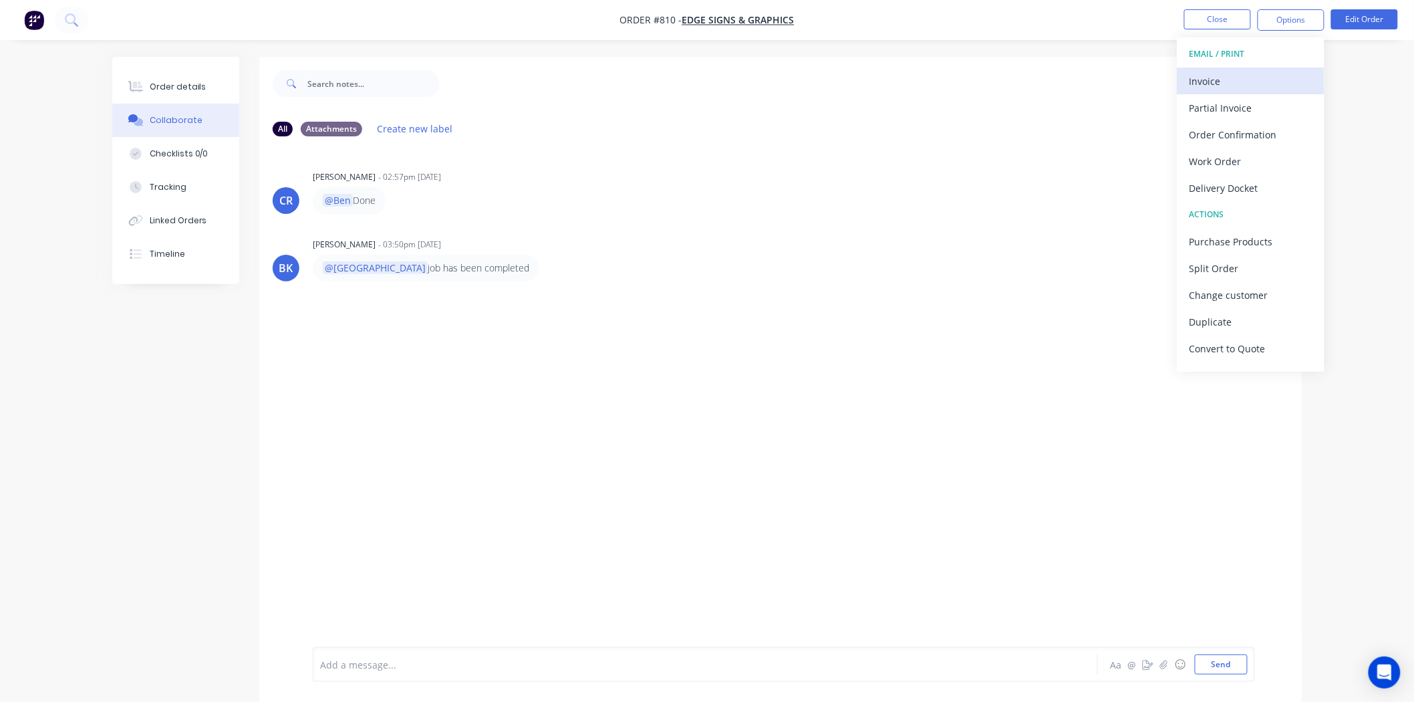
click at [1225, 80] on div "Invoice" at bounding box center [1251, 81] width 123 height 19
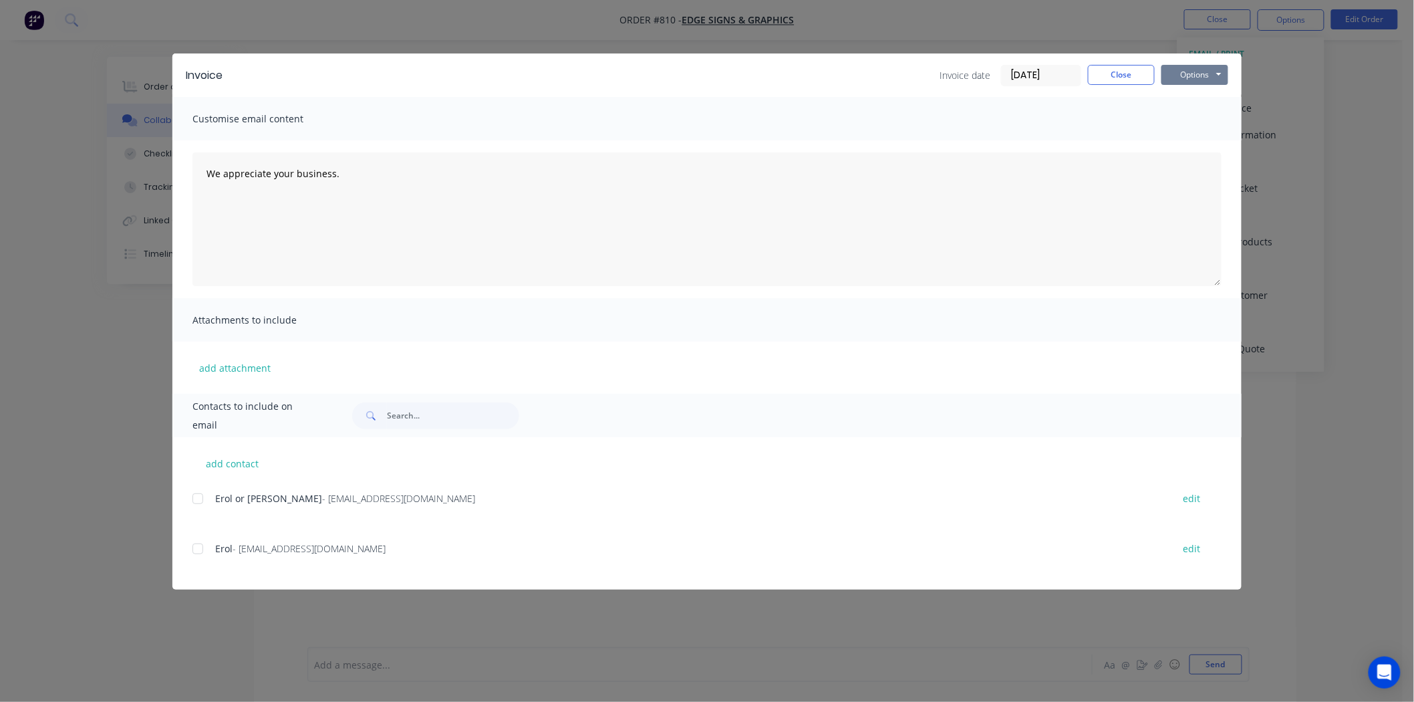
click at [1197, 74] on button "Options" at bounding box center [1195, 75] width 67 height 20
click at [1211, 117] on button "Print" at bounding box center [1205, 121] width 86 height 22
click at [1123, 76] on button "Close" at bounding box center [1121, 75] width 67 height 20
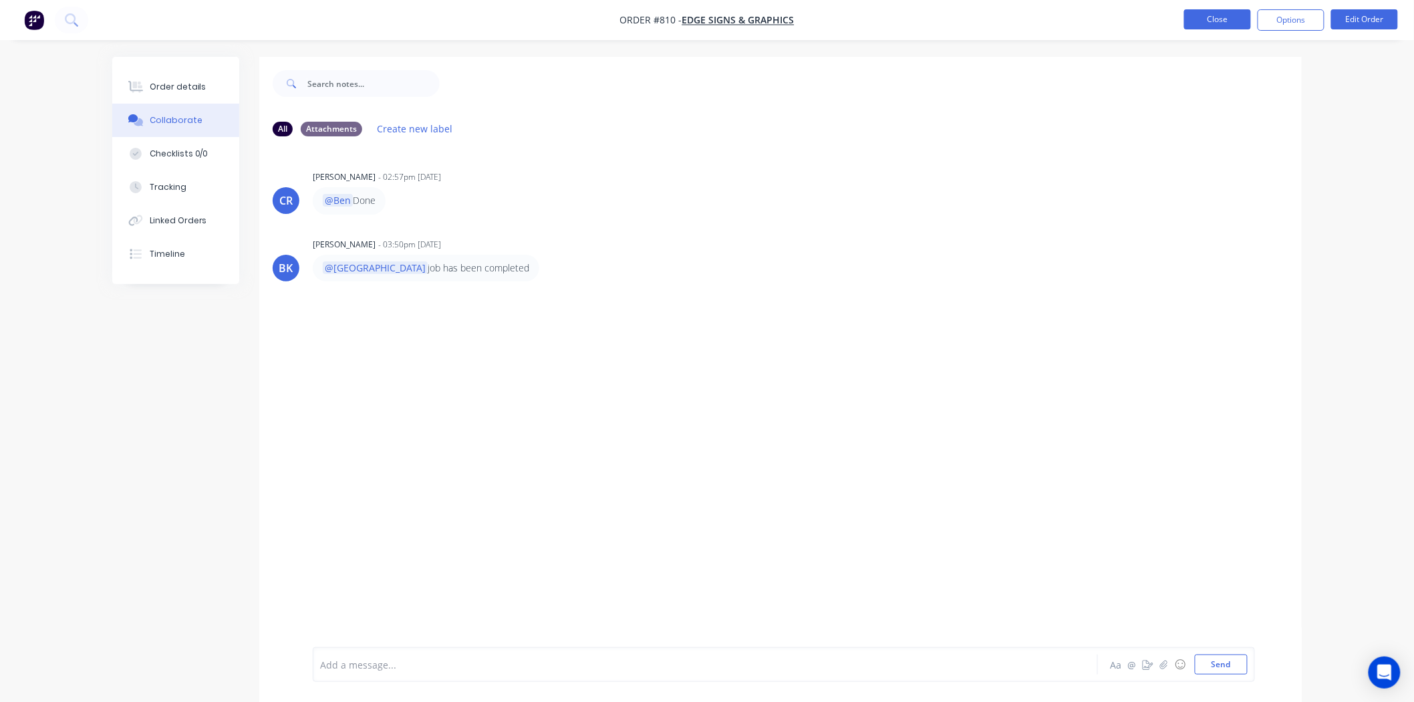
click at [1219, 18] on button "Close" at bounding box center [1218, 19] width 67 height 20
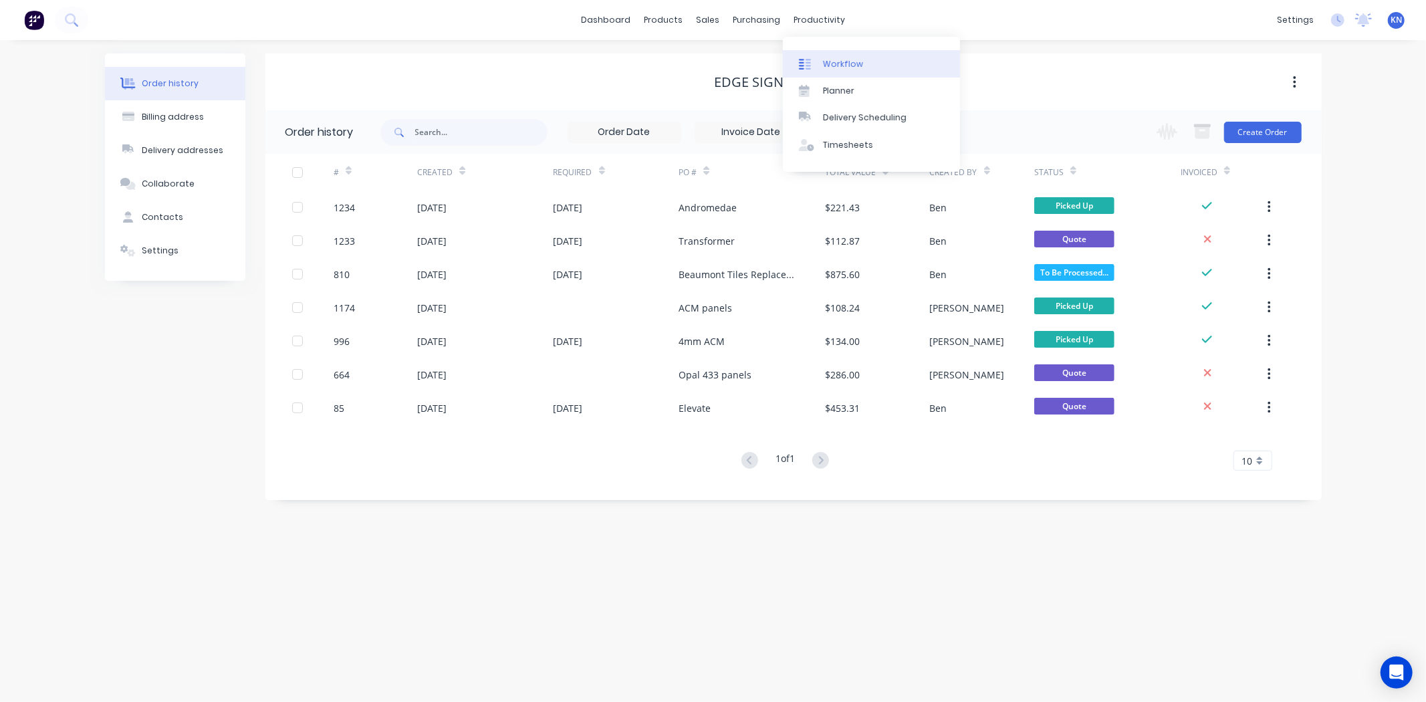
click at [834, 64] on div "Workflow" at bounding box center [843, 64] width 40 height 12
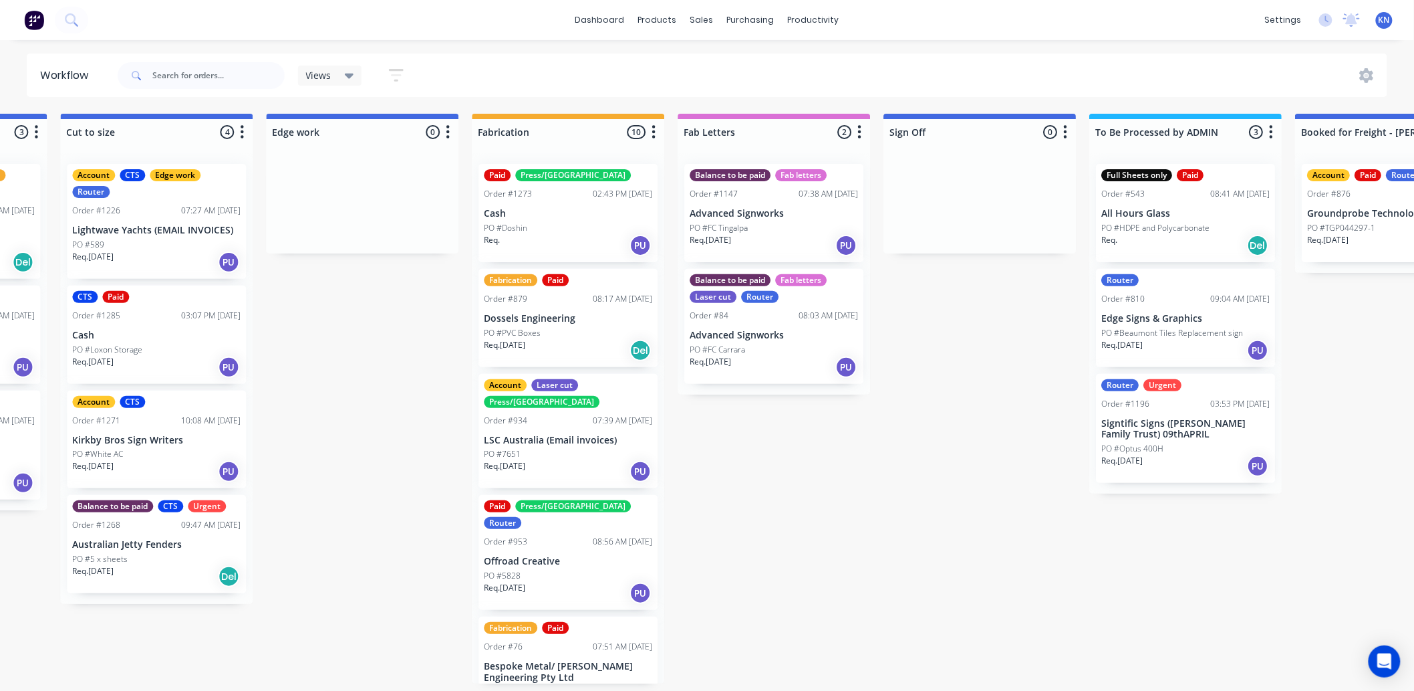
scroll to position [0, 1783]
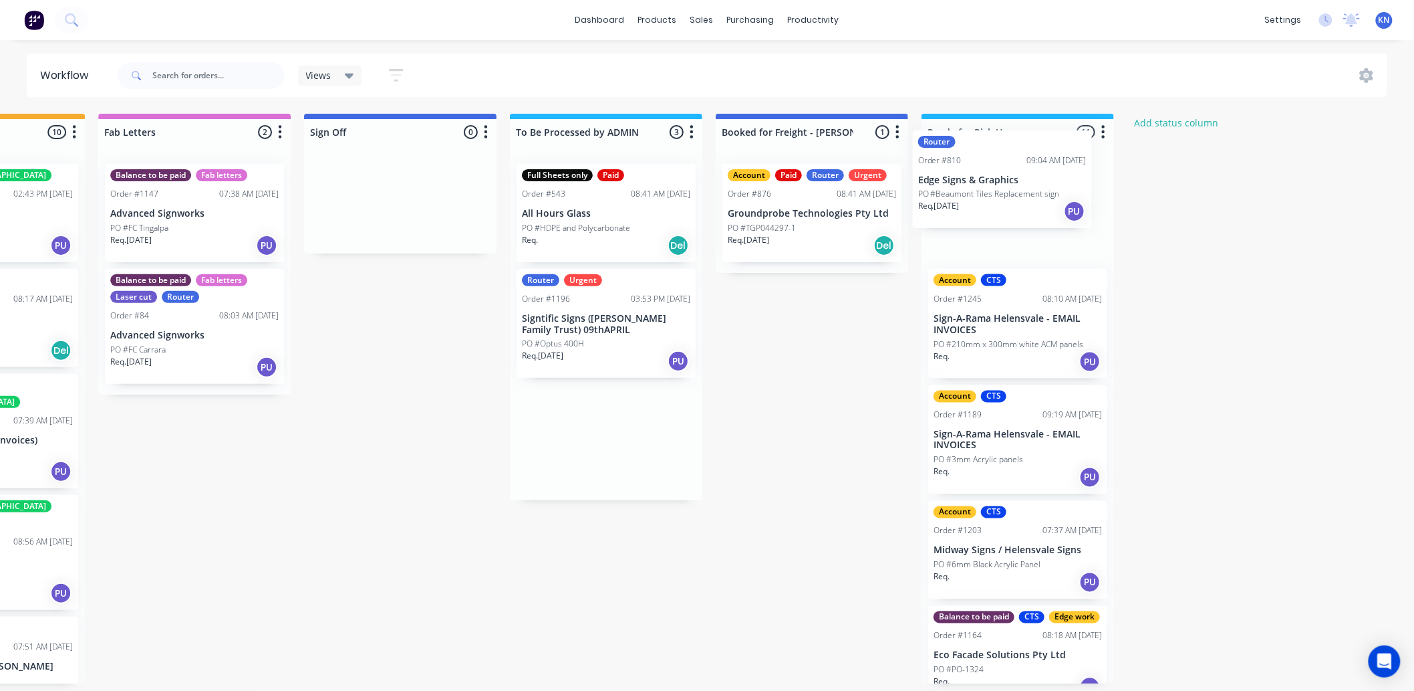
drag, startPoint x: 570, startPoint y: 315, endPoint x: 975, endPoint y: 176, distance: 427.7
